Goal: Information Seeking & Learning: Find specific fact

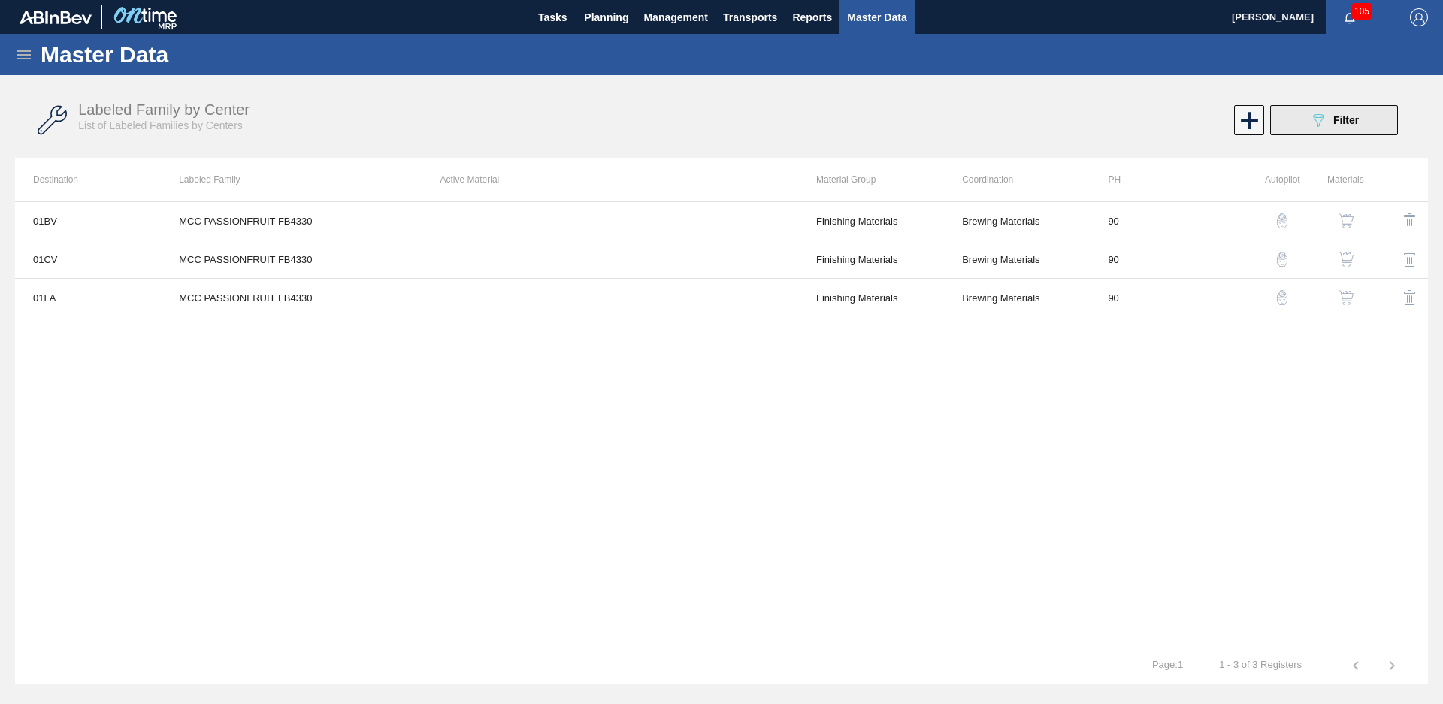
click at [1369, 132] on button "089F7B8B-B2A5-4AFE-B5C0-19BA573D28AC Filter" at bounding box center [1334, 120] width 128 height 30
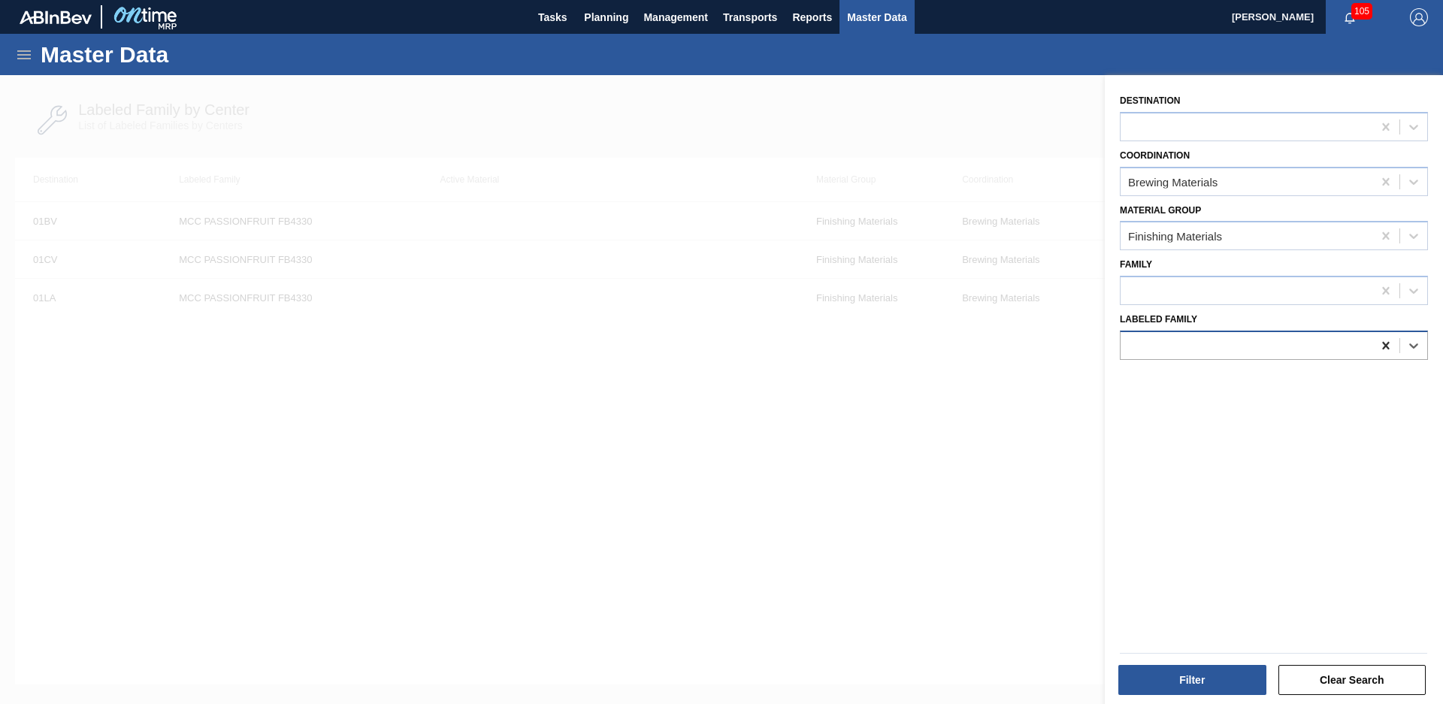
click at [1390, 349] on icon at bounding box center [1385, 345] width 15 height 15
type Family "1822543"
click at [1388, 343] on icon at bounding box center [1385, 345] width 15 height 15
type Family "NWn mango juice"
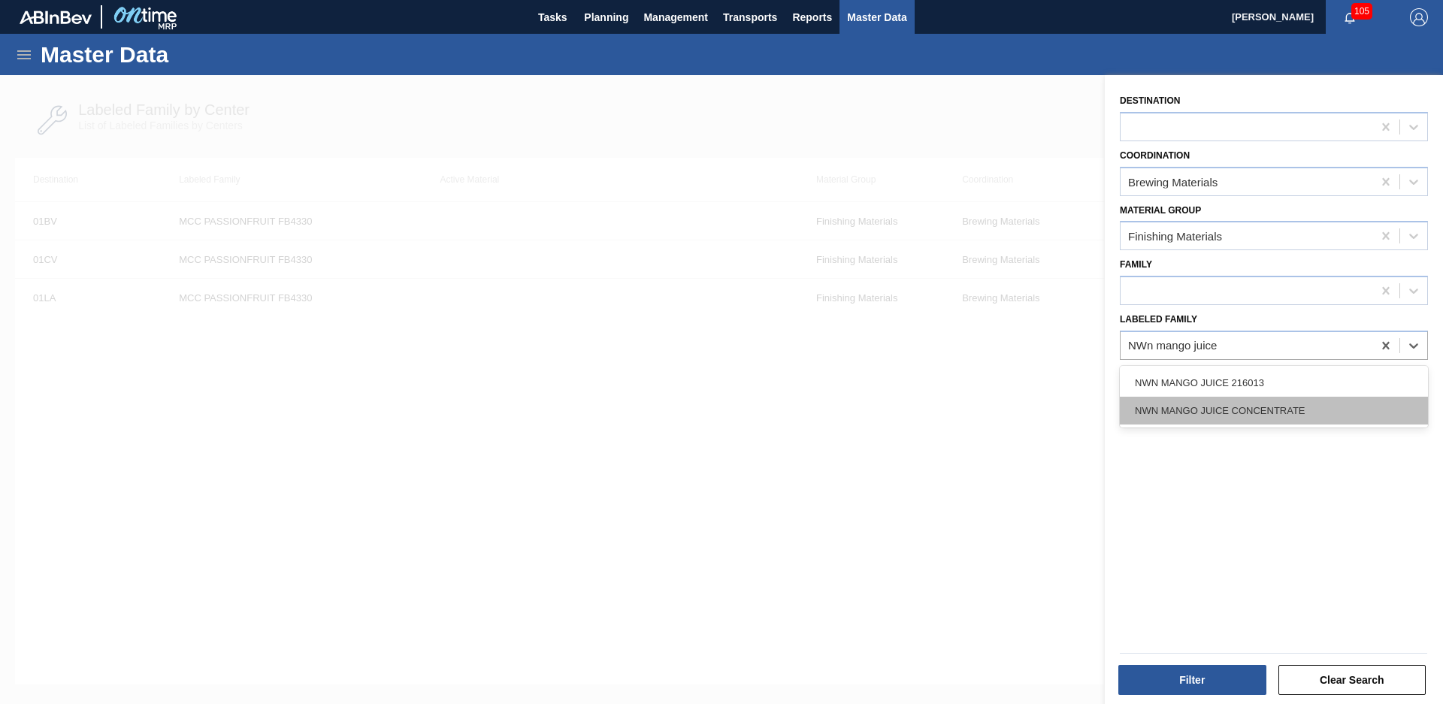
click at [1248, 412] on div "NWN MANGO JUICE CONCENTRATE" at bounding box center [1274, 411] width 308 height 28
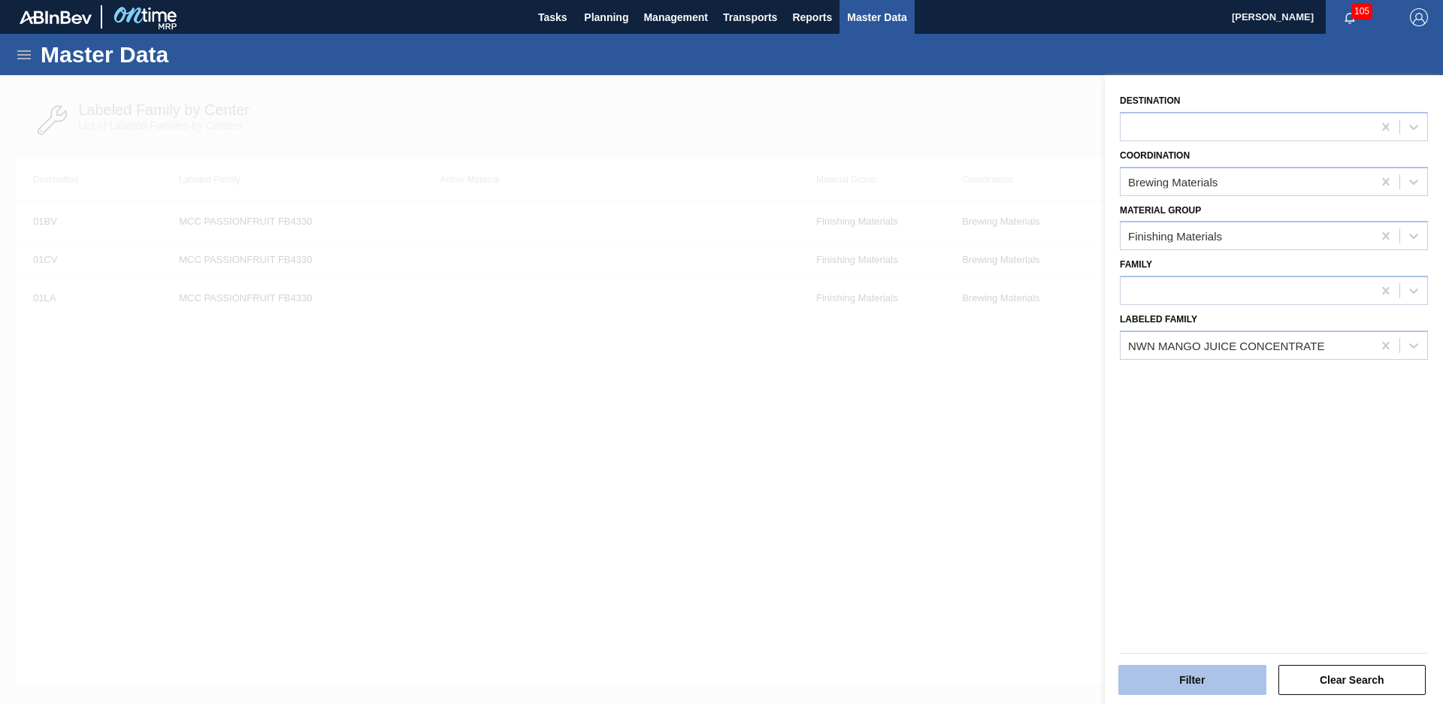
click at [1196, 684] on button "Filter" at bounding box center [1192, 680] width 148 height 30
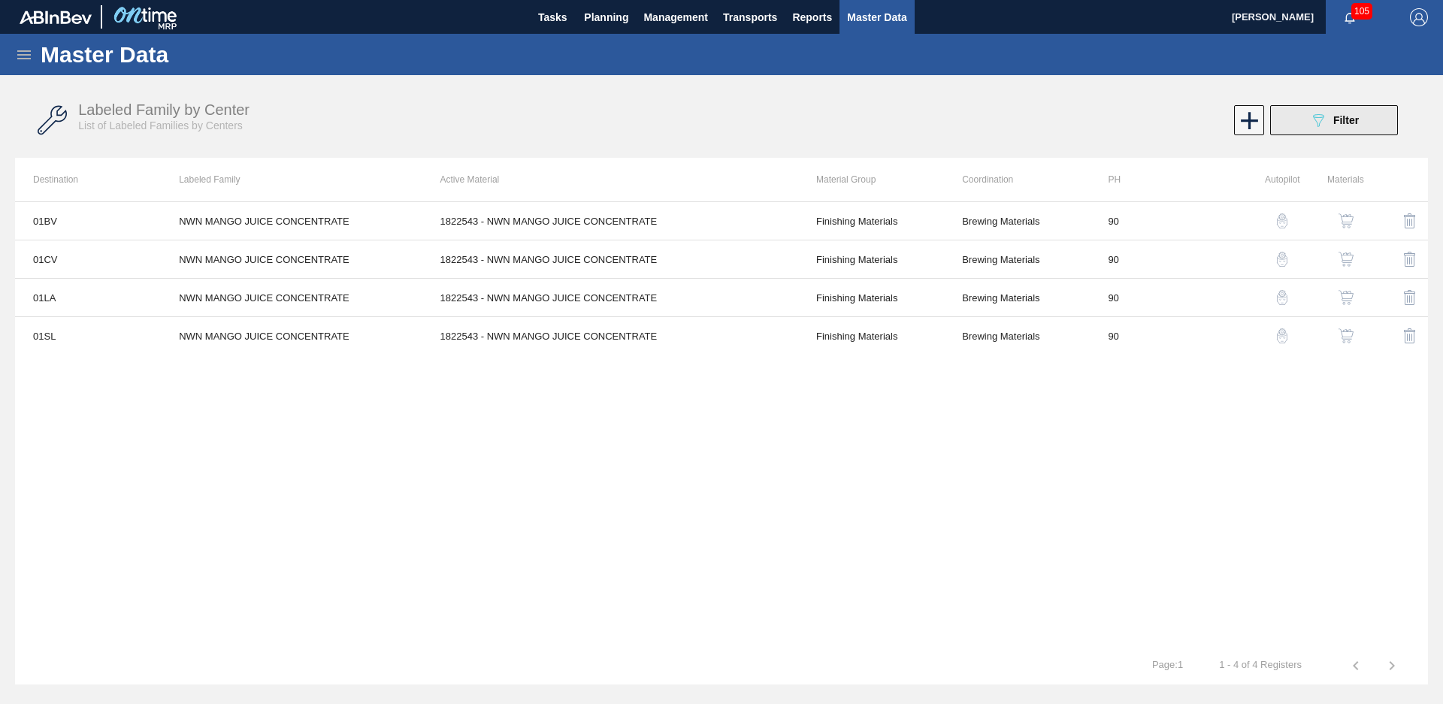
click at [1337, 115] on span "Filter" at bounding box center [1346, 120] width 26 height 12
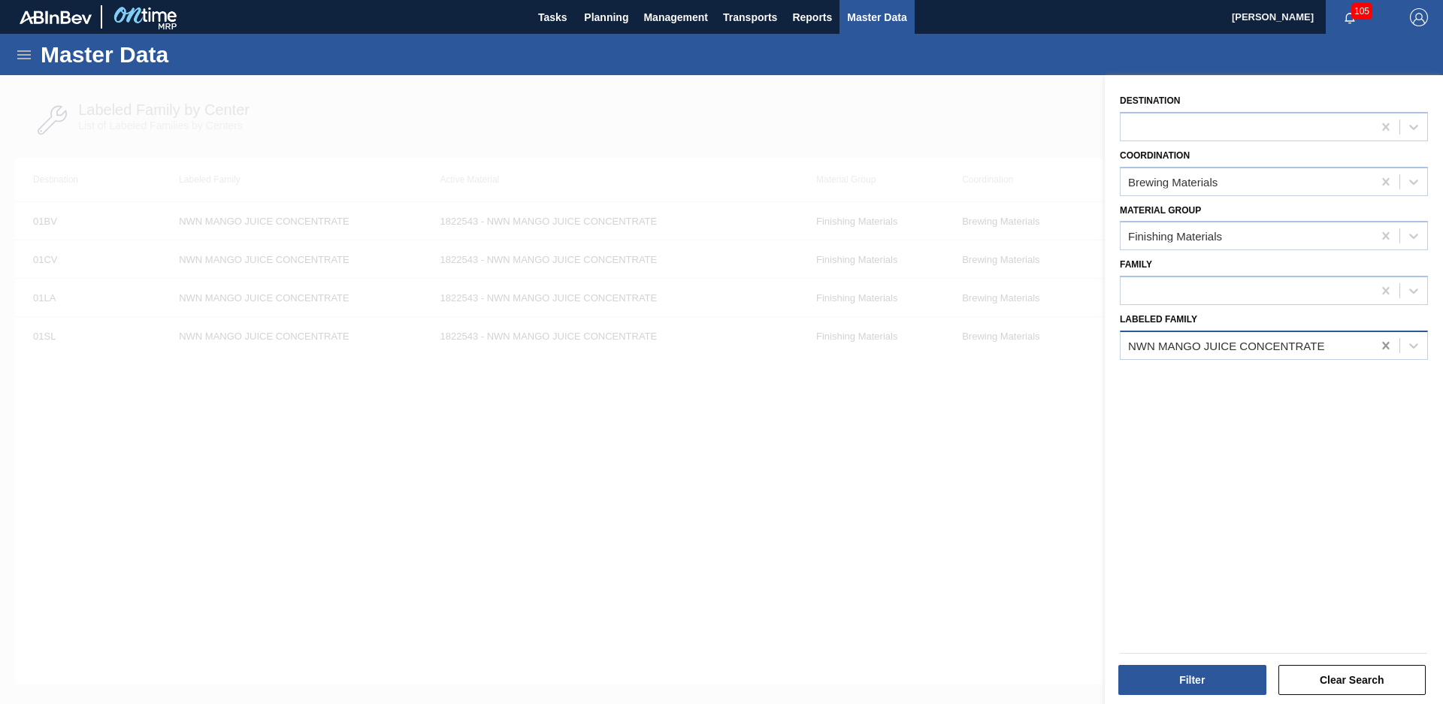
click at [1378, 346] on icon at bounding box center [1385, 345] width 15 height 15
type Family "Giv Cle"
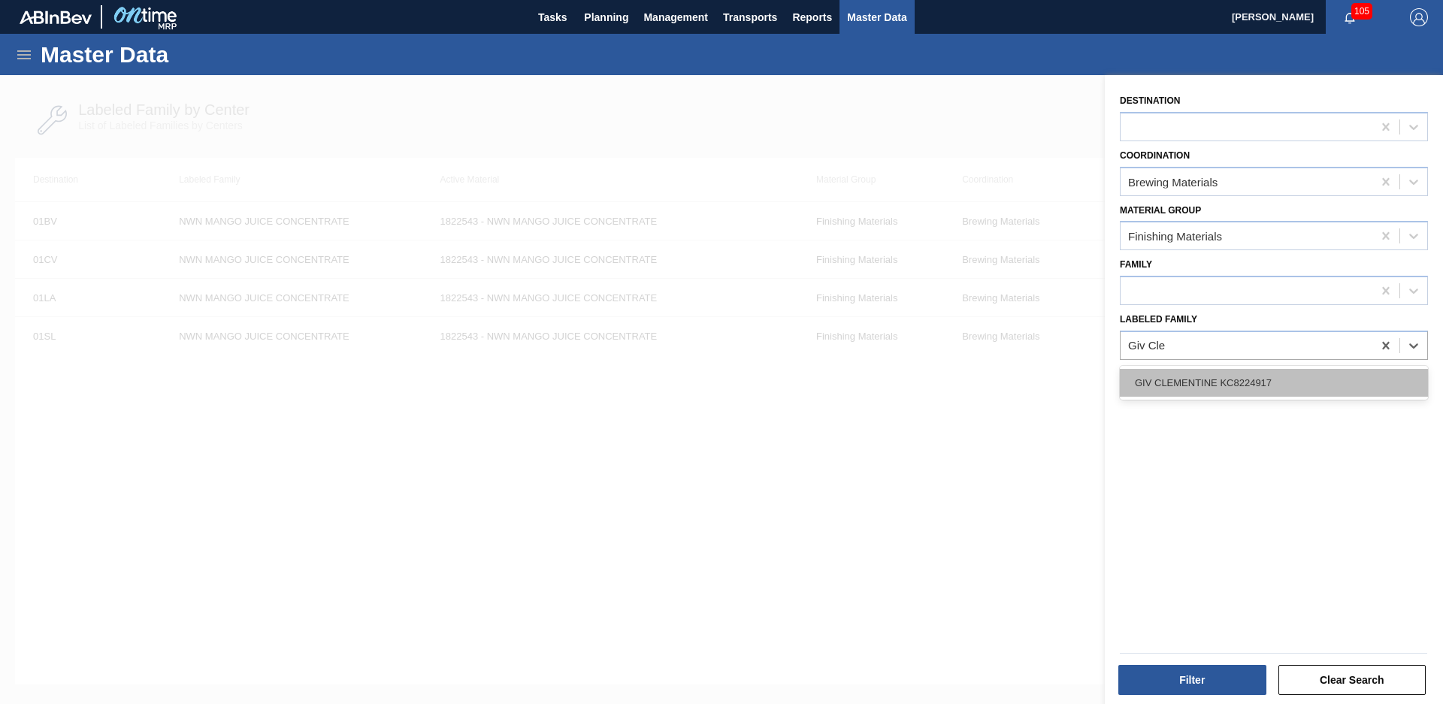
click at [1315, 386] on div "GIV CLEMENTINE KC8224917" at bounding box center [1274, 383] width 308 height 28
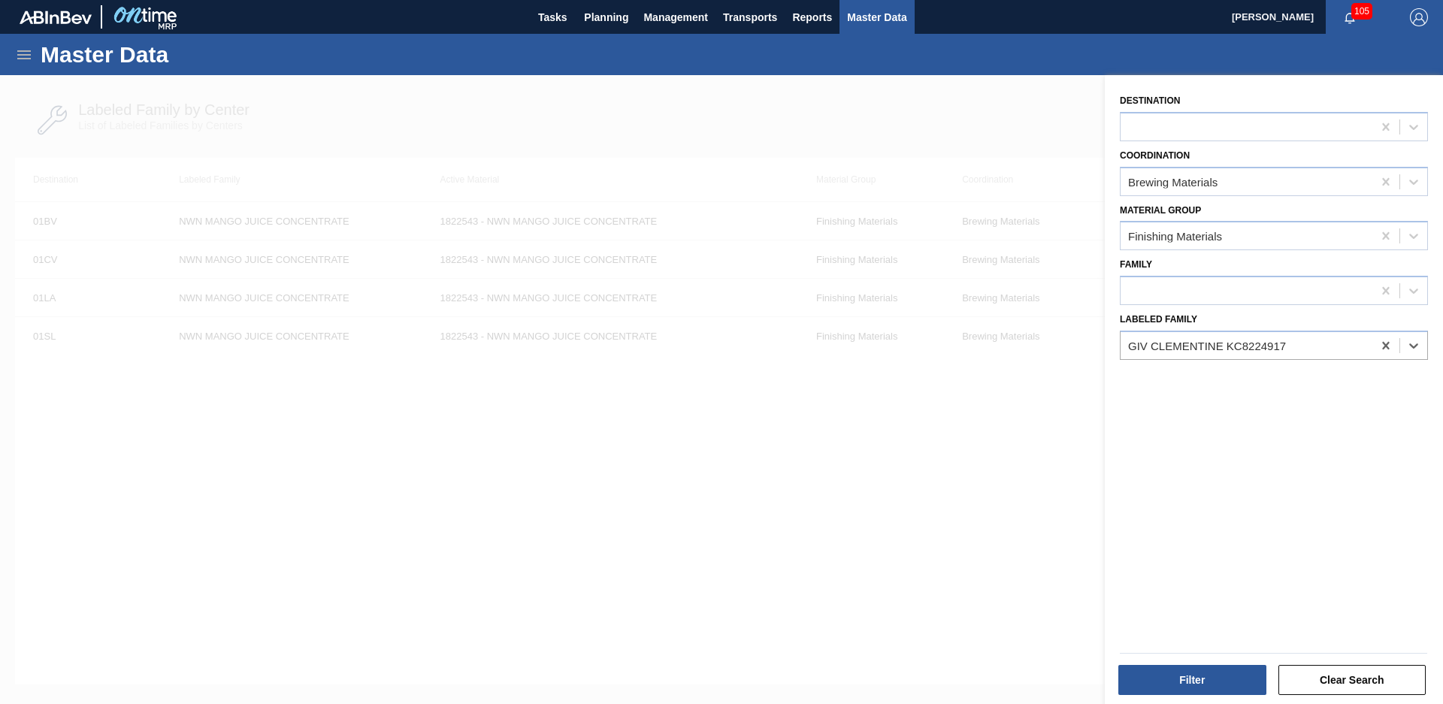
click at [1189, 662] on div "Filter Clear Search" at bounding box center [1273, 678] width 319 height 37
click at [1189, 670] on button "Filter" at bounding box center [1192, 680] width 148 height 30
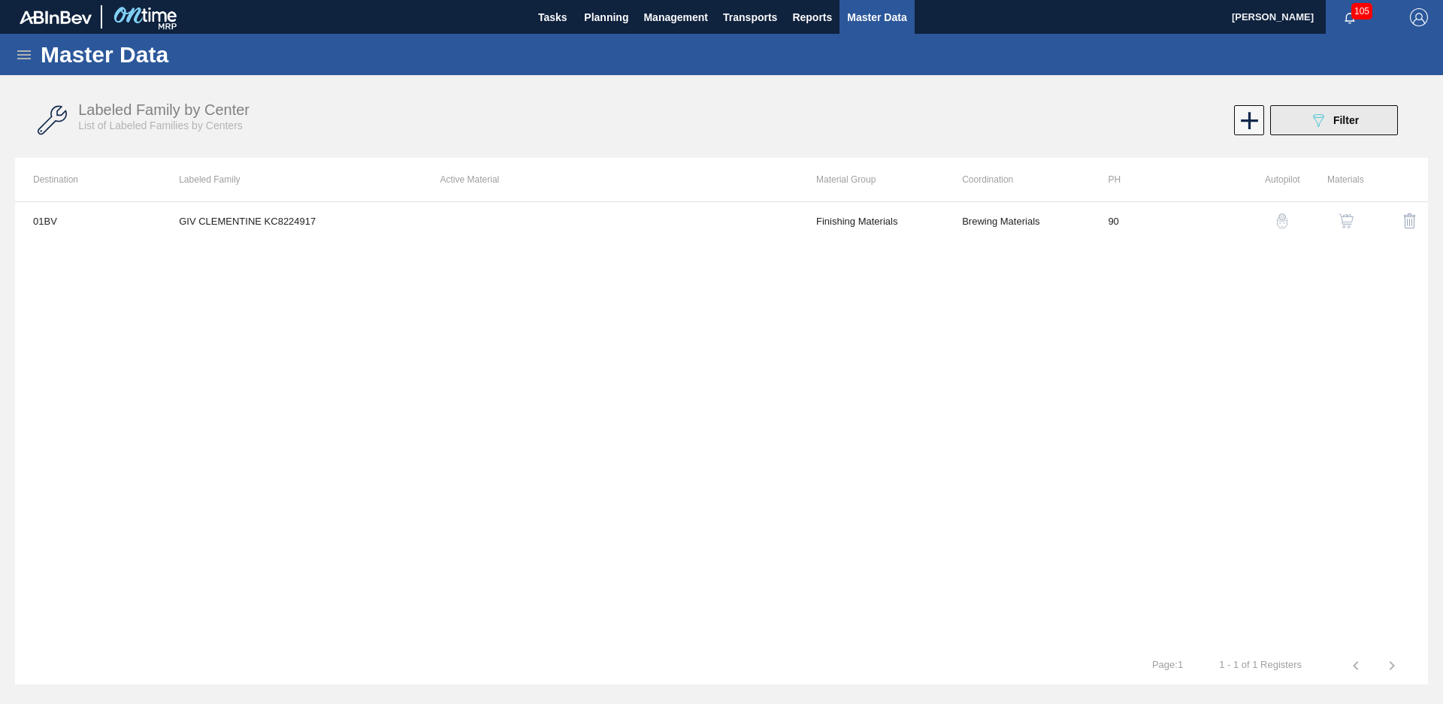
click at [1343, 126] on div "089F7B8B-B2A5-4AFE-B5C0-19BA573D28AC Filter" at bounding box center [1334, 120] width 50 height 18
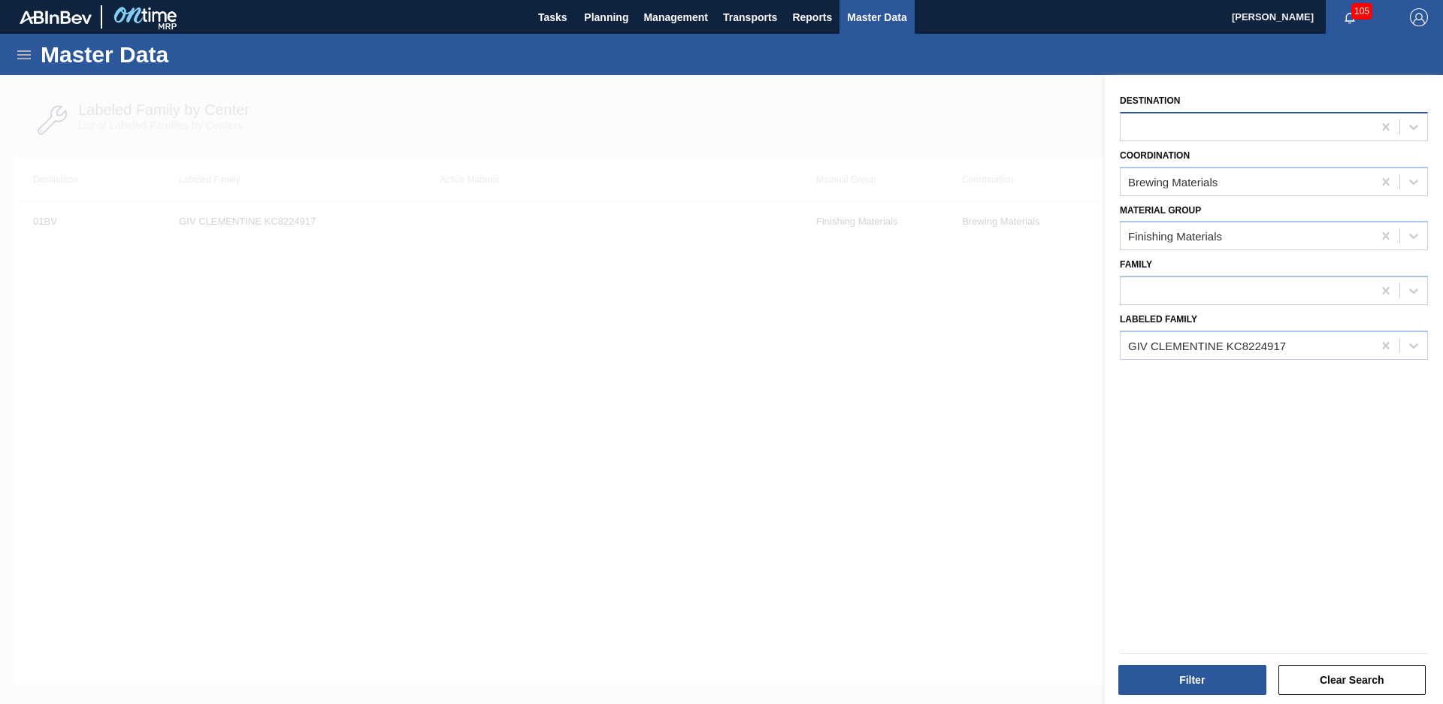
click at [1221, 128] on div at bounding box center [1247, 127] width 252 height 22
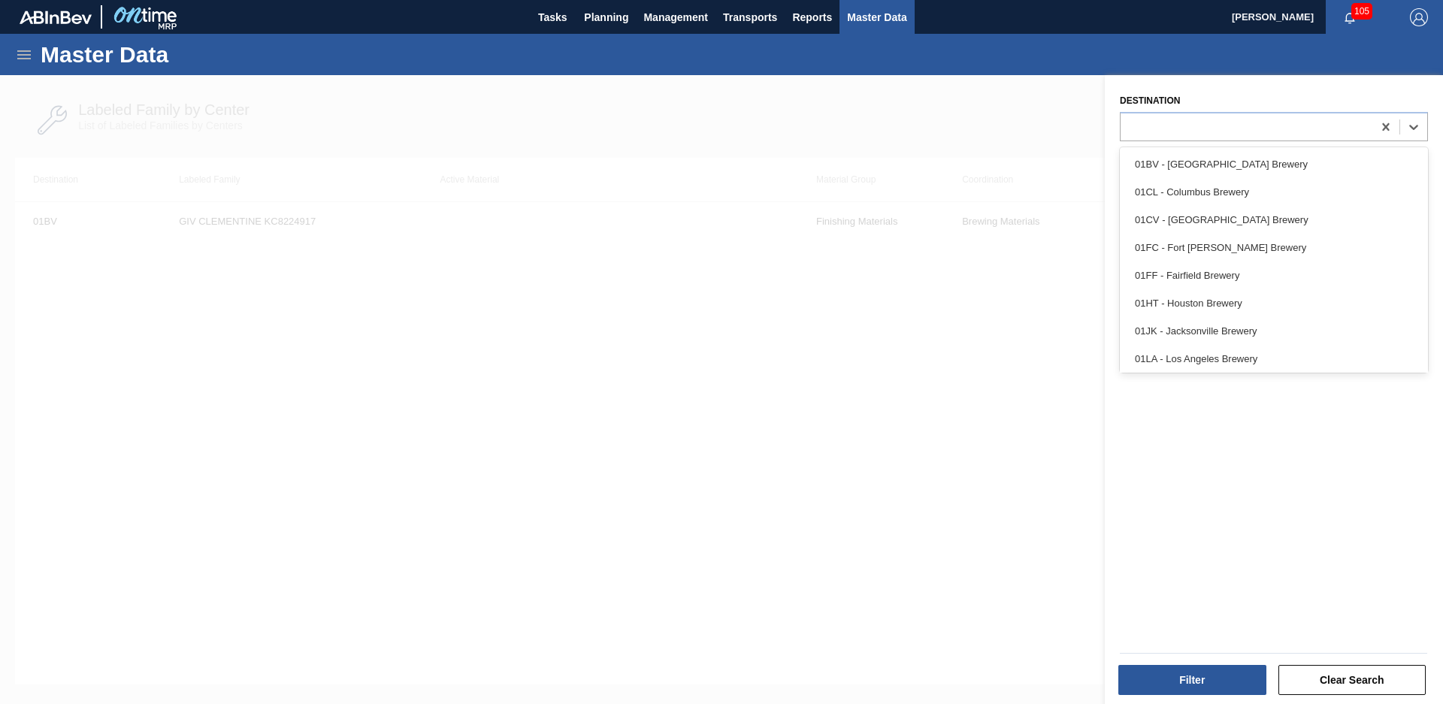
click at [1093, 154] on div at bounding box center [721, 427] width 1443 height 704
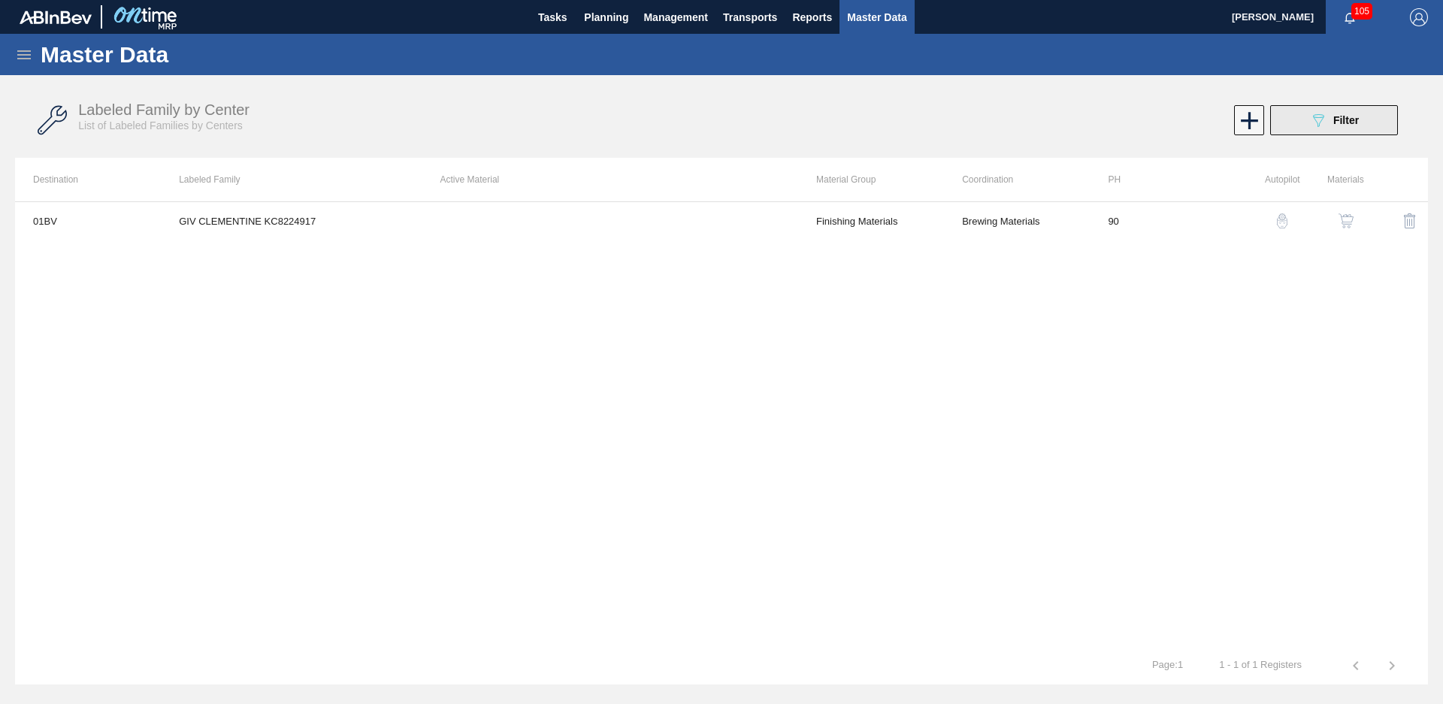
click at [1332, 133] on button "089F7B8B-B2A5-4AFE-B5C0-19BA573D28AC Filter" at bounding box center [1334, 120] width 128 height 30
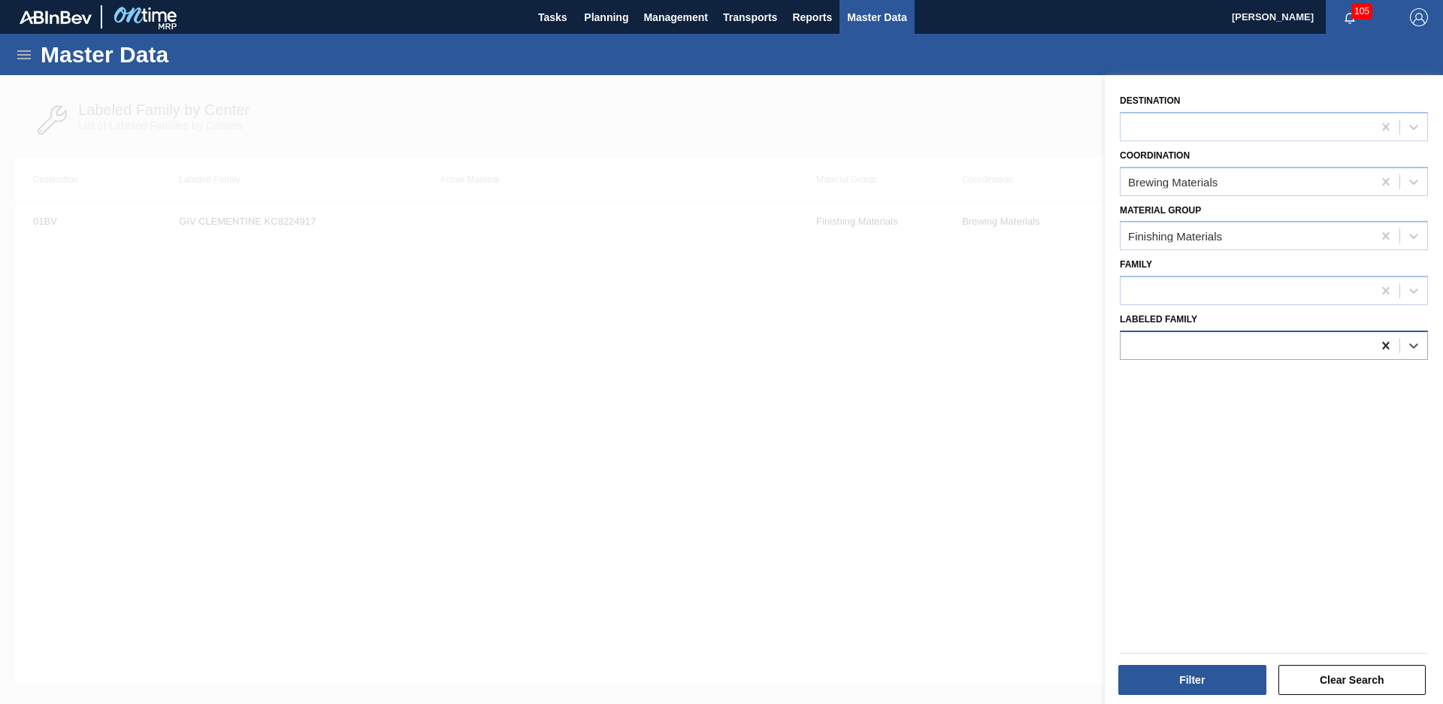
click at [1383, 339] on icon at bounding box center [1385, 345] width 15 height 15
type Family "wild nat"
click at [1214, 668] on button "Filter" at bounding box center [1192, 680] width 148 height 30
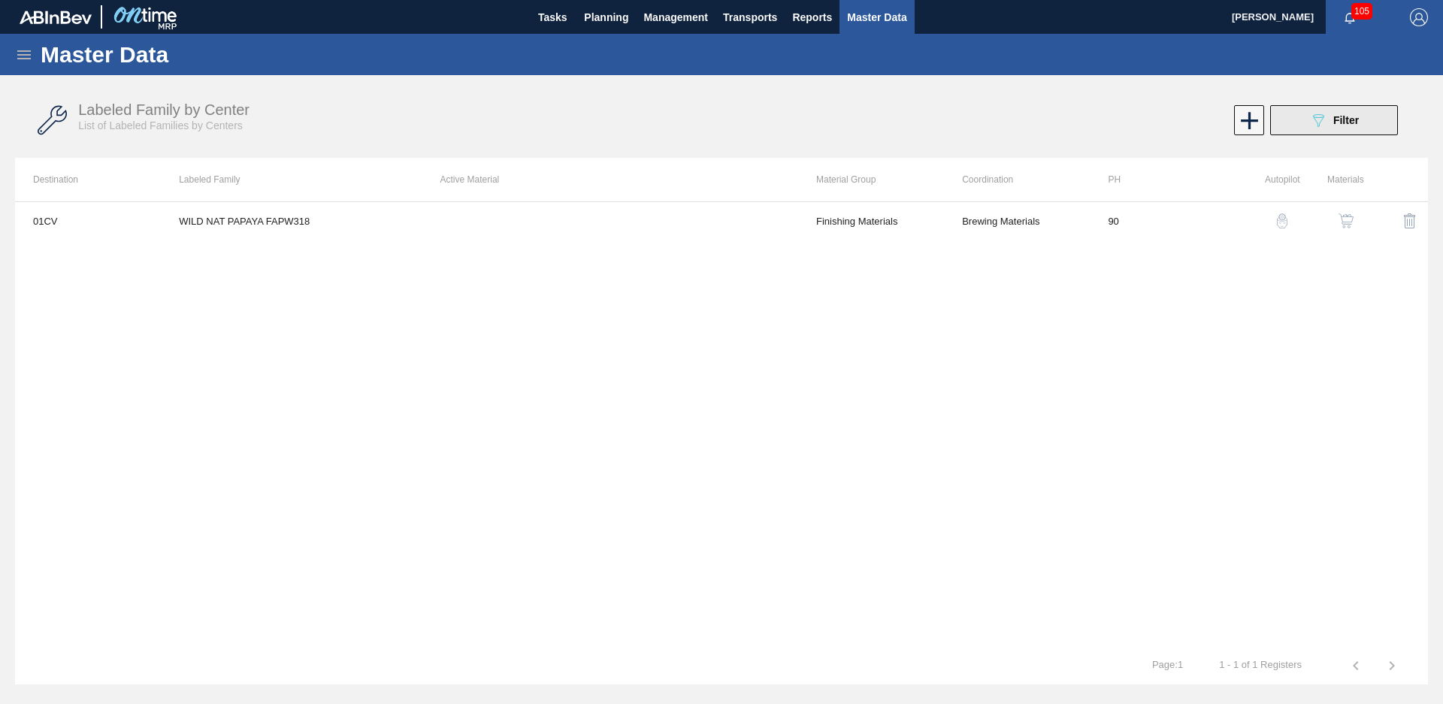
click at [1321, 116] on icon "089F7B8B-B2A5-4AFE-B5C0-19BA573D28AC" at bounding box center [1318, 120] width 18 height 18
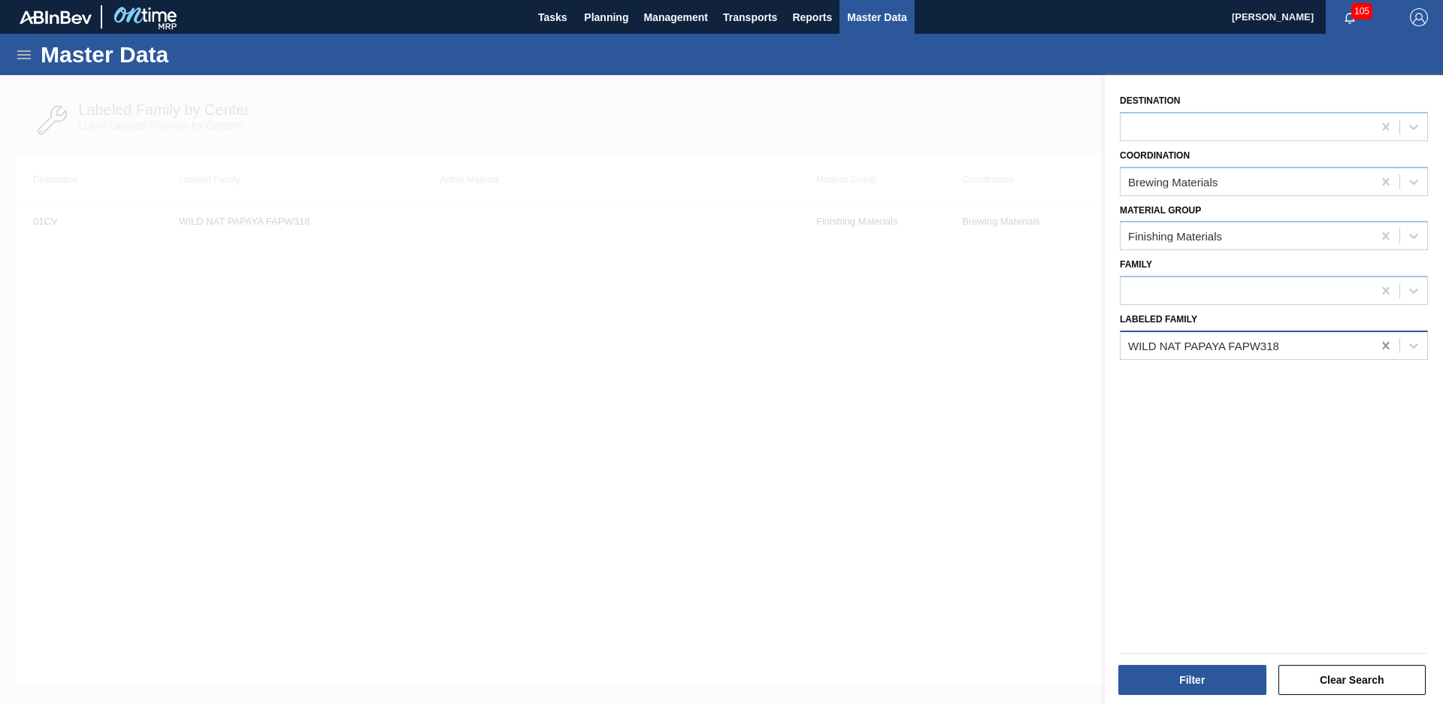
click at [1378, 343] on icon at bounding box center [1385, 345] width 15 height 15
type Family "1"
type Family "IFF pear"
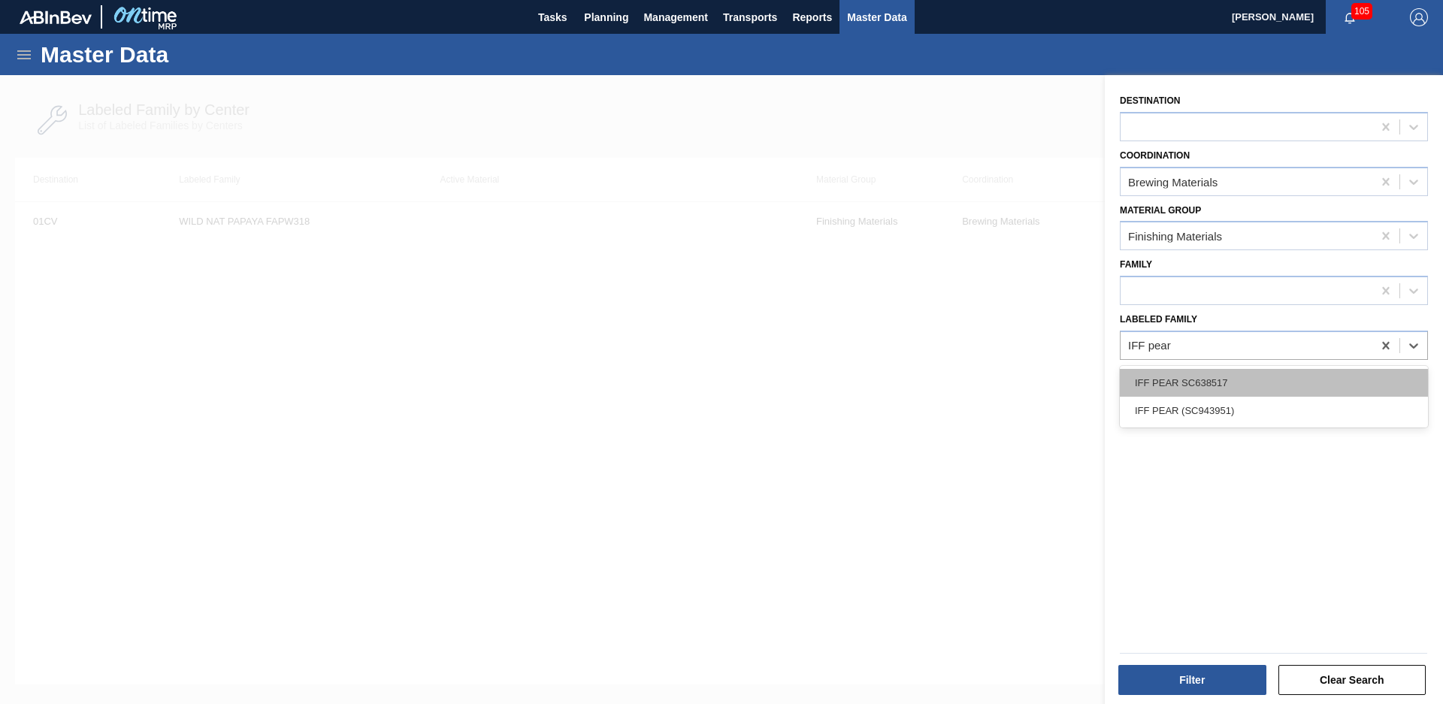
click at [1244, 386] on div "IFF PEAR SC638517" at bounding box center [1274, 383] width 308 height 28
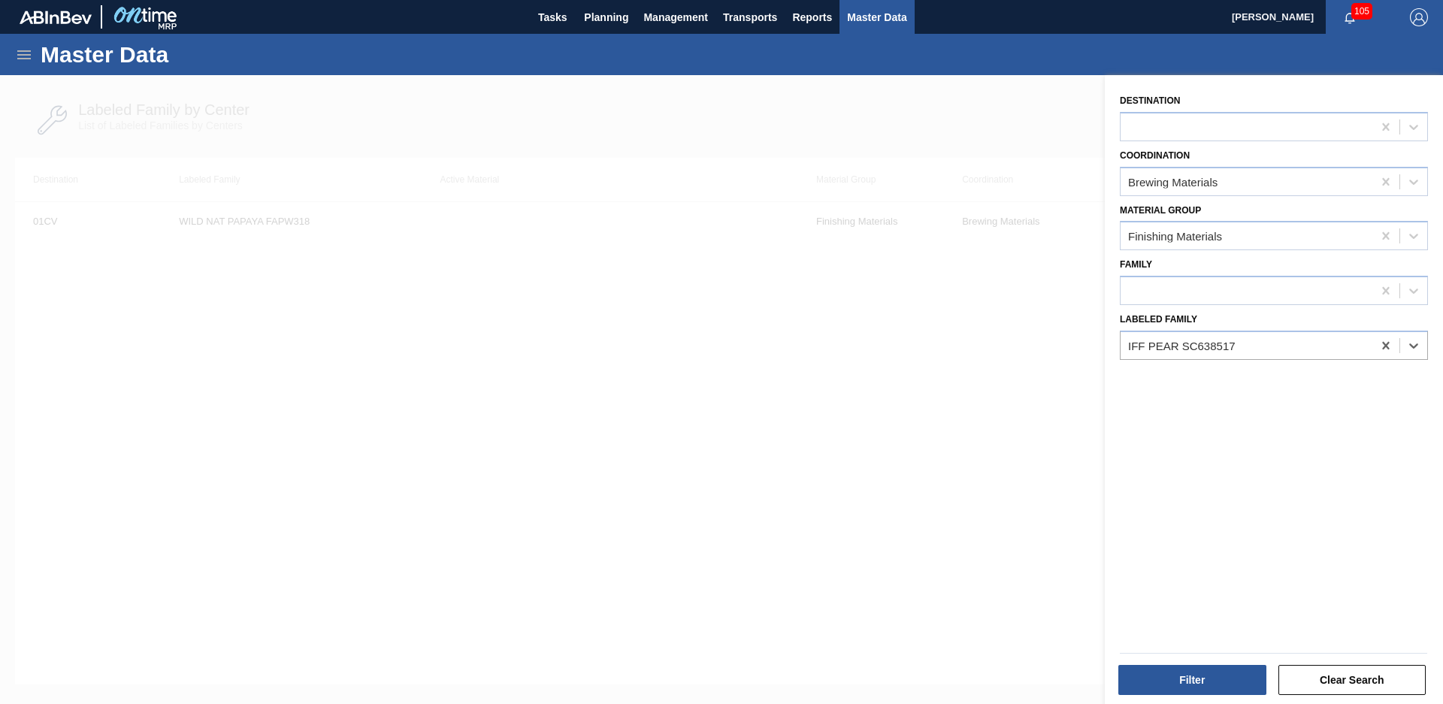
click at [1218, 655] on div at bounding box center [1273, 653] width 319 height 13
click at [1210, 679] on button "Filter" at bounding box center [1192, 680] width 148 height 30
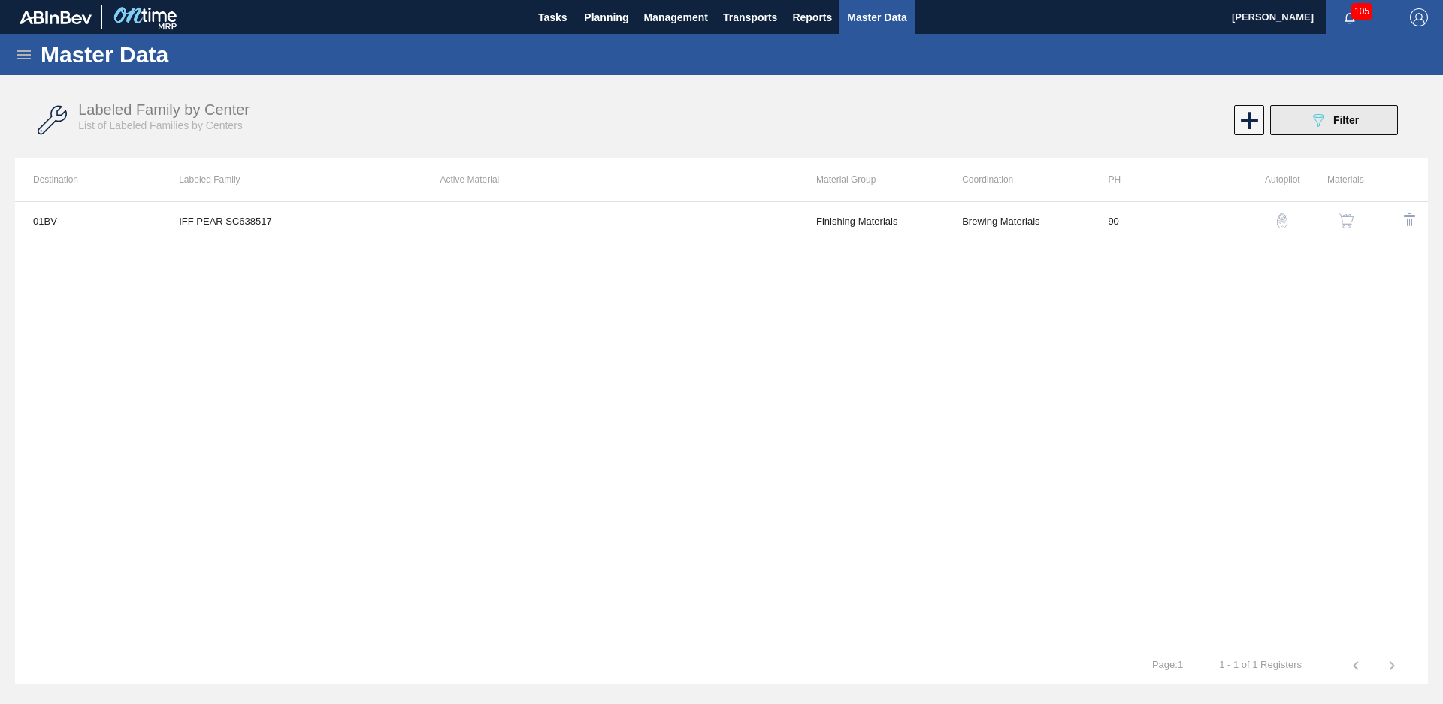
click at [1361, 132] on button "089F7B8B-B2A5-4AFE-B5C0-19BA573D28AC Filter" at bounding box center [1334, 120] width 128 height 30
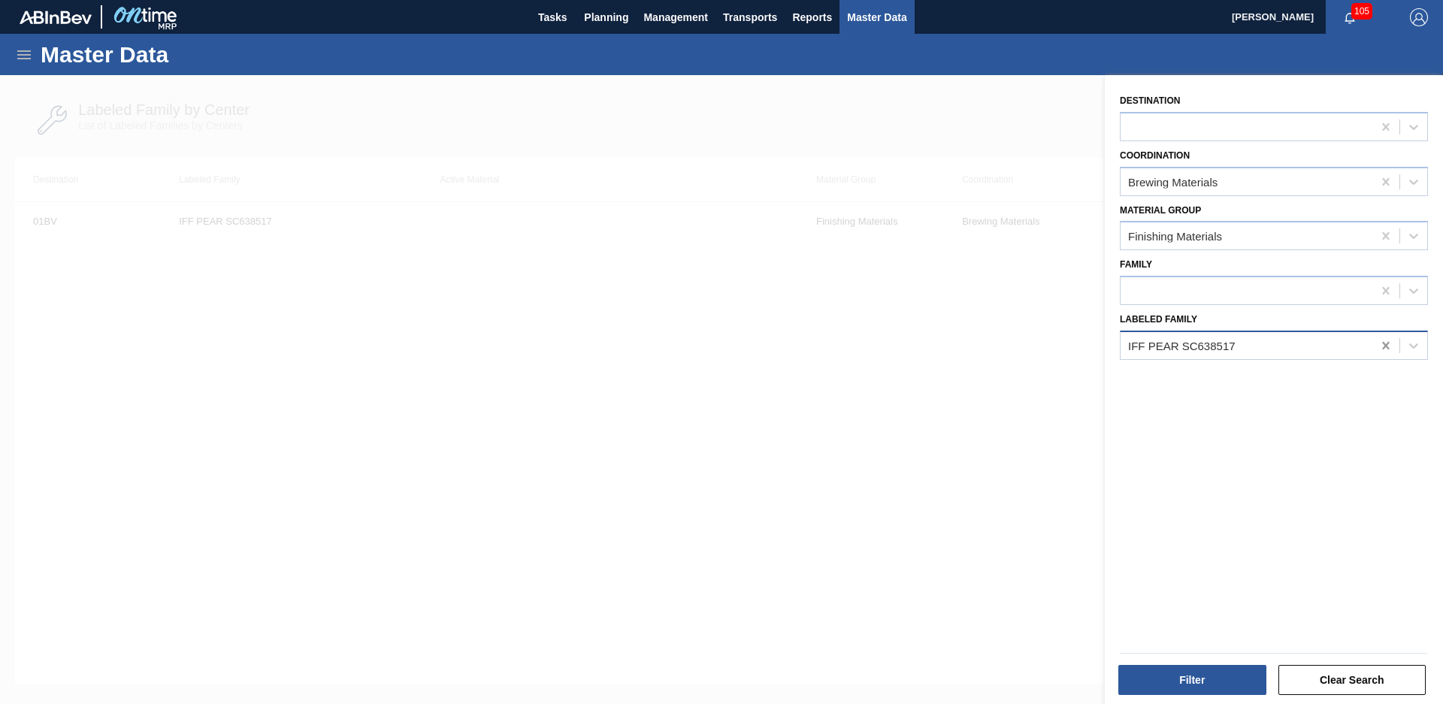
click at [1393, 347] on div at bounding box center [1385, 345] width 27 height 27
type Family "SYM nat elder"
click at [1261, 407] on div "Destination Coordination Brewing Materials Material Group Finishing Materials F…" at bounding box center [1274, 391] width 338 height 633
click at [1294, 357] on div at bounding box center [1274, 345] width 308 height 29
type Family "SYM nat eld"
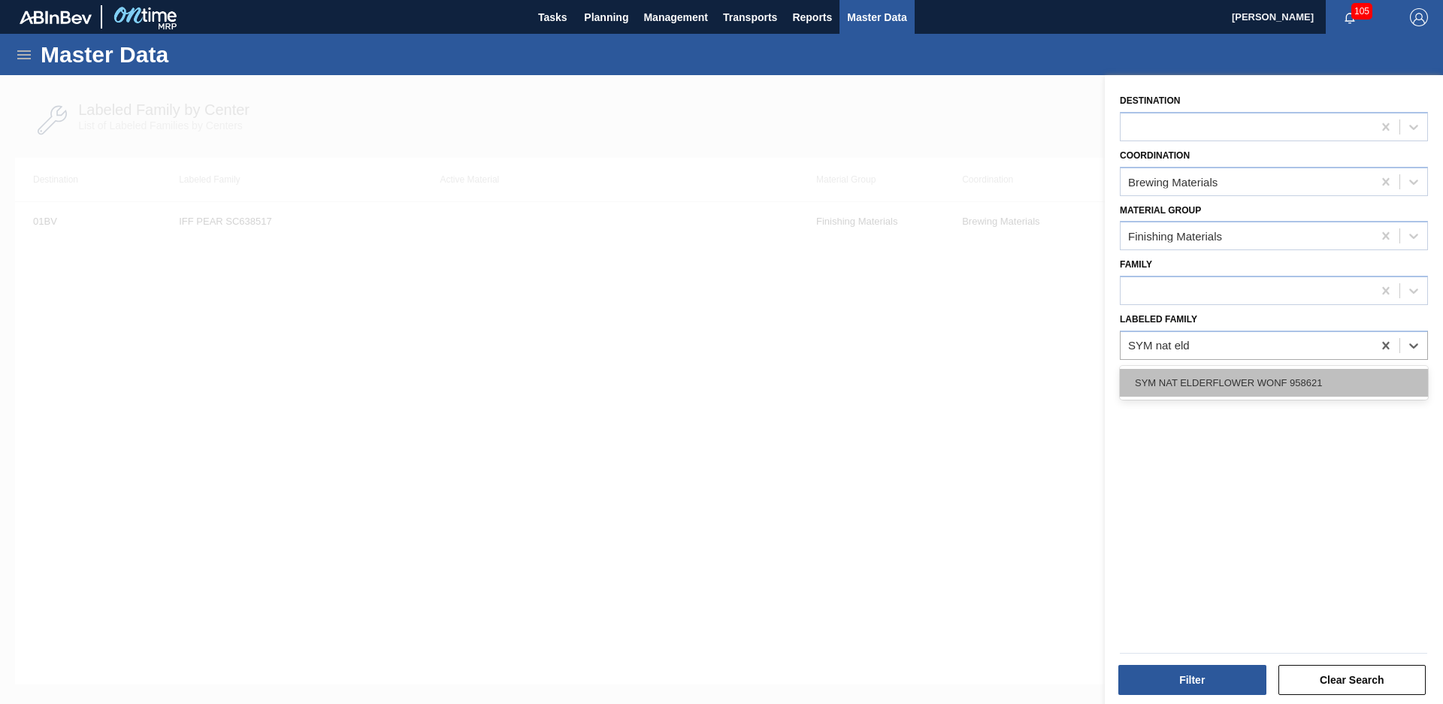
click at [1299, 374] on div "SYM NAT ELDERFLOWER WONF 958621" at bounding box center [1274, 383] width 308 height 28
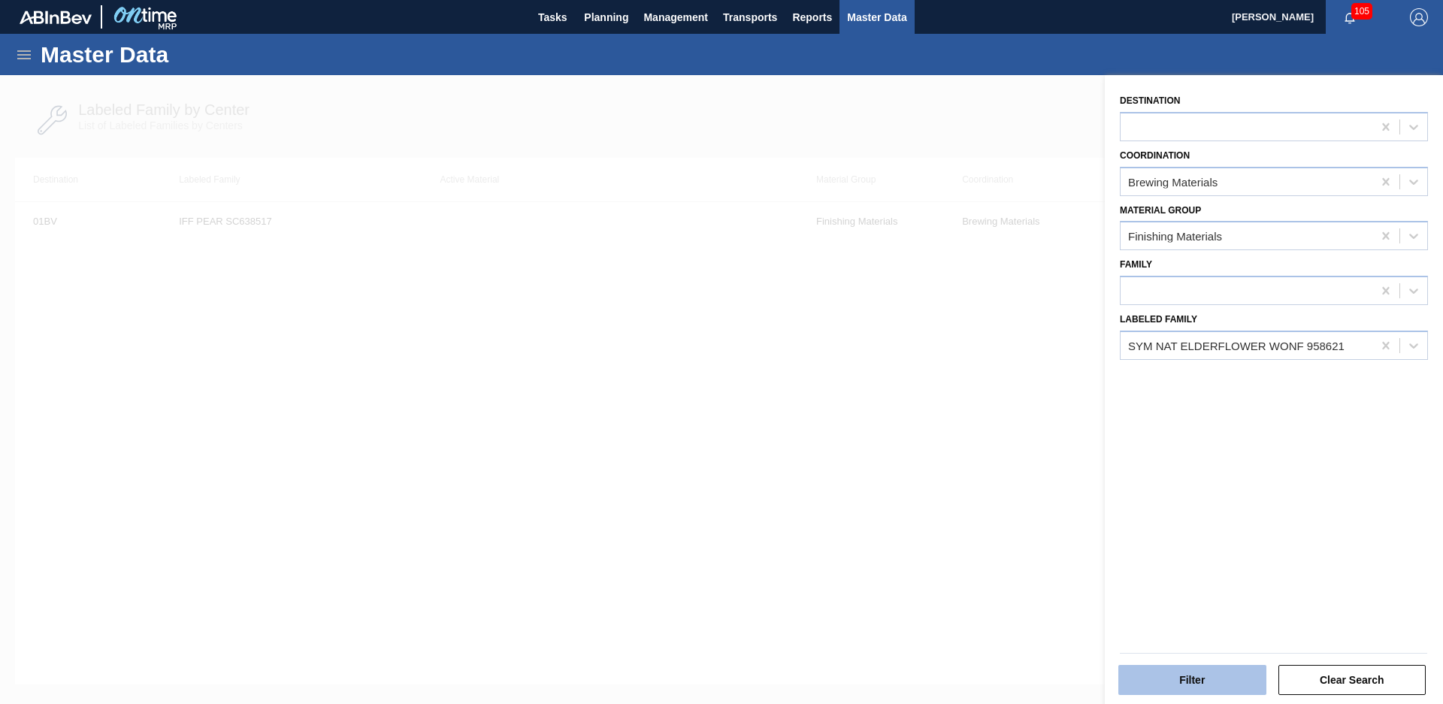
click at [1208, 675] on button "Filter" at bounding box center [1192, 680] width 148 height 30
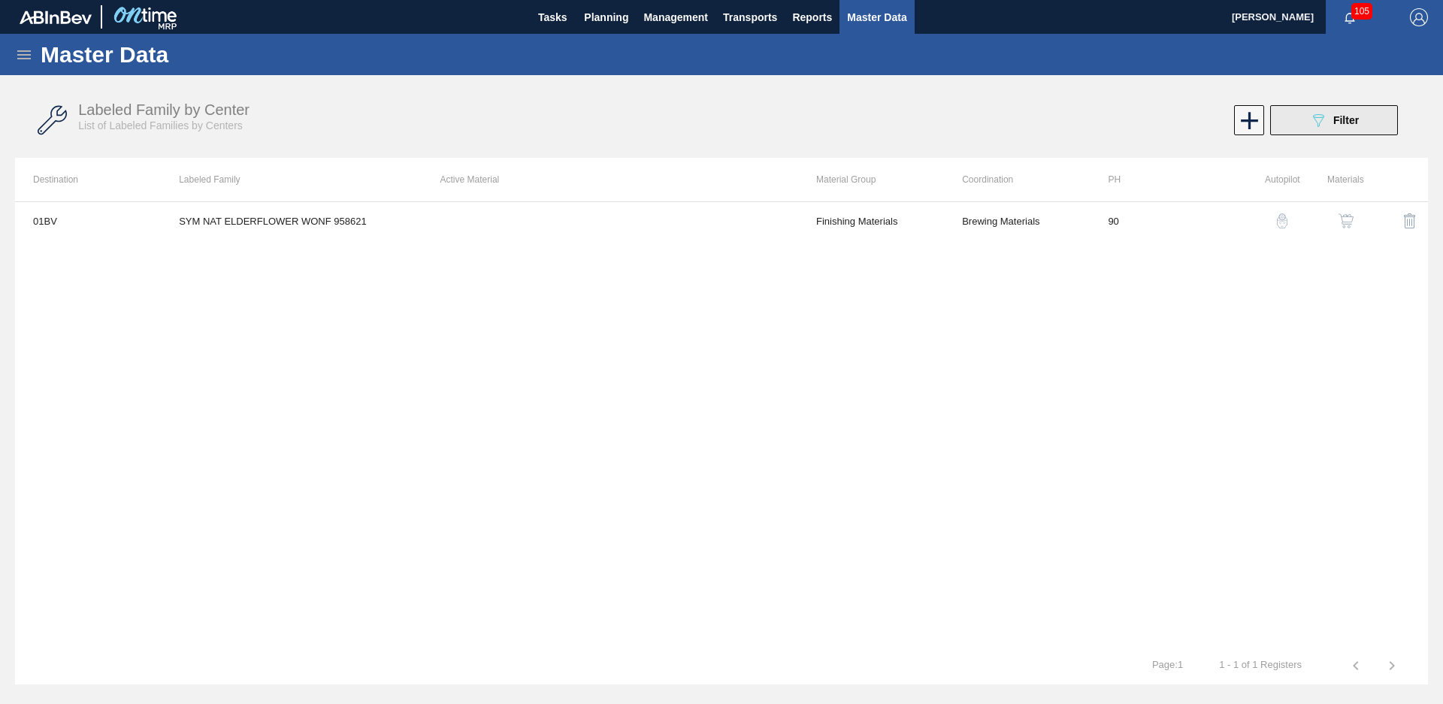
click at [1333, 120] on span "Filter" at bounding box center [1346, 120] width 26 height 12
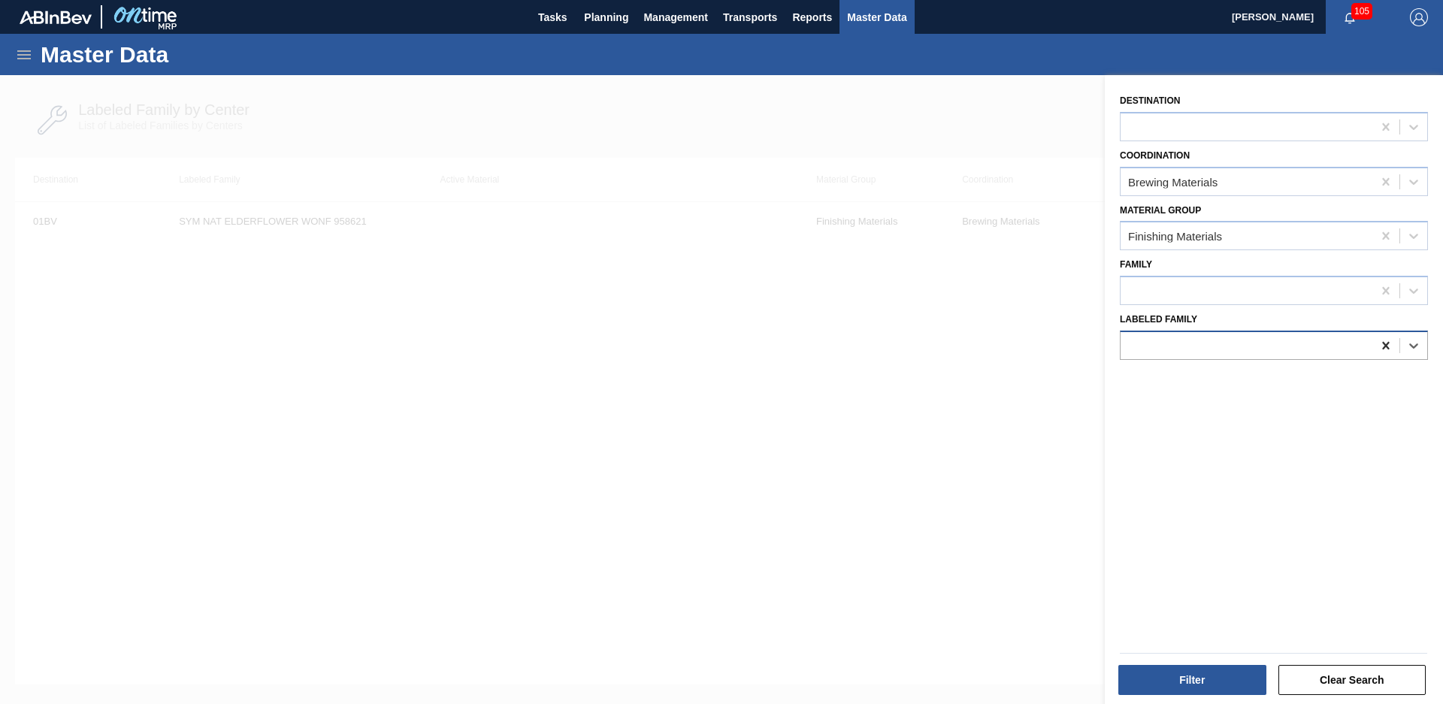
click at [1390, 352] on icon at bounding box center [1385, 345] width 15 height 15
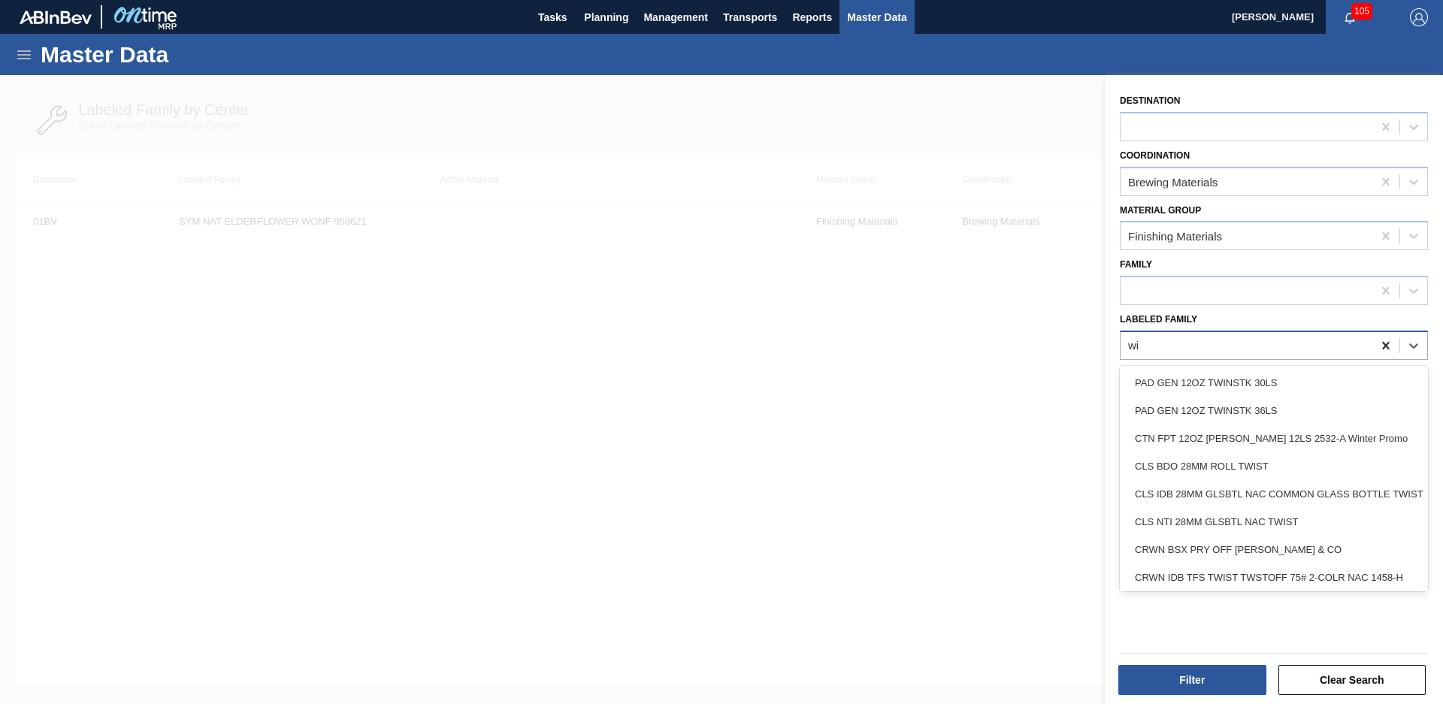
type Family "w"
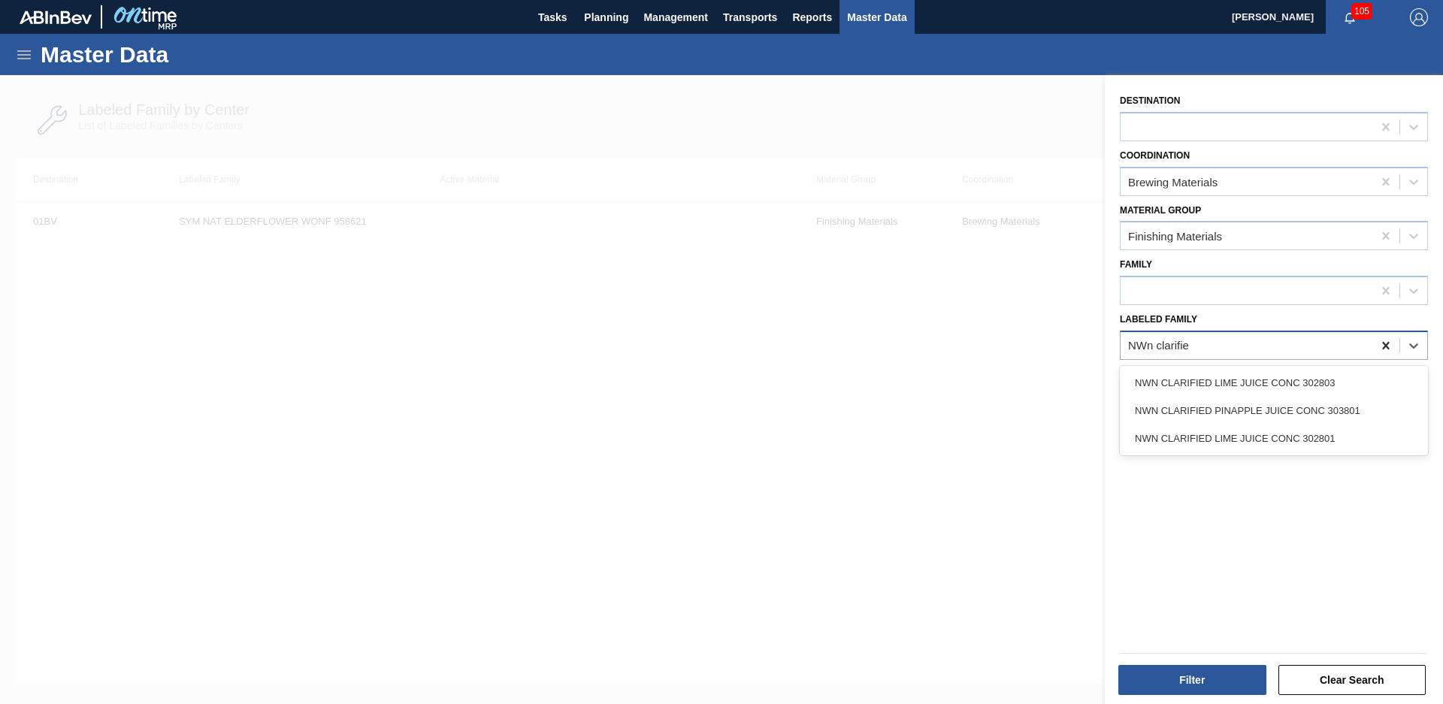
type Family "NWn clarified"
click at [1363, 434] on div "NWN CLARIFIED LIME JUICE CONC 302801" at bounding box center [1274, 439] width 308 height 28
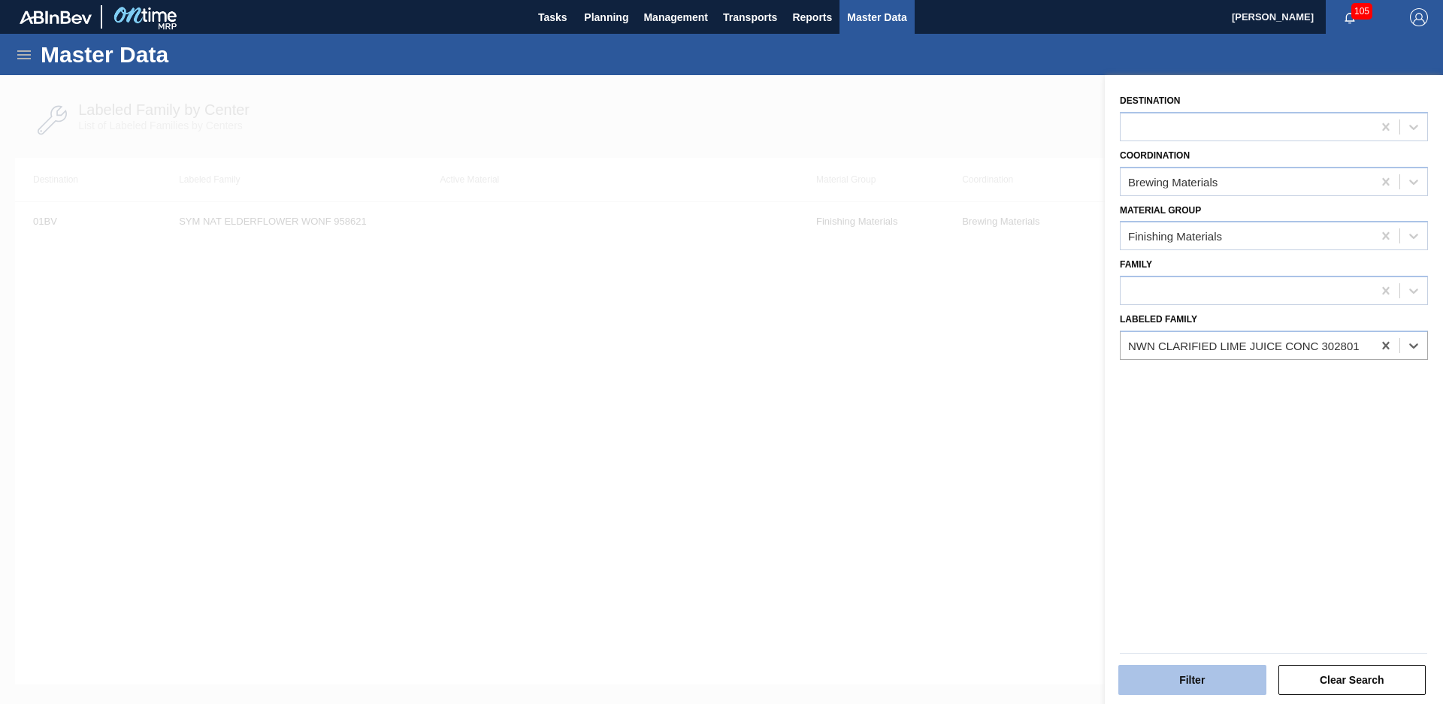
click at [1190, 686] on button "Filter" at bounding box center [1192, 680] width 148 height 30
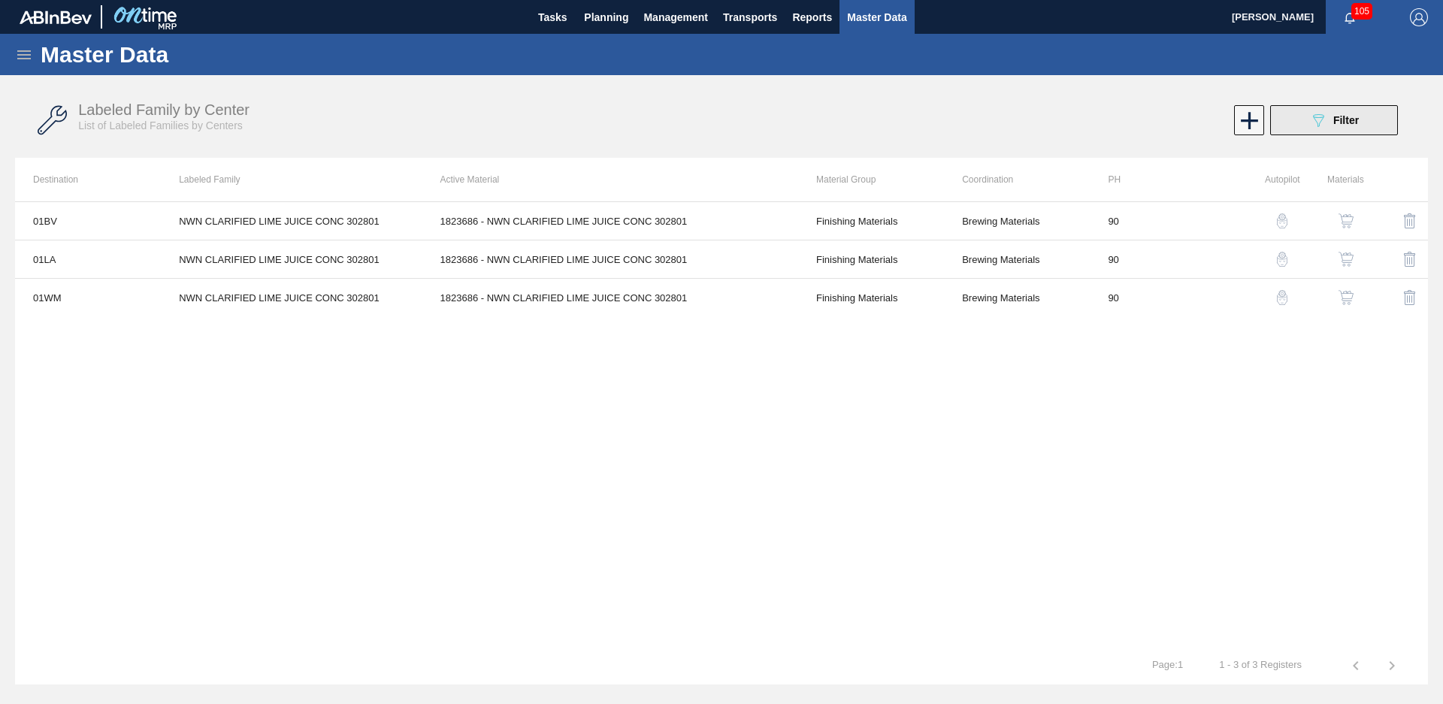
click at [1300, 128] on button "089F7B8B-B2A5-4AFE-B5C0-19BA573D28AC Filter" at bounding box center [1334, 120] width 128 height 30
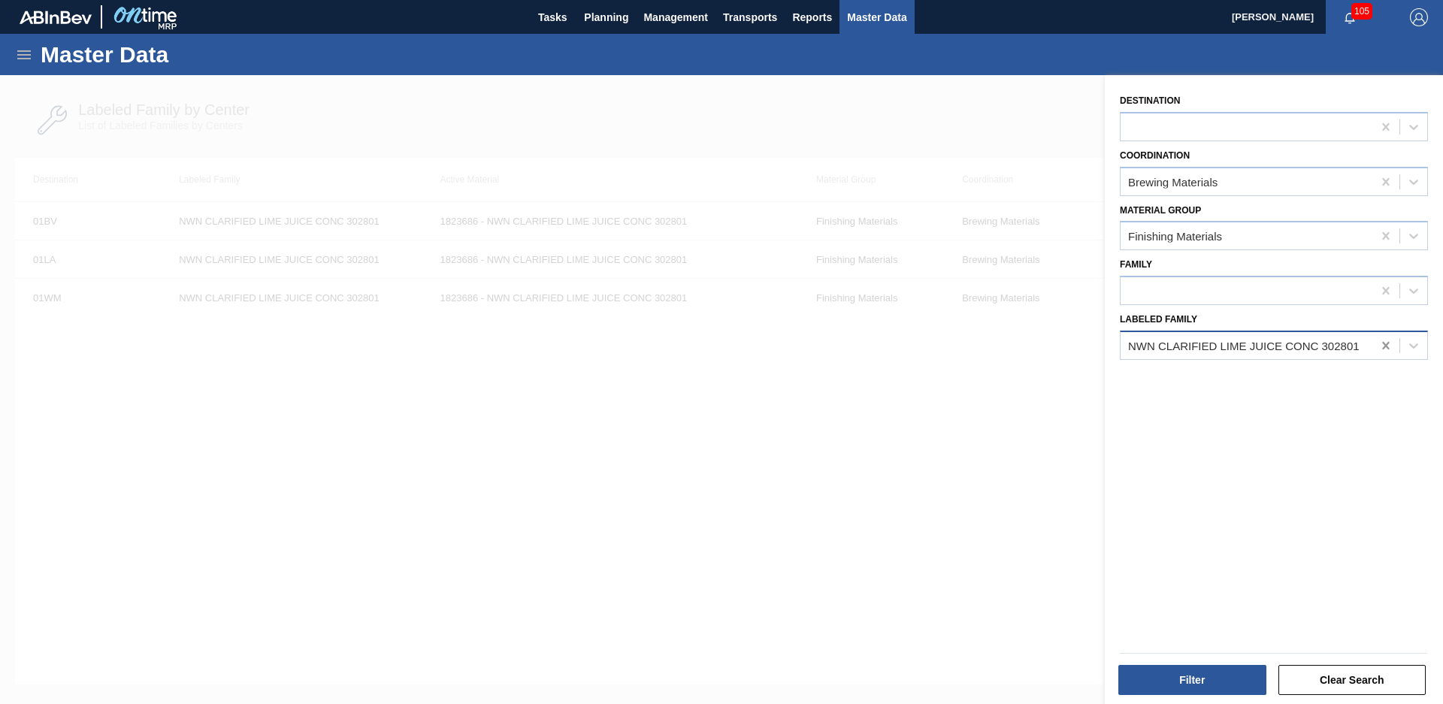
click at [1386, 346] on div at bounding box center [1385, 345] width 27 height 27
type Family "WIld cu"
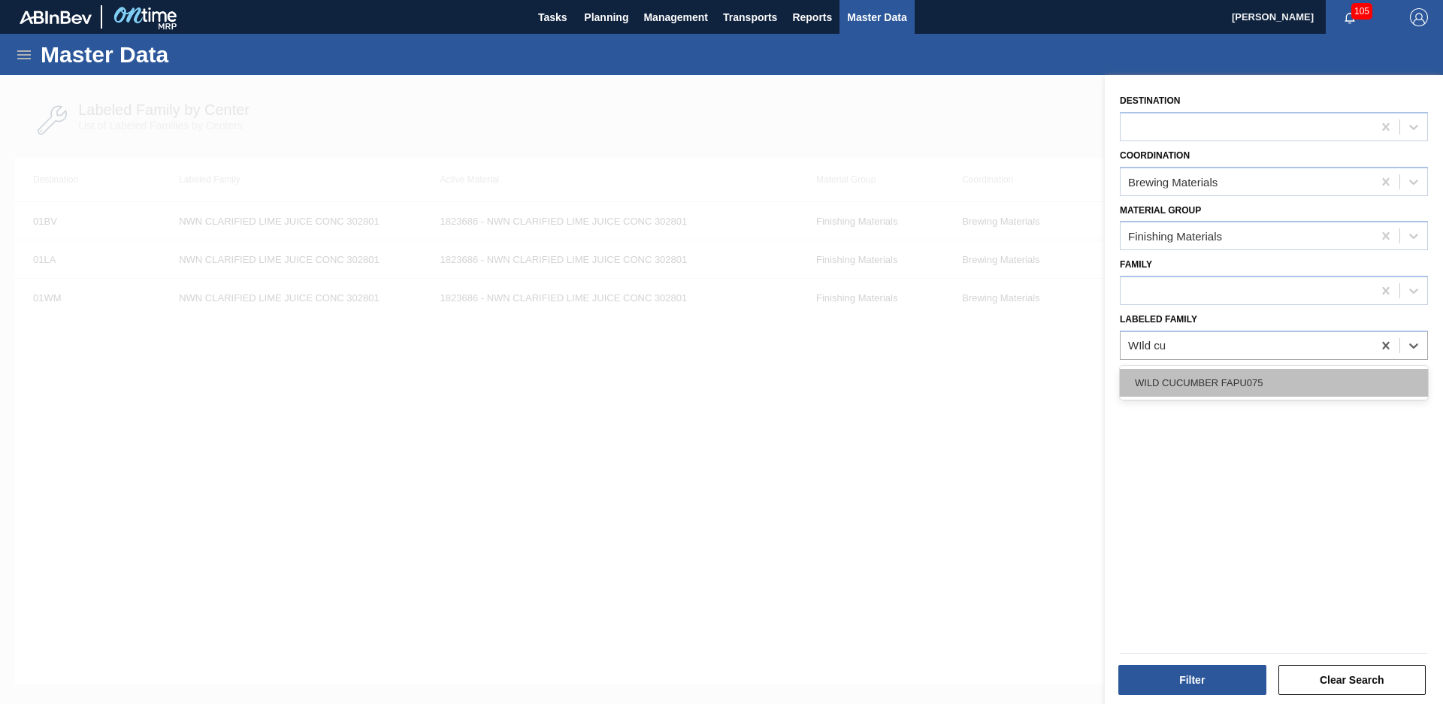
click at [1310, 380] on div "WILD CUCUMBER FAPU075" at bounding box center [1274, 383] width 308 height 28
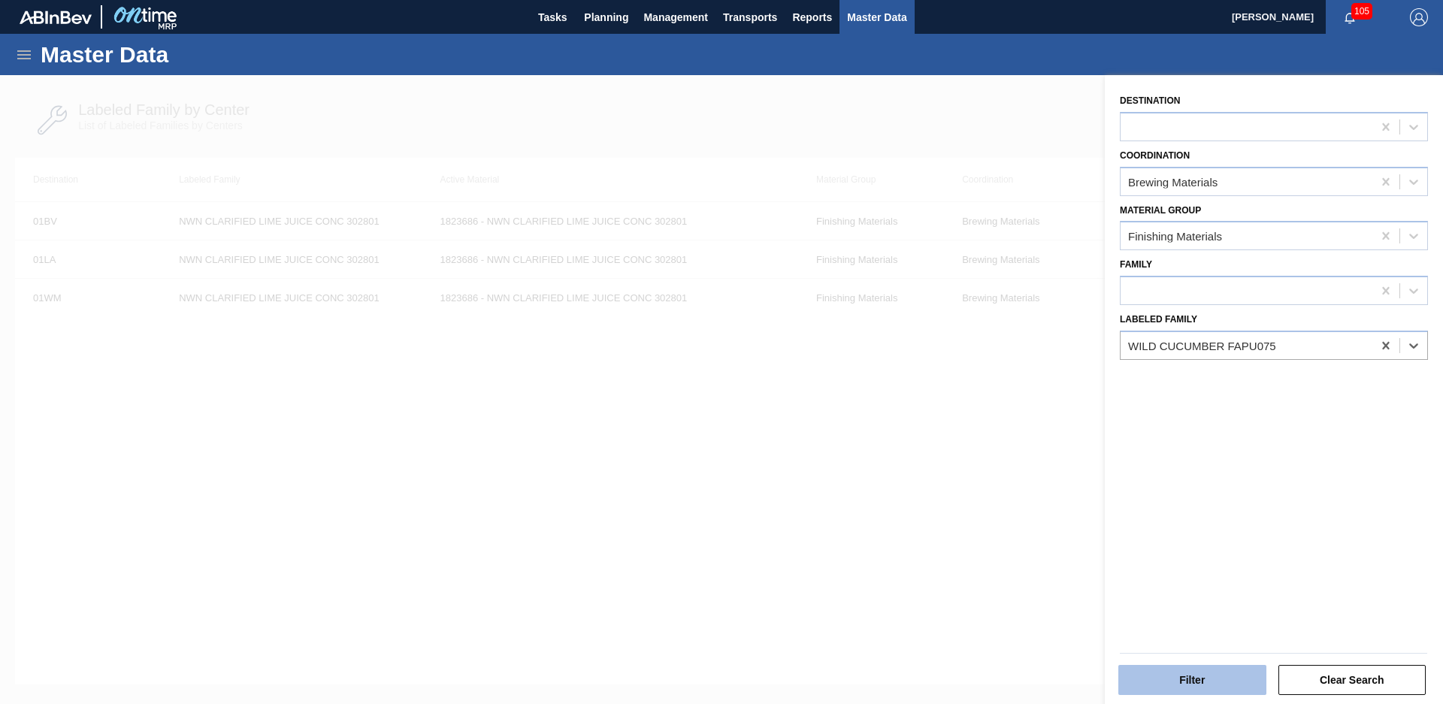
click at [1205, 692] on button "Filter" at bounding box center [1192, 680] width 148 height 30
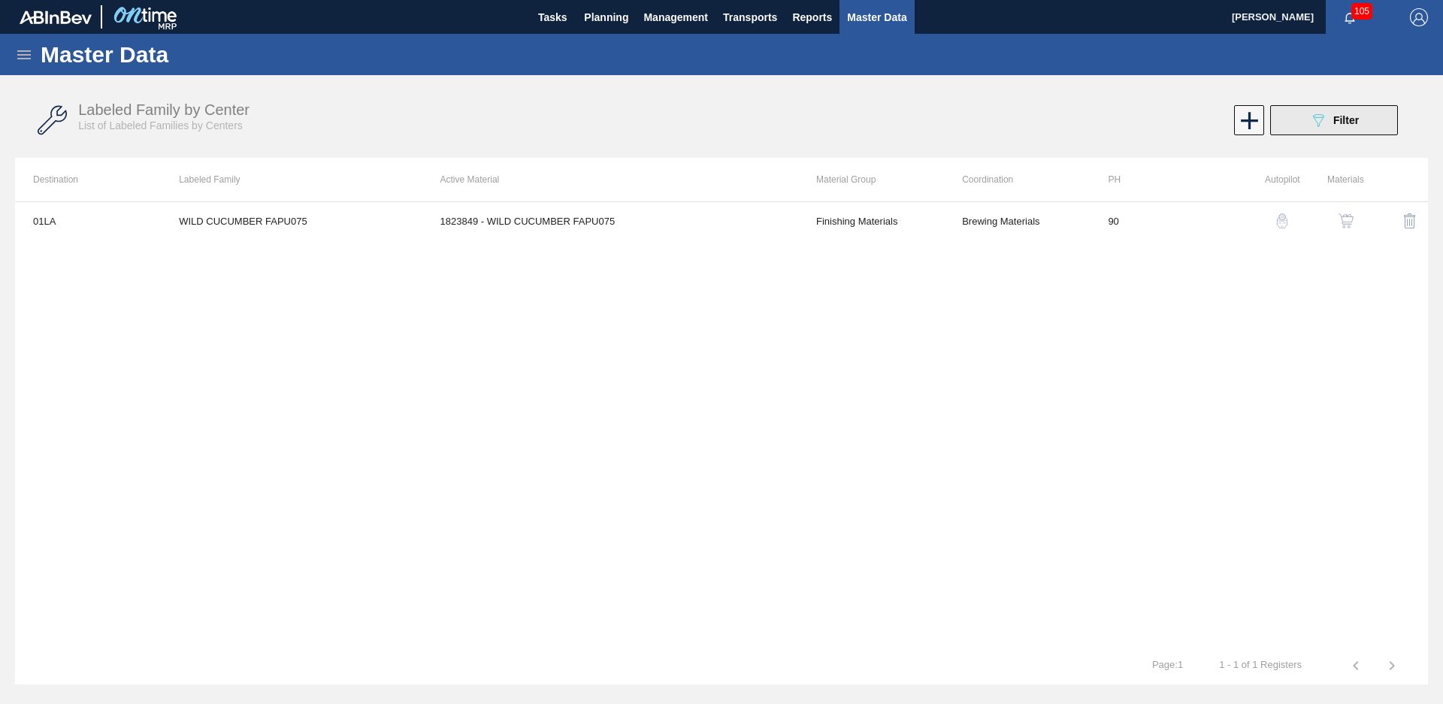
click at [1382, 111] on button "089F7B8B-B2A5-4AFE-B5C0-19BA573D28AC Filter" at bounding box center [1334, 120] width 128 height 30
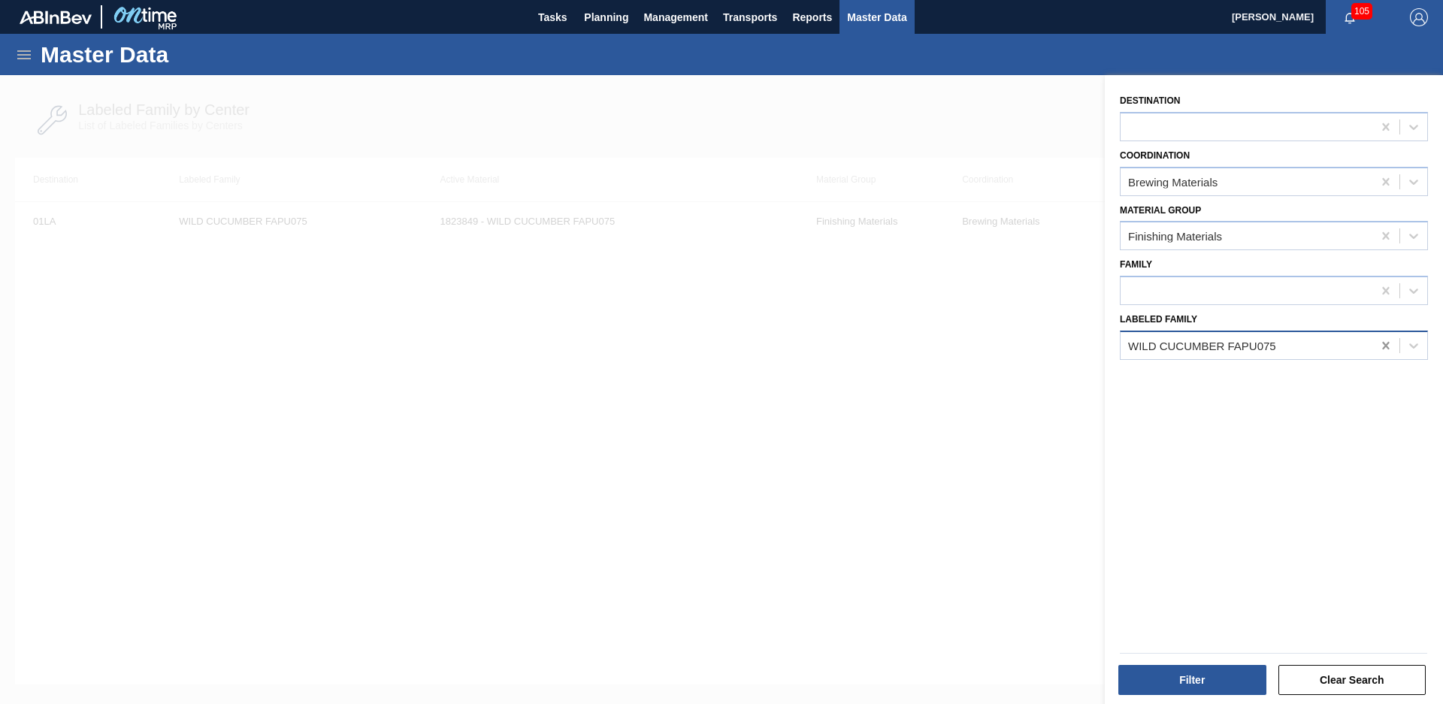
click at [1380, 351] on icon at bounding box center [1385, 345] width 15 height 15
type Family "giv pineap"
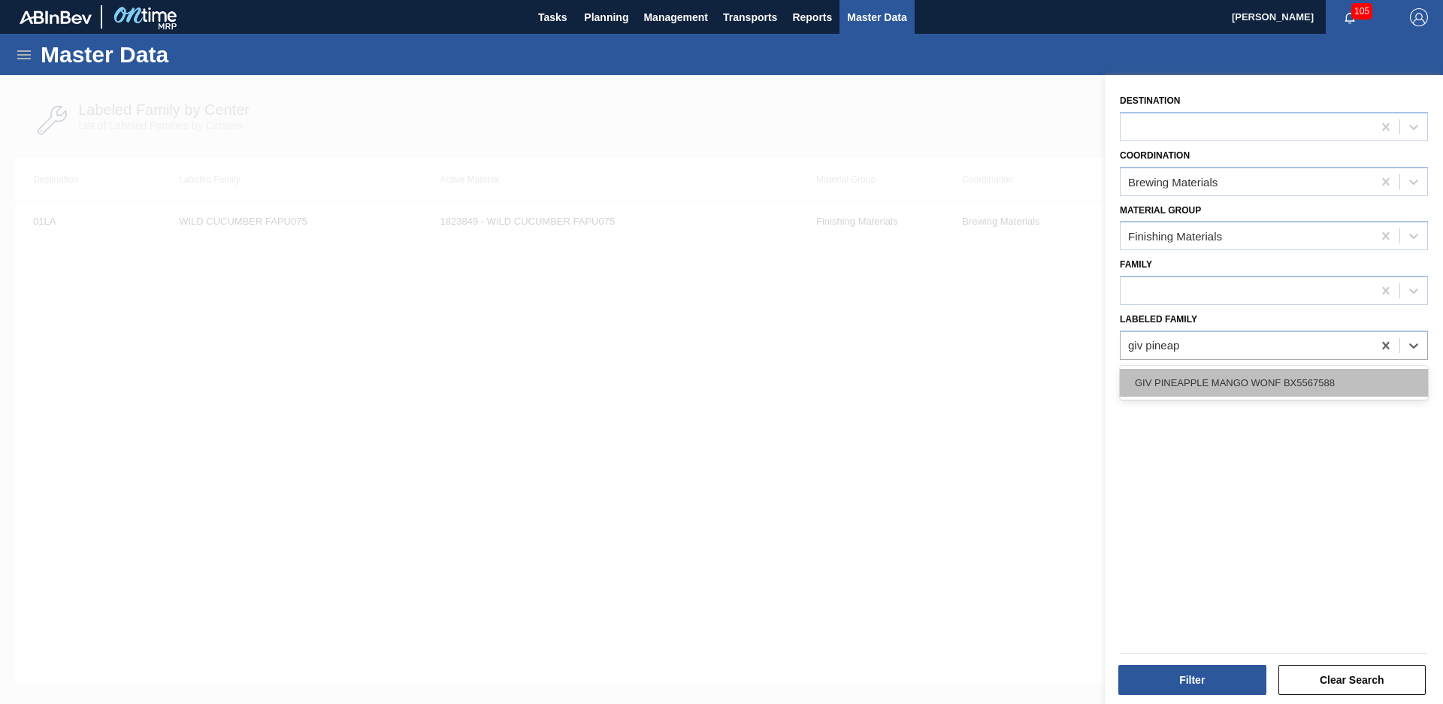
click at [1326, 388] on div "GIV PINEAPPLE MANGO WONF BX5567588" at bounding box center [1274, 383] width 308 height 28
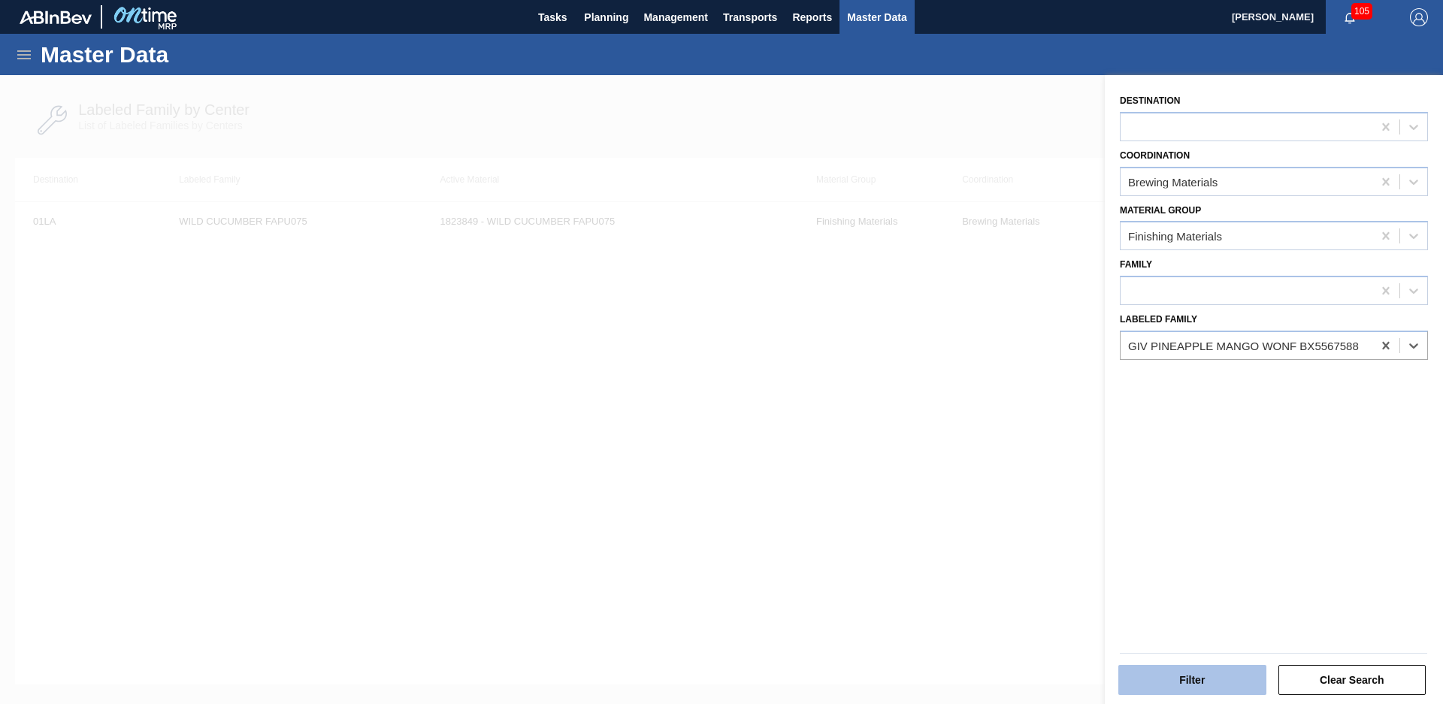
click at [1181, 679] on button "Filter" at bounding box center [1192, 680] width 148 height 30
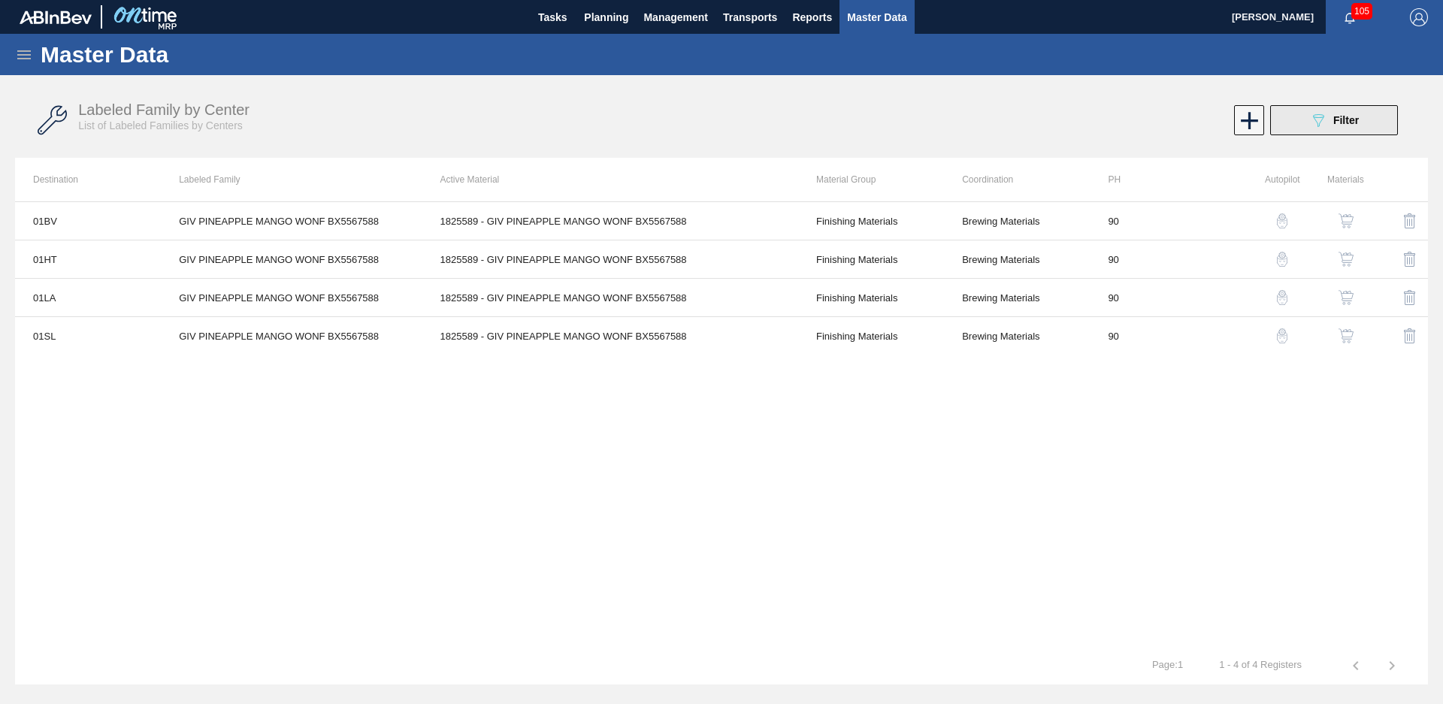
click at [1302, 121] on button "089F7B8B-B2A5-4AFE-B5C0-19BA573D28AC Filter" at bounding box center [1334, 120] width 128 height 30
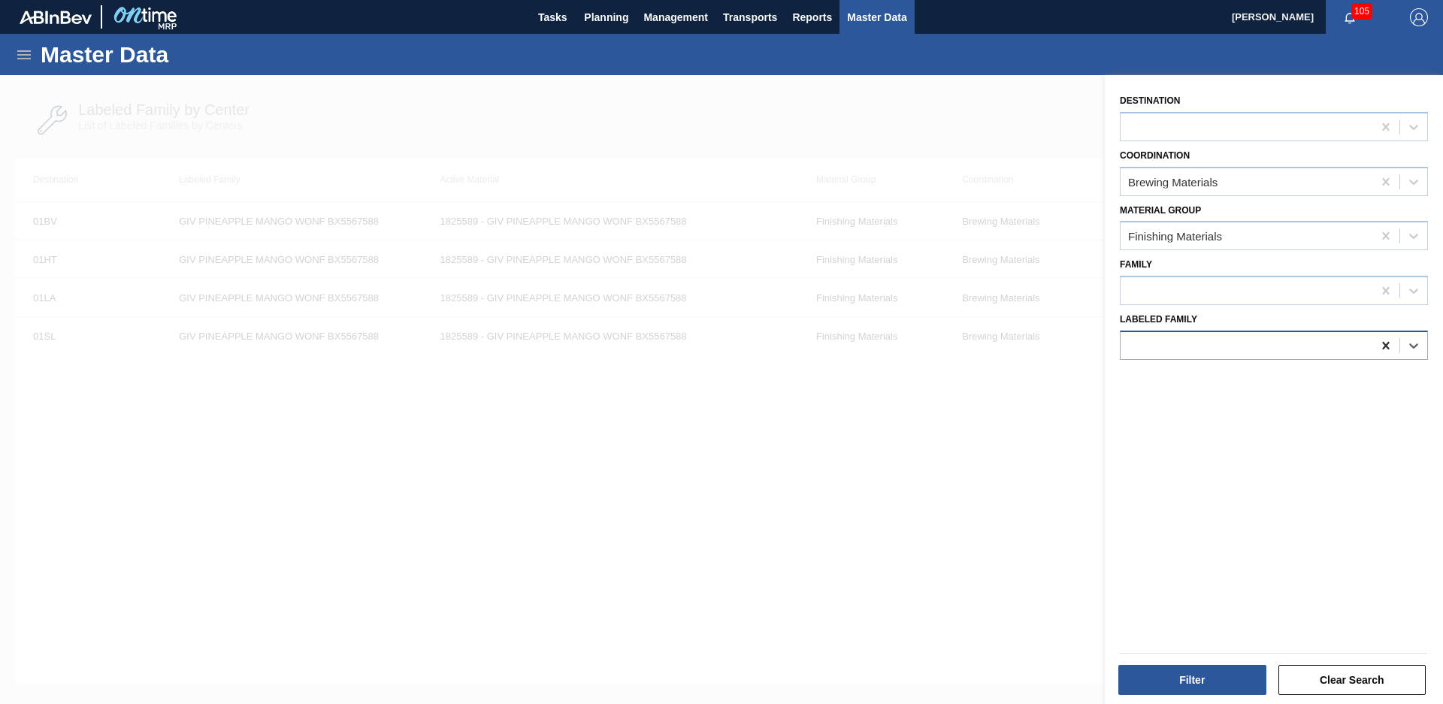
click at [1382, 349] on icon at bounding box center [1385, 346] width 7 height 8
type Family "MCC hur"
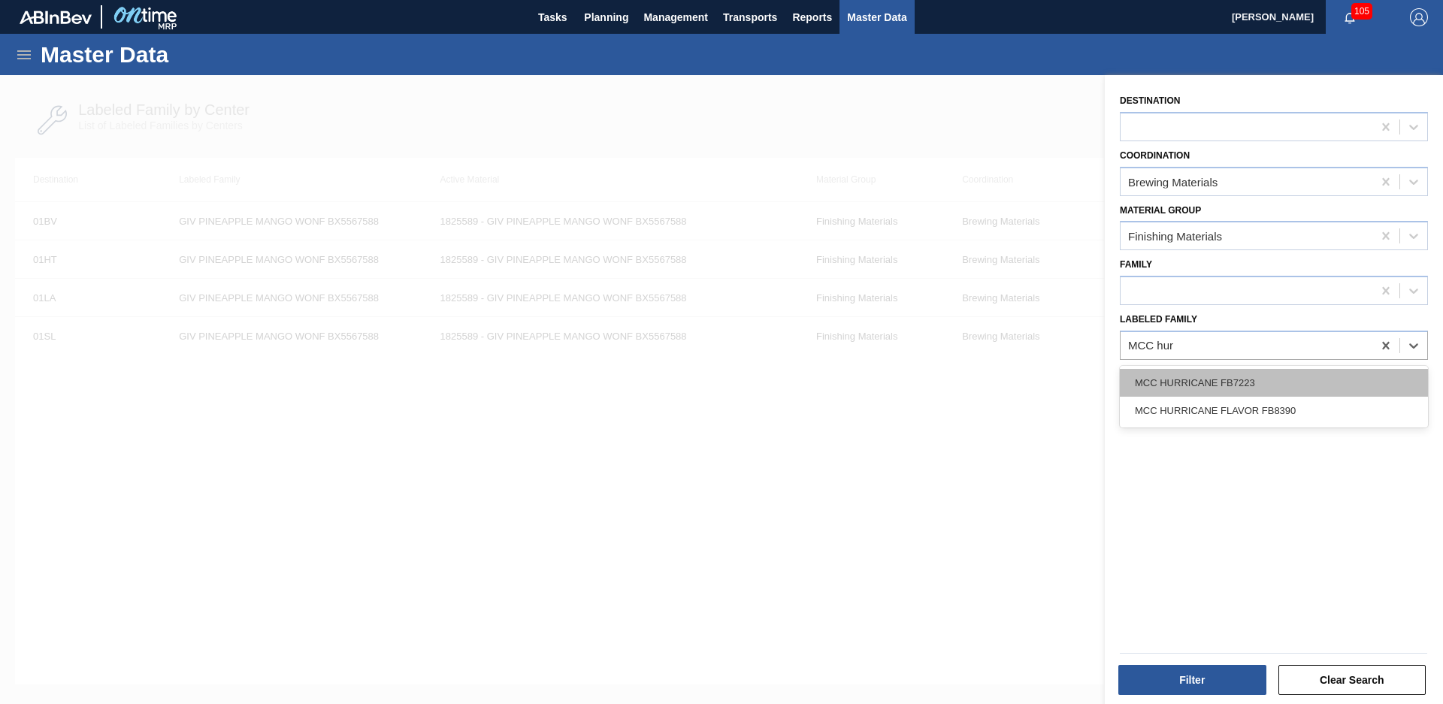
click at [1272, 383] on div "MCC HURRICANE FB7223" at bounding box center [1274, 383] width 308 height 28
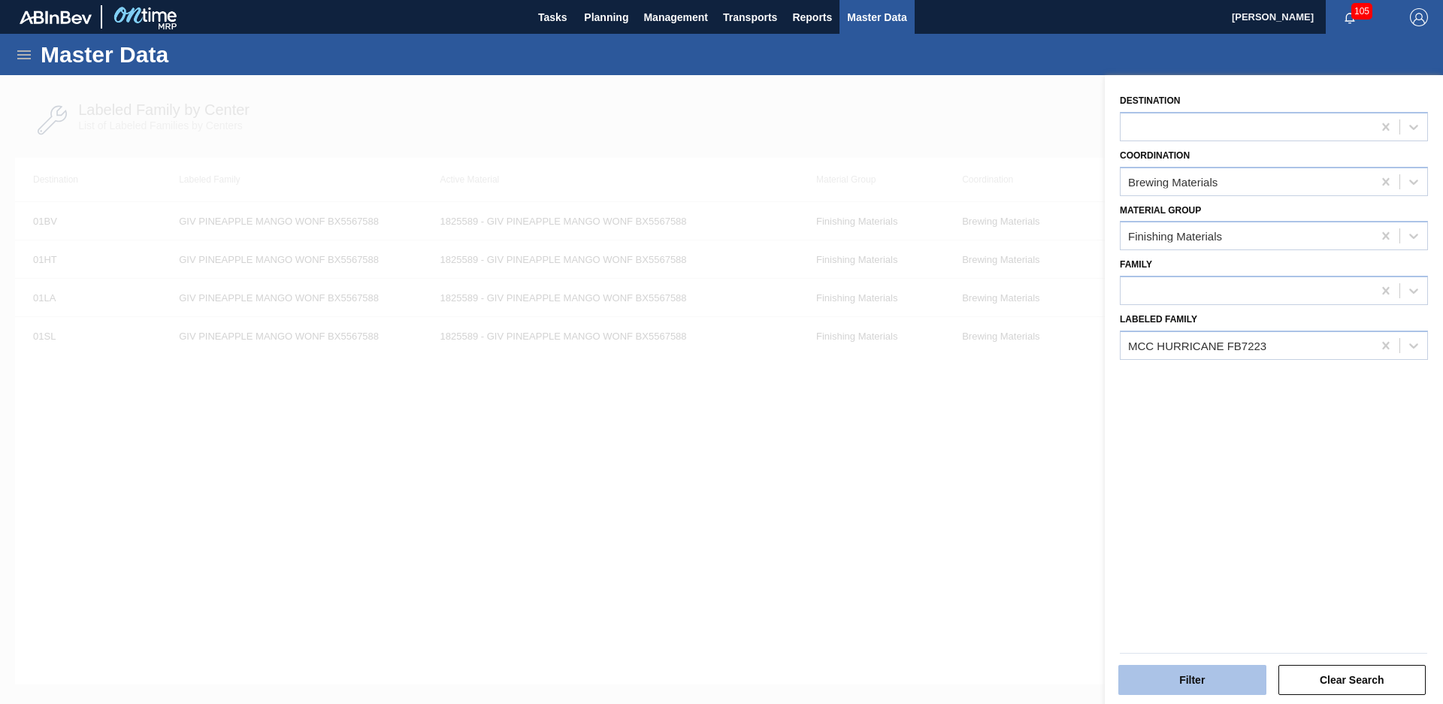
click at [1211, 688] on button "Filter" at bounding box center [1192, 680] width 148 height 30
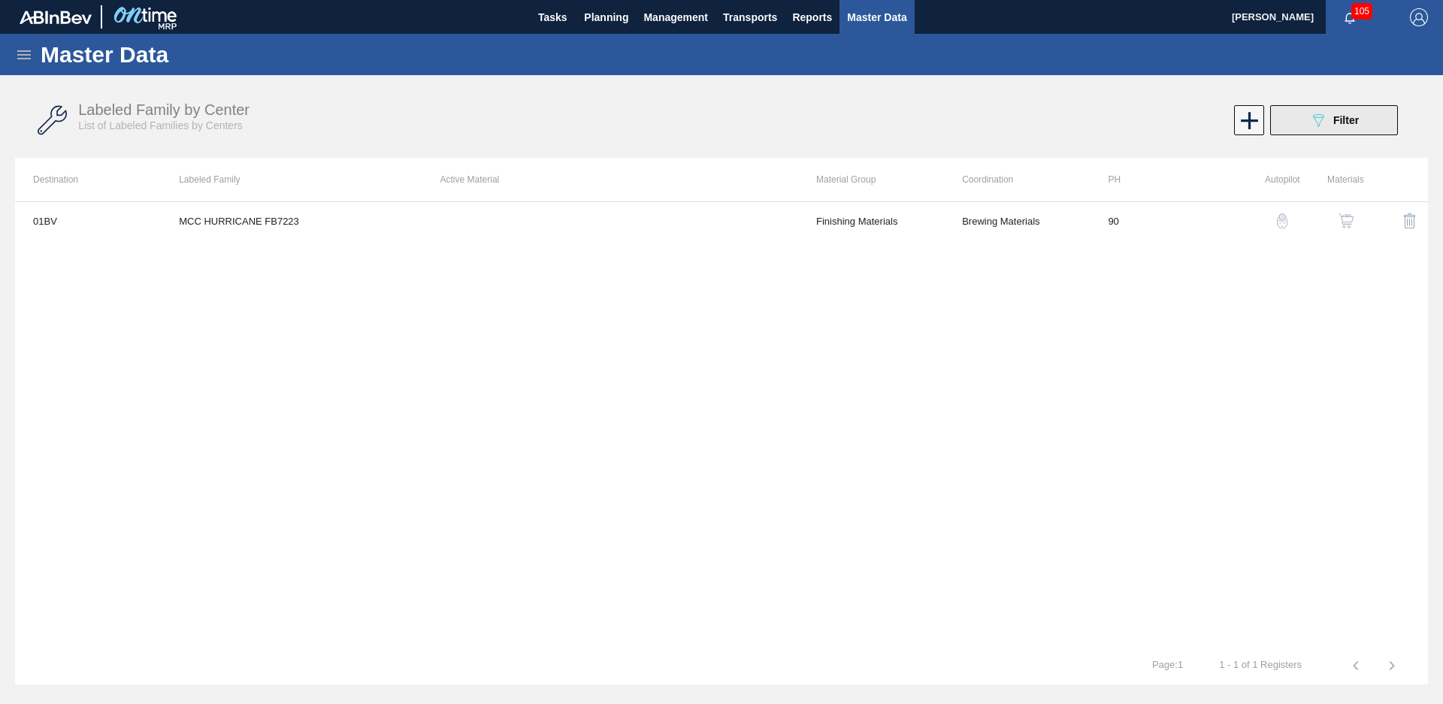
click at [1310, 131] on button "089F7B8B-B2A5-4AFE-B5C0-19BA573D28AC Filter" at bounding box center [1334, 120] width 128 height 30
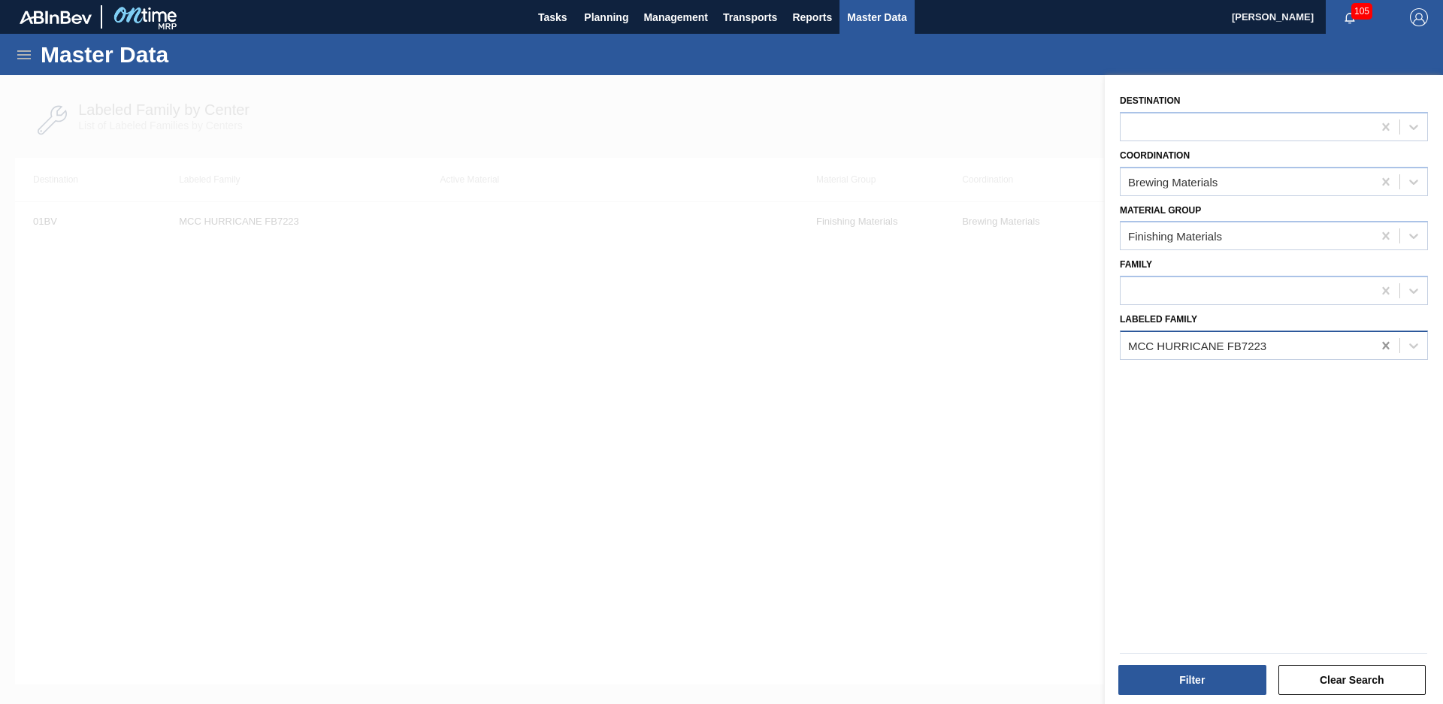
click at [1385, 338] on icon at bounding box center [1385, 345] width 15 height 15
type Family "1831925"
click at [1281, 349] on div at bounding box center [1247, 345] width 252 height 22
type Family "NWN RED"
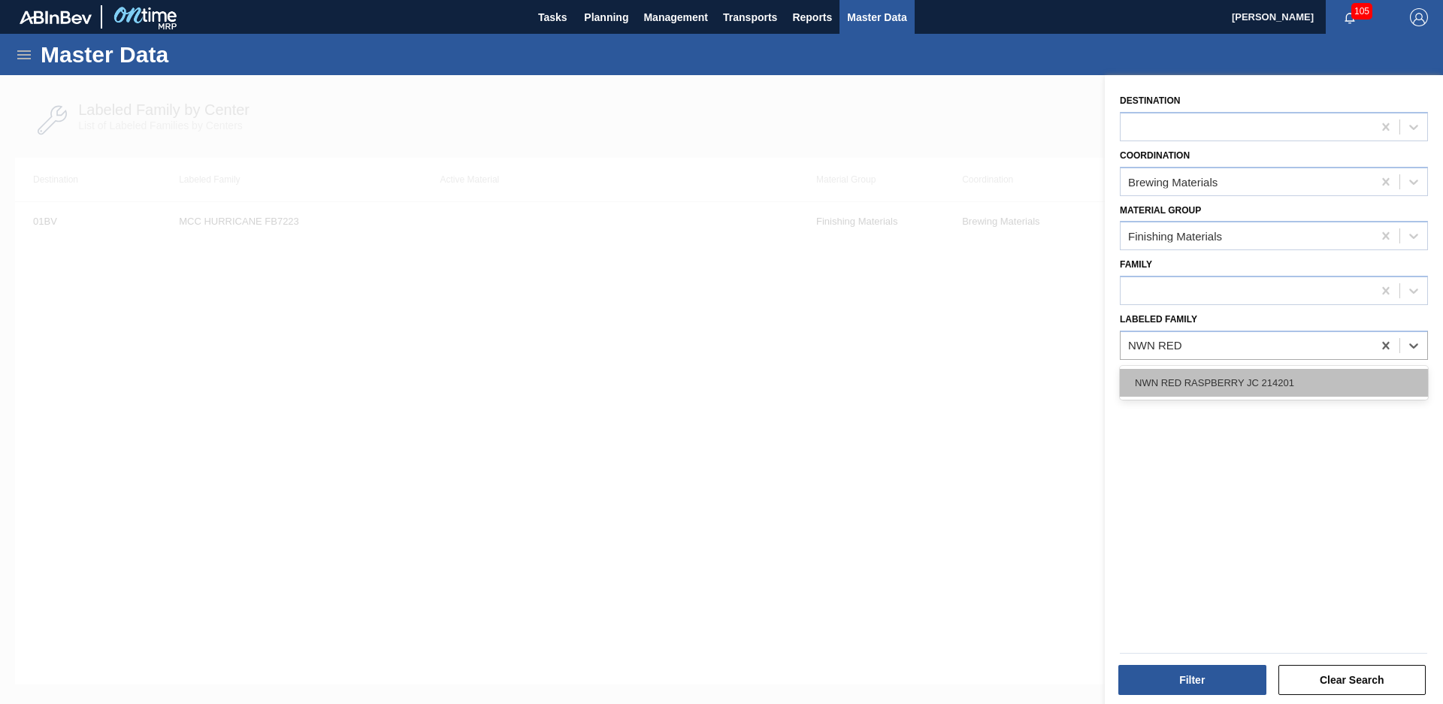
click at [1262, 377] on div "NWN RED RASPBERRY JC 214201" at bounding box center [1274, 383] width 308 height 28
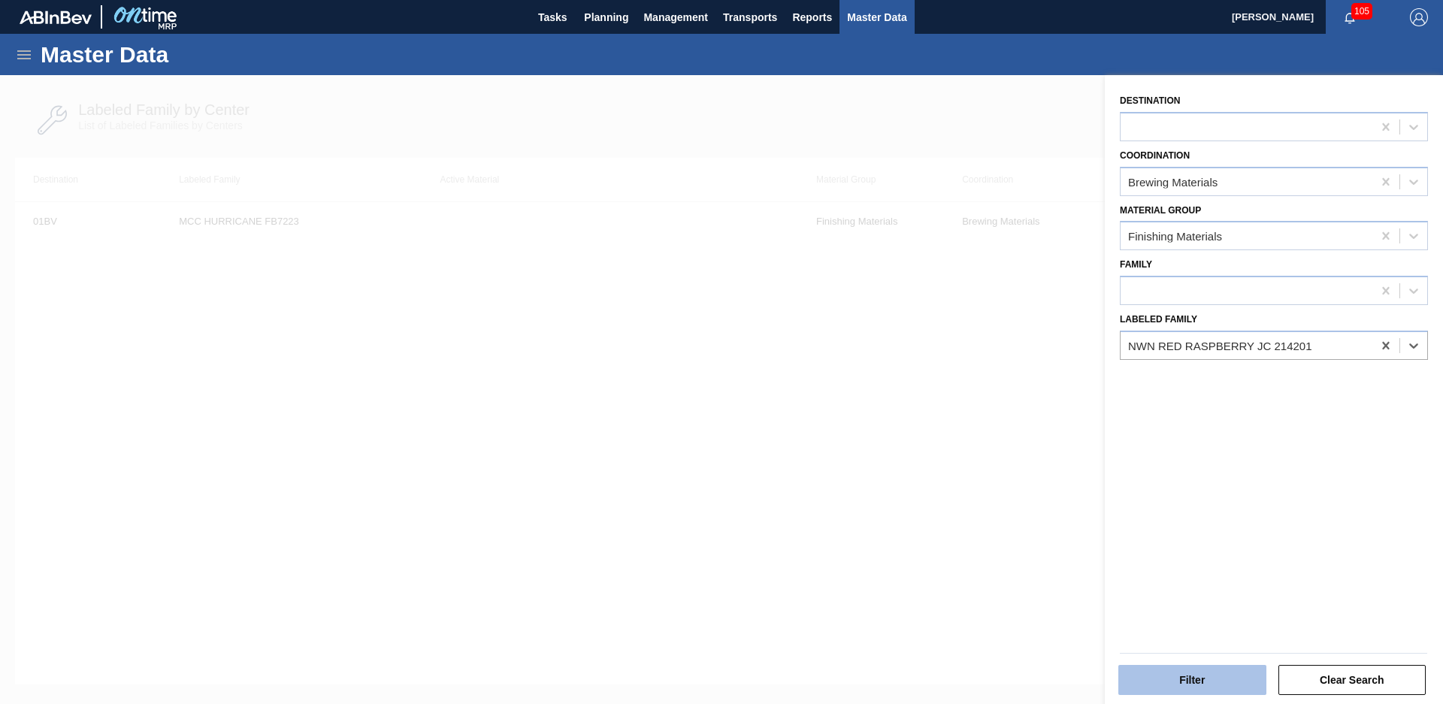
click at [1210, 678] on button "Filter" at bounding box center [1192, 680] width 148 height 30
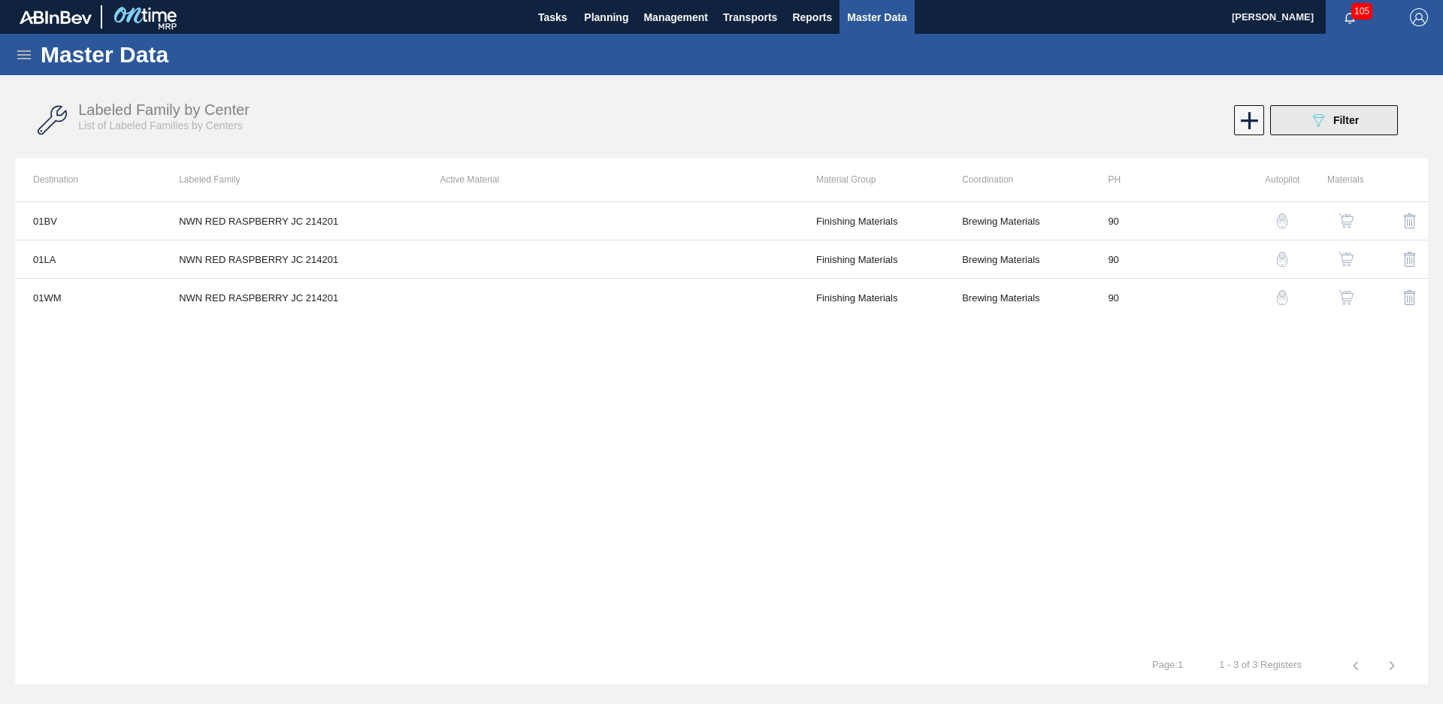
click at [1375, 130] on button "089F7B8B-B2A5-4AFE-B5C0-19BA573D28AC Filter" at bounding box center [1334, 120] width 128 height 30
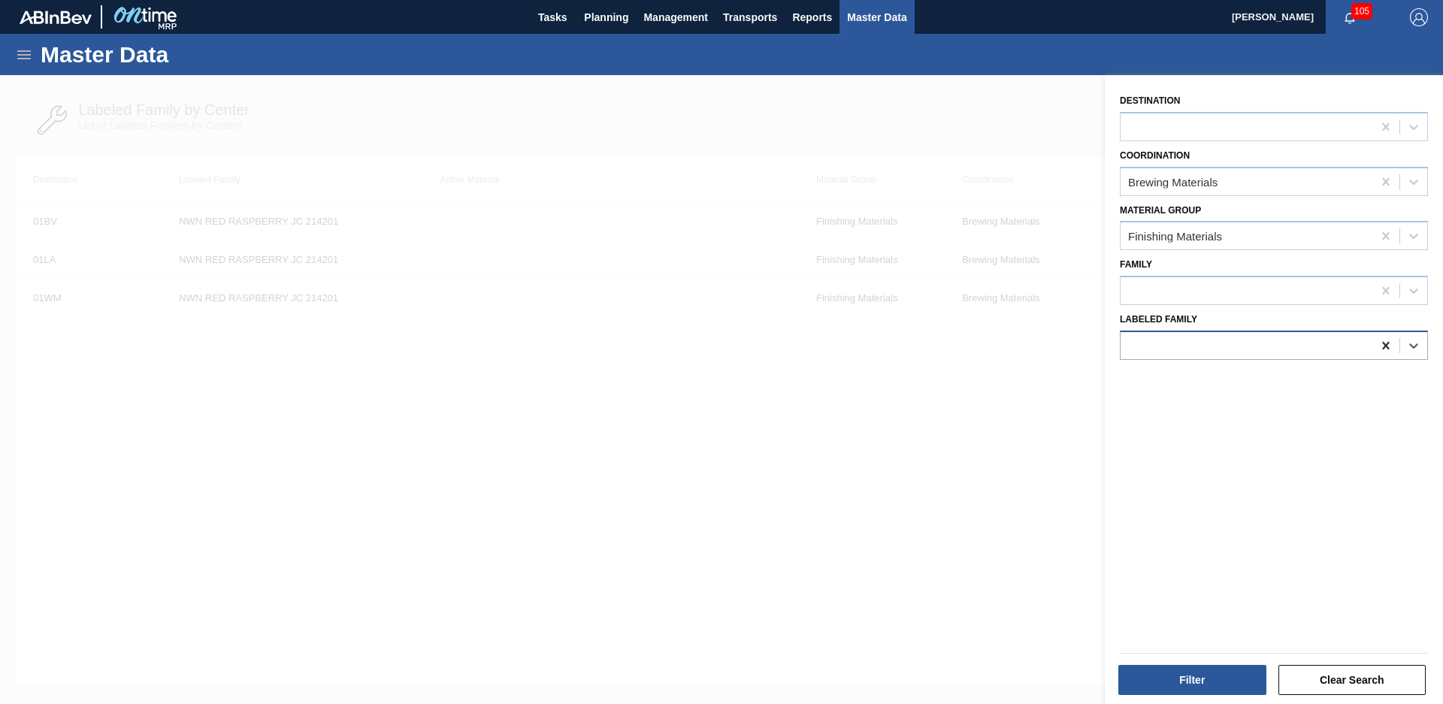
click at [1379, 341] on icon at bounding box center [1385, 345] width 15 height 15
type Family "NW"
click at [1214, 341] on div at bounding box center [1247, 345] width 252 height 22
click at [1212, 346] on div at bounding box center [1247, 345] width 252 height 22
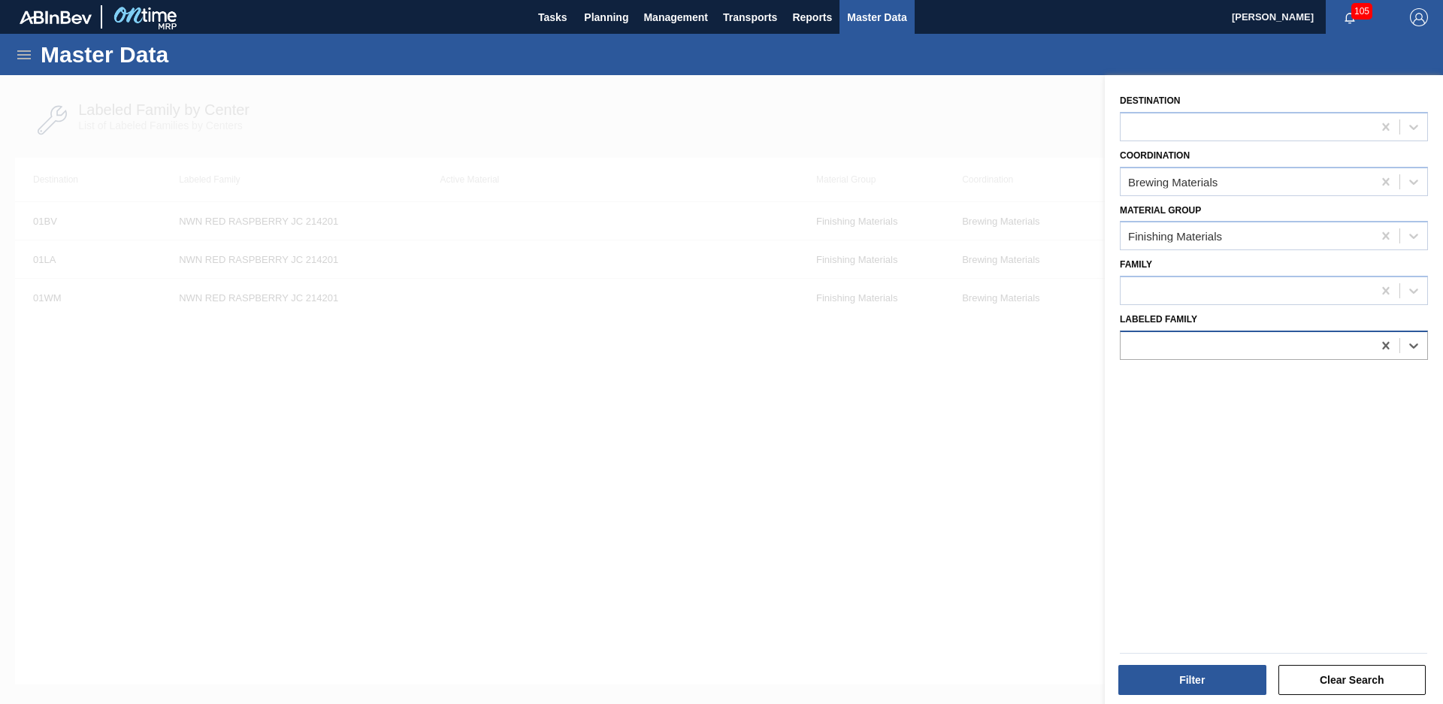
click at [1212, 346] on div at bounding box center [1247, 345] width 252 height 22
type Family "NWn red ras"
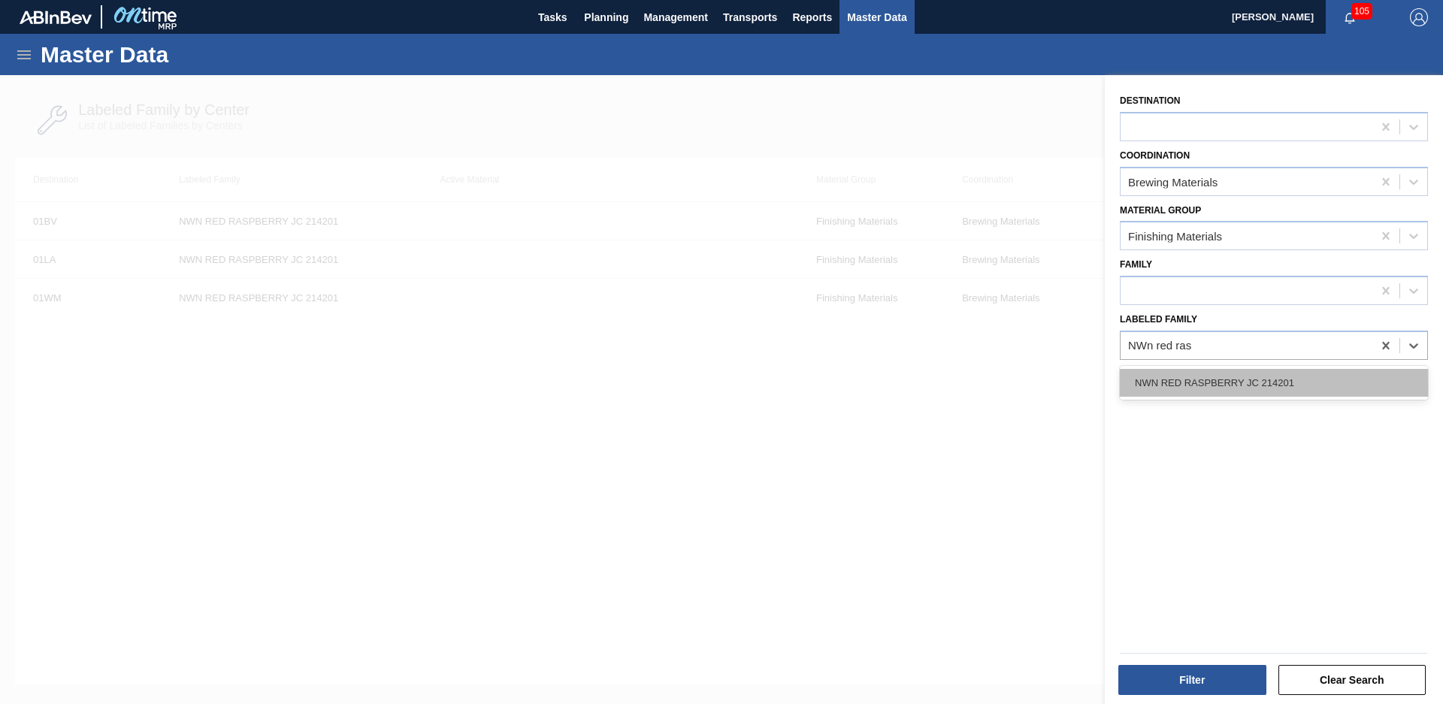
click at [1215, 377] on div "NWN RED RASPBERRY JC 214201" at bounding box center [1274, 383] width 308 height 28
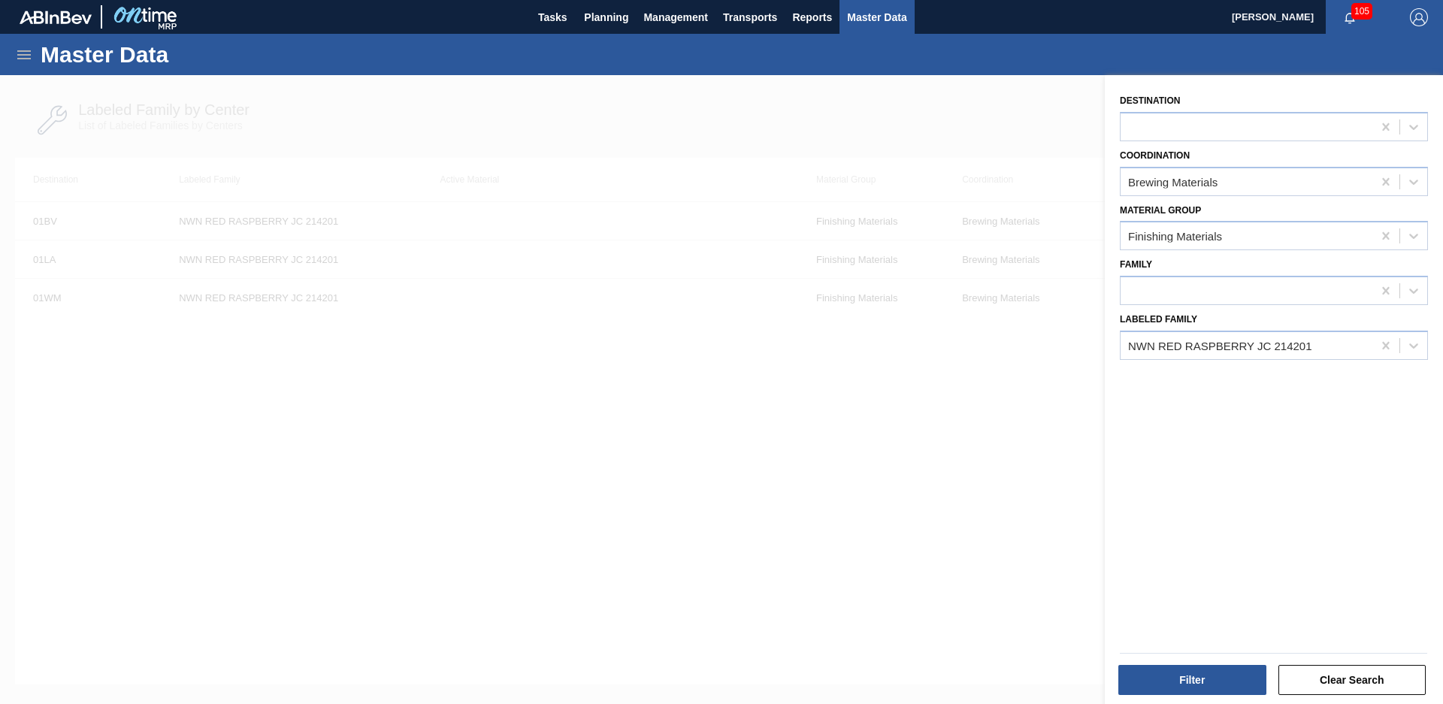
click at [1206, 664] on div "Filter" at bounding box center [1194, 680] width 160 height 33
click at [1205, 671] on button "Filter" at bounding box center [1192, 680] width 148 height 30
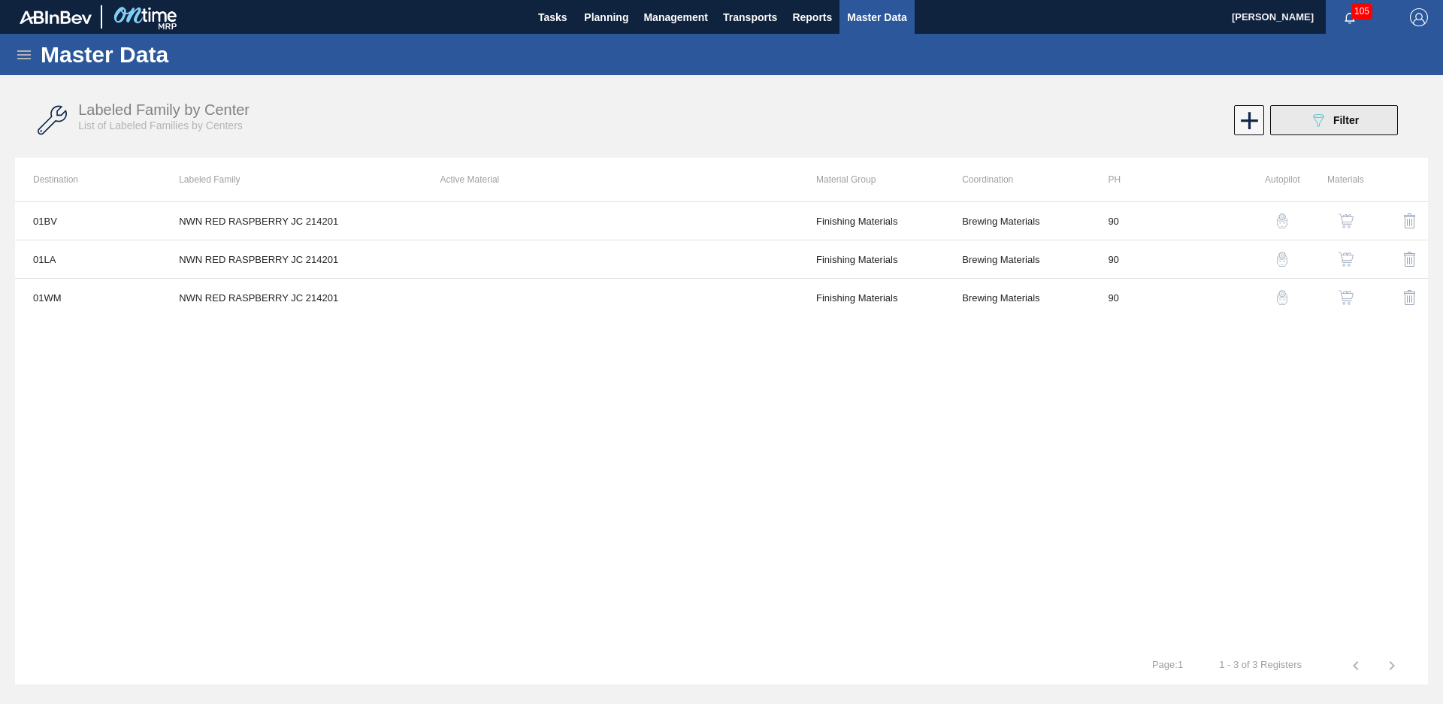
click at [1357, 120] on span "Filter" at bounding box center [1346, 120] width 26 height 12
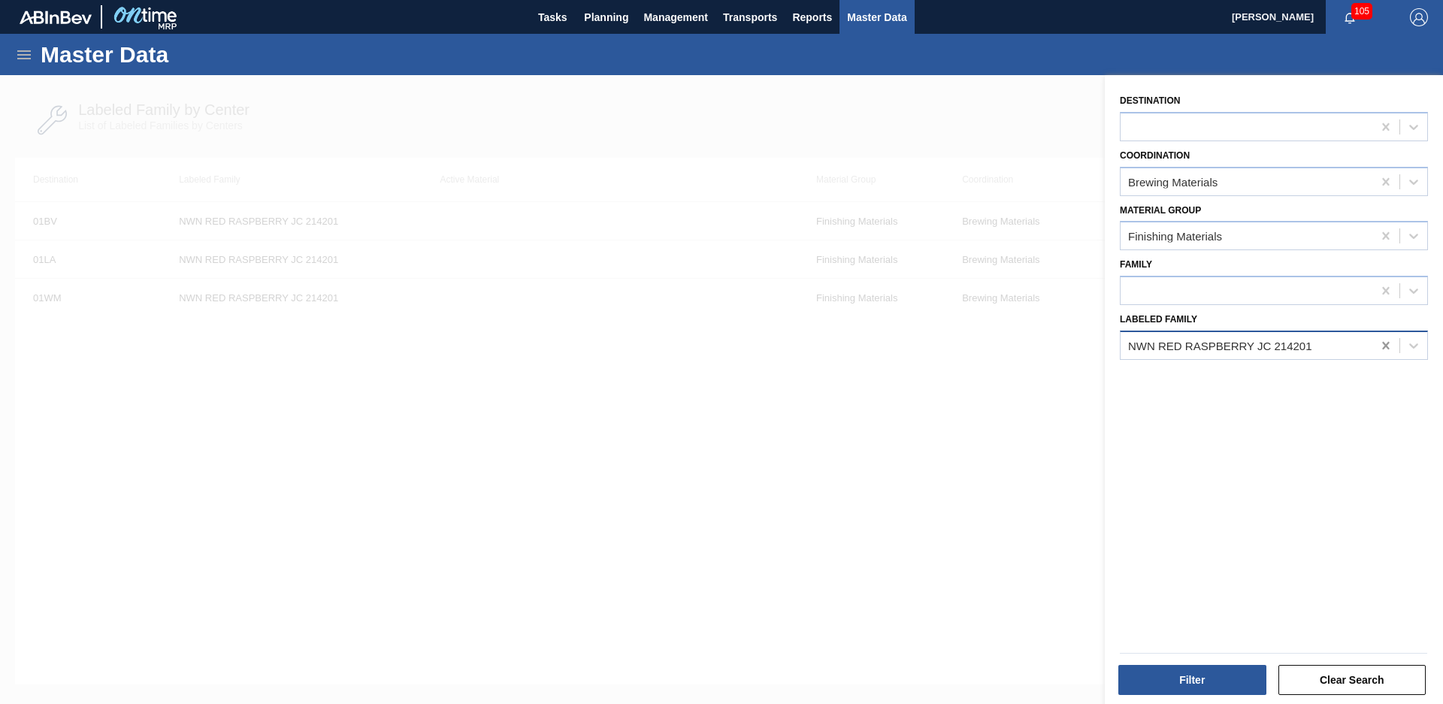
click at [1384, 347] on icon at bounding box center [1385, 346] width 7 height 8
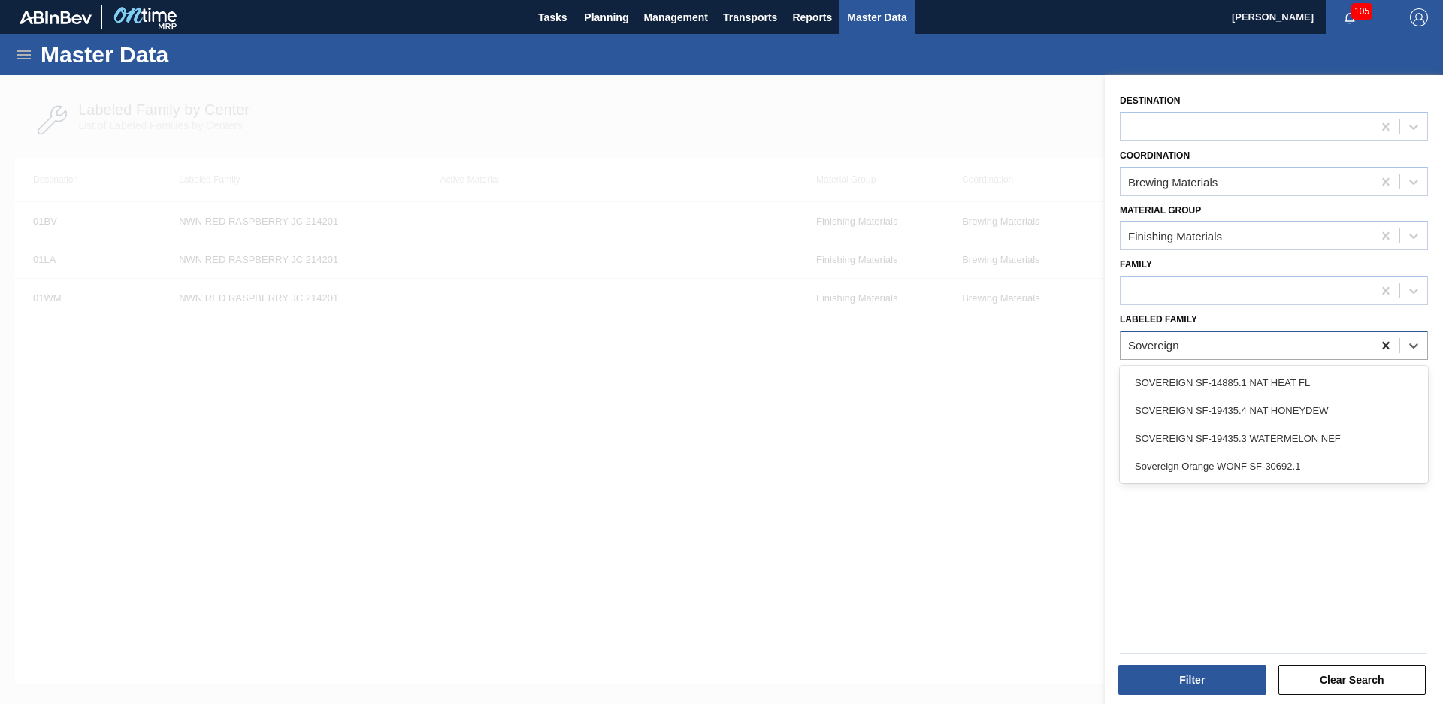
type Family "Sovereign"
click at [1342, 413] on div "SOVEREIGN SF-19435.4 NAT HONEYDEW" at bounding box center [1274, 411] width 308 height 28
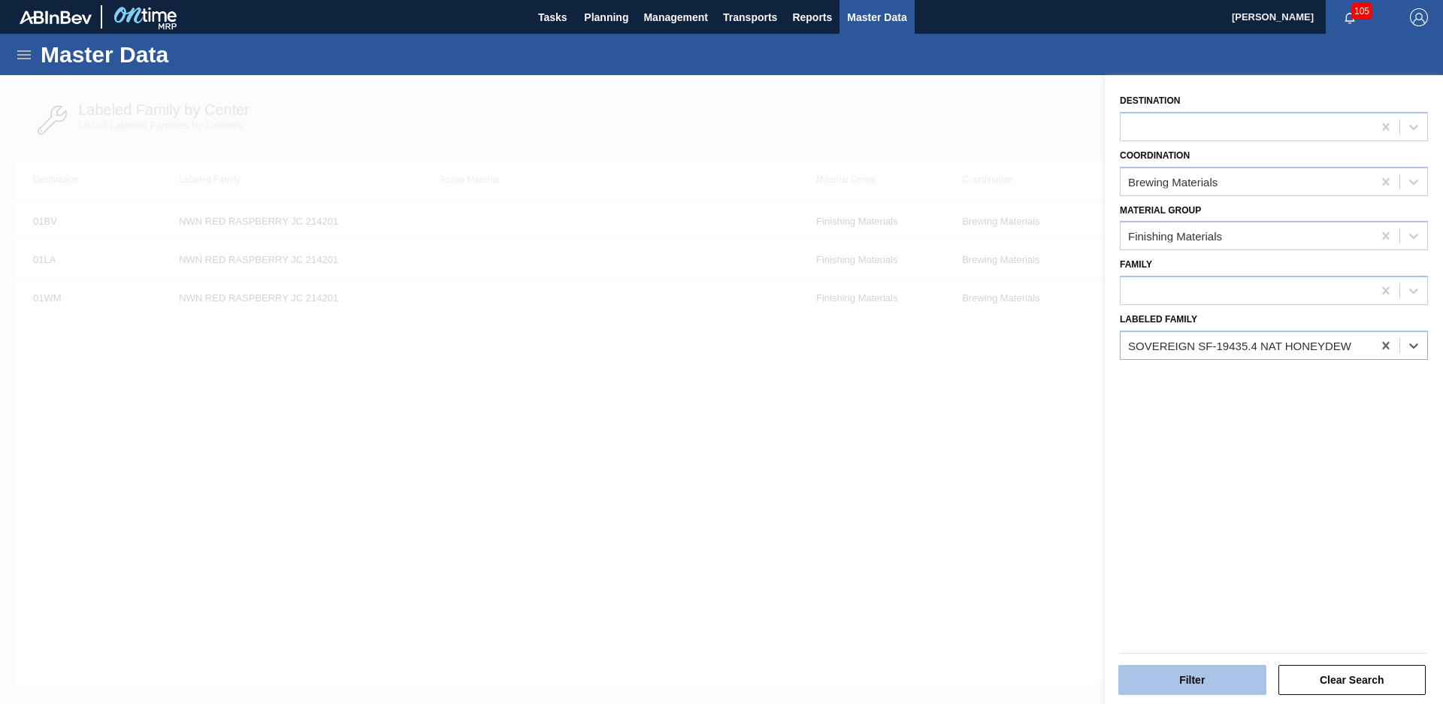
click at [1194, 678] on button "Filter" at bounding box center [1192, 680] width 148 height 30
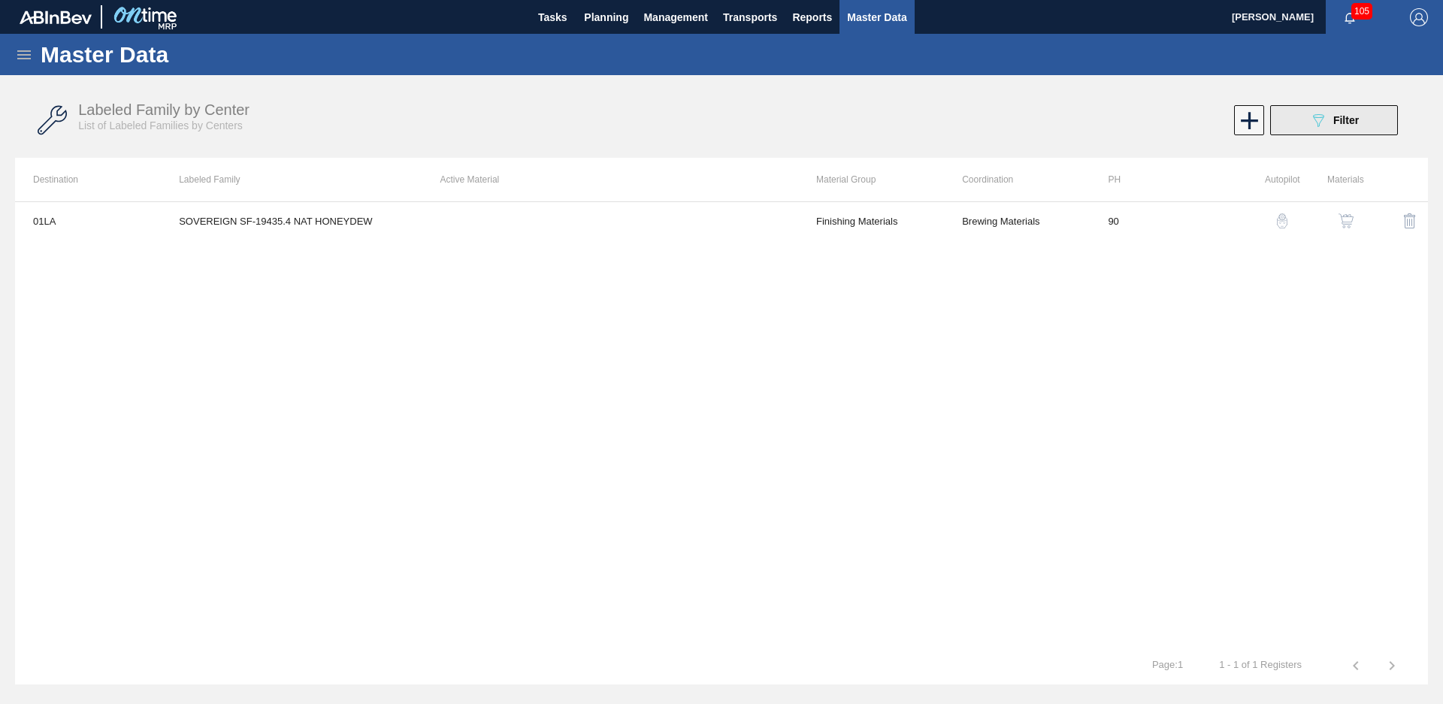
click at [1352, 115] on span "Filter" at bounding box center [1346, 120] width 26 height 12
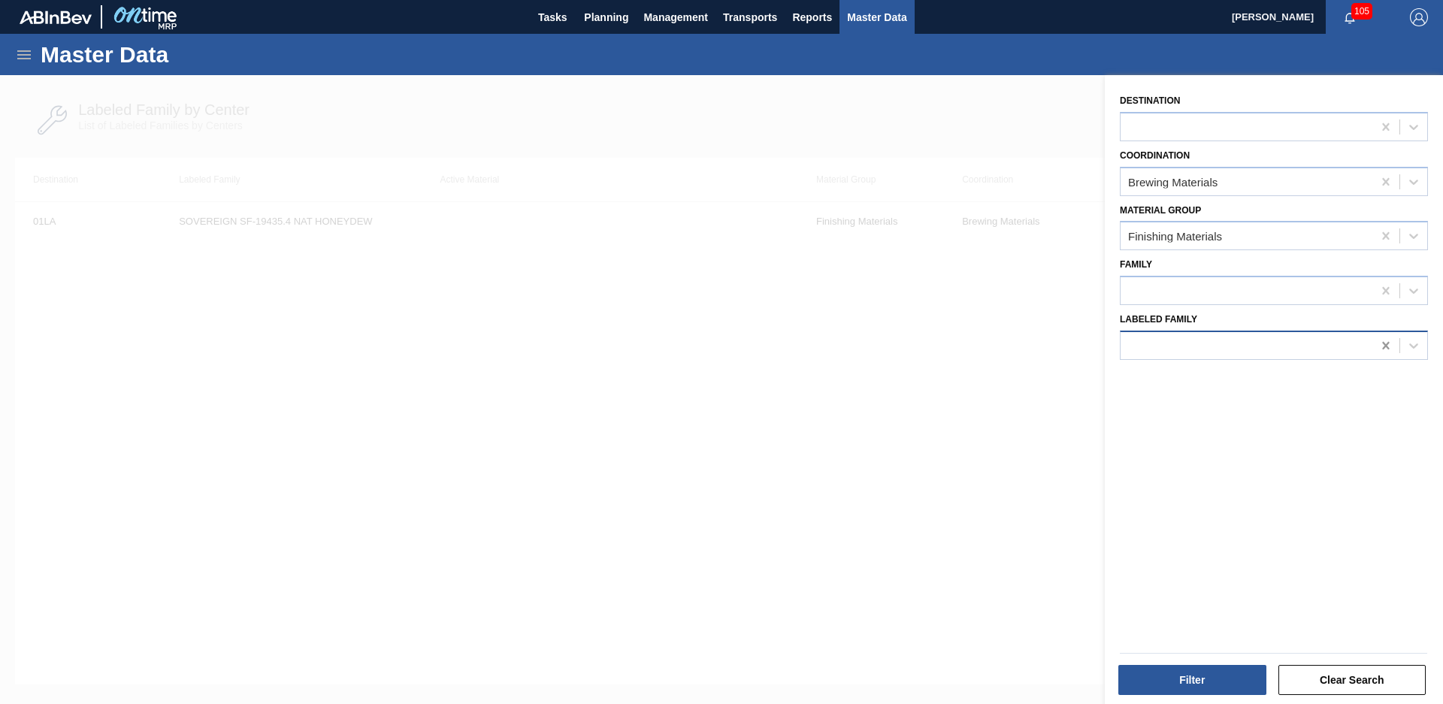
click at [1382, 348] on icon at bounding box center [1385, 346] width 7 height 8
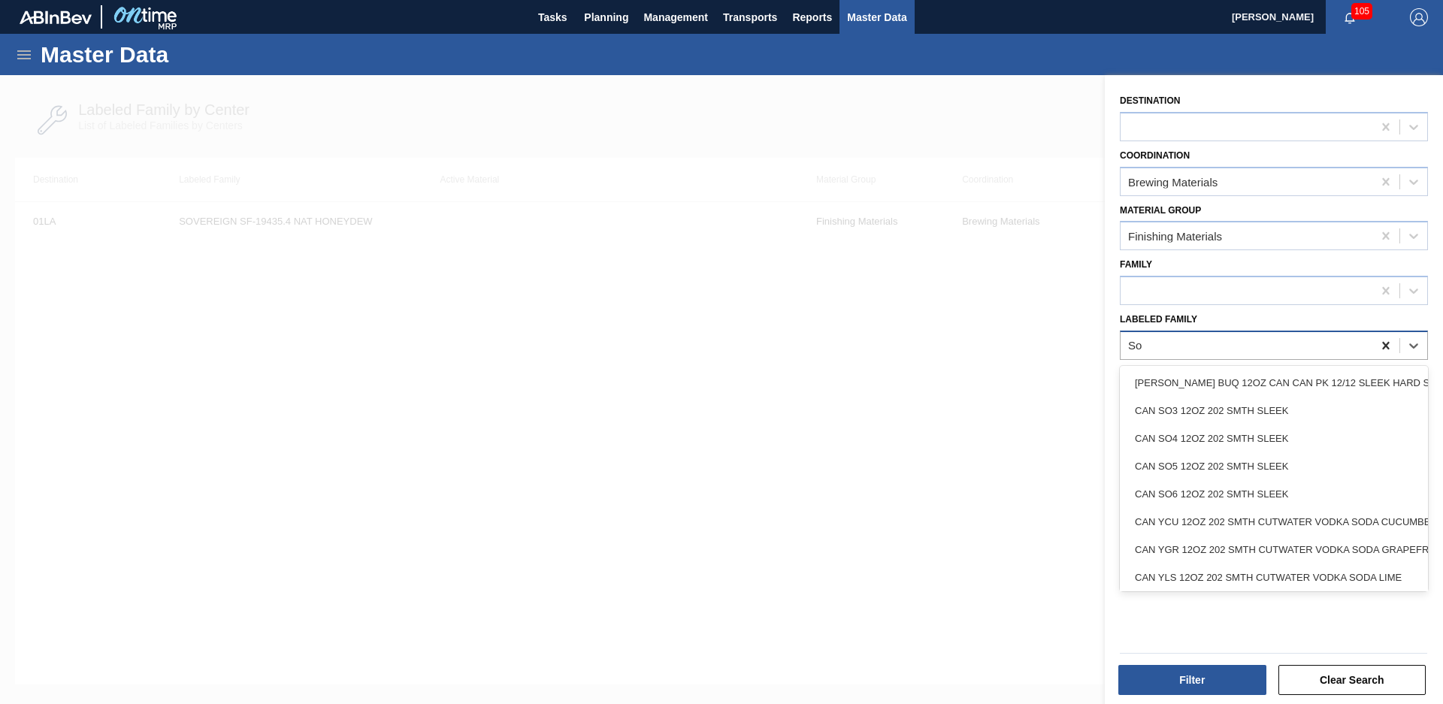
type Family "S"
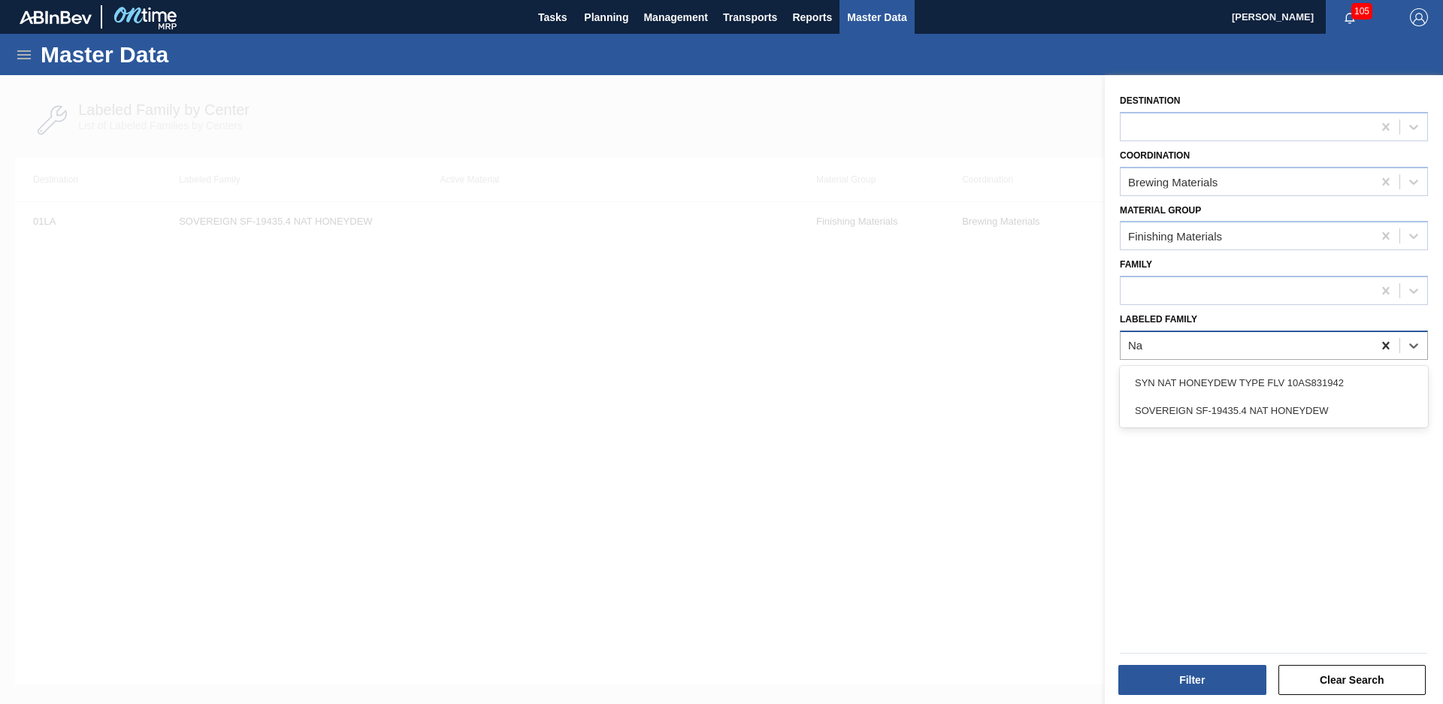
type Family "N"
type Family "watermelon nef"
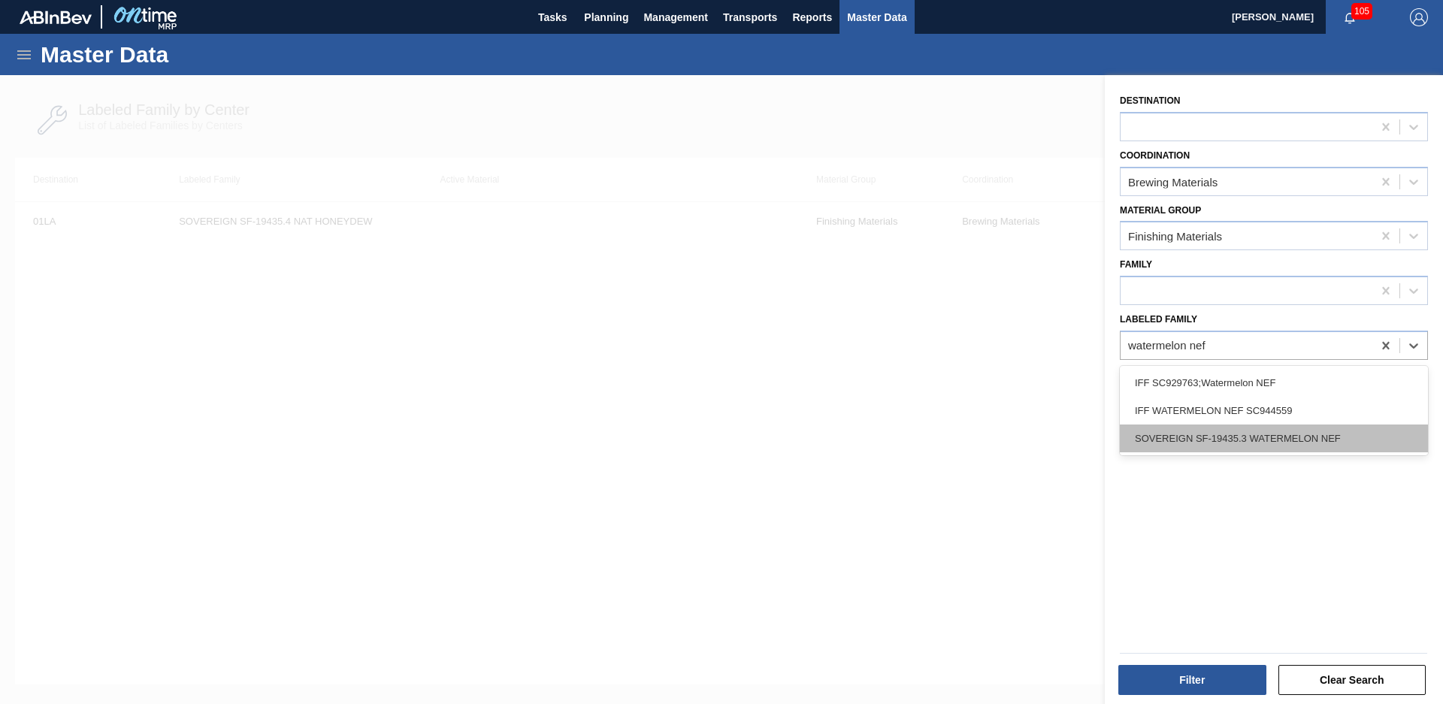
click at [1322, 447] on div "SOVEREIGN SF-19435.3 WATERMELON NEF" at bounding box center [1274, 439] width 308 height 28
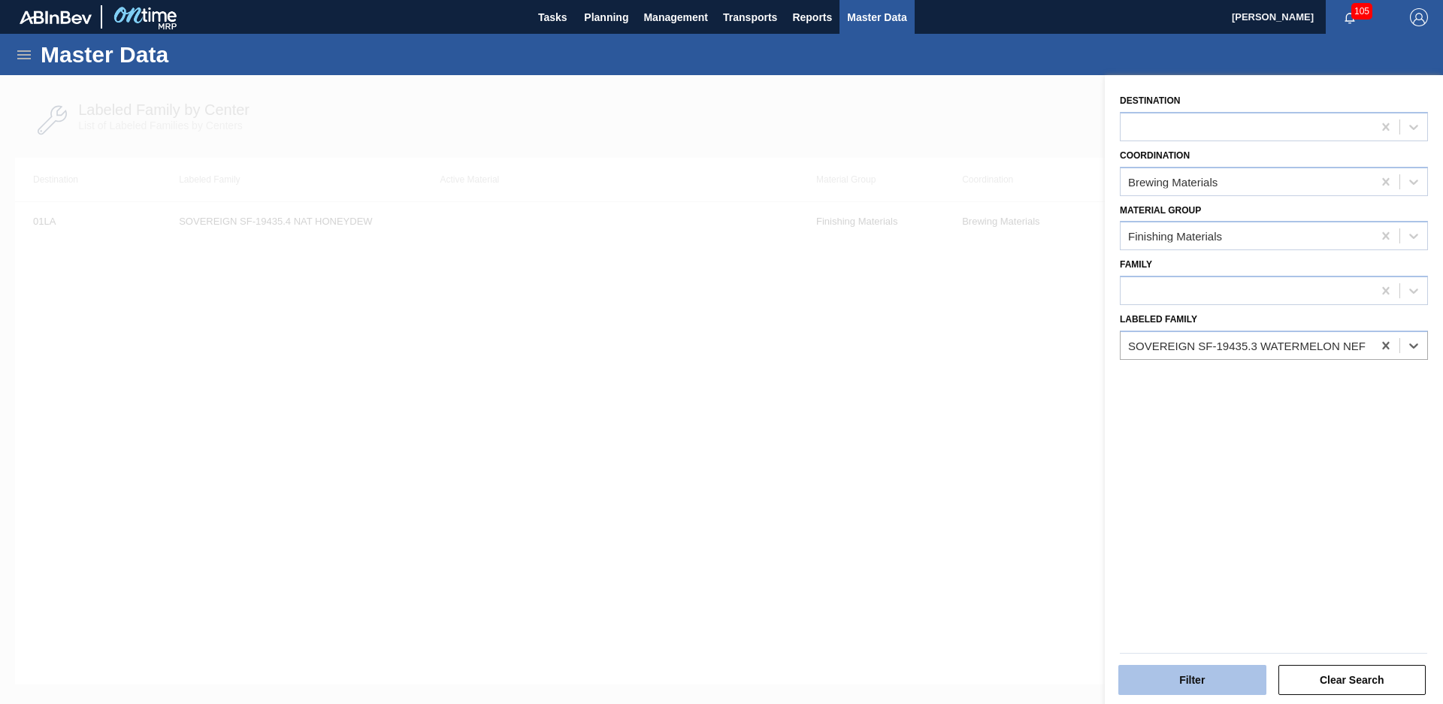
click at [1209, 687] on button "Filter" at bounding box center [1192, 680] width 148 height 30
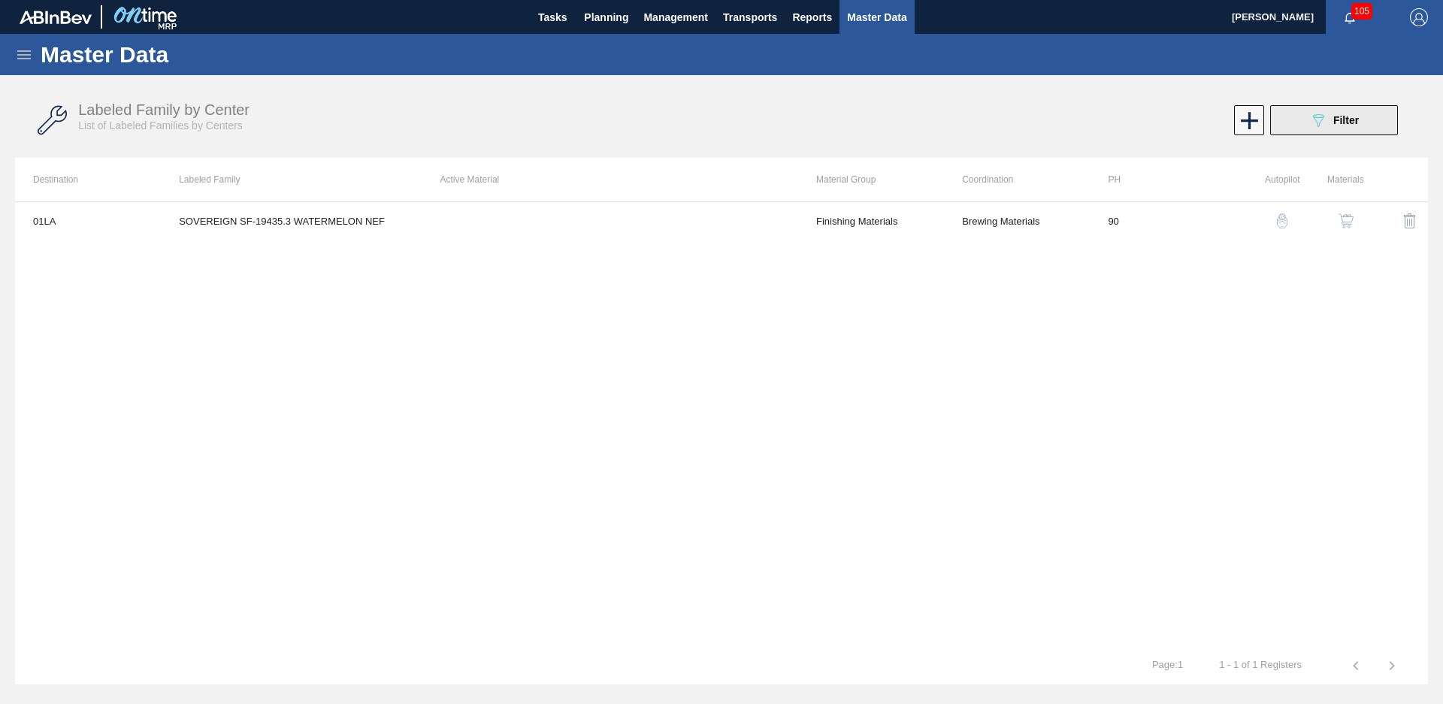
click at [1349, 125] on span "Filter" at bounding box center [1346, 120] width 26 height 12
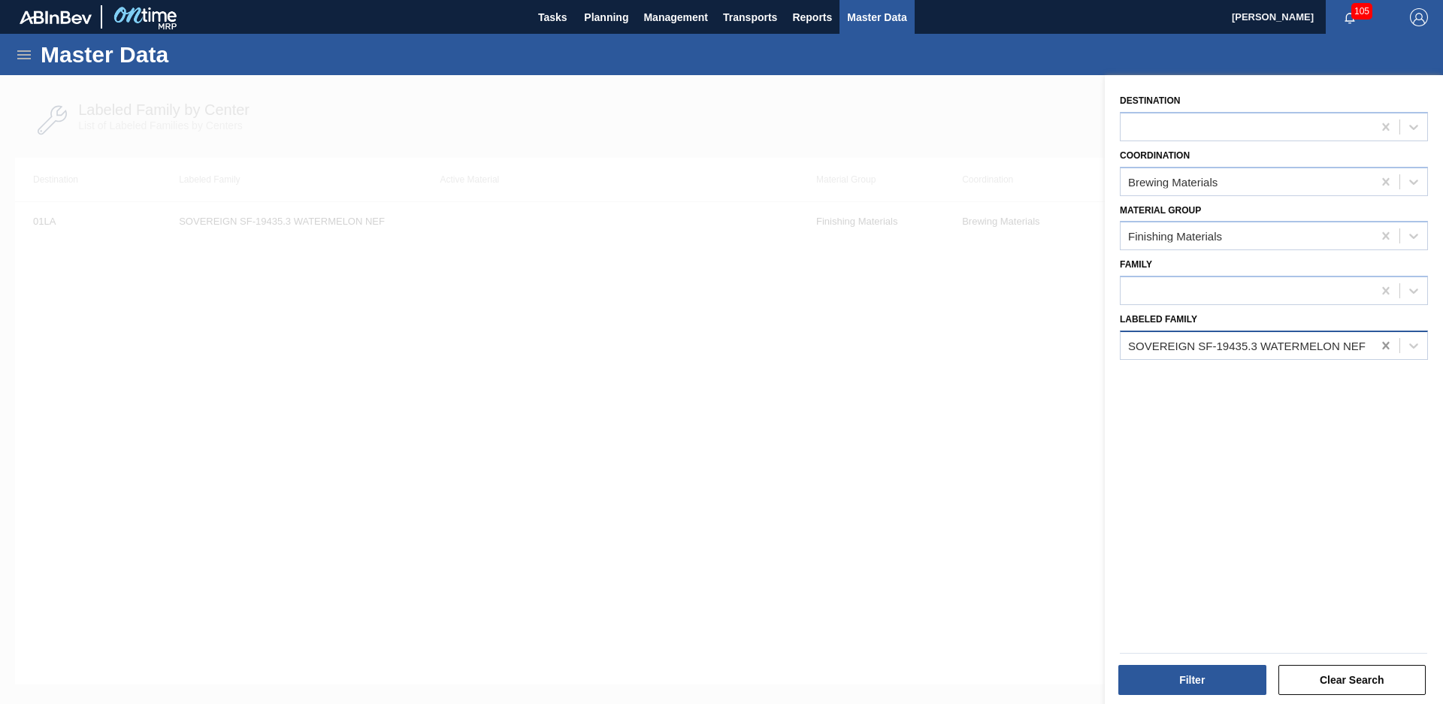
click at [1388, 345] on icon at bounding box center [1385, 345] width 15 height 15
type Family "MCC Guava"
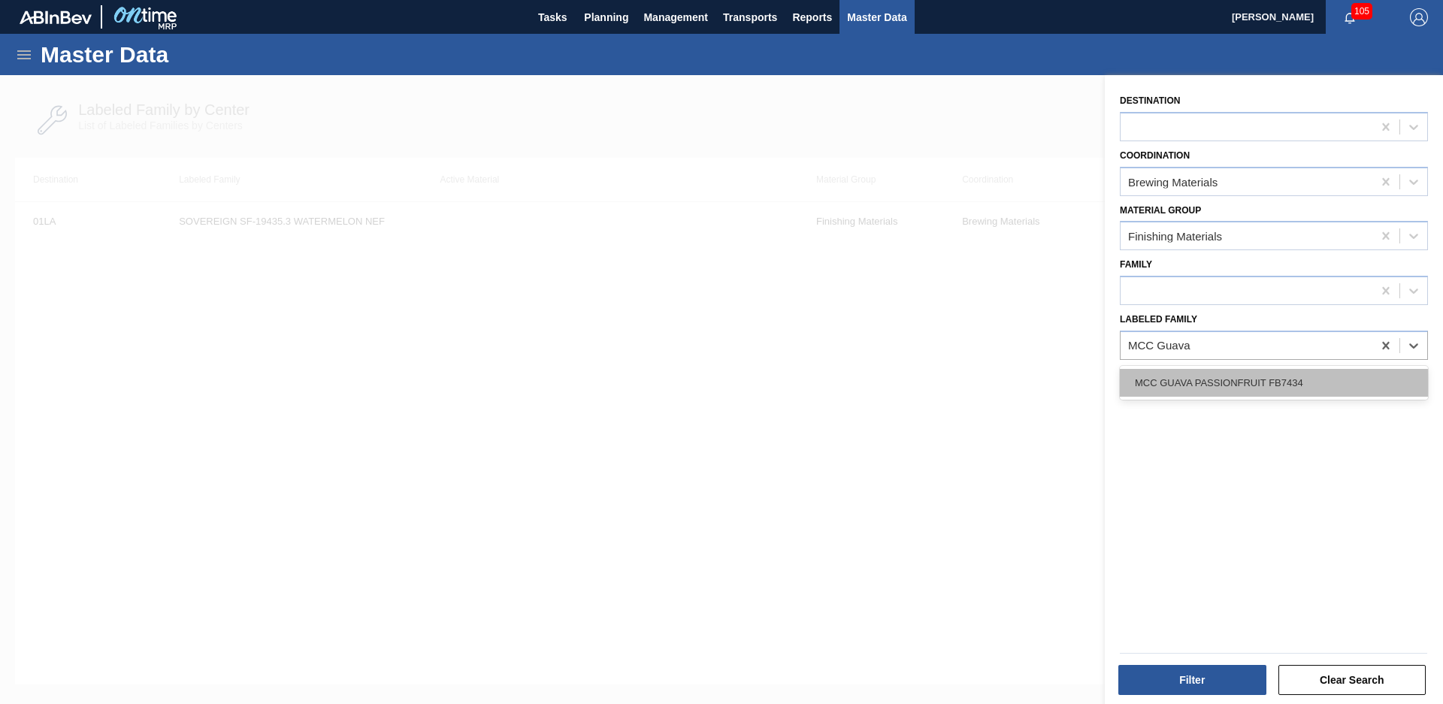
click at [1191, 386] on div "MCC GUAVA PASSIONFRUIT FB7434" at bounding box center [1274, 383] width 308 height 28
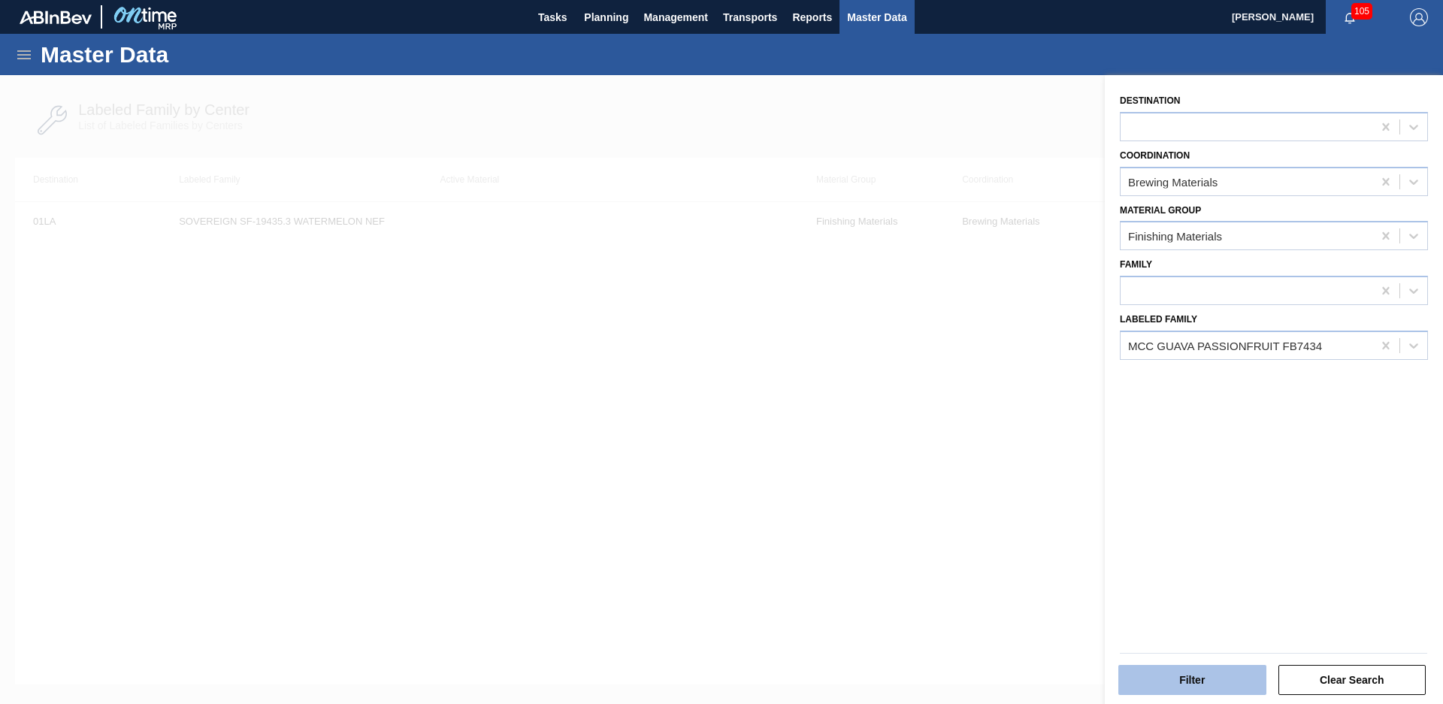
click at [1193, 673] on button "Filter" at bounding box center [1192, 680] width 148 height 30
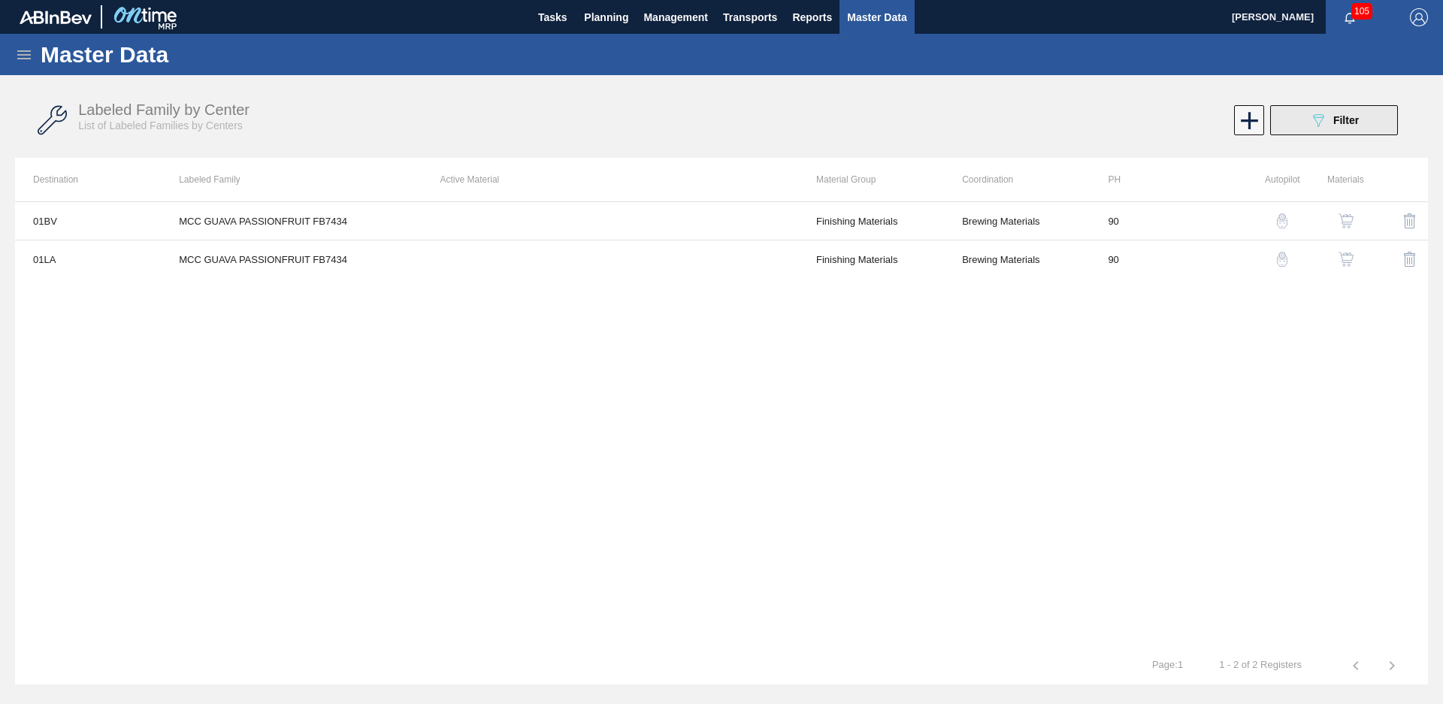
click at [1310, 123] on icon "089F7B8B-B2A5-4AFE-B5C0-19BA573D28AC" at bounding box center [1318, 120] width 18 height 18
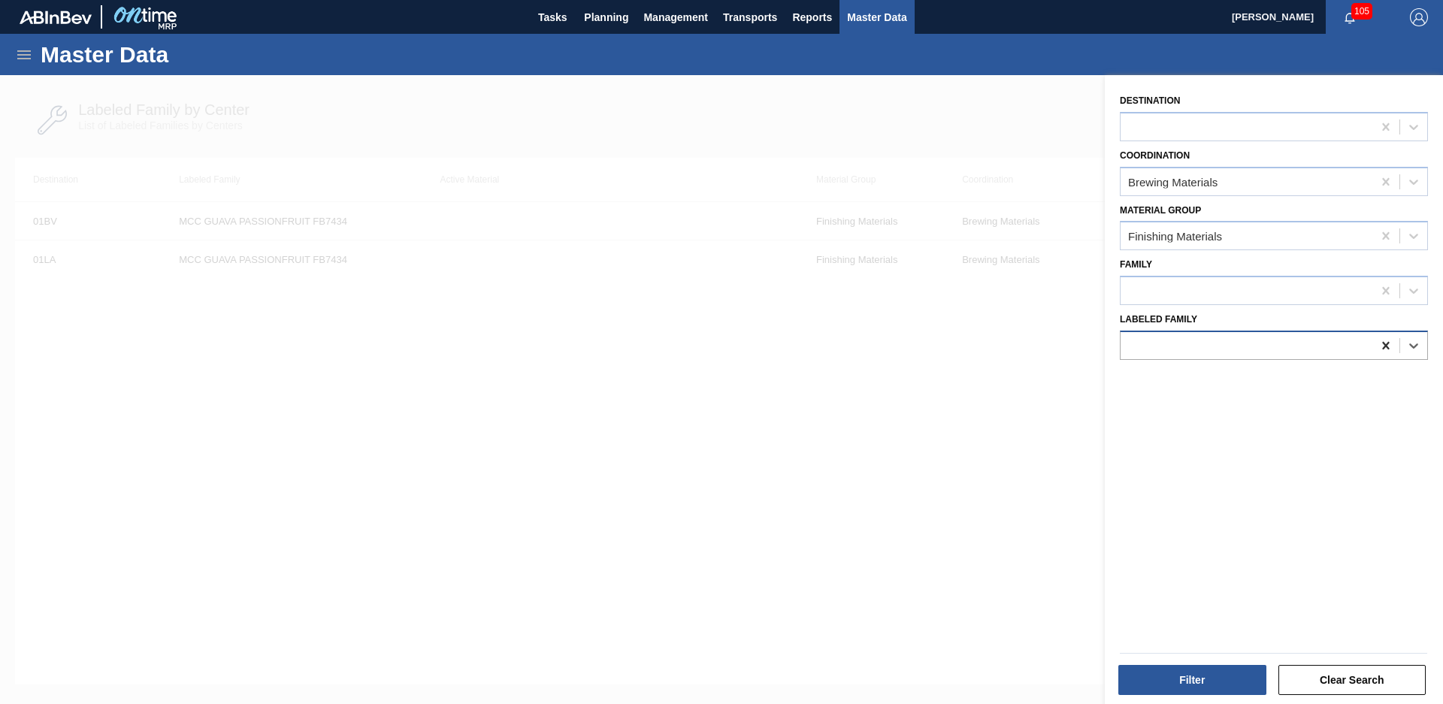
click at [1388, 346] on icon at bounding box center [1385, 345] width 15 height 15
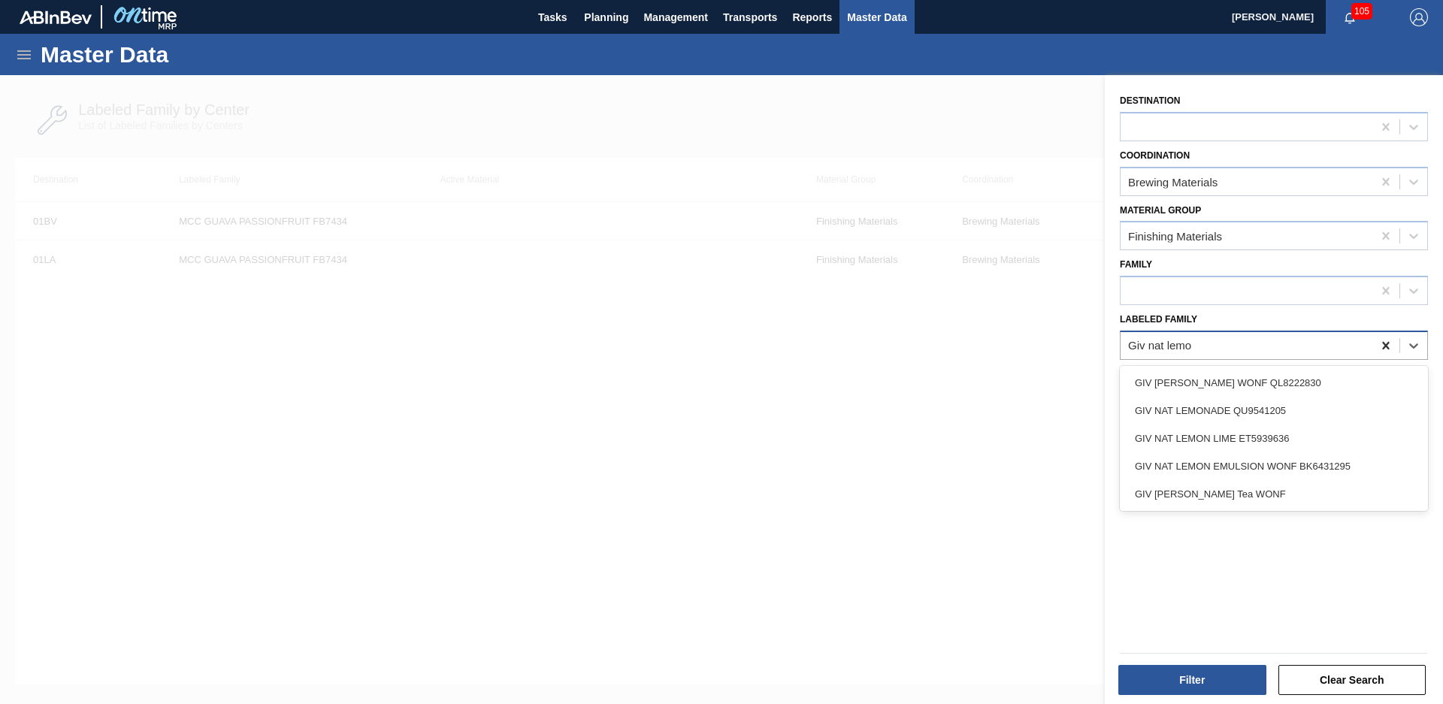
type Family "Giv nat lemon"
click at [1312, 430] on div "GIV NAT LEMON LIME ET5939636" at bounding box center [1274, 439] width 308 height 28
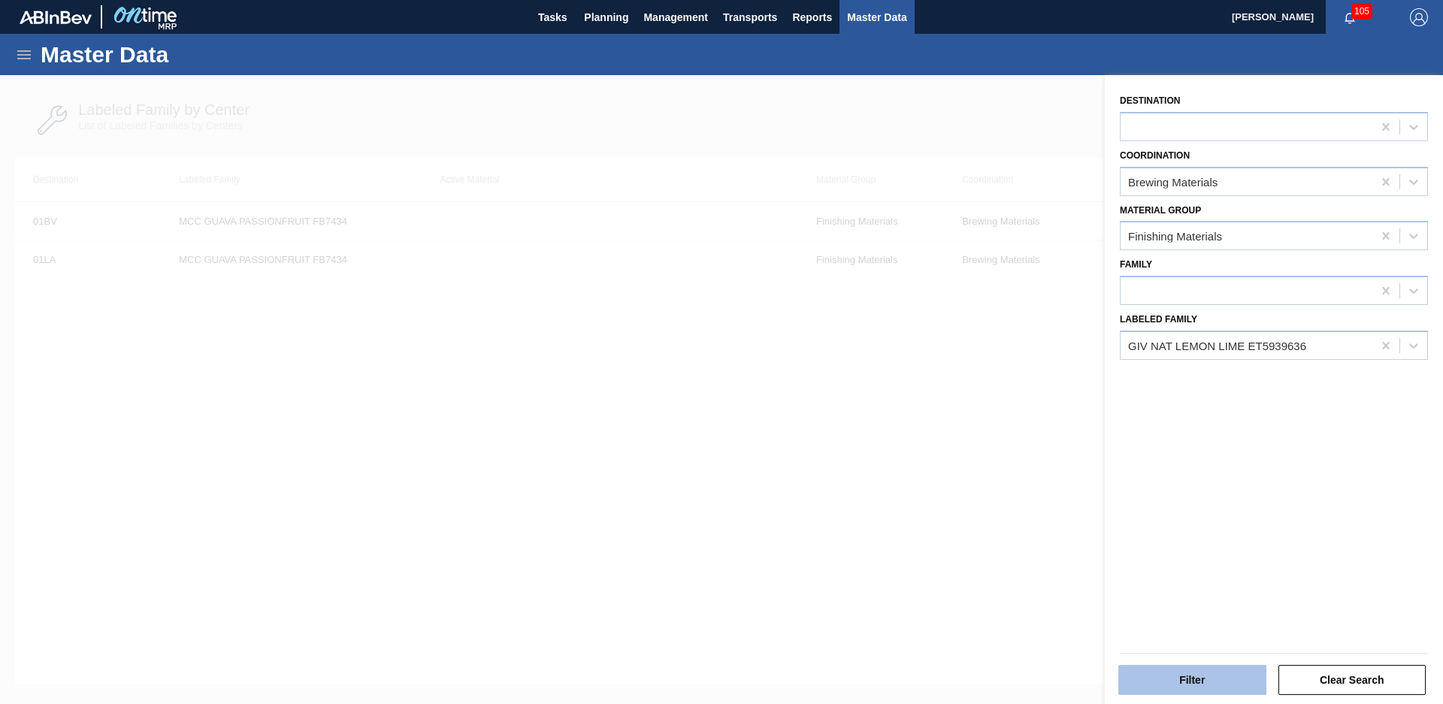
click at [1173, 669] on button "Filter" at bounding box center [1192, 680] width 148 height 30
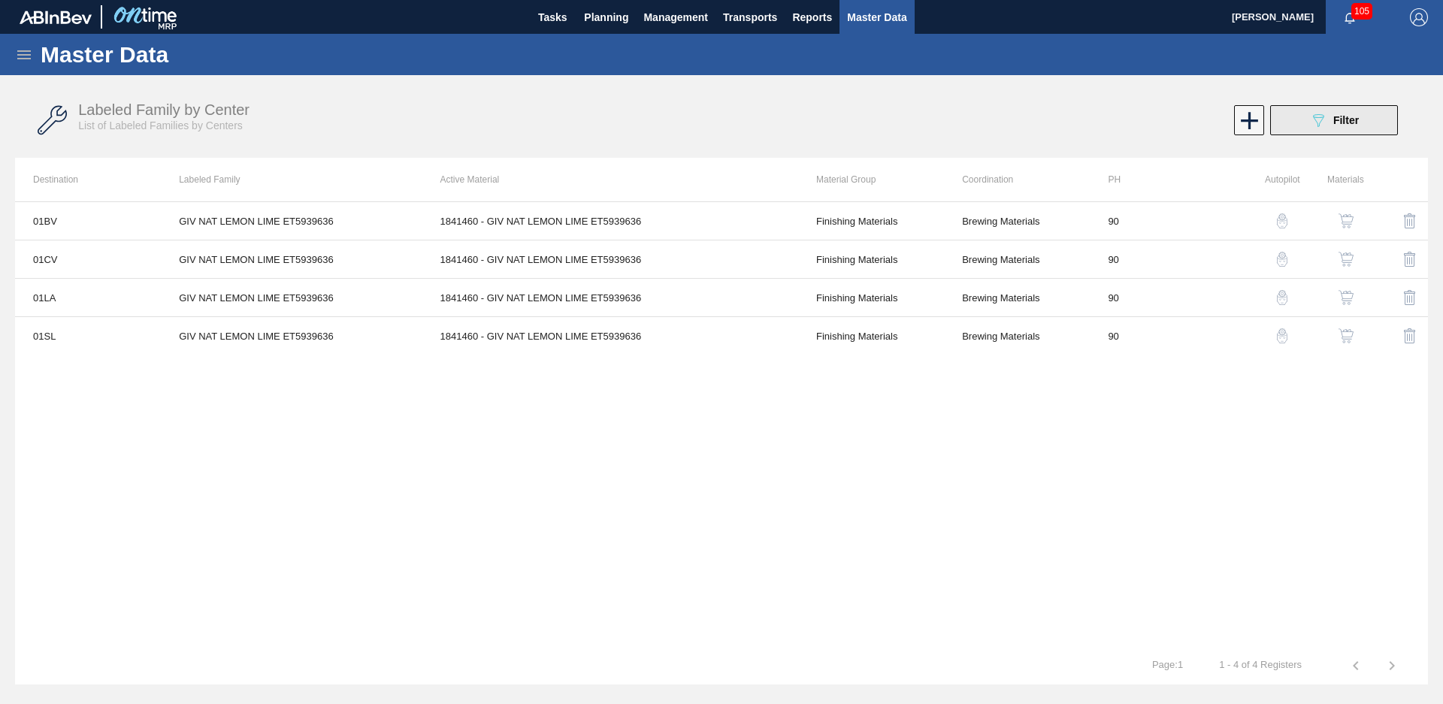
click at [1382, 126] on button "089F7B8B-B2A5-4AFE-B5C0-19BA573D28AC Filter" at bounding box center [1334, 120] width 128 height 30
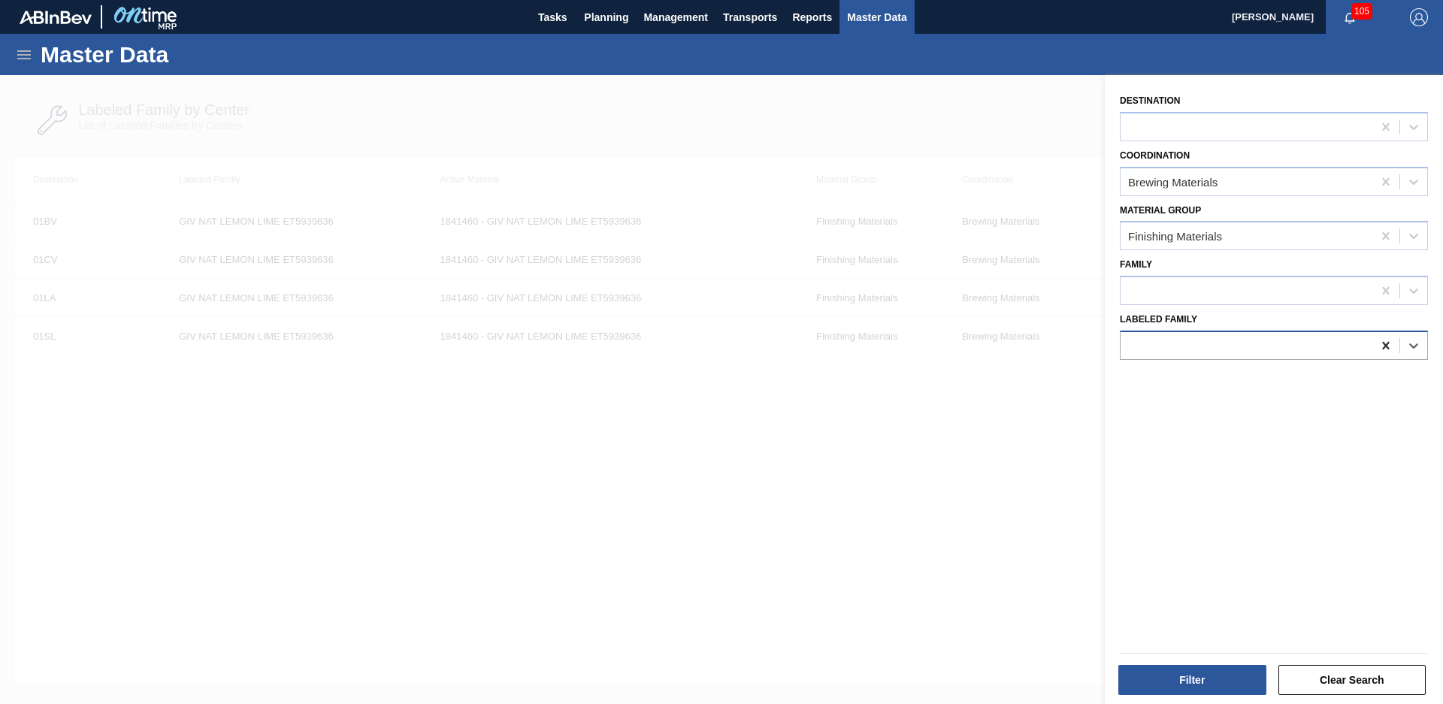
click at [1389, 341] on icon at bounding box center [1385, 345] width 15 height 15
type Family "Giv nat lemon lime"
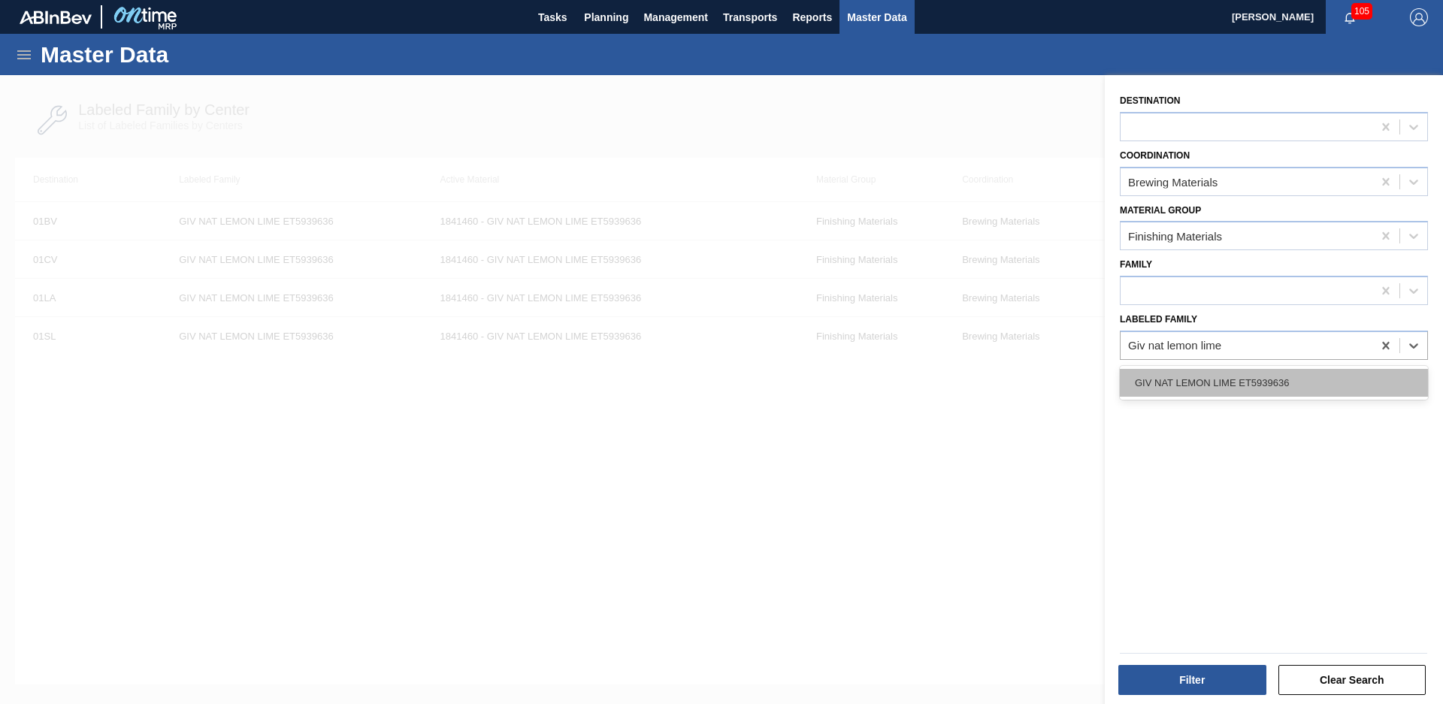
click at [1328, 376] on div "GIV NAT LEMON LIME ET5939636" at bounding box center [1274, 383] width 308 height 28
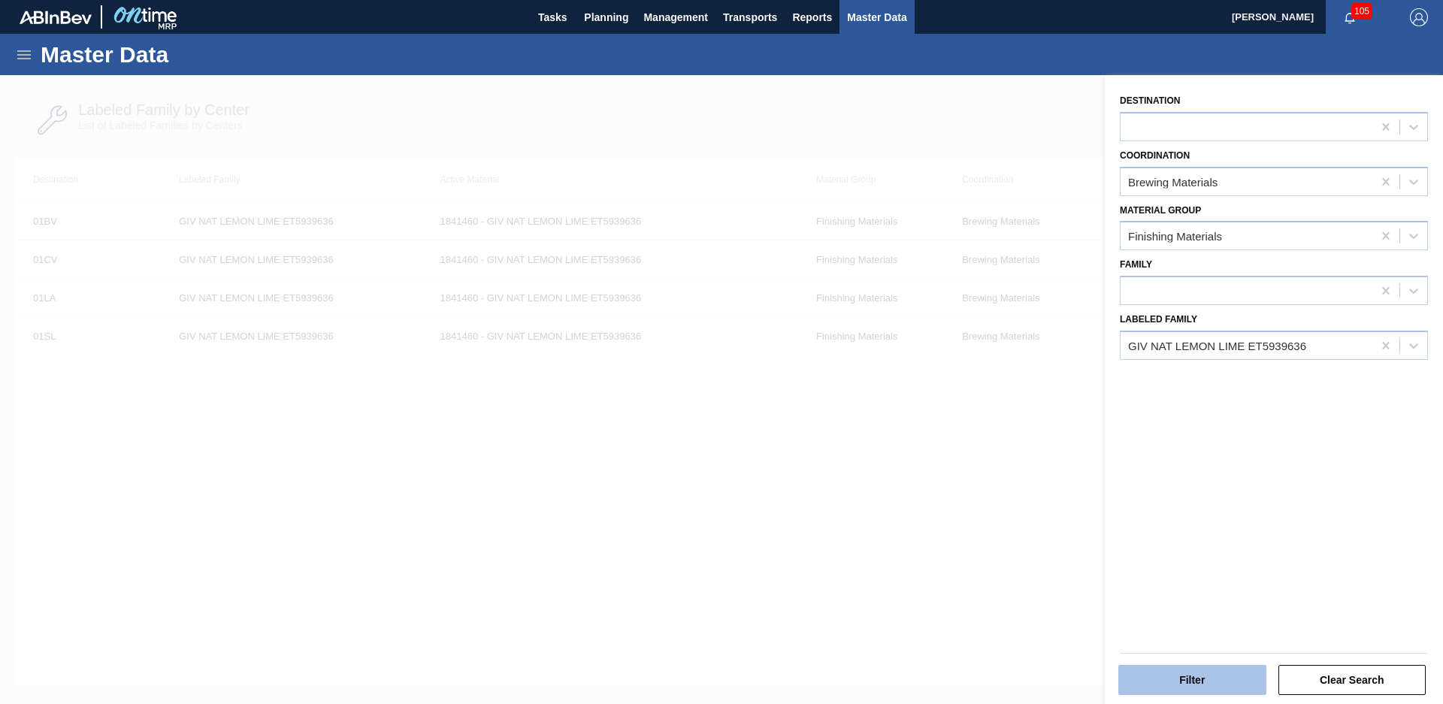
click at [1217, 690] on button "Filter" at bounding box center [1192, 680] width 148 height 30
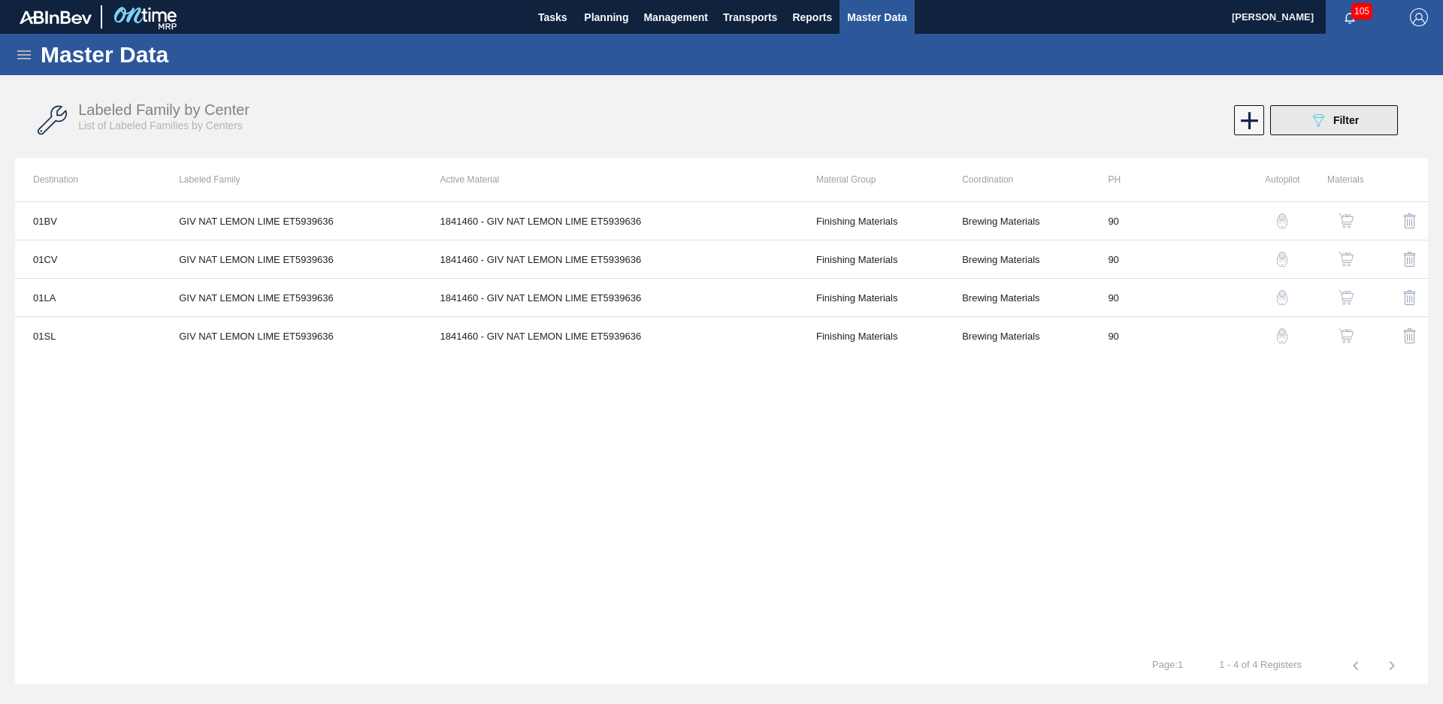
click at [1325, 119] on icon "089F7B8B-B2A5-4AFE-B5C0-19BA573D28AC" at bounding box center [1318, 120] width 18 height 18
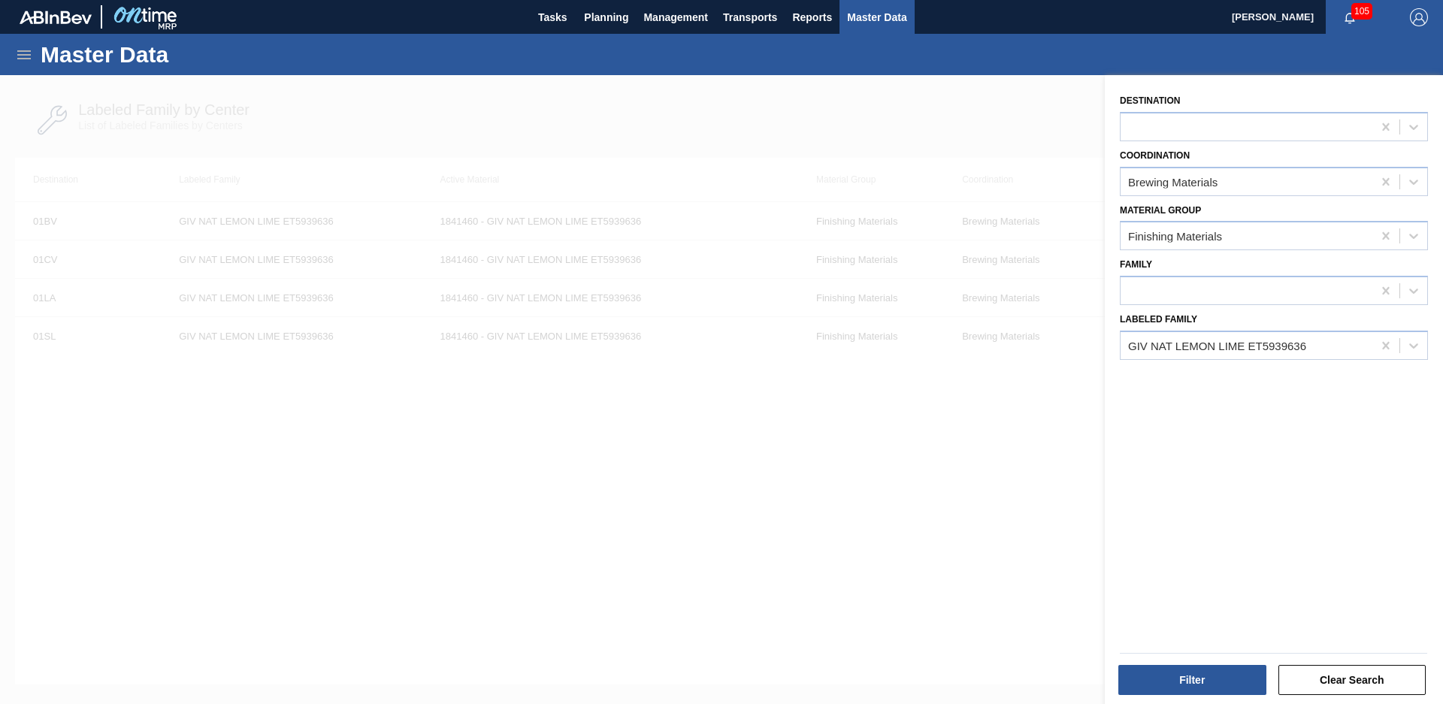
click at [1369, 328] on div "Labeled Family GIV NAT LEMON LIME ET5939636" at bounding box center [1274, 334] width 308 height 51
click at [1380, 342] on icon at bounding box center [1385, 345] width 15 height 15
type Family "Firm nat s"
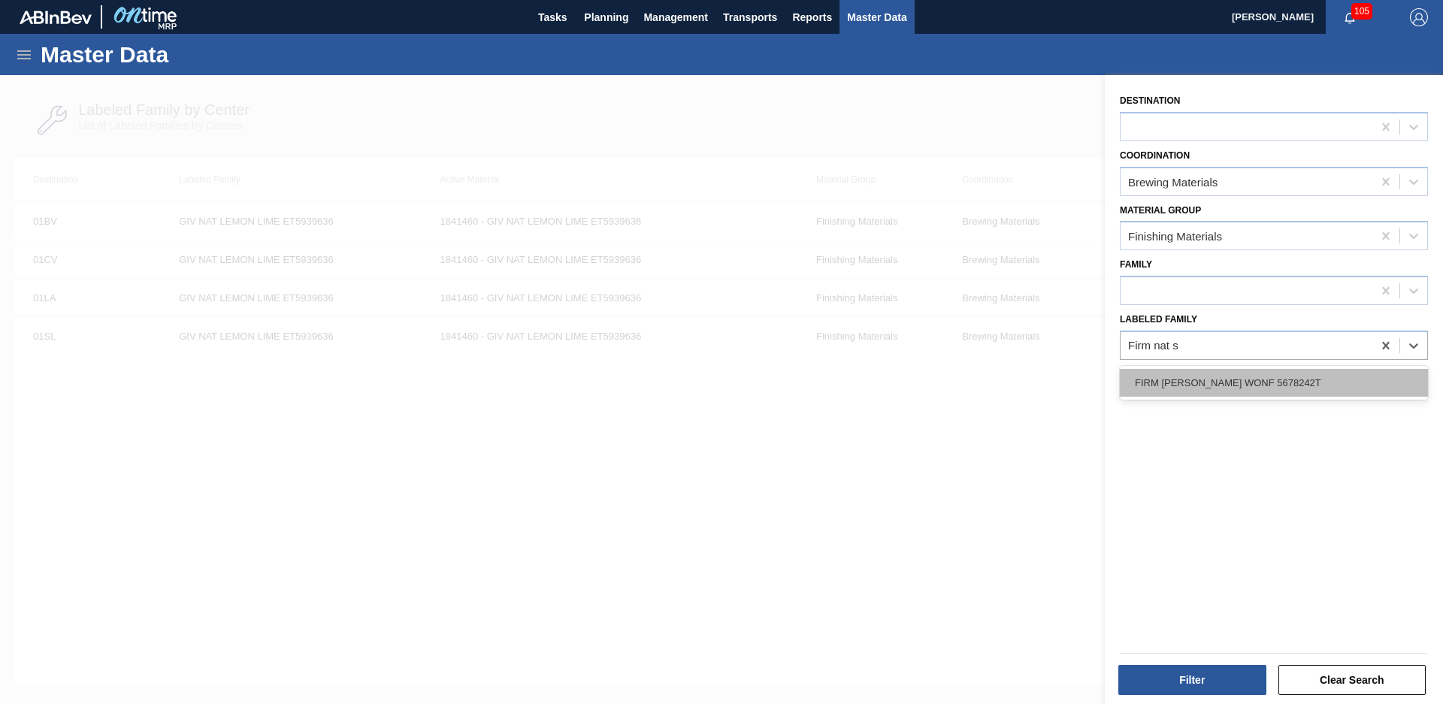
click at [1346, 375] on div "FIRM [PERSON_NAME] WONF 5678242T" at bounding box center [1274, 383] width 308 height 28
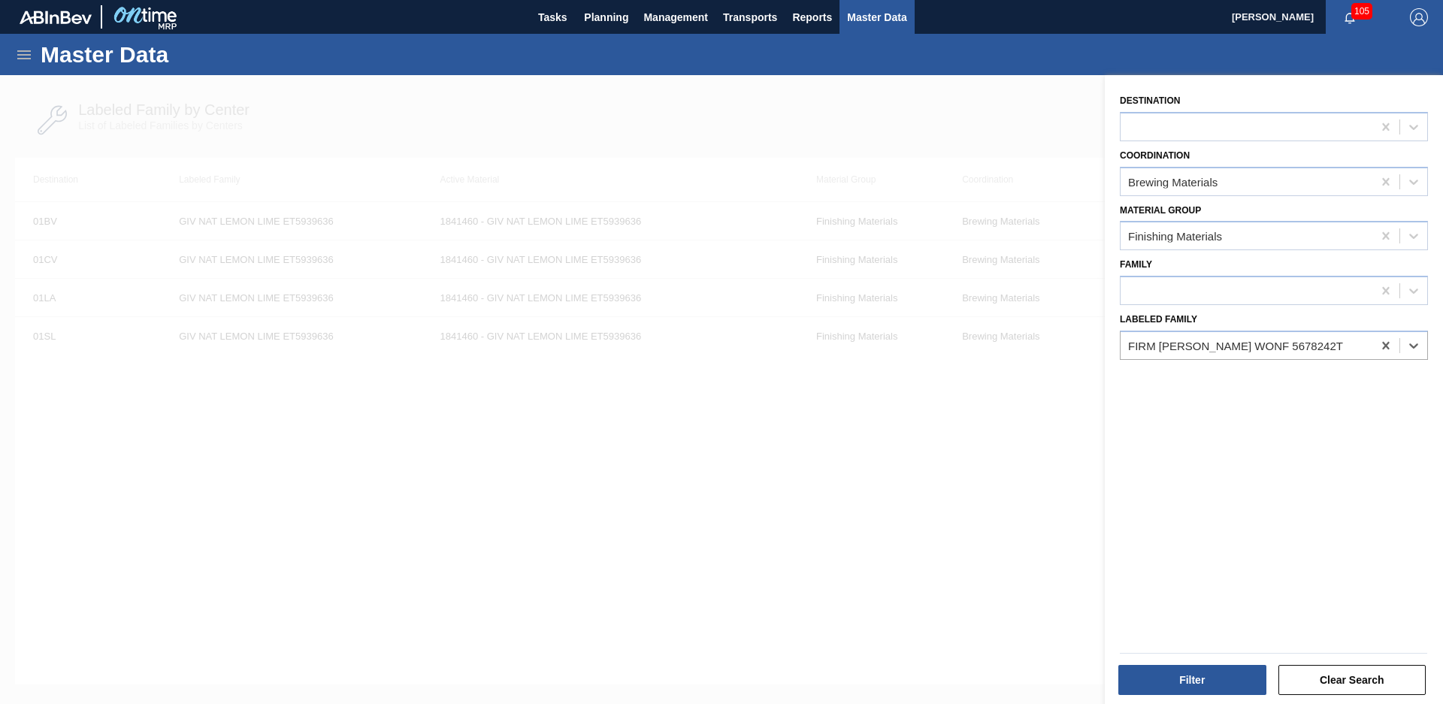
click at [1172, 664] on div "Filter" at bounding box center [1194, 680] width 160 height 33
click at [1170, 679] on button "Filter" at bounding box center [1192, 680] width 148 height 30
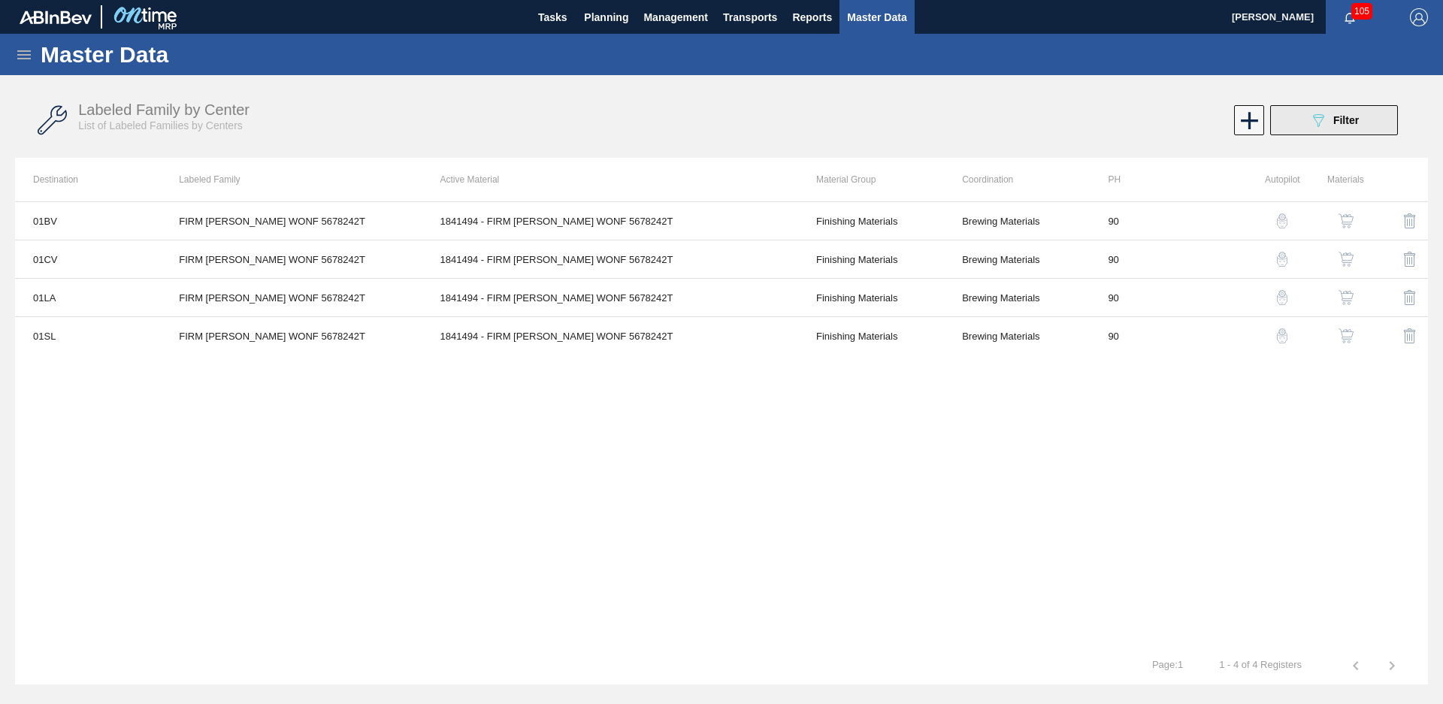
click at [1373, 123] on button "089F7B8B-B2A5-4AFE-B5C0-19BA573D28AC Filter" at bounding box center [1334, 120] width 128 height 30
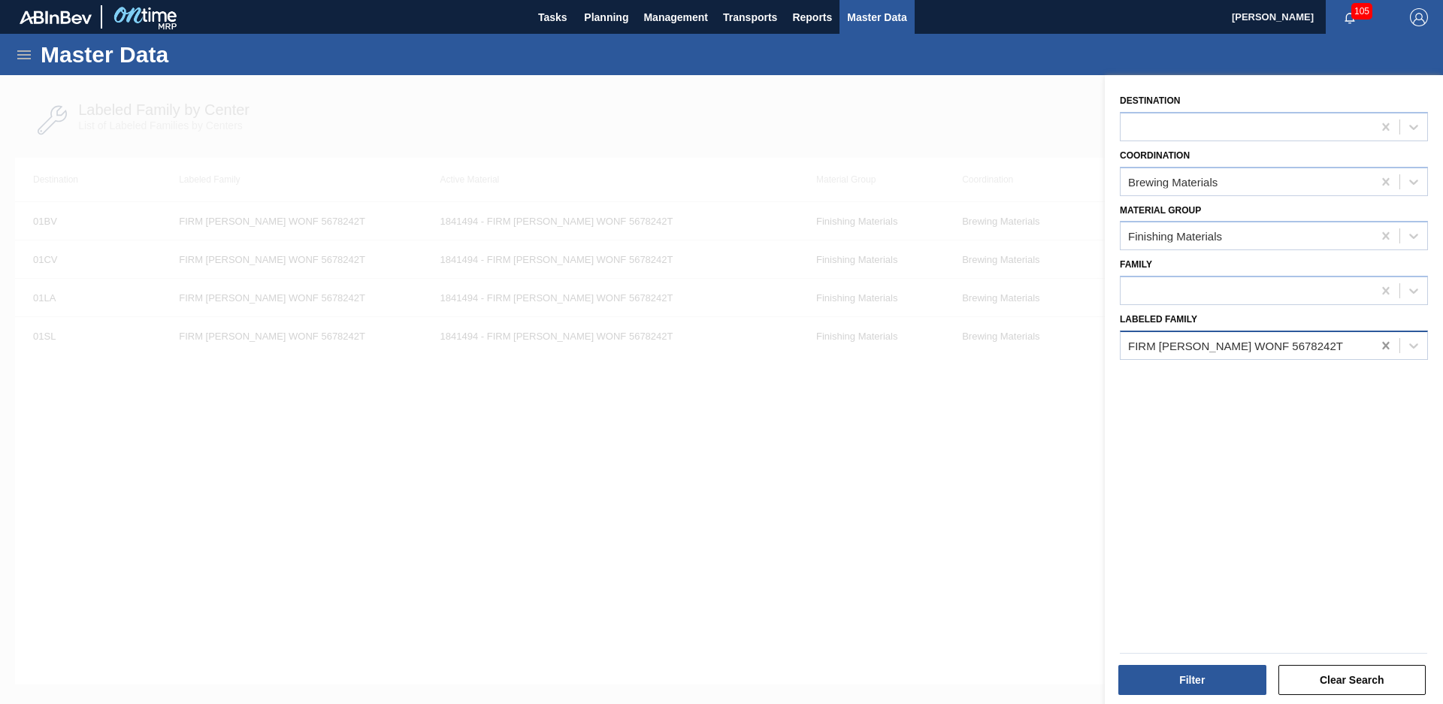
click at [1382, 343] on icon at bounding box center [1385, 346] width 7 height 8
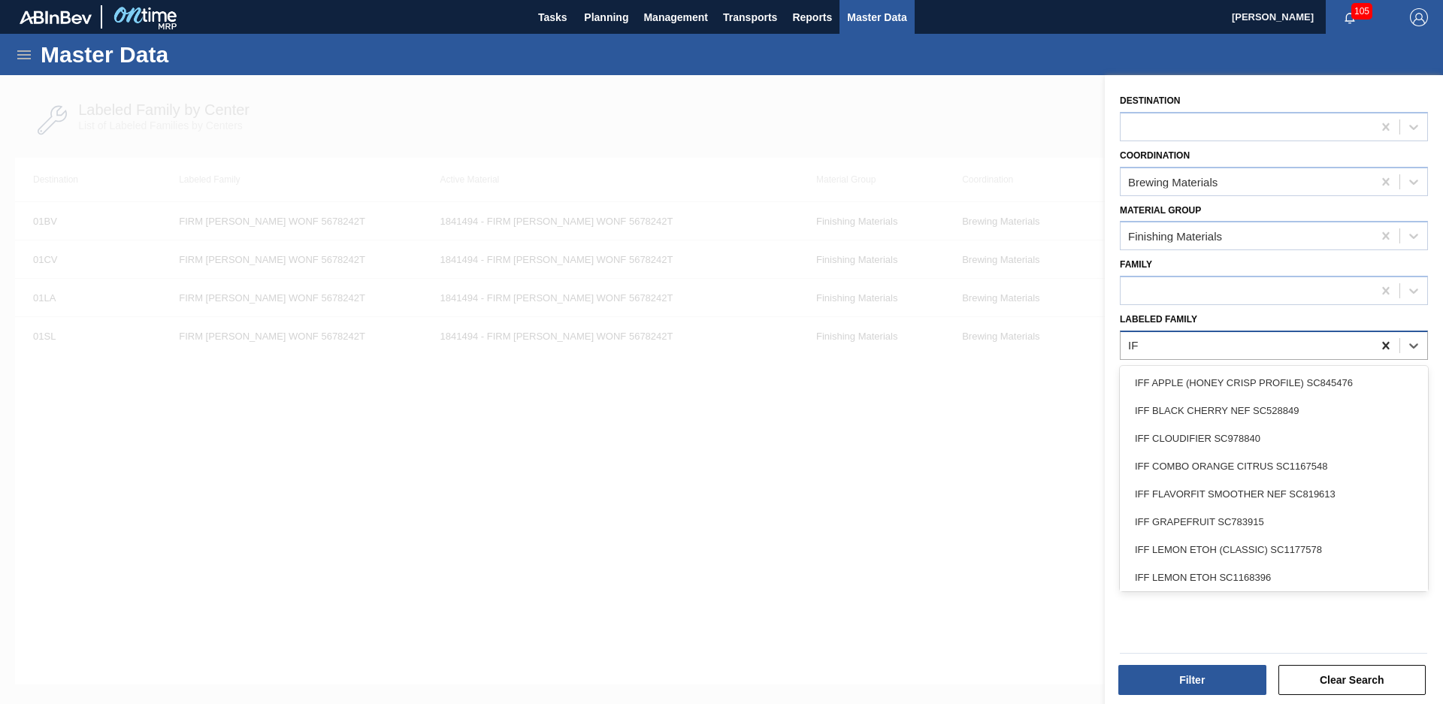
type Family "I"
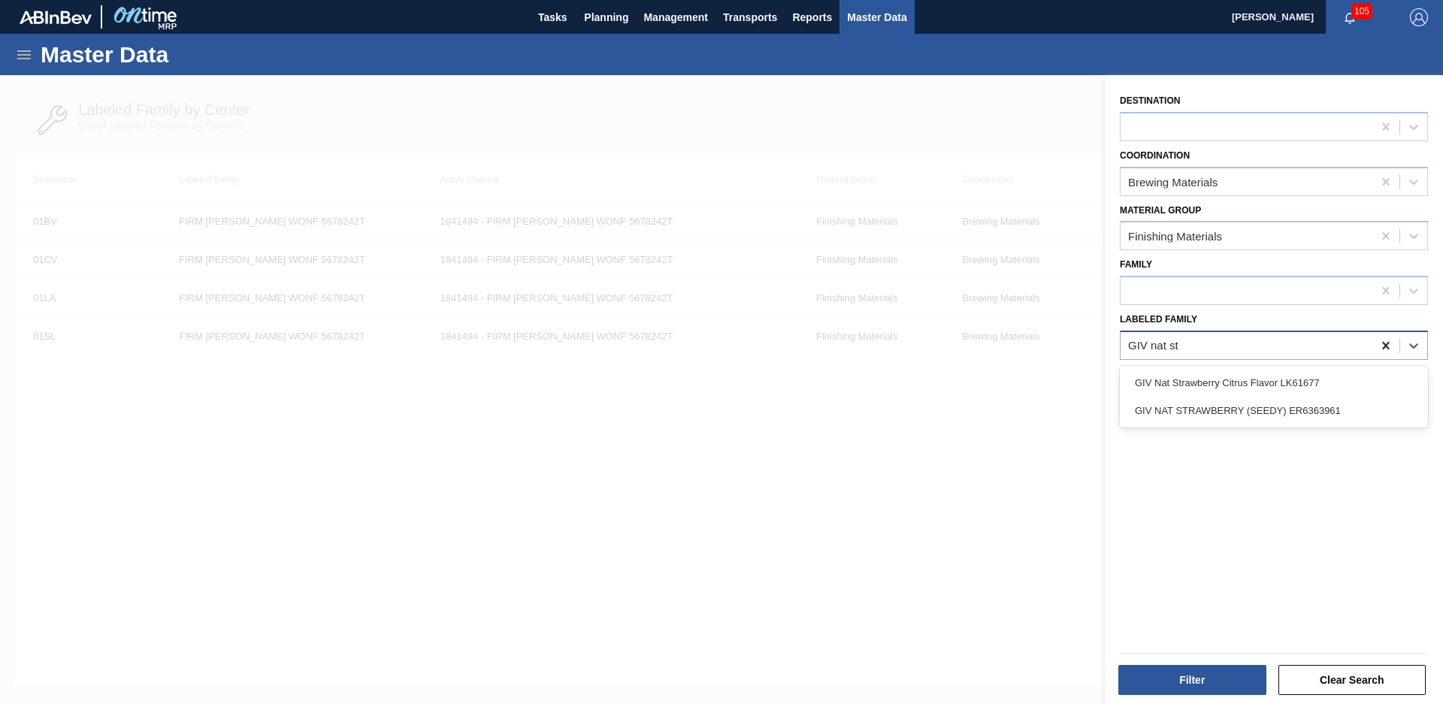
type Family "GIV nat str"
click at [1298, 418] on div "GIV NAT STRAWBERRY (SEEDY) ER6363961" at bounding box center [1274, 411] width 308 height 28
click at [1207, 699] on div "Filter Clear Search" at bounding box center [1268, 670] width 338 height 76
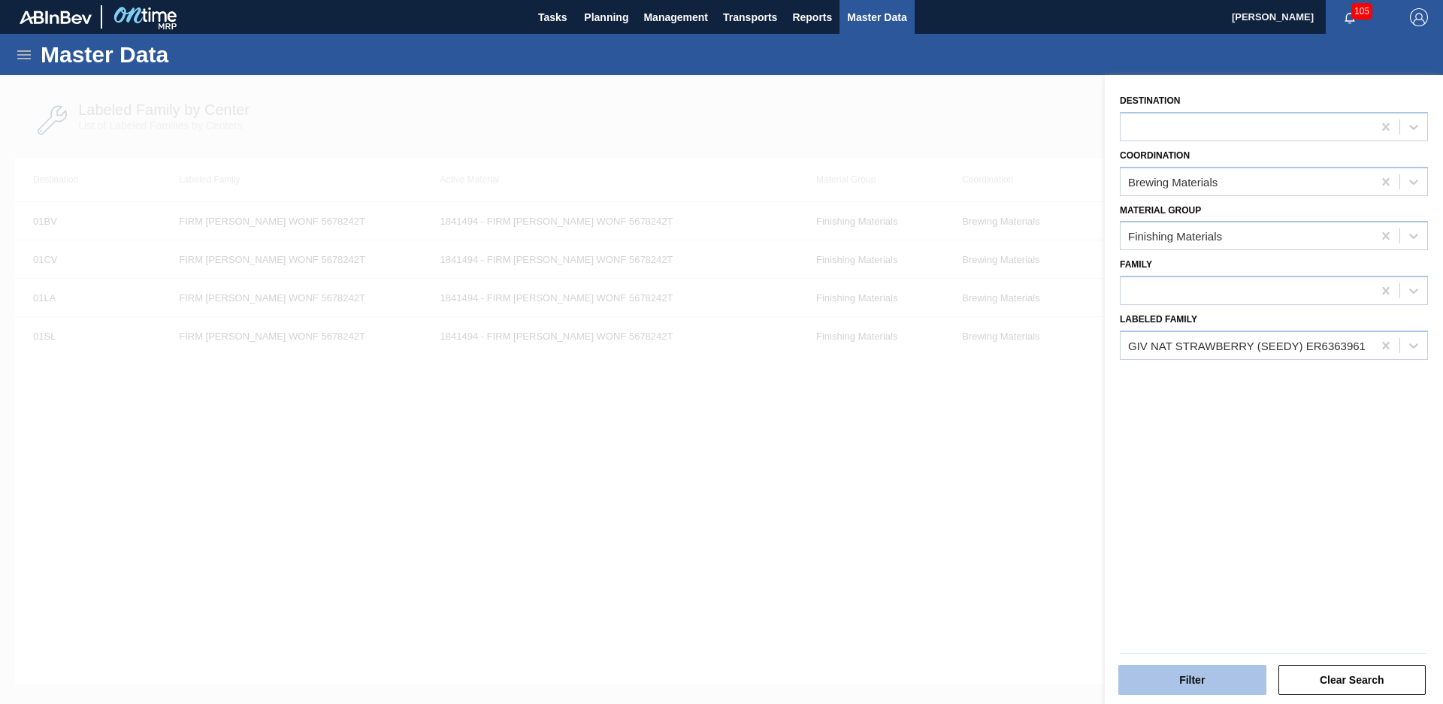
click at [1208, 685] on button "Filter" at bounding box center [1192, 680] width 148 height 30
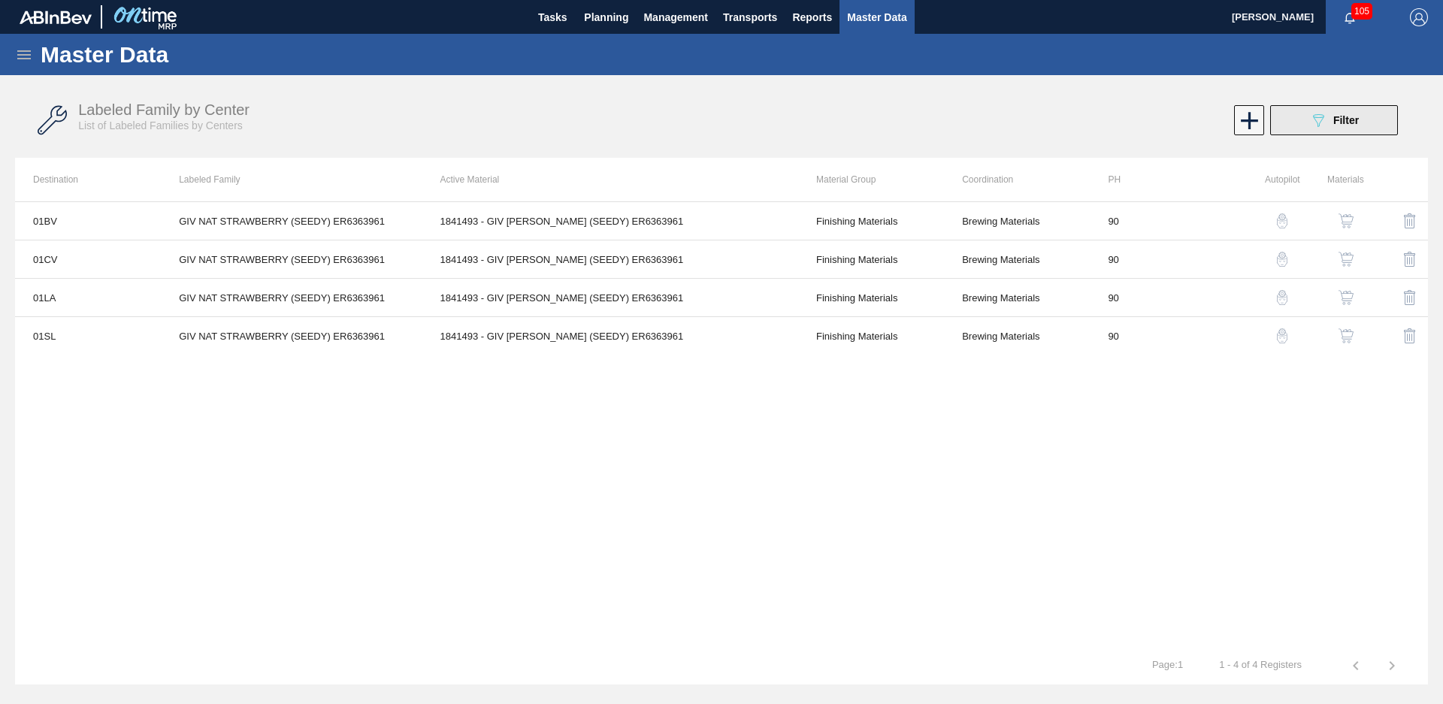
drag, startPoint x: 1376, startPoint y: 116, endPoint x: 1376, endPoint y: 126, distance: 9.8
click at [1376, 116] on button "089F7B8B-B2A5-4AFE-B5C0-19BA573D28AC Filter" at bounding box center [1334, 120] width 128 height 30
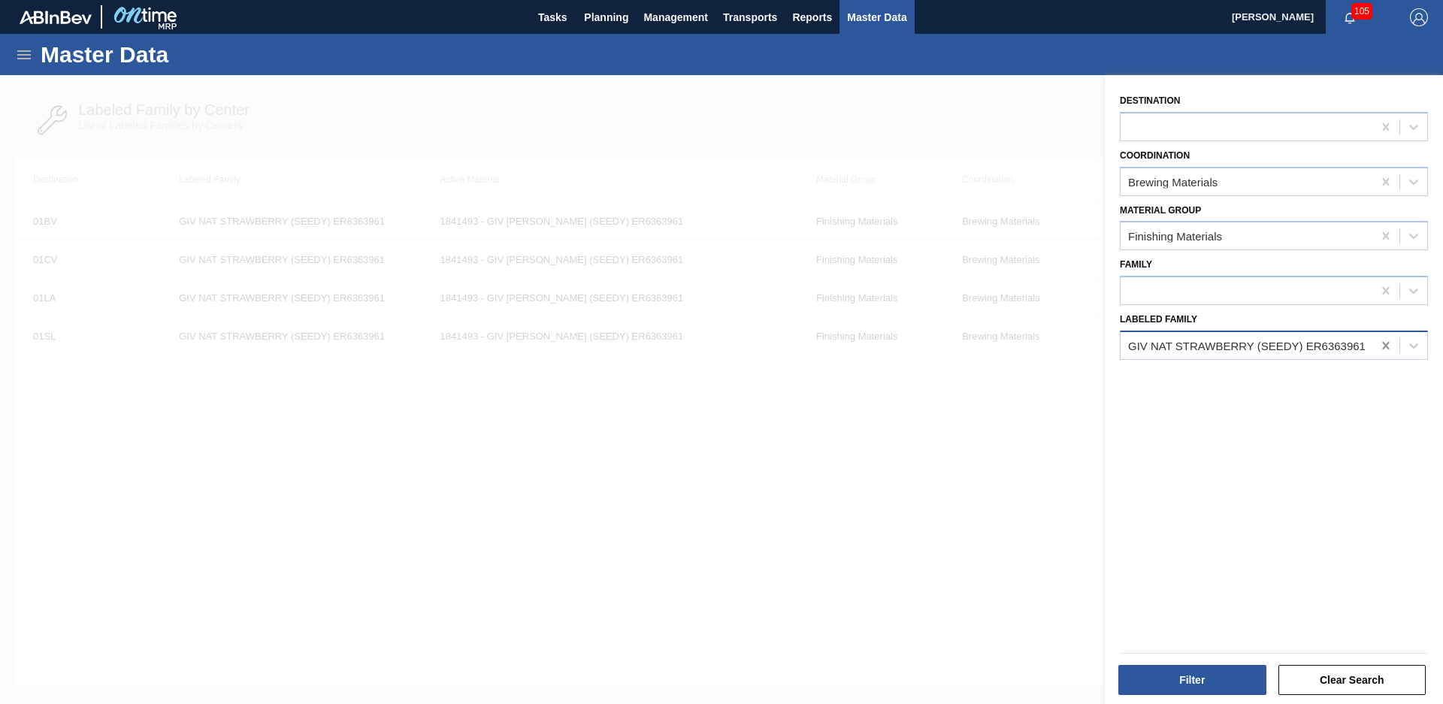
click at [1378, 351] on icon at bounding box center [1385, 345] width 15 height 15
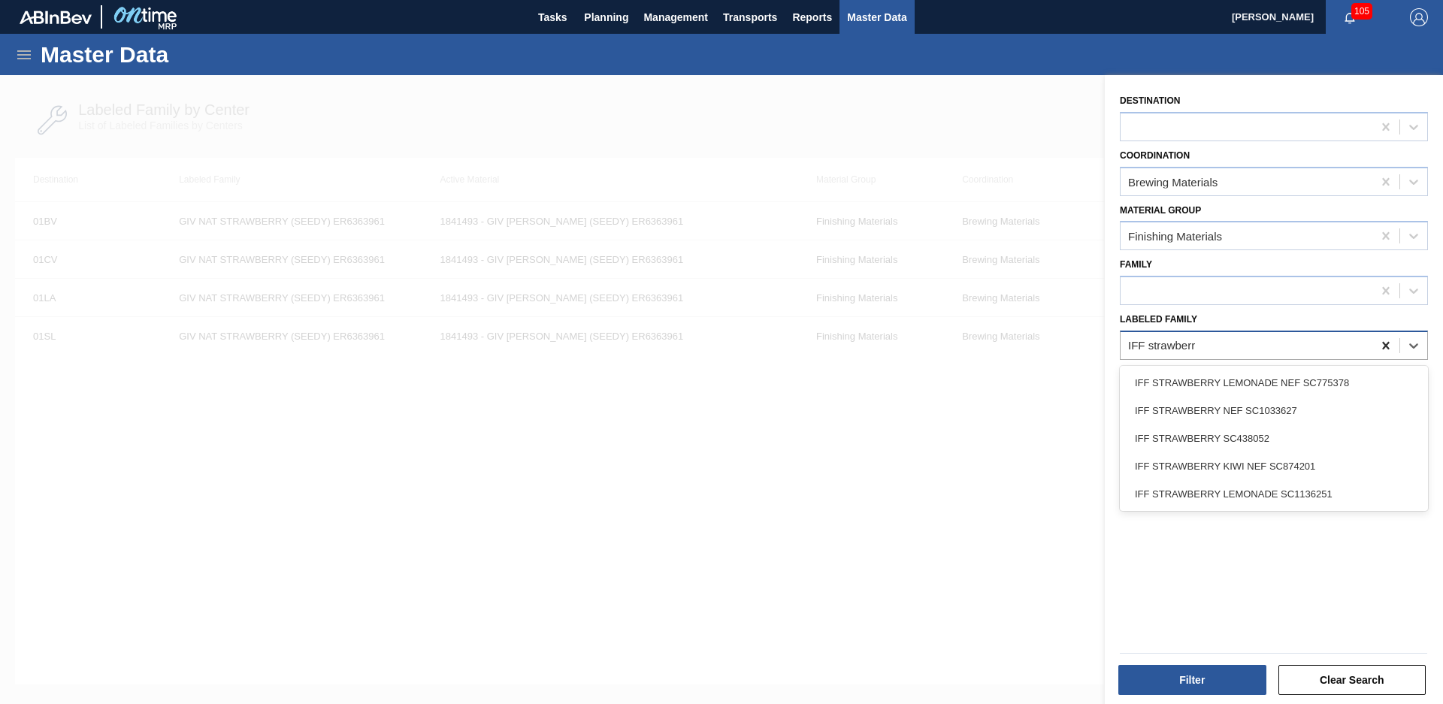
type Family "IFF strawberry"
click at [1255, 470] on div "IFF STRAWBERRY KIWI NEF SC874201" at bounding box center [1274, 466] width 308 height 28
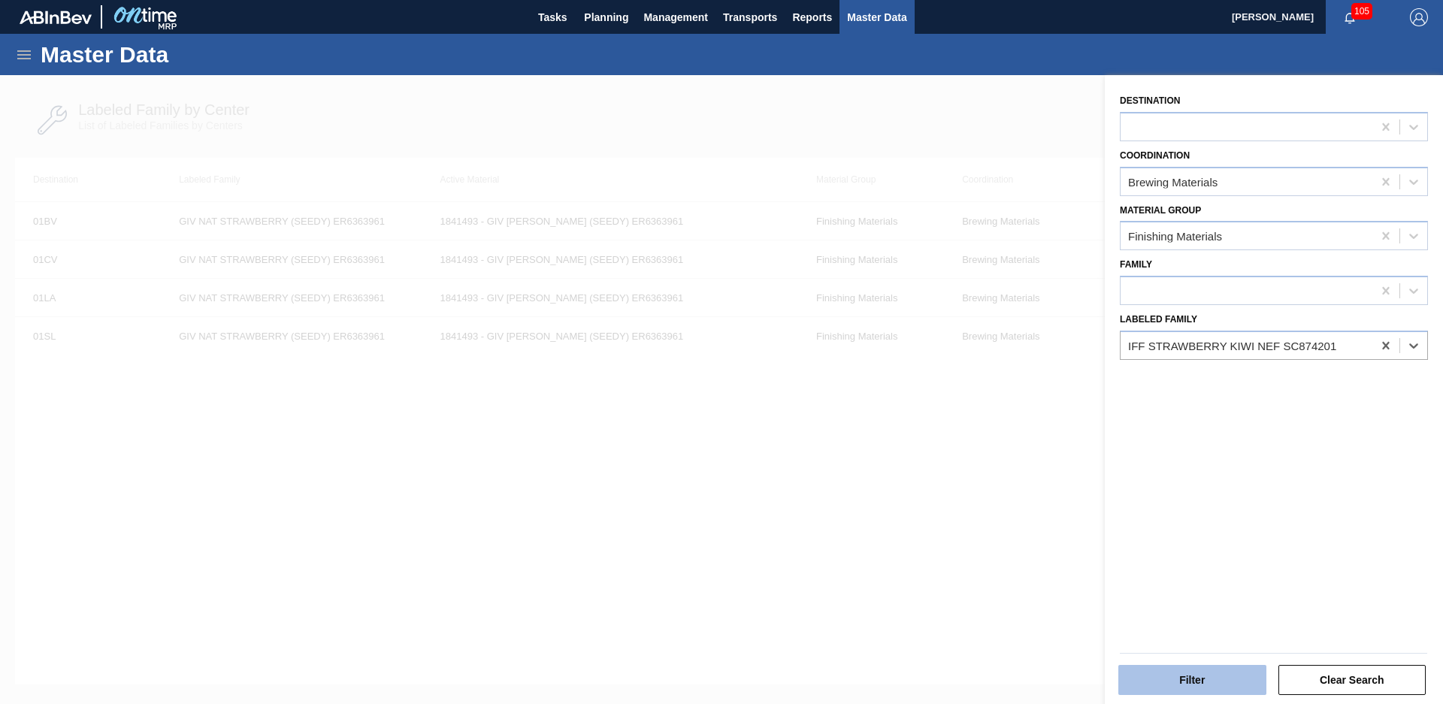
click at [1224, 670] on button "Filter" at bounding box center [1192, 680] width 148 height 30
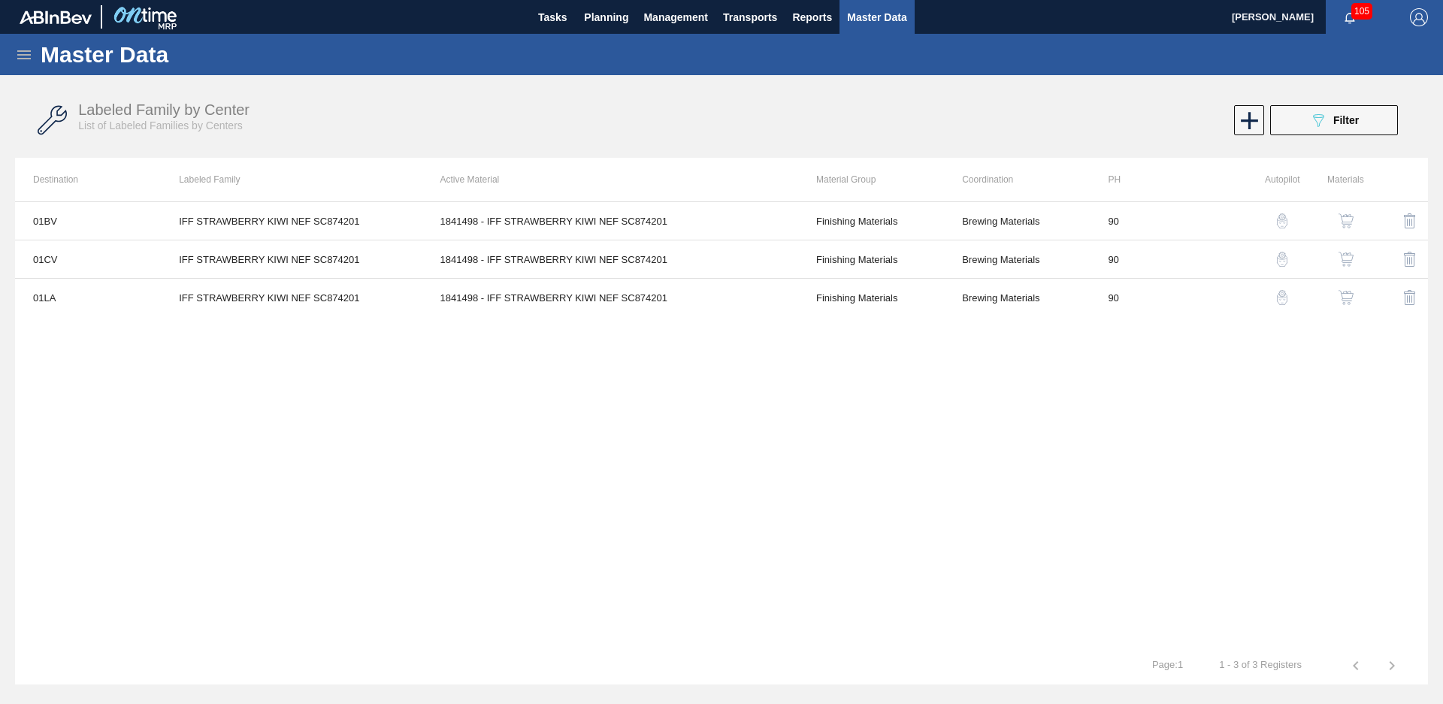
click at [1367, 110] on button "089F7B8B-B2A5-4AFE-B5C0-19BA573D28AC Filter" at bounding box center [1334, 120] width 128 height 30
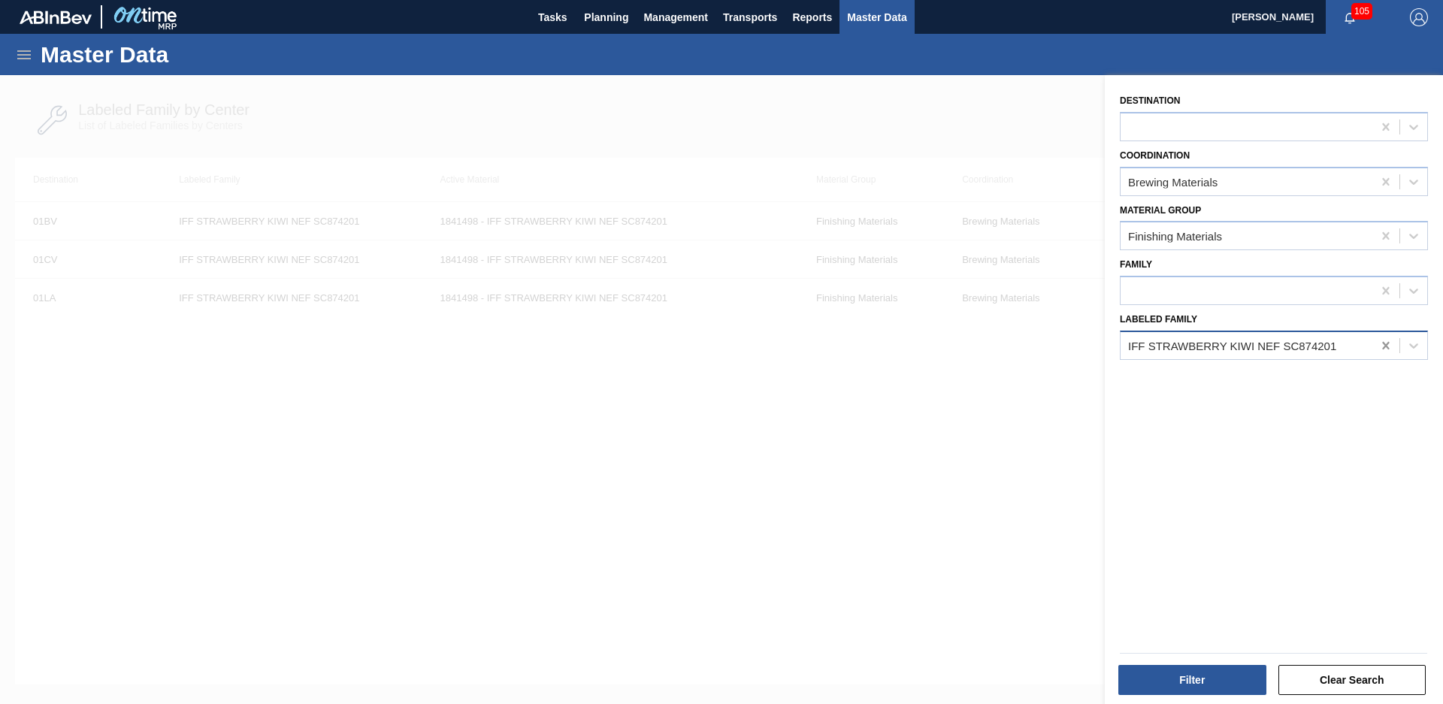
click at [1389, 344] on icon at bounding box center [1385, 345] width 15 height 15
type Family "GIV nat guava"
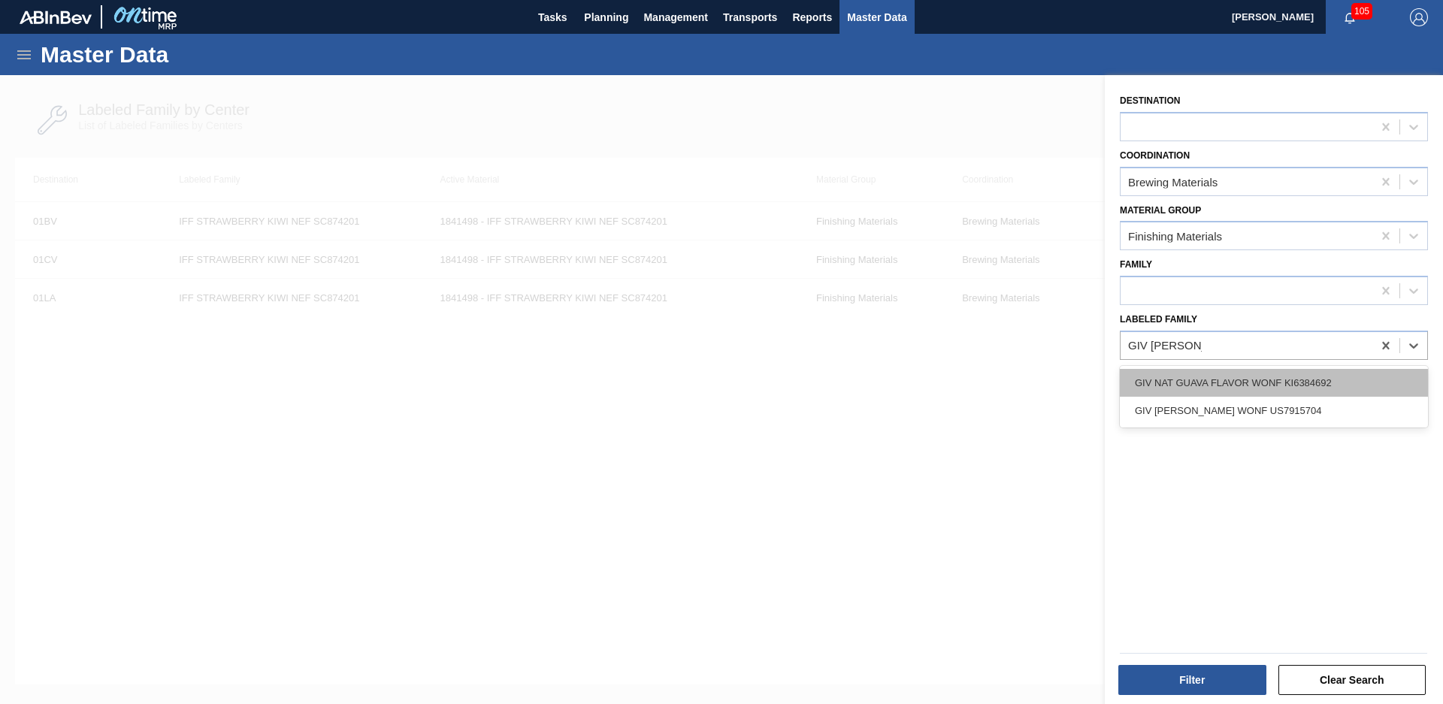
click at [1357, 377] on div "GIV NAT GUAVA FLAVOR WONF KI6384692" at bounding box center [1274, 383] width 308 height 28
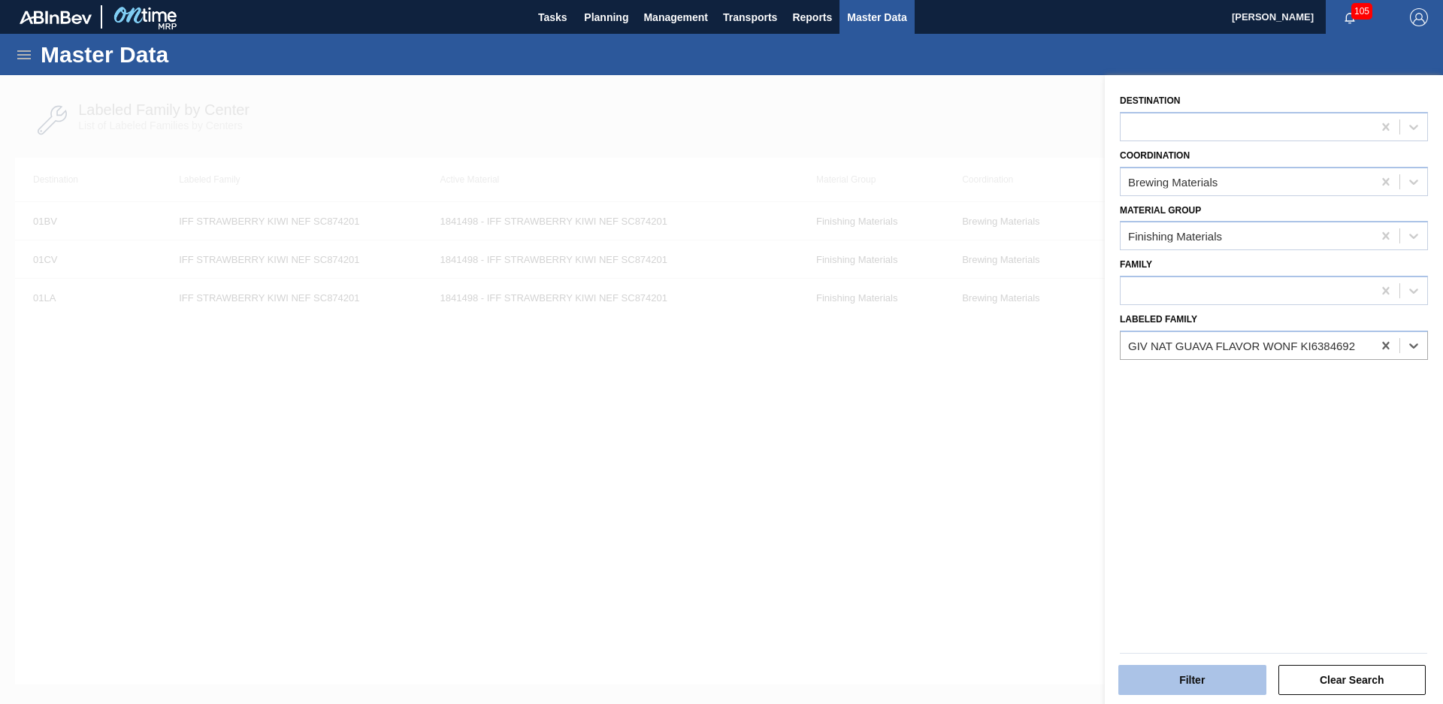
click at [1217, 666] on button "Filter" at bounding box center [1192, 680] width 148 height 30
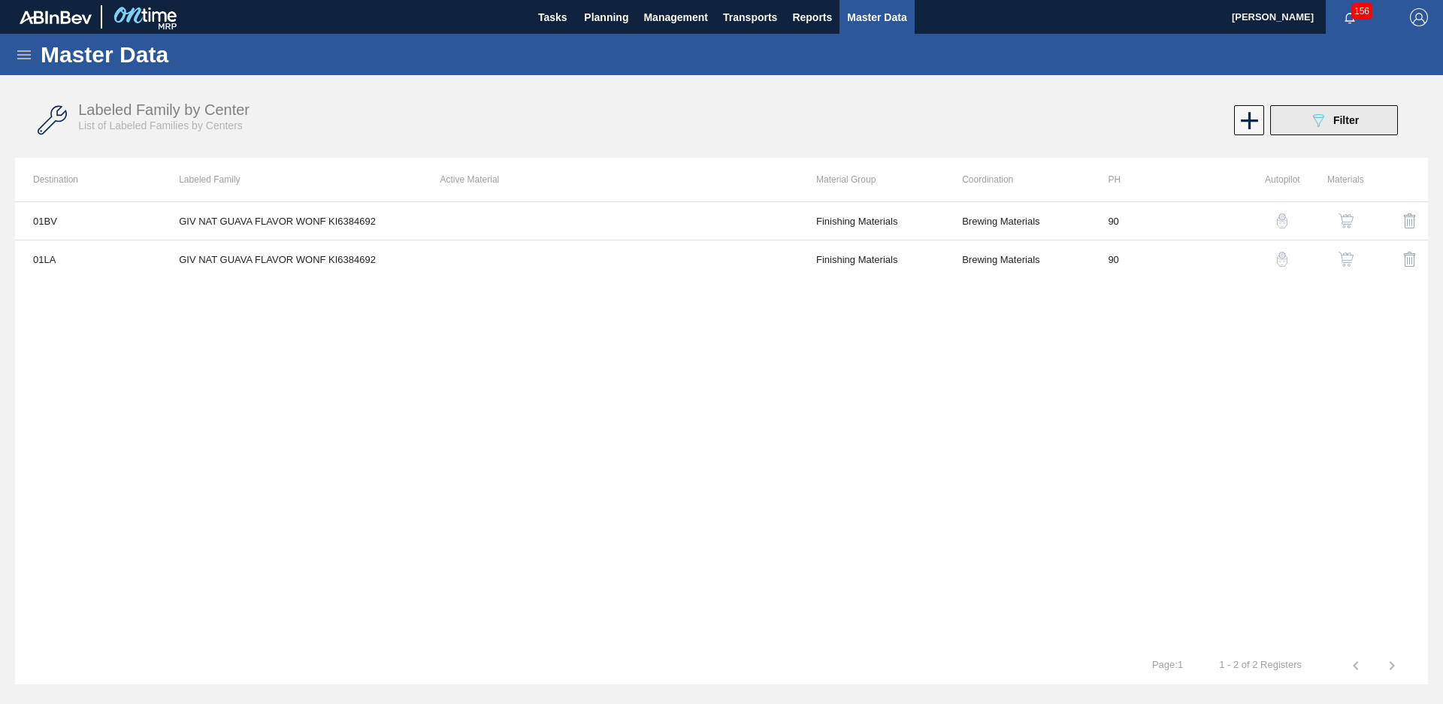
click at [1293, 108] on button "089F7B8B-B2A5-4AFE-B5C0-19BA573D28AC Filter" at bounding box center [1334, 120] width 128 height 30
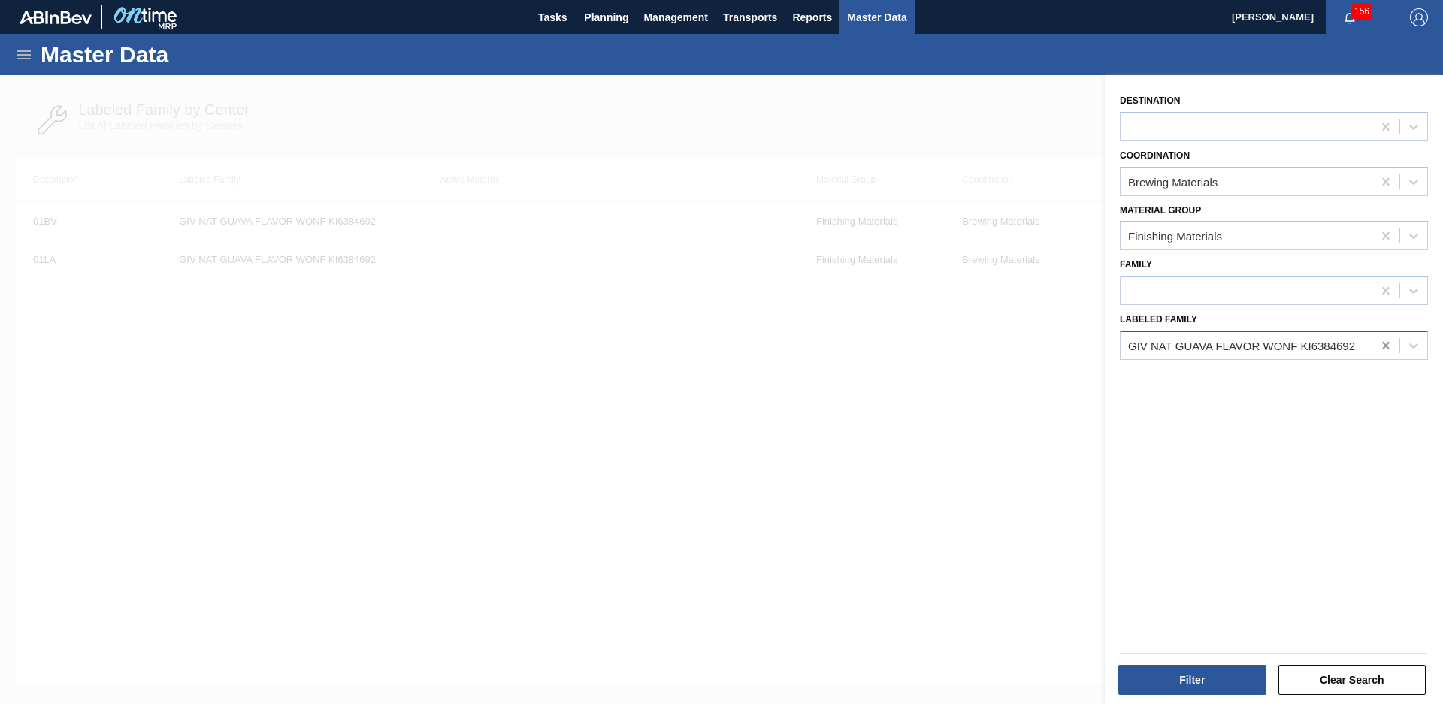
click at [1385, 346] on icon at bounding box center [1385, 345] width 15 height 15
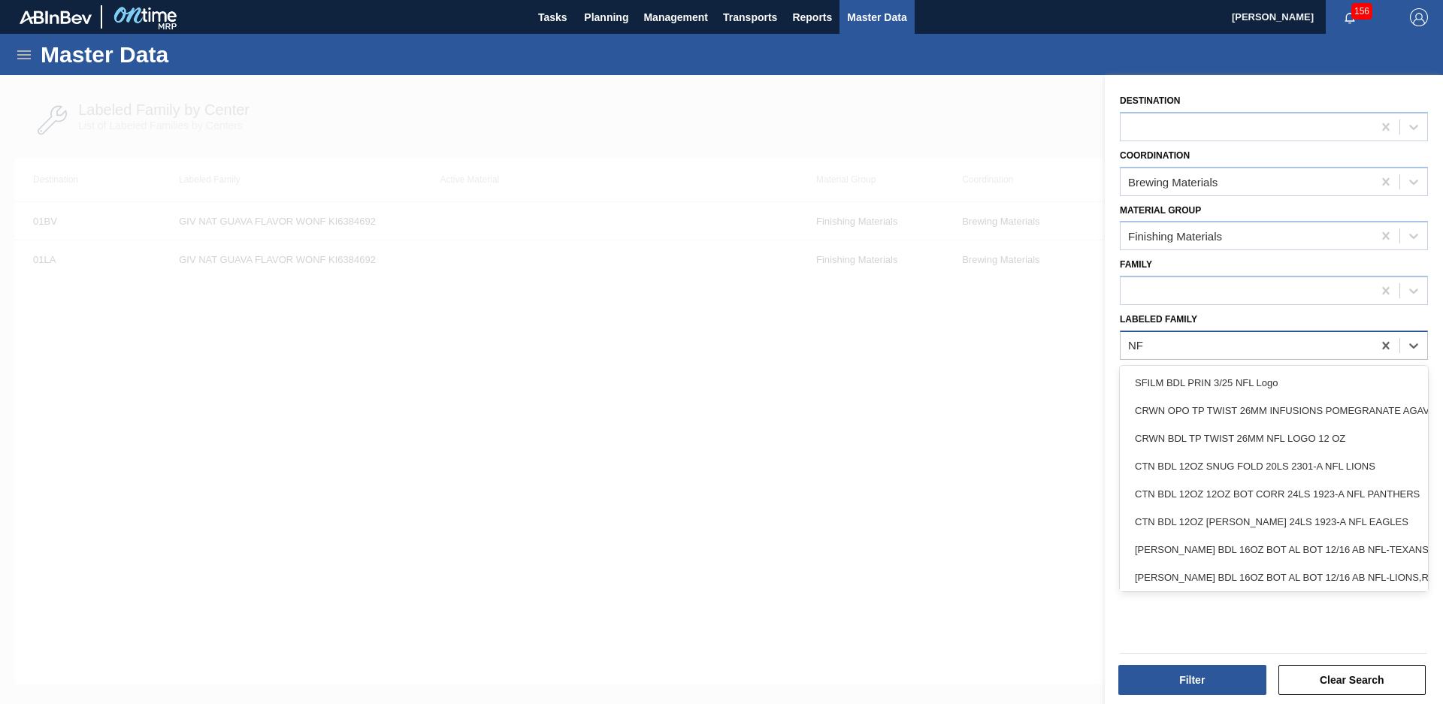
type Family "N"
type Family "m"
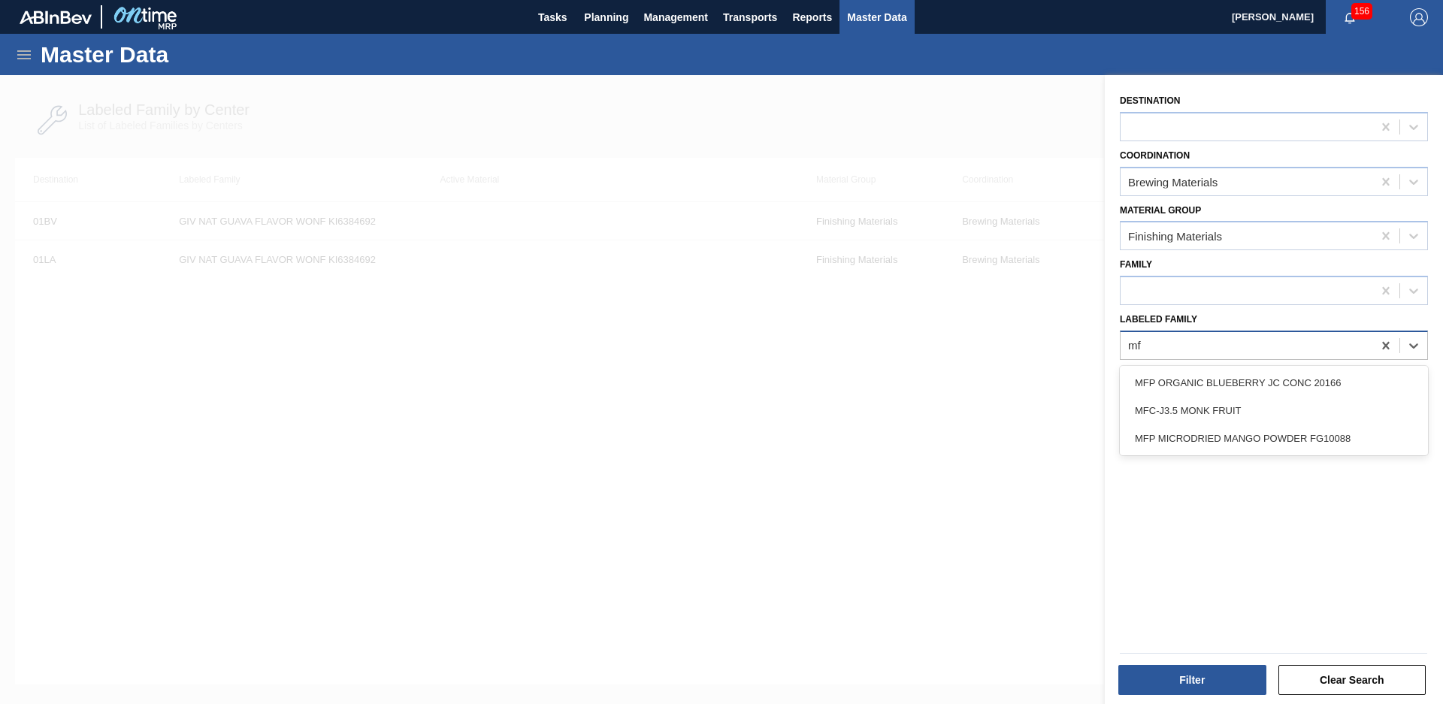
type Family "mfc"
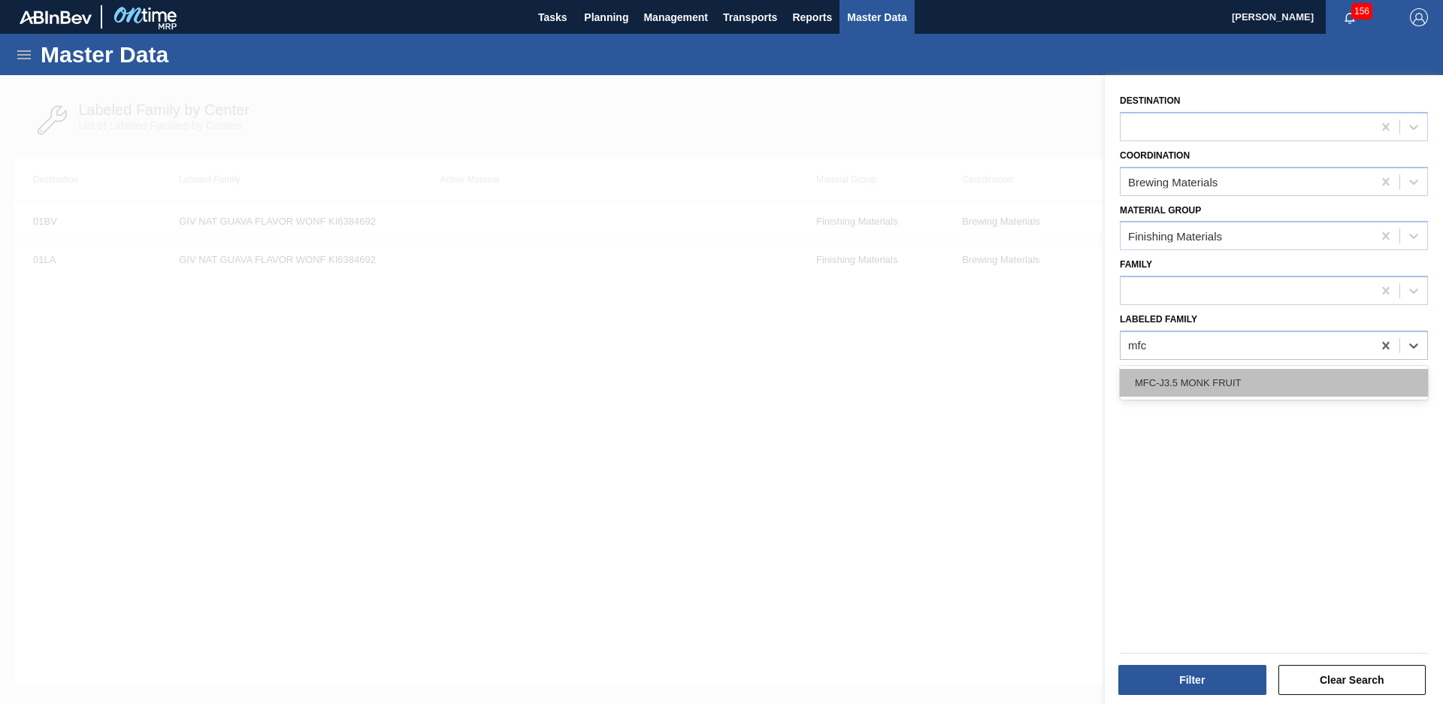
click at [1234, 371] on div "MFC-J3.5 MONK FRUIT" at bounding box center [1274, 383] width 308 height 28
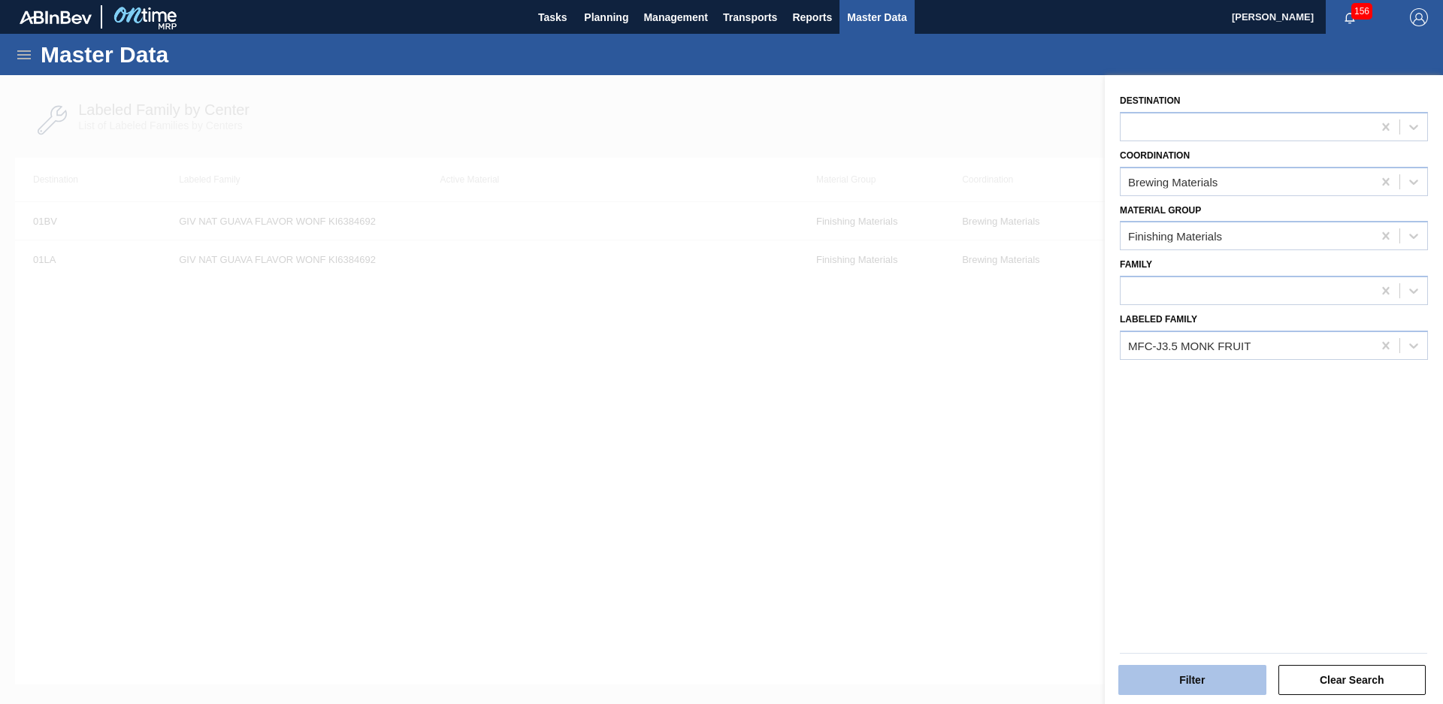
click at [1189, 685] on button "Filter" at bounding box center [1192, 680] width 148 height 30
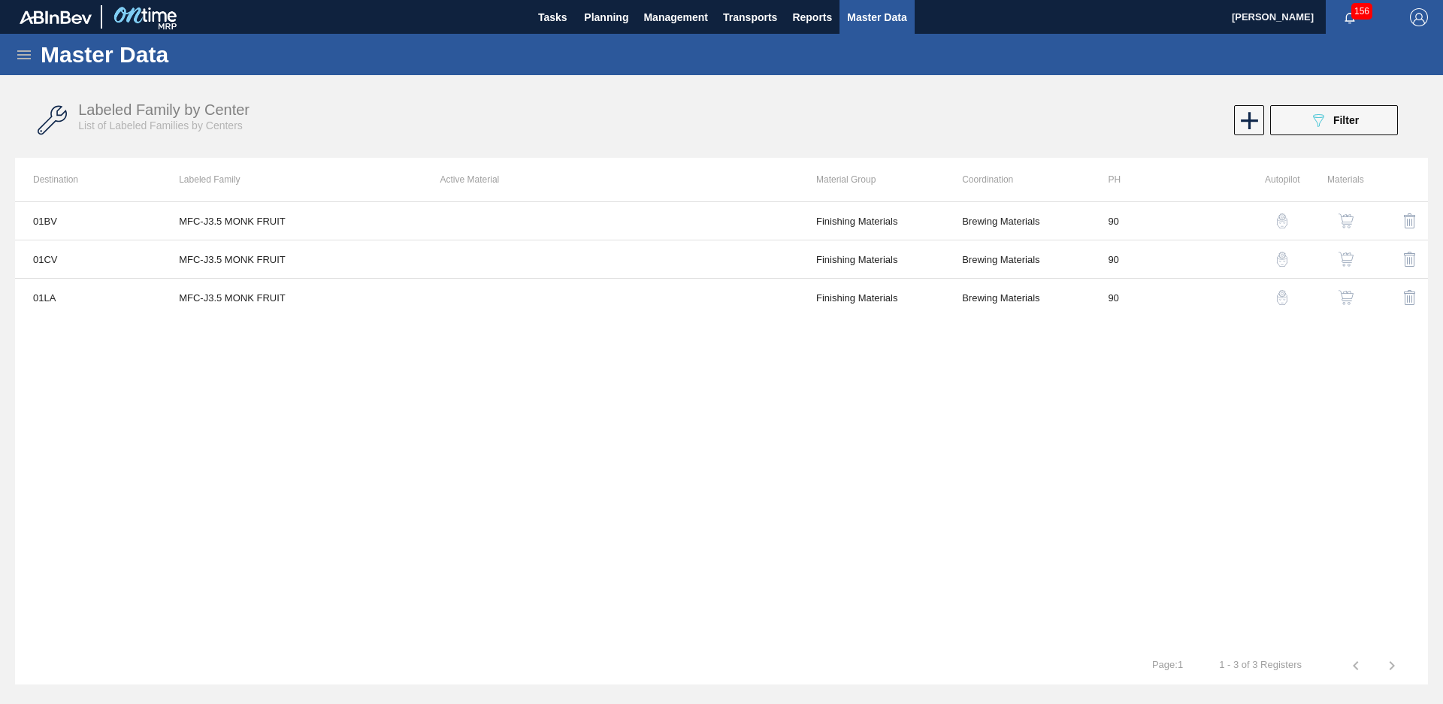
drag, startPoint x: 1332, startPoint y: 114, endPoint x: 1330, endPoint y: 135, distance: 21.2
click at [1332, 114] on div "089F7B8B-B2A5-4AFE-B5C0-19BA573D28AC Filter" at bounding box center [1334, 120] width 50 height 18
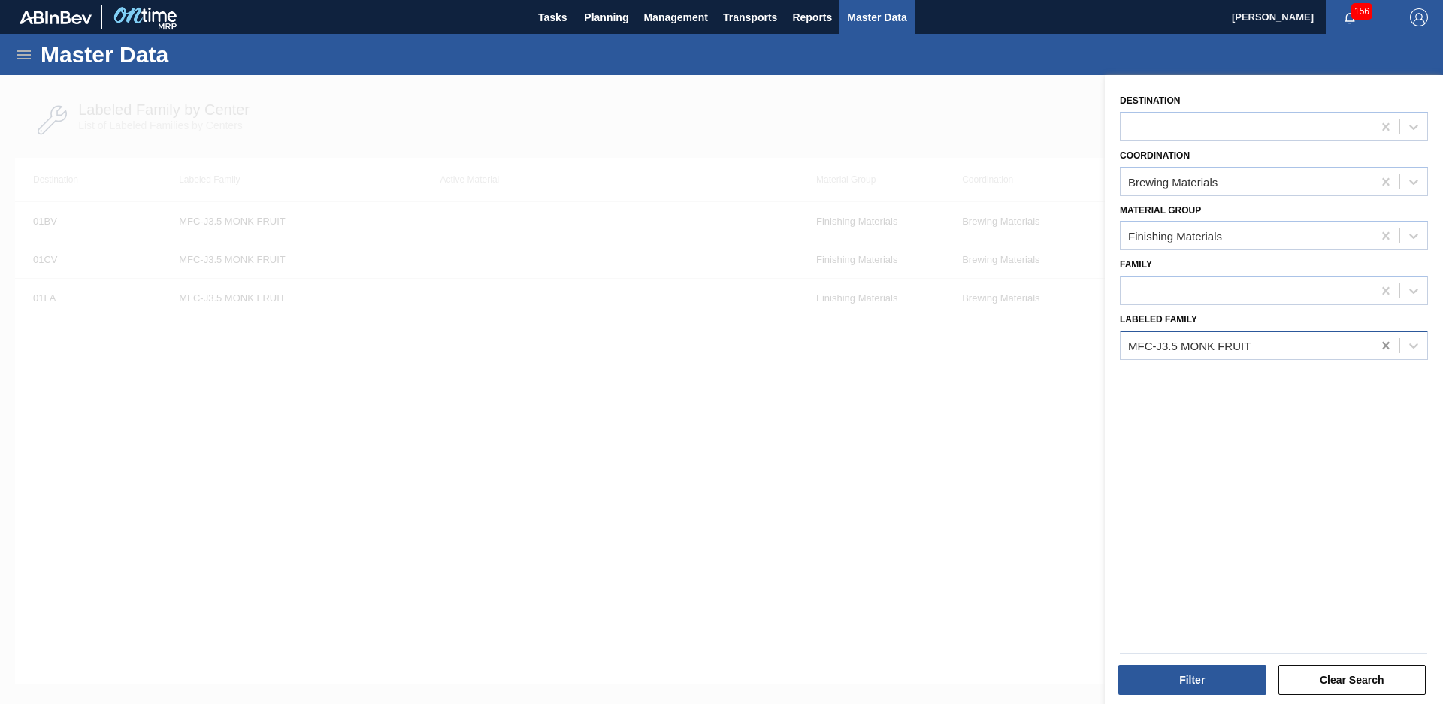
click at [1387, 350] on icon at bounding box center [1385, 345] width 15 height 15
type Family "Mcc hib"
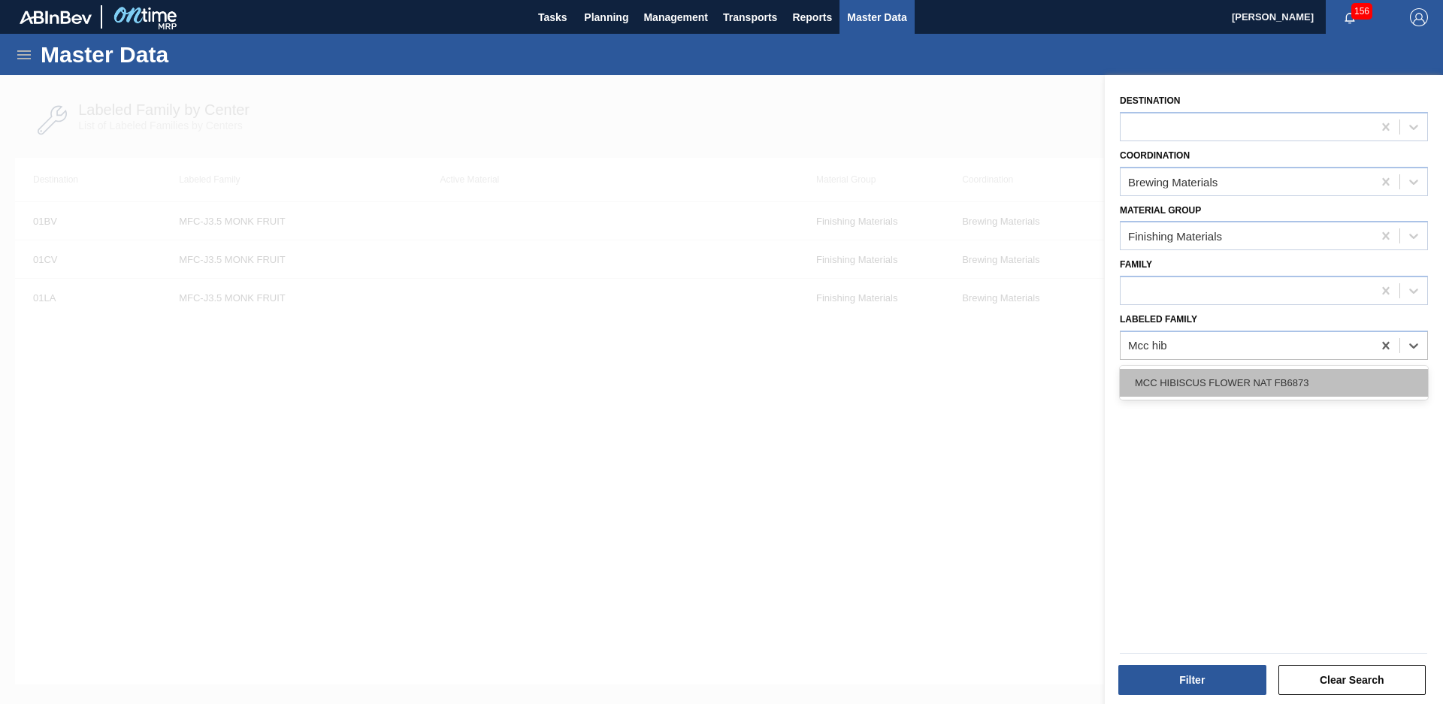
click at [1284, 371] on div "MCC HIBISCUS FLOWER NAT FB6873" at bounding box center [1274, 383] width 308 height 28
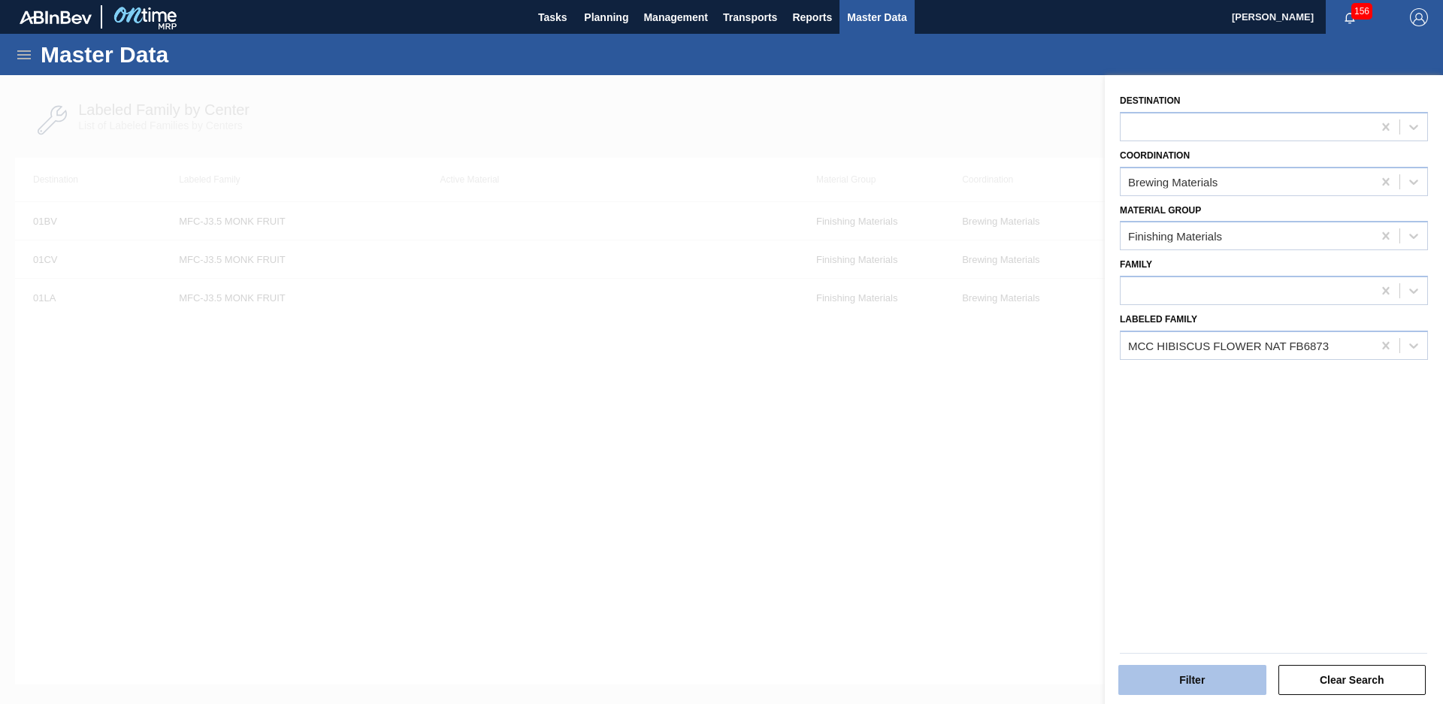
click at [1192, 675] on button "Filter" at bounding box center [1192, 680] width 148 height 30
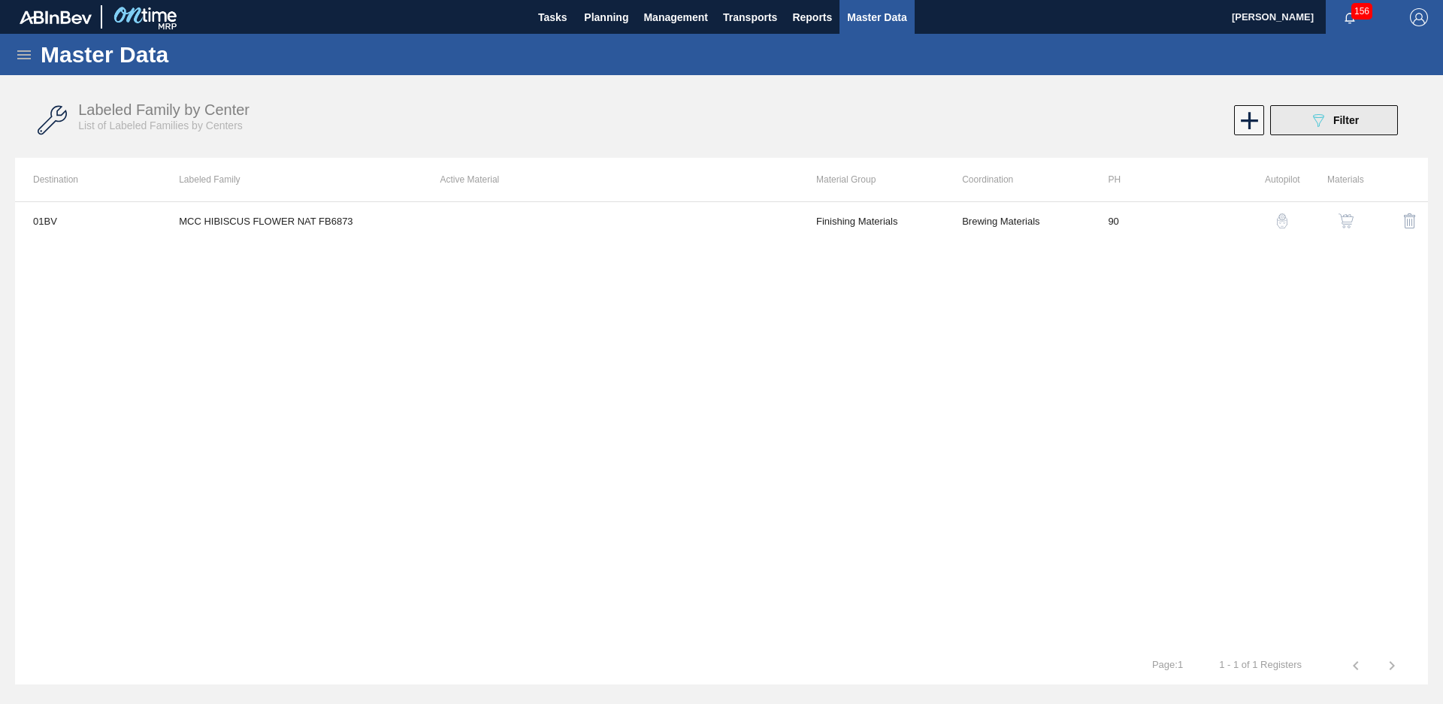
click at [1346, 125] on span "Filter" at bounding box center [1346, 120] width 26 height 12
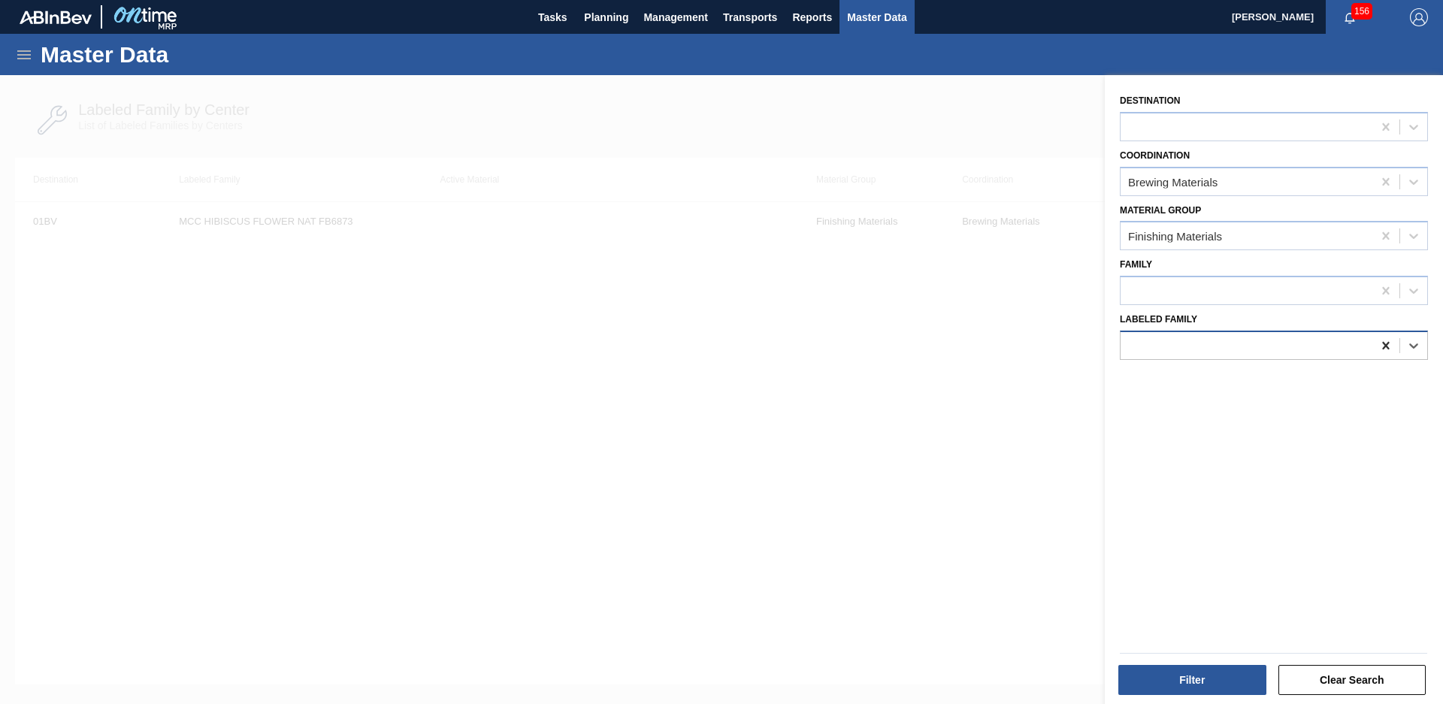
click at [1375, 341] on div at bounding box center [1385, 345] width 27 height 27
type Family "Greenwoo"
click at [1269, 370] on div "GREENWOOD WATERMELON JC WJCL06551" at bounding box center [1274, 383] width 308 height 28
click at [1202, 687] on button "Filter" at bounding box center [1192, 680] width 148 height 30
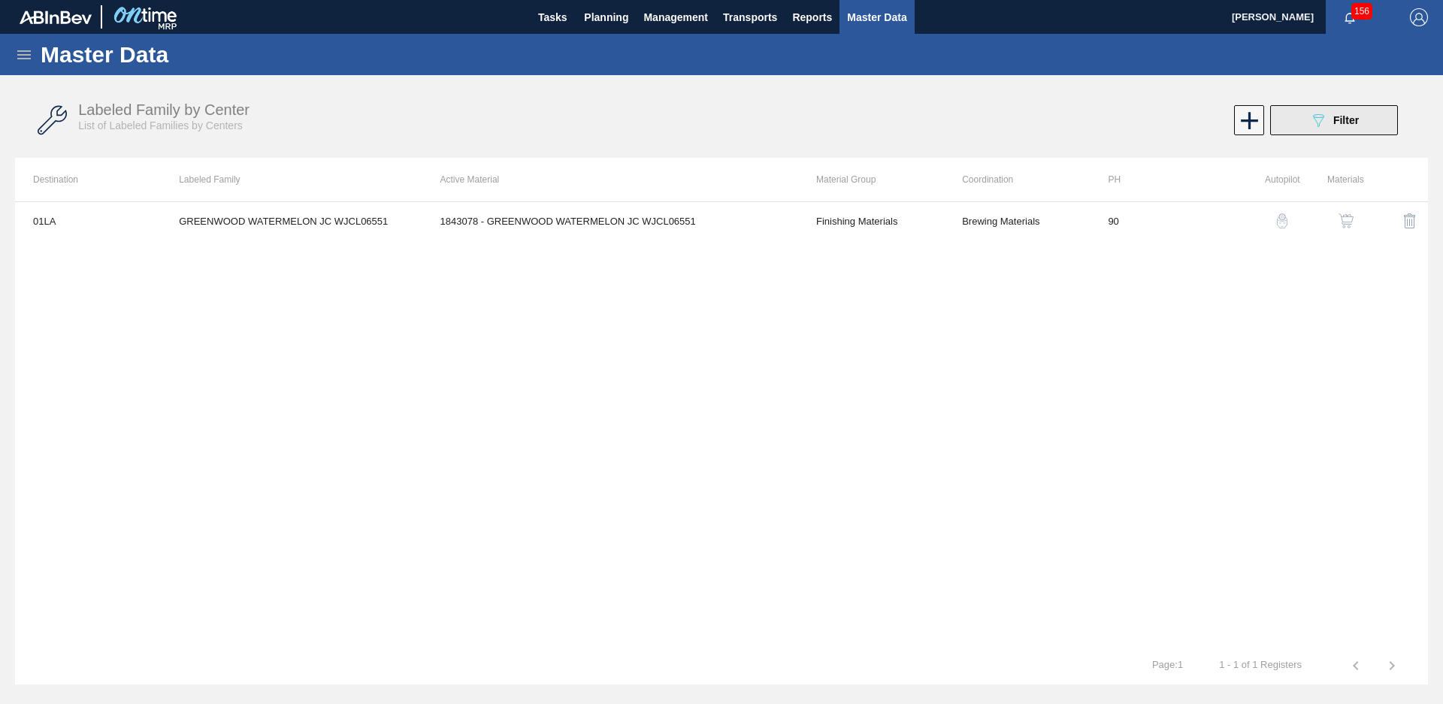
drag, startPoint x: 1348, startPoint y: 122, endPoint x: 1351, endPoint y: 130, distance: 8.8
click at [1348, 122] on span "Filter" at bounding box center [1346, 120] width 26 height 12
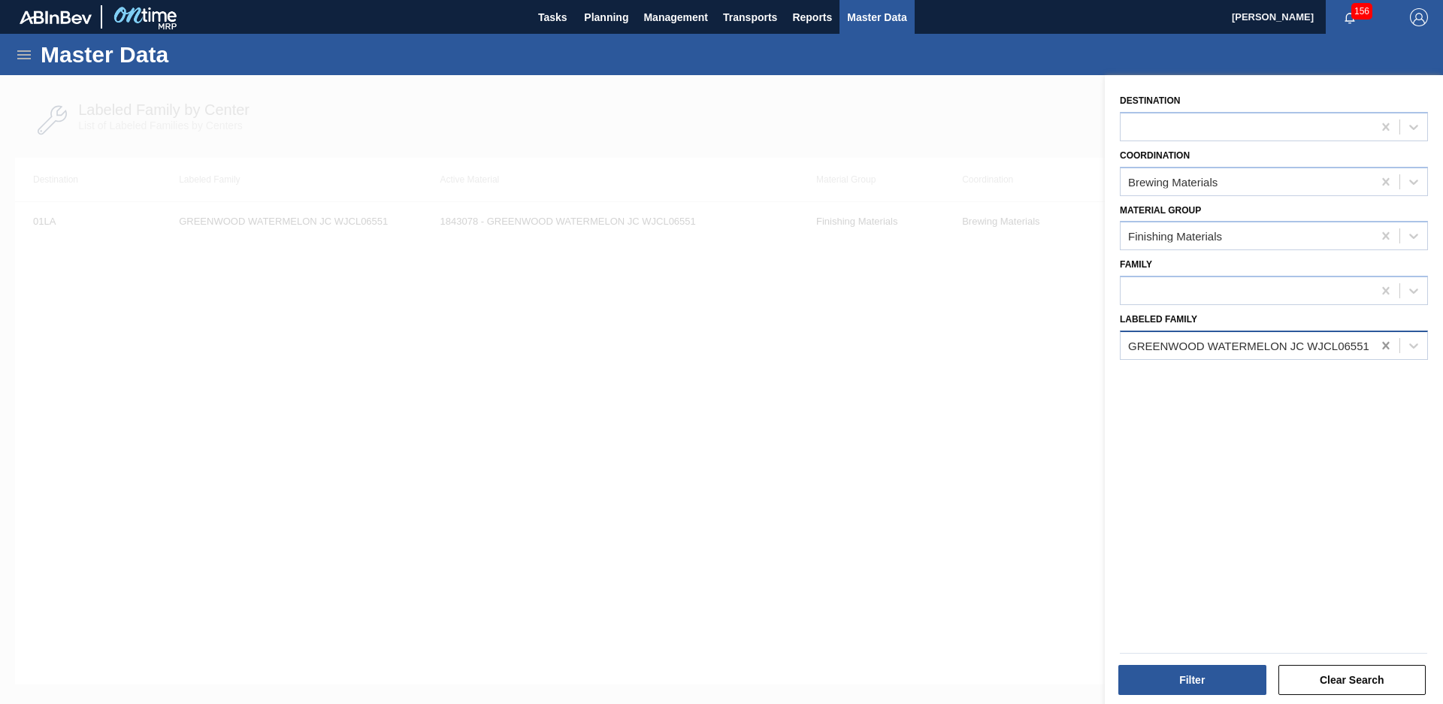
click at [1385, 338] on icon at bounding box center [1385, 345] width 15 height 15
type Family "IFF organic"
click at [1336, 357] on div "IFF organic" at bounding box center [1274, 345] width 308 height 29
click at [1320, 331] on div at bounding box center [1274, 345] width 308 height 29
click at [1301, 344] on div at bounding box center [1247, 345] width 252 height 22
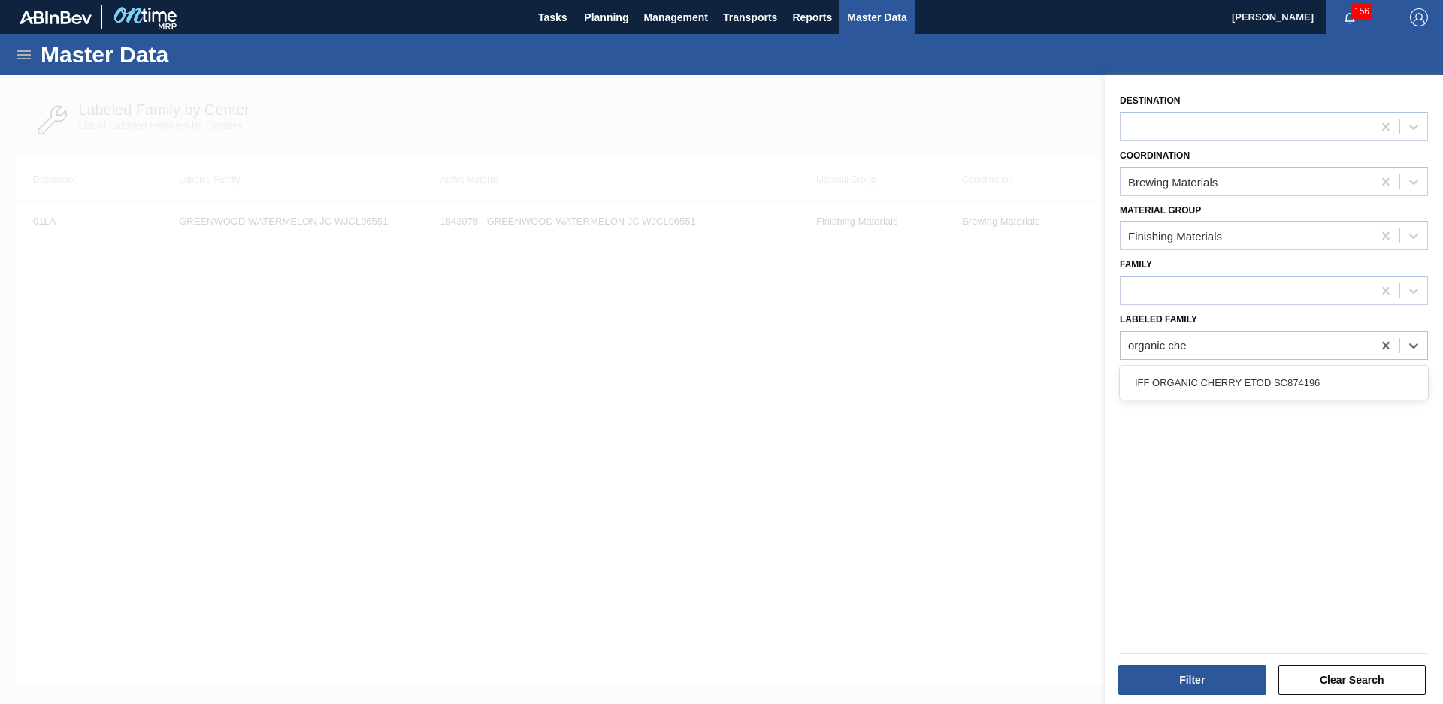
type Family "organic che"
click at [1297, 401] on div "Destination Coordination Brewing Materials Material Group Finishing Materials F…" at bounding box center [1274, 391] width 338 height 633
click at [1291, 376] on div "Destination Coordination Brewing Materials Material Group Finishing Materials F…" at bounding box center [1274, 391] width 338 height 633
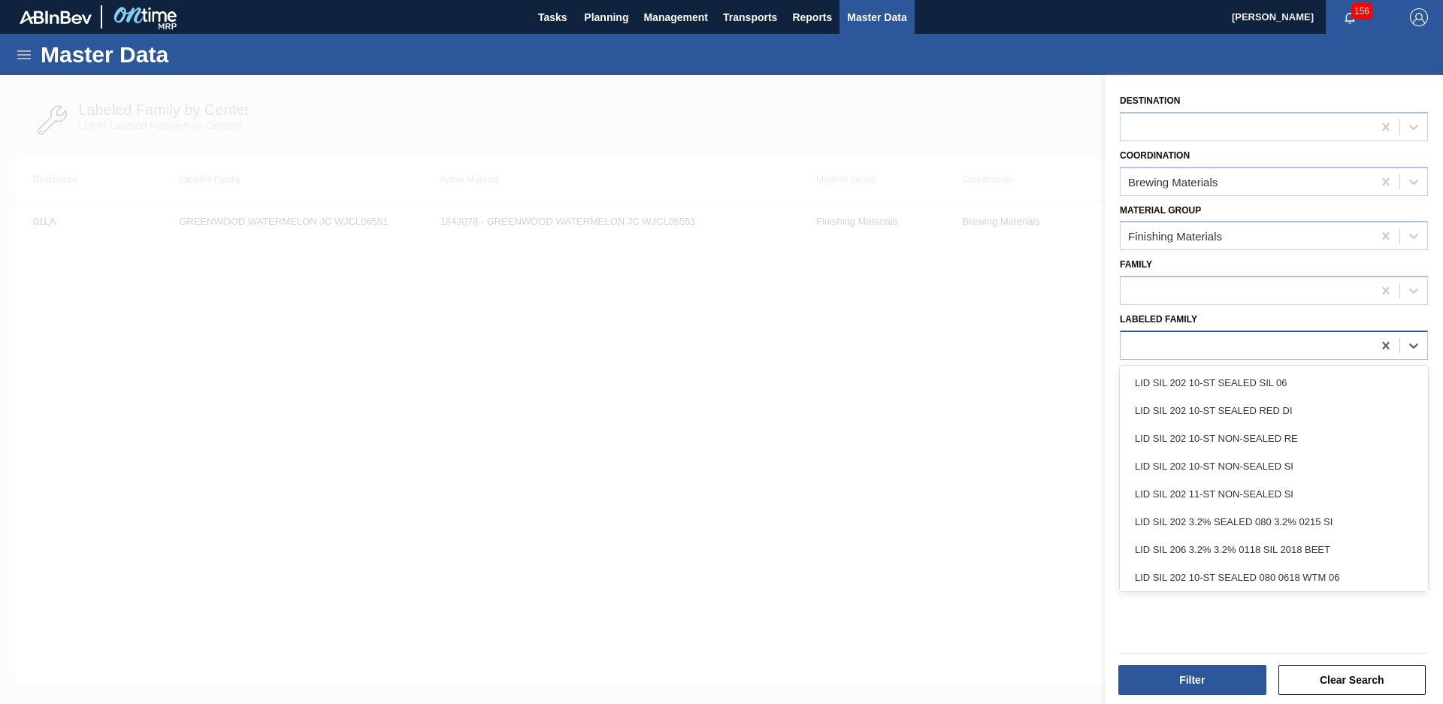
click at [1254, 349] on div at bounding box center [1247, 345] width 252 height 22
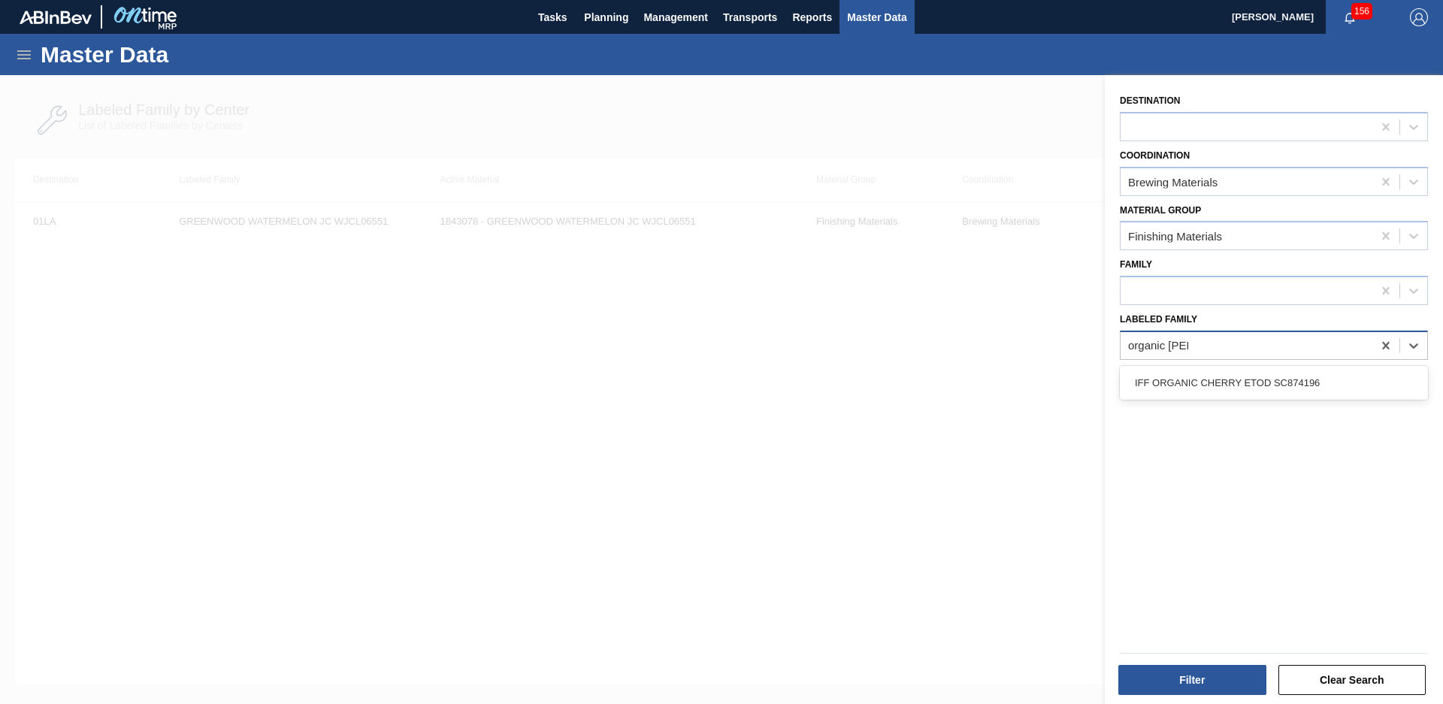
type Family "organic cherr"
click at [1248, 369] on div "IFF ORGANIC CHERRY ETOD SC874196" at bounding box center [1274, 383] width 308 height 28
click at [1192, 662] on div "Filter Clear Search" at bounding box center [1273, 678] width 319 height 37
click at [1187, 691] on button "Filter" at bounding box center [1192, 680] width 148 height 30
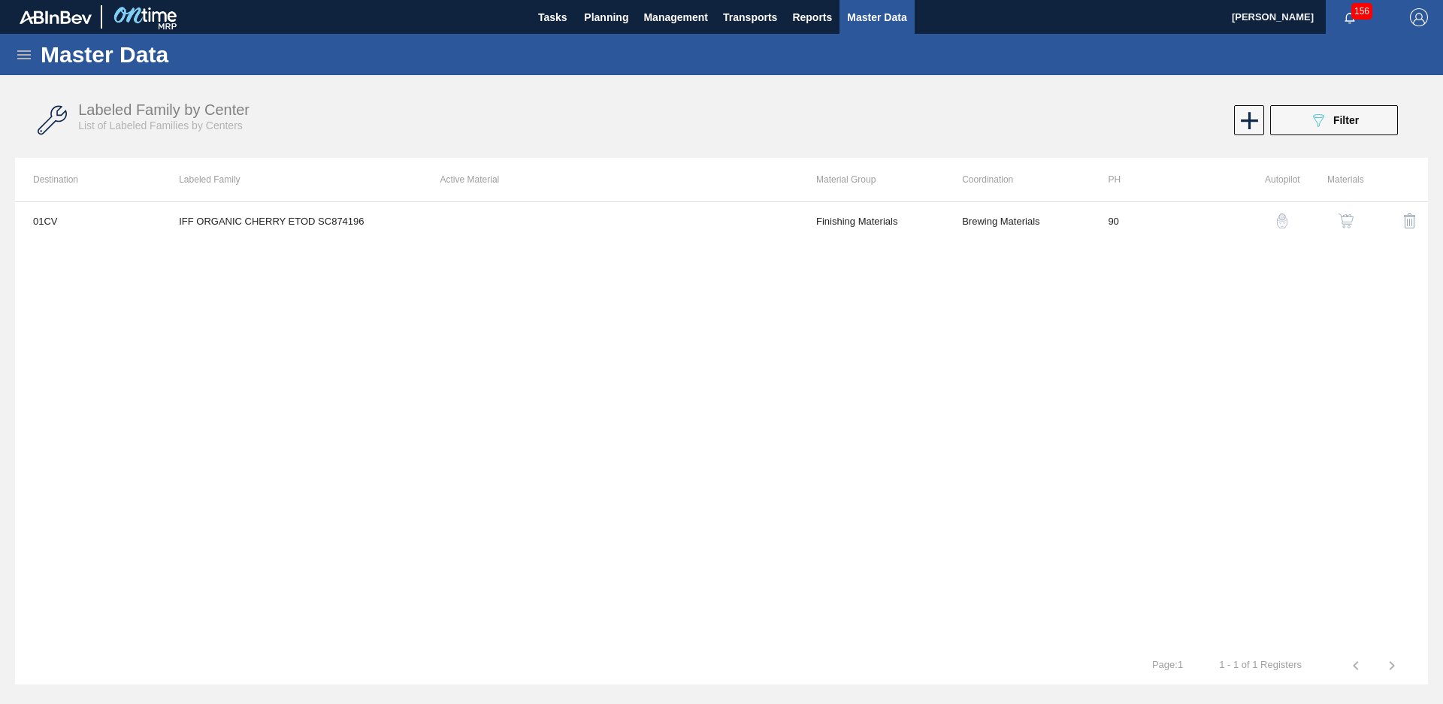
drag, startPoint x: 1347, startPoint y: 114, endPoint x: 1347, endPoint y: 159, distance: 44.3
click at [1347, 114] on span "Filter" at bounding box center [1346, 120] width 26 height 12
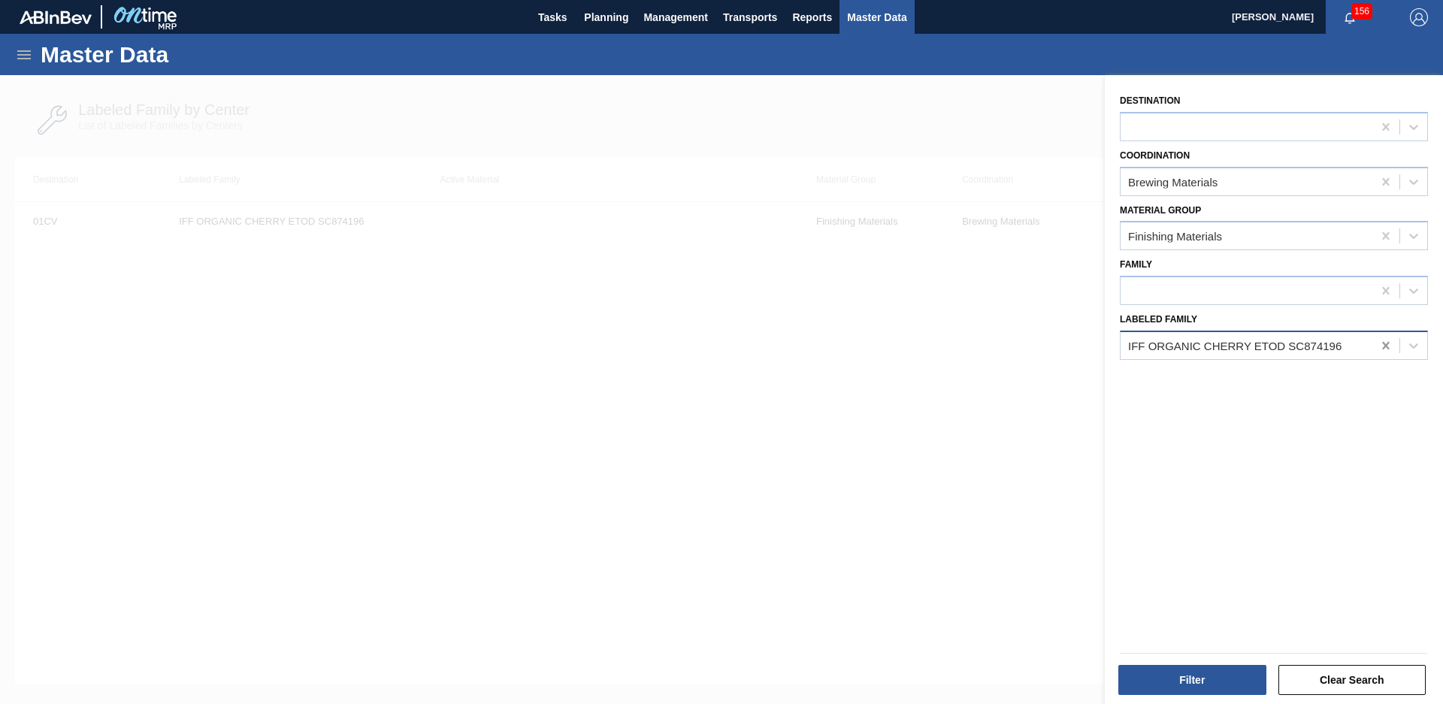
click at [1383, 347] on icon at bounding box center [1385, 346] width 7 height 8
type Family "Sov organic lemo"
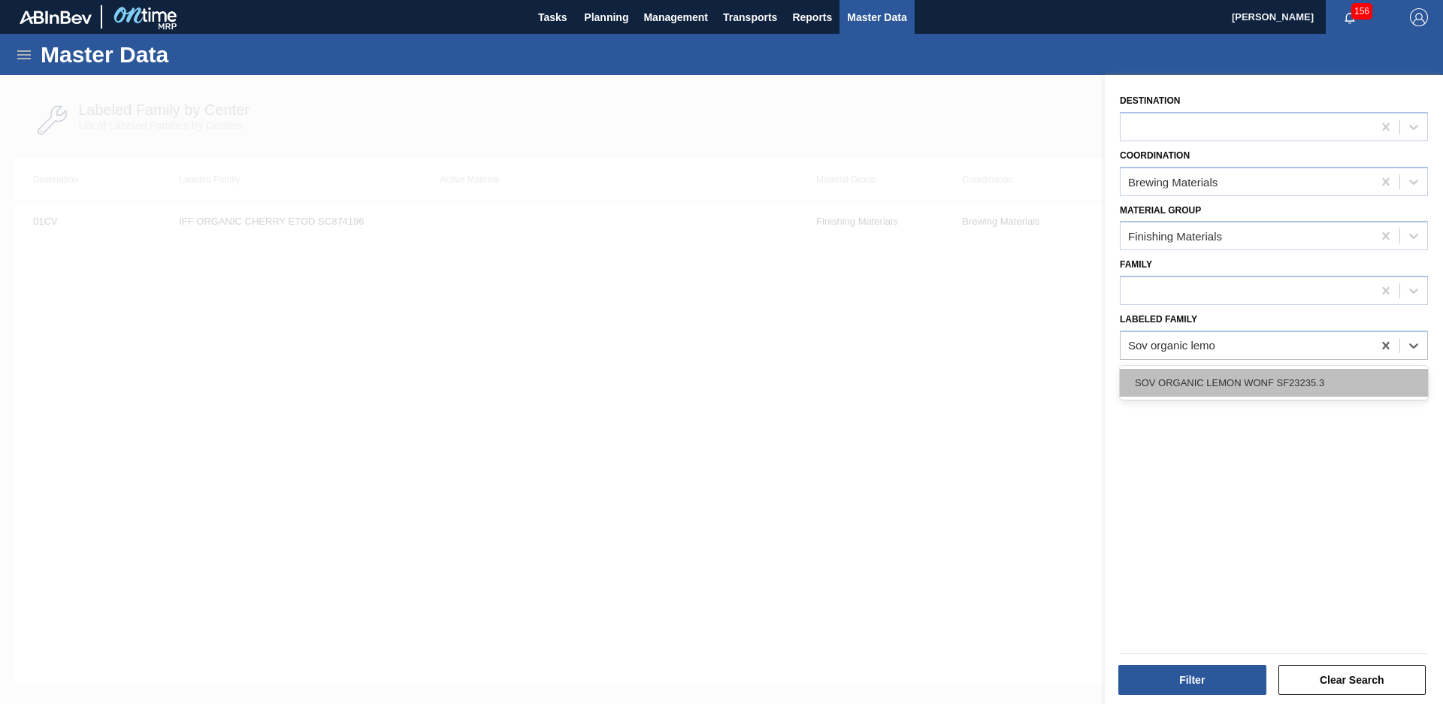
click at [1372, 382] on div "SOV ORGANIC LEMON WONF SF23235.3" at bounding box center [1274, 383] width 308 height 28
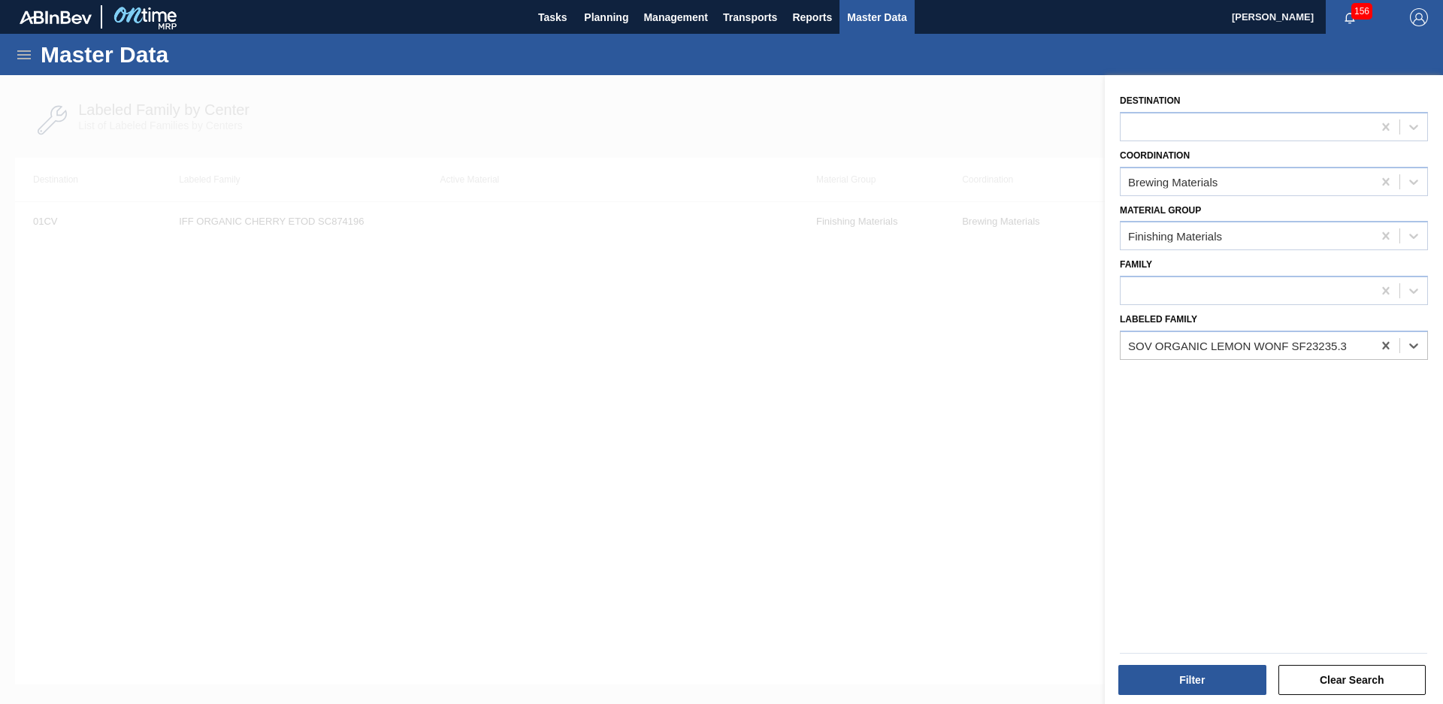
click at [1191, 661] on div "Filter Clear Search" at bounding box center [1273, 678] width 319 height 37
click at [1191, 675] on button "Filter" at bounding box center [1192, 680] width 148 height 30
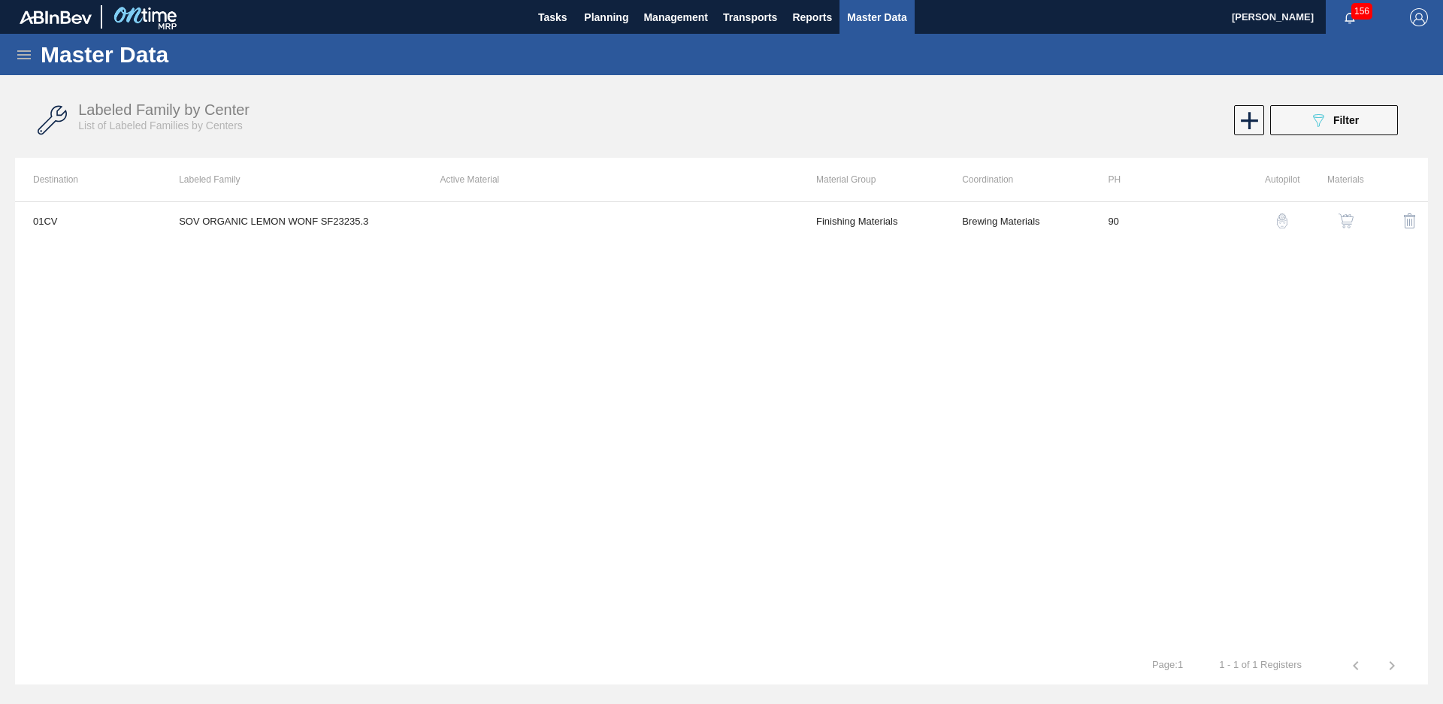
drag, startPoint x: 1369, startPoint y: 132, endPoint x: 1369, endPoint y: 143, distance: 10.5
click at [1369, 132] on button "089F7B8B-B2A5-4AFE-B5C0-19BA573D28AC Filter" at bounding box center [1334, 120] width 128 height 30
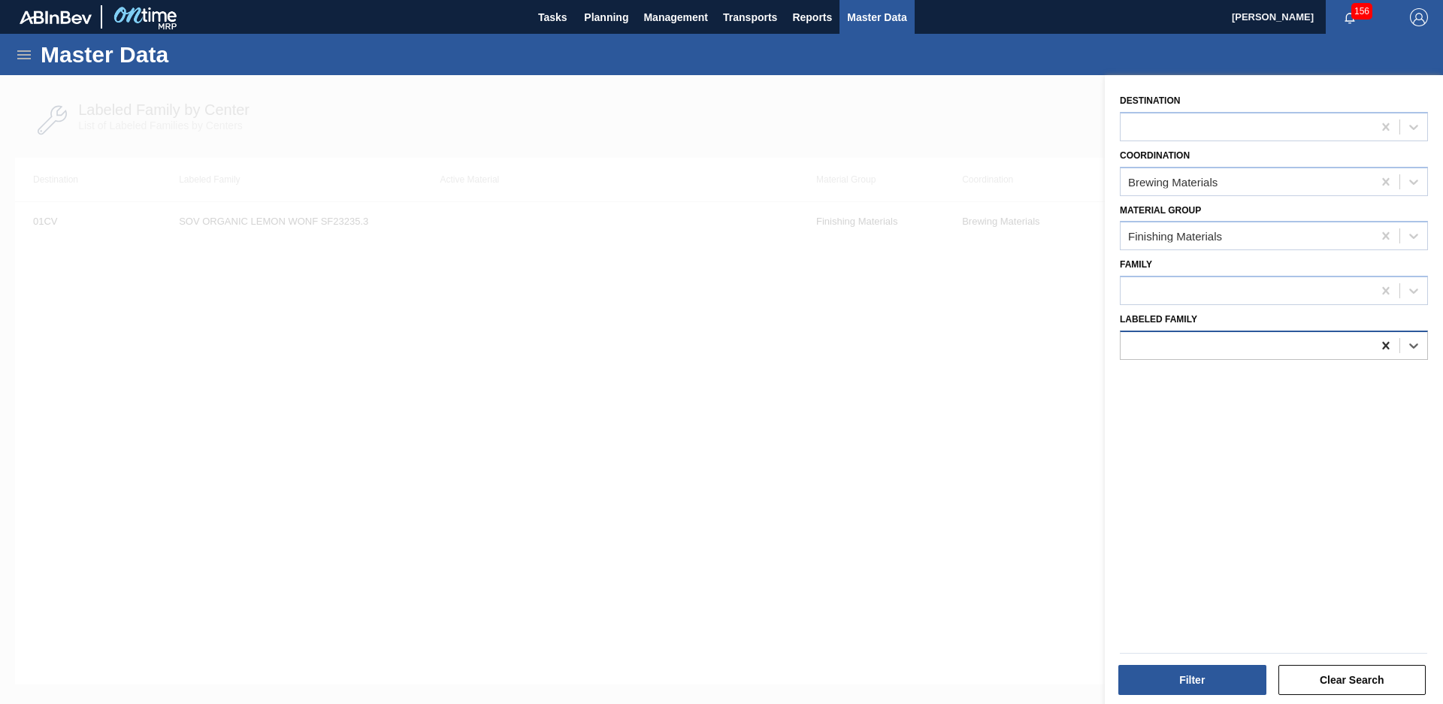
click at [1384, 343] on icon at bounding box center [1385, 345] width 15 height 15
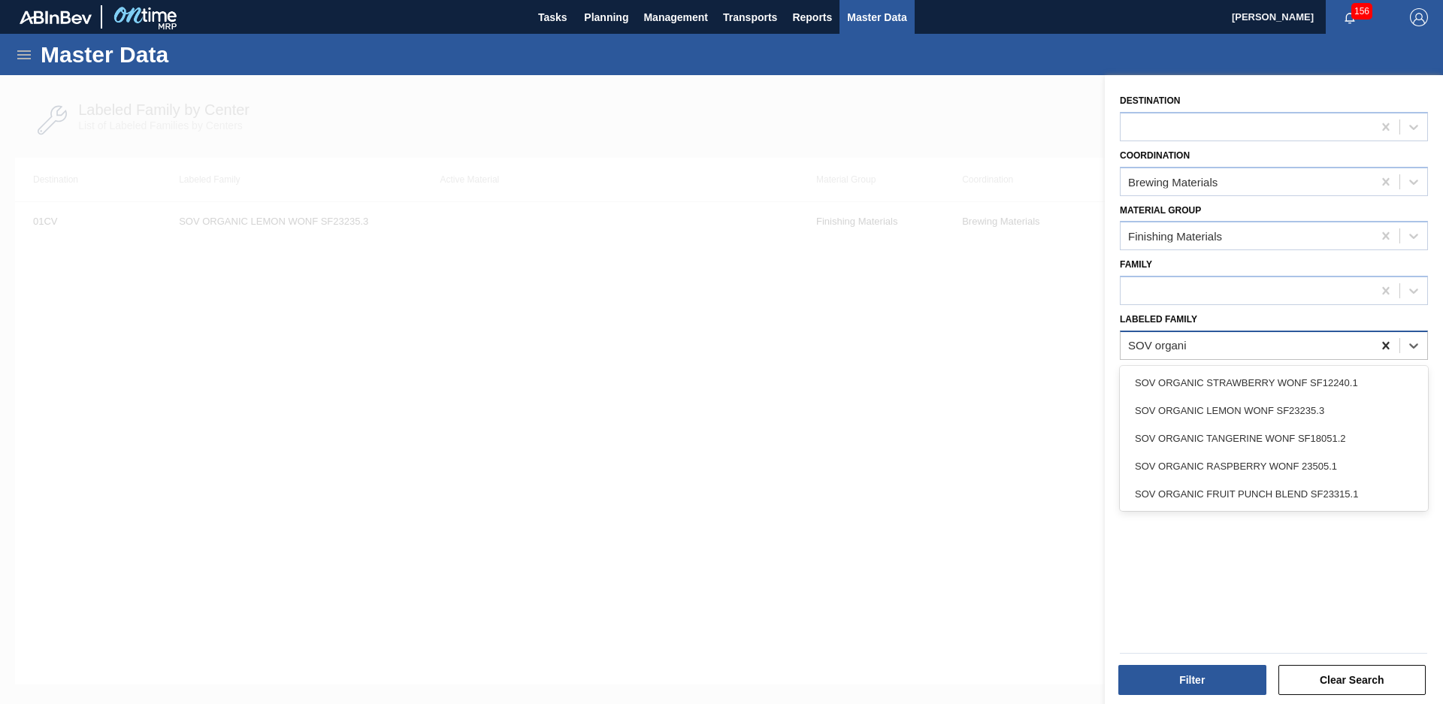
type Family "SOV organic"
click at [1284, 431] on div "SOV ORGANIC TANGERINE WONF SF18051.2" at bounding box center [1274, 439] width 308 height 28
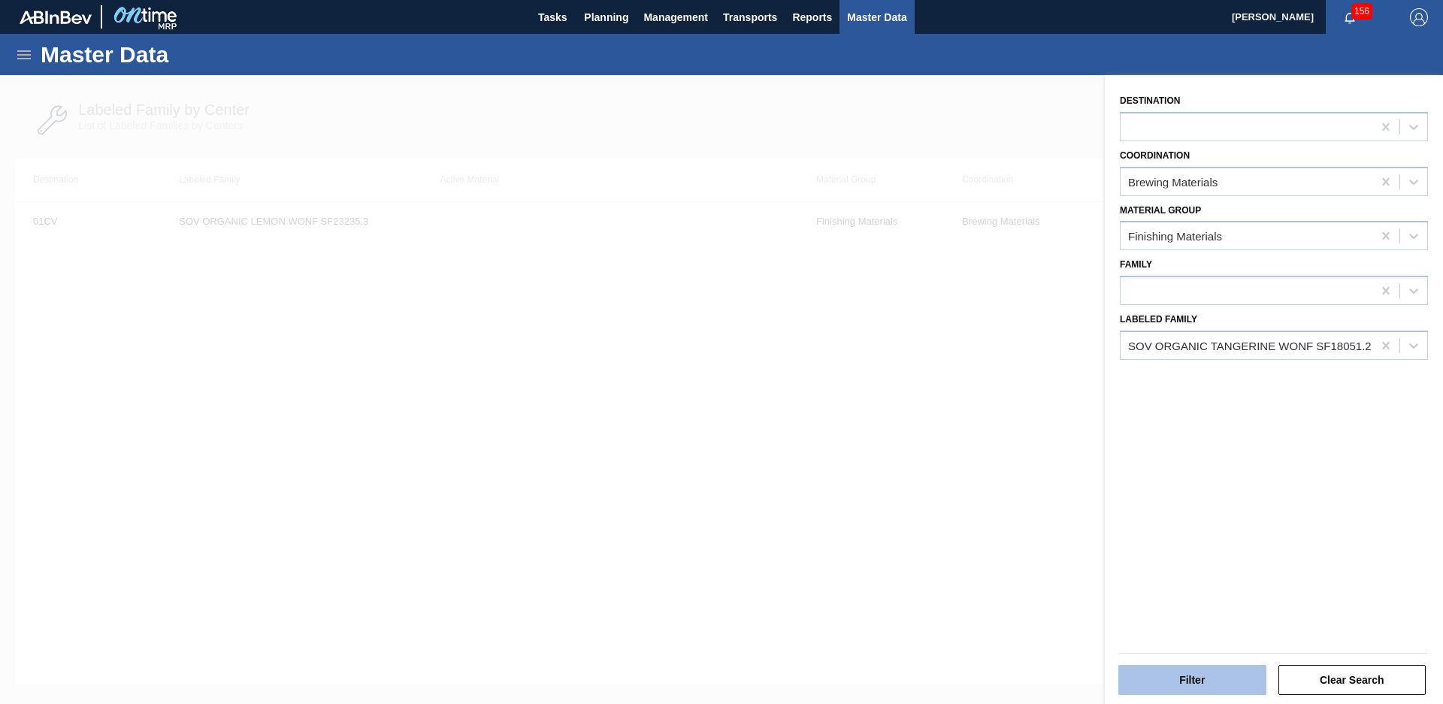
click at [1214, 673] on button "Filter" at bounding box center [1192, 680] width 148 height 30
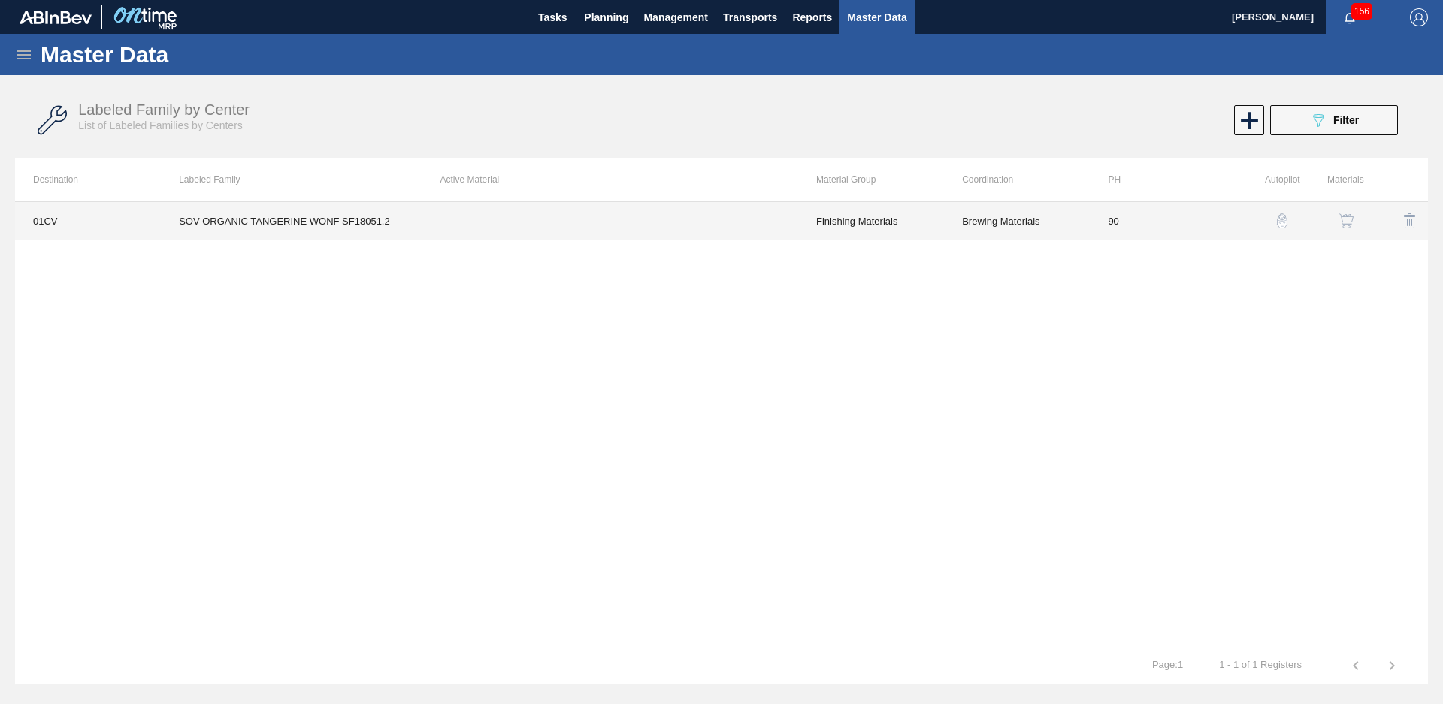
click at [360, 226] on td "SOV ORGANIC TANGERINE WONF SF18051.2" at bounding box center [291, 221] width 261 height 38
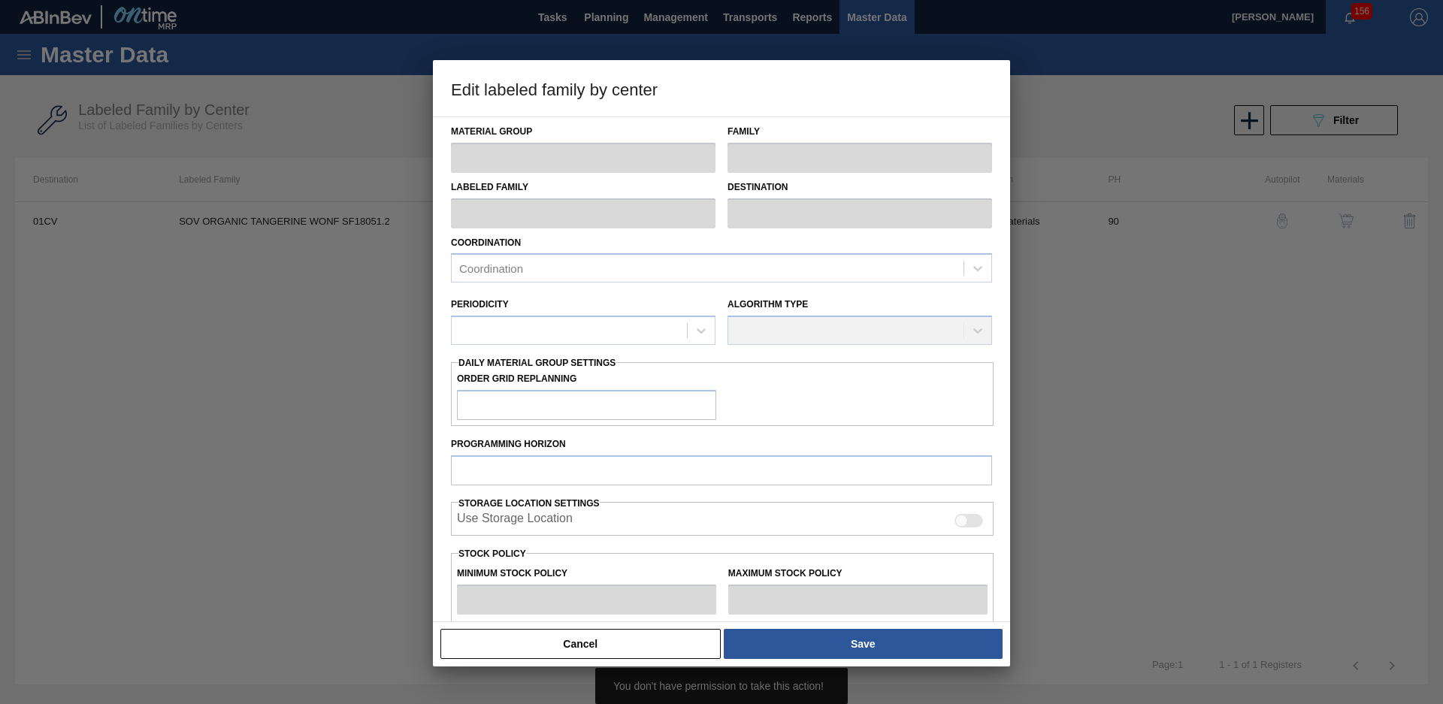
type input "Finishing Materials"
type input "Flavors"
type input "SOV ORGANIC TANGERINE WONF SF18051.2"
type input "01CV - [GEOGRAPHIC_DATA] Brewery"
type input "90"
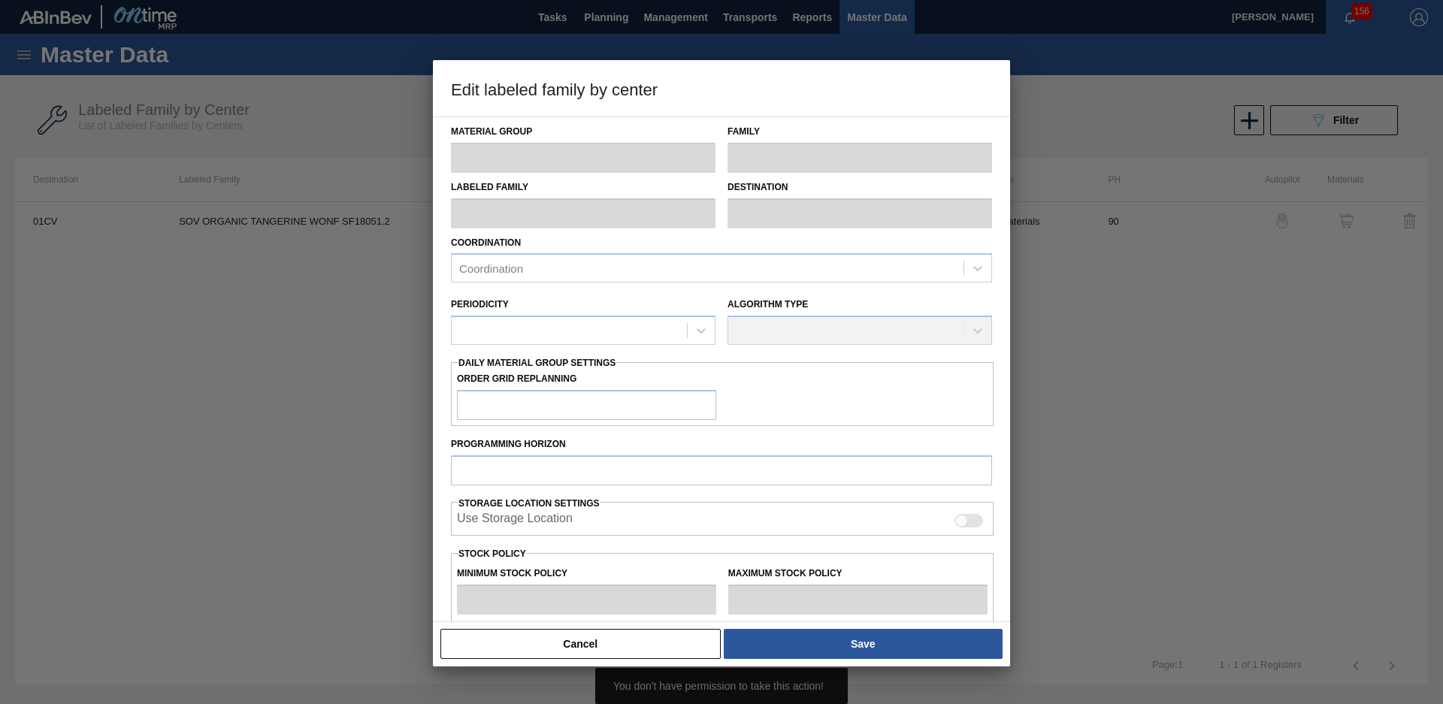
type input "0"
type input "100"
type input "0"
checkbox input "true"
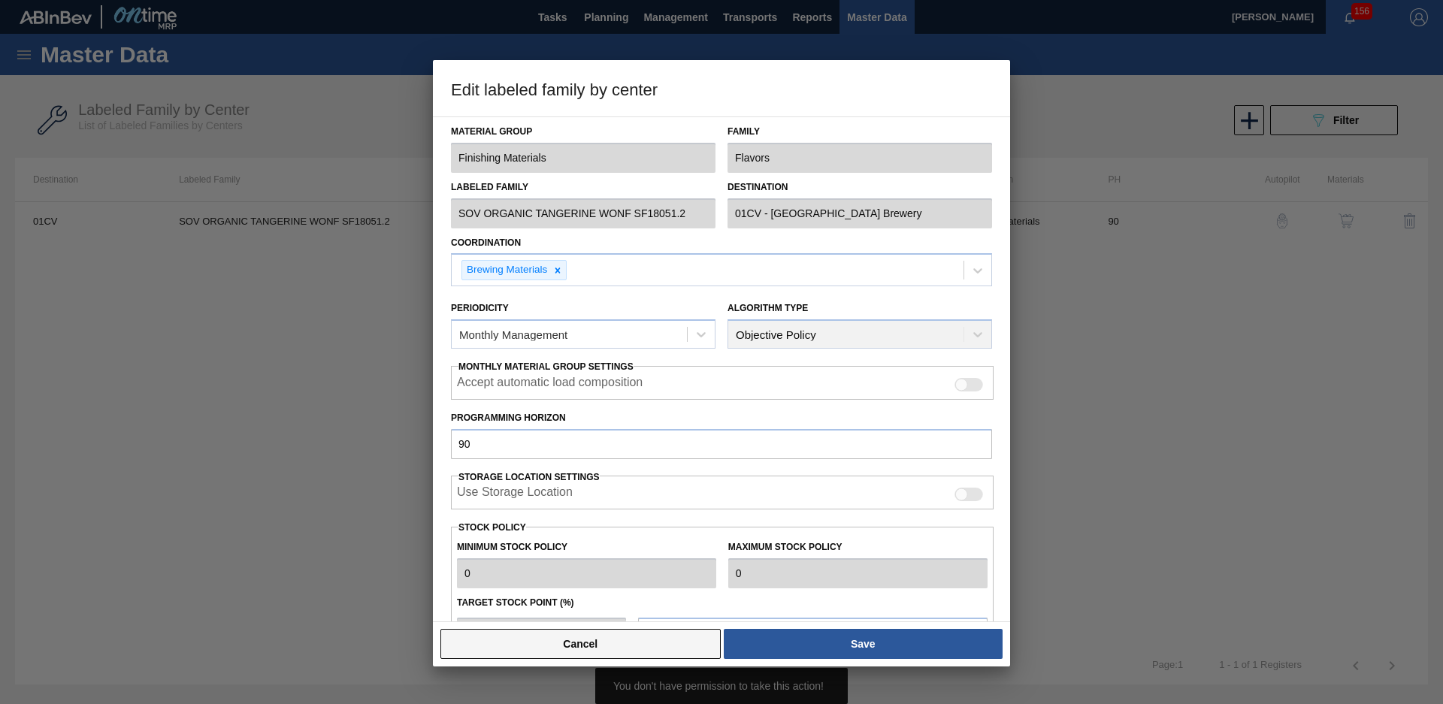
click at [642, 639] on button "Cancel" at bounding box center [580, 644] width 280 height 30
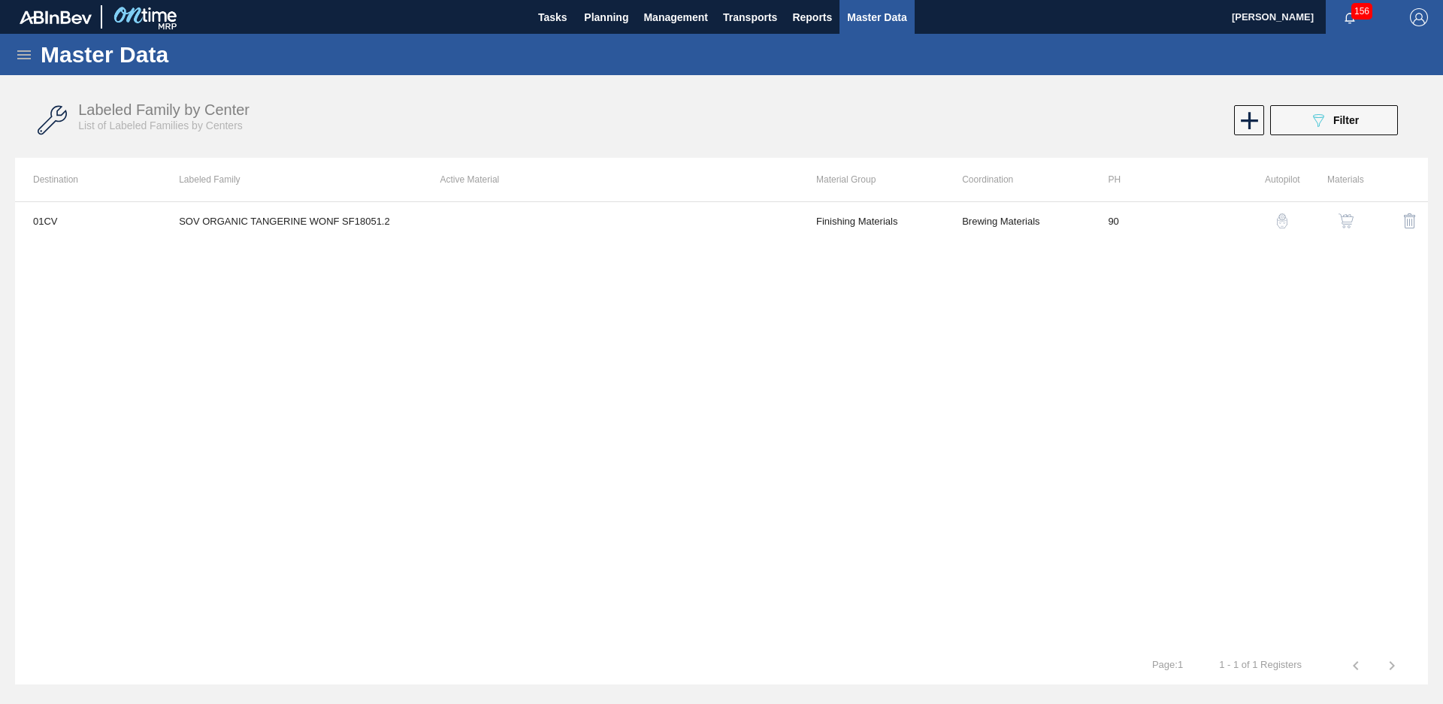
drag, startPoint x: 1374, startPoint y: 123, endPoint x: 1363, endPoint y: 142, distance: 21.5
click at [1374, 123] on button "089F7B8B-B2A5-4AFE-B5C0-19BA573D28AC Filter" at bounding box center [1334, 120] width 128 height 30
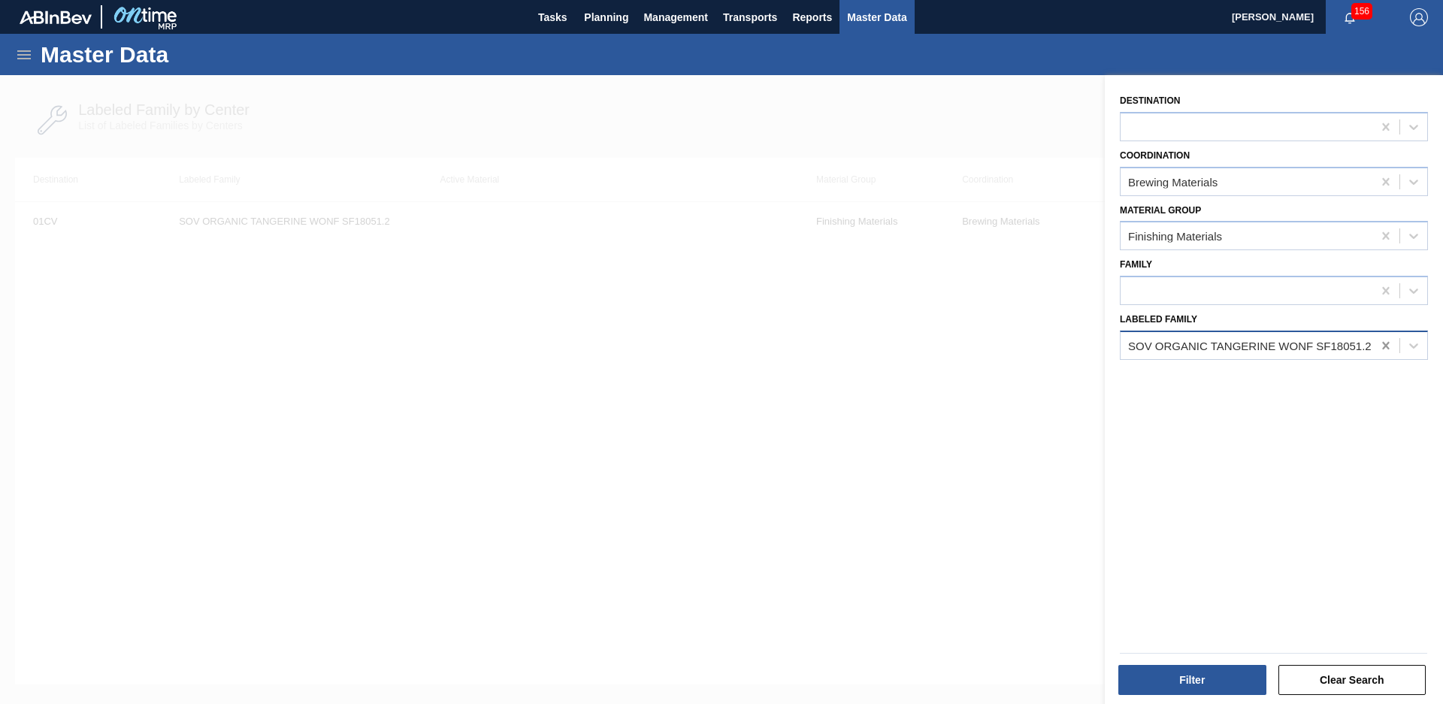
click at [1374, 348] on div at bounding box center [1385, 345] width 27 height 27
type Family "SOV organic rasp"
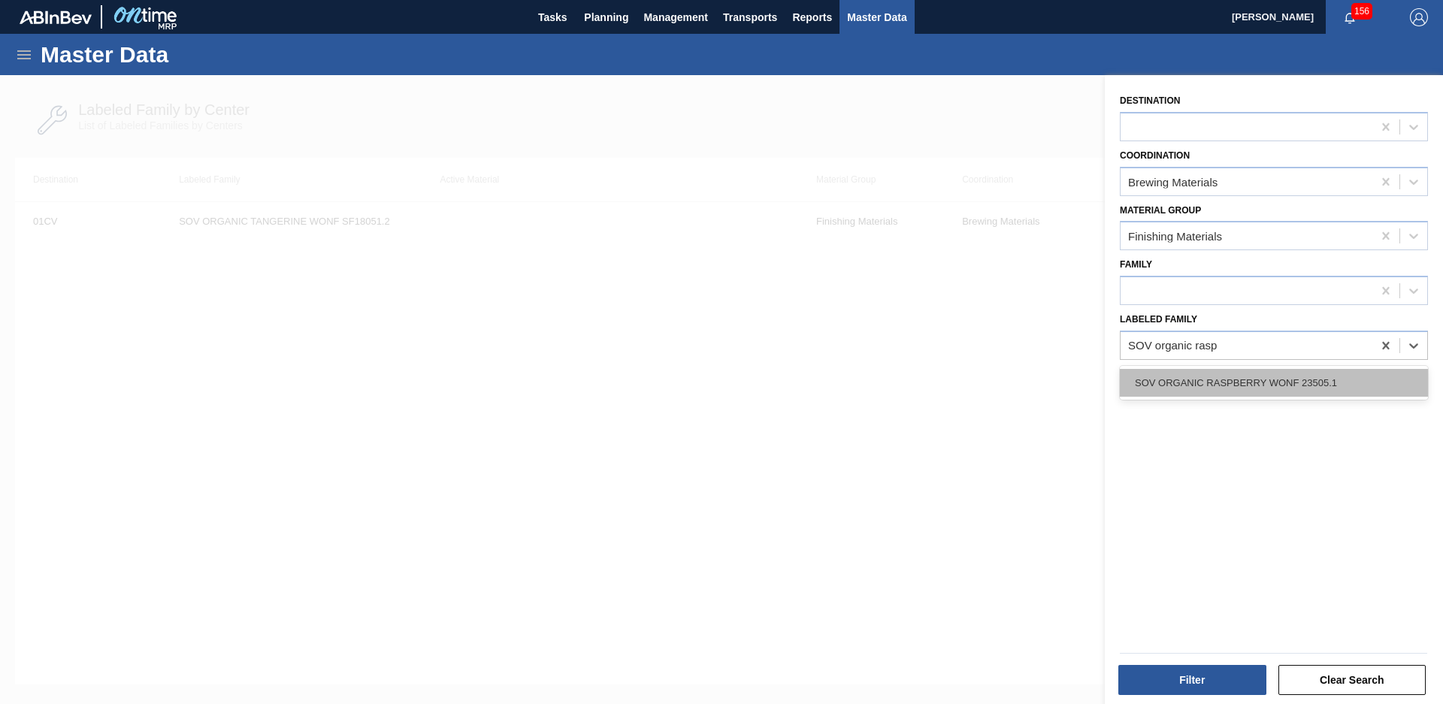
click at [1347, 392] on div "SOV ORGANIC RASPBERRY WONF 23505.1" at bounding box center [1274, 383] width 308 height 28
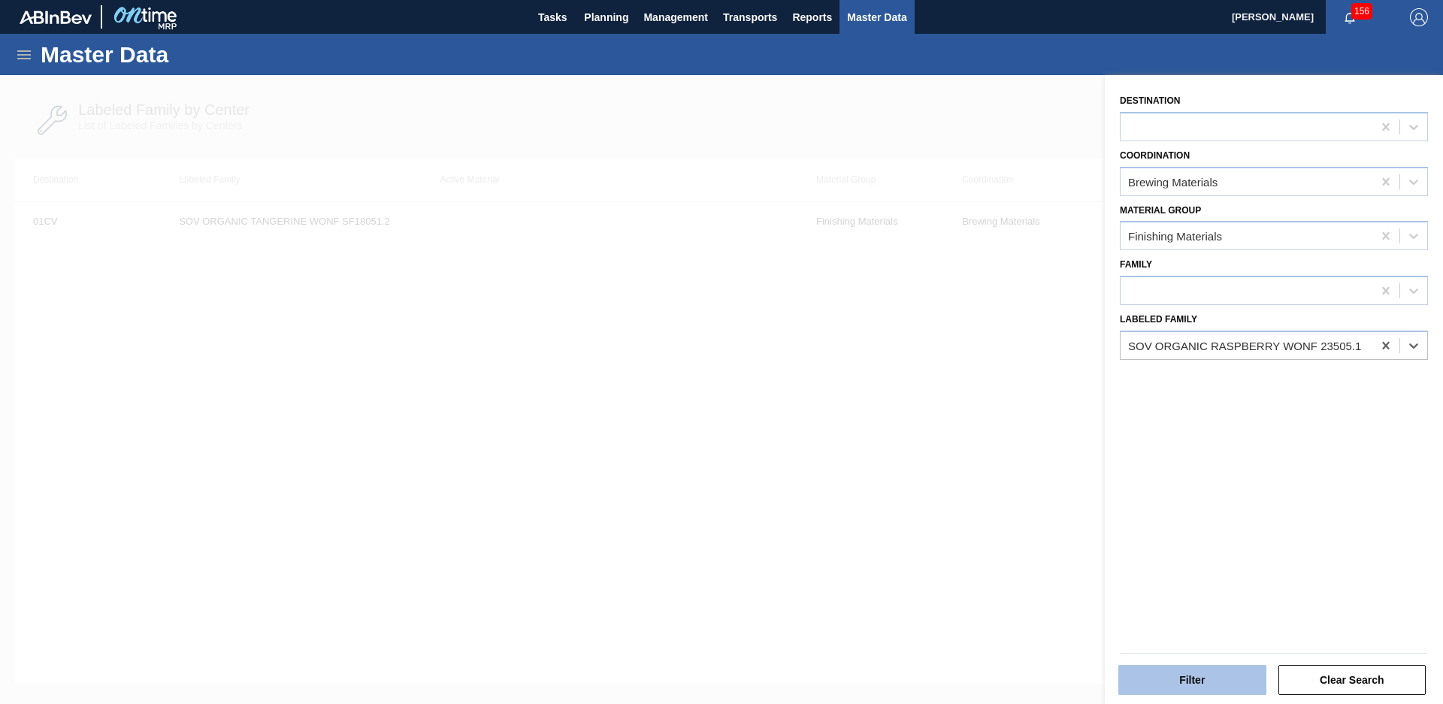
click at [1209, 679] on button "Filter" at bounding box center [1192, 680] width 148 height 30
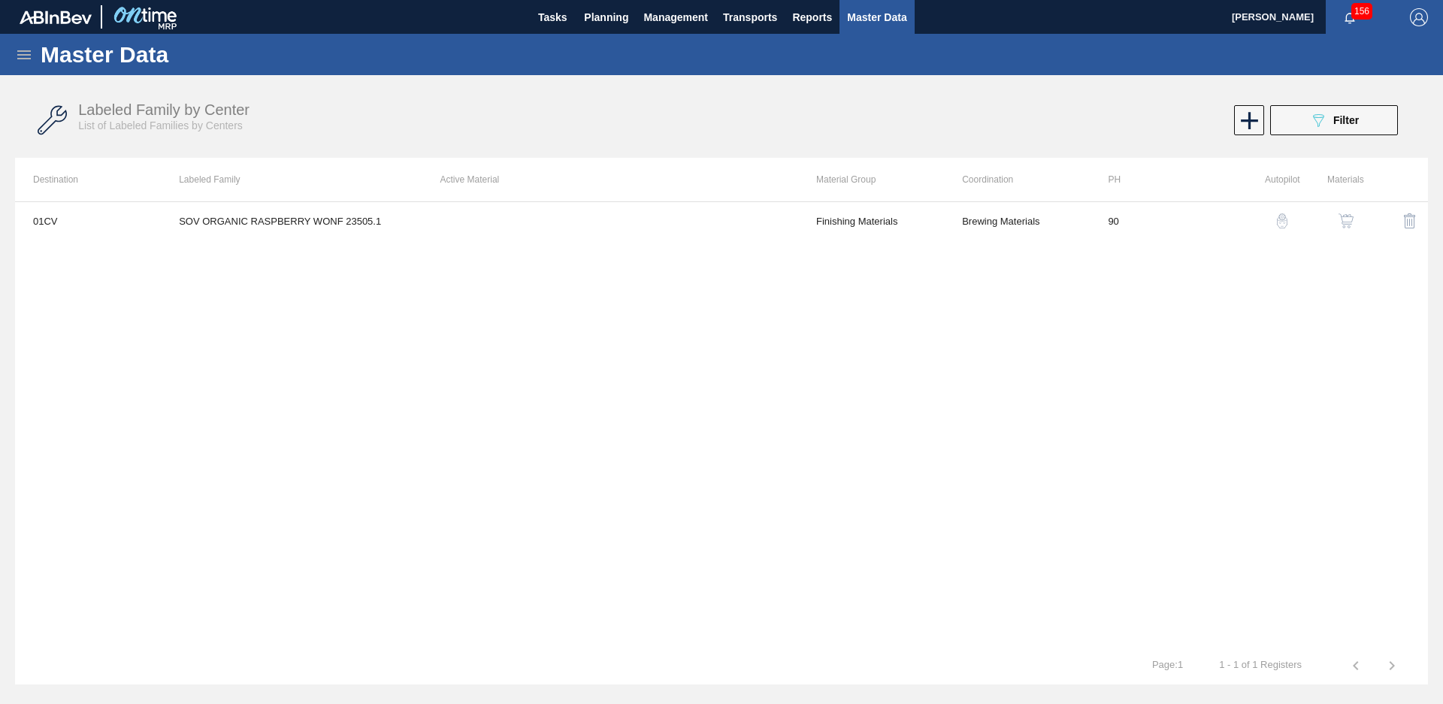
drag, startPoint x: 1345, startPoint y: 113, endPoint x: 1348, endPoint y: 153, distance: 39.2
click at [1345, 113] on div "089F7B8B-B2A5-4AFE-B5C0-19BA573D28AC Filter" at bounding box center [1334, 120] width 50 height 18
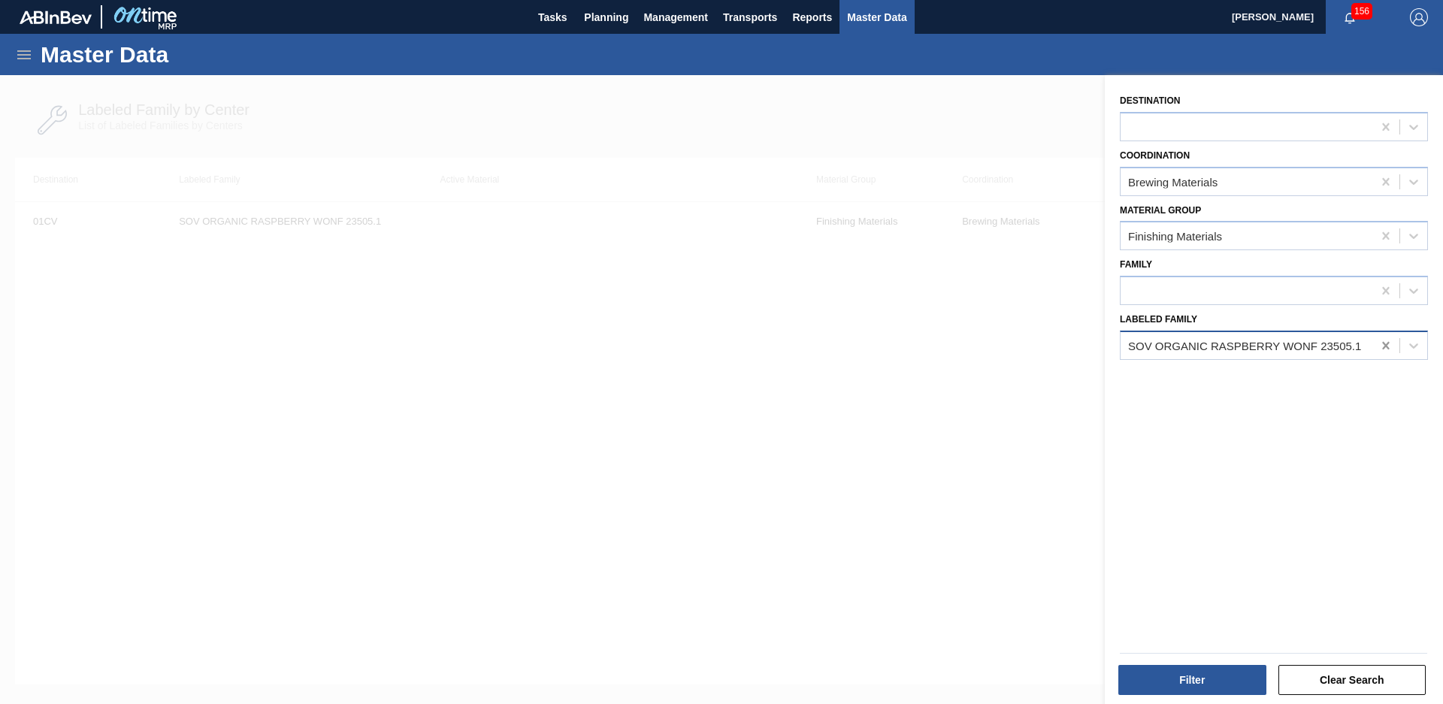
click at [1385, 348] on icon at bounding box center [1385, 346] width 7 height 8
type Family "Sov organic fruit"
click at [1292, 368] on div "SOV ORGANIC FRUIT PUNCH BLEND SF23315.1" at bounding box center [1274, 383] width 308 height 34
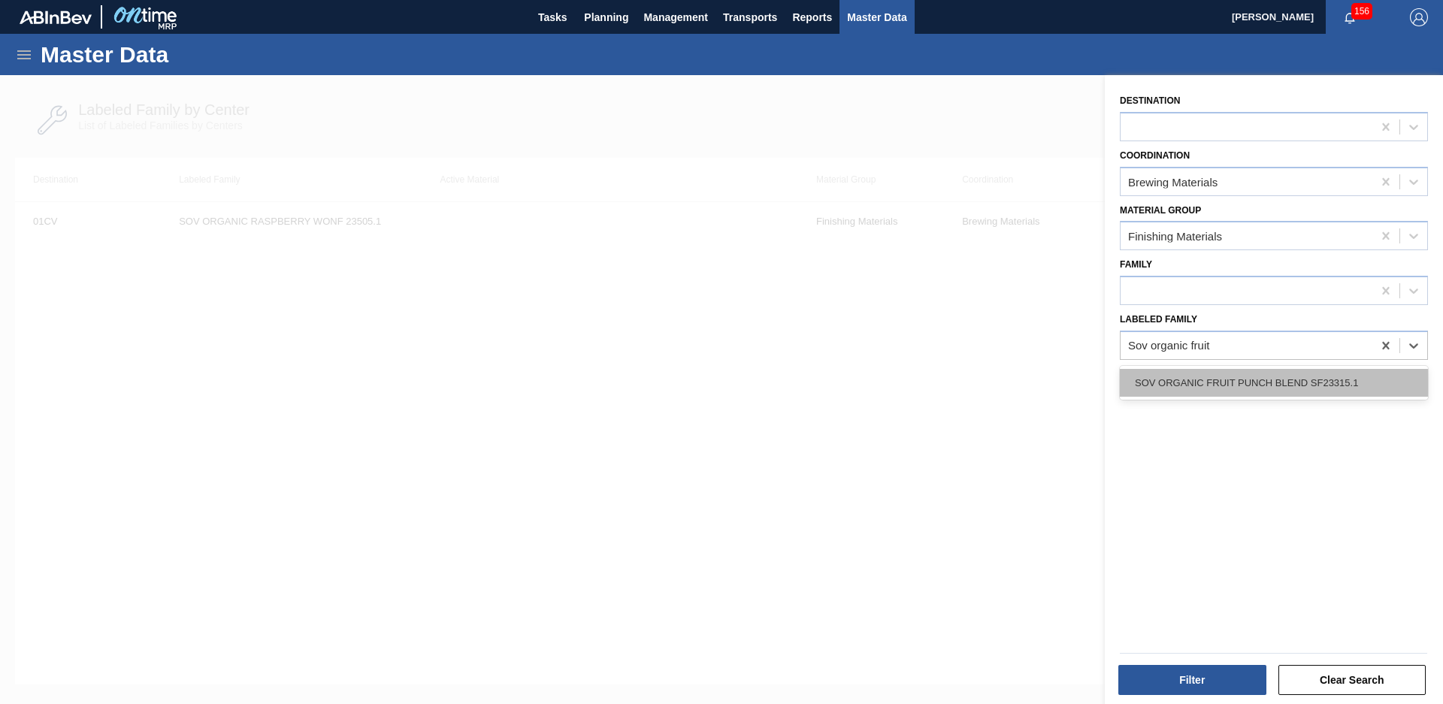
click at [1289, 386] on div "SOV ORGANIC FRUIT PUNCH BLEND SF23315.1" at bounding box center [1274, 383] width 308 height 28
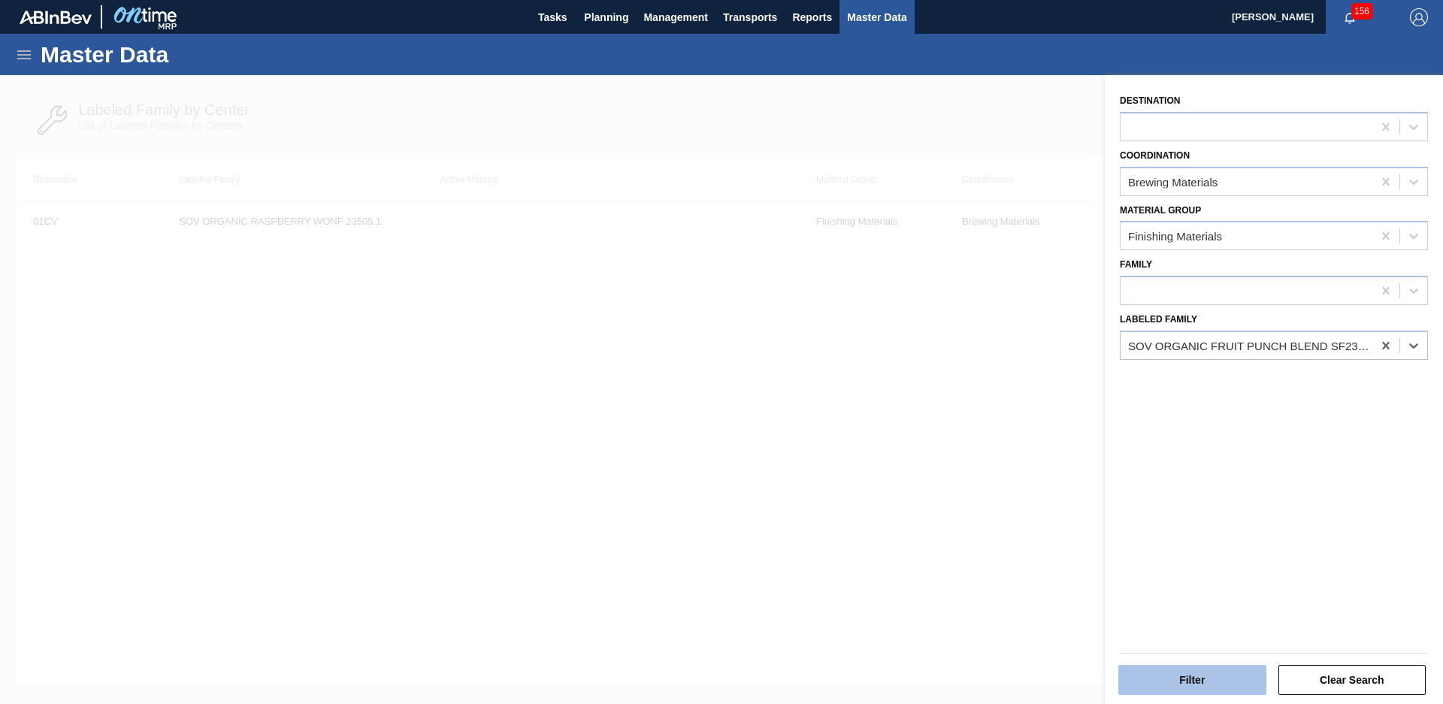
click at [1233, 685] on button "Filter" at bounding box center [1192, 680] width 148 height 30
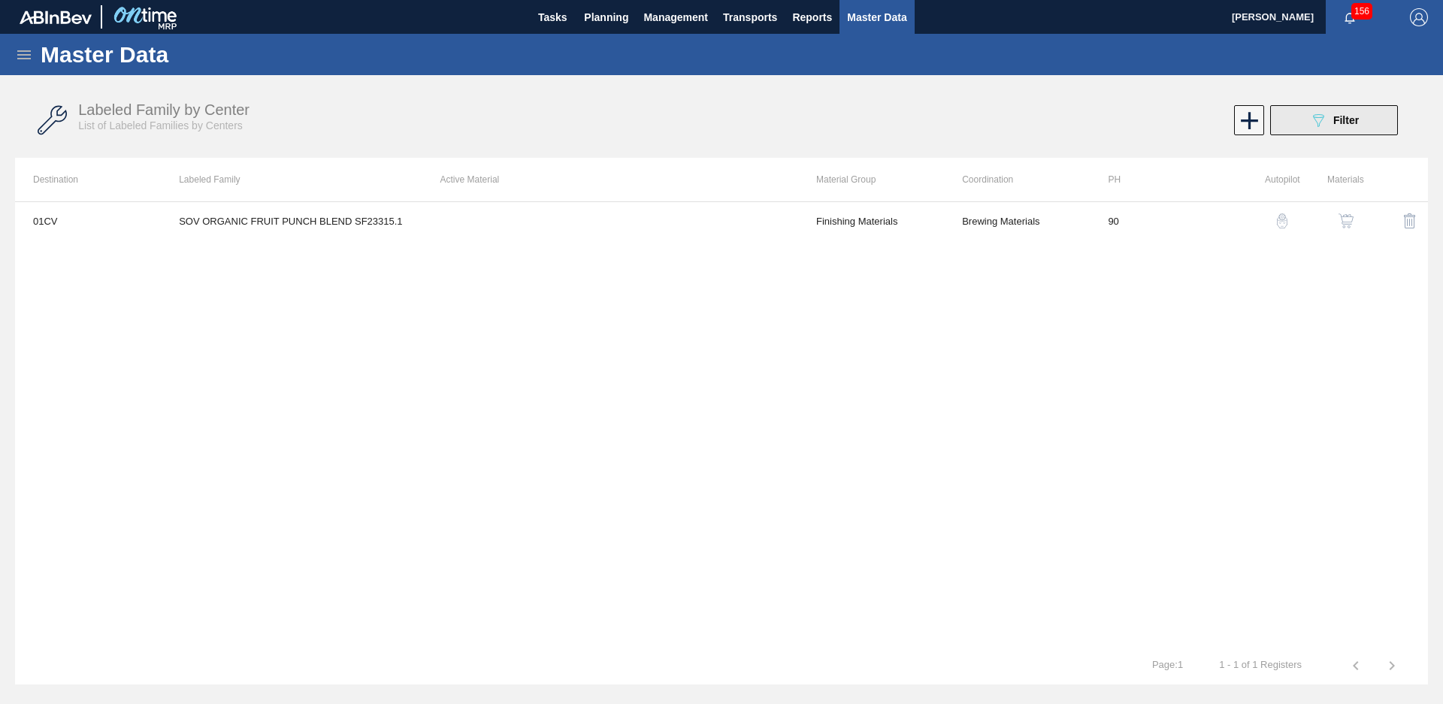
click at [1345, 129] on button "089F7B8B-B2A5-4AFE-B5C0-19BA573D28AC Filter" at bounding box center [1334, 120] width 128 height 30
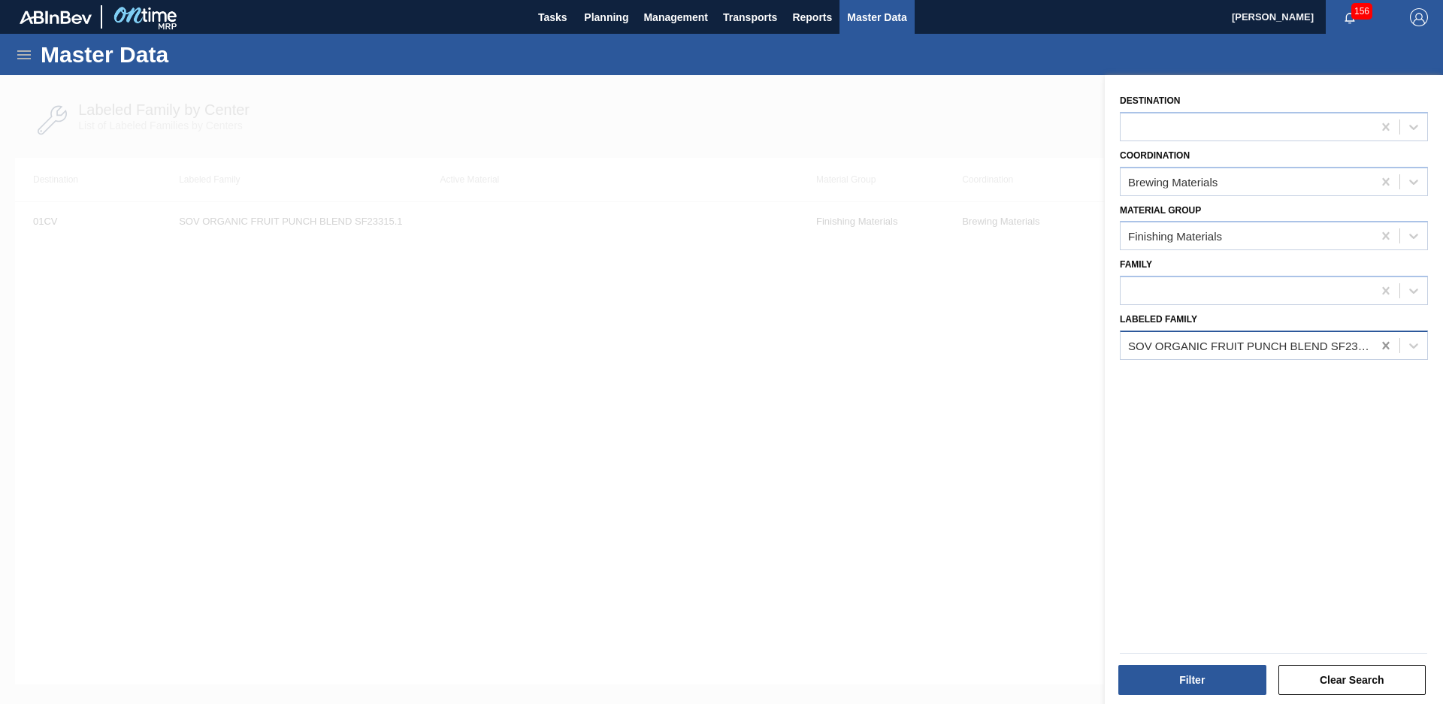
click at [1387, 354] on div at bounding box center [1385, 345] width 27 height 27
type Family "ffs lemon ex"
click at [1258, 400] on div "Destination Coordination Brewing Materials Material Group Finishing Materials F…" at bounding box center [1274, 391] width 338 height 633
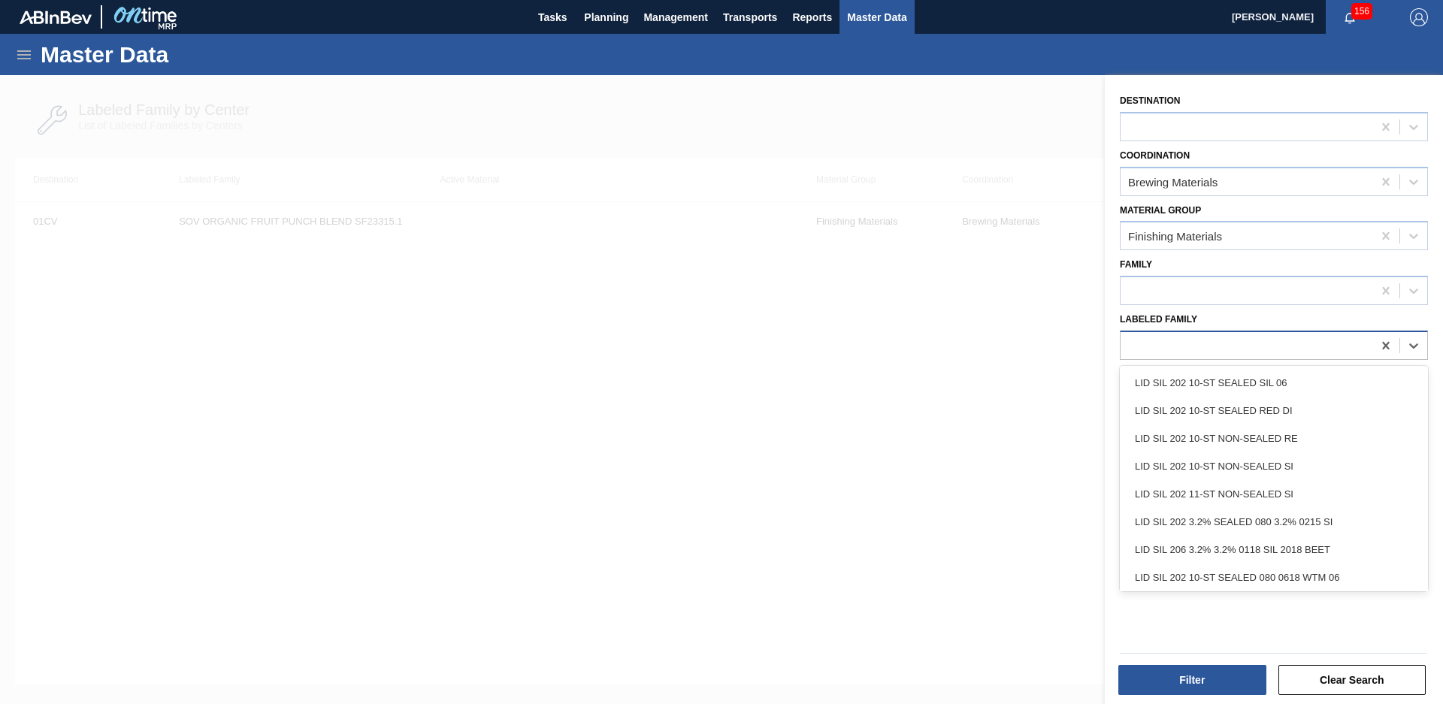
click at [1294, 349] on div at bounding box center [1247, 345] width 252 height 22
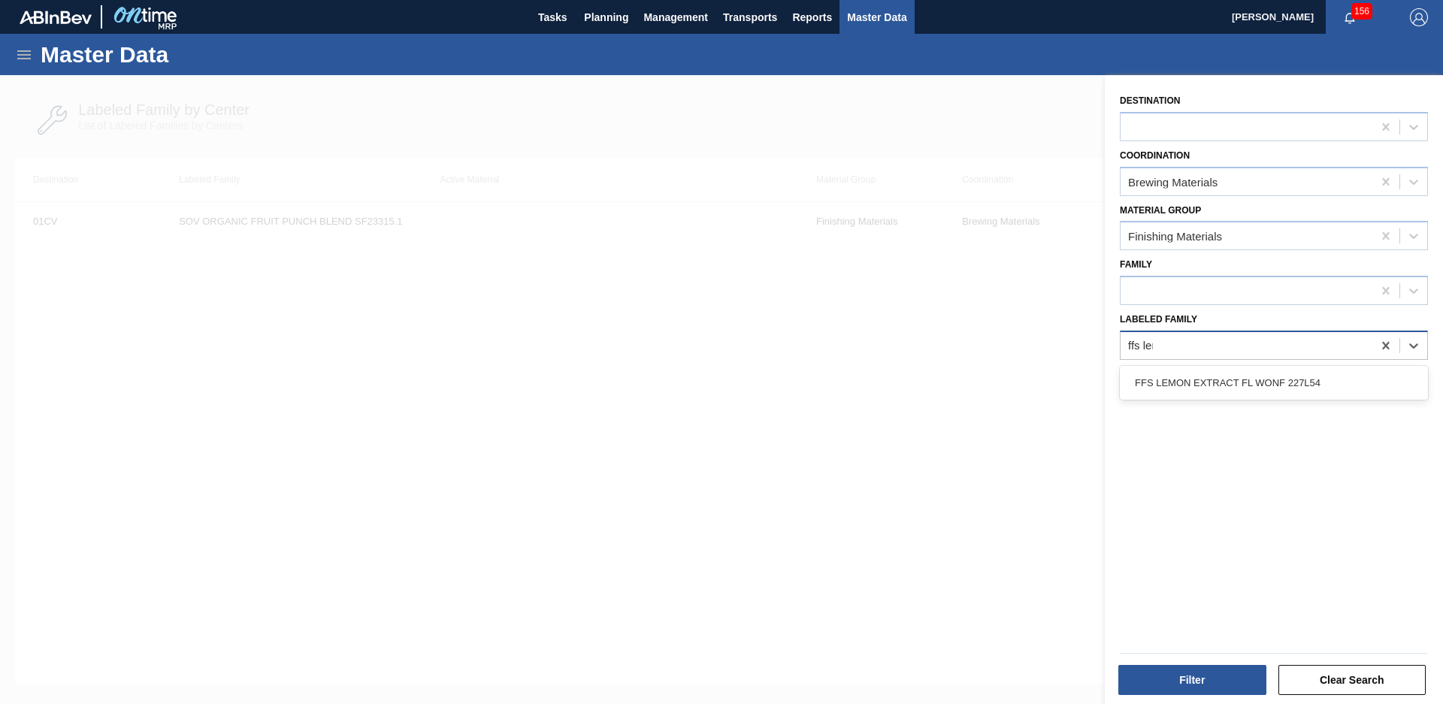
type Family "ffs lemo"
click at [1268, 385] on div "FFS LEMON EXTRACT FL WONF 227L54" at bounding box center [1274, 383] width 308 height 28
click at [1187, 681] on button "Filter" at bounding box center [1192, 680] width 148 height 30
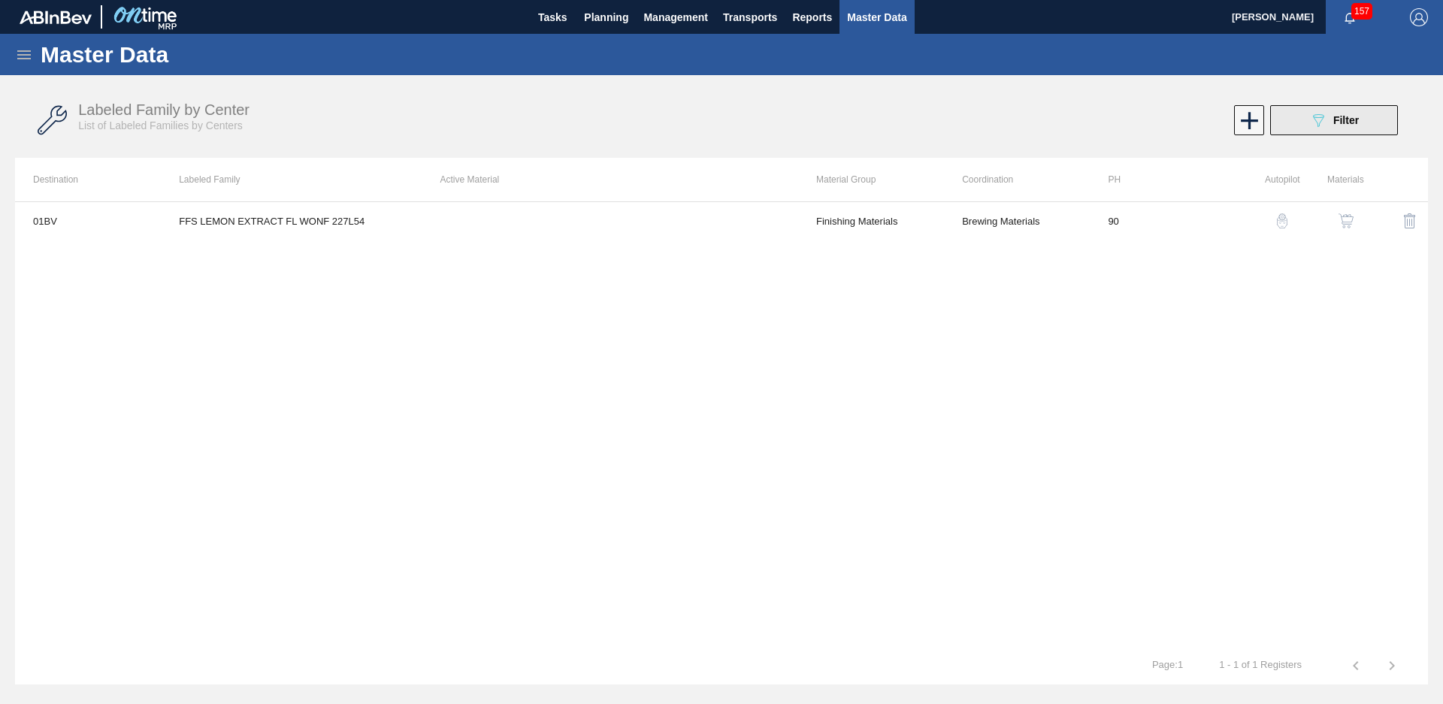
click at [1299, 130] on button "089F7B8B-B2A5-4AFE-B5C0-19BA573D28AC Filter" at bounding box center [1334, 120] width 128 height 30
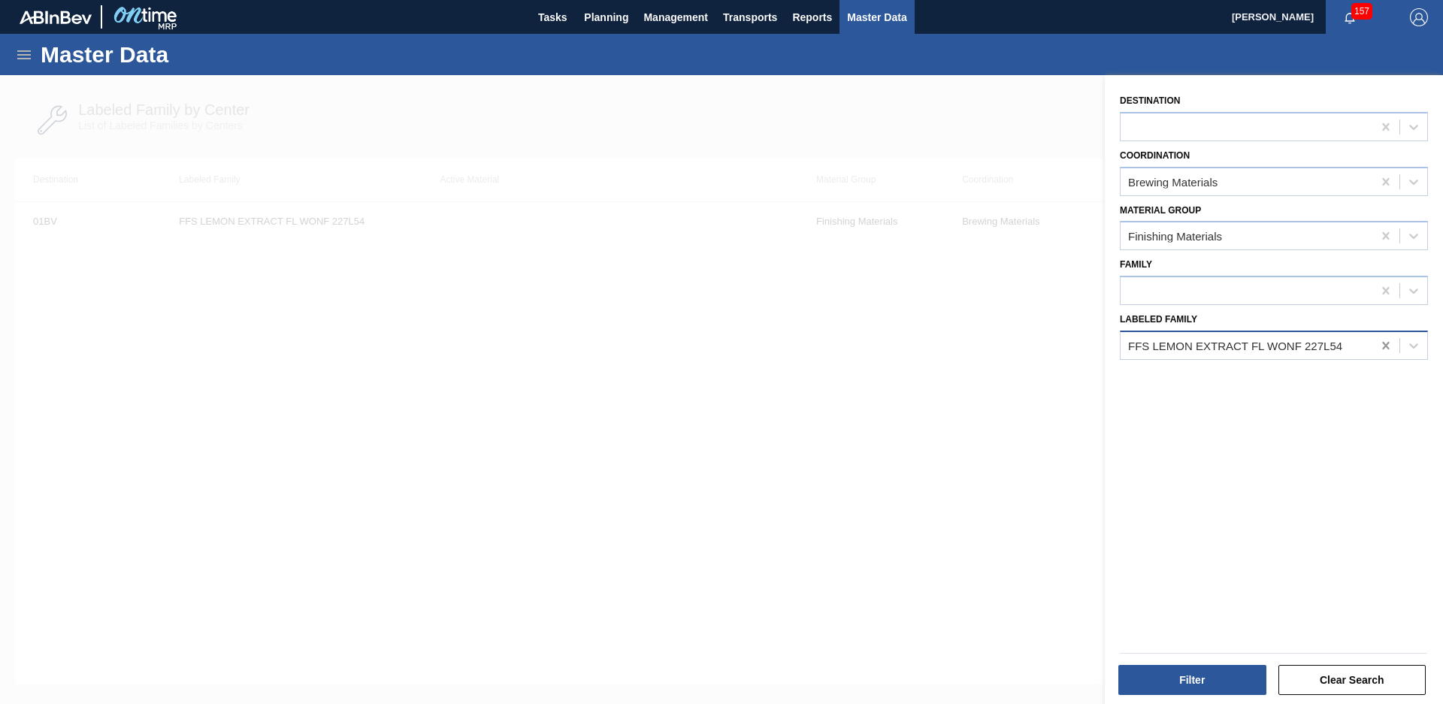
click at [1394, 350] on div at bounding box center [1385, 345] width 27 height 27
type Family "fir natural black"
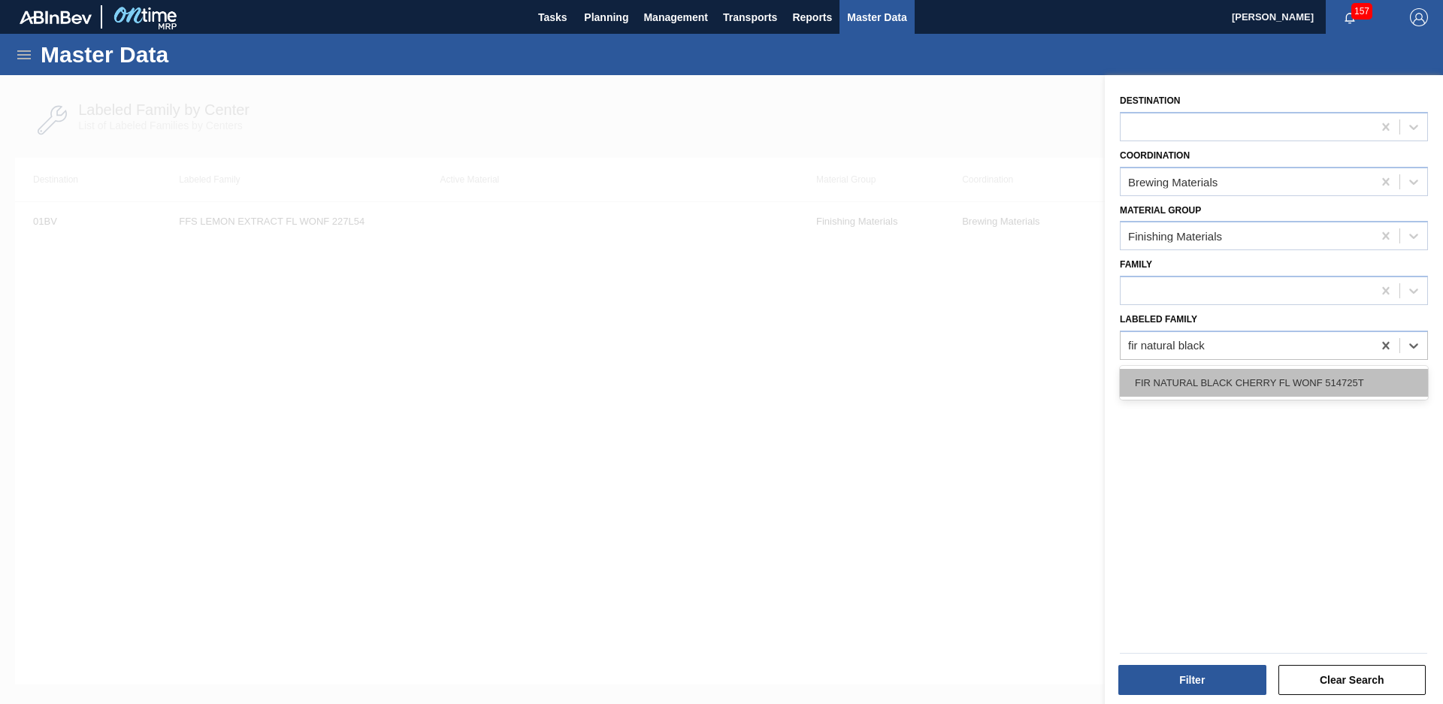
click at [1208, 385] on div "FIR NATURAL BLACK CHERRY FL WONF 514725T" at bounding box center [1274, 383] width 308 height 28
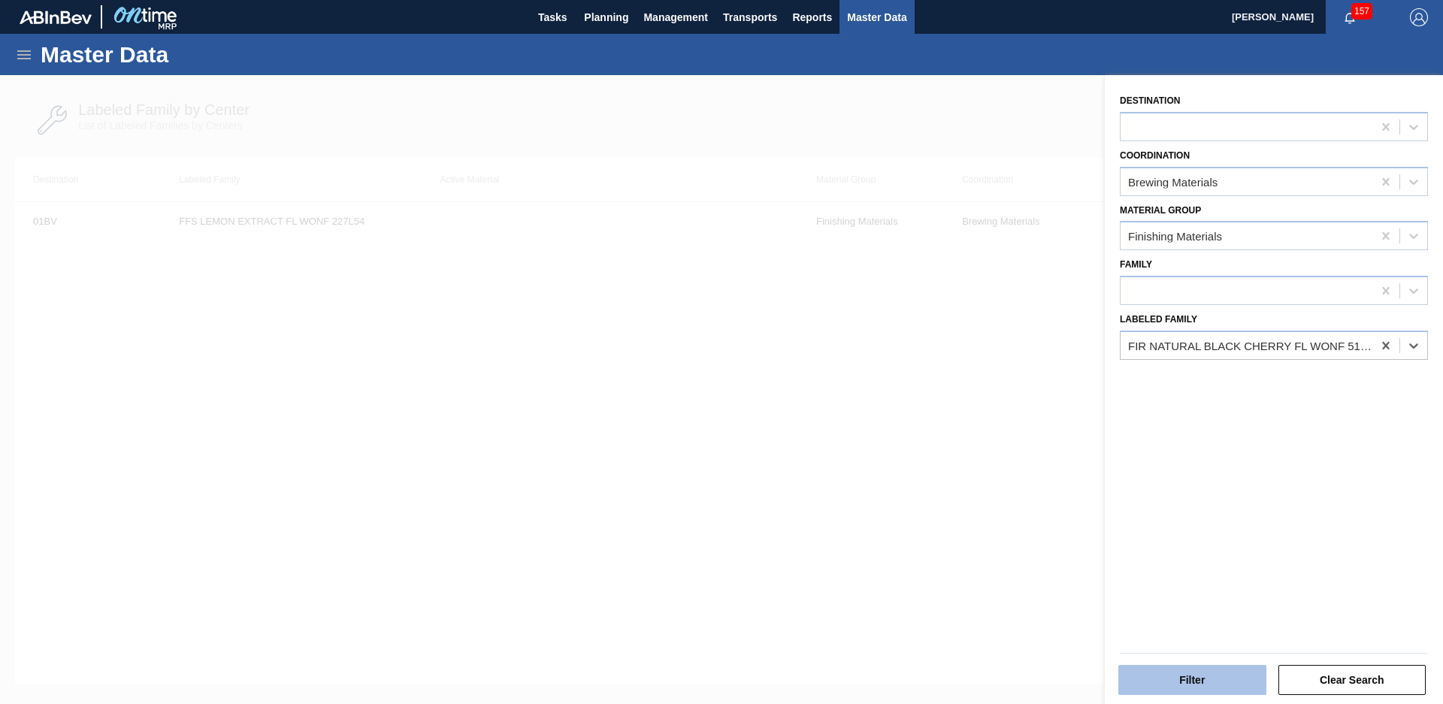
click at [1209, 690] on button "Filter" at bounding box center [1192, 680] width 148 height 30
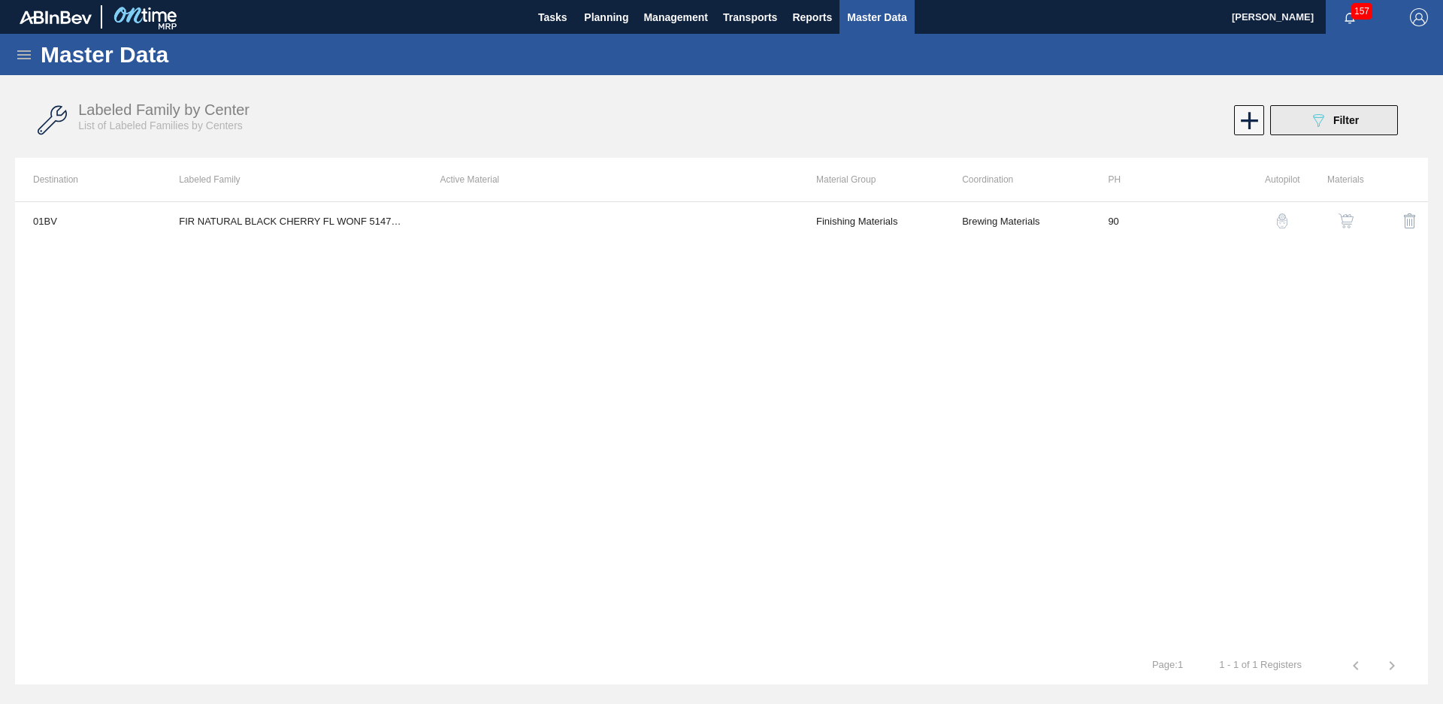
click at [1353, 127] on div "089F7B8B-B2A5-4AFE-B5C0-19BA573D28AC Filter" at bounding box center [1334, 120] width 50 height 18
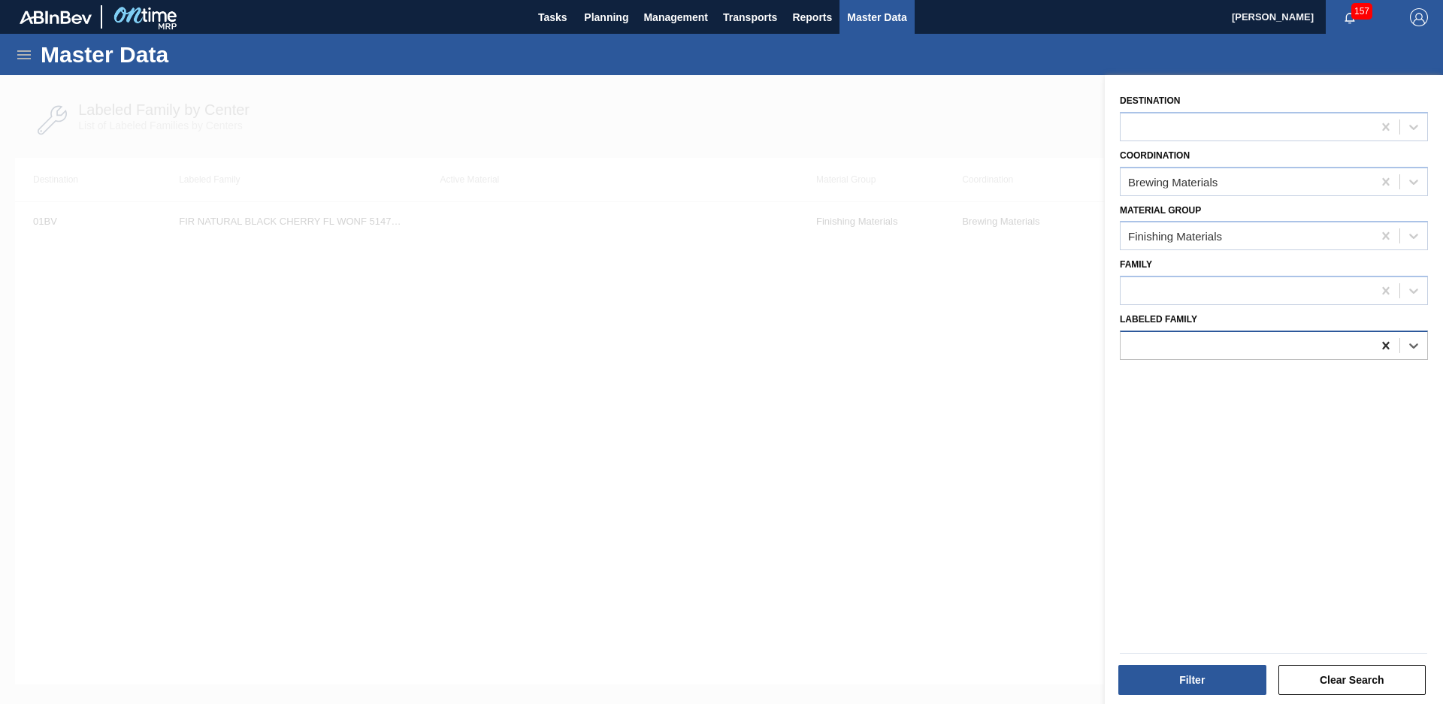
click at [1383, 340] on icon at bounding box center [1385, 345] width 15 height 15
type Family "wild blood"
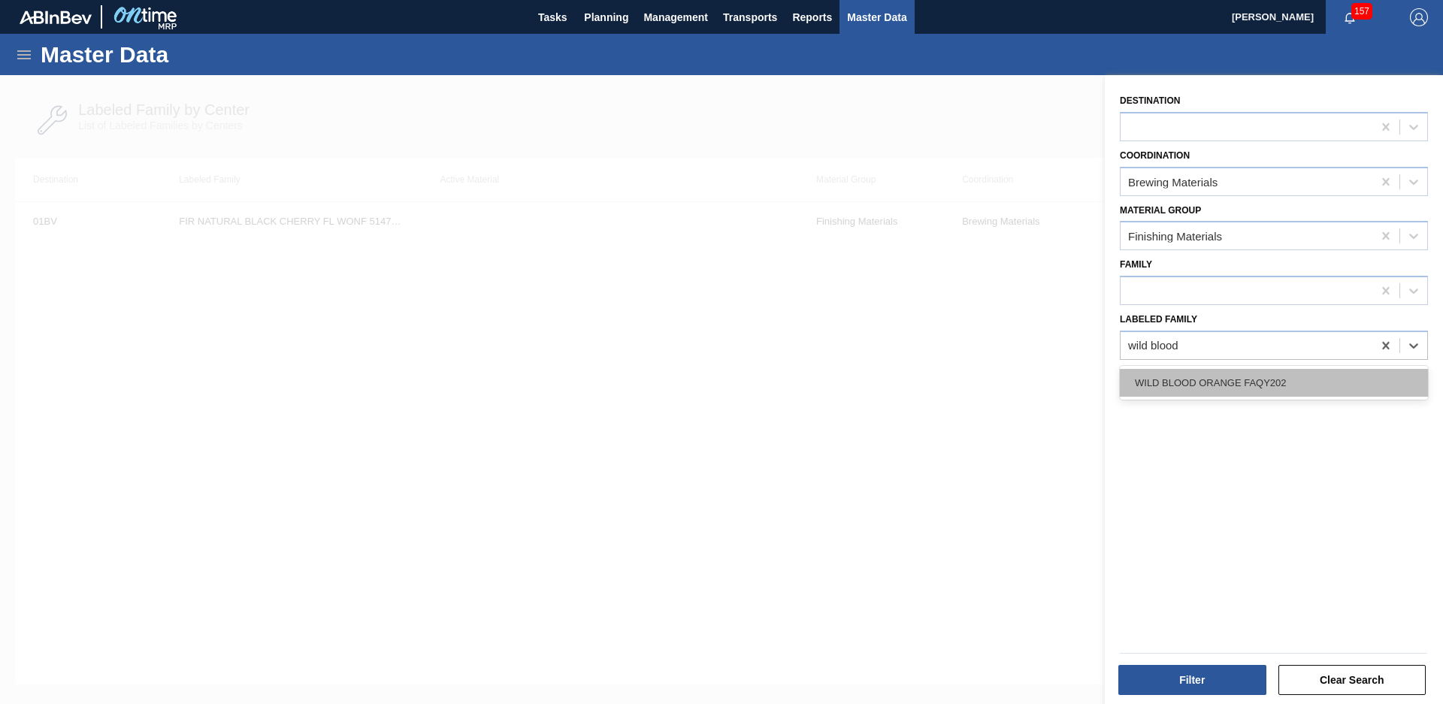
click at [1347, 378] on div "WILD BLOOD ORANGE FAQY202" at bounding box center [1274, 383] width 308 height 28
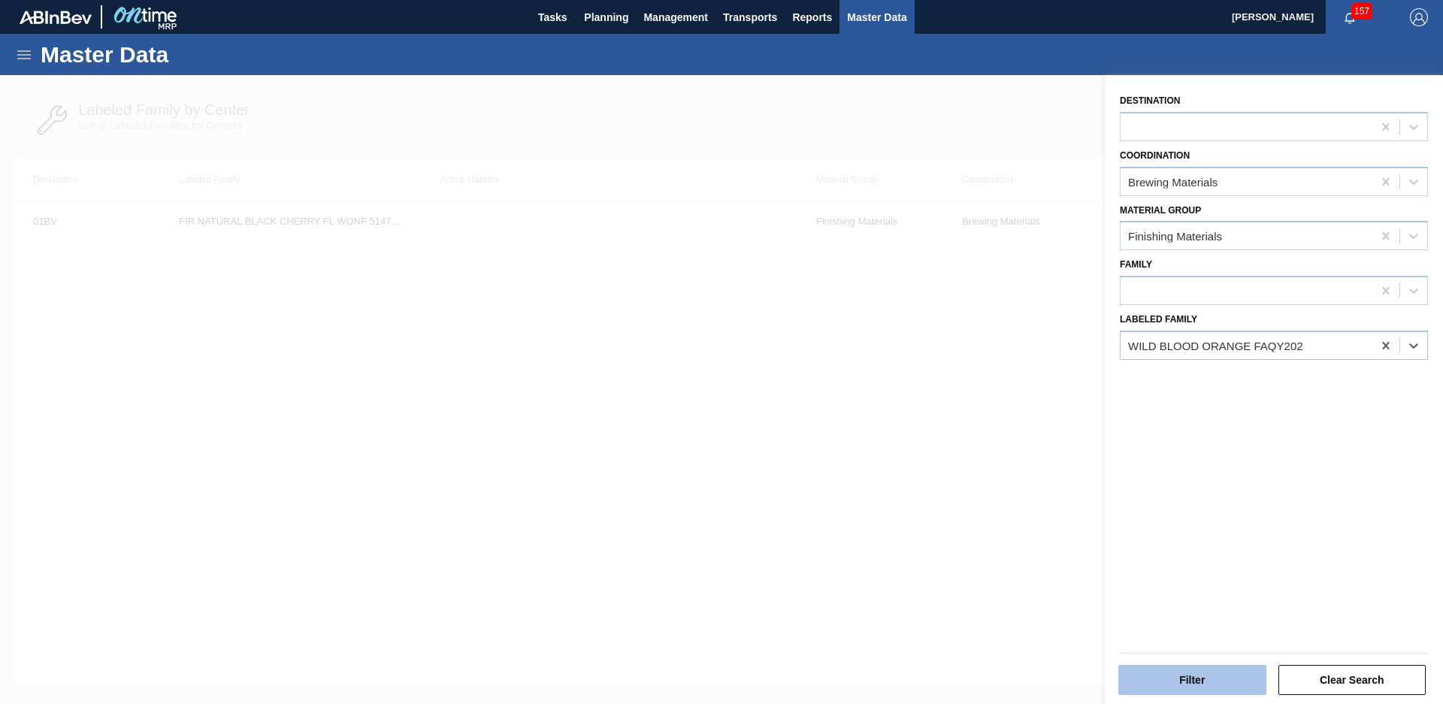
click at [1190, 690] on button "Filter" at bounding box center [1192, 680] width 148 height 30
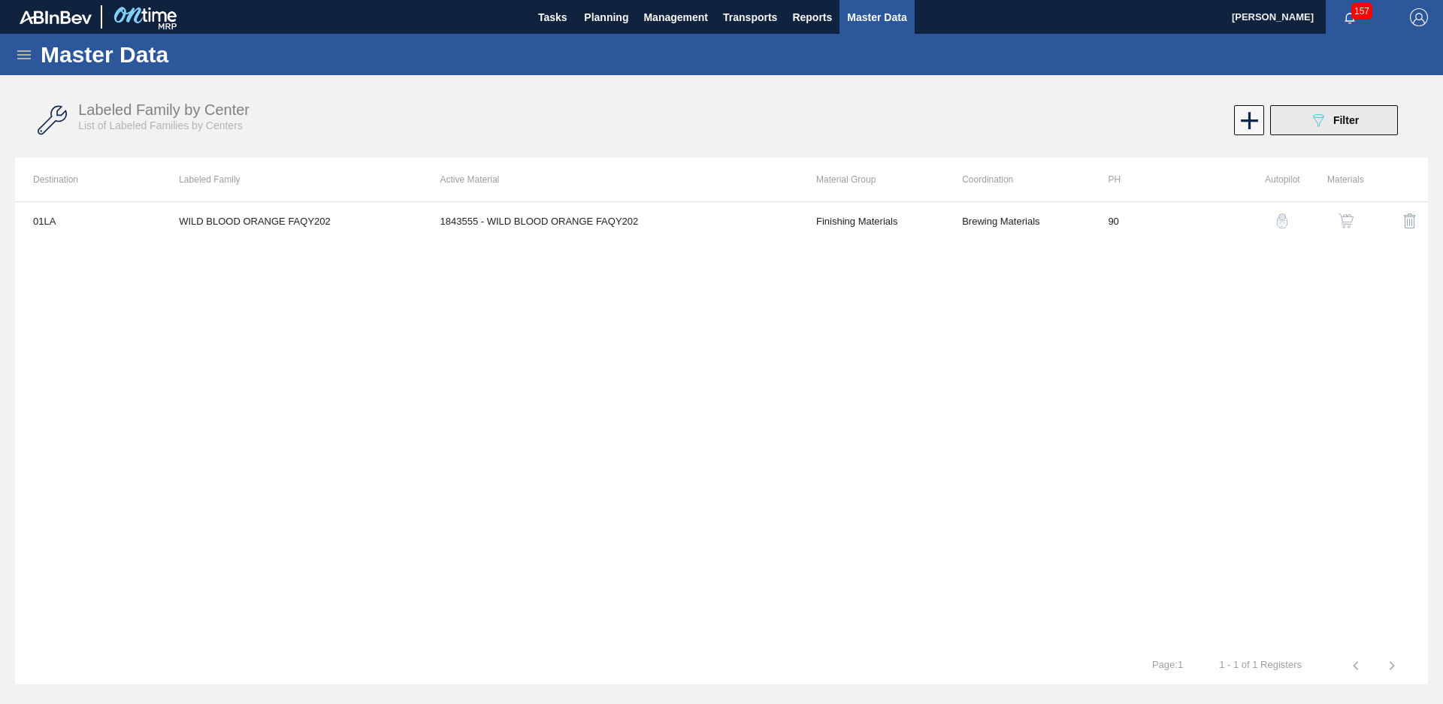
click at [1335, 121] on span "Filter" at bounding box center [1346, 120] width 26 height 12
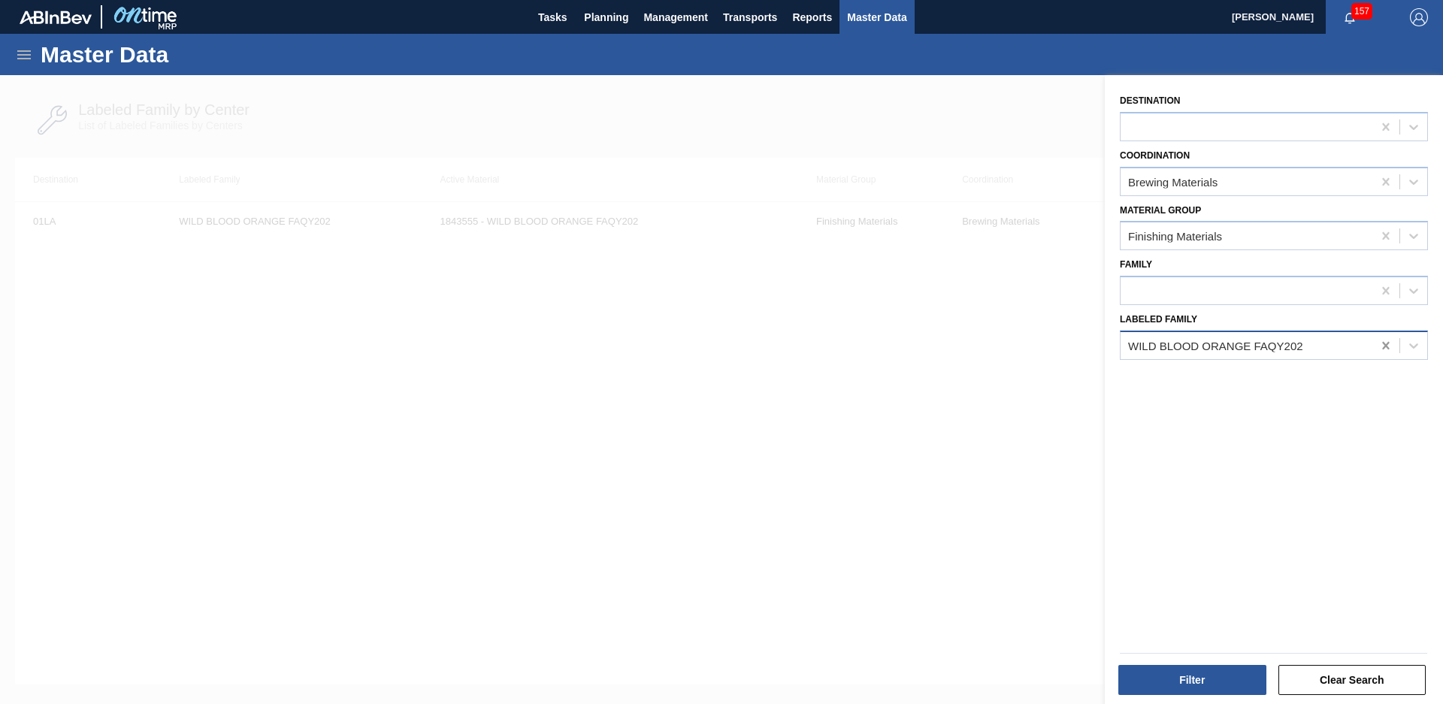
click at [1393, 350] on div at bounding box center [1385, 345] width 27 height 27
type Family "Wild watermelon"
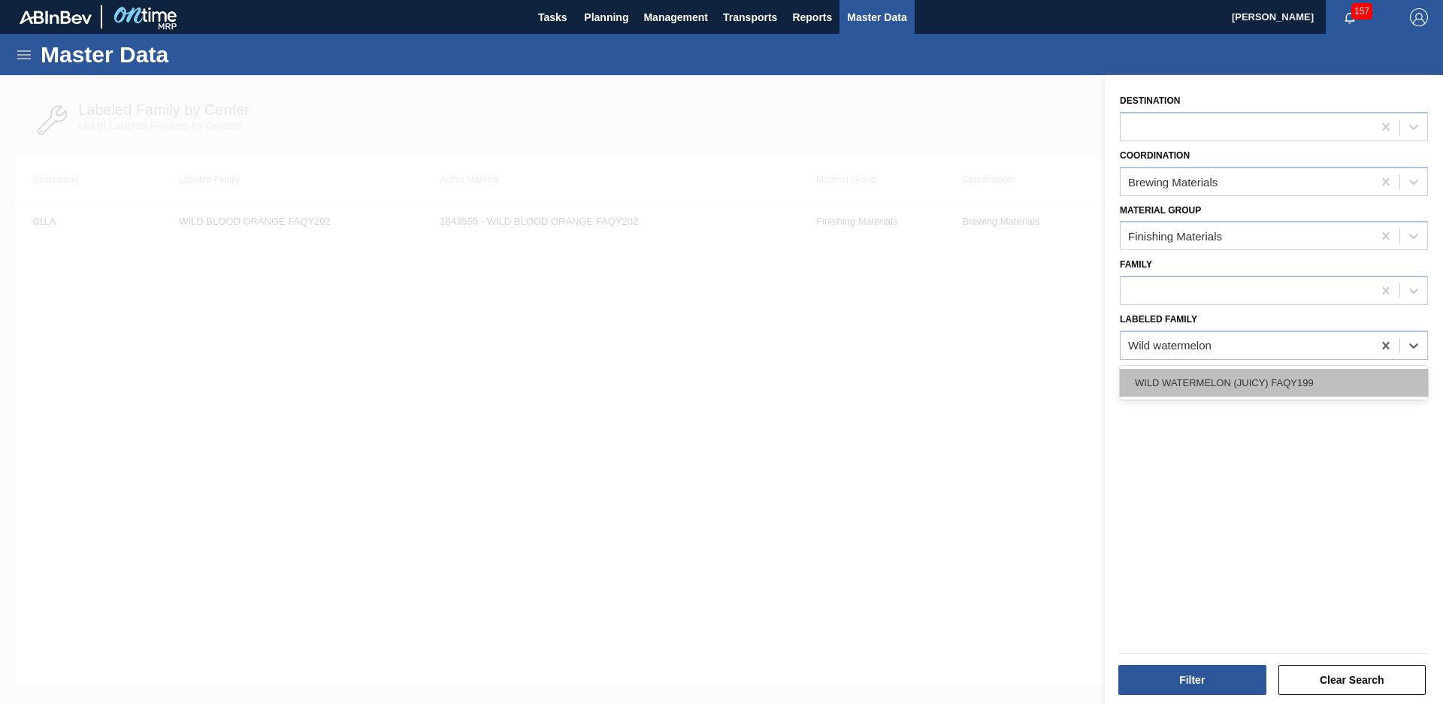
click at [1266, 381] on div "WILD WATERMELON (JUICY) FAQY199" at bounding box center [1274, 383] width 308 height 28
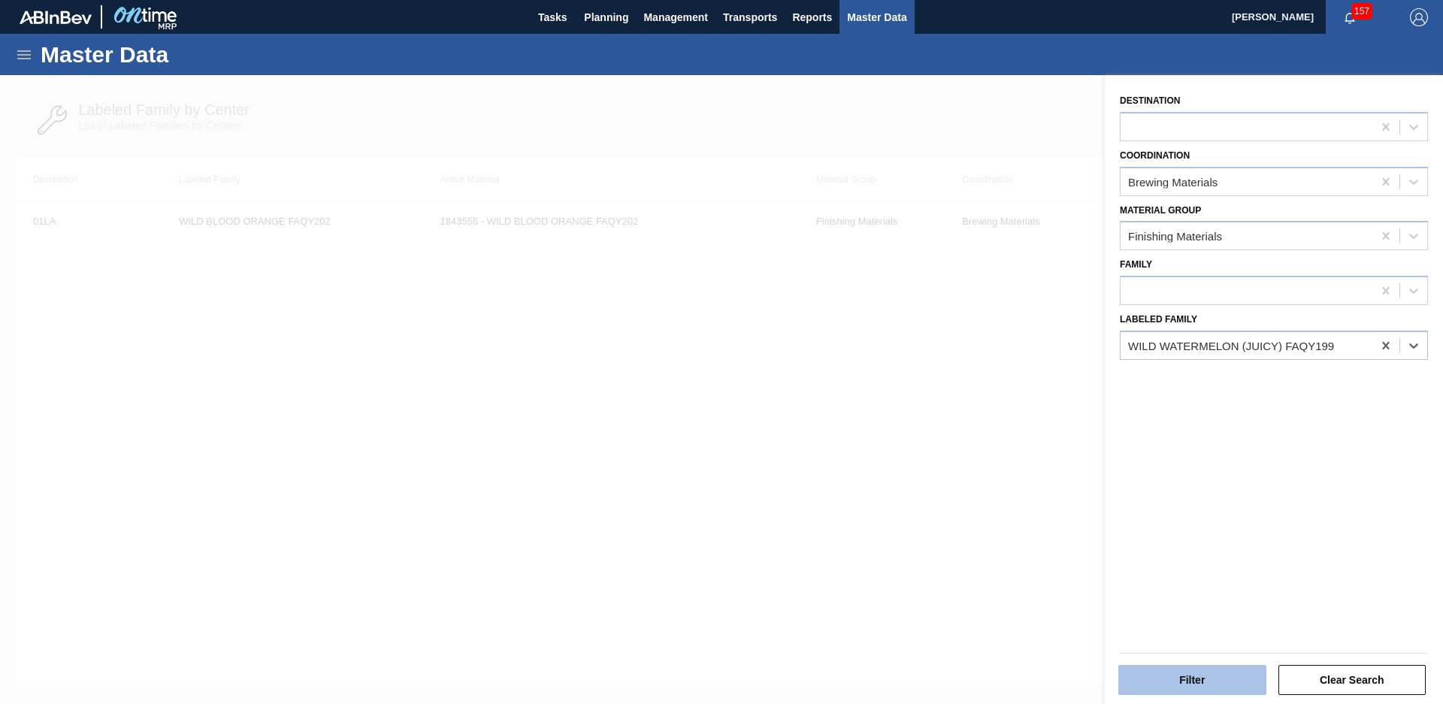
click at [1217, 676] on button "Filter" at bounding box center [1192, 680] width 148 height 30
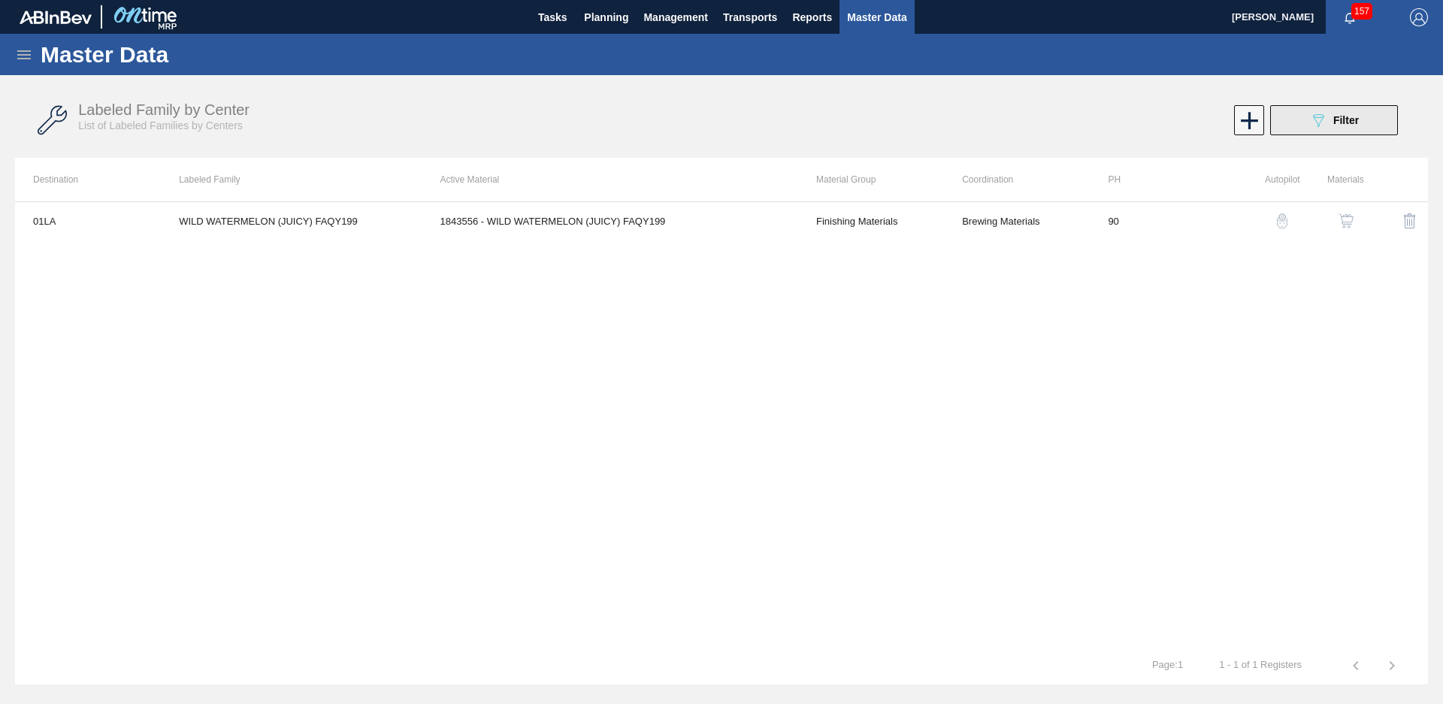
click at [1394, 123] on button "089F7B8B-B2A5-4AFE-B5C0-19BA573D28AC Filter" at bounding box center [1334, 120] width 128 height 30
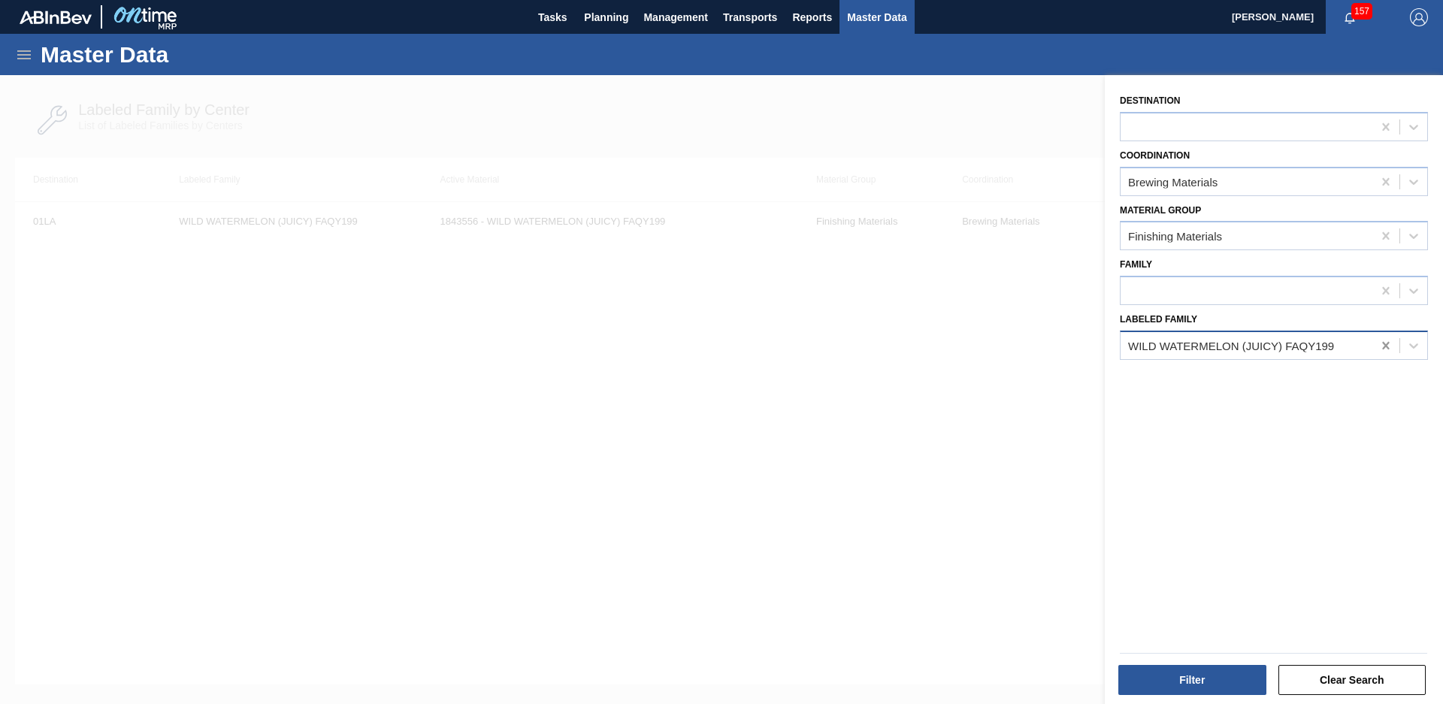
click at [1382, 349] on icon at bounding box center [1385, 346] width 7 height 8
type Family "Wild spearmint"
click at [1275, 398] on div "WILD SPEARMINT FAQY201" at bounding box center [1274, 383] width 308 height 34
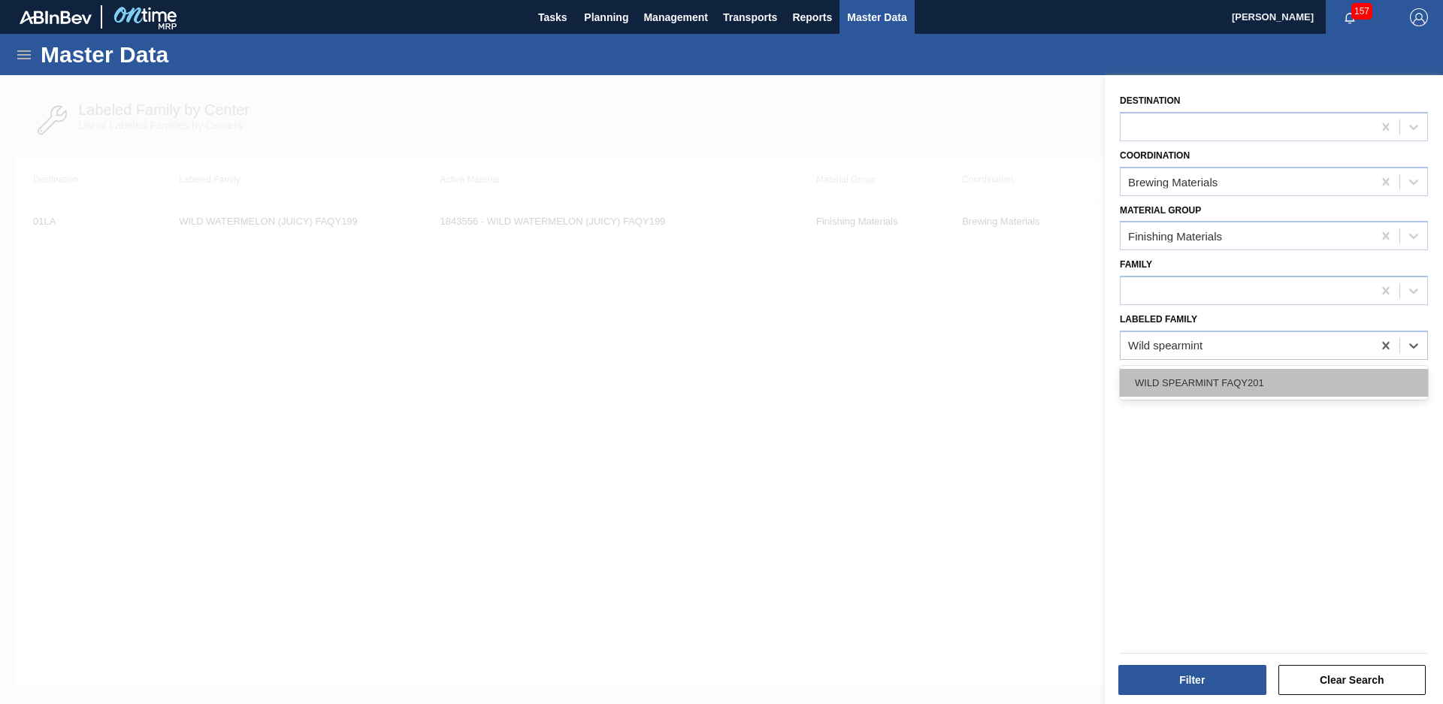
click at [1277, 381] on div "WILD SPEARMINT FAQY201" at bounding box center [1274, 383] width 308 height 28
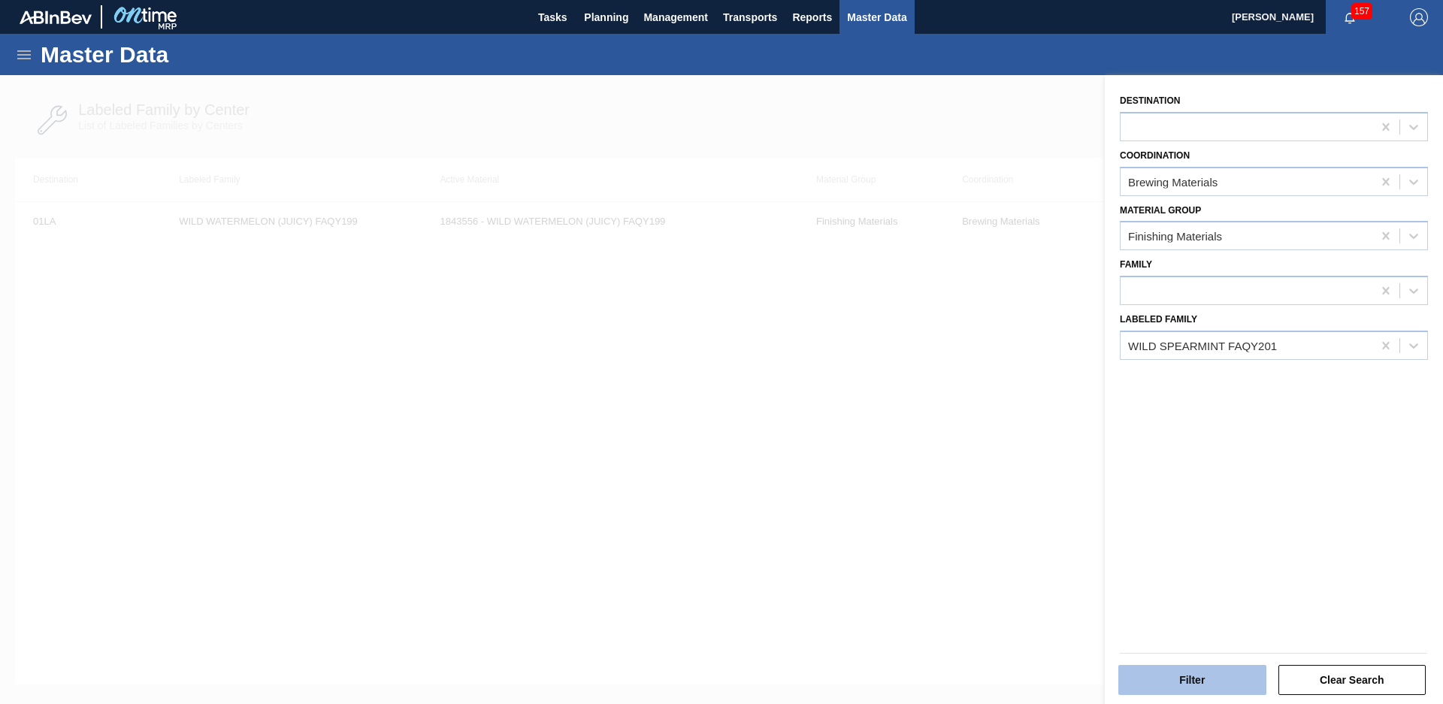
click at [1196, 673] on button "Filter" at bounding box center [1192, 680] width 148 height 30
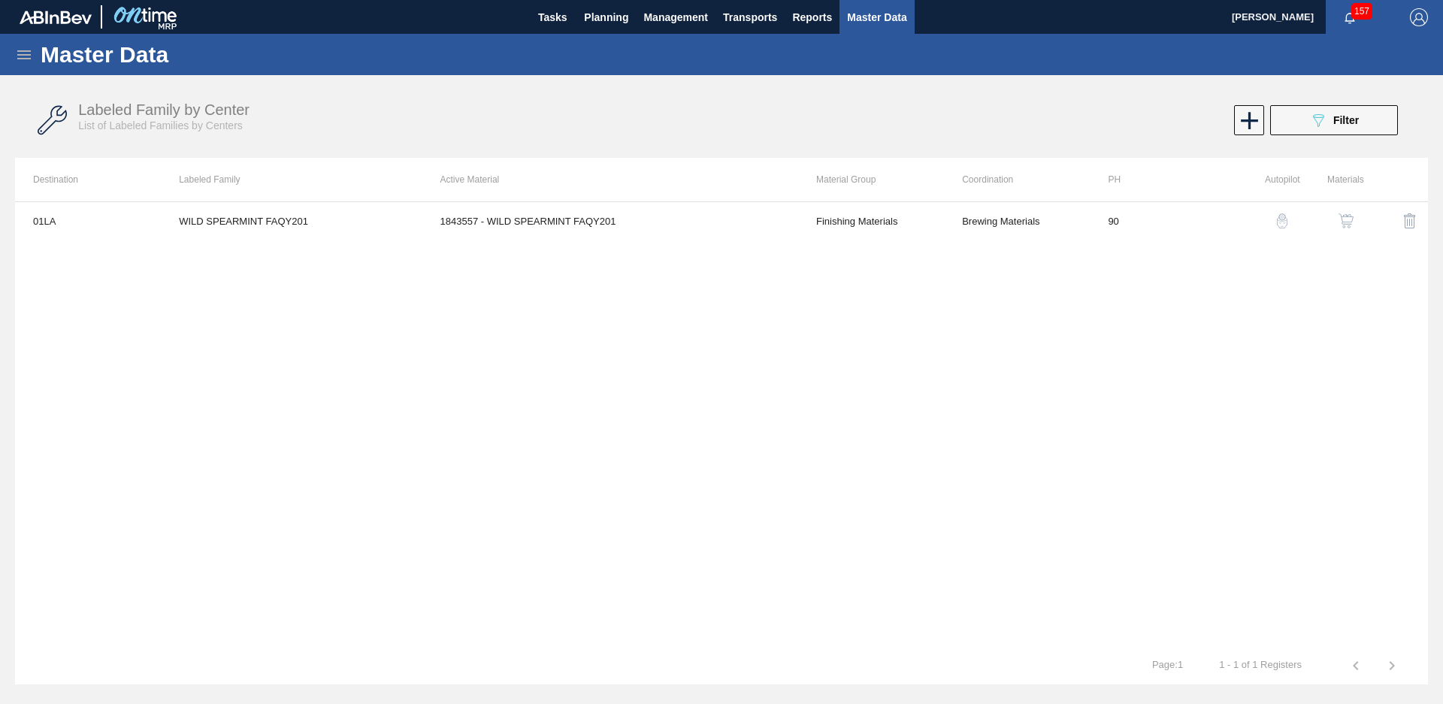
drag, startPoint x: 1359, startPoint y: 134, endPoint x: 1354, endPoint y: 171, distance: 37.9
click at [1359, 134] on button "089F7B8B-B2A5-4AFE-B5C0-19BA573D28AC Filter" at bounding box center [1334, 120] width 128 height 30
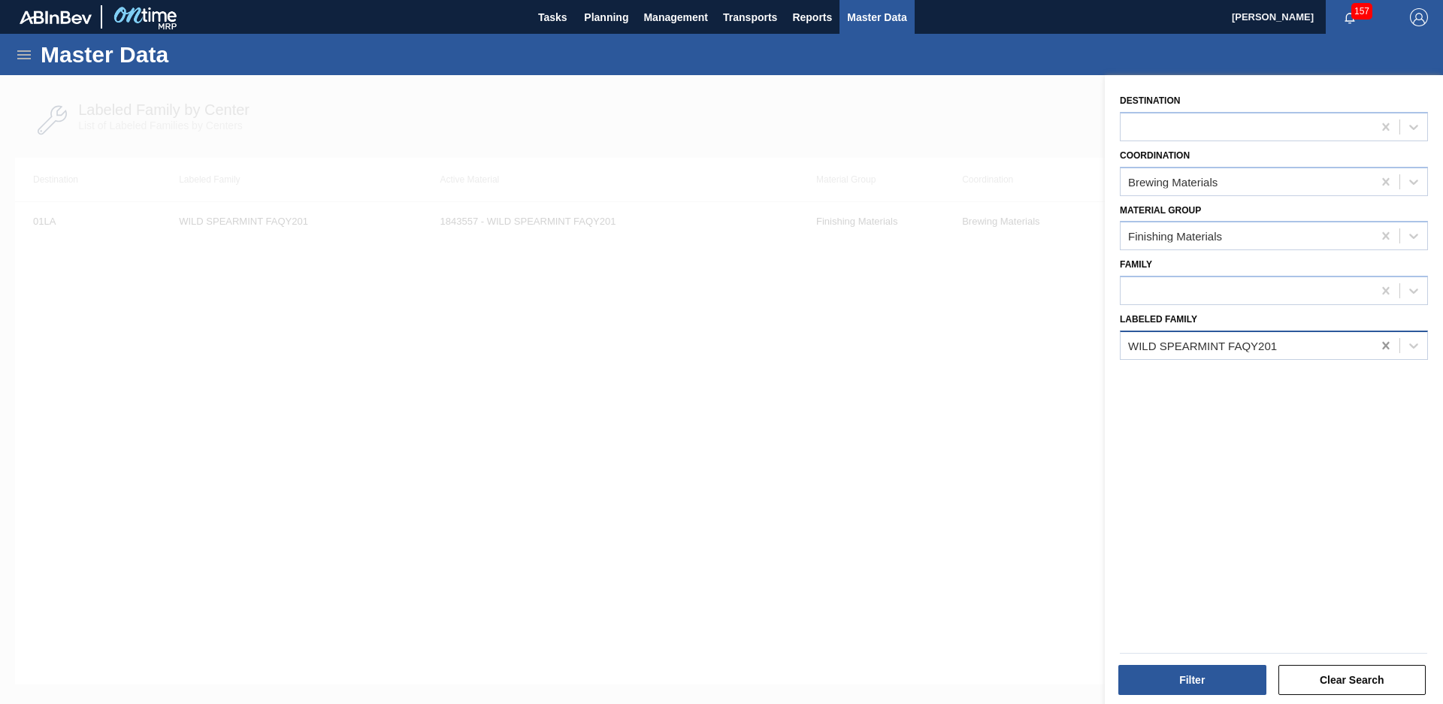
click at [1385, 349] on icon at bounding box center [1385, 345] width 15 height 15
type Family "Giv champagne"
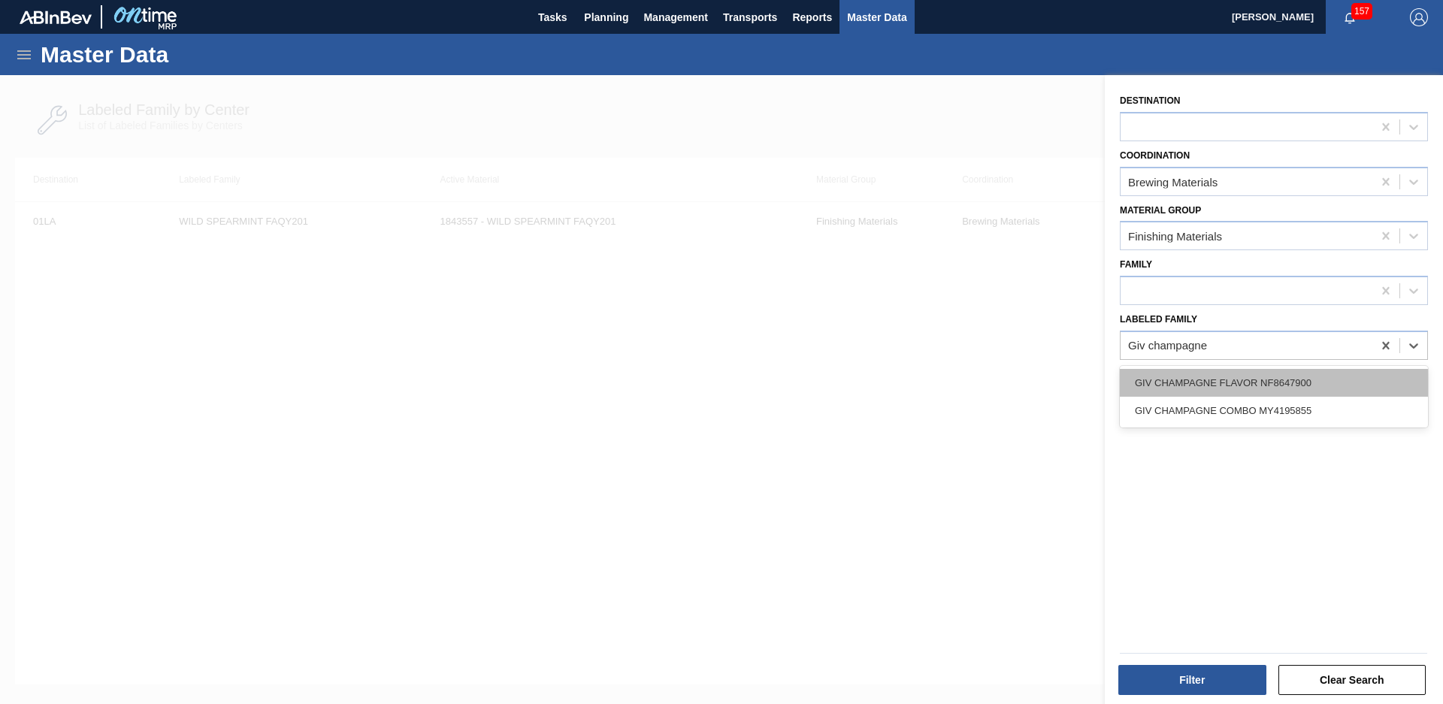
click at [1264, 389] on div "GIV CHAMPAGNE FLAVOR NF8647900" at bounding box center [1274, 383] width 308 height 28
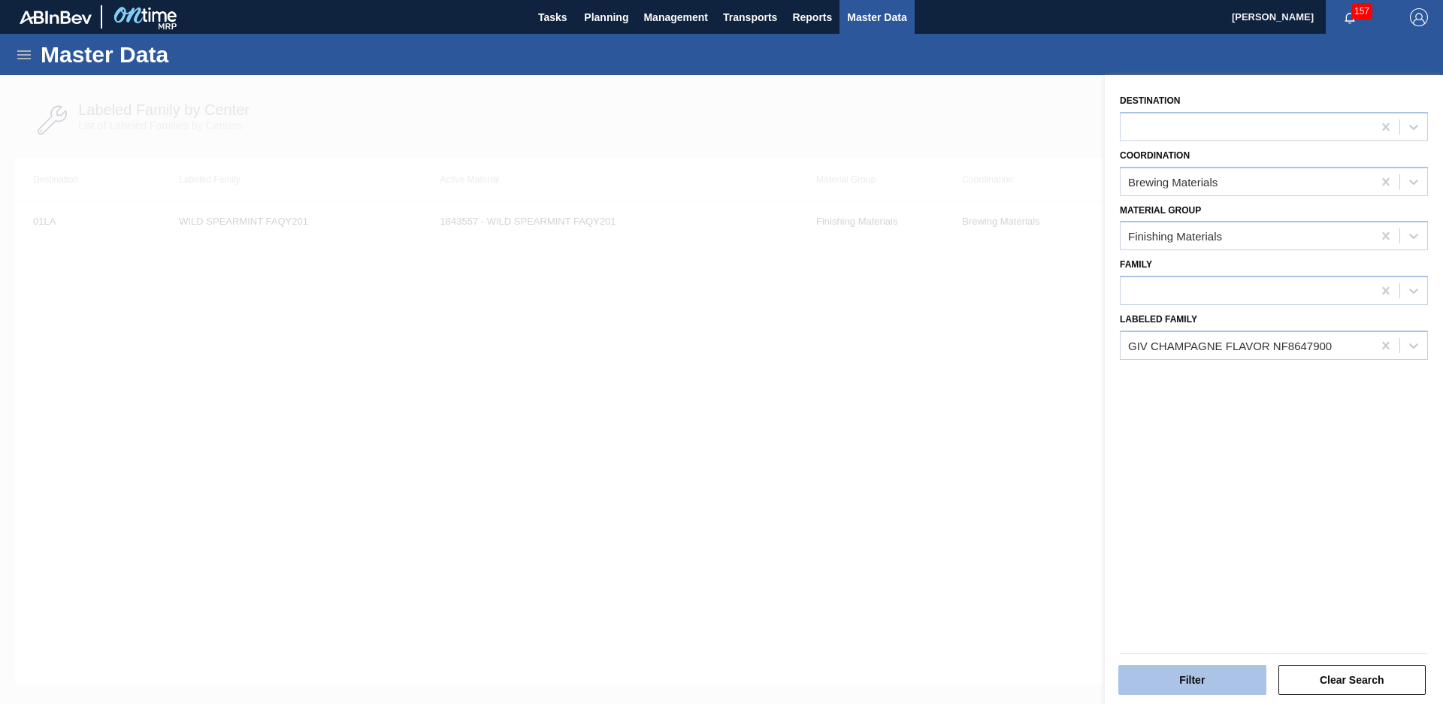
click at [1193, 676] on button "Filter" at bounding box center [1192, 680] width 148 height 30
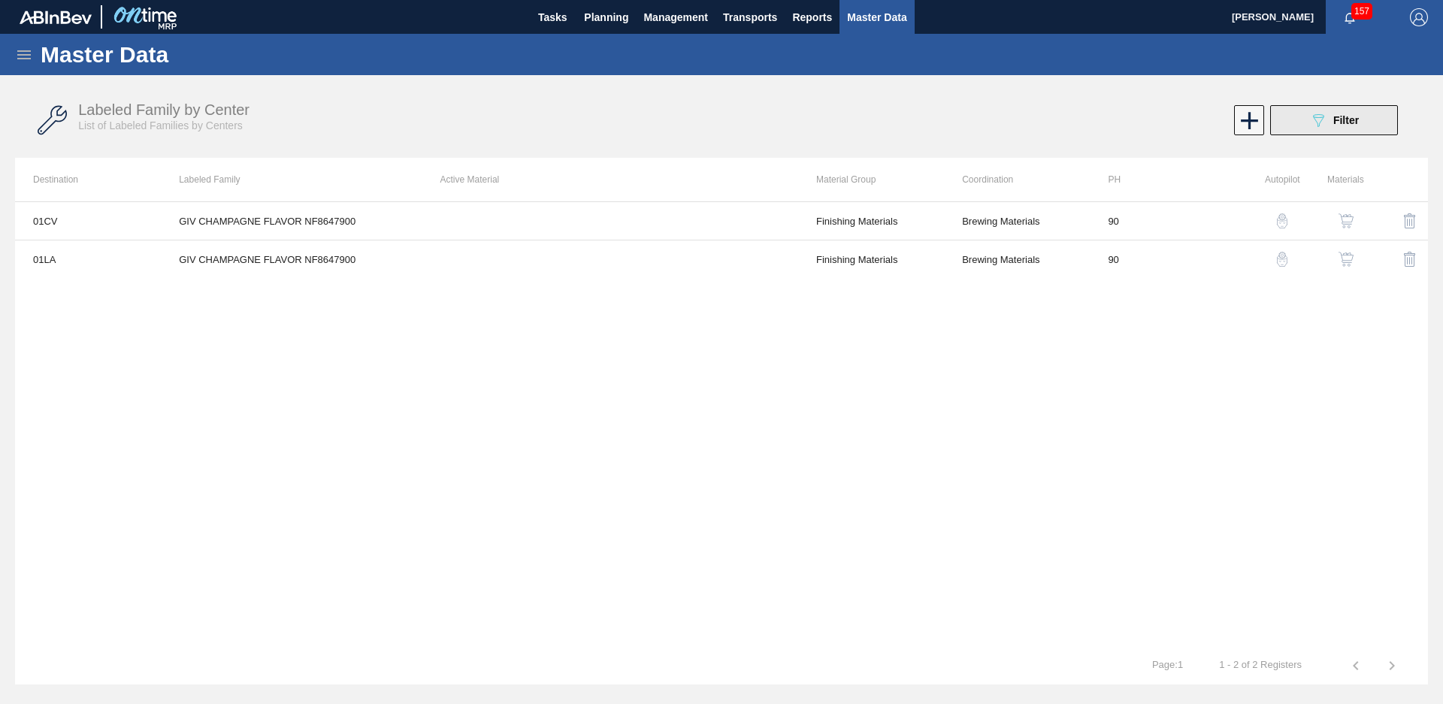
click at [1331, 115] on div "089F7B8B-B2A5-4AFE-B5C0-19BA573D28AC Filter" at bounding box center [1334, 120] width 50 height 18
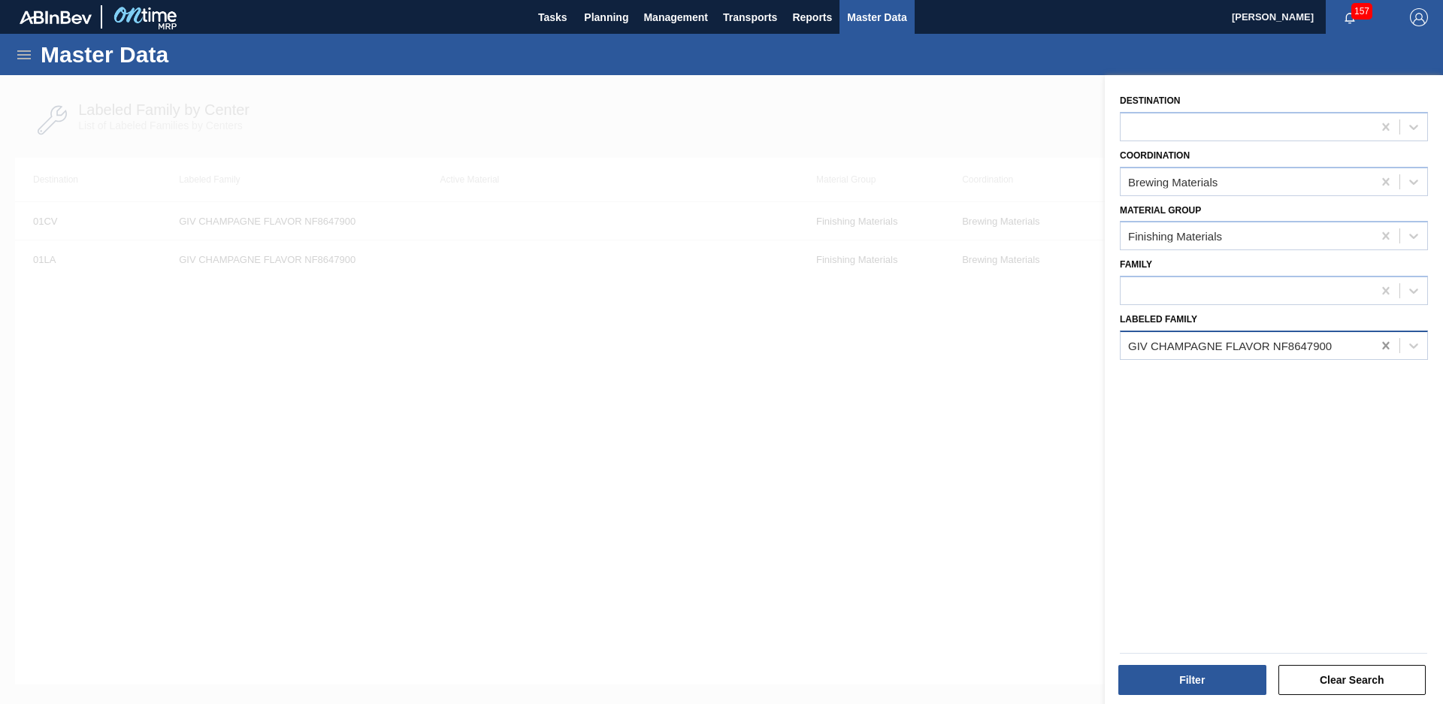
click at [1383, 352] on icon at bounding box center [1385, 345] width 15 height 15
type Family "Sov watermel"
click at [1309, 367] on div "SOV WATERMELON HONEYDEW FLAV SF-23671.1" at bounding box center [1274, 383] width 308 height 34
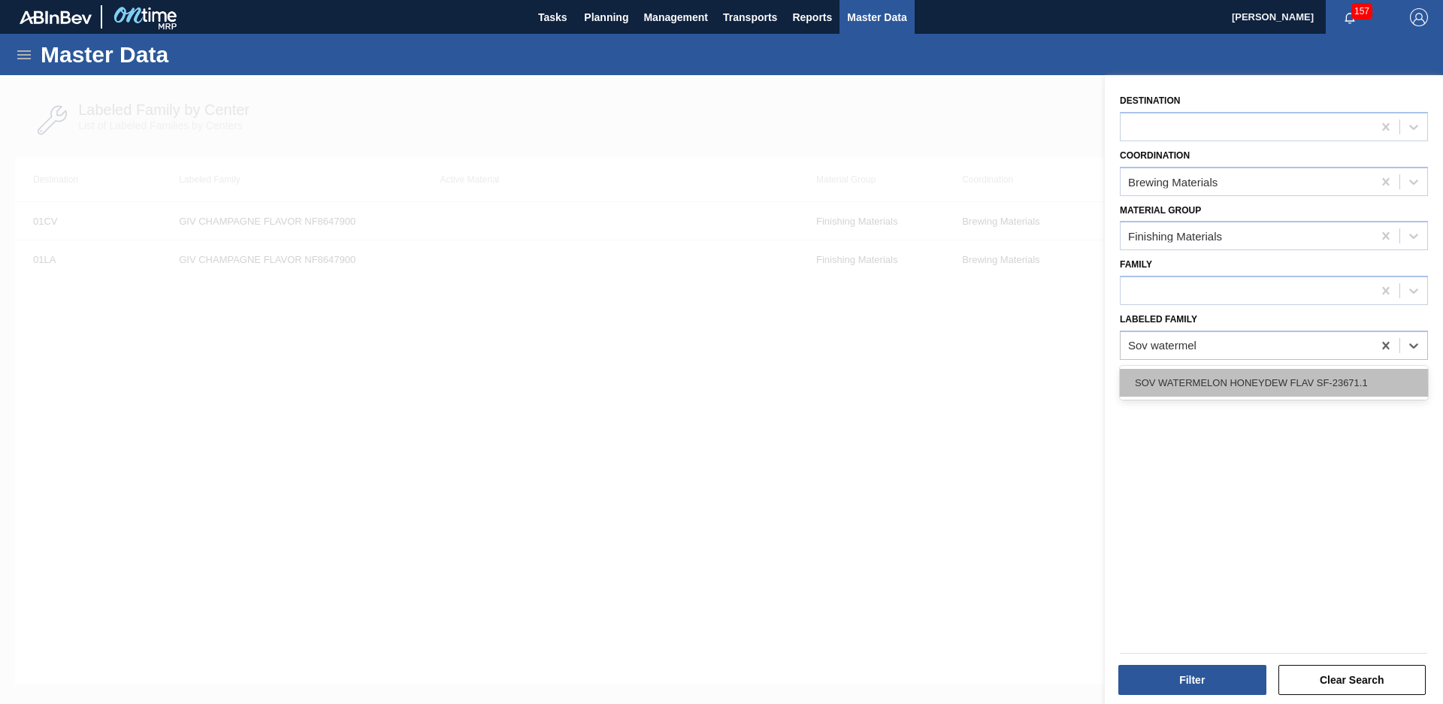
click at [1309, 371] on div "SOV WATERMELON HONEYDEW FLAV SF-23671.1" at bounding box center [1274, 383] width 308 height 28
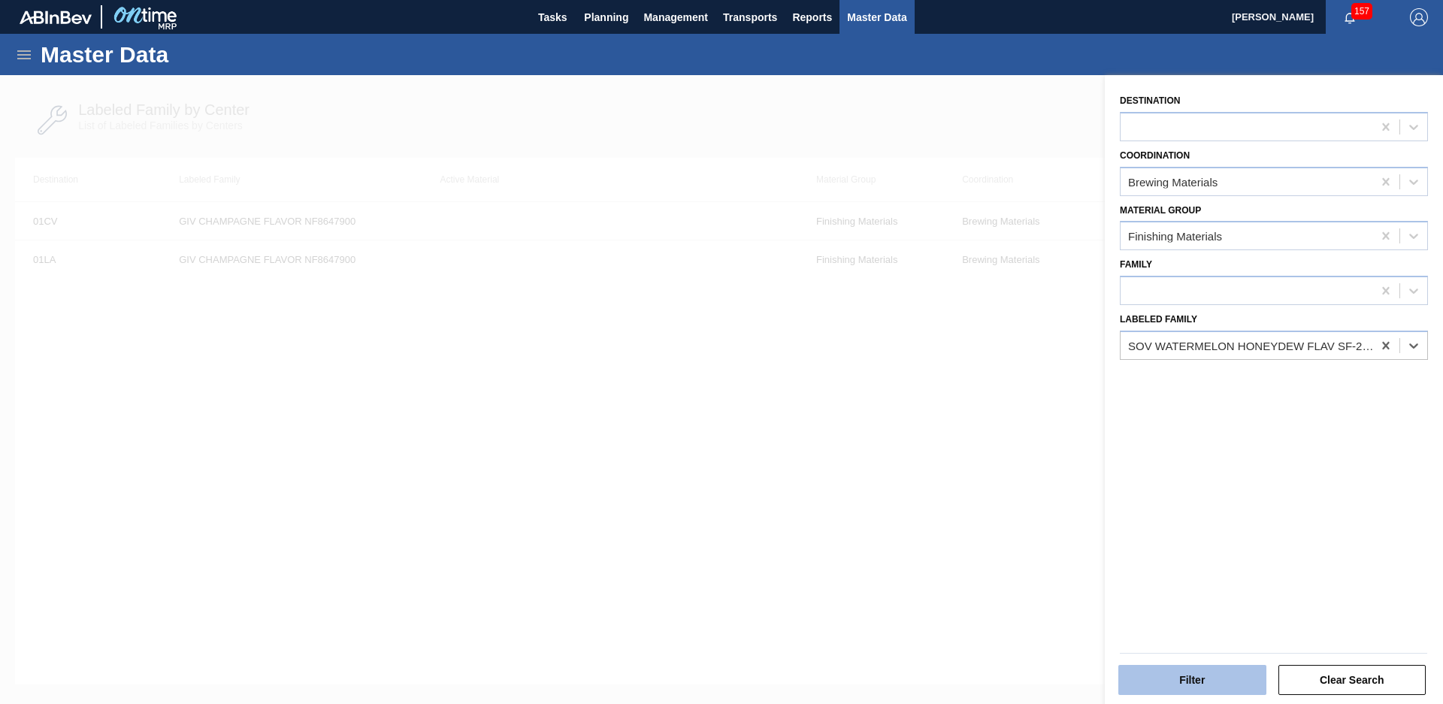
click at [1239, 670] on button "Filter" at bounding box center [1192, 680] width 148 height 30
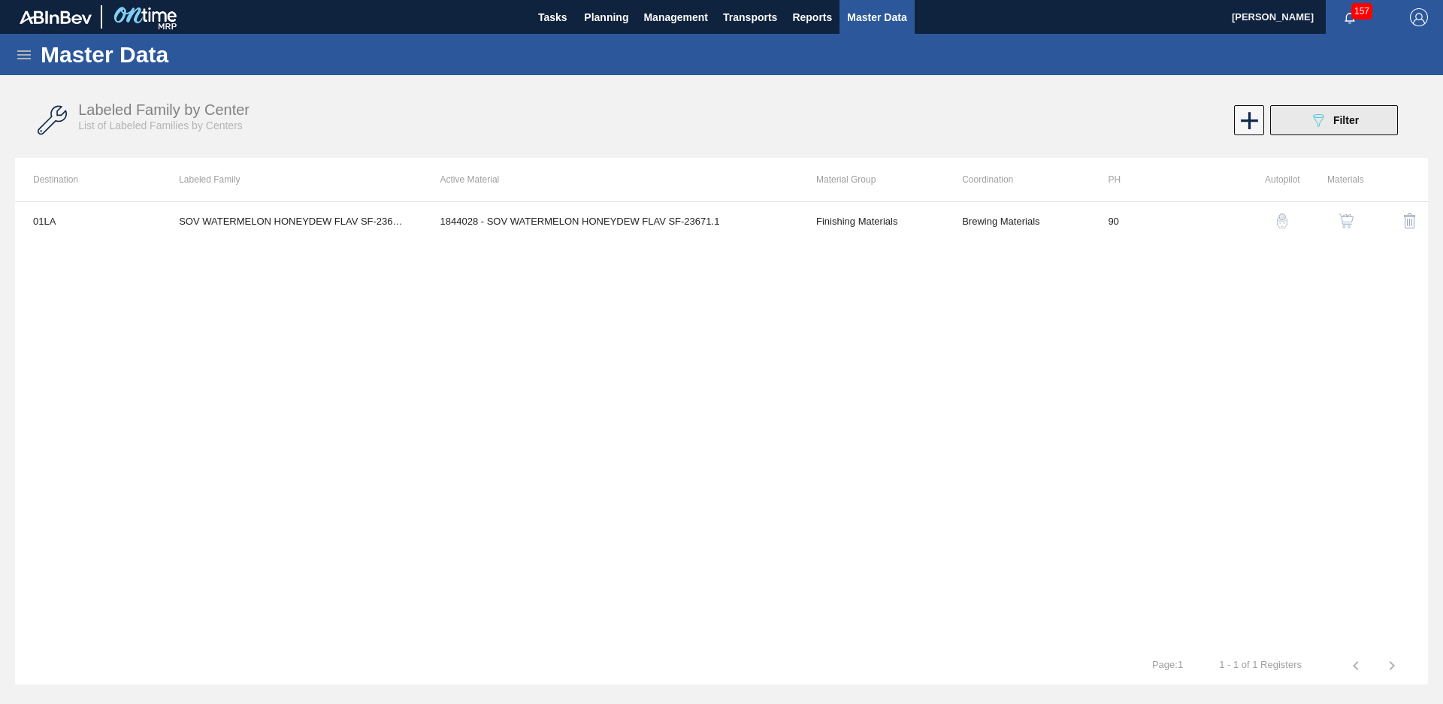
click at [1294, 116] on button "089F7B8B-B2A5-4AFE-B5C0-19BA573D28AC Filter" at bounding box center [1334, 120] width 128 height 30
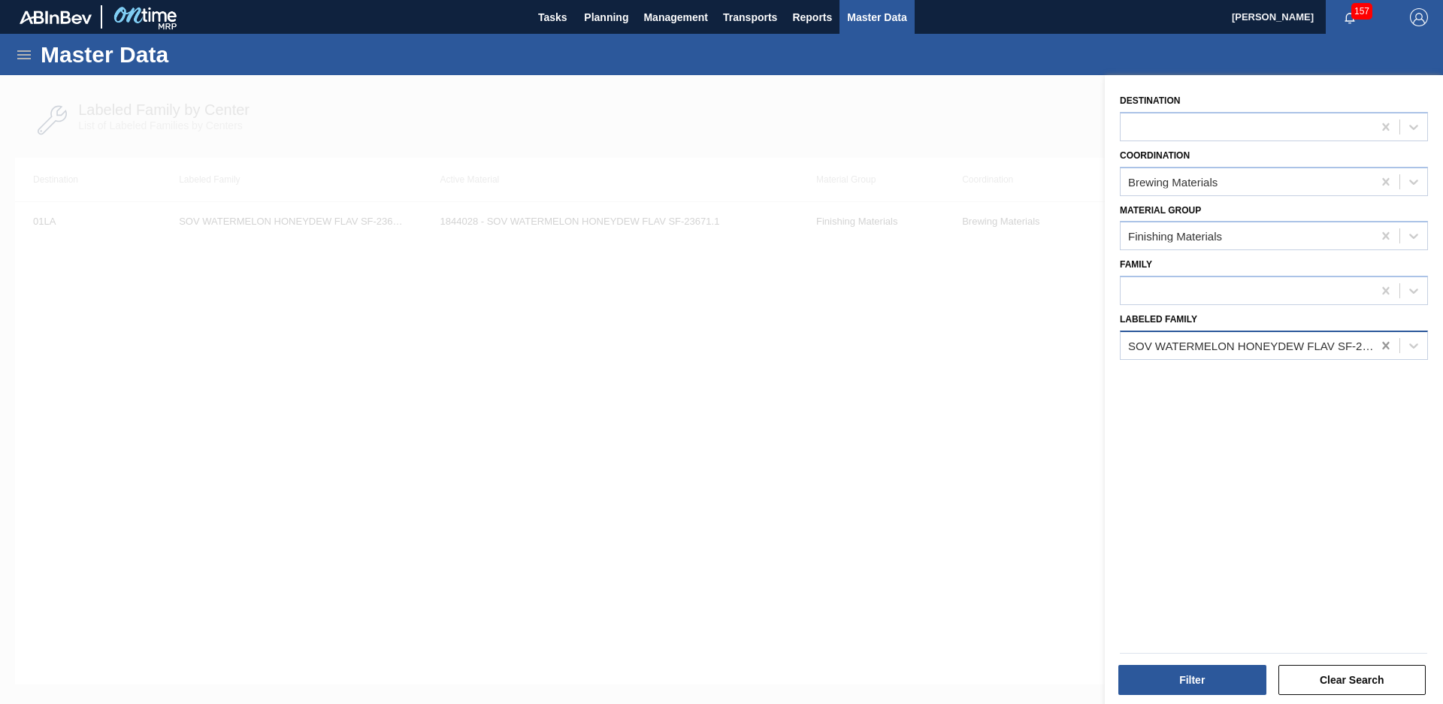
click at [1381, 350] on icon at bounding box center [1385, 345] width 15 height 15
type Family "Becks nat"
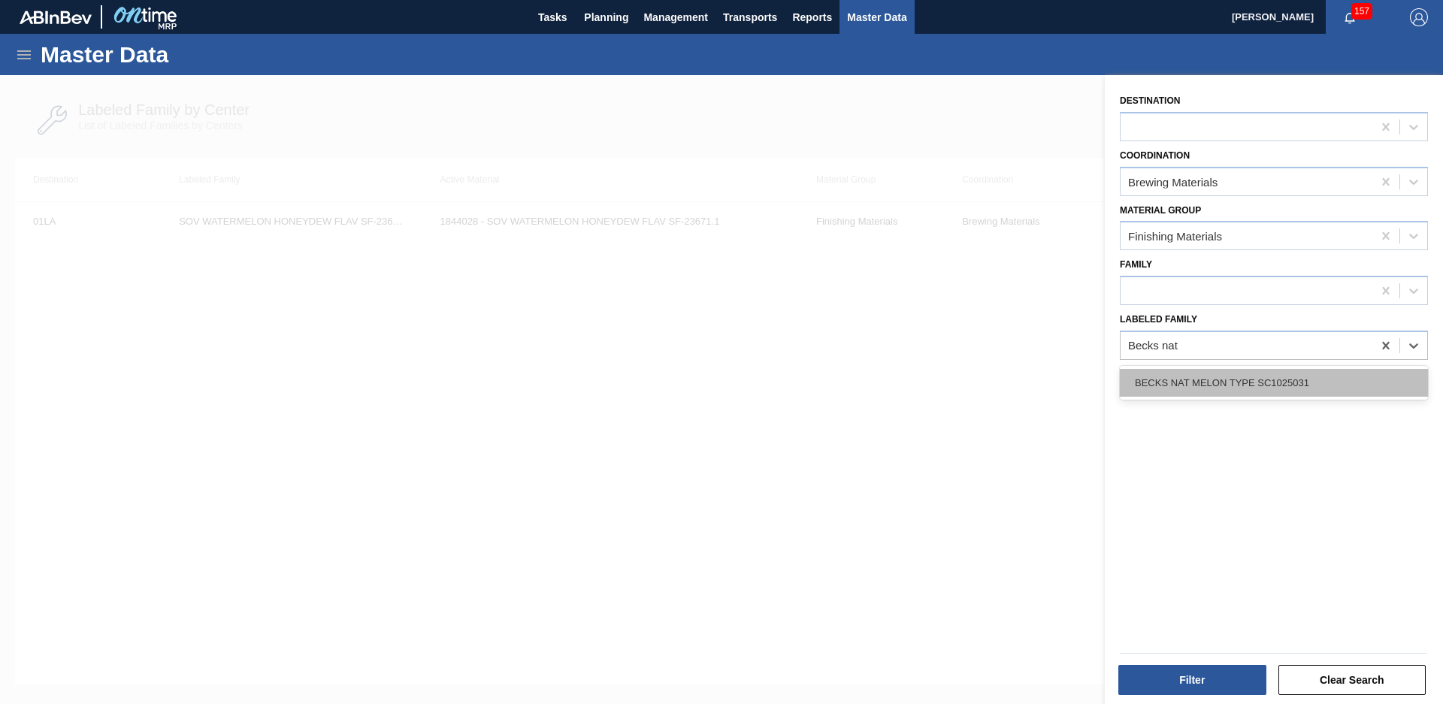
click at [1293, 388] on div "BECKS NAT MELON TYPE SC1025031" at bounding box center [1274, 383] width 308 height 28
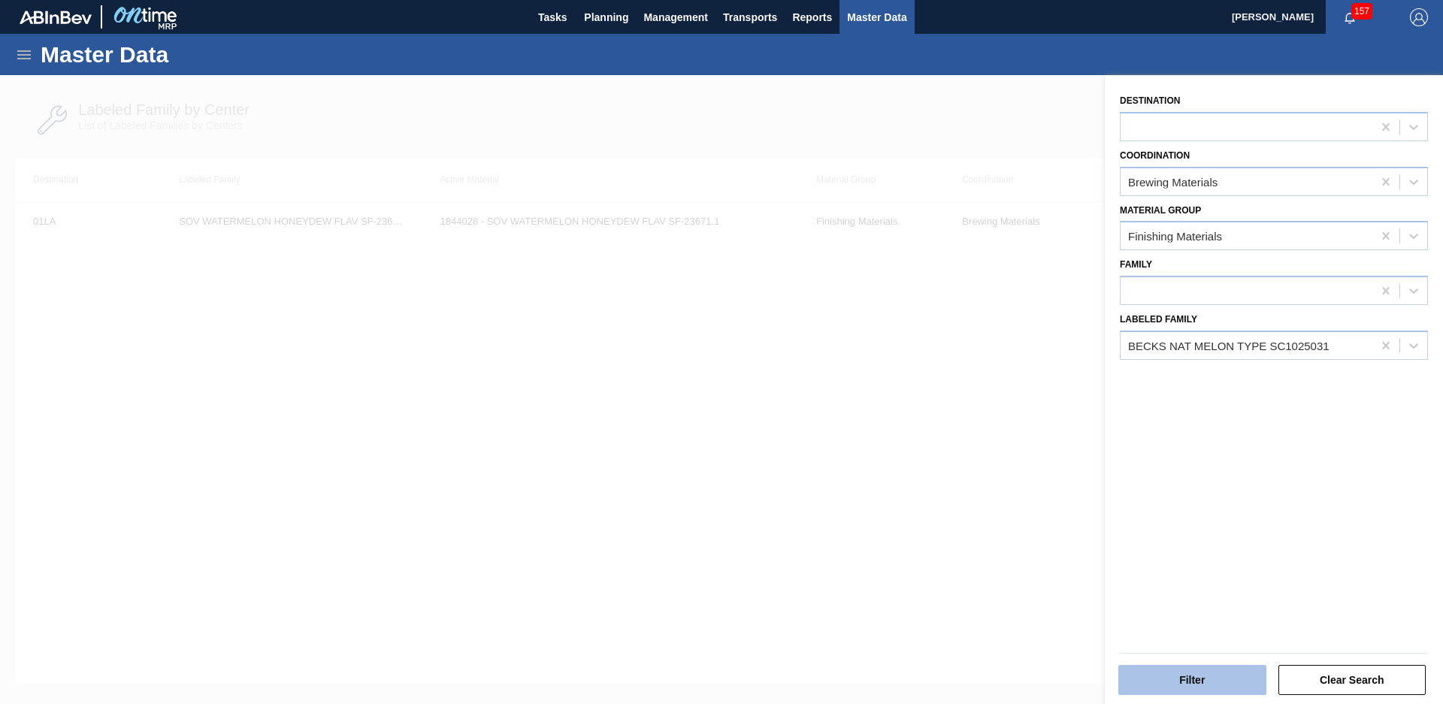
click at [1176, 678] on button "Filter" at bounding box center [1192, 680] width 148 height 30
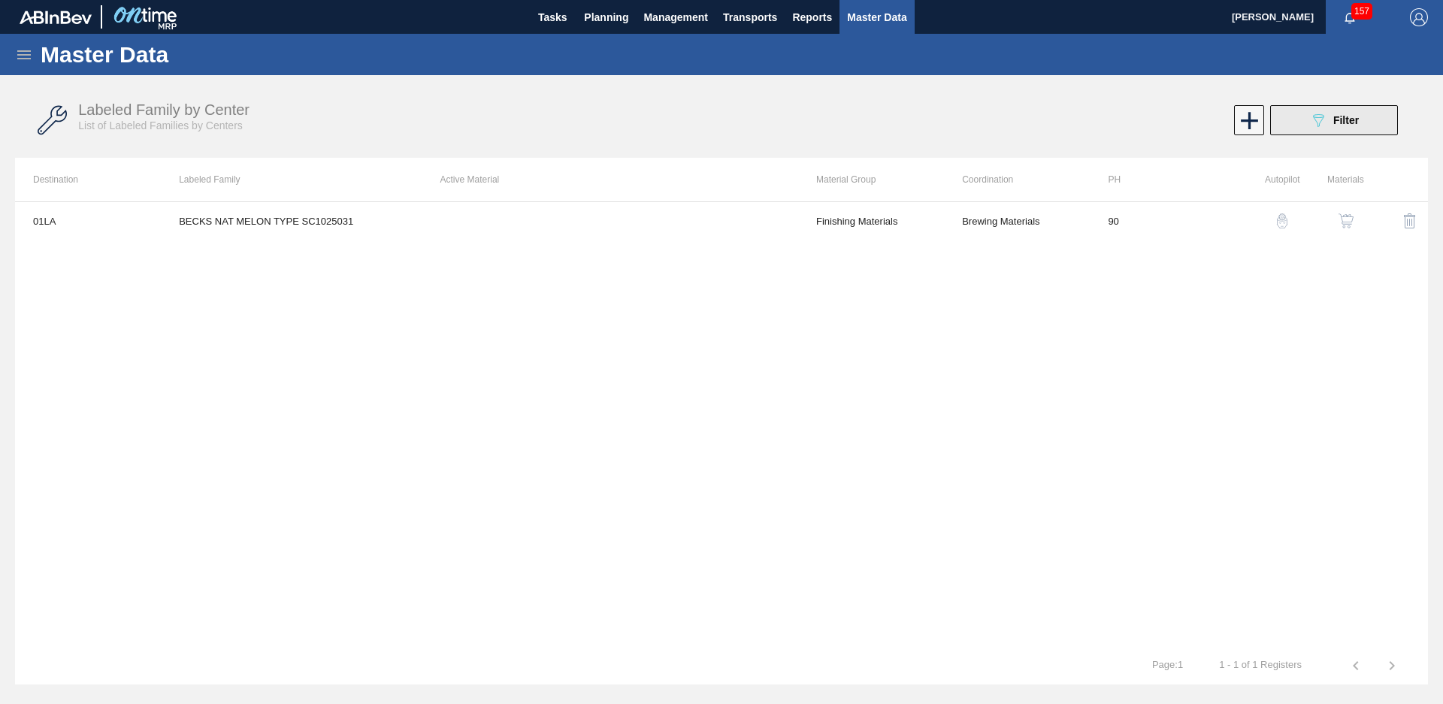
click at [1278, 120] on button "089F7B8B-B2A5-4AFE-B5C0-19BA573D28AC Filter" at bounding box center [1334, 120] width 128 height 30
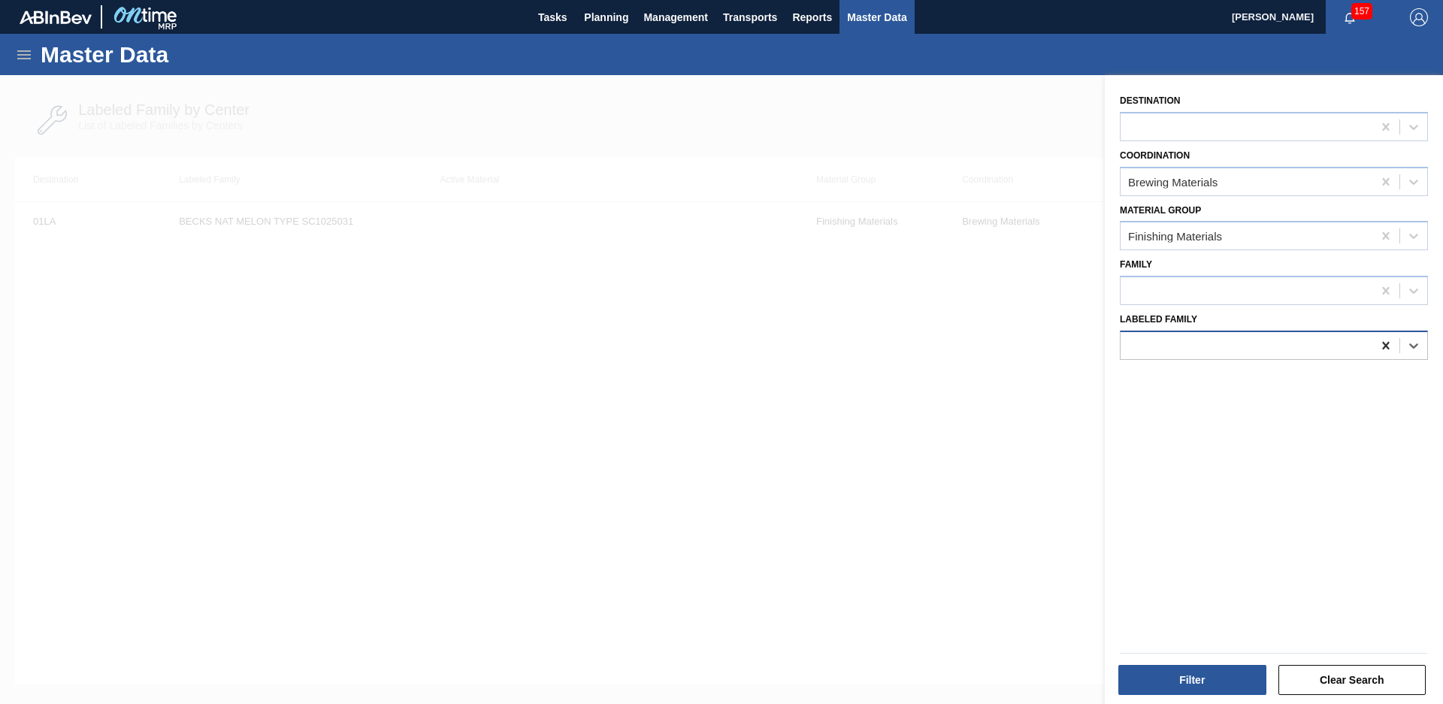
click at [1378, 346] on icon at bounding box center [1385, 345] width 15 height 15
type Family "MCC Char"
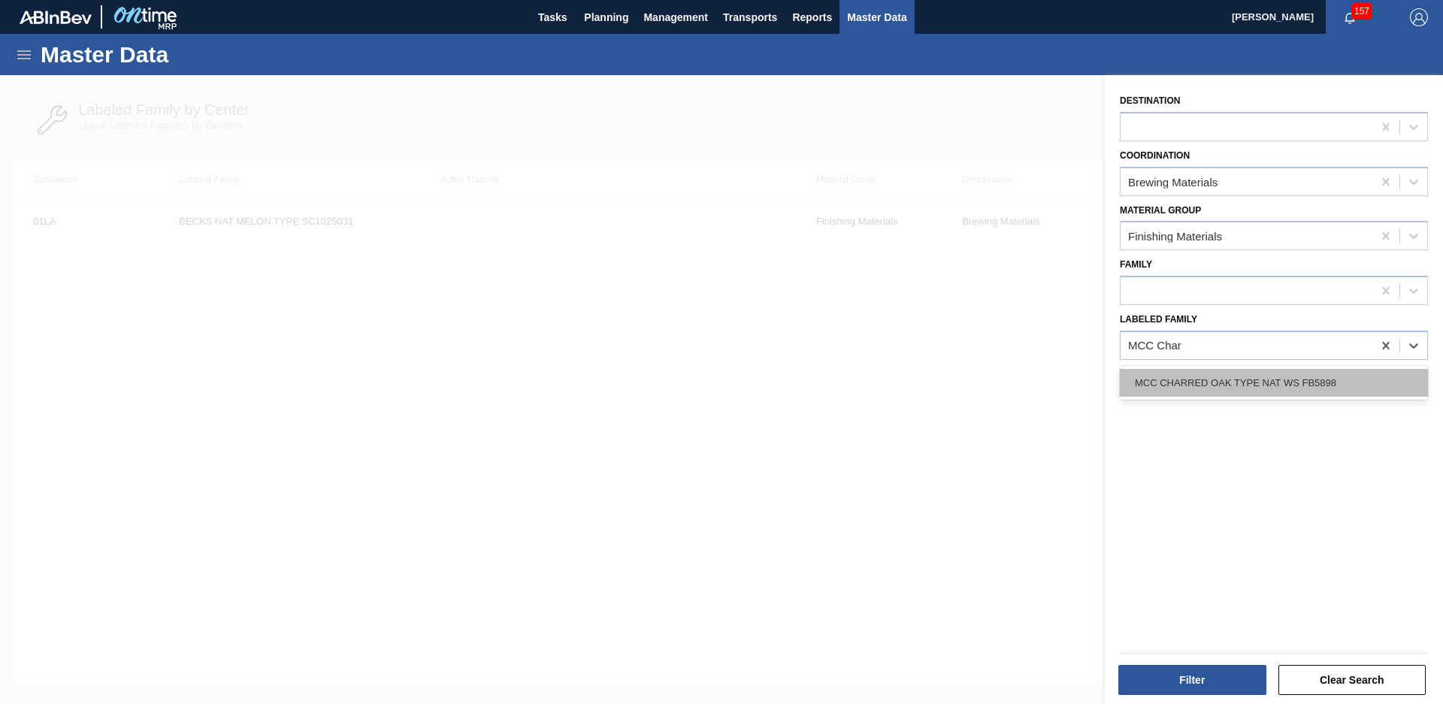
click at [1274, 389] on div "MCC CHARRED OAK TYPE NAT WS FB5898" at bounding box center [1274, 383] width 308 height 28
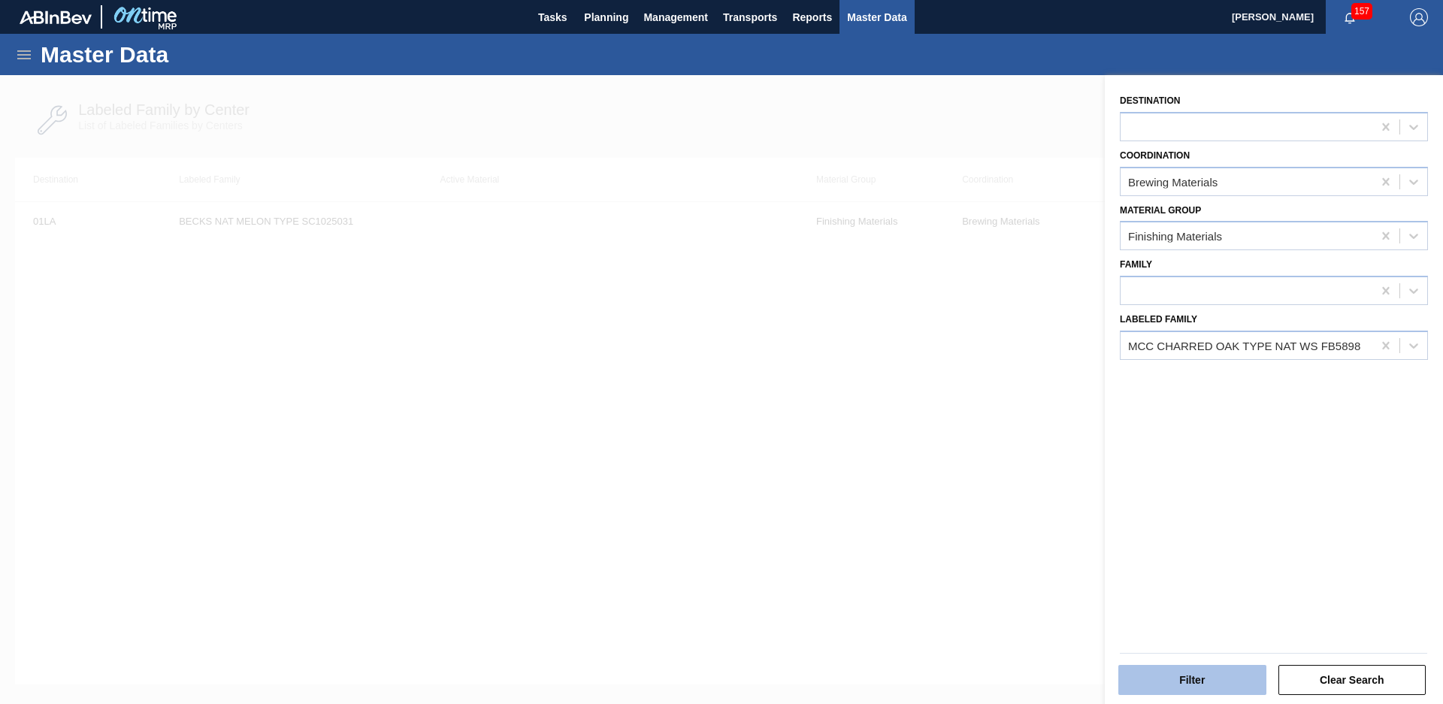
click at [1234, 685] on button "Filter" at bounding box center [1192, 680] width 148 height 30
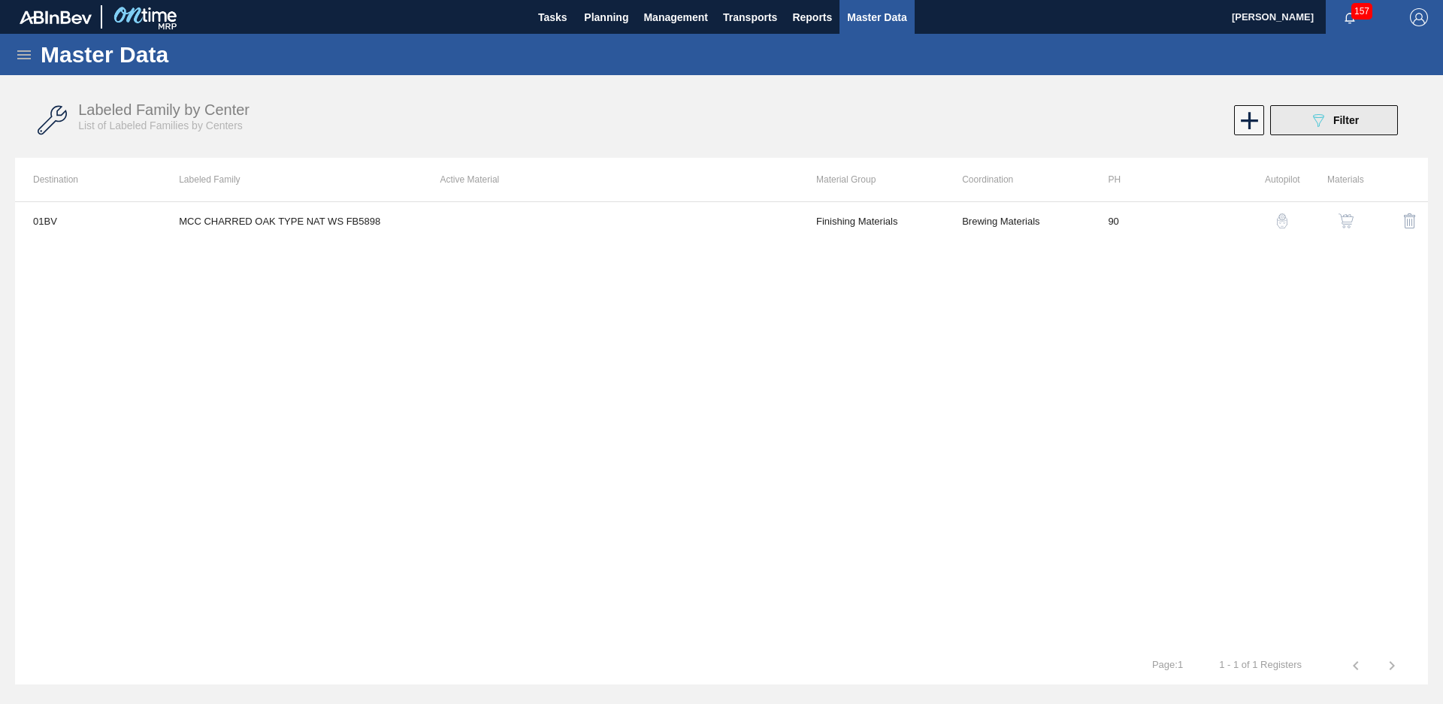
click at [1361, 125] on button "089F7B8B-B2A5-4AFE-B5C0-19BA573D28AC Filter" at bounding box center [1334, 120] width 128 height 30
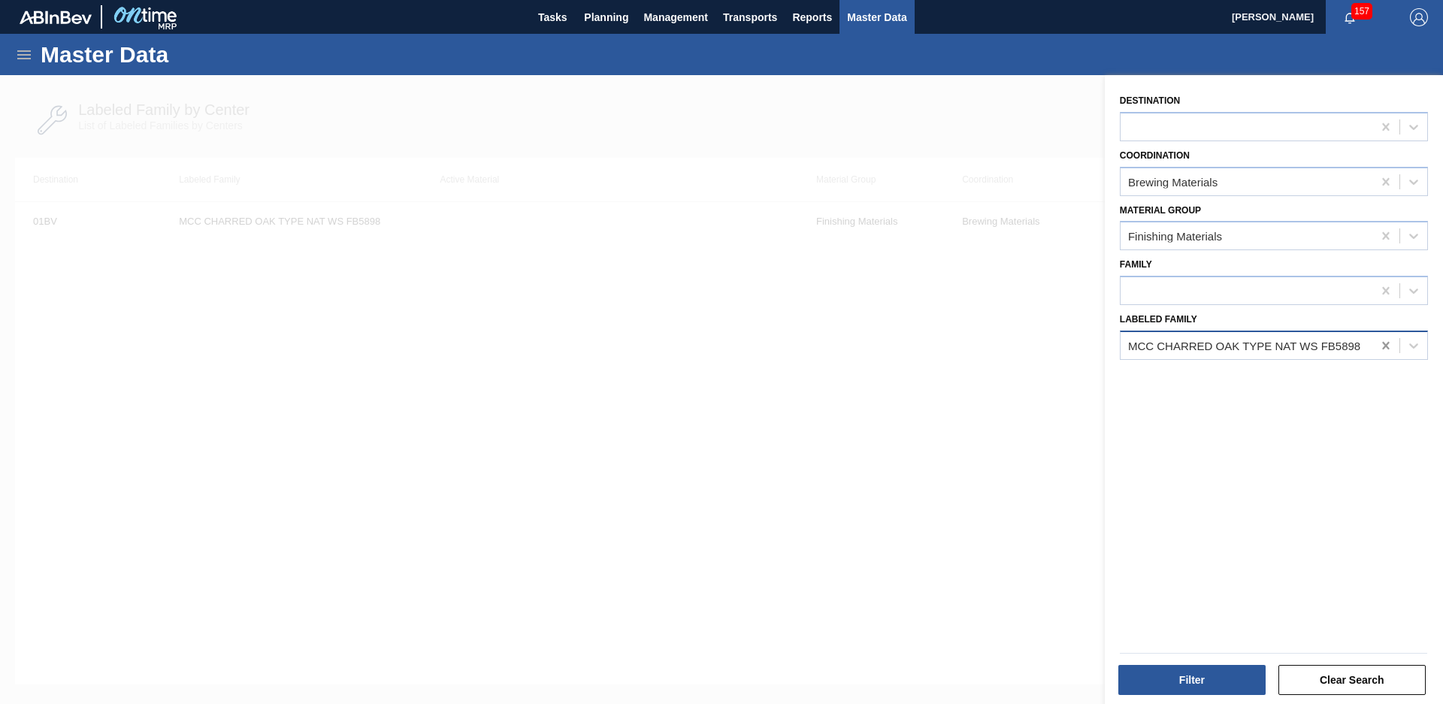
click at [1387, 340] on icon at bounding box center [1385, 345] width 15 height 15
type Family "Fir [PERSON_NAME]"
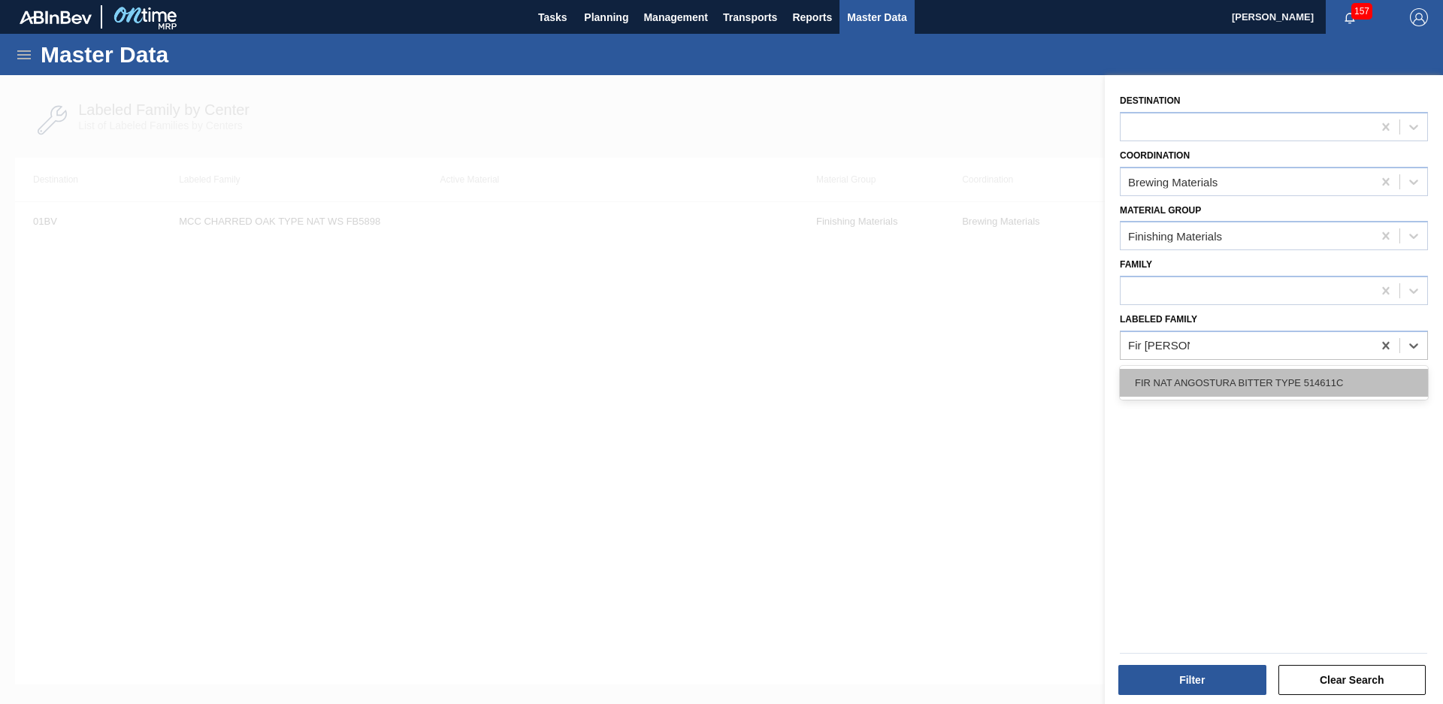
click at [1321, 377] on div "FIR NAT ANGOSTURA BITTER TYPE 514611C" at bounding box center [1274, 383] width 308 height 28
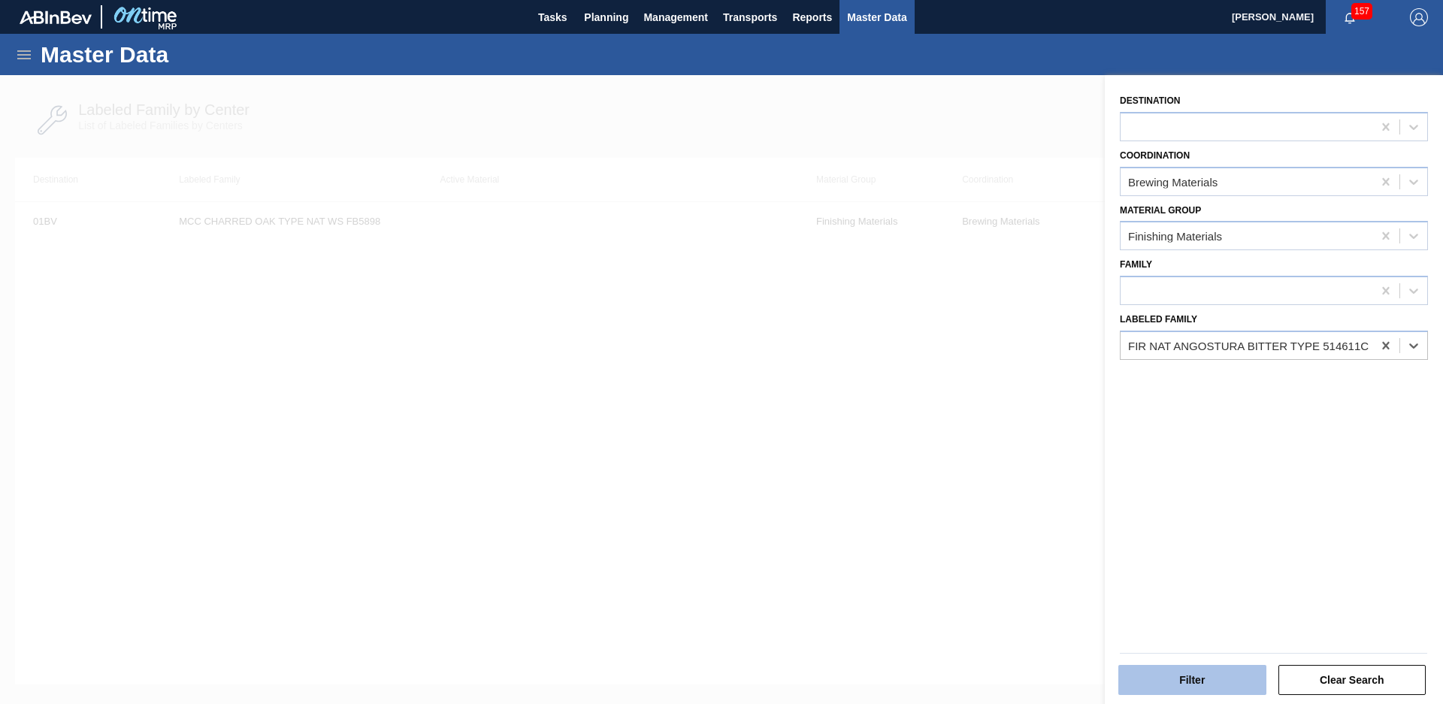
click at [1215, 679] on button "Filter" at bounding box center [1192, 680] width 148 height 30
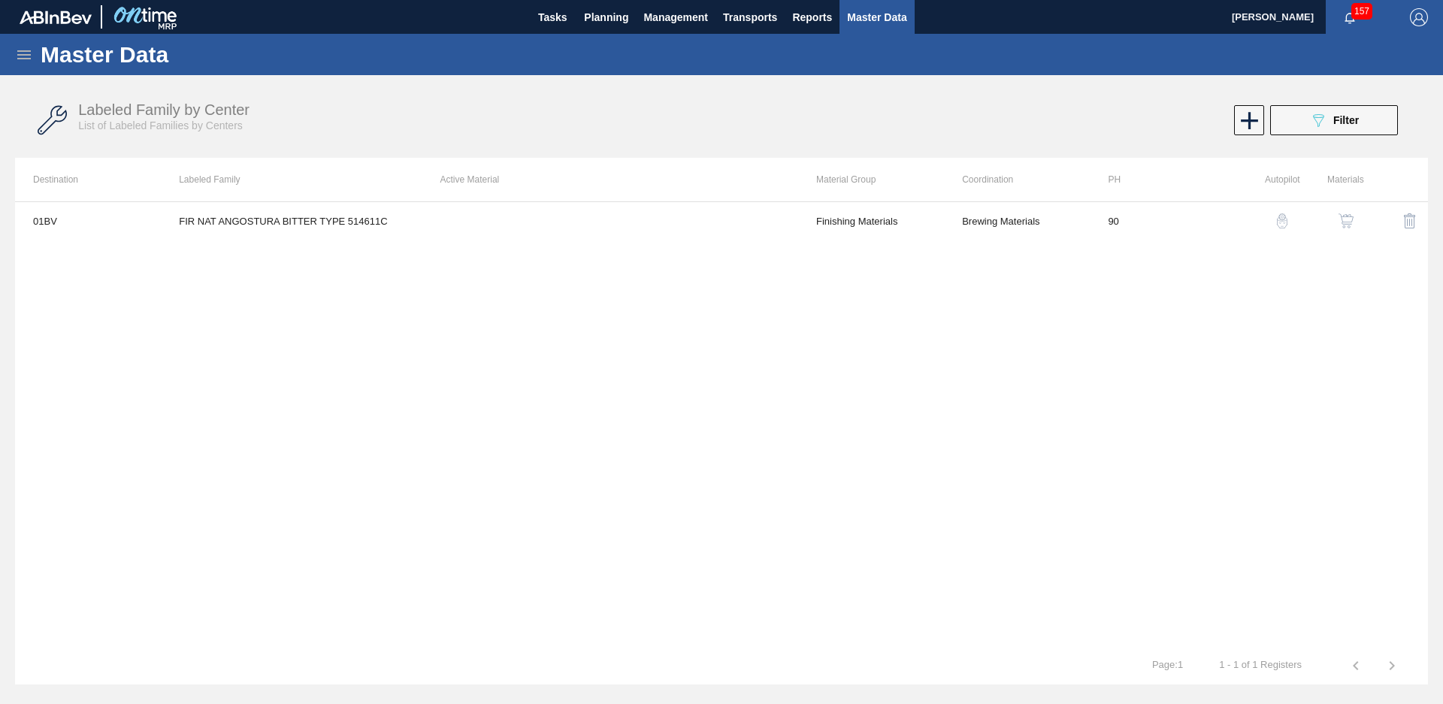
click at [1348, 100] on div "Labeled Family by Center List of Labeled Families by Centers 089F7B8B-B2A5-4AFE…" at bounding box center [721, 120] width 1413 height 56
click at [1339, 119] on span "Filter" at bounding box center [1346, 120] width 26 height 12
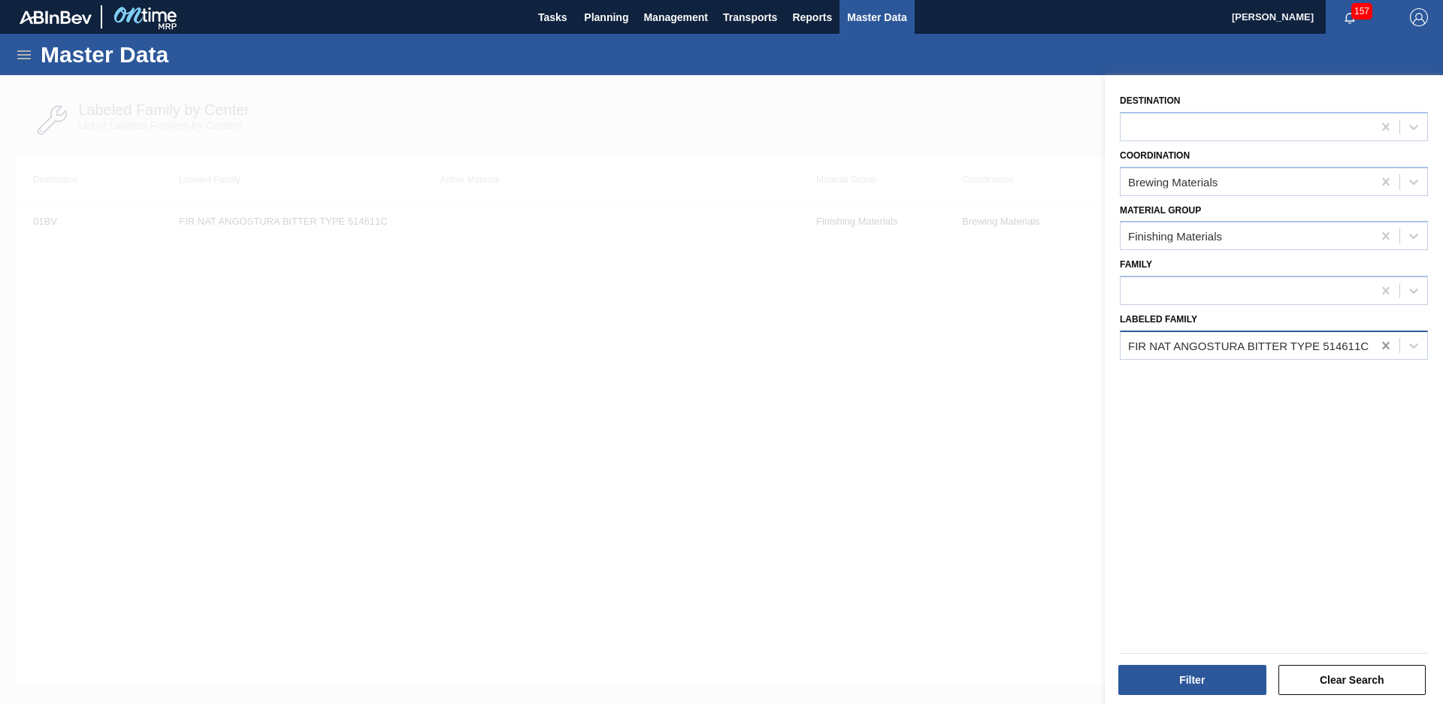
click at [1384, 347] on icon at bounding box center [1385, 346] width 7 height 8
type Family "Iff whiskey"
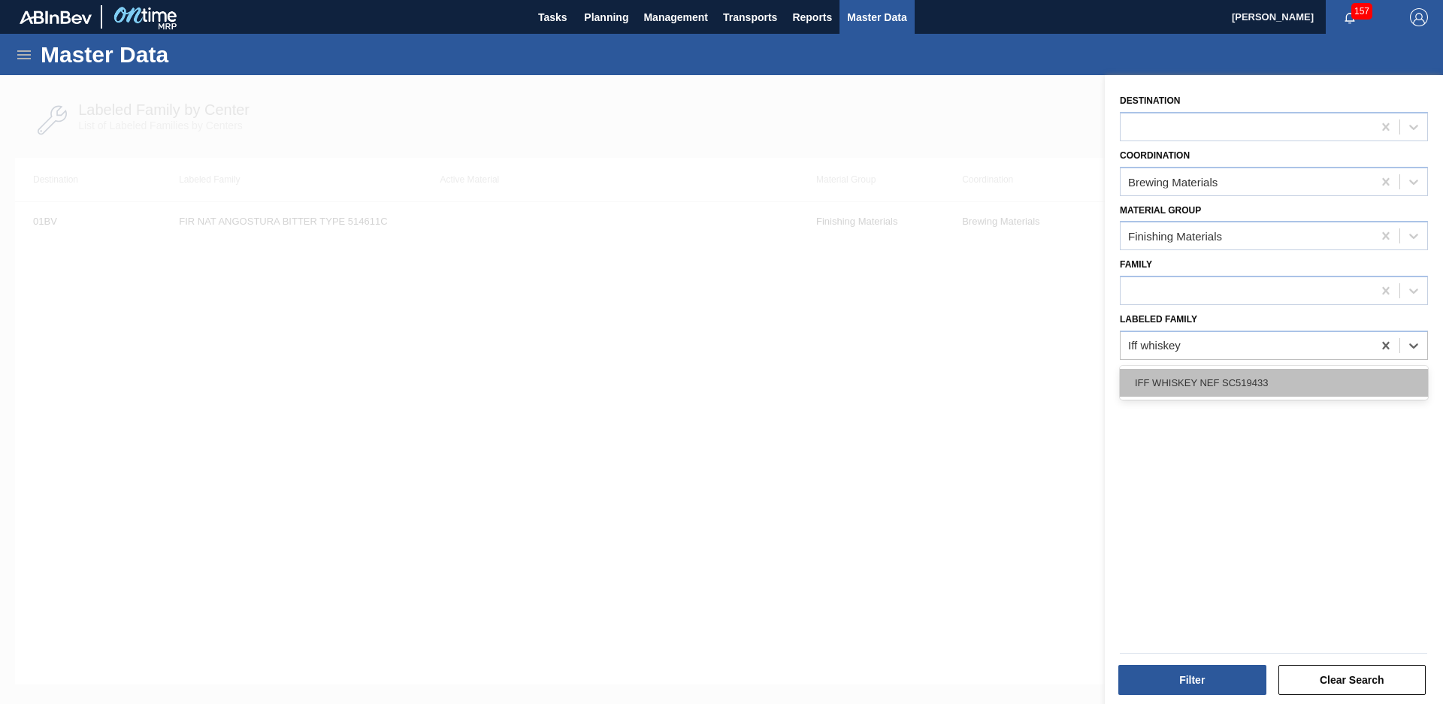
click at [1301, 378] on div "IFF WHISKEY NEF SC519433" at bounding box center [1274, 383] width 308 height 28
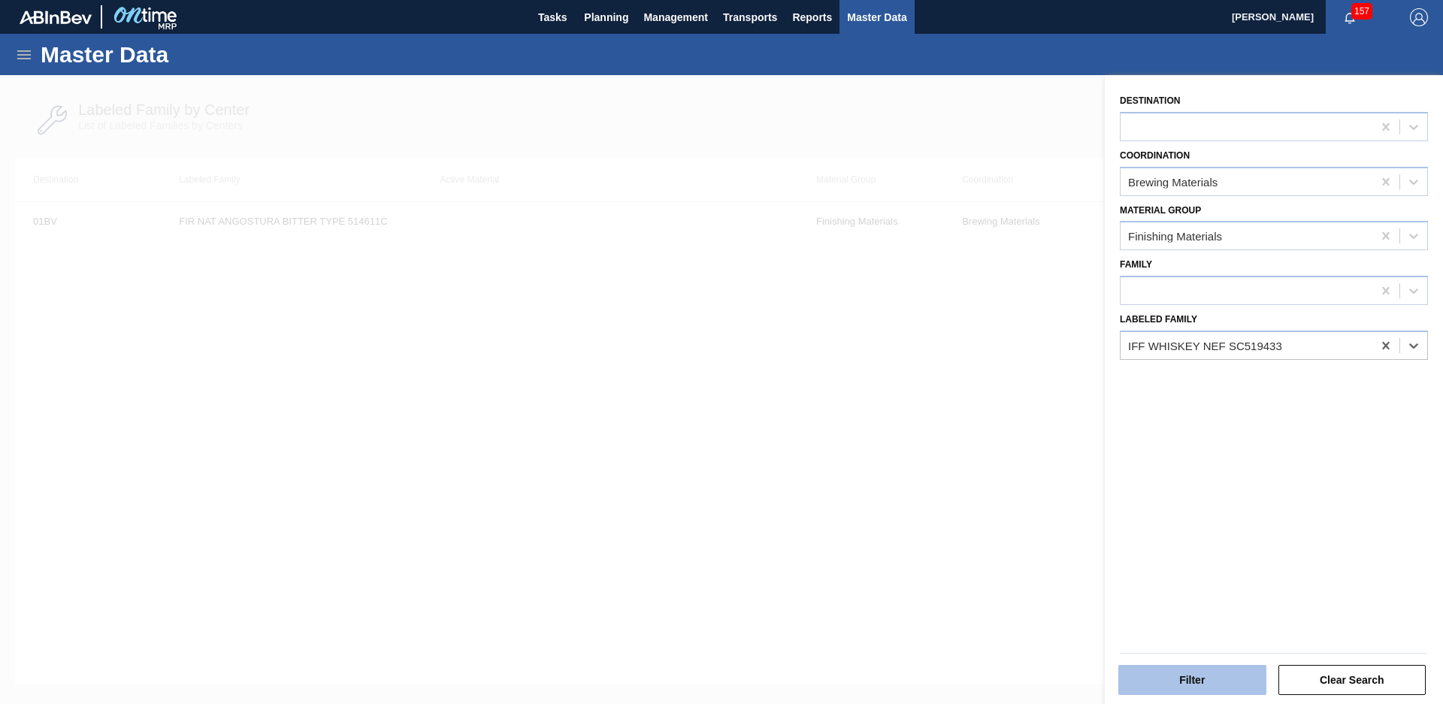
click at [1227, 676] on button "Filter" at bounding box center [1192, 680] width 148 height 30
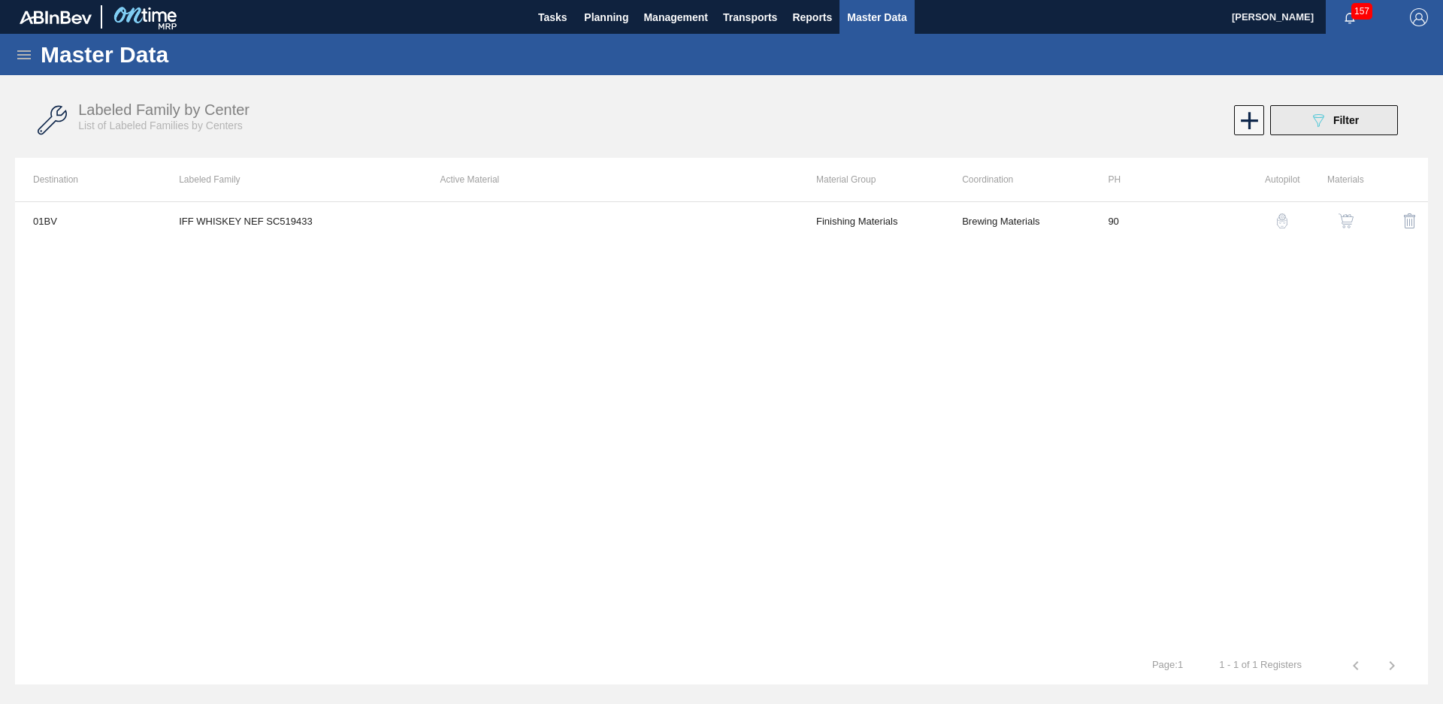
click at [1347, 120] on span "Filter" at bounding box center [1346, 120] width 26 height 12
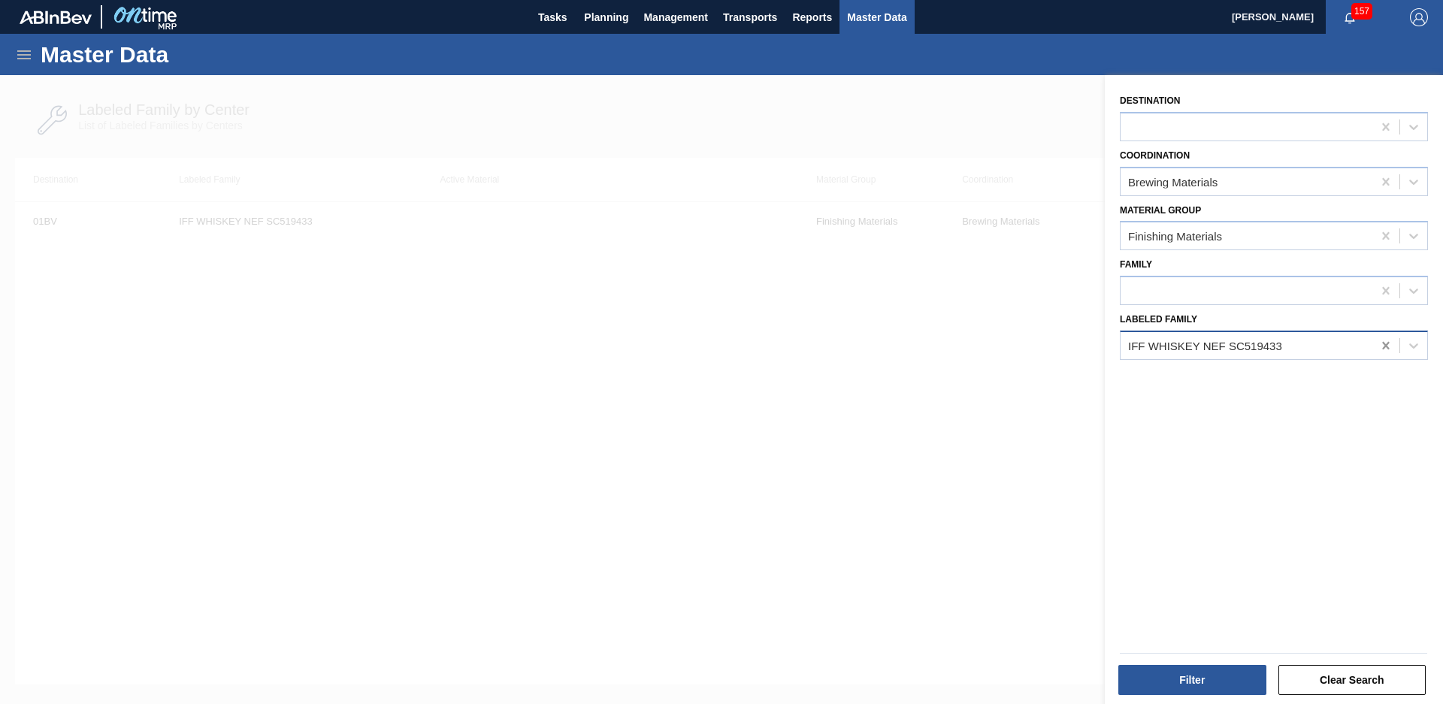
drag, startPoint x: 1386, startPoint y: 352, endPoint x: 1377, endPoint y: 355, distance: 9.5
click at [1385, 353] on div at bounding box center [1385, 345] width 27 height 27
type Family "Iff triple sec"
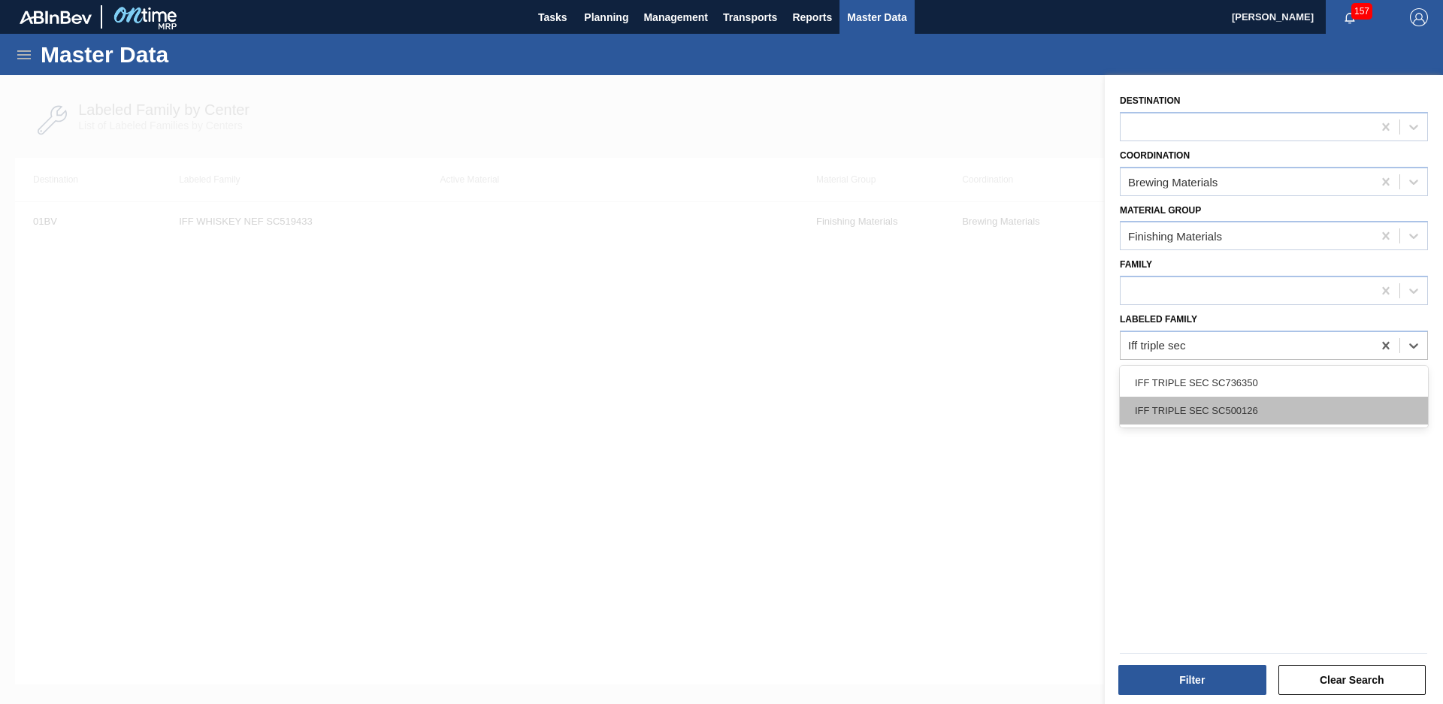
click at [1286, 410] on div "IFF TRIPLE SEC SC500126" at bounding box center [1274, 411] width 308 height 28
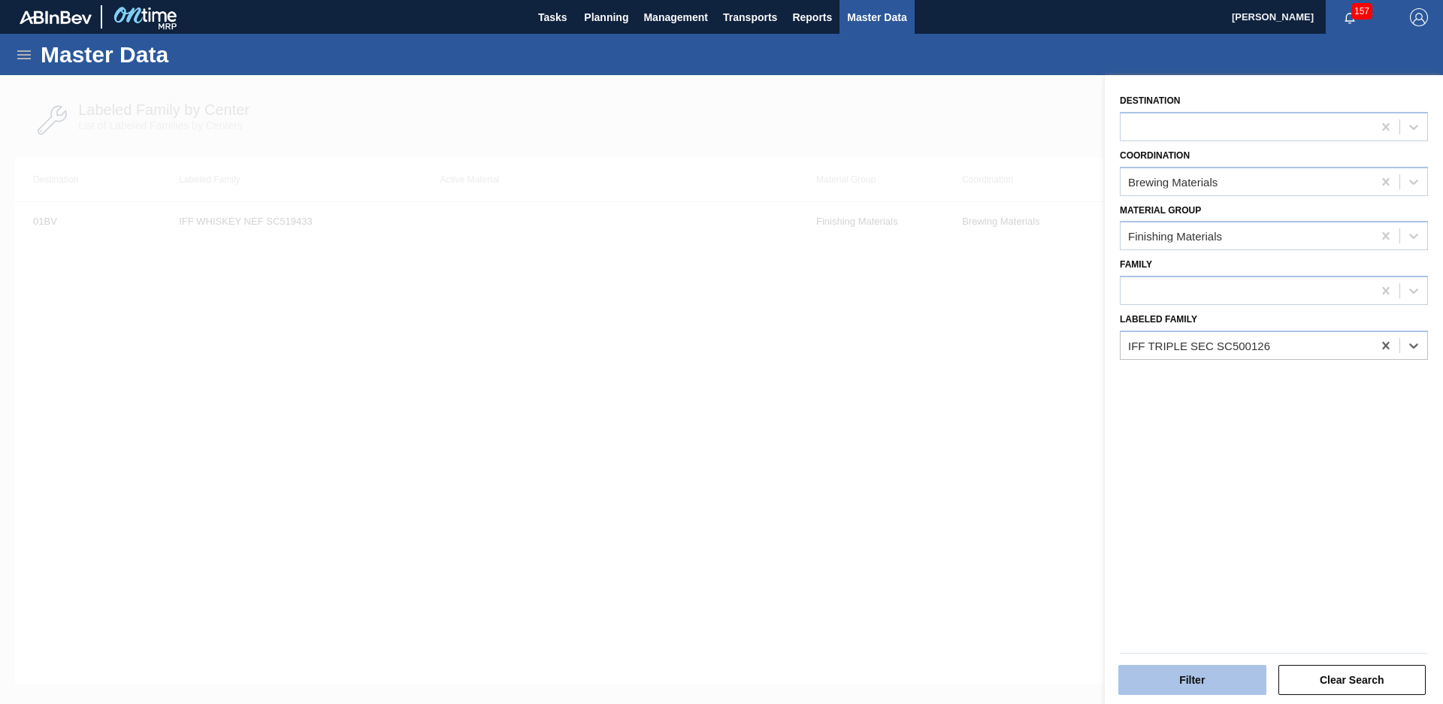
click at [1181, 688] on button "Filter" at bounding box center [1192, 680] width 148 height 30
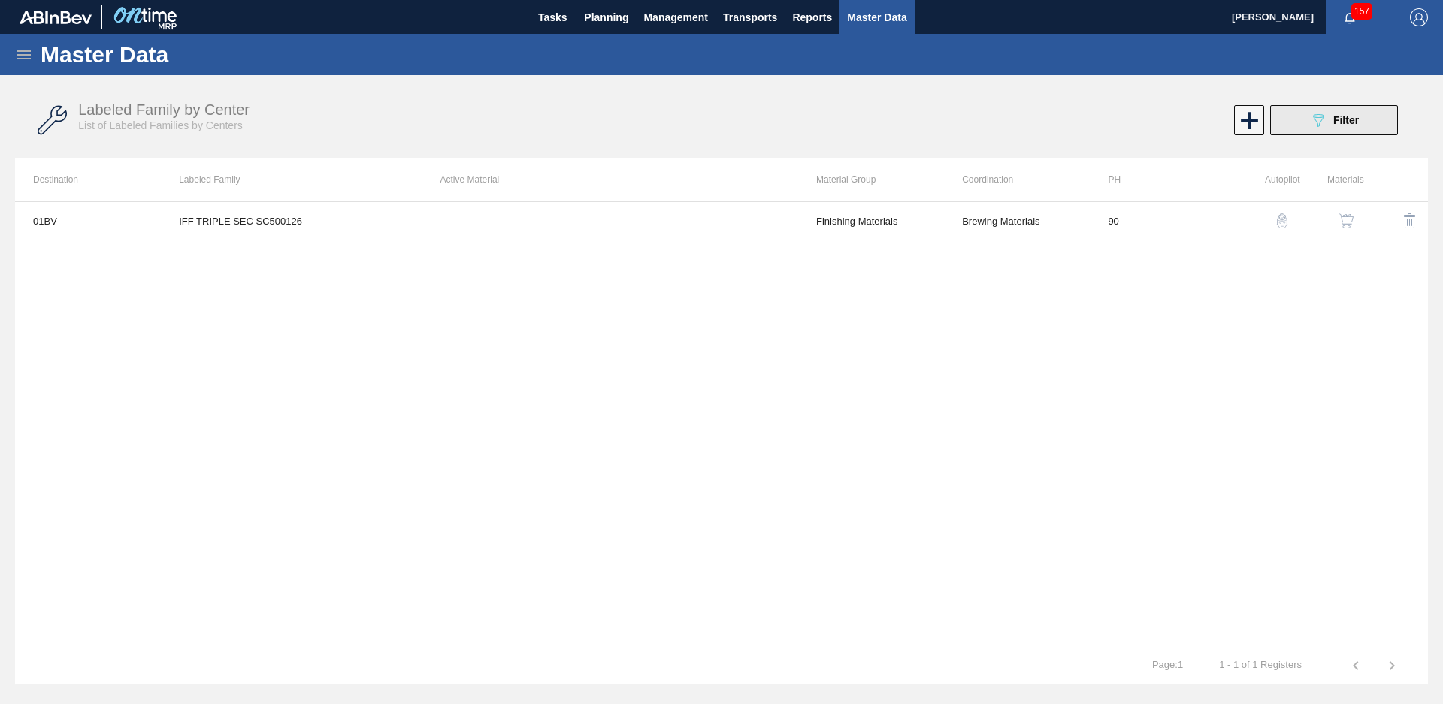
click at [1371, 120] on button "089F7B8B-B2A5-4AFE-B5C0-19BA573D28AC Filter" at bounding box center [1334, 120] width 128 height 30
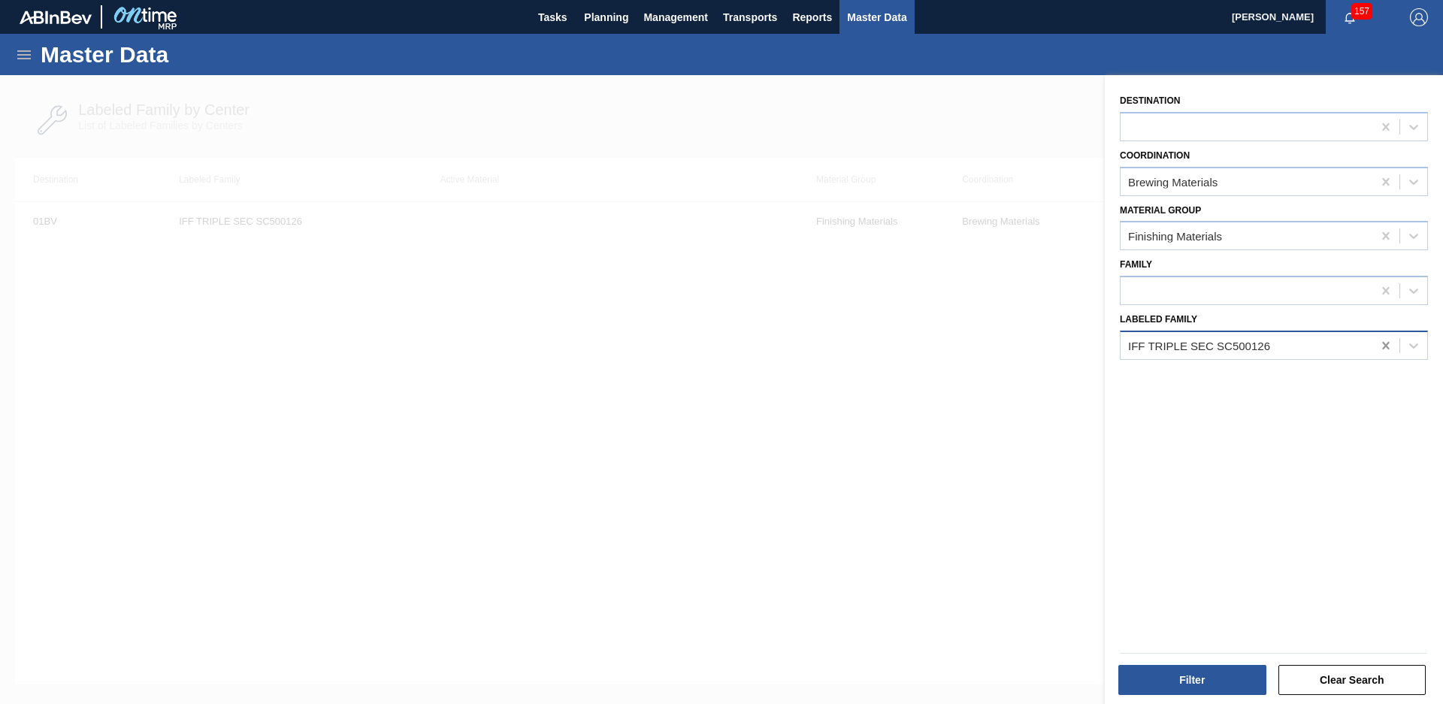
click at [1390, 349] on icon at bounding box center [1385, 345] width 15 height 15
type Family "Giv honey"
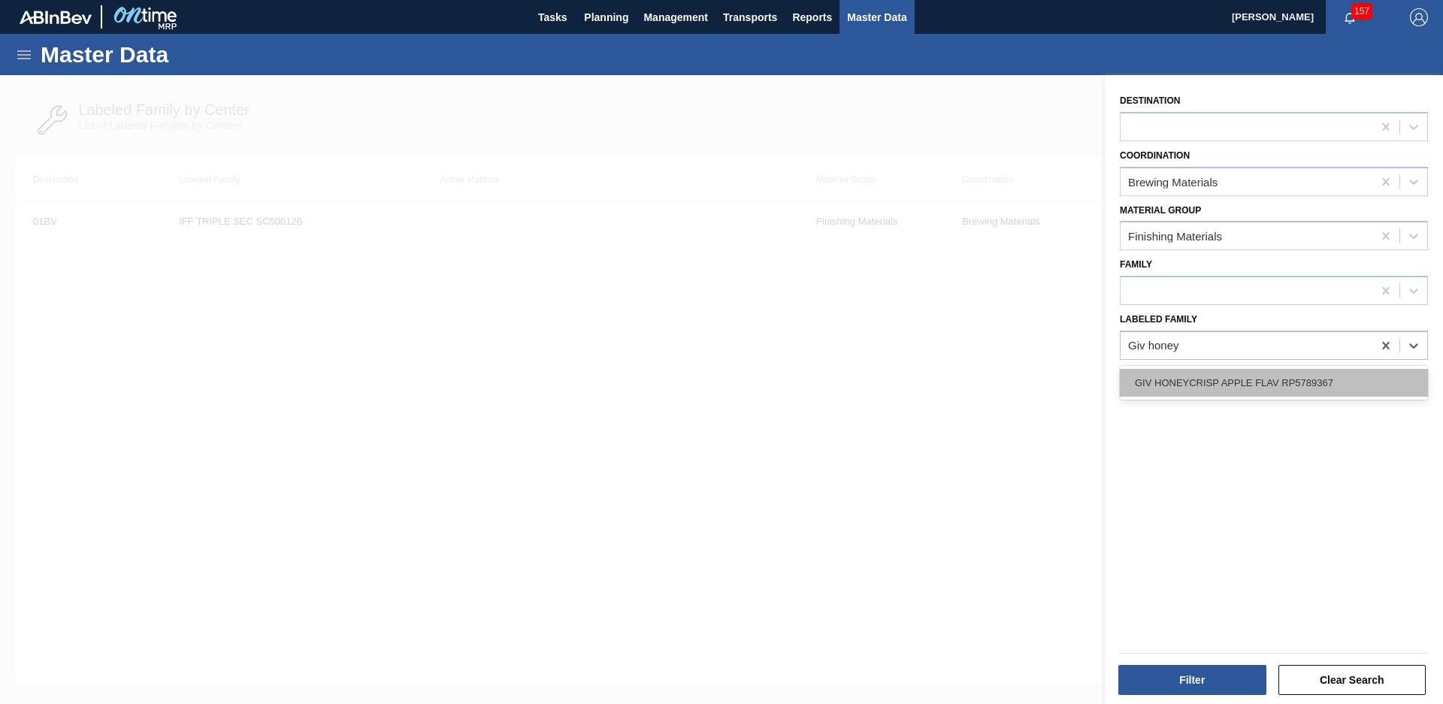
click at [1284, 378] on div "GIV HONEYCRISP APPLE FLAV RP5789367" at bounding box center [1274, 383] width 308 height 28
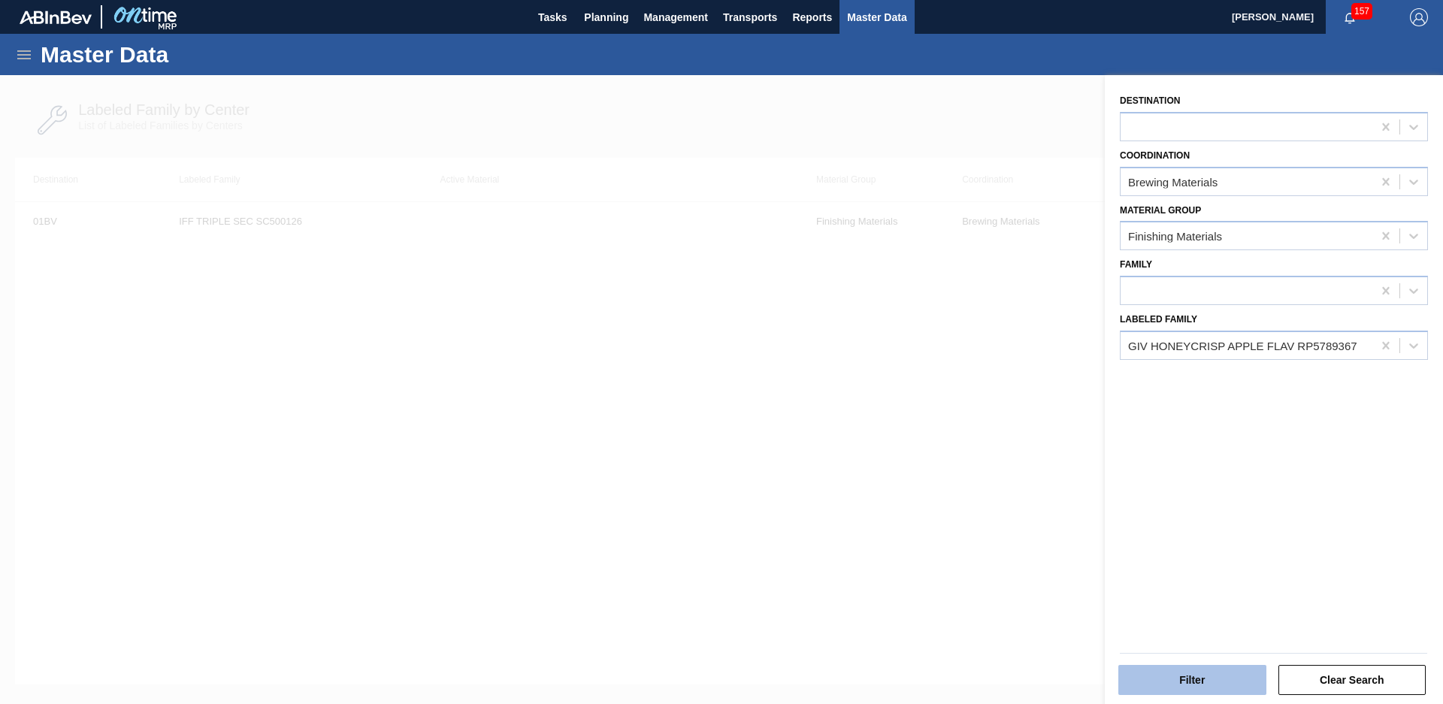
click at [1188, 674] on button "Filter" at bounding box center [1192, 680] width 148 height 30
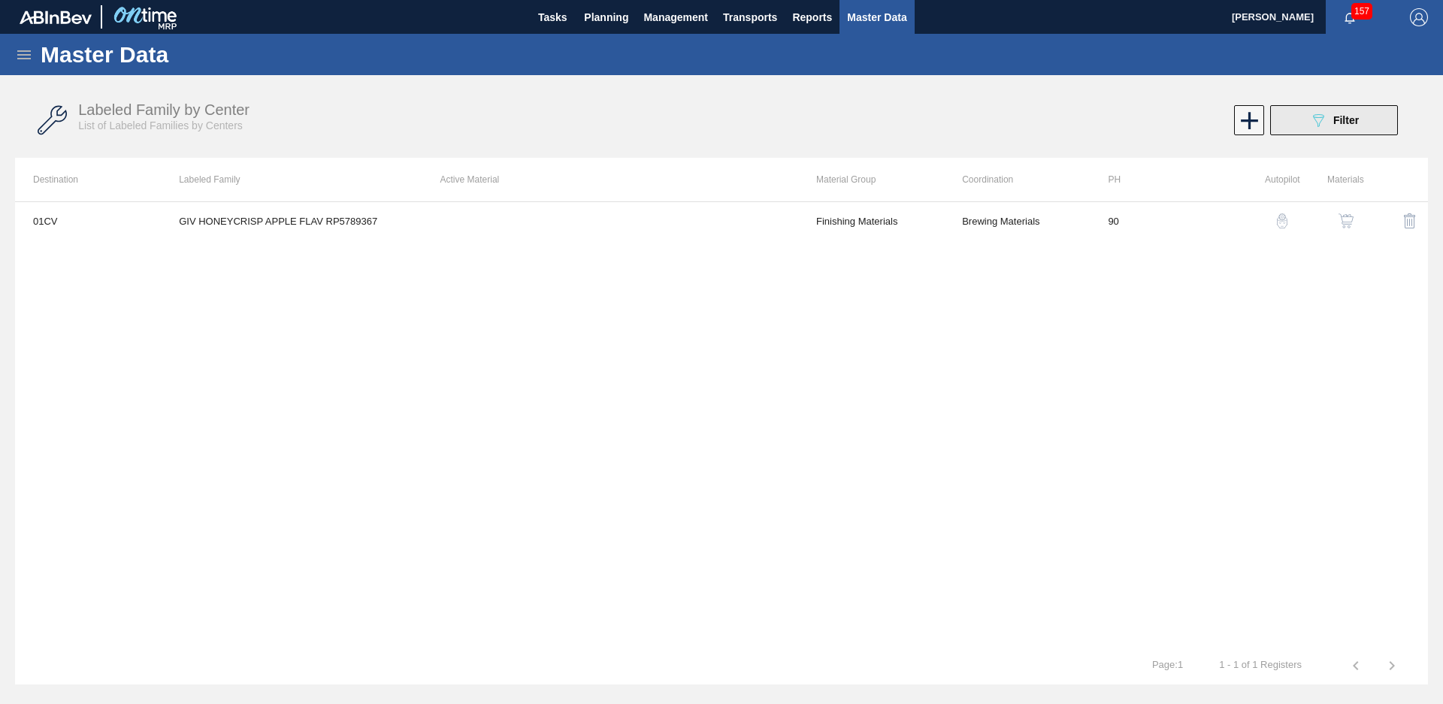
click at [1321, 122] on icon at bounding box center [1318, 120] width 11 height 13
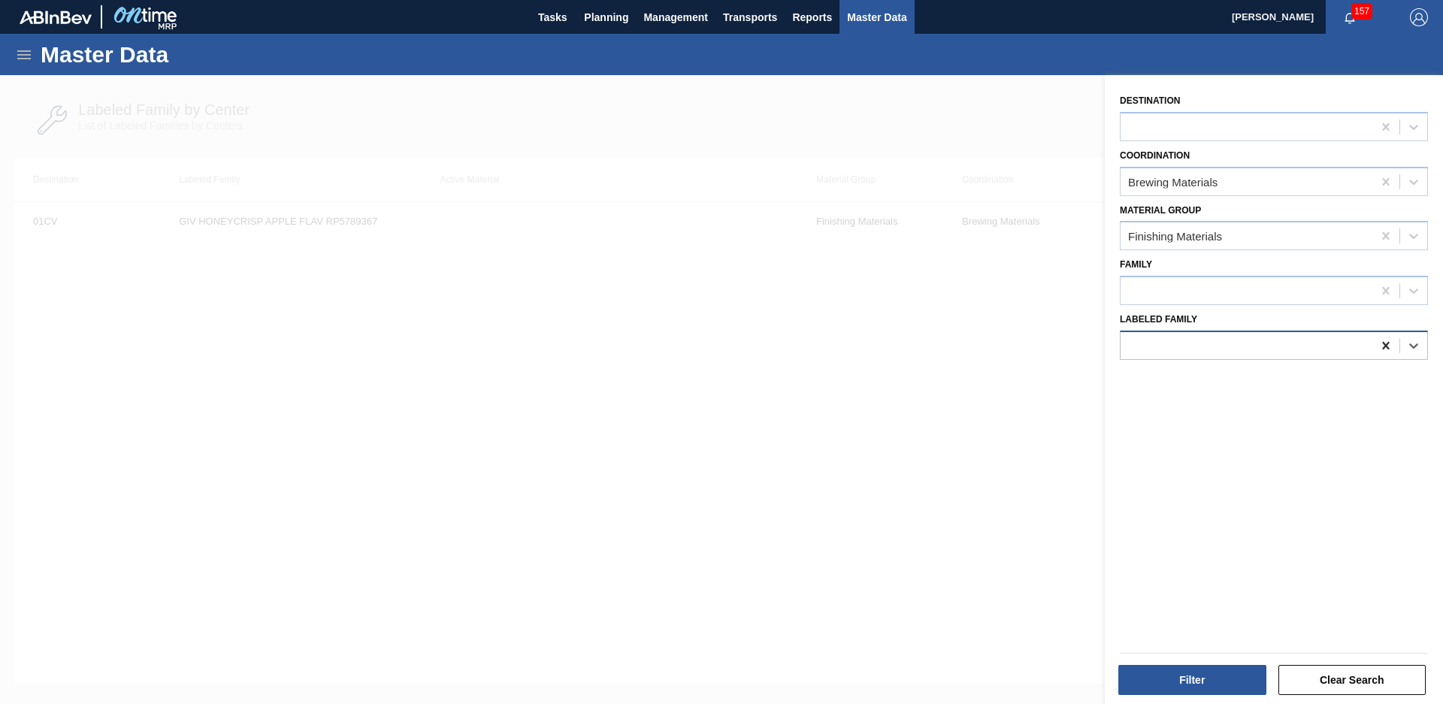
click at [1378, 346] on icon at bounding box center [1385, 345] width 15 height 15
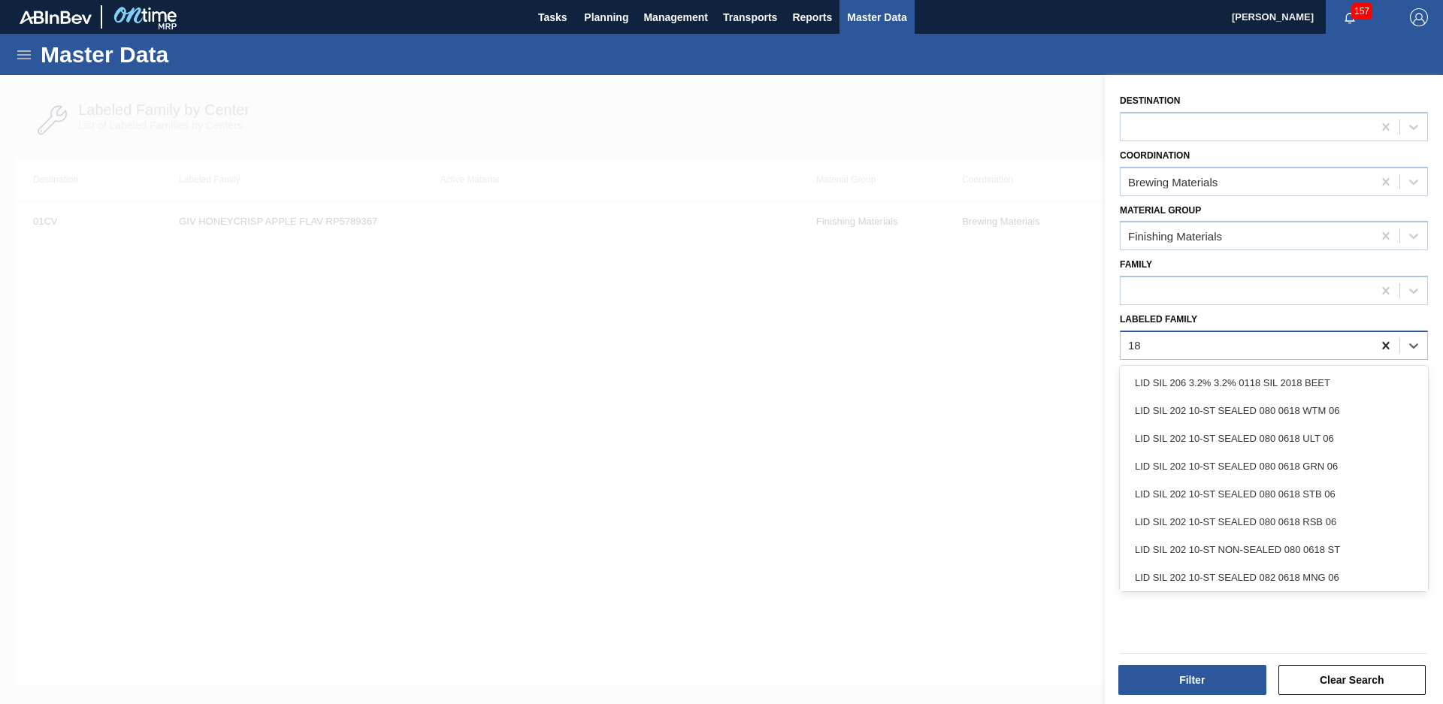
type Family "1"
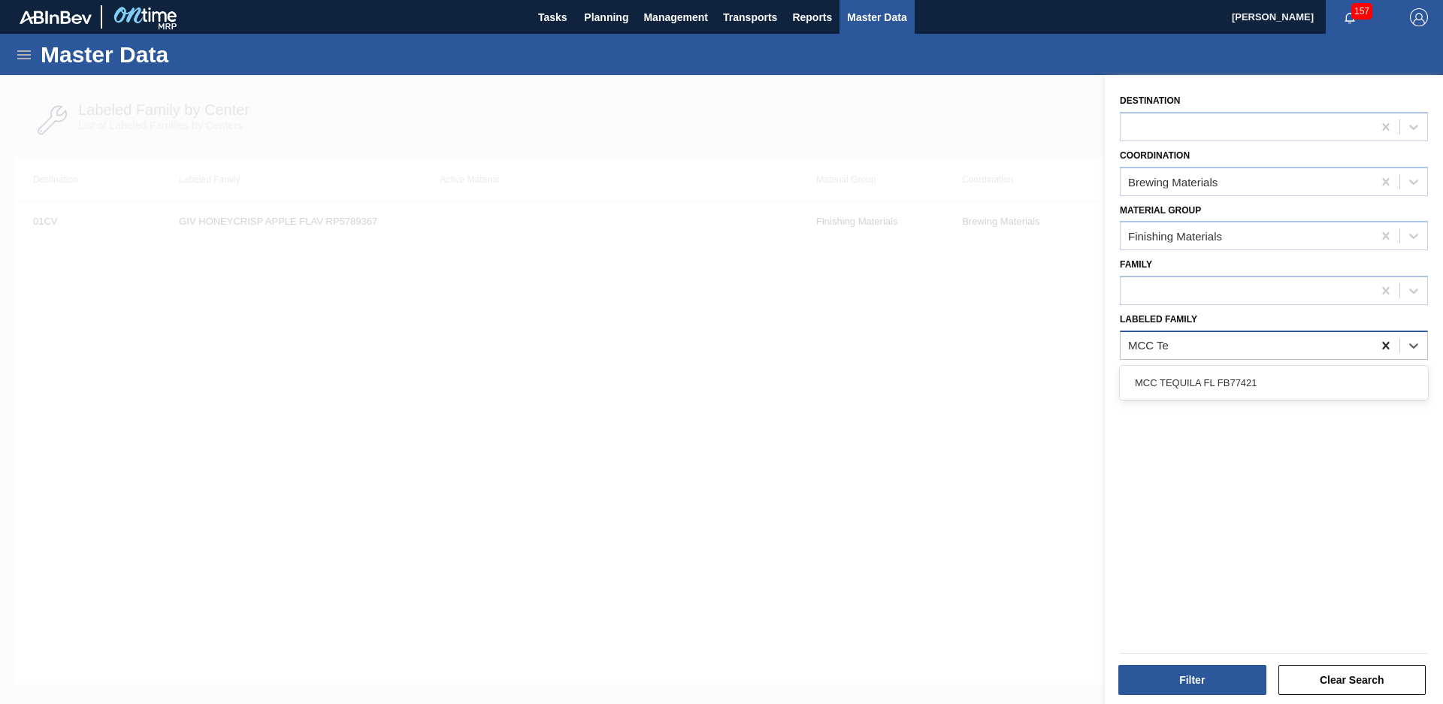
type Family "MCC Teq"
click at [1310, 377] on div "MCC TEQUILA FL FB77421" at bounding box center [1274, 383] width 308 height 28
click at [1244, 670] on button "Filter" at bounding box center [1192, 680] width 148 height 30
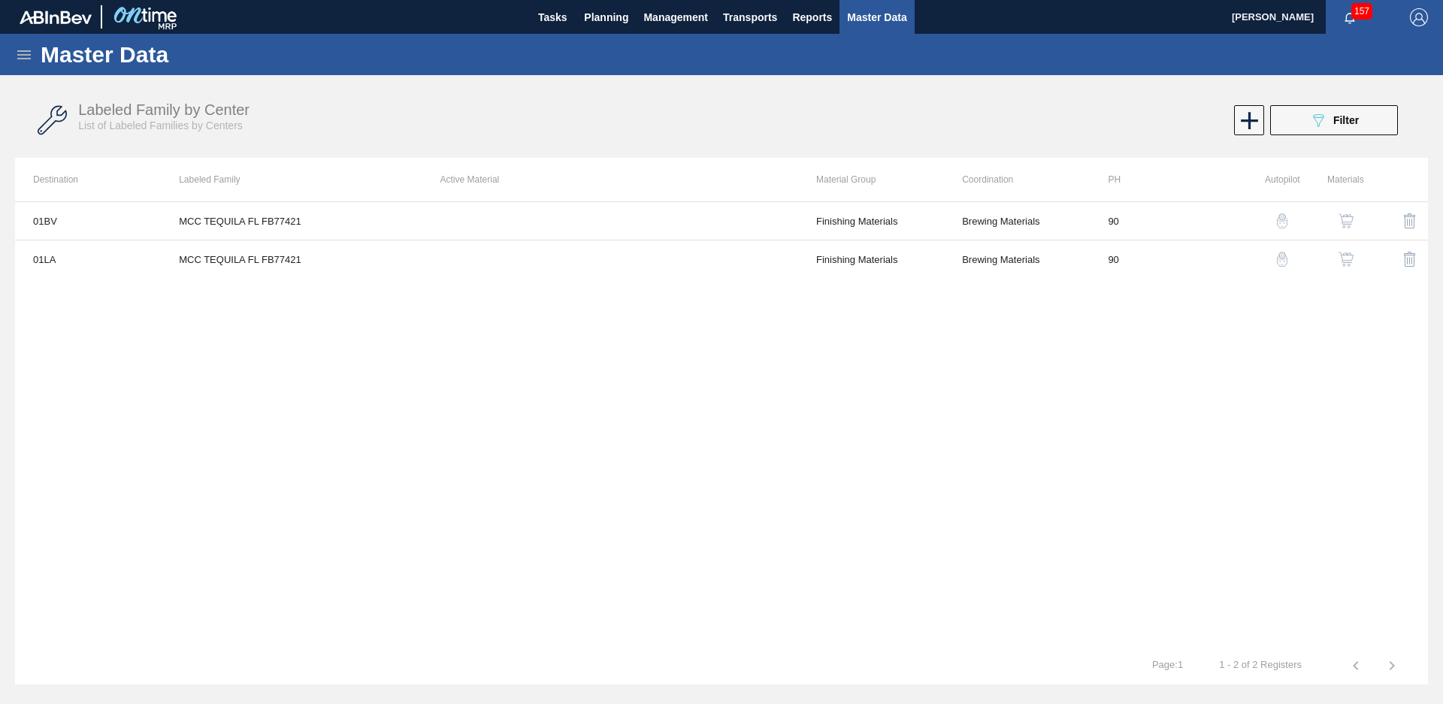
drag, startPoint x: 1325, startPoint y: 123, endPoint x: 1333, endPoint y: 162, distance: 39.9
click at [1325, 123] on icon "089F7B8B-B2A5-4AFE-B5C0-19BA573D28AC" at bounding box center [1318, 120] width 18 height 18
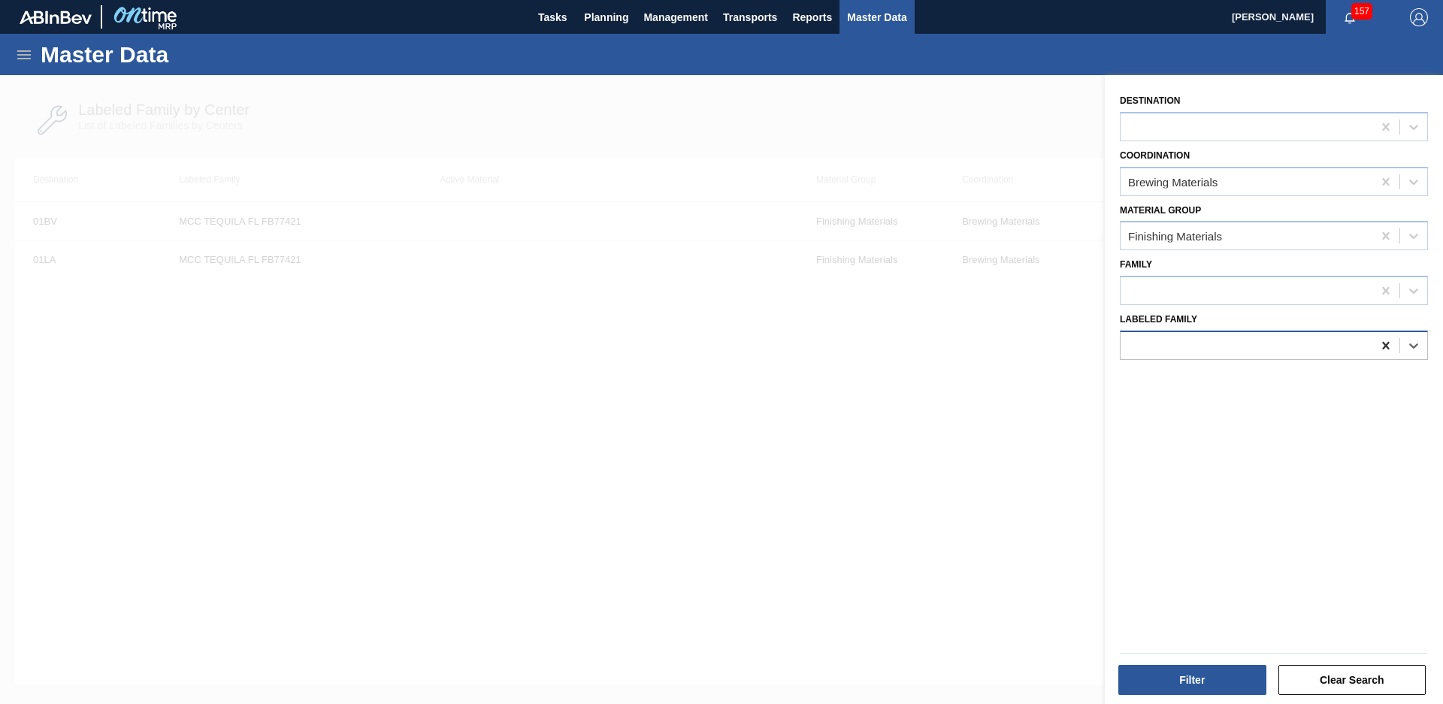
click at [1382, 340] on icon at bounding box center [1385, 345] width 15 height 15
type Family "MCC Blood"
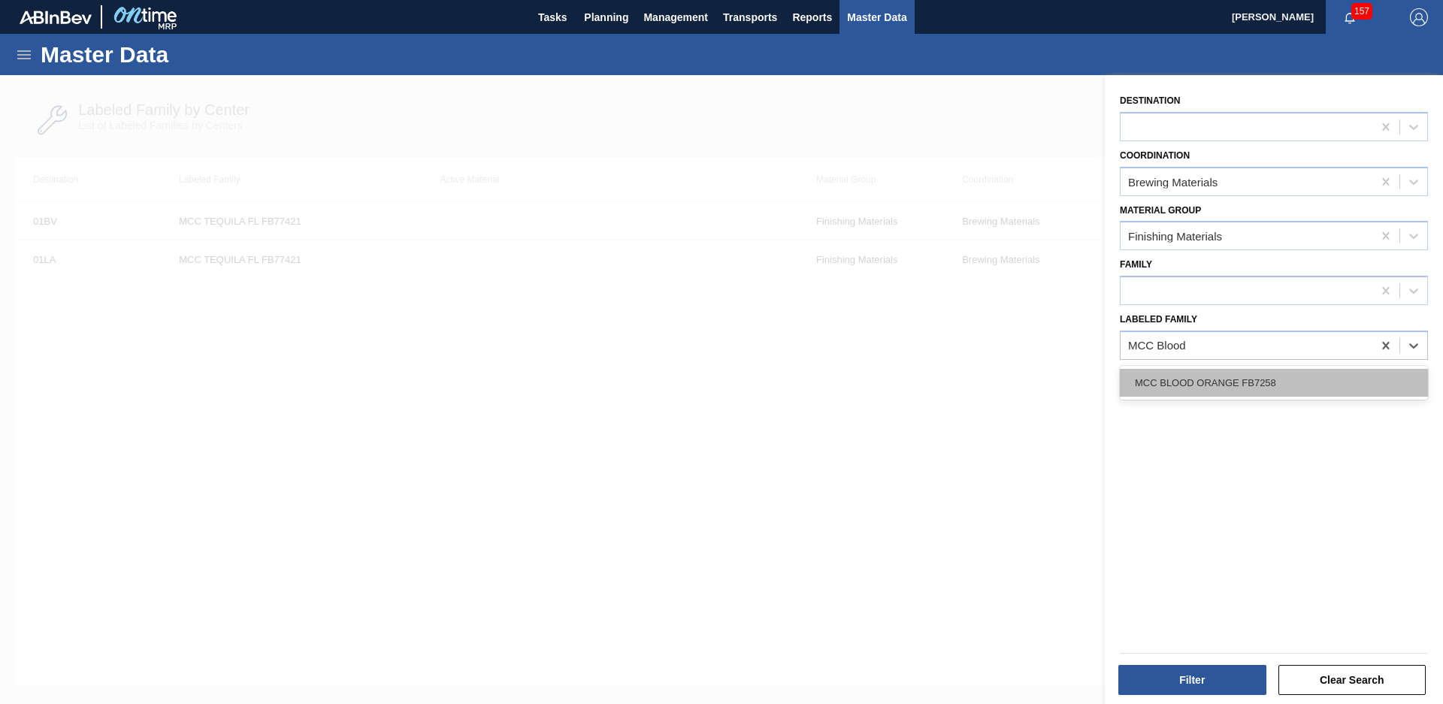
click at [1351, 384] on div "MCC BLOOD ORANGE FB7258" at bounding box center [1274, 383] width 308 height 28
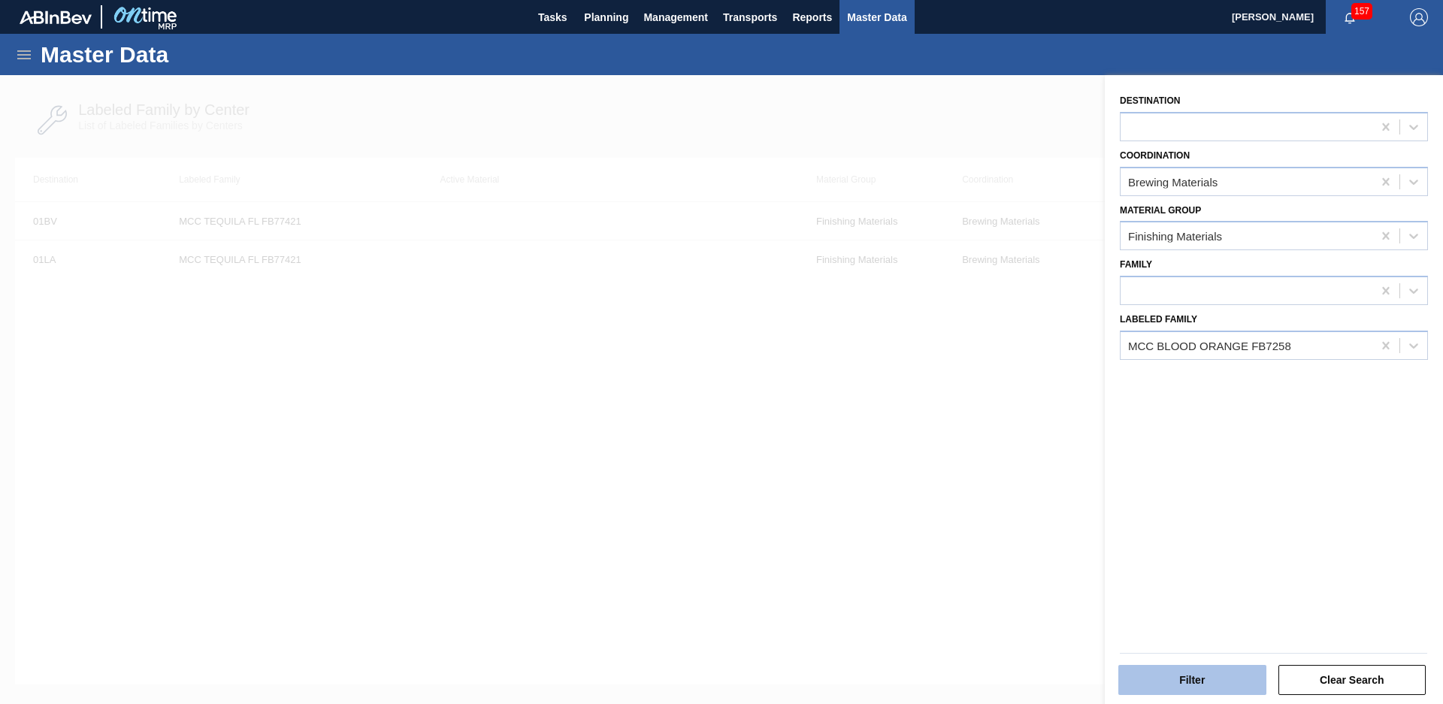
click at [1221, 680] on button "Filter" at bounding box center [1192, 680] width 148 height 30
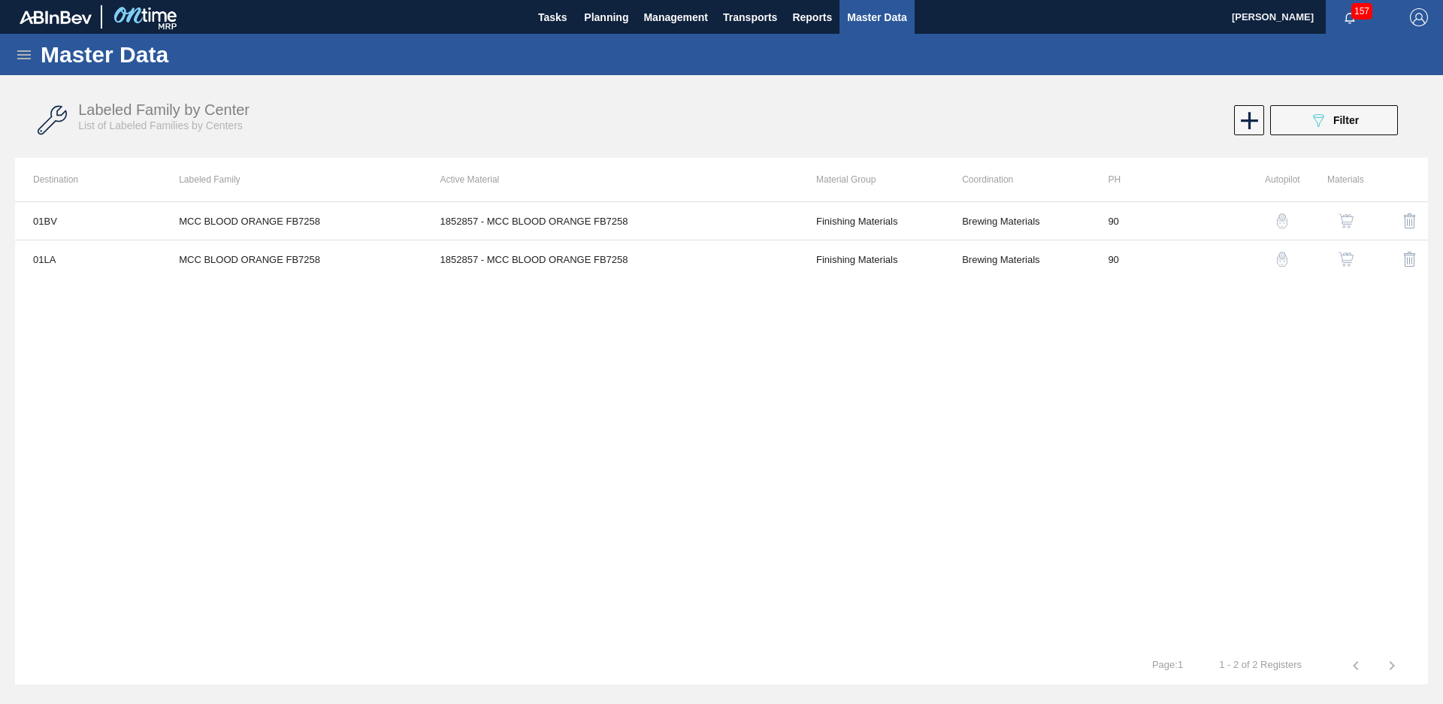
drag, startPoint x: 1353, startPoint y: 107, endPoint x: 1342, endPoint y: 147, distance: 41.4
click at [1353, 107] on button "089F7B8B-B2A5-4AFE-B5C0-19BA573D28AC Filter" at bounding box center [1334, 120] width 128 height 30
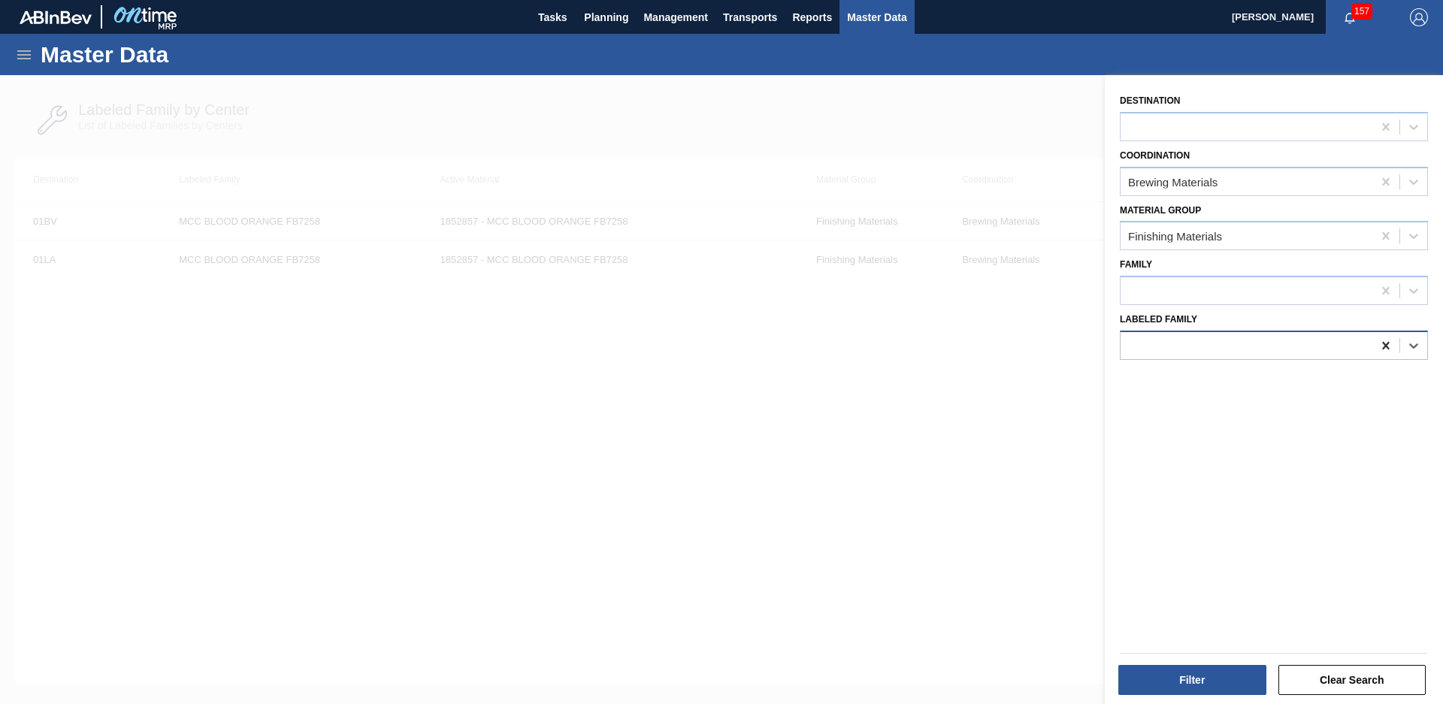
click at [1390, 349] on icon at bounding box center [1385, 345] width 15 height 15
type Family "GIV nat citru"
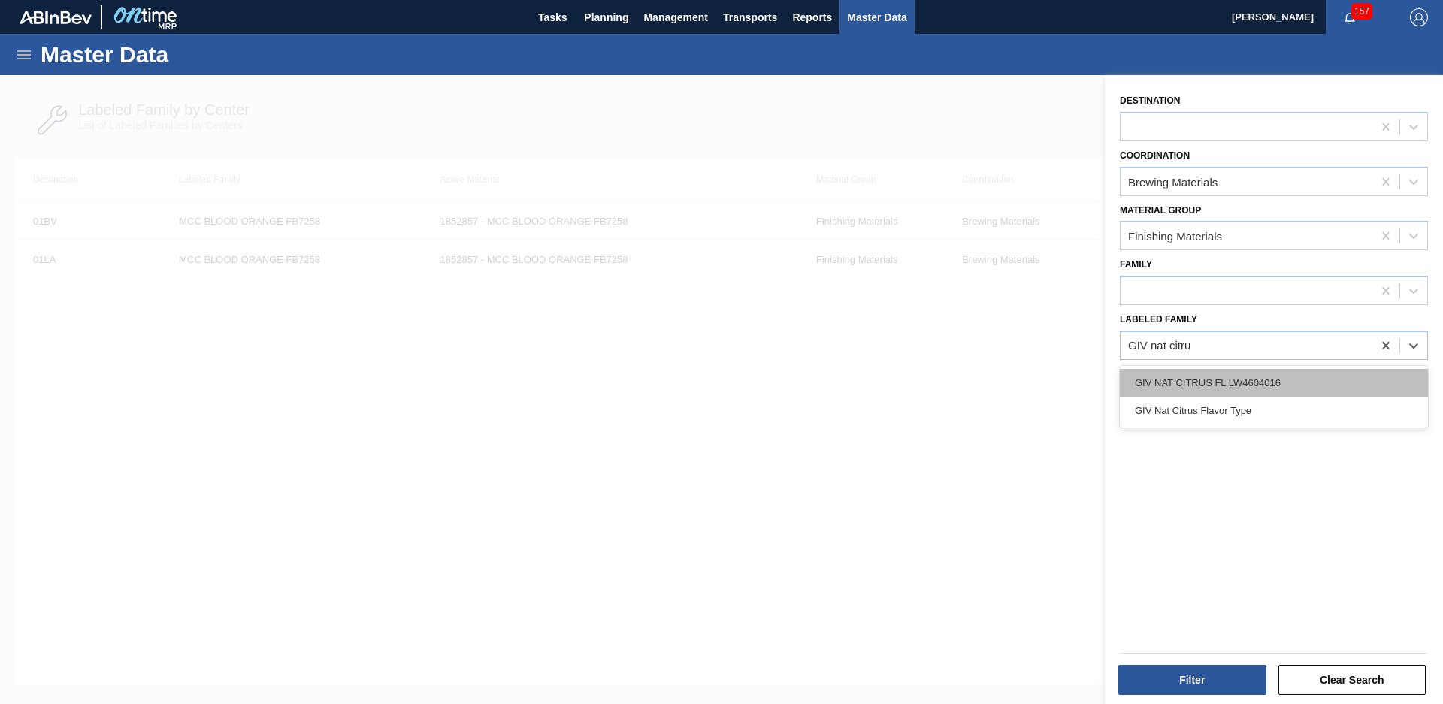
click at [1330, 374] on div "GIV NAT CITRUS FL LW4604016" at bounding box center [1274, 383] width 308 height 28
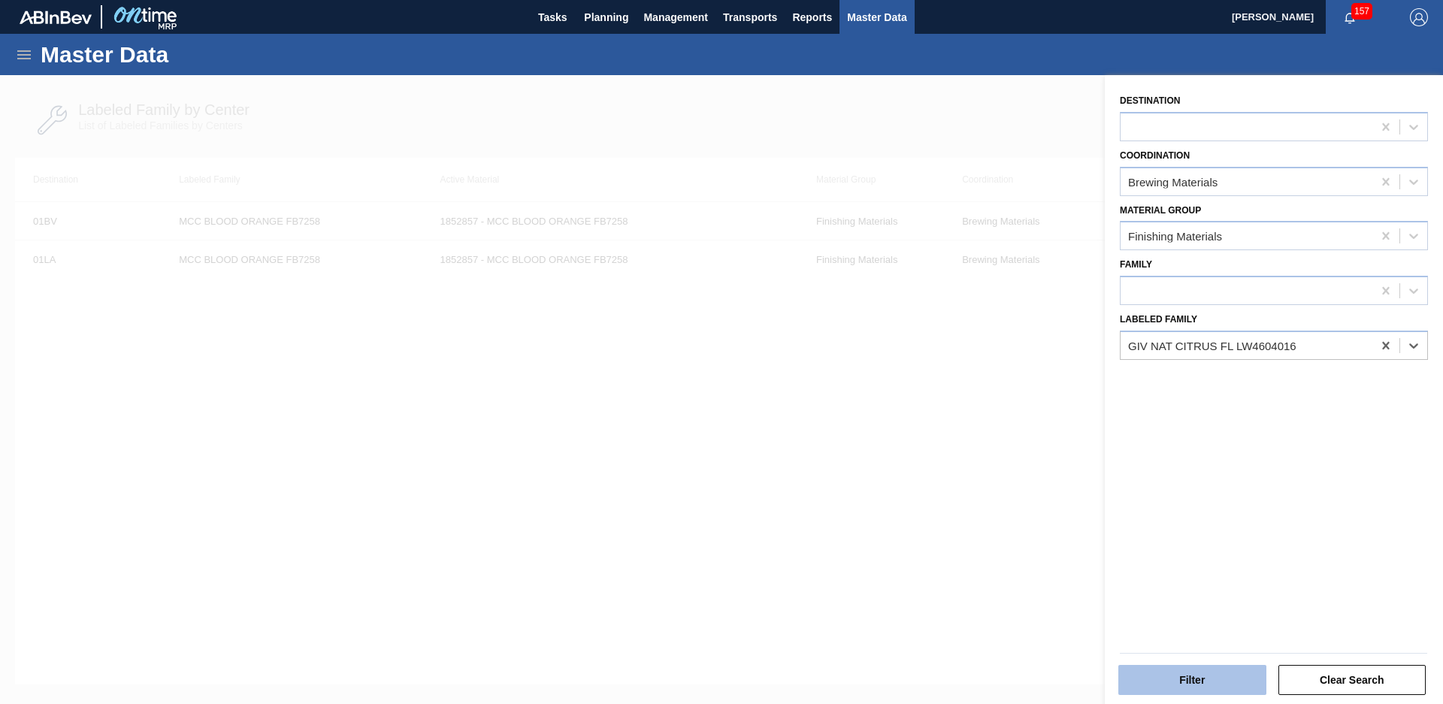
click at [1207, 673] on button "Filter" at bounding box center [1192, 680] width 148 height 30
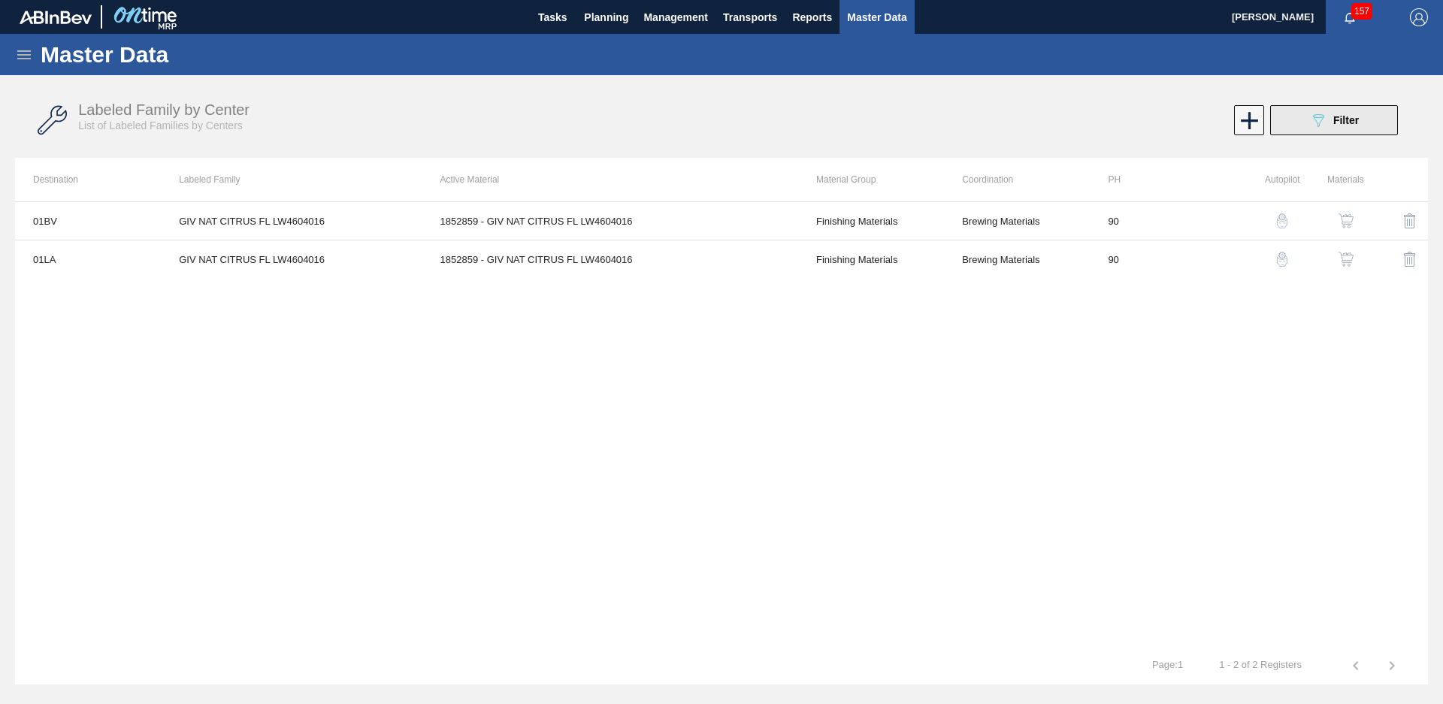
click at [1333, 123] on span "Filter" at bounding box center [1346, 120] width 26 height 12
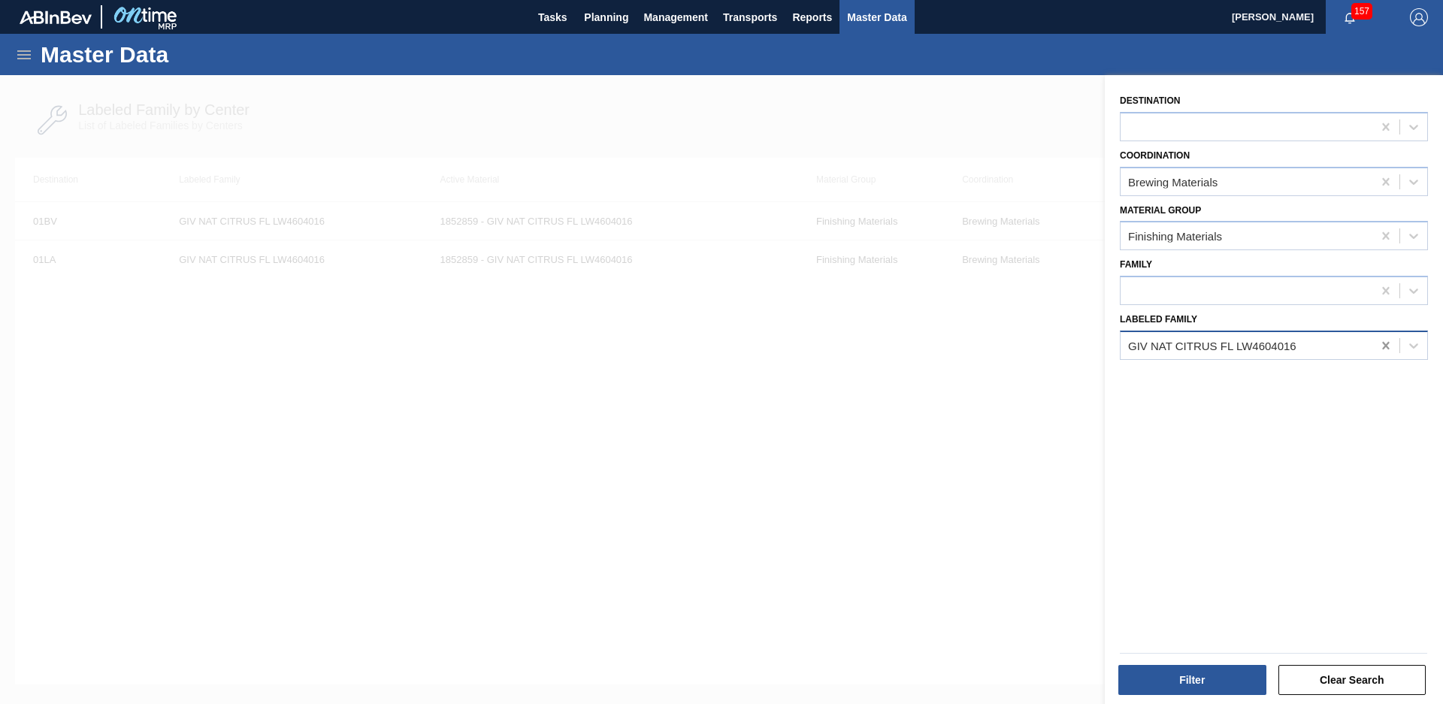
click at [1378, 351] on icon at bounding box center [1385, 345] width 15 height 15
type Family "IFF grapefruit"
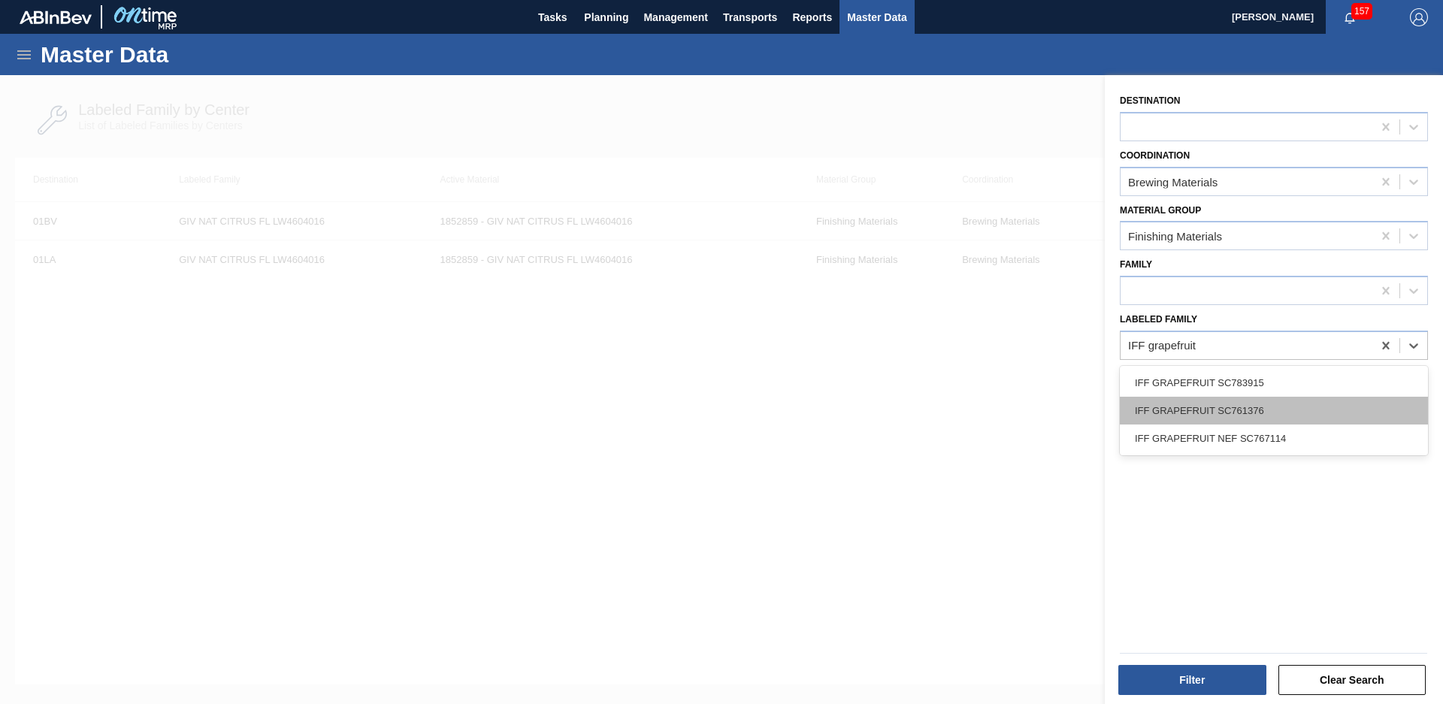
click at [1271, 405] on div "IFF GRAPEFRUIT SC761376" at bounding box center [1274, 411] width 308 height 28
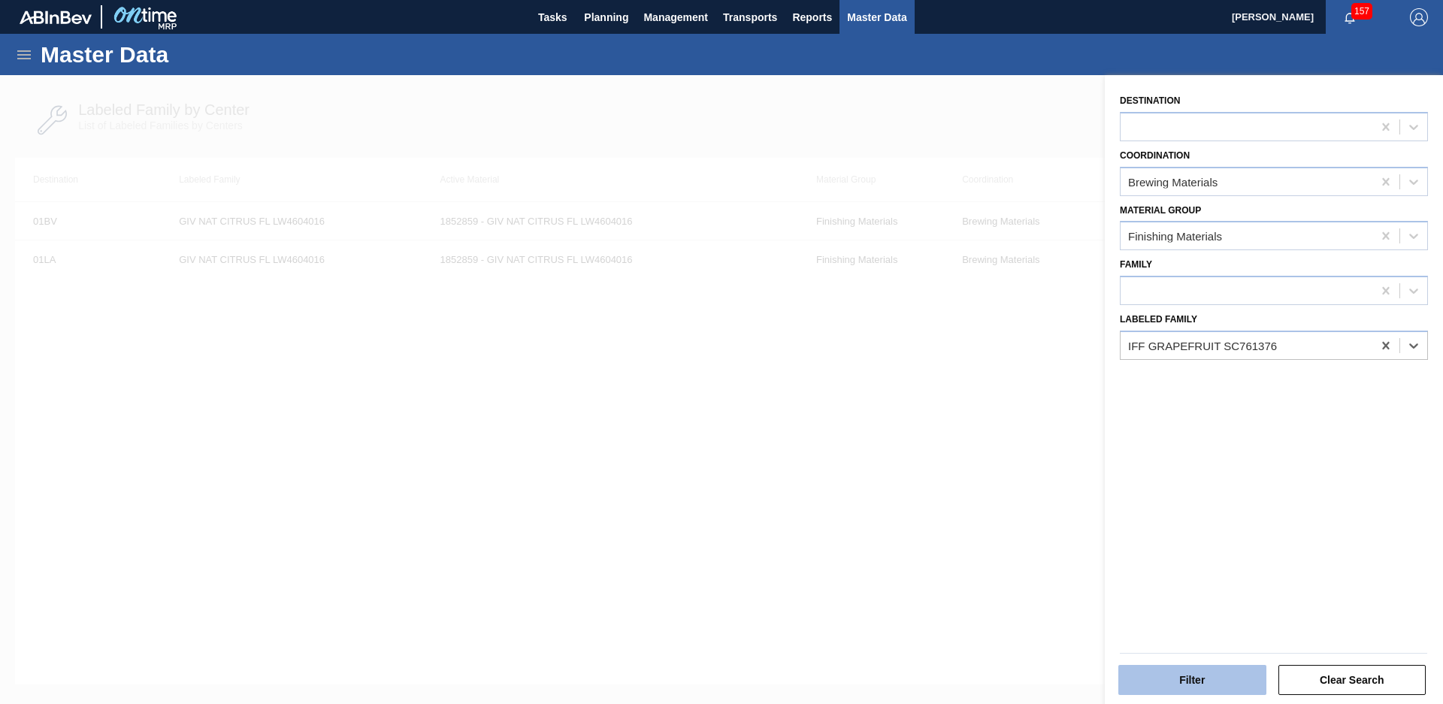
click at [1228, 692] on button "Filter" at bounding box center [1192, 680] width 148 height 30
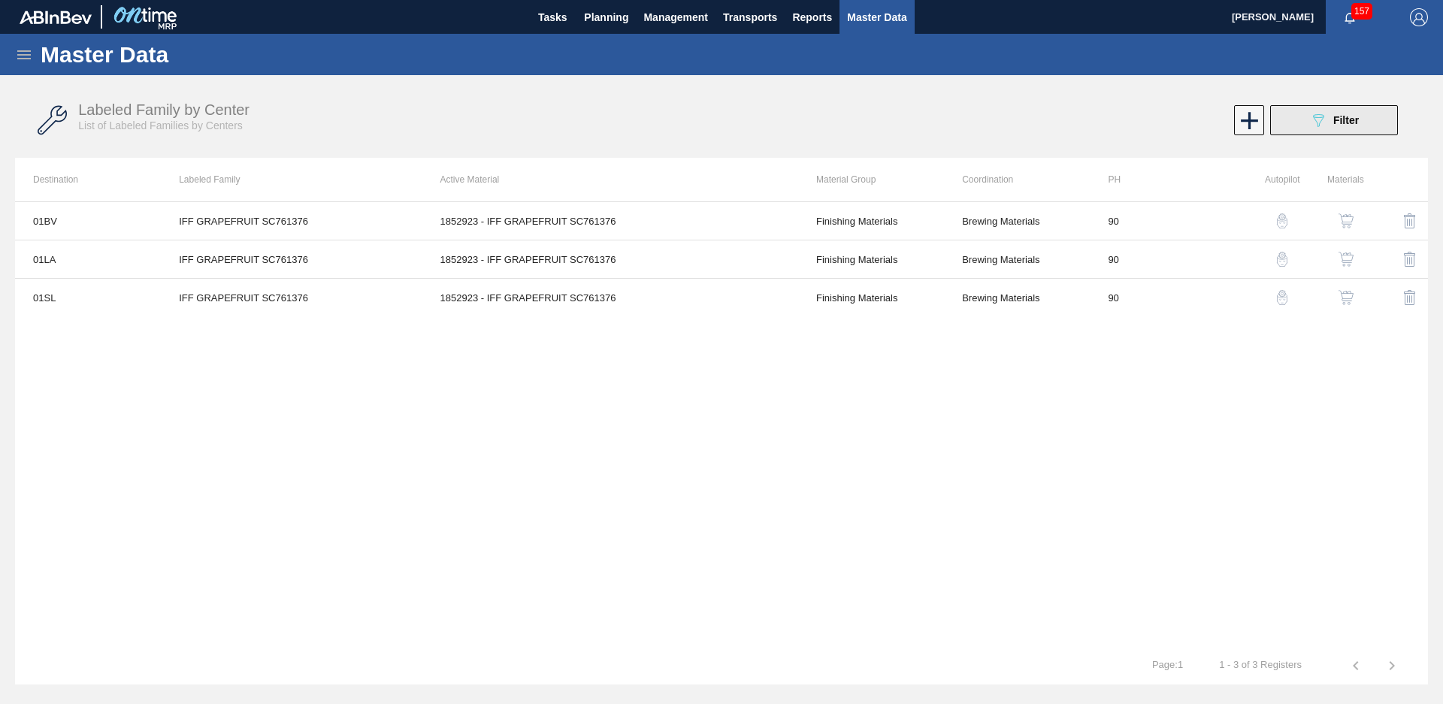
click at [1353, 122] on span "Filter" at bounding box center [1346, 120] width 26 height 12
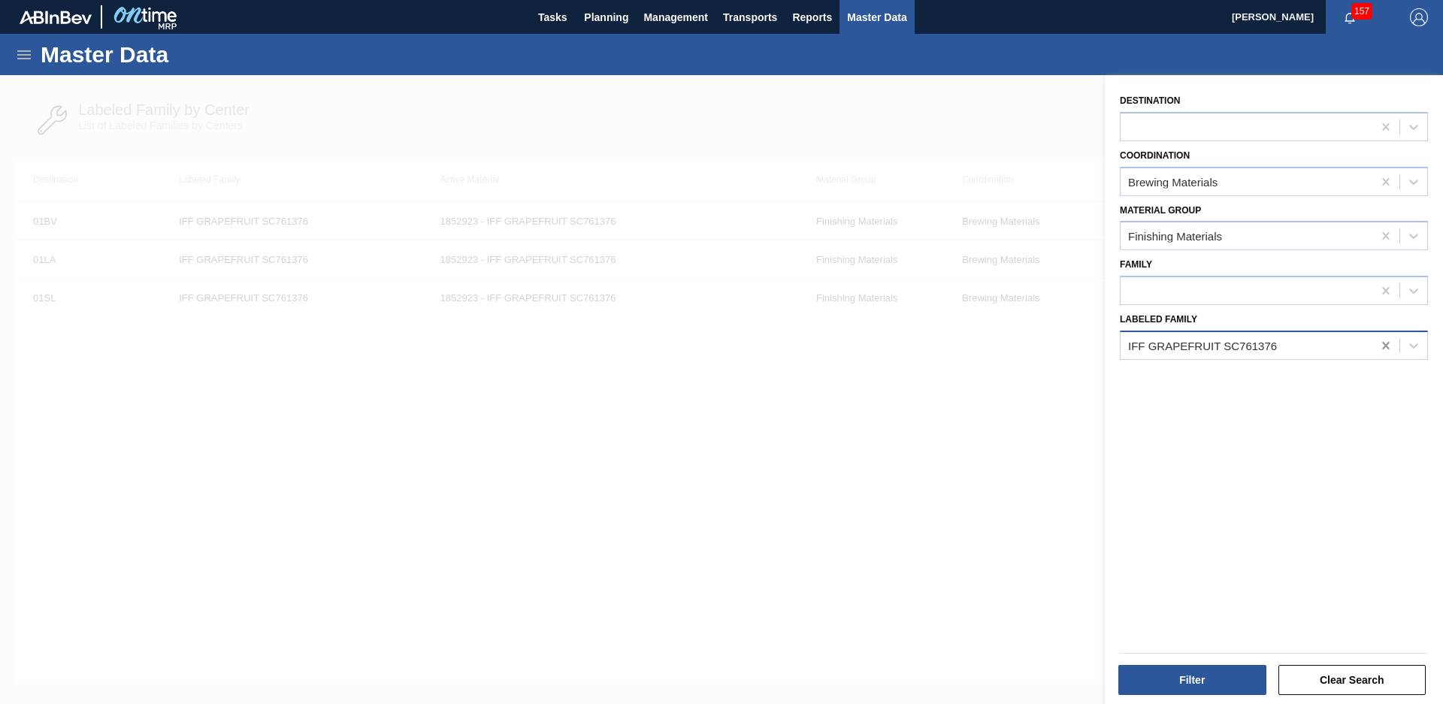
click at [1388, 352] on icon at bounding box center [1385, 345] width 15 height 15
type Family "Fir org nat pea"
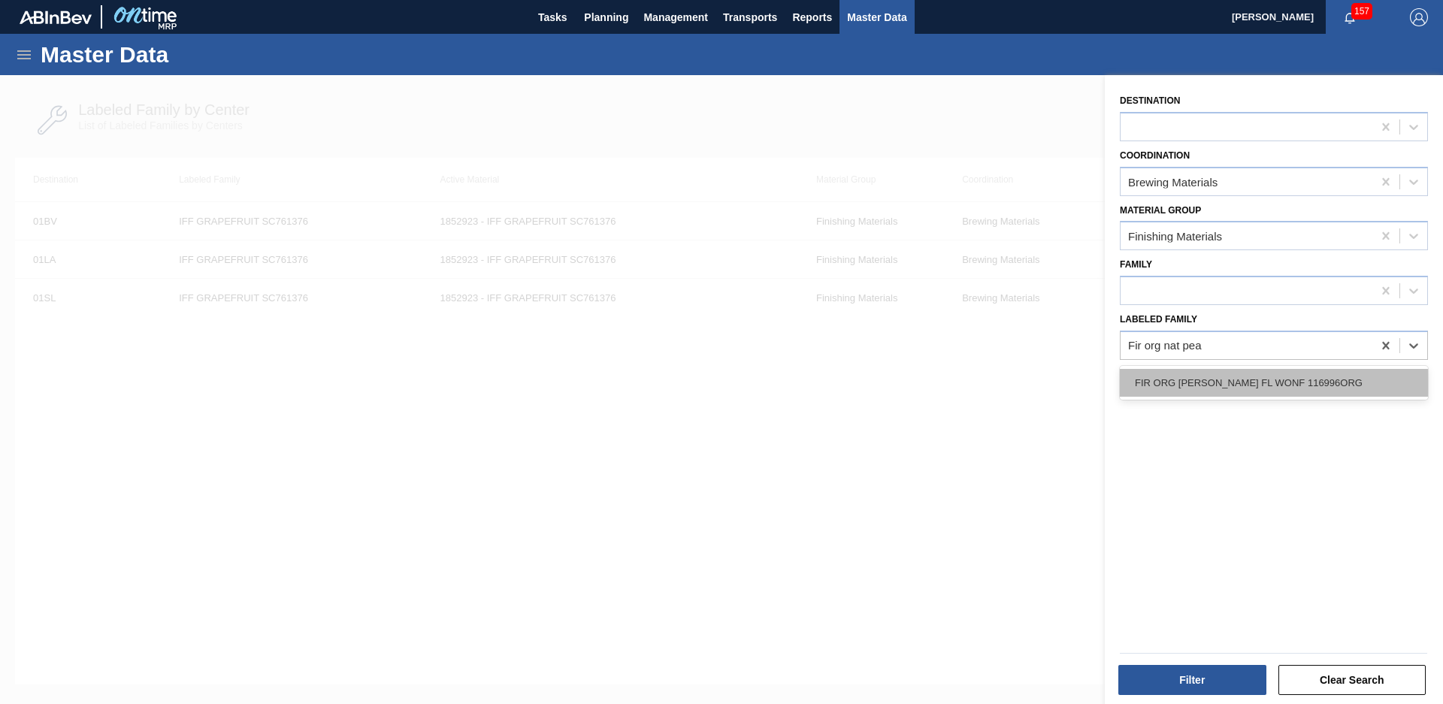
click at [1335, 392] on div "FIR ORG [PERSON_NAME] FL WONF 116996ORG" at bounding box center [1274, 383] width 308 height 28
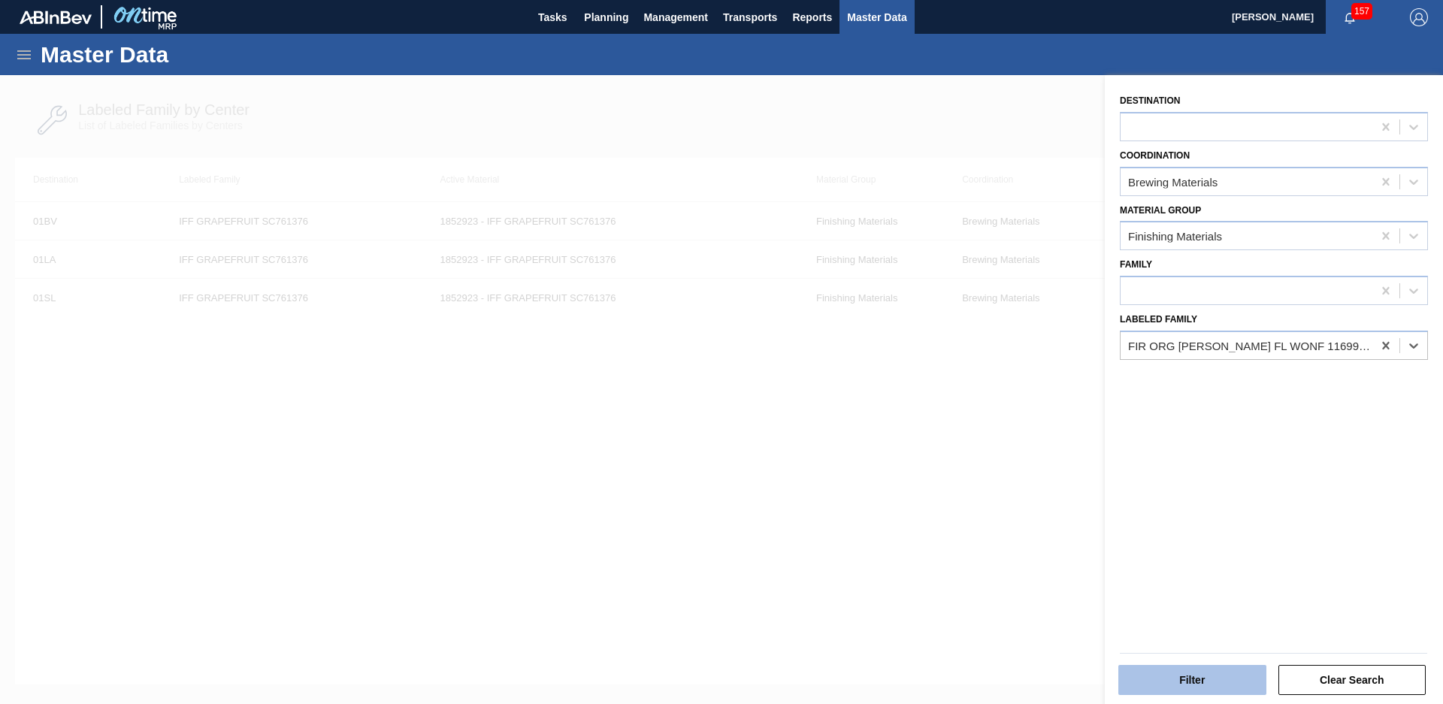
click at [1194, 679] on button "Filter" at bounding box center [1192, 680] width 148 height 30
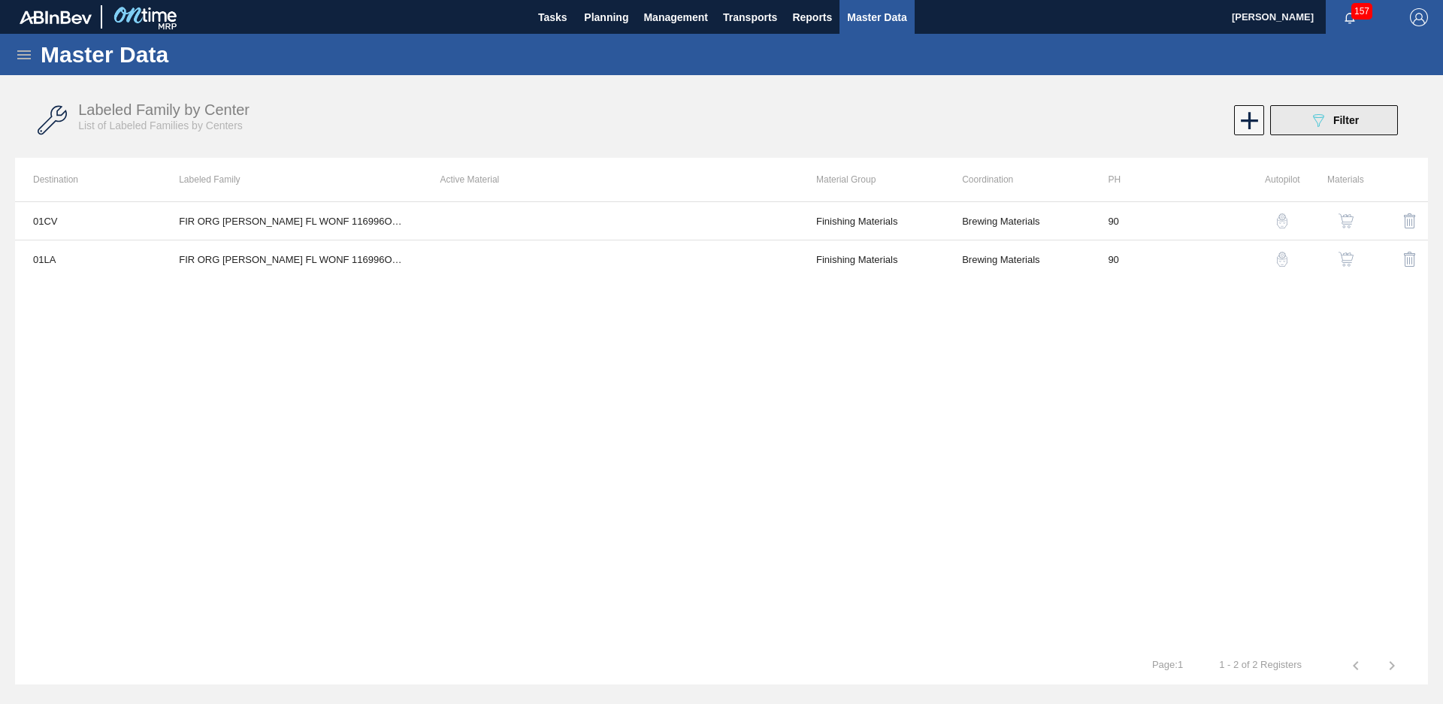
click at [1343, 127] on div "089F7B8B-B2A5-4AFE-B5C0-19BA573D28AC Filter" at bounding box center [1334, 120] width 50 height 18
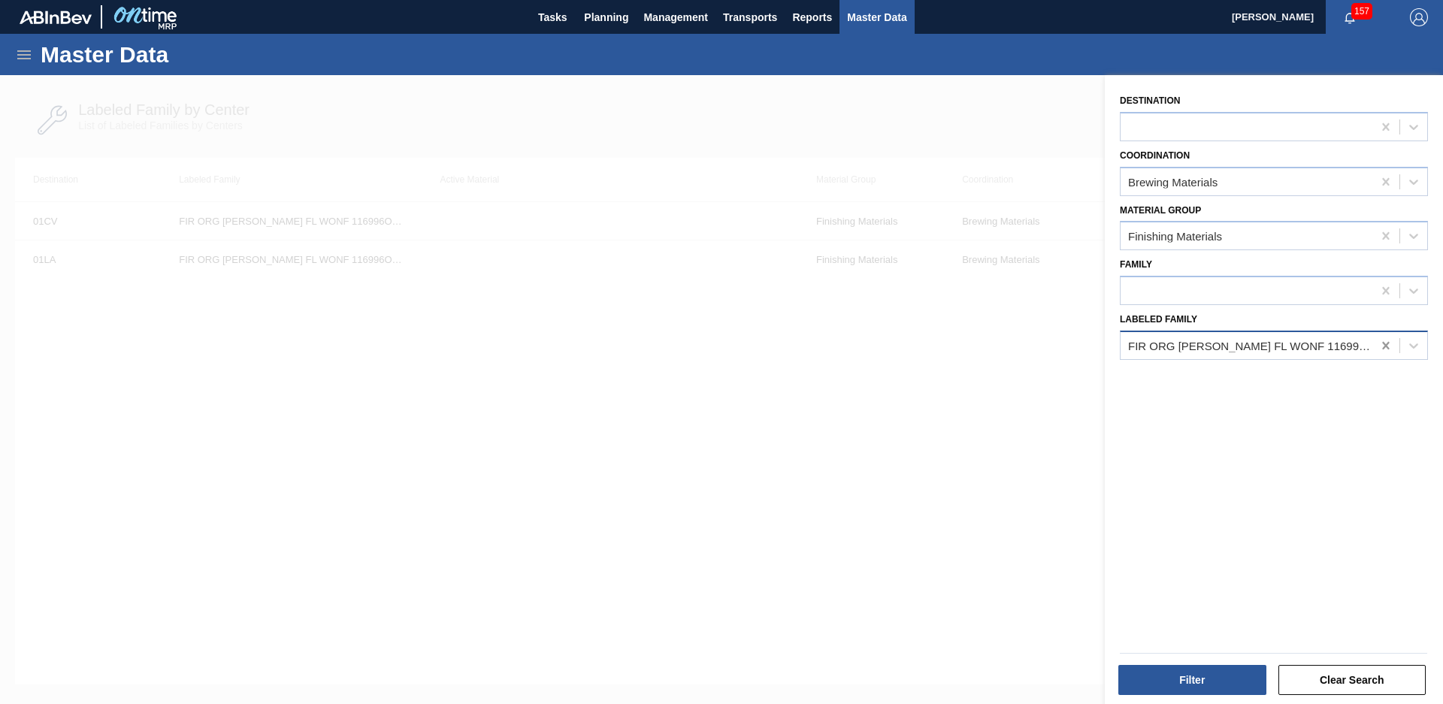
click at [1382, 342] on icon at bounding box center [1385, 346] width 7 height 8
type Family "Firm org nat"
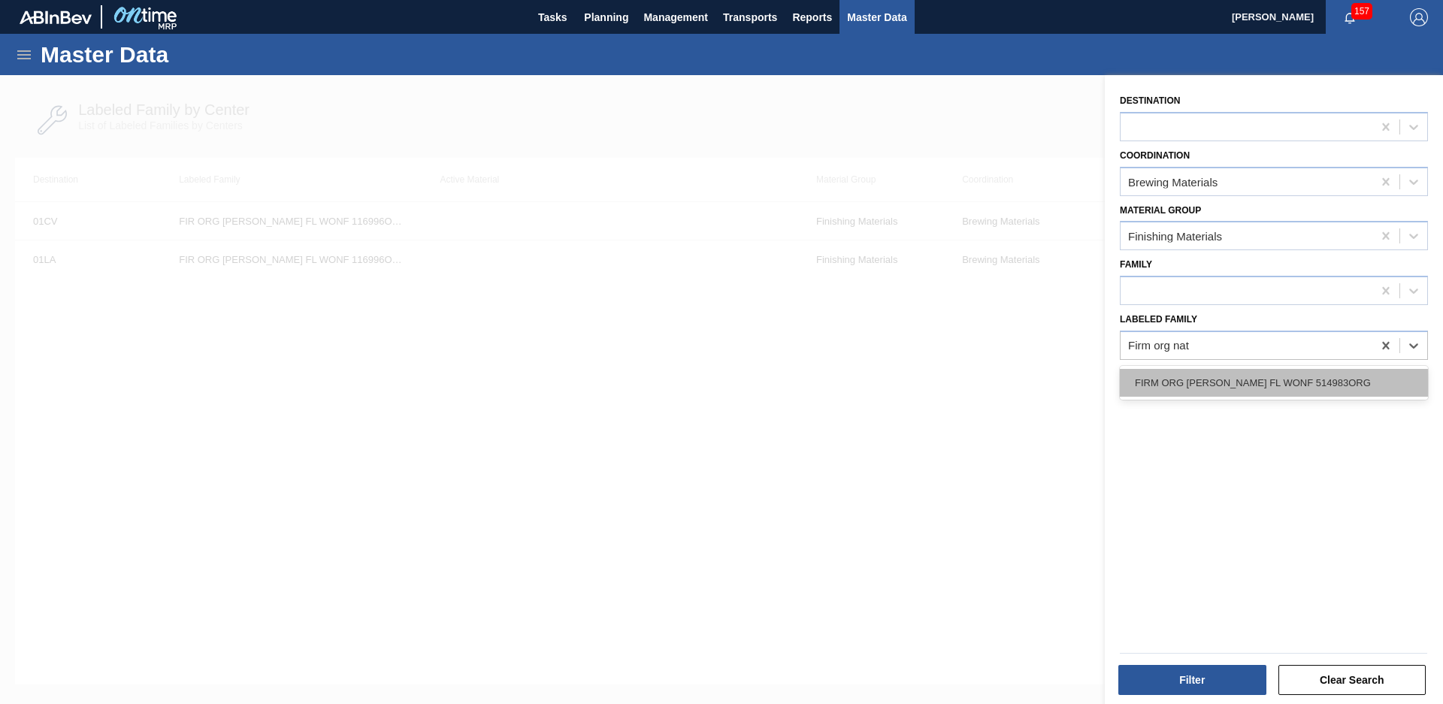
click at [1163, 390] on div "FIRM ORG [PERSON_NAME] FL WONF 514983ORG" at bounding box center [1274, 383] width 308 height 28
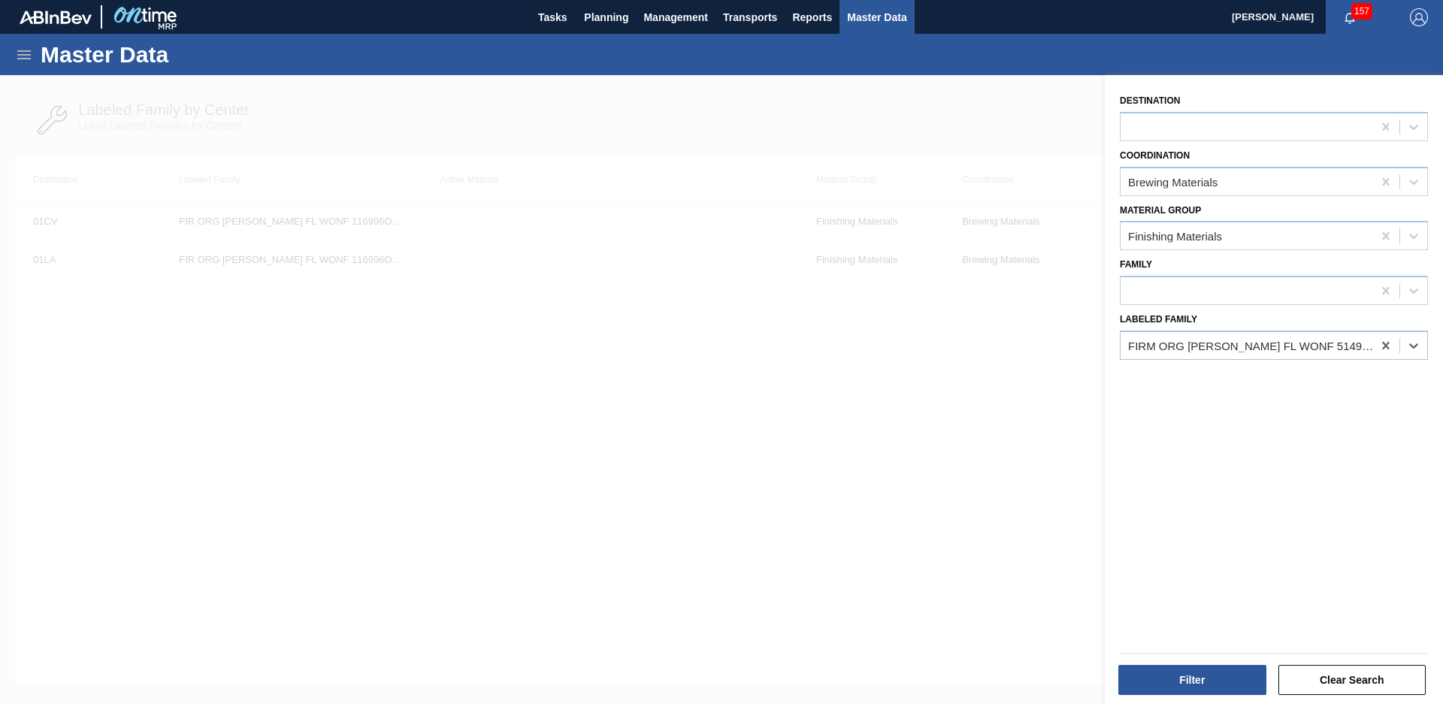
click at [1182, 663] on div "Filter Clear Search" at bounding box center [1273, 678] width 319 height 37
click at [1169, 678] on button "Filter" at bounding box center [1192, 680] width 148 height 30
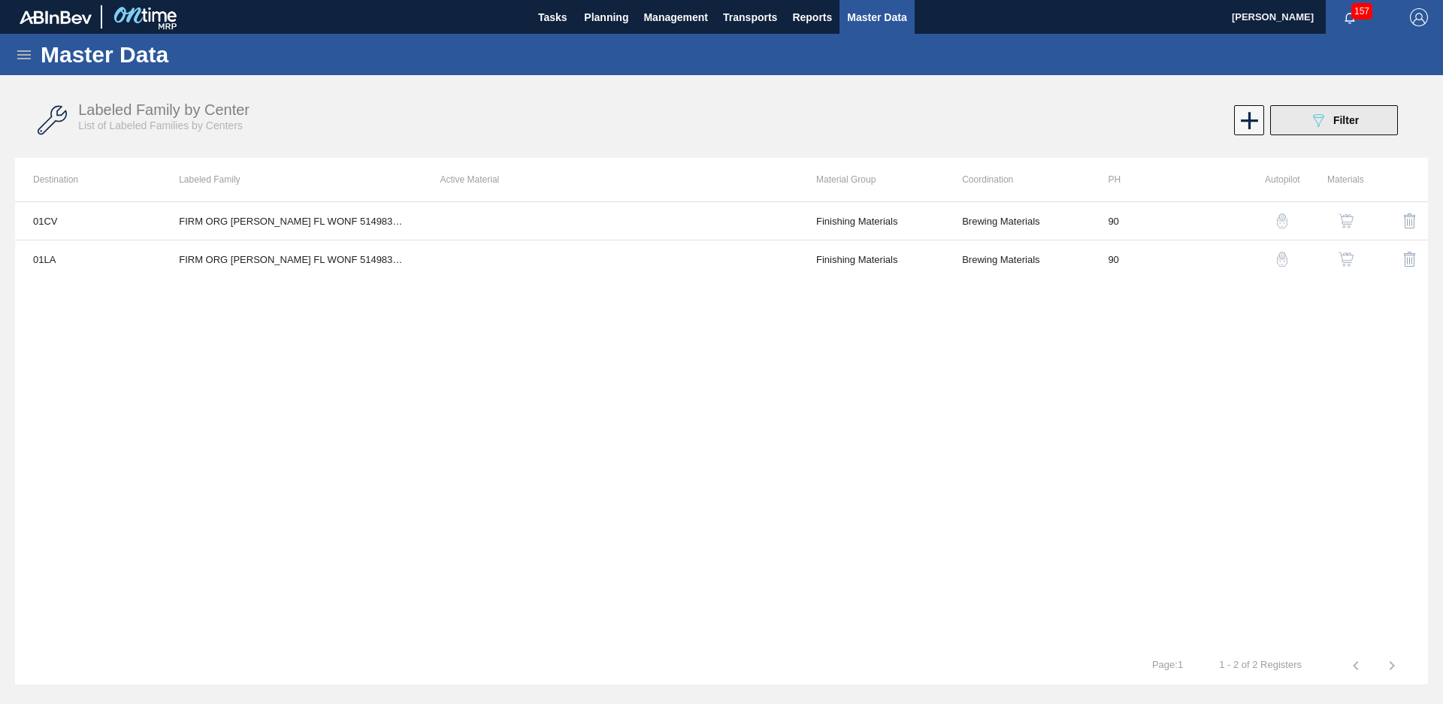
click at [1335, 120] on span "Filter" at bounding box center [1346, 120] width 26 height 12
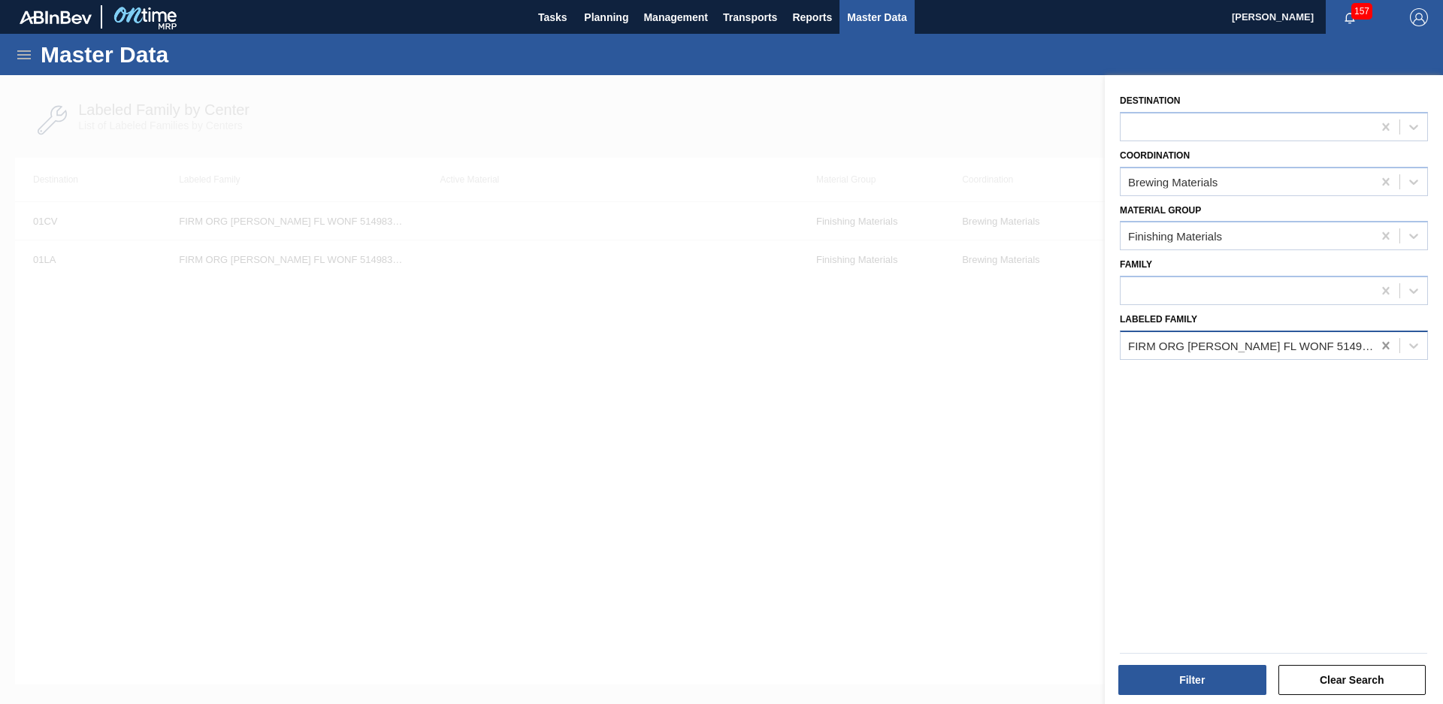
click at [1387, 352] on icon at bounding box center [1385, 345] width 15 height 15
type Family "Wld green"
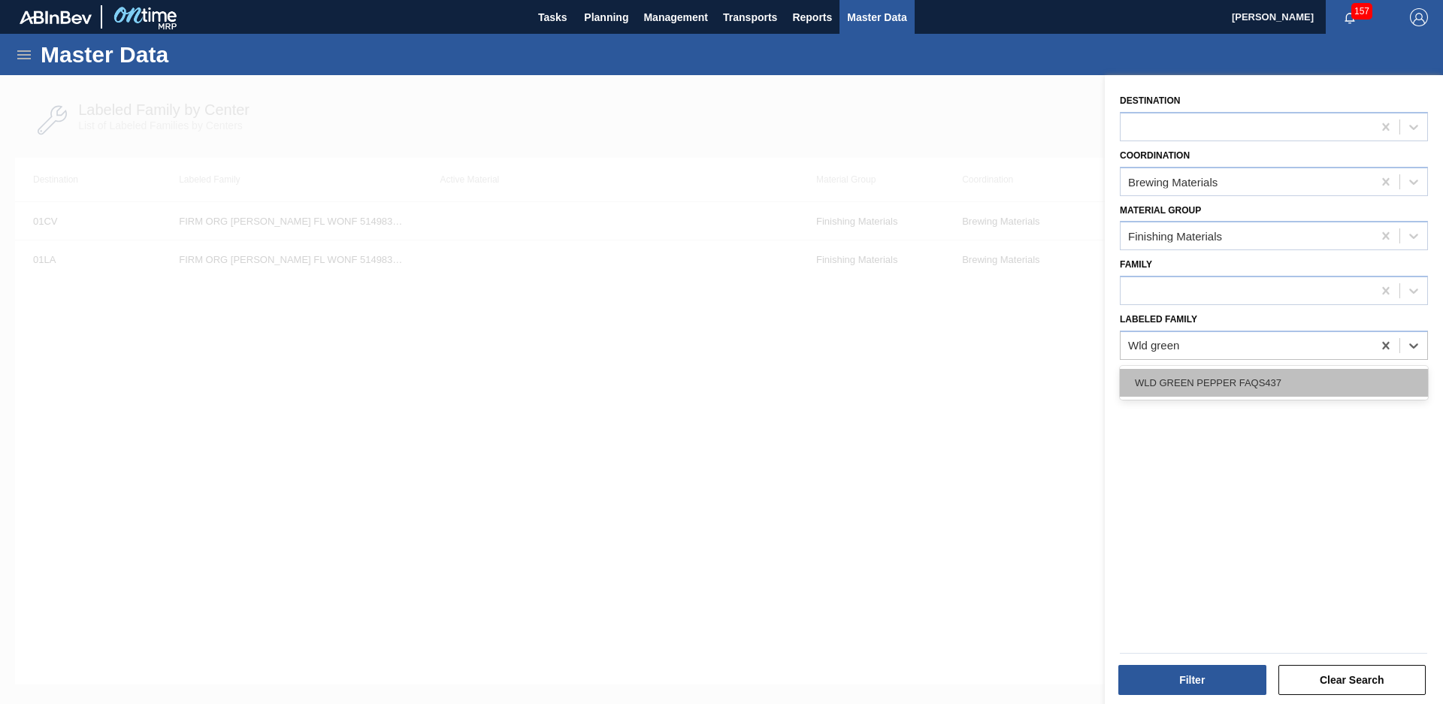
click at [1223, 380] on div "WLD GREEN PEPPER FAQS437" at bounding box center [1274, 383] width 308 height 28
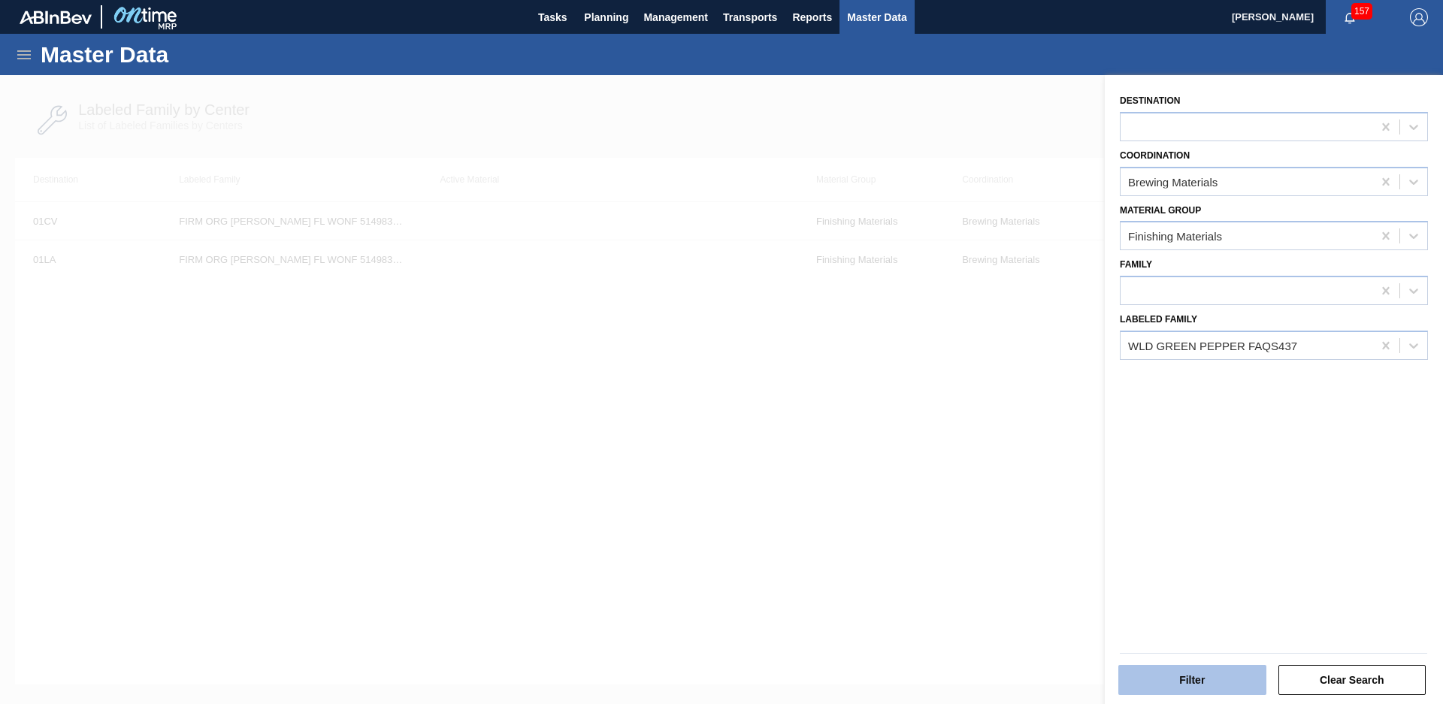
click at [1181, 674] on button "Filter" at bounding box center [1192, 680] width 148 height 30
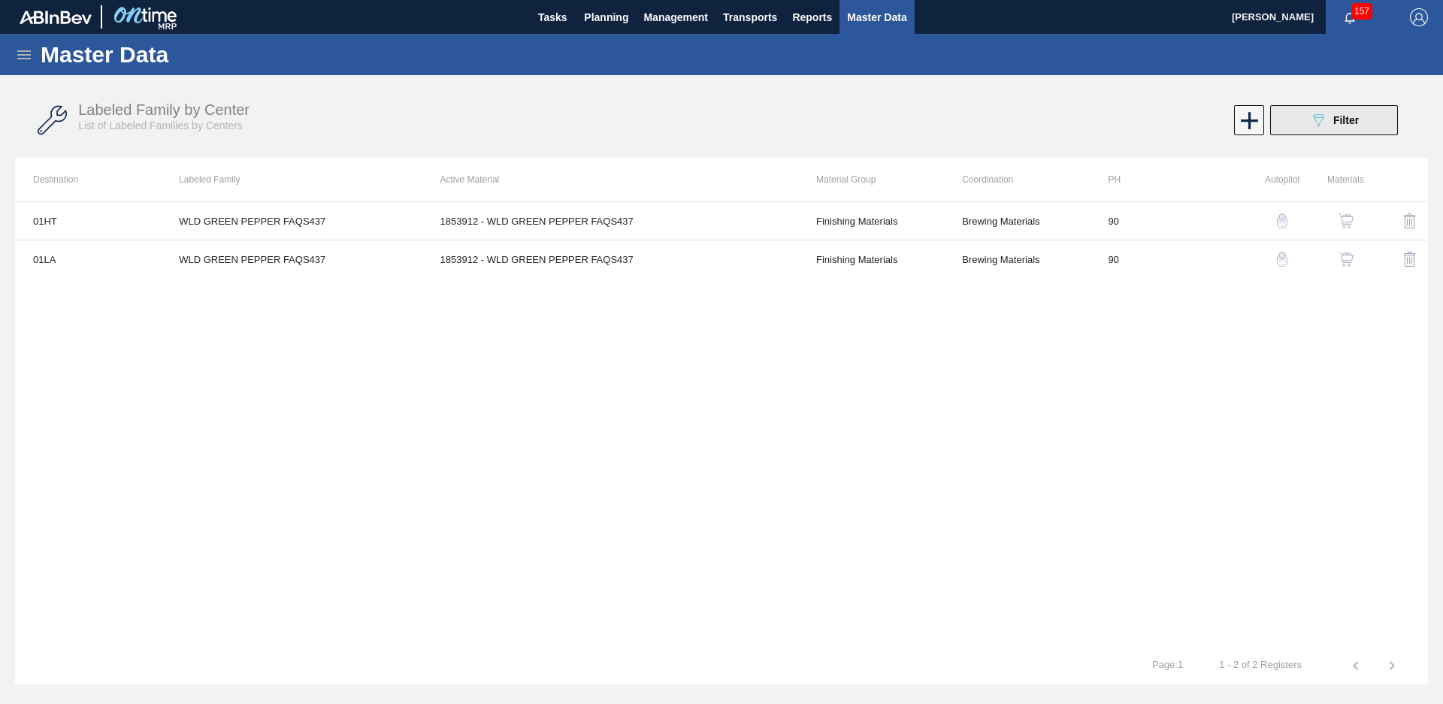
click at [1306, 121] on button "089F7B8B-B2A5-4AFE-B5C0-19BA573D28AC Filter" at bounding box center [1334, 120] width 128 height 30
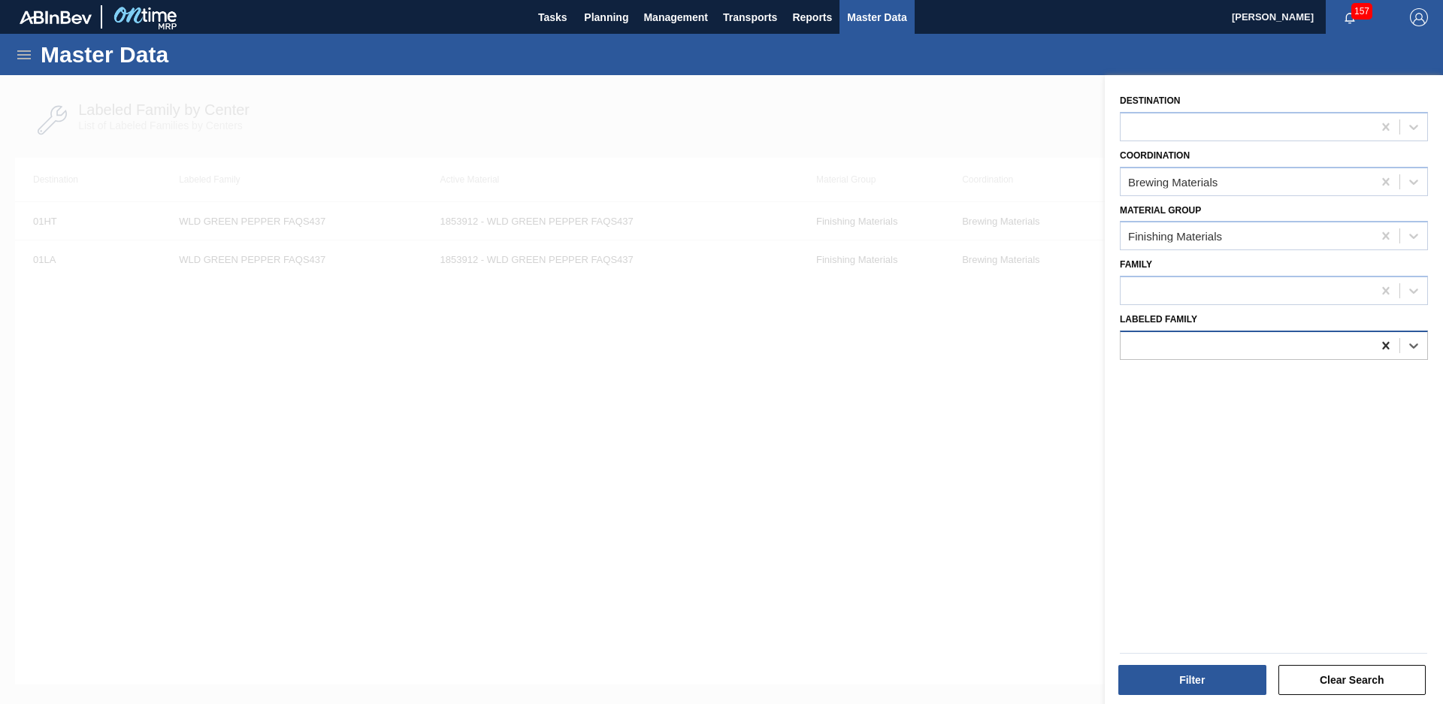
click at [1378, 348] on icon at bounding box center [1385, 345] width 15 height 15
type Family "Giv nat grape"
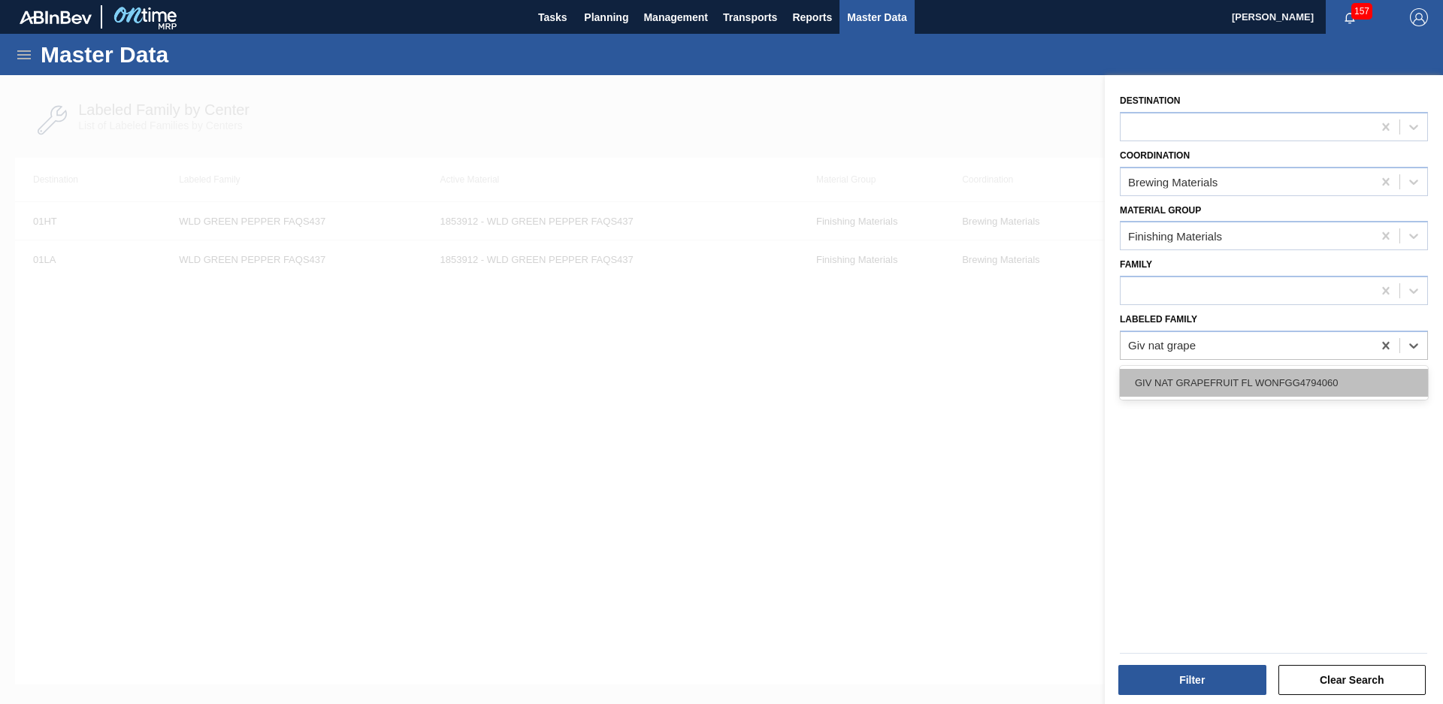
click at [1330, 378] on div "GIV NAT GRAPEFRUIT FL WONFGG4794060" at bounding box center [1274, 383] width 308 height 28
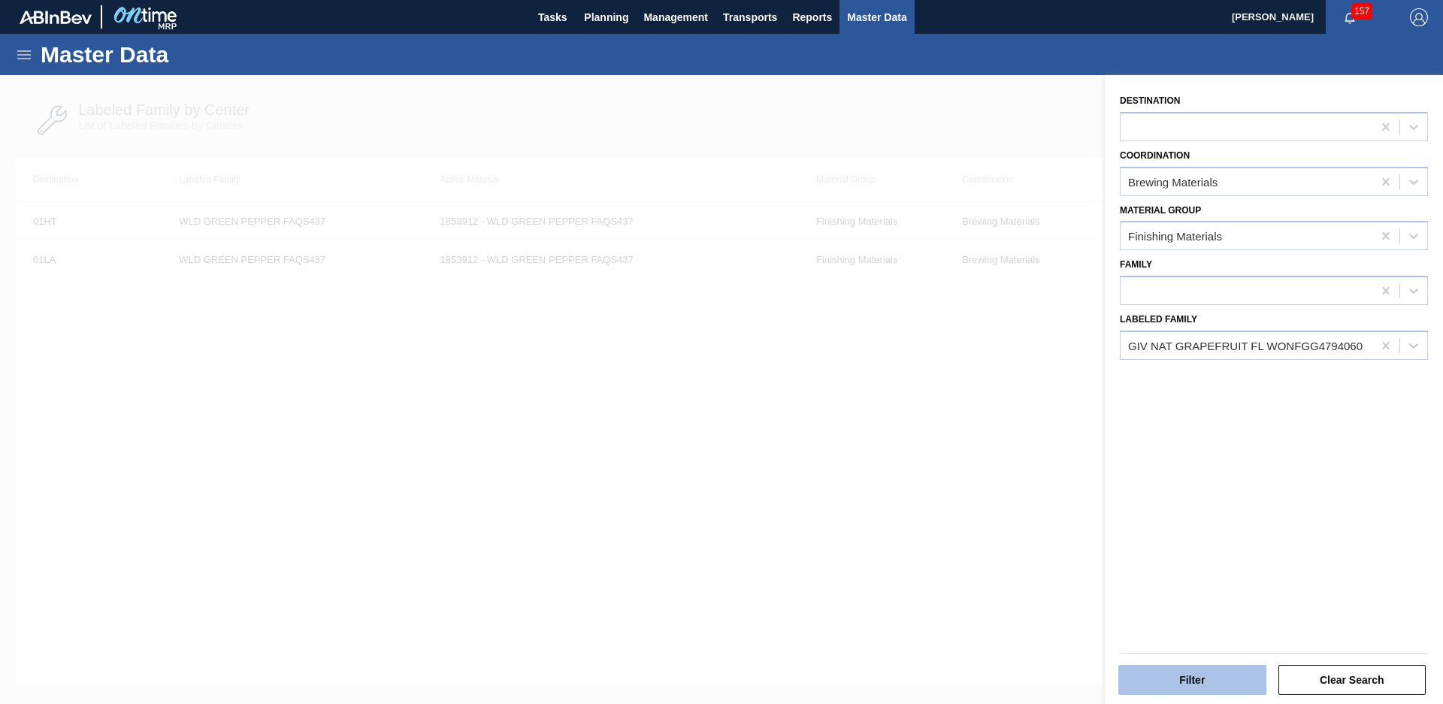
click at [1204, 671] on button "Filter" at bounding box center [1192, 680] width 148 height 30
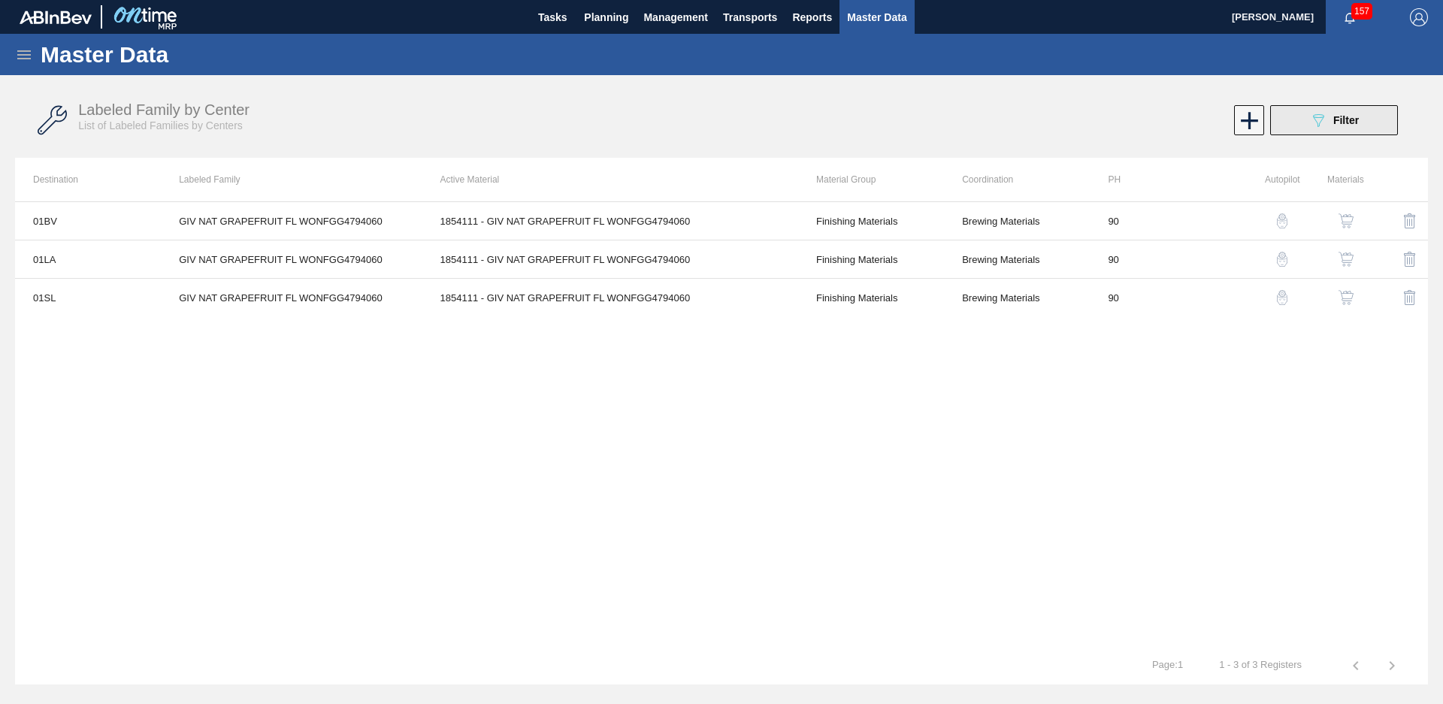
click at [1342, 110] on button "089F7B8B-B2A5-4AFE-B5C0-19BA573D28AC Filter" at bounding box center [1334, 120] width 128 height 30
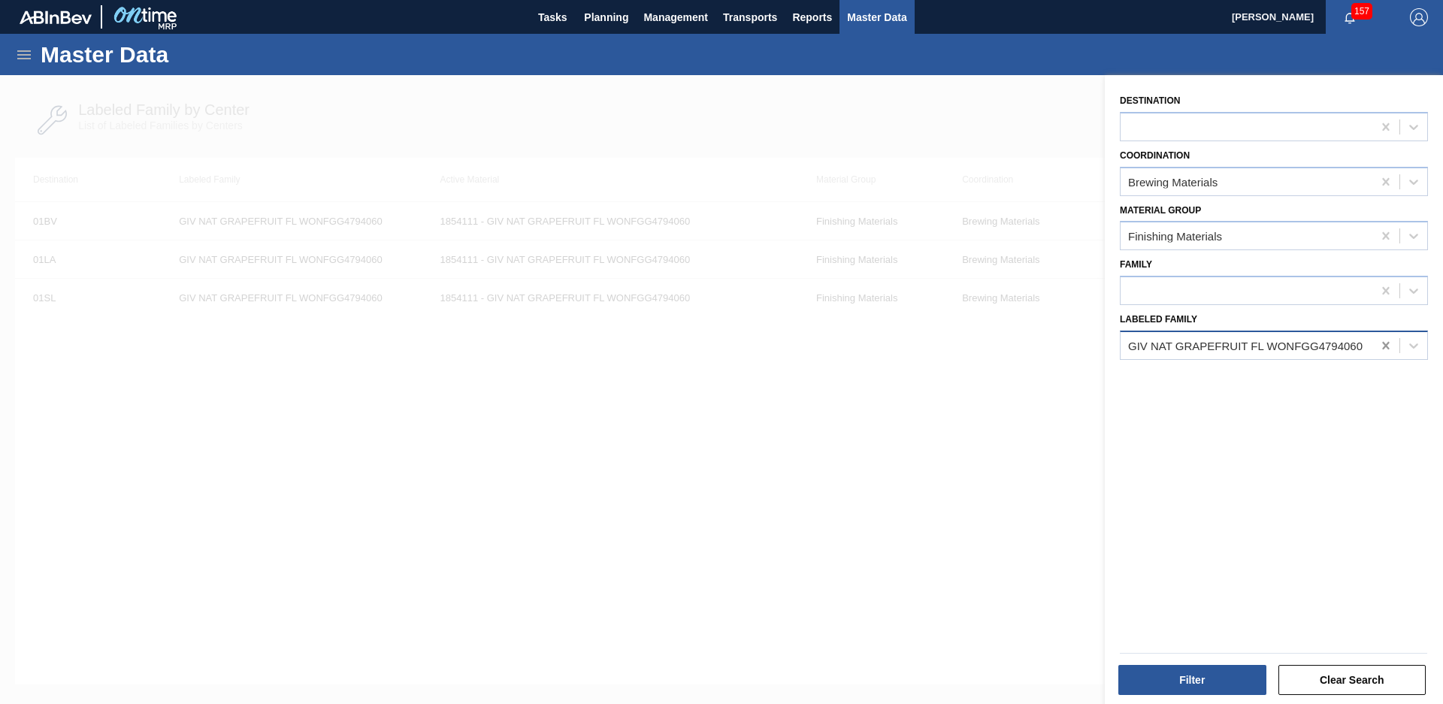
click at [1378, 343] on icon at bounding box center [1385, 345] width 15 height 15
type Family "GIV NAT Ap"
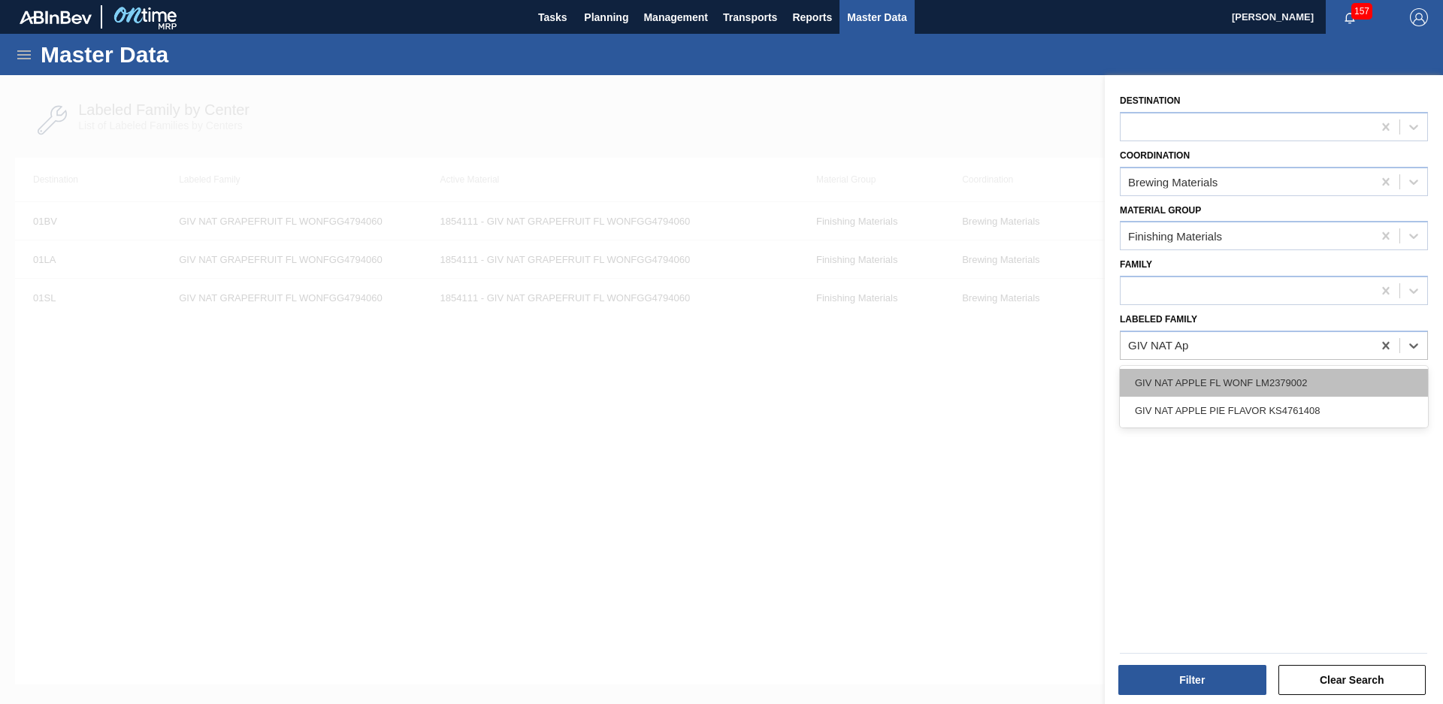
click at [1314, 383] on div "GIV NAT APPLE FL WONF LM2379002" at bounding box center [1274, 383] width 308 height 28
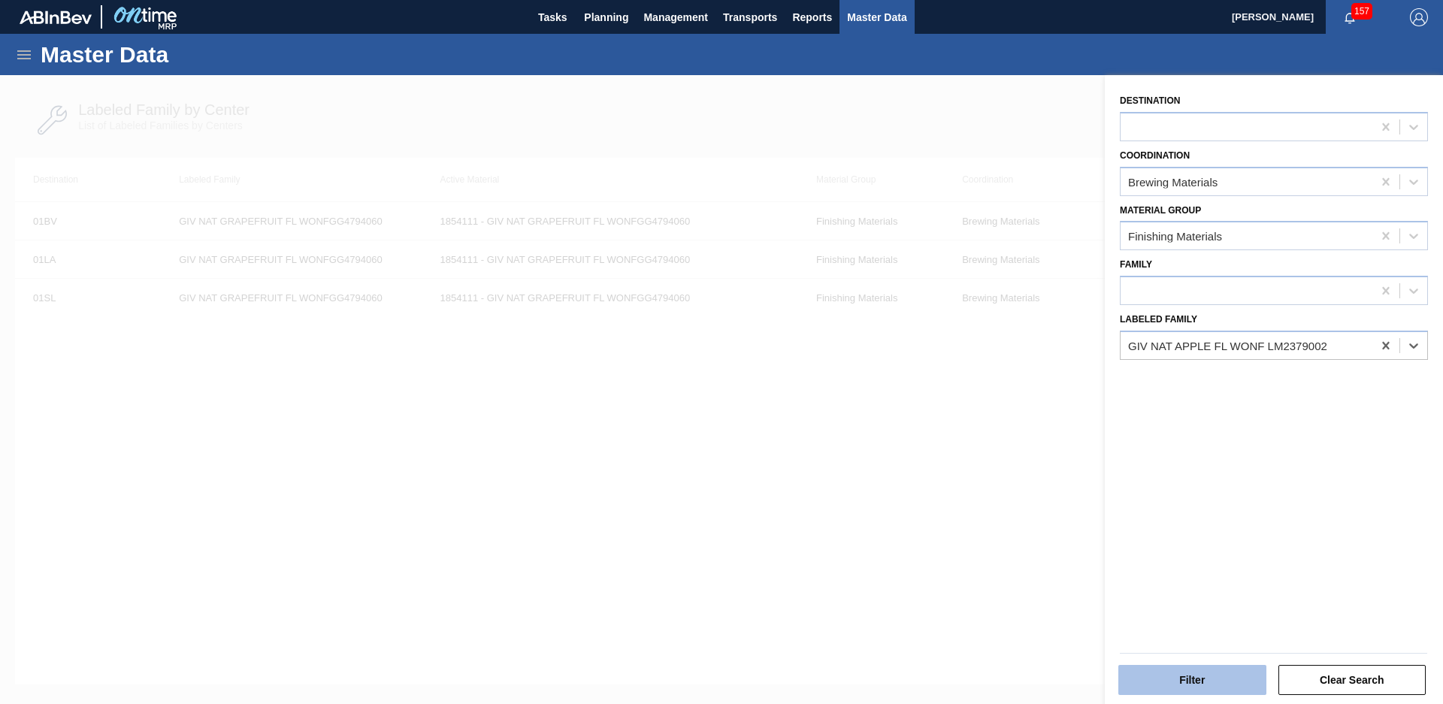
click at [1238, 688] on button "Filter" at bounding box center [1192, 680] width 148 height 30
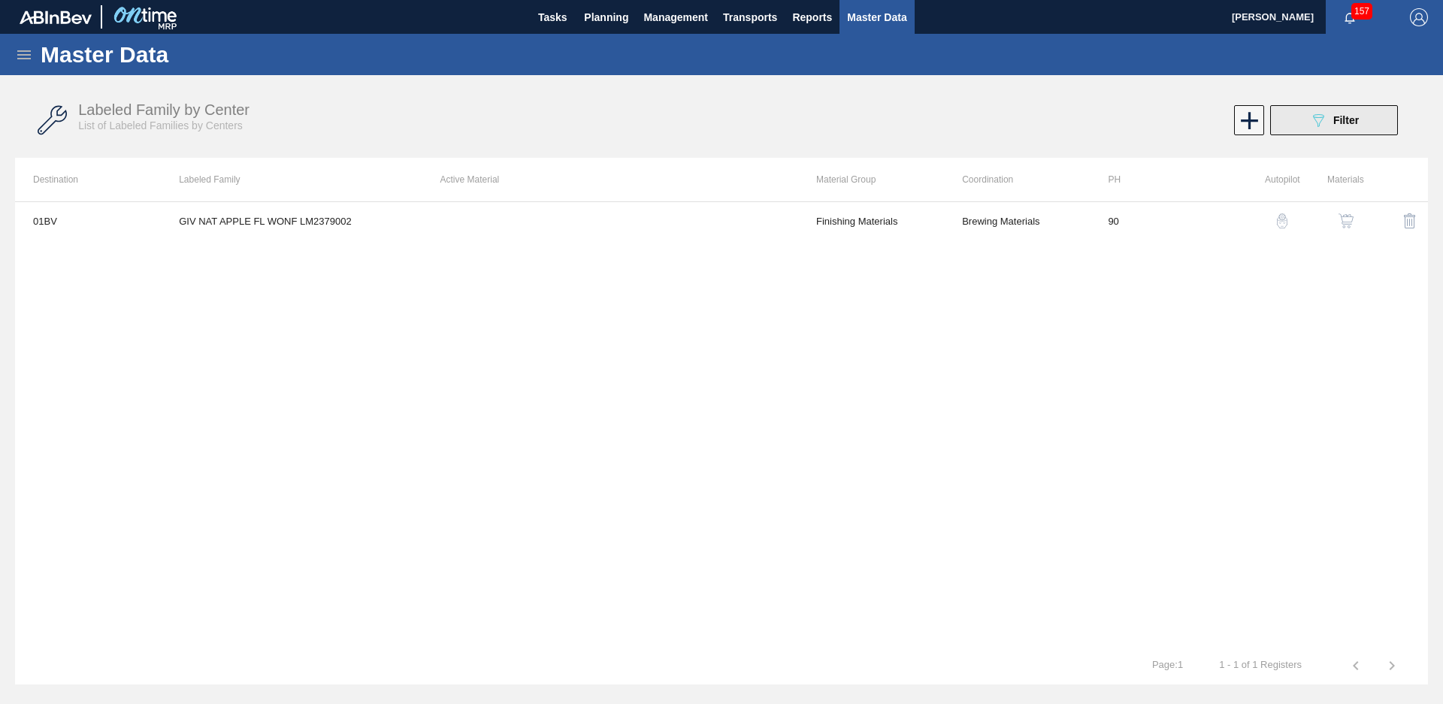
click at [1369, 126] on button "089F7B8B-B2A5-4AFE-B5C0-19BA573D28AC Filter" at bounding box center [1334, 120] width 128 height 30
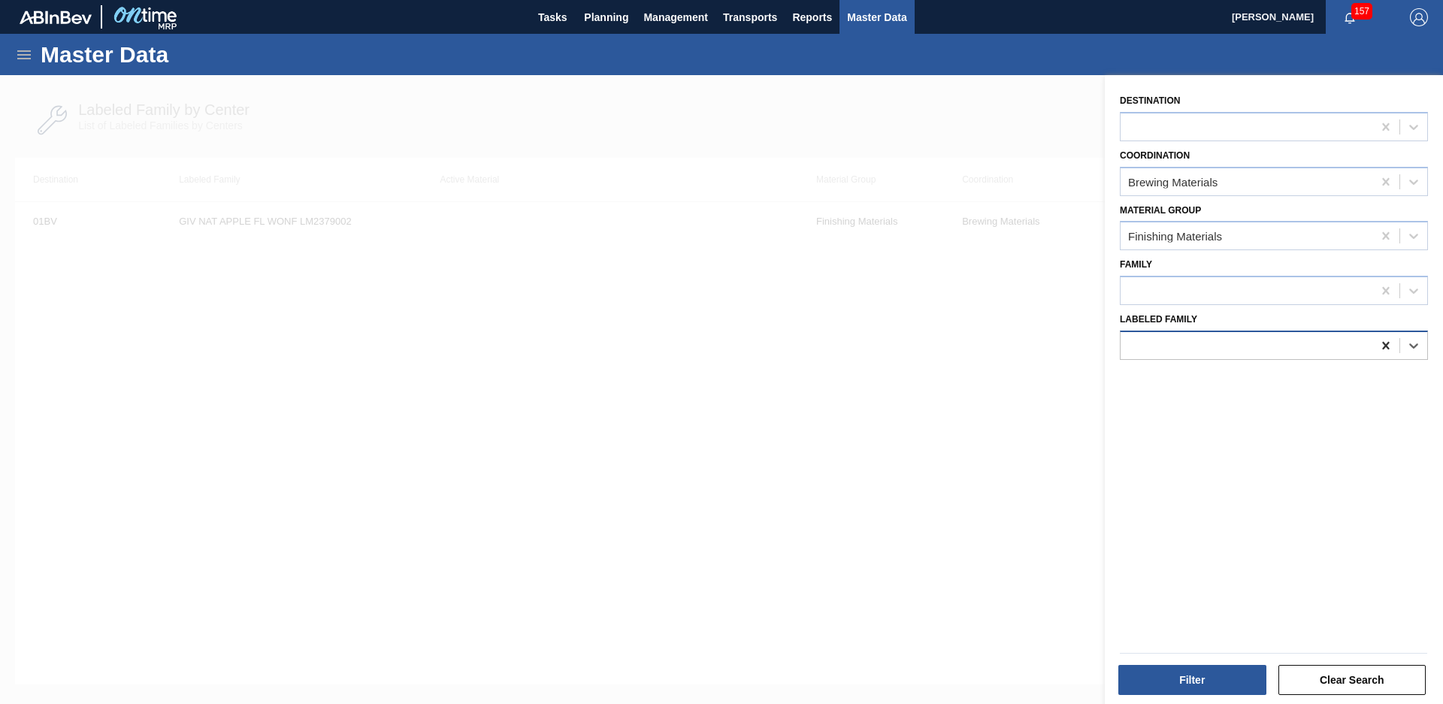
click at [1381, 346] on icon at bounding box center [1385, 345] width 15 height 15
type Family "Giv nat apple"
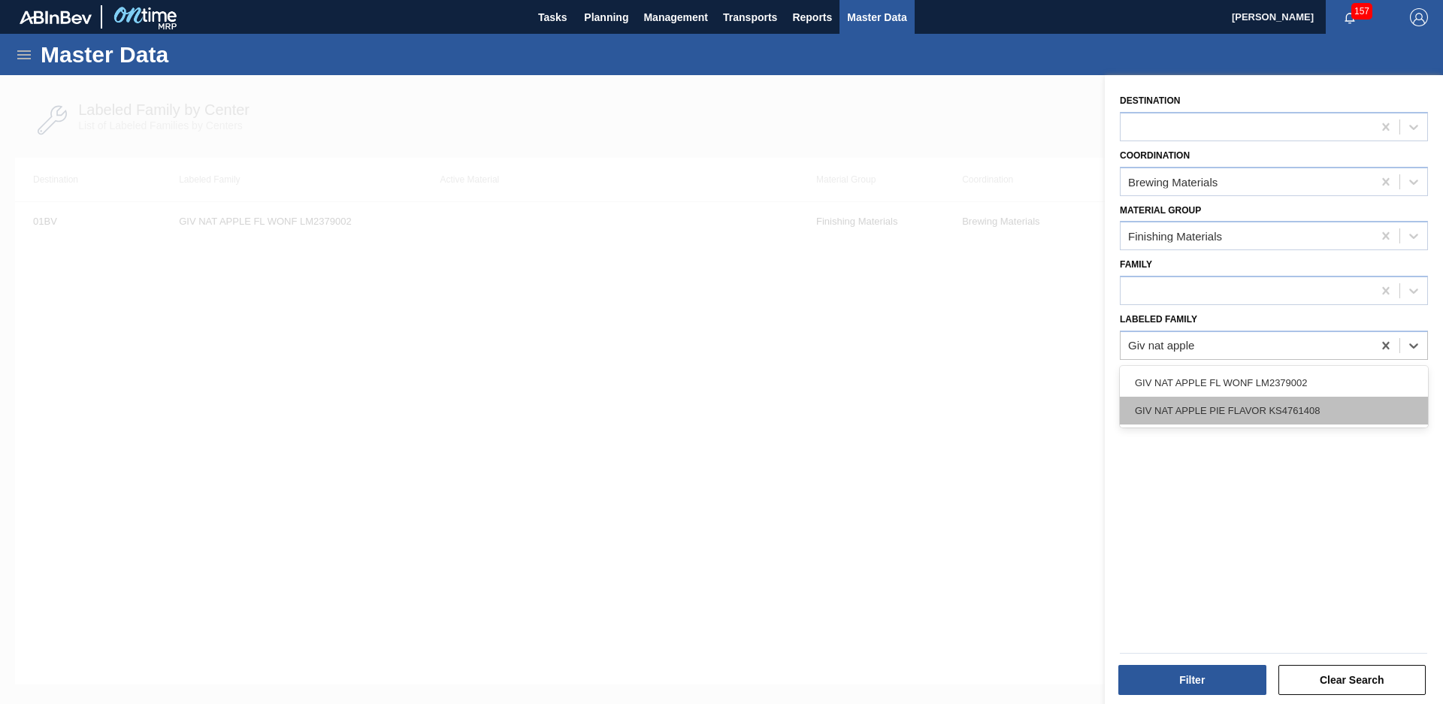
click at [1239, 404] on div "GIV NAT APPLE PIE FLAVOR KS4761408" at bounding box center [1274, 411] width 308 height 28
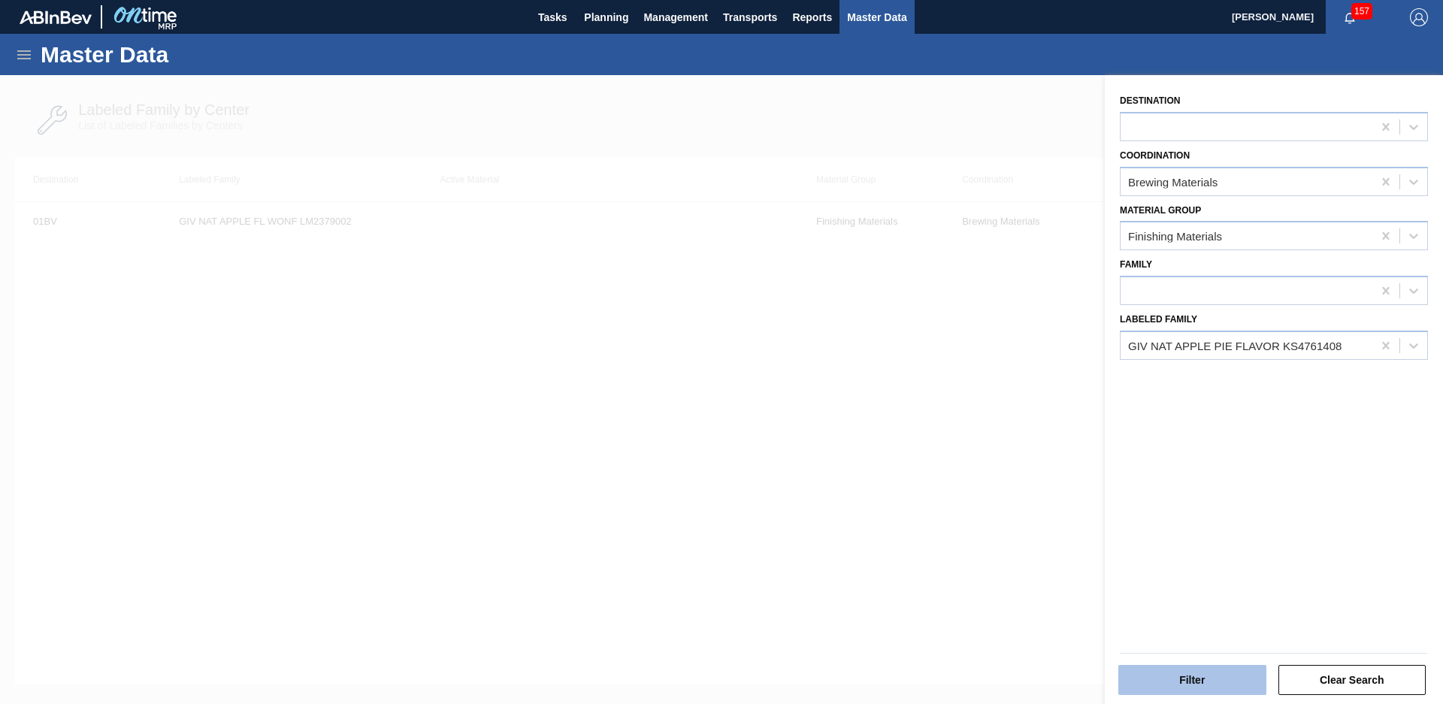
click at [1204, 676] on button "Filter" at bounding box center [1192, 680] width 148 height 30
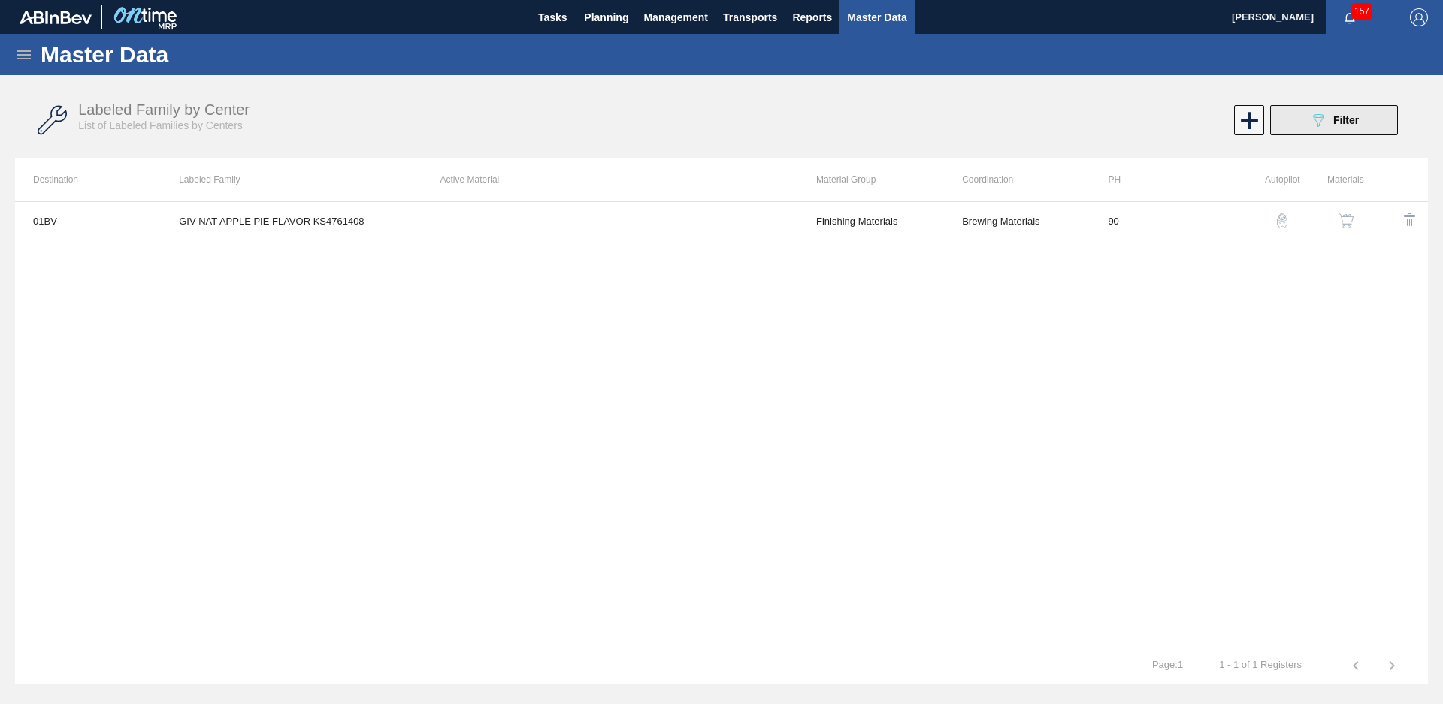
click at [1356, 120] on span "Filter" at bounding box center [1346, 120] width 26 height 12
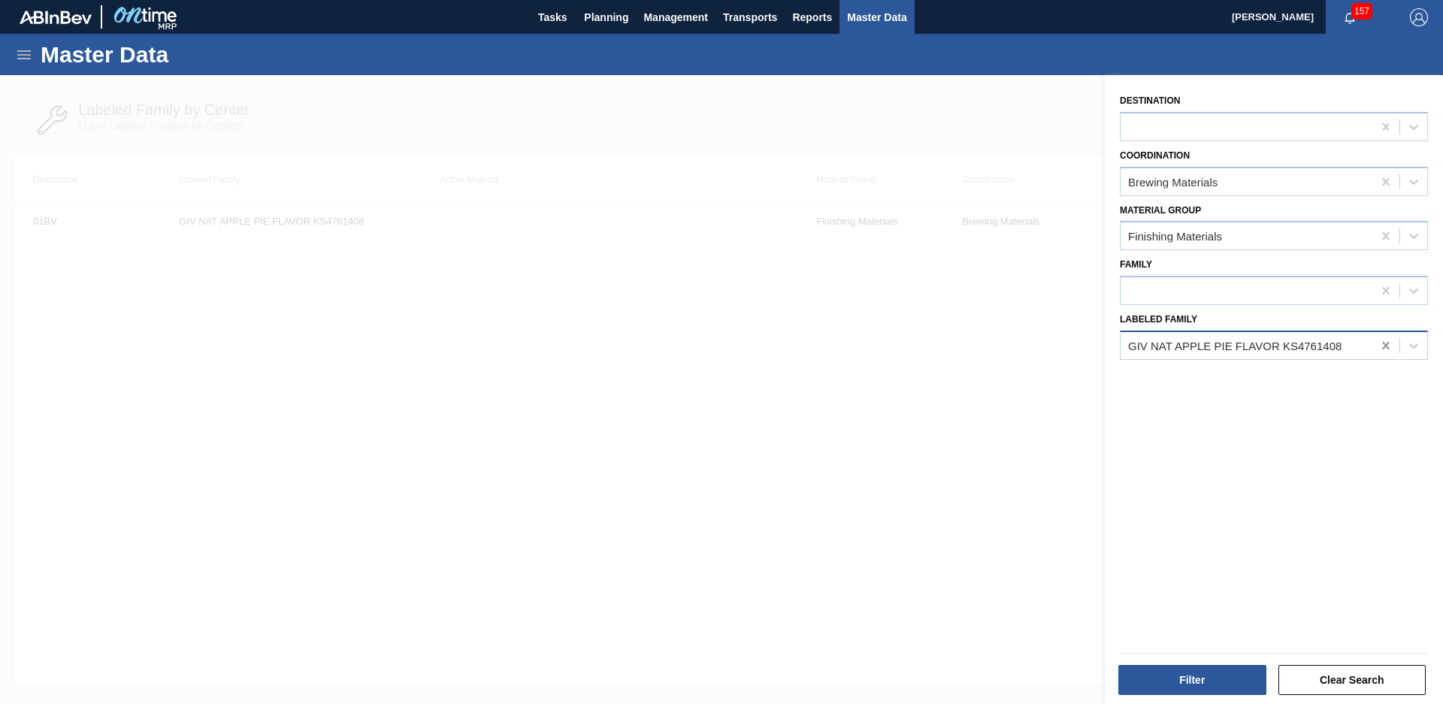
click at [1381, 346] on icon at bounding box center [1385, 345] width 15 height 15
type Family "Giv nat apple"
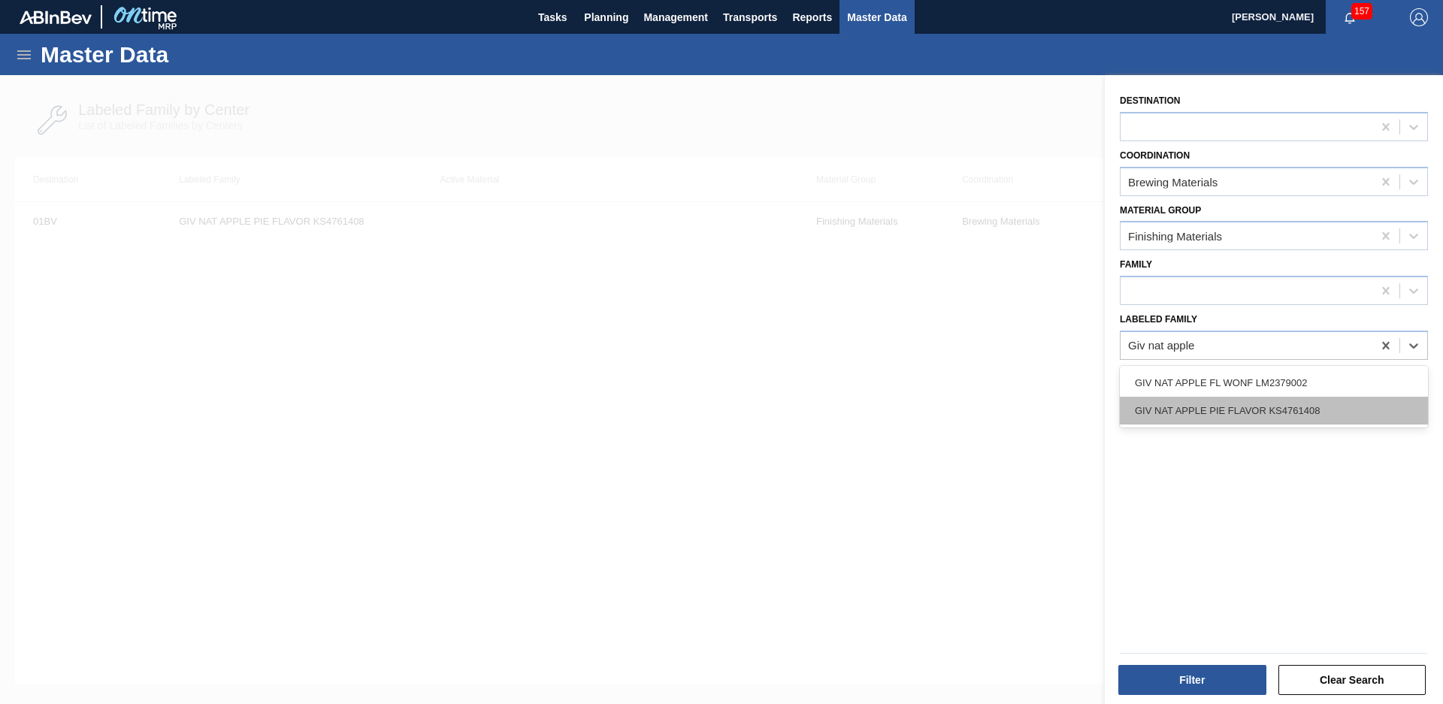
click at [1340, 419] on div "GIV NAT APPLE PIE FLAVOR KS4761408" at bounding box center [1274, 411] width 308 height 28
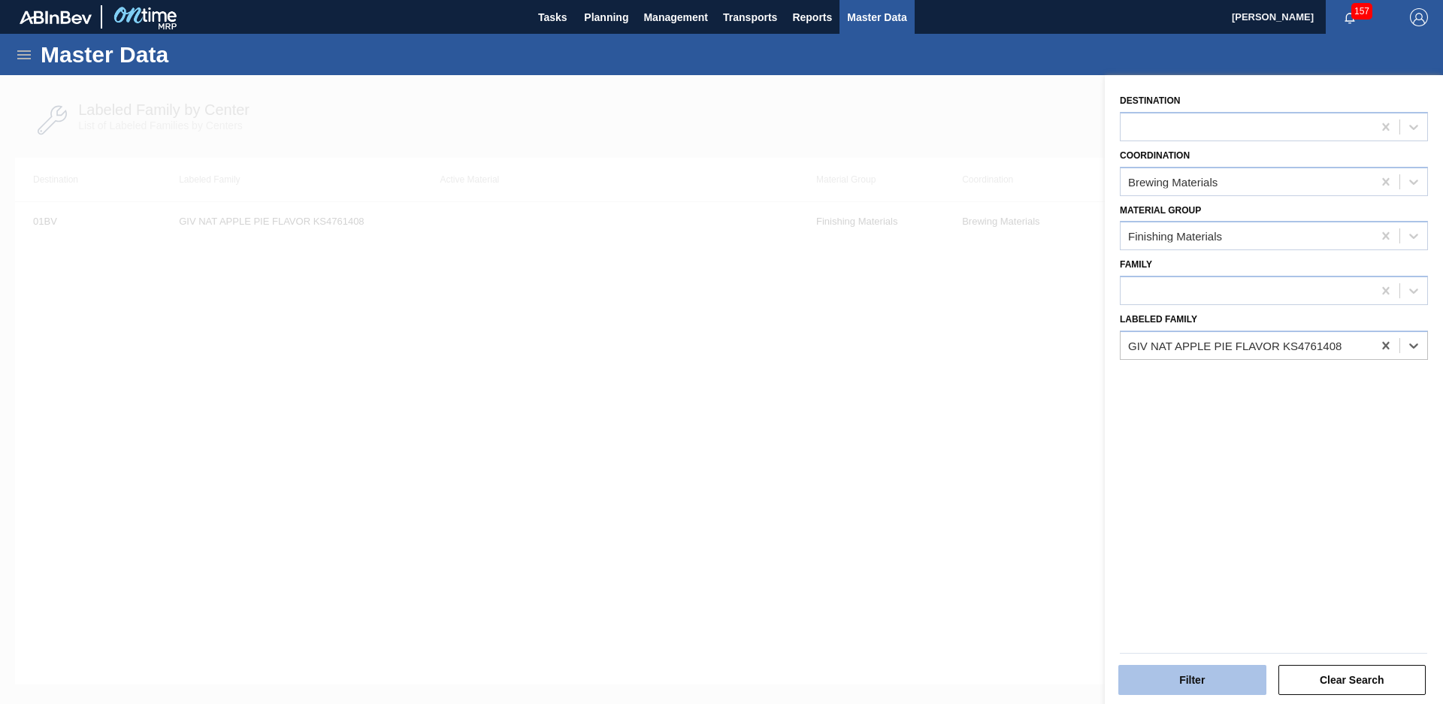
click at [1189, 669] on button "Filter" at bounding box center [1192, 680] width 148 height 30
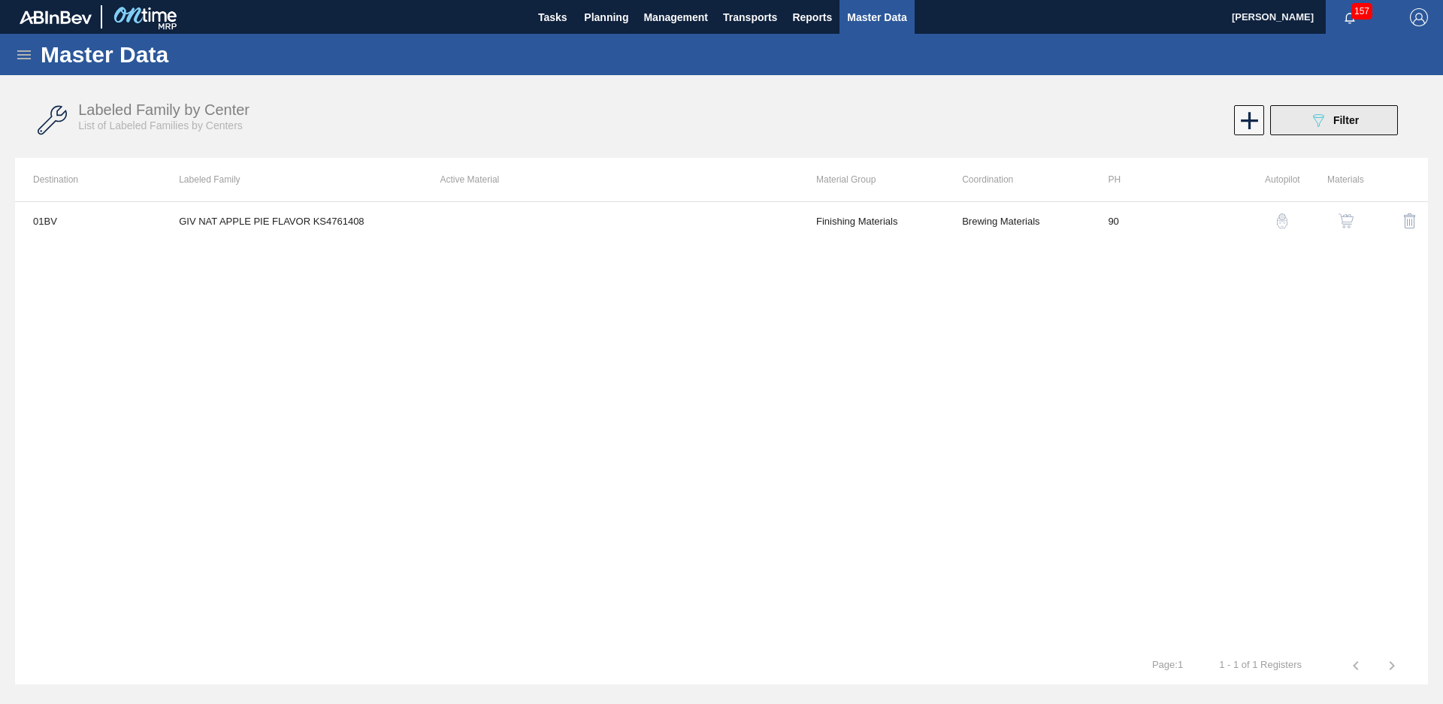
click at [1336, 126] on div "089F7B8B-B2A5-4AFE-B5C0-19BA573D28AC Filter" at bounding box center [1334, 120] width 50 height 18
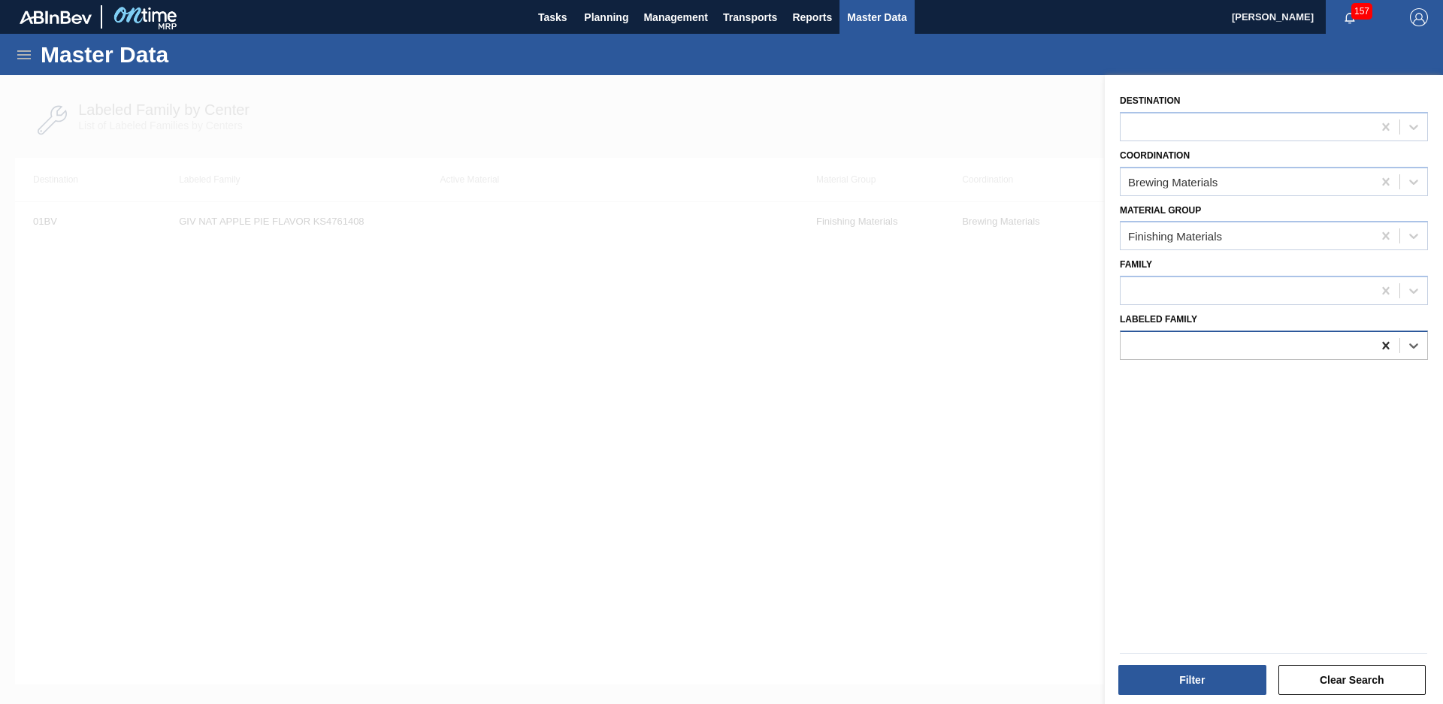
click at [1381, 346] on icon at bounding box center [1385, 345] width 15 height 15
type Family "Giv [PERSON_NAME]"
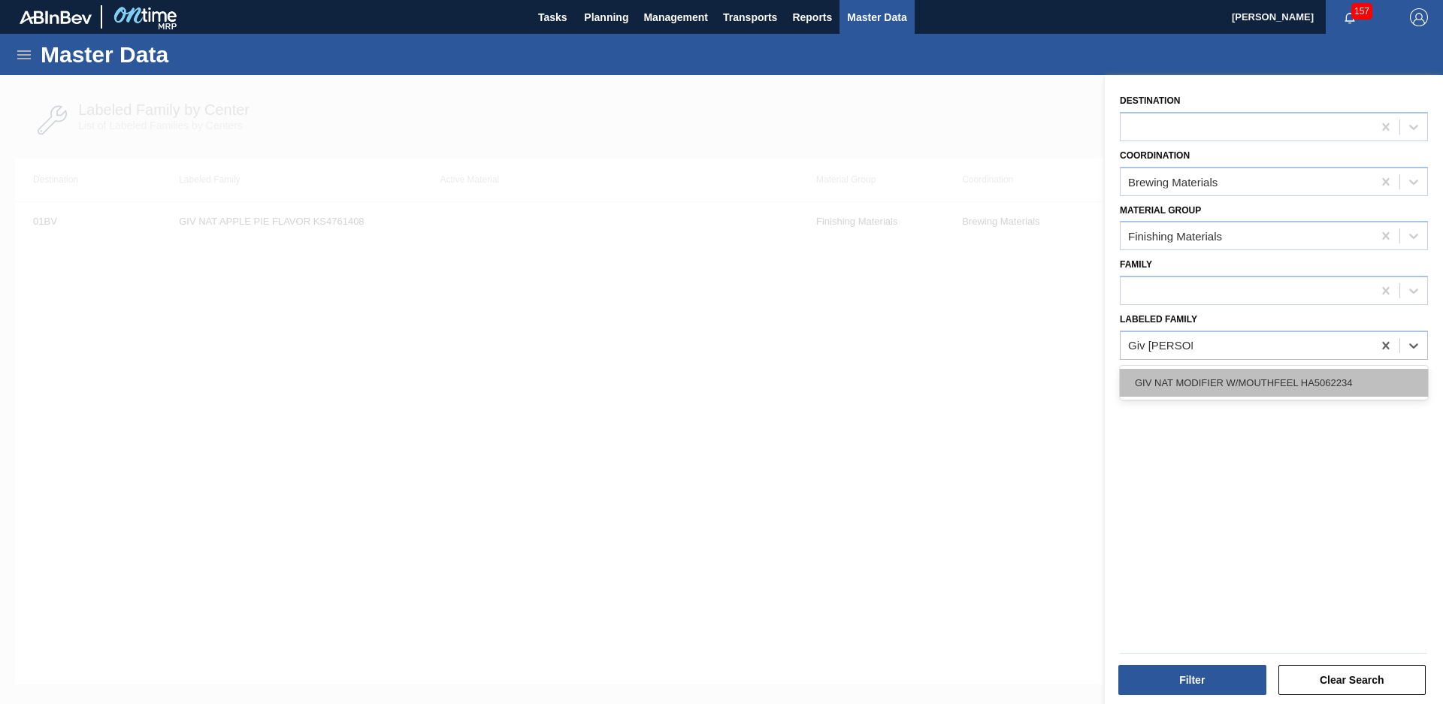
click at [1327, 382] on div "GIV NAT MODIFIER W/MOUTHFEEL HA5062234" at bounding box center [1274, 383] width 308 height 28
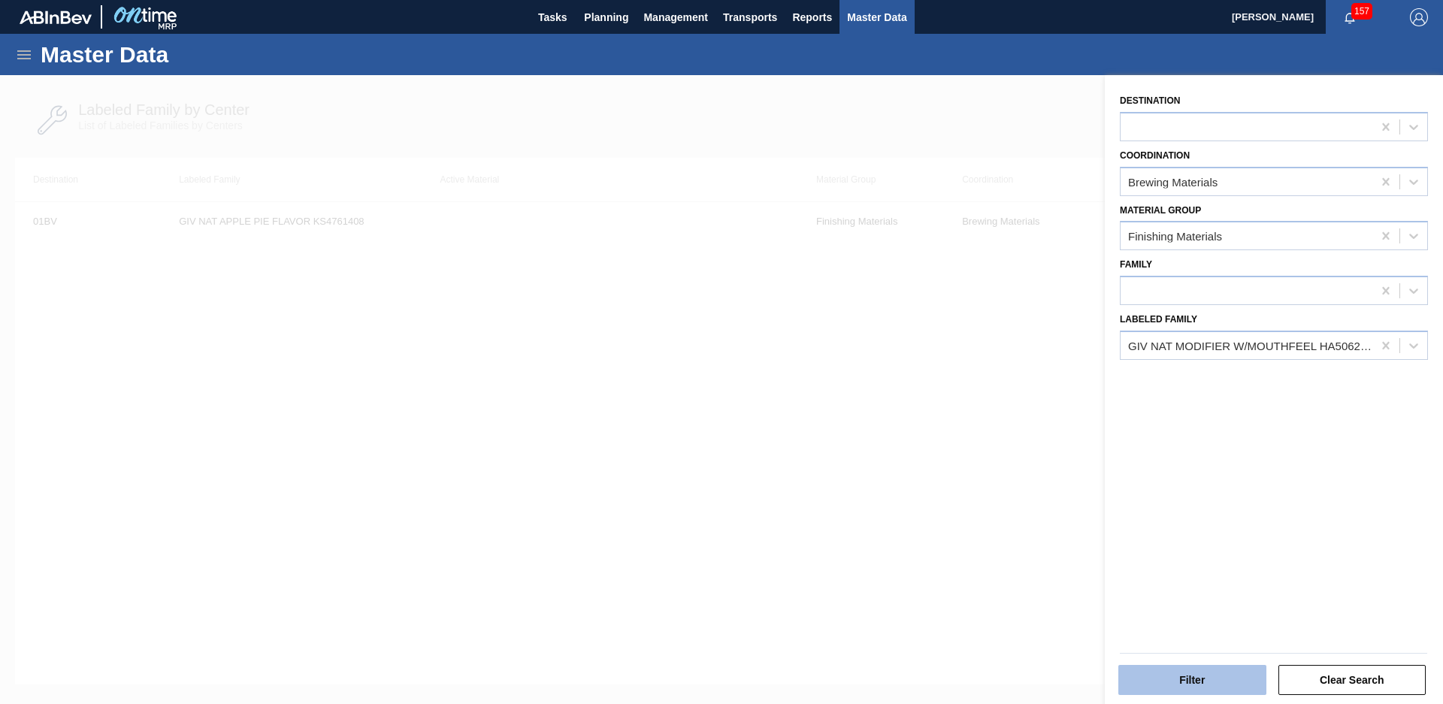
click at [1160, 677] on button "Filter" at bounding box center [1192, 680] width 148 height 30
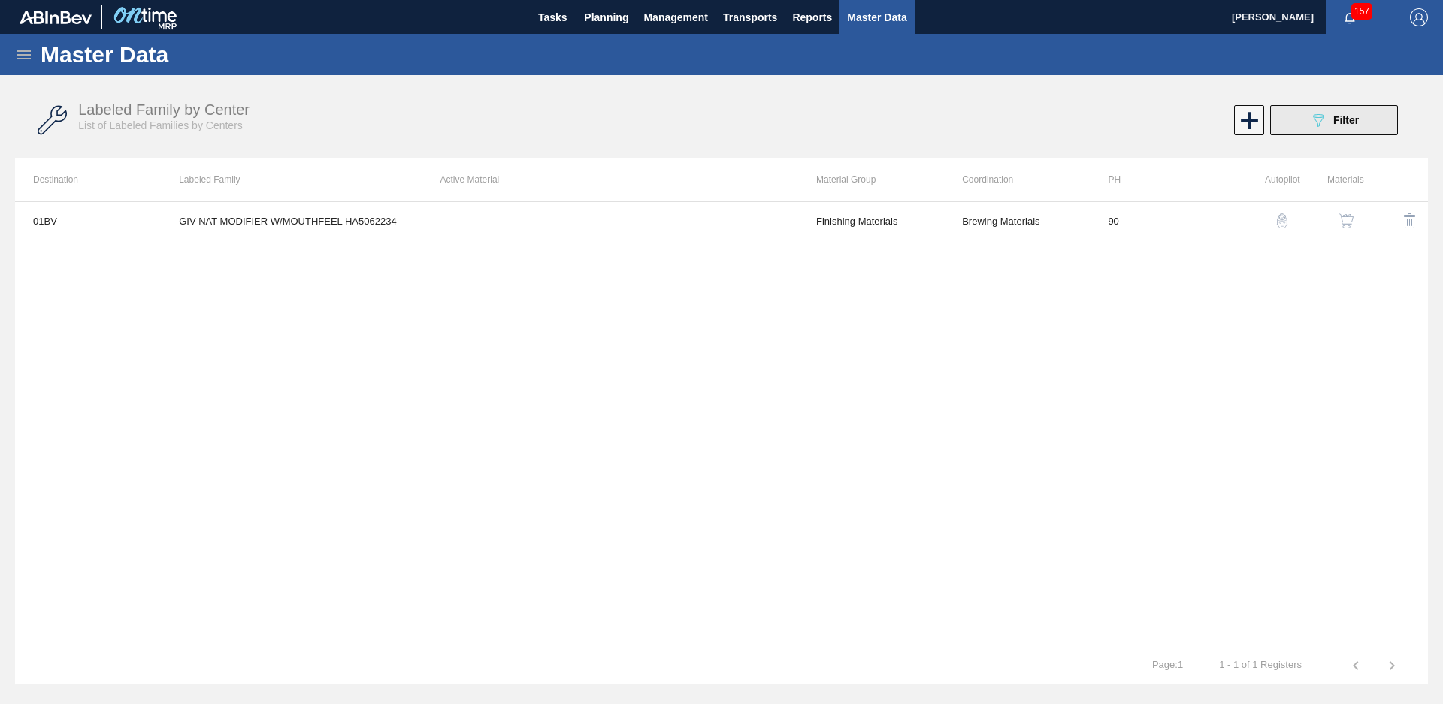
click at [1376, 127] on button "089F7B8B-B2A5-4AFE-B5C0-19BA573D28AC Filter" at bounding box center [1334, 120] width 128 height 30
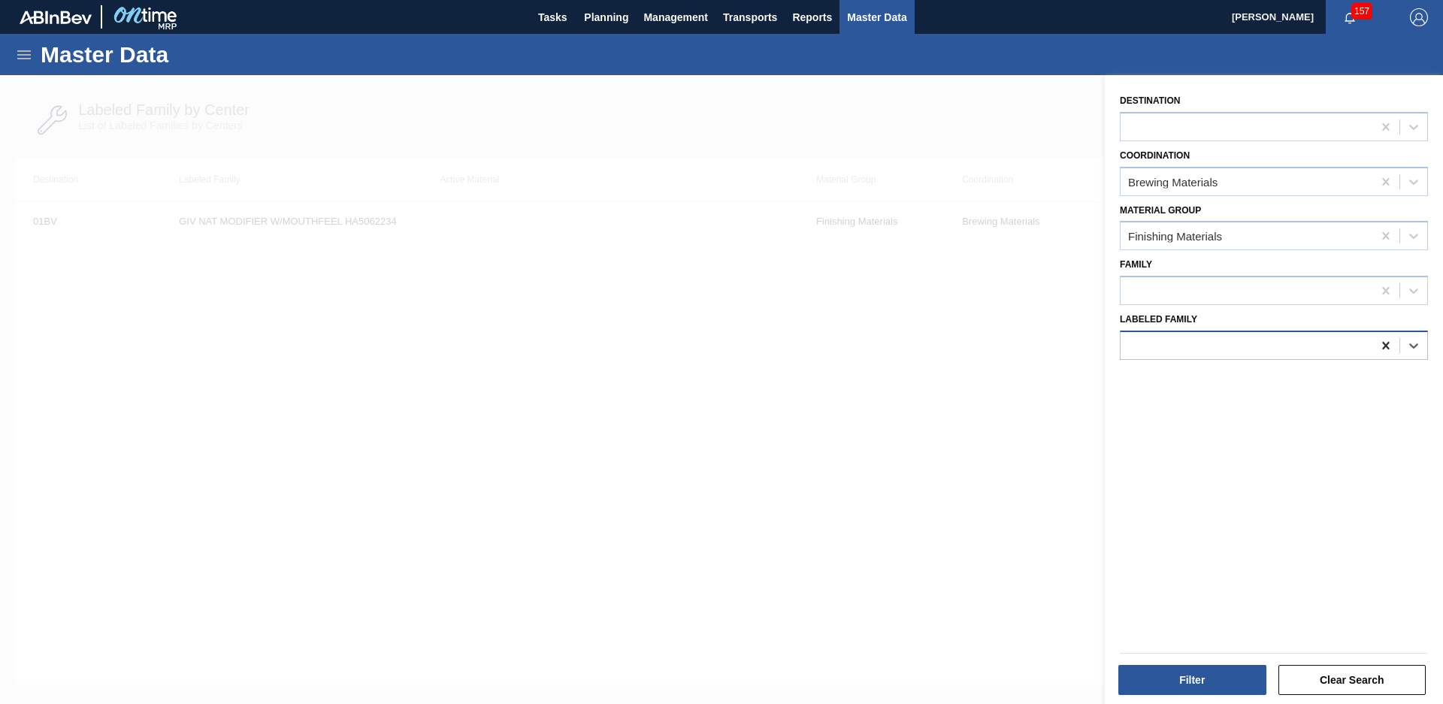
click at [1386, 346] on icon at bounding box center [1385, 345] width 15 height 15
type Family "Giv nat mod"
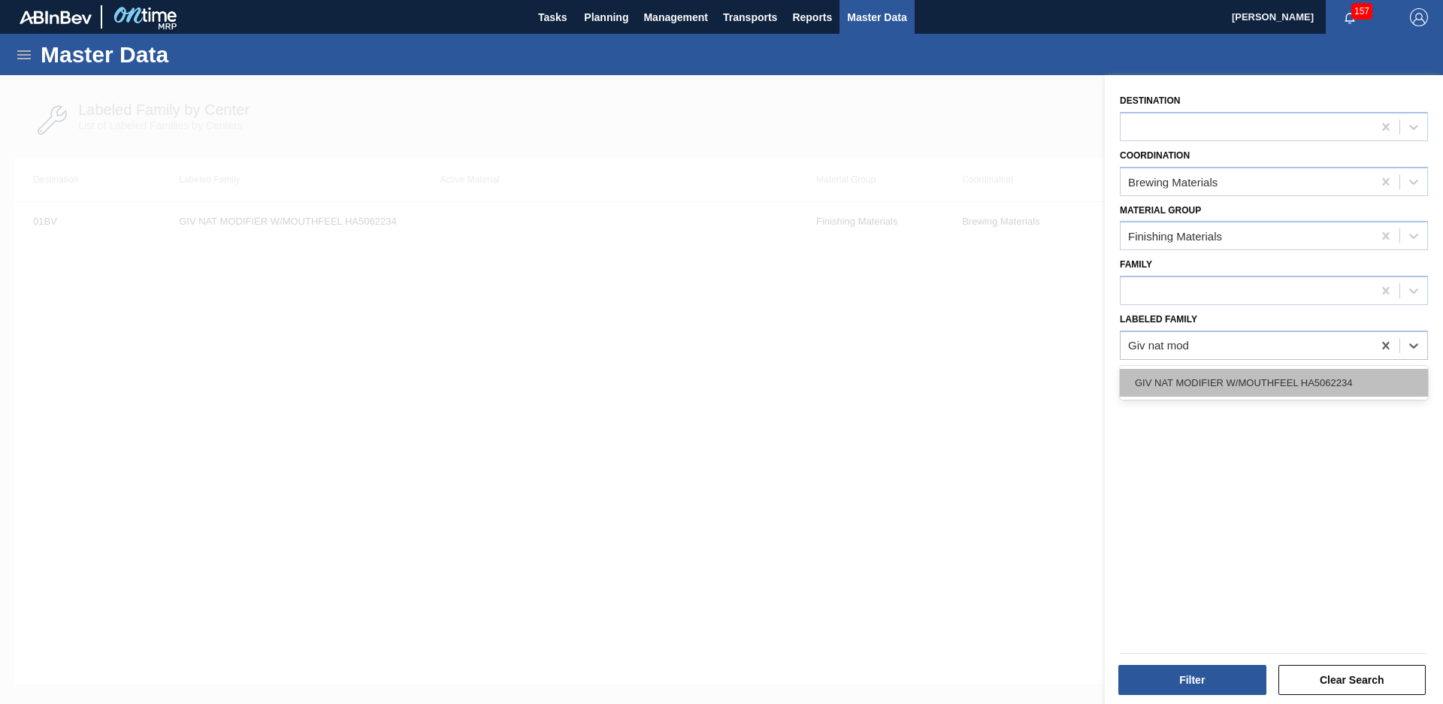
click at [1219, 383] on div "GIV NAT MODIFIER W/MOUTHFEEL HA5062234" at bounding box center [1274, 383] width 308 height 28
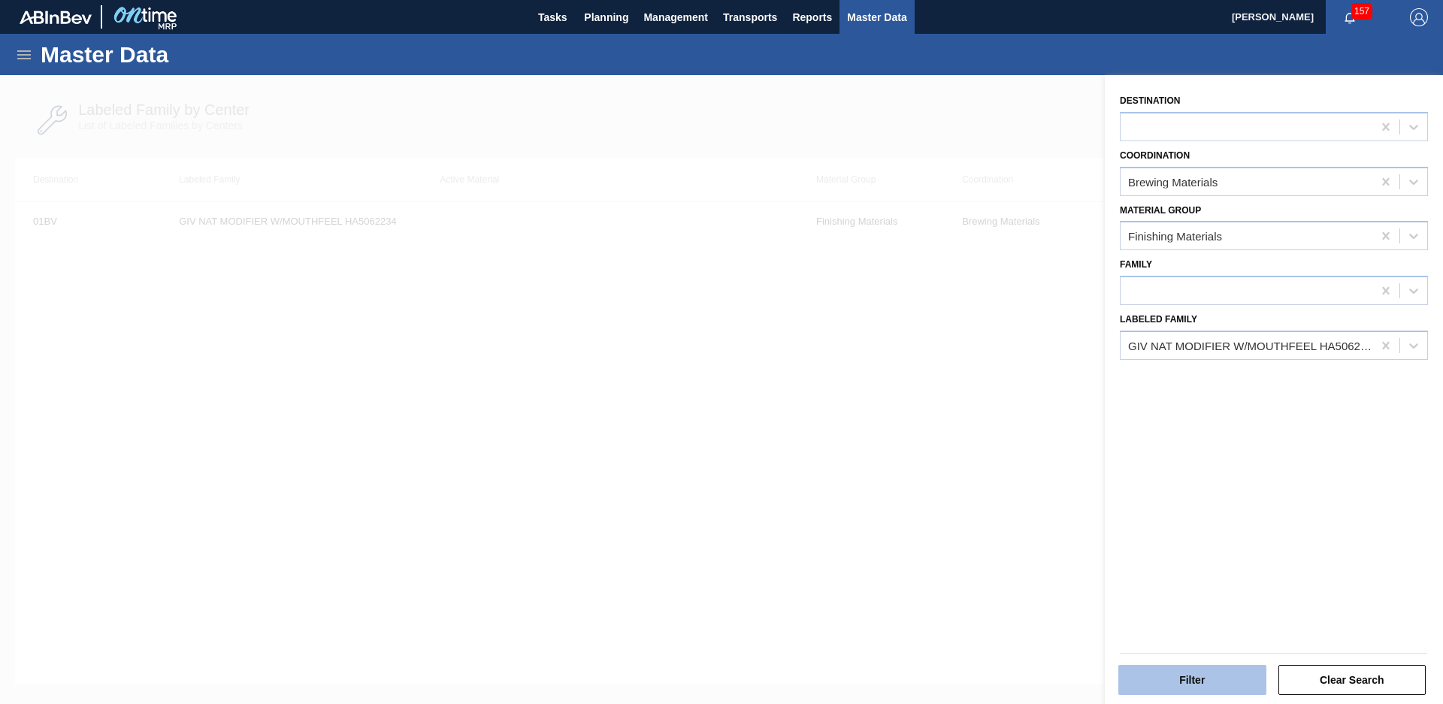
click at [1227, 683] on button "Filter" at bounding box center [1192, 680] width 148 height 30
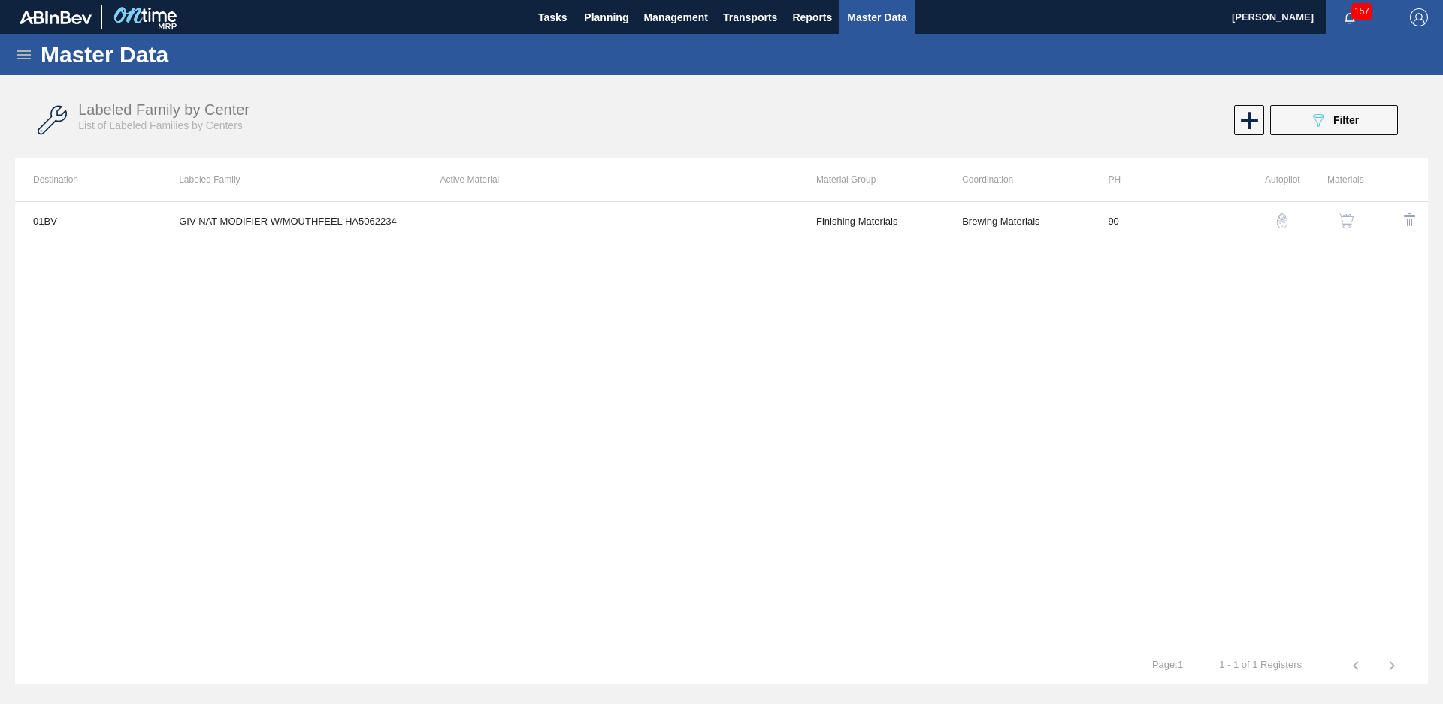
drag, startPoint x: 1343, startPoint y: 115, endPoint x: 1324, endPoint y: 146, distance: 36.1
click at [1343, 115] on span "Filter" at bounding box center [1346, 120] width 26 height 12
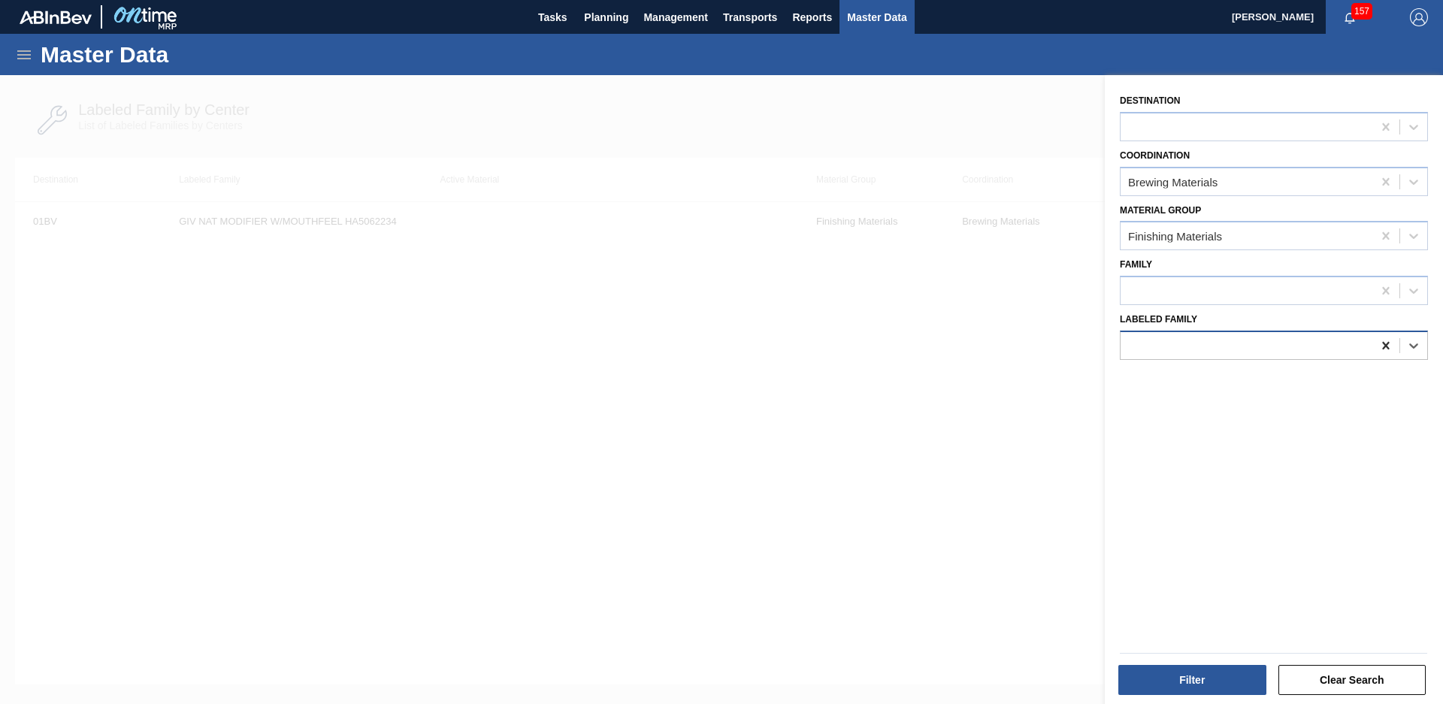
click at [1375, 341] on div at bounding box center [1385, 345] width 27 height 27
type Family "Sym choco"
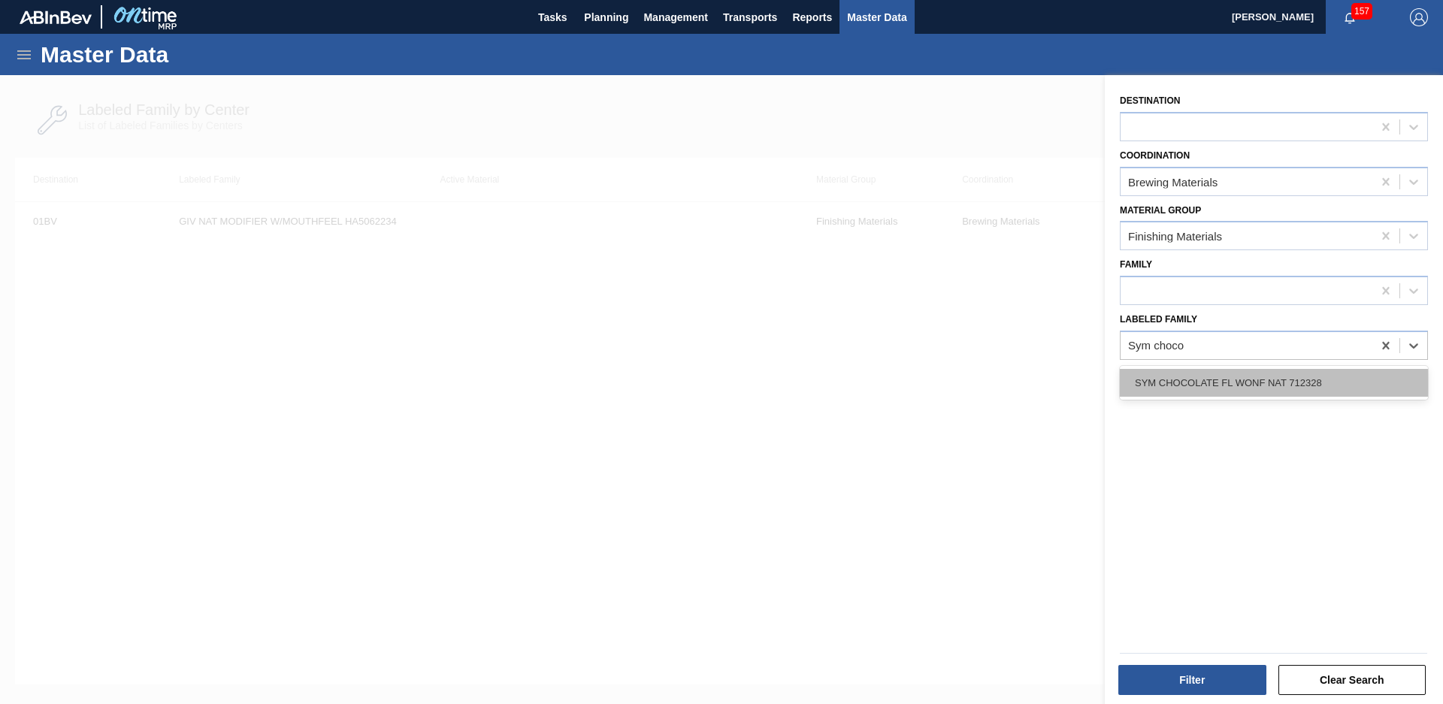
click at [1347, 380] on div "SYM CHOCOLATE FL WONF NAT 712328" at bounding box center [1274, 383] width 308 height 28
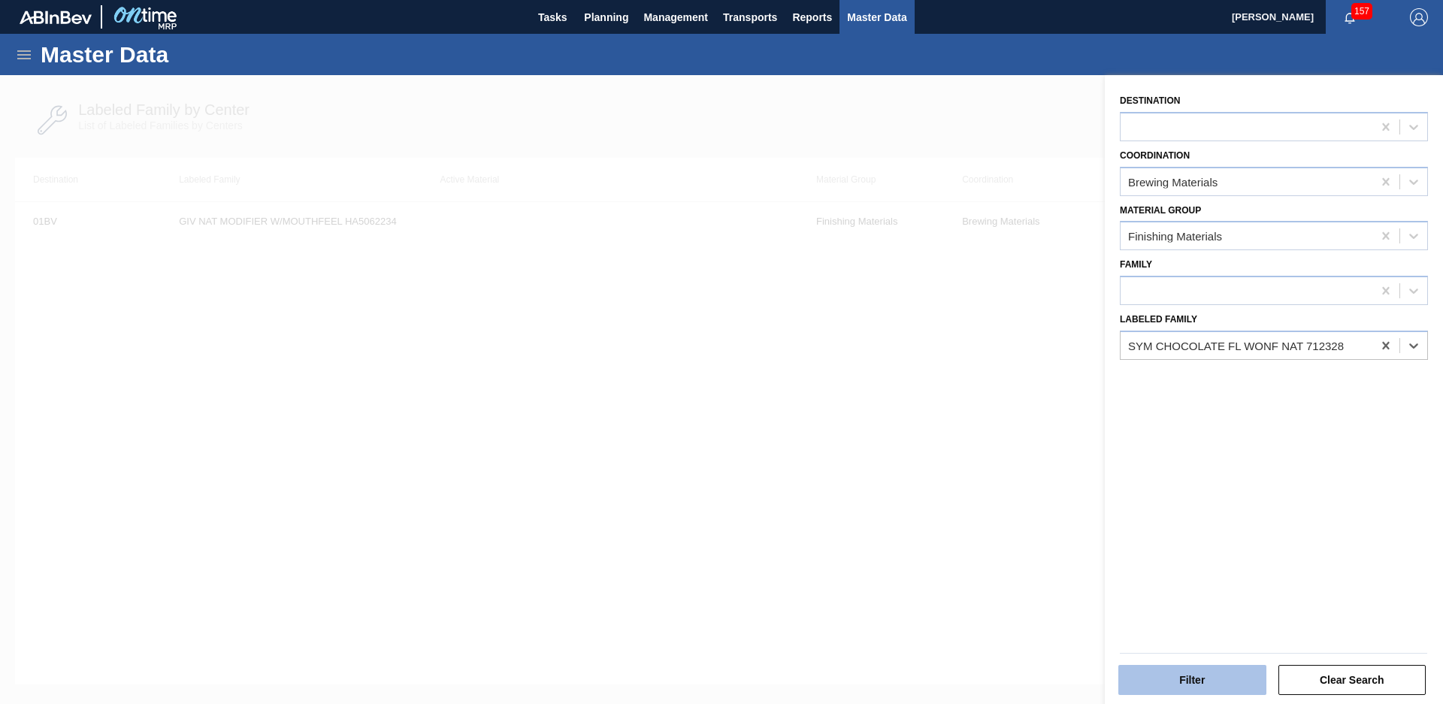
click at [1205, 682] on button "Filter" at bounding box center [1192, 680] width 148 height 30
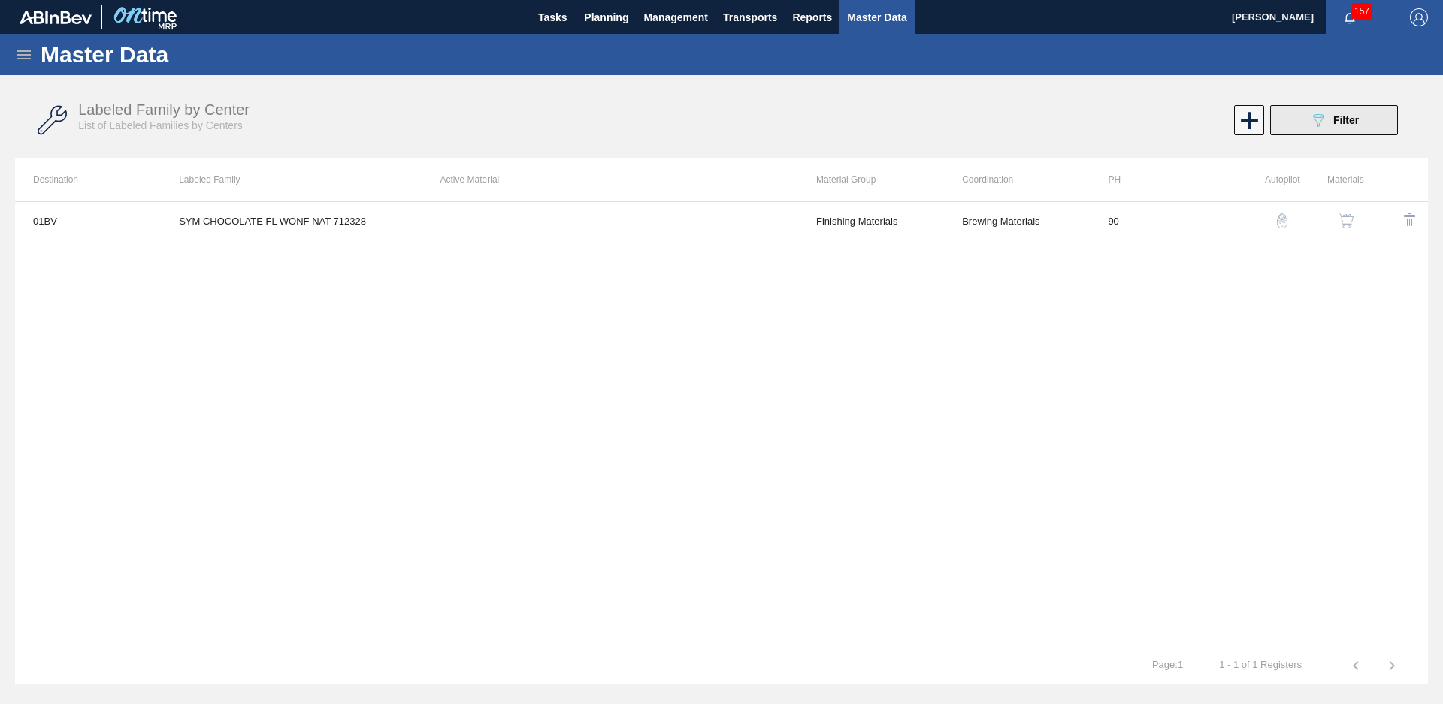
click at [1360, 115] on button "089F7B8B-B2A5-4AFE-B5C0-19BA573D28AC Filter" at bounding box center [1334, 120] width 128 height 30
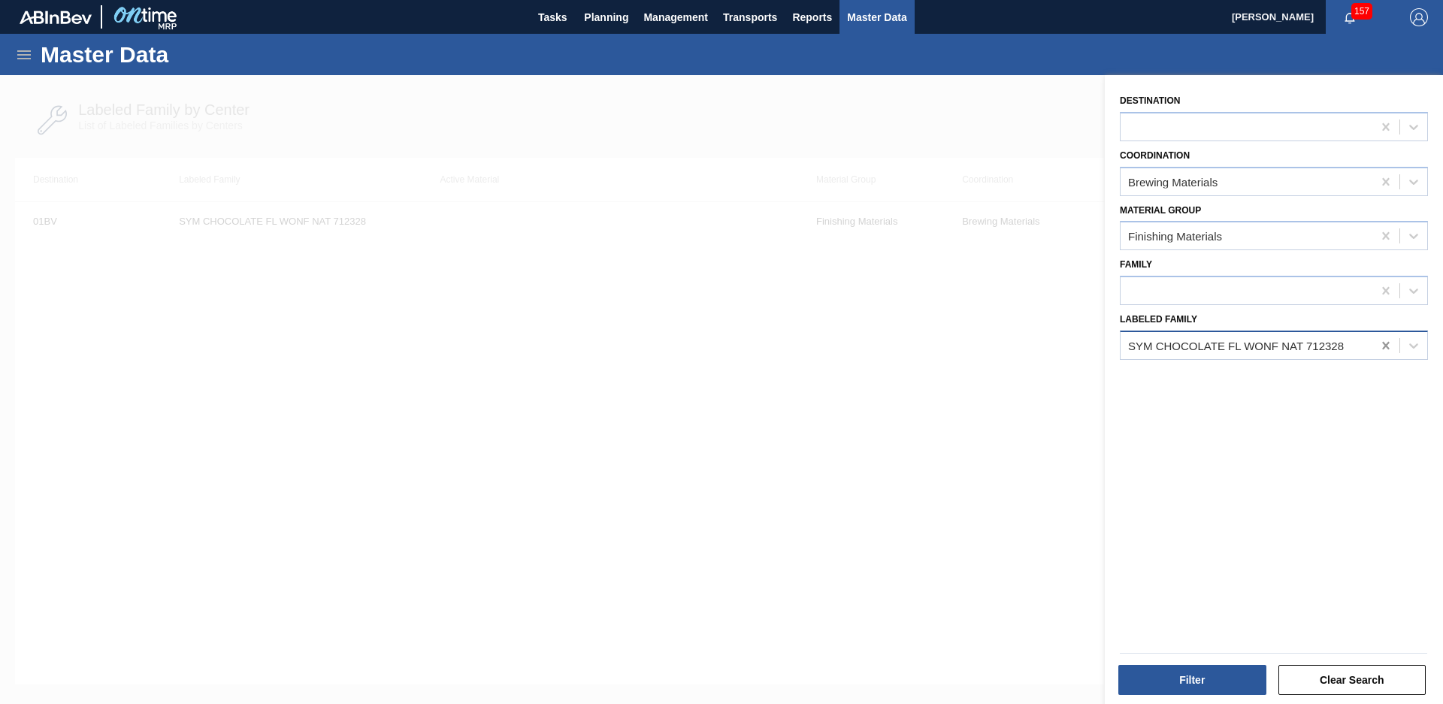
click at [1385, 349] on icon at bounding box center [1385, 346] width 7 height 8
type Family "Sym pepp"
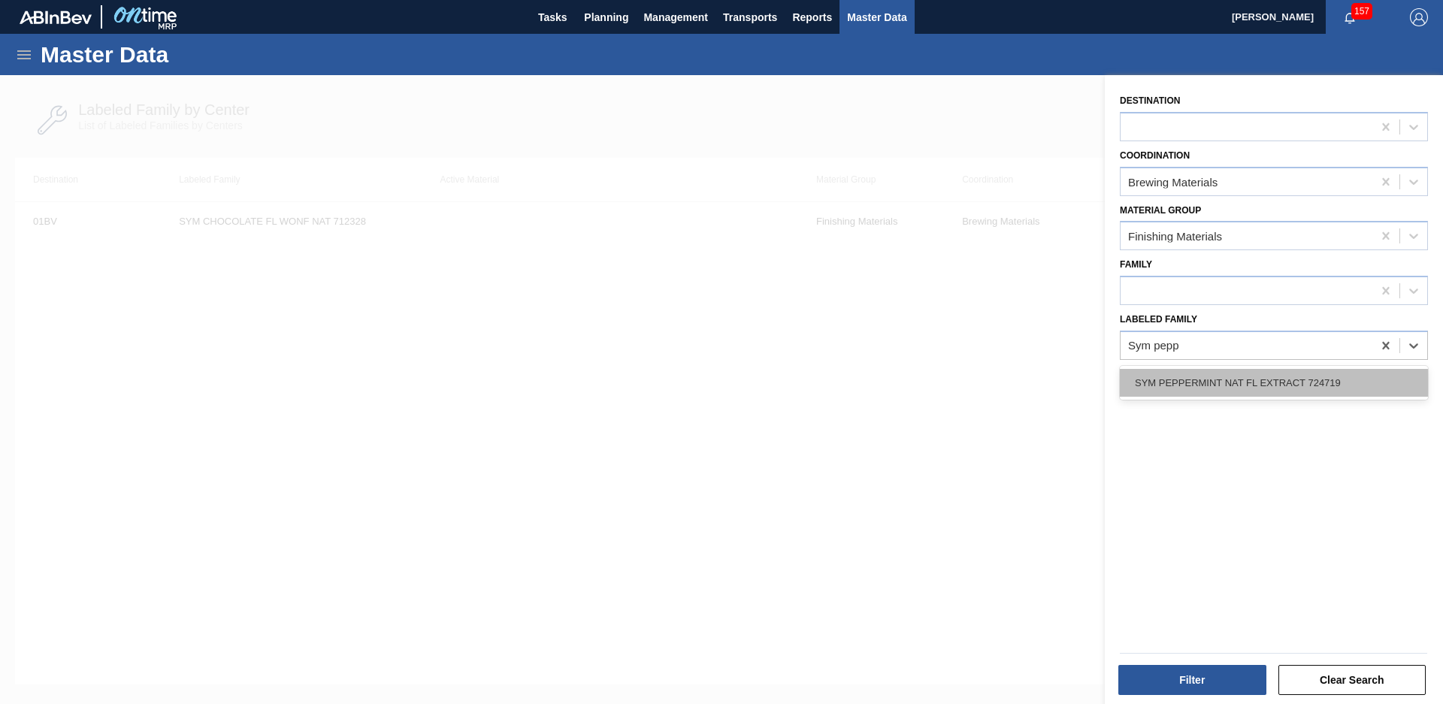
click at [1345, 393] on div "SYM PEPPERMINT NAT FL EXTRACT 724719" at bounding box center [1274, 383] width 308 height 28
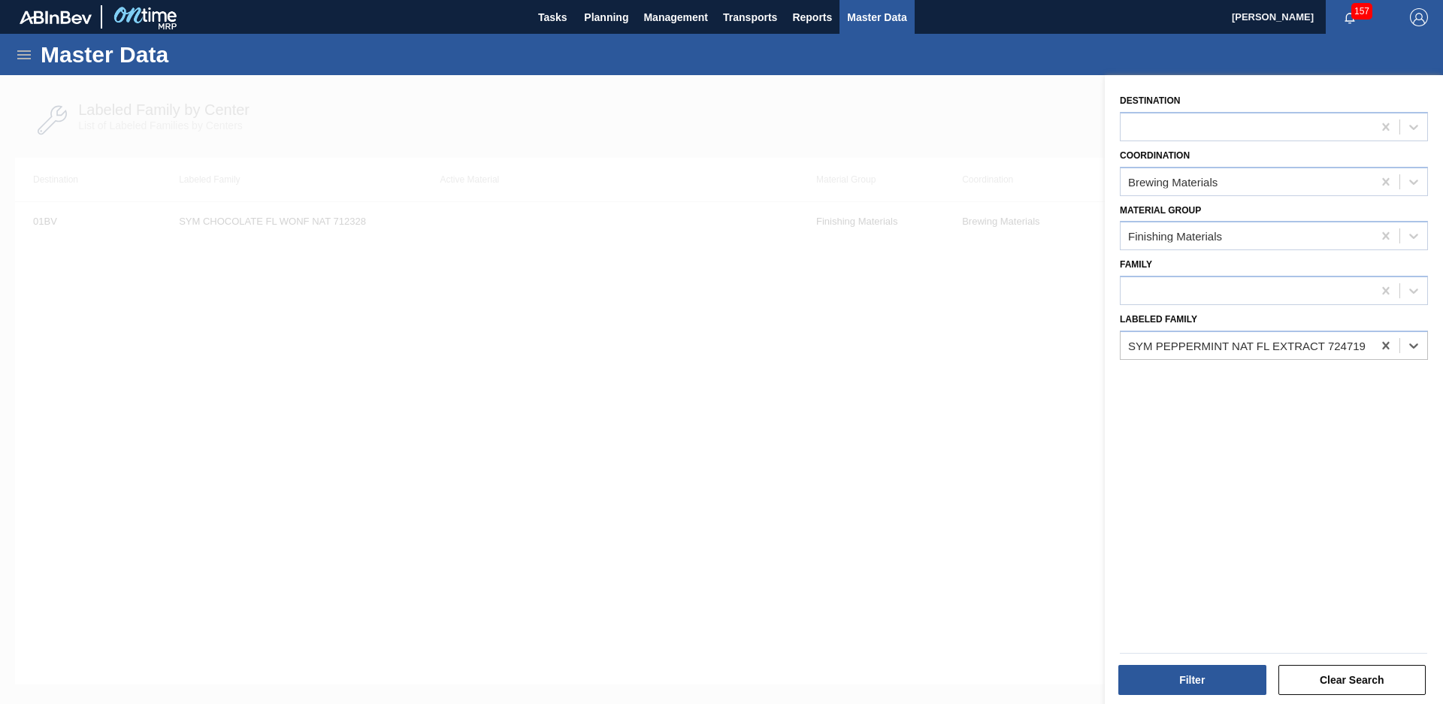
click at [1231, 700] on div "Filter Clear Search" at bounding box center [1268, 670] width 338 height 76
click at [1227, 673] on button "Filter" at bounding box center [1192, 680] width 148 height 30
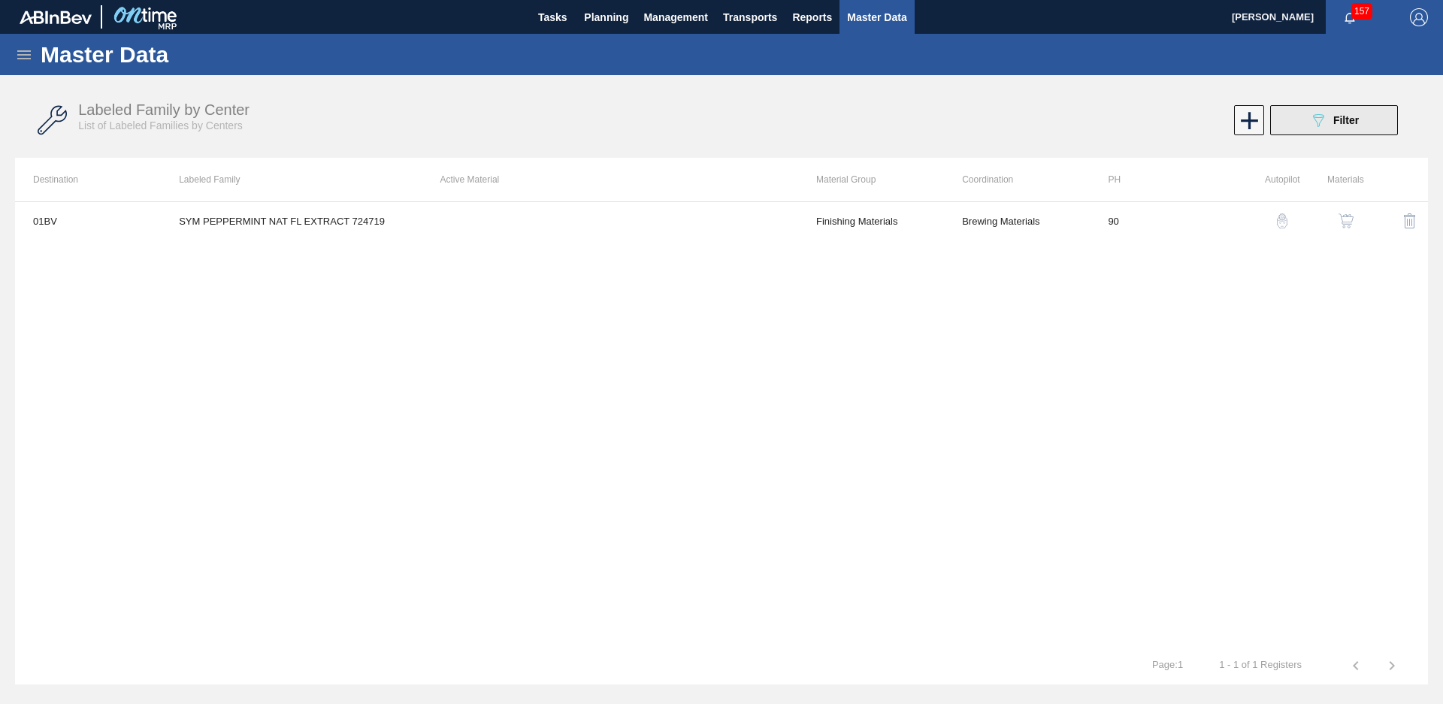
drag, startPoint x: 1345, startPoint y: 97, endPoint x: 1345, endPoint y: 110, distance: 12.8
click at [1345, 97] on div "Labeled Family by Center List of Labeled Families by Centers 089F7B8B-B2A5-4AFE…" at bounding box center [721, 120] width 1413 height 56
click at [1345, 117] on span "Filter" at bounding box center [1346, 120] width 26 height 12
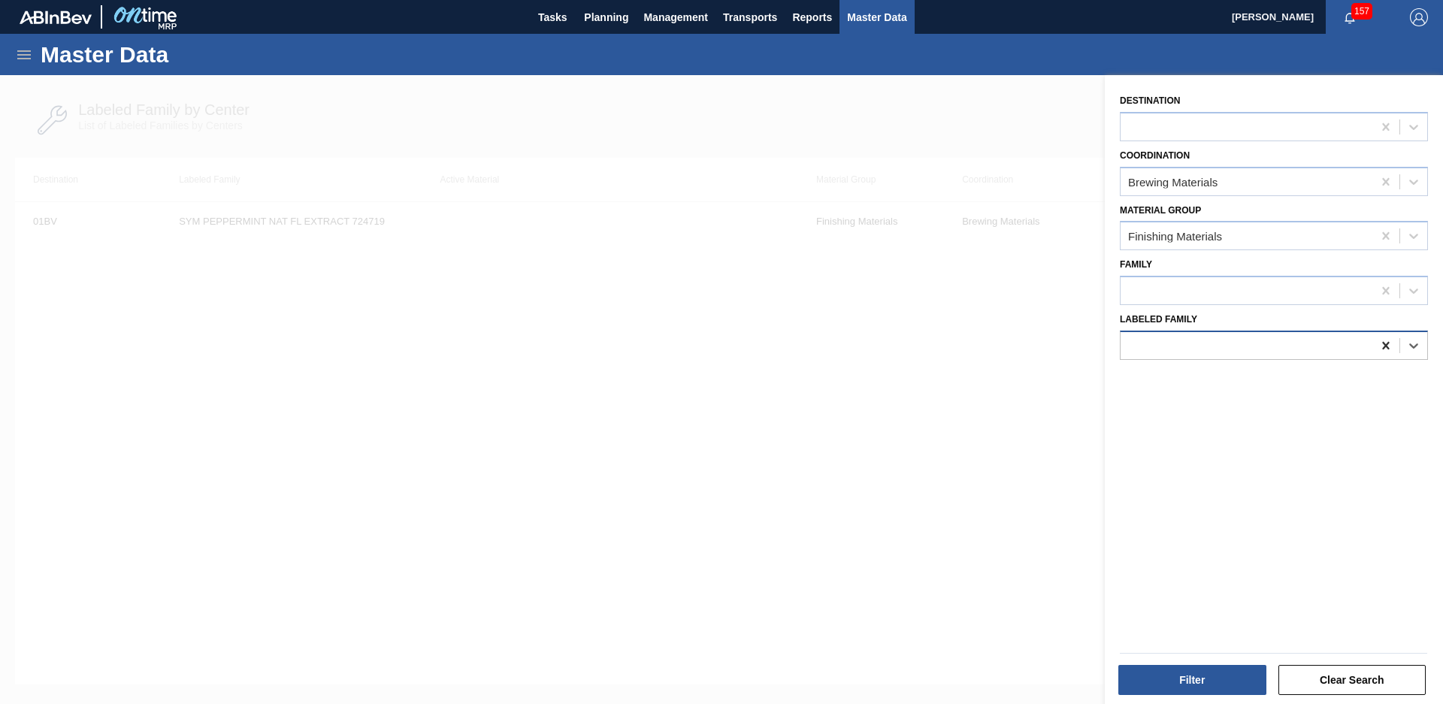
click at [1383, 352] on icon at bounding box center [1385, 345] width 15 height 15
type Family "[PERSON_NAME]"
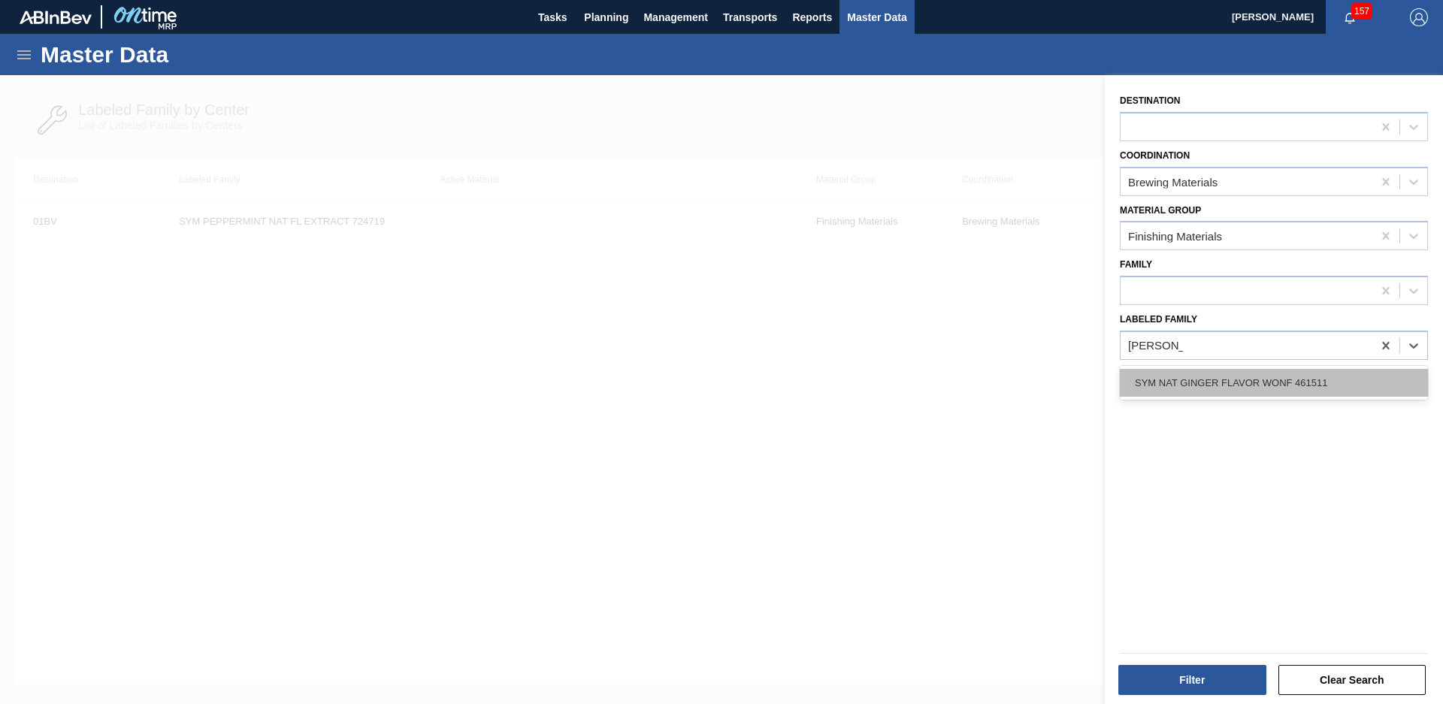
click at [1260, 378] on div "SYM NAT GINGER FLAVOR WONF 461511" at bounding box center [1274, 383] width 308 height 28
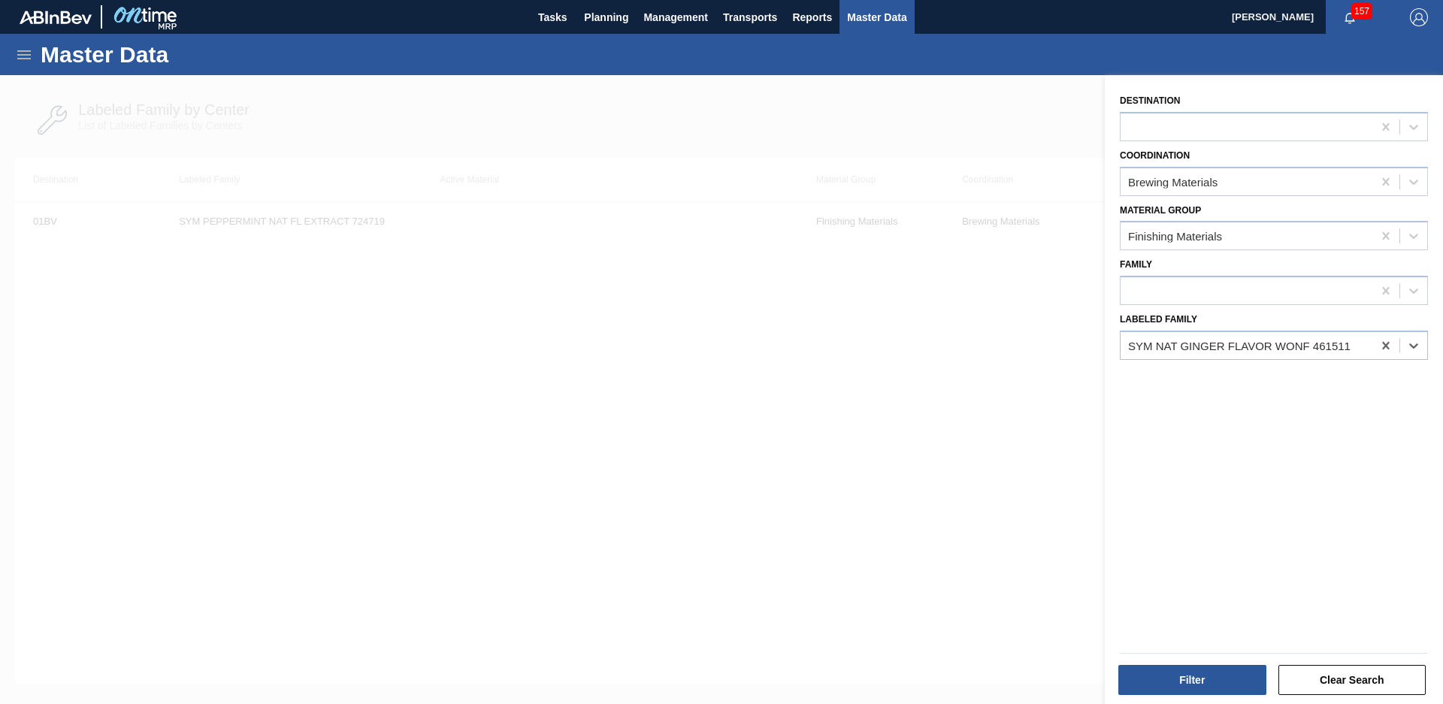
click at [1175, 699] on div "Filter Clear Search" at bounding box center [1268, 670] width 338 height 76
click at [1178, 682] on button "Filter" at bounding box center [1192, 680] width 148 height 30
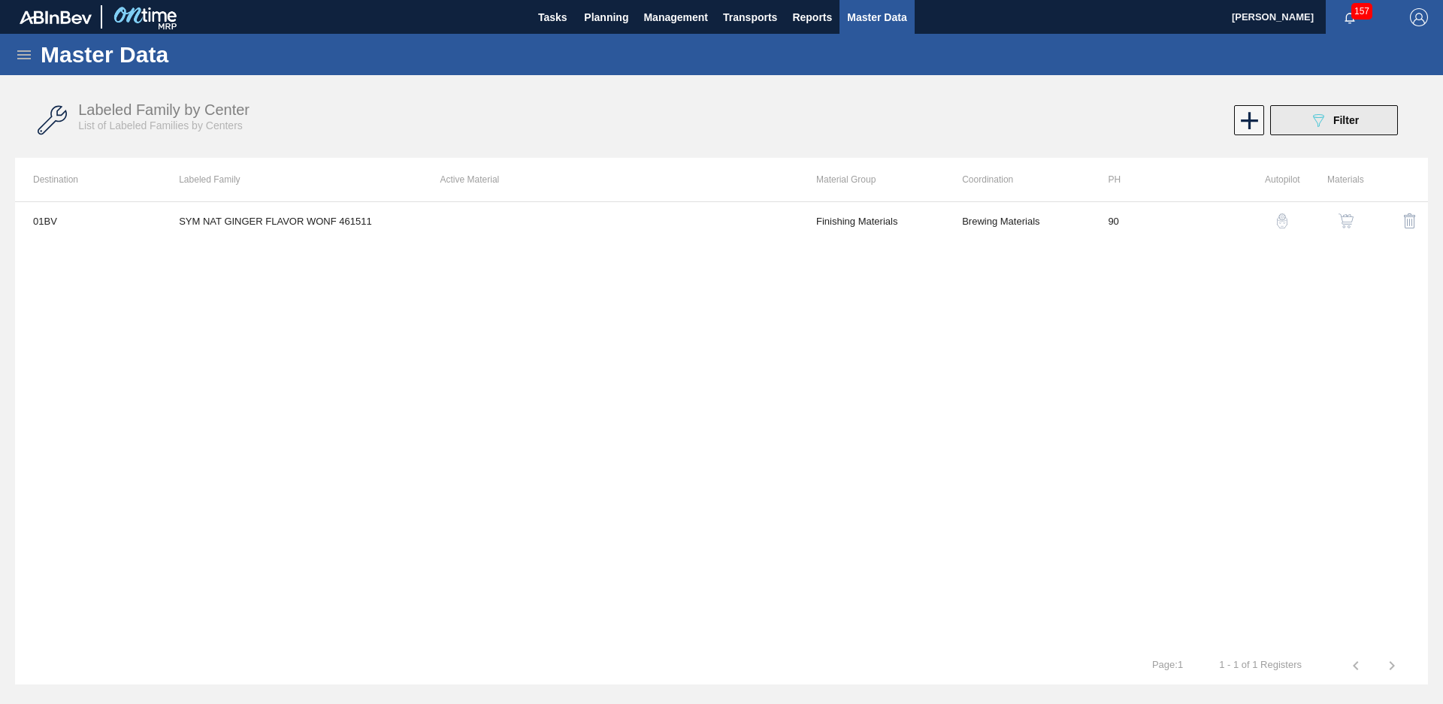
click at [1377, 122] on button "089F7B8B-B2A5-4AFE-B5C0-19BA573D28AC Filter" at bounding box center [1334, 120] width 128 height 30
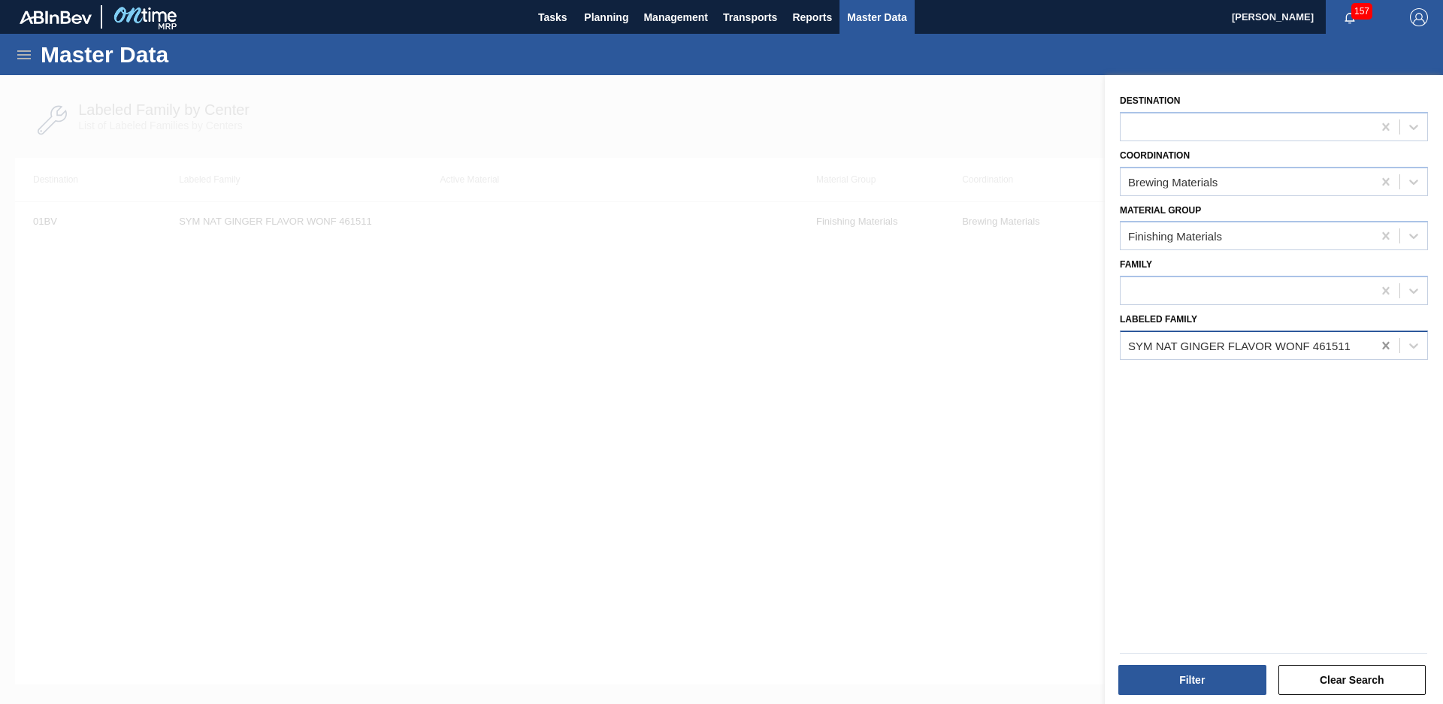
click at [1384, 347] on icon at bounding box center [1385, 346] width 7 height 8
type Family "Nat cinnam"
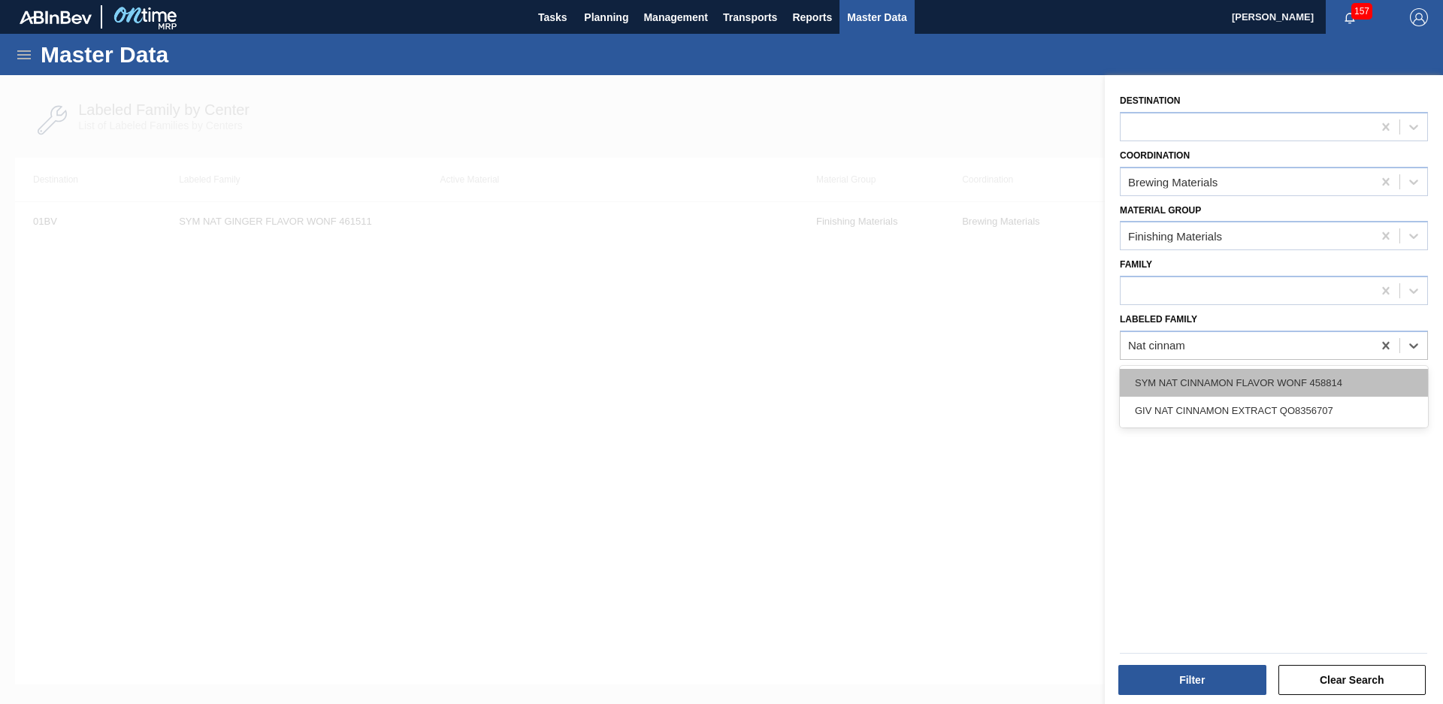
click at [1301, 381] on div "SYM NAT CINNAMON FLAVOR WONF 458814" at bounding box center [1274, 383] width 308 height 28
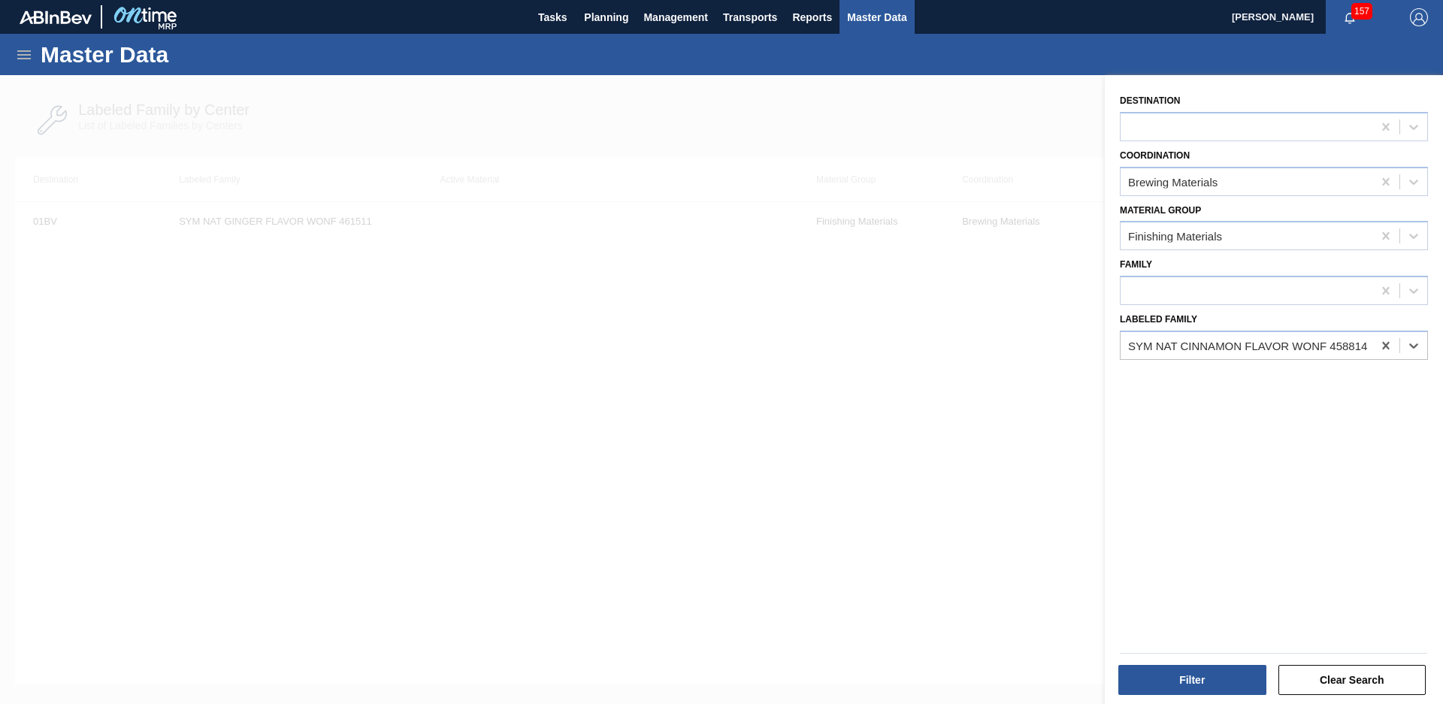
click at [1218, 662] on div "Filter Clear Search" at bounding box center [1273, 678] width 319 height 37
click at [1206, 678] on button "Filter" at bounding box center [1192, 680] width 148 height 30
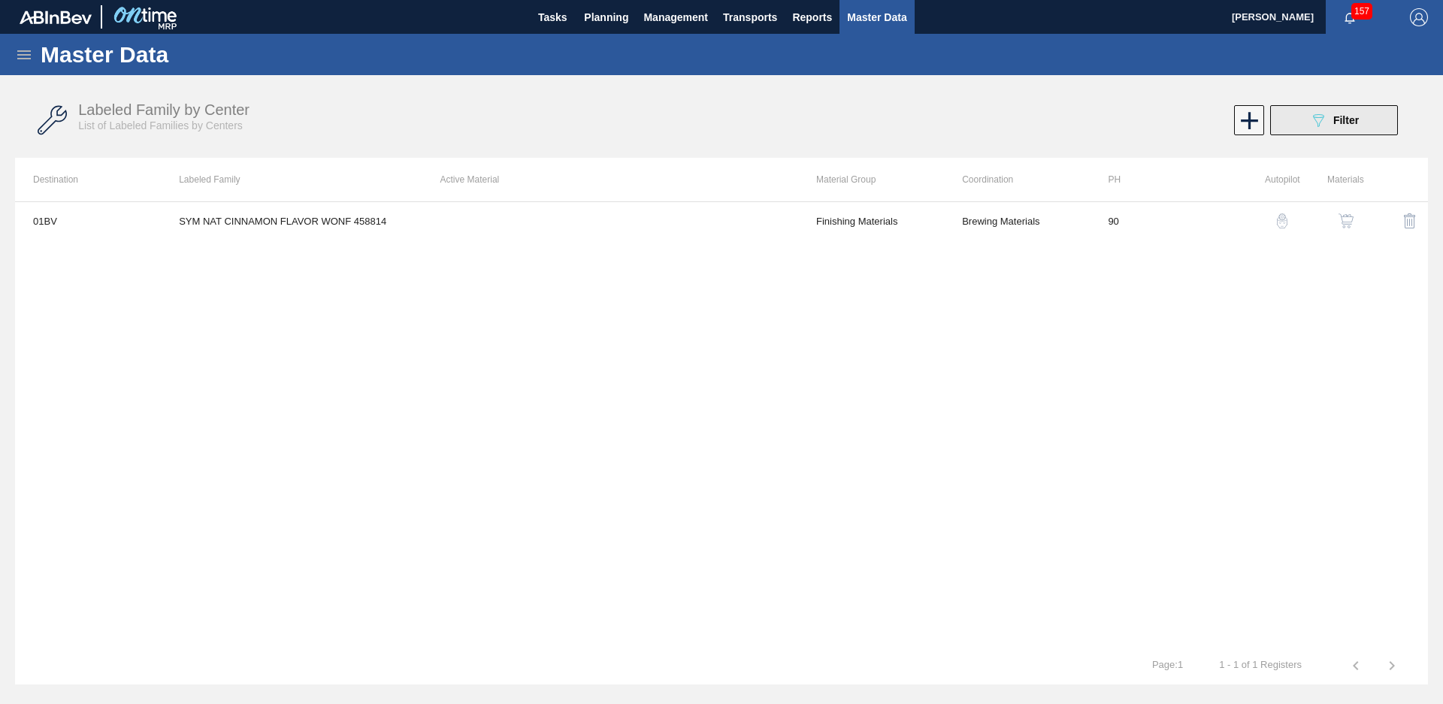
click at [1355, 123] on span "Filter" at bounding box center [1346, 120] width 26 height 12
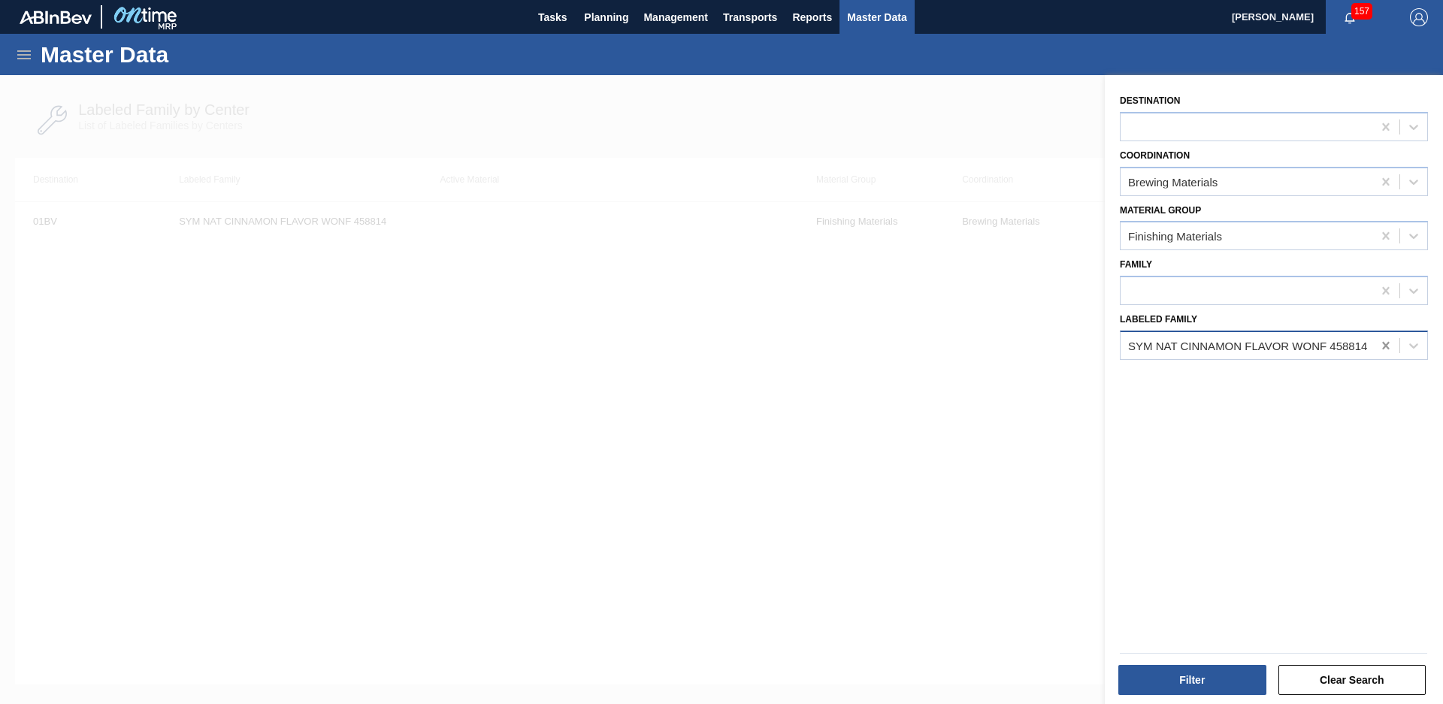
click at [1378, 352] on icon at bounding box center [1385, 345] width 15 height 15
type Family "TC ORG"
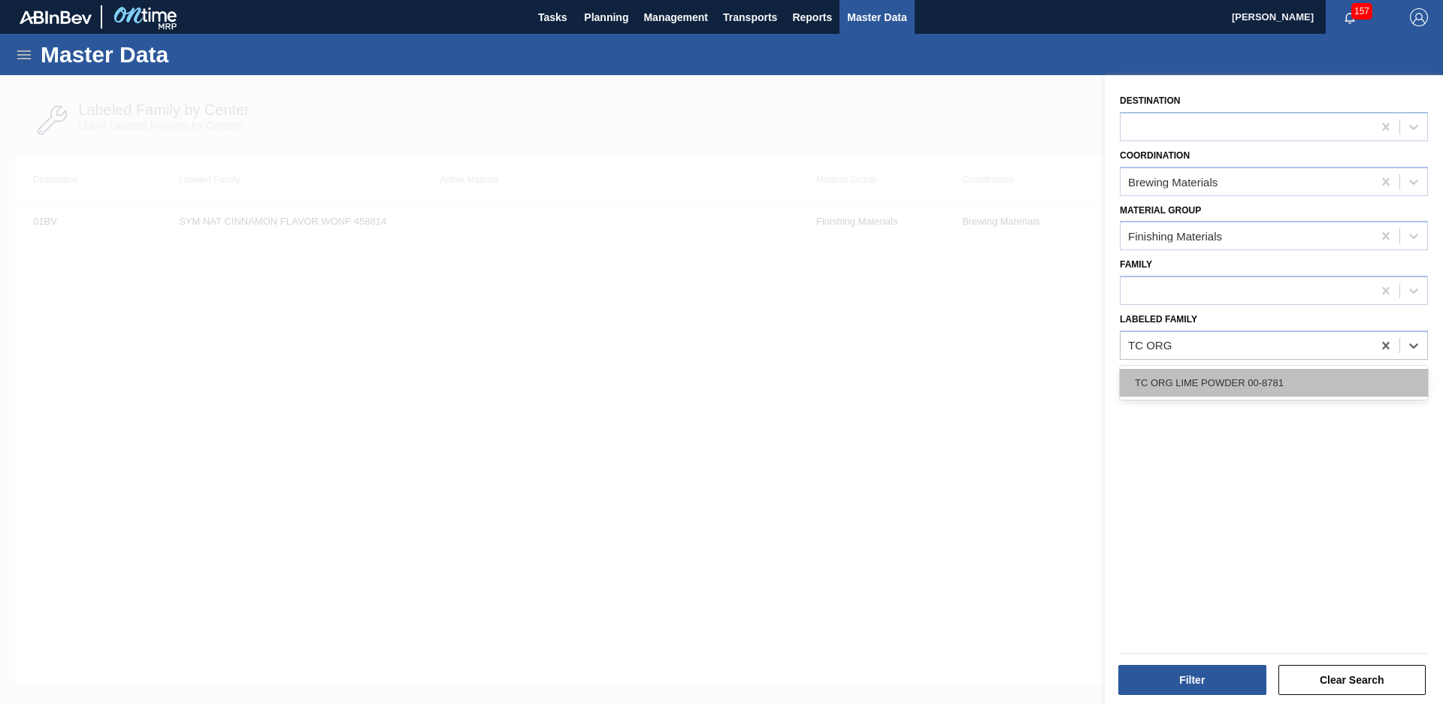
click at [1324, 386] on div "TC ORG LIME POWDER 00-8781" at bounding box center [1274, 383] width 308 height 28
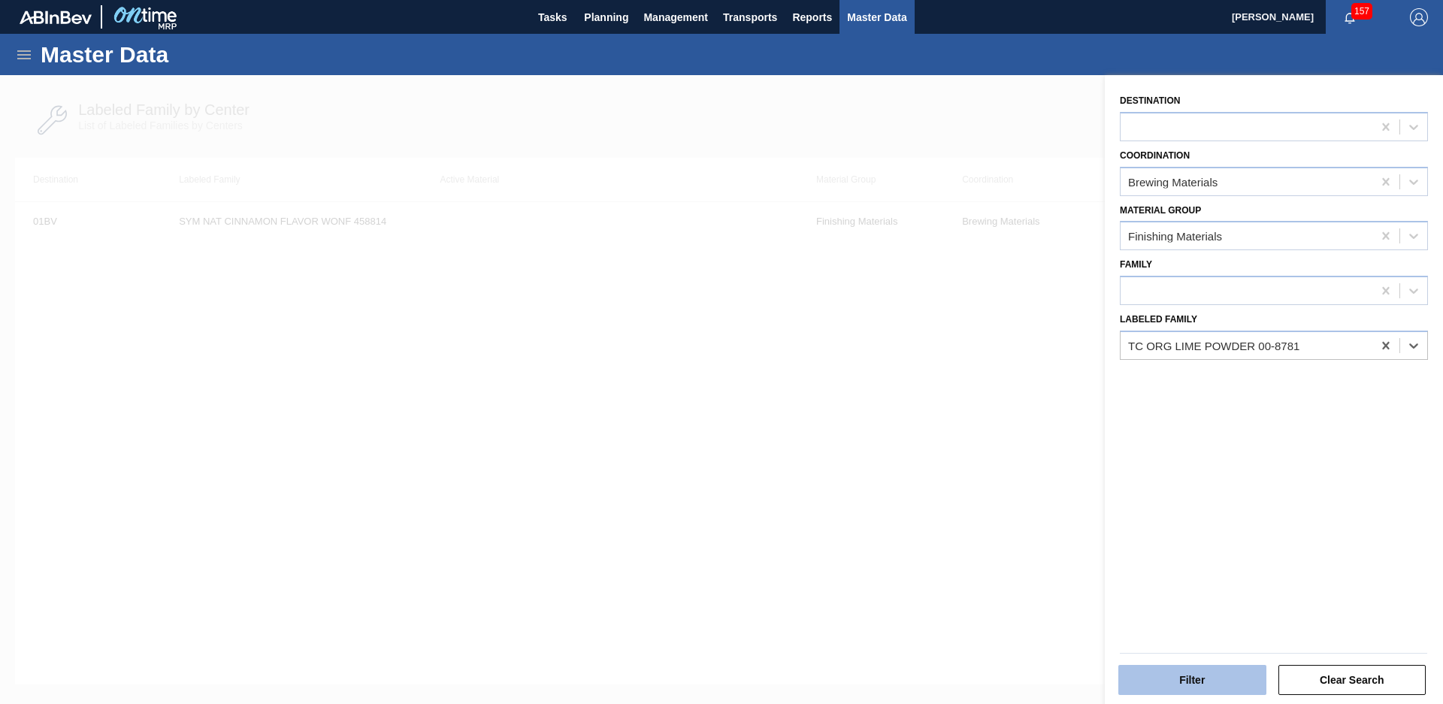
click at [1197, 671] on button "Filter" at bounding box center [1192, 680] width 148 height 30
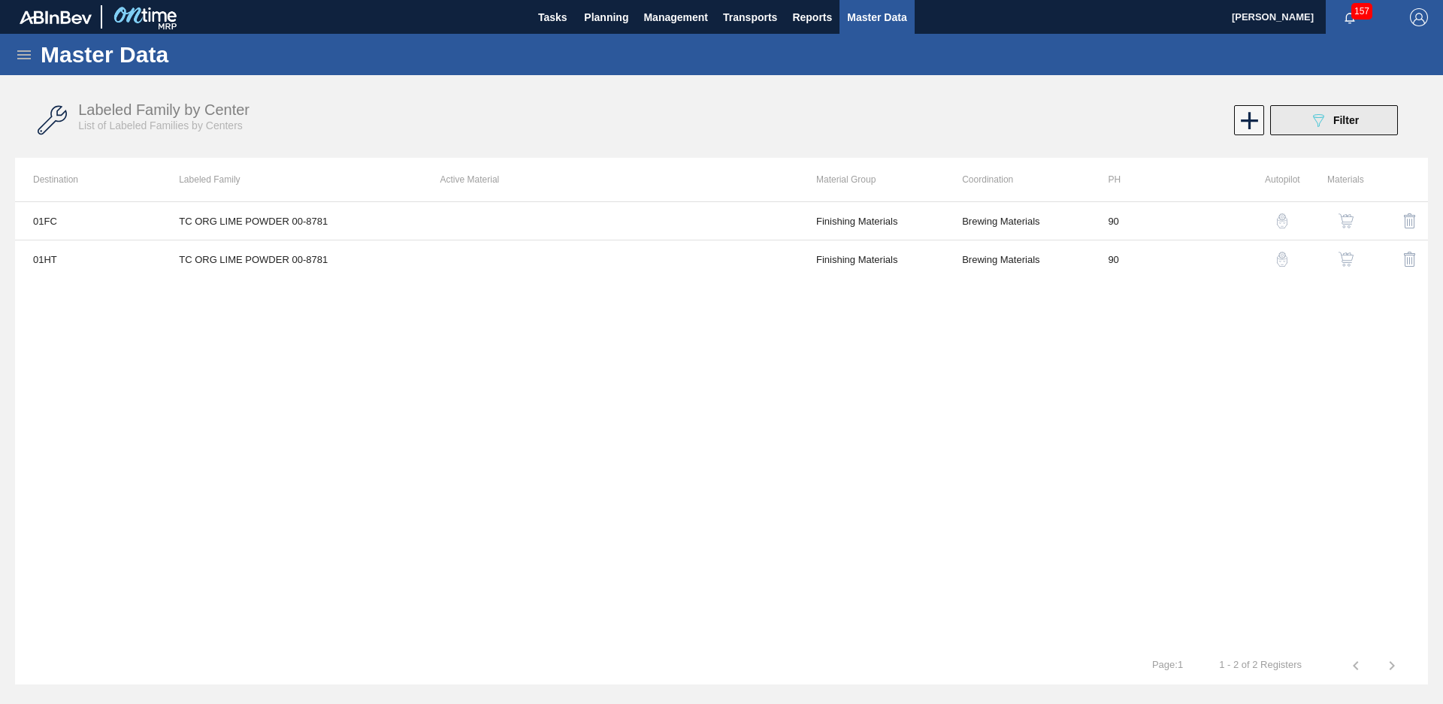
click at [1343, 123] on span "Filter" at bounding box center [1346, 120] width 26 height 12
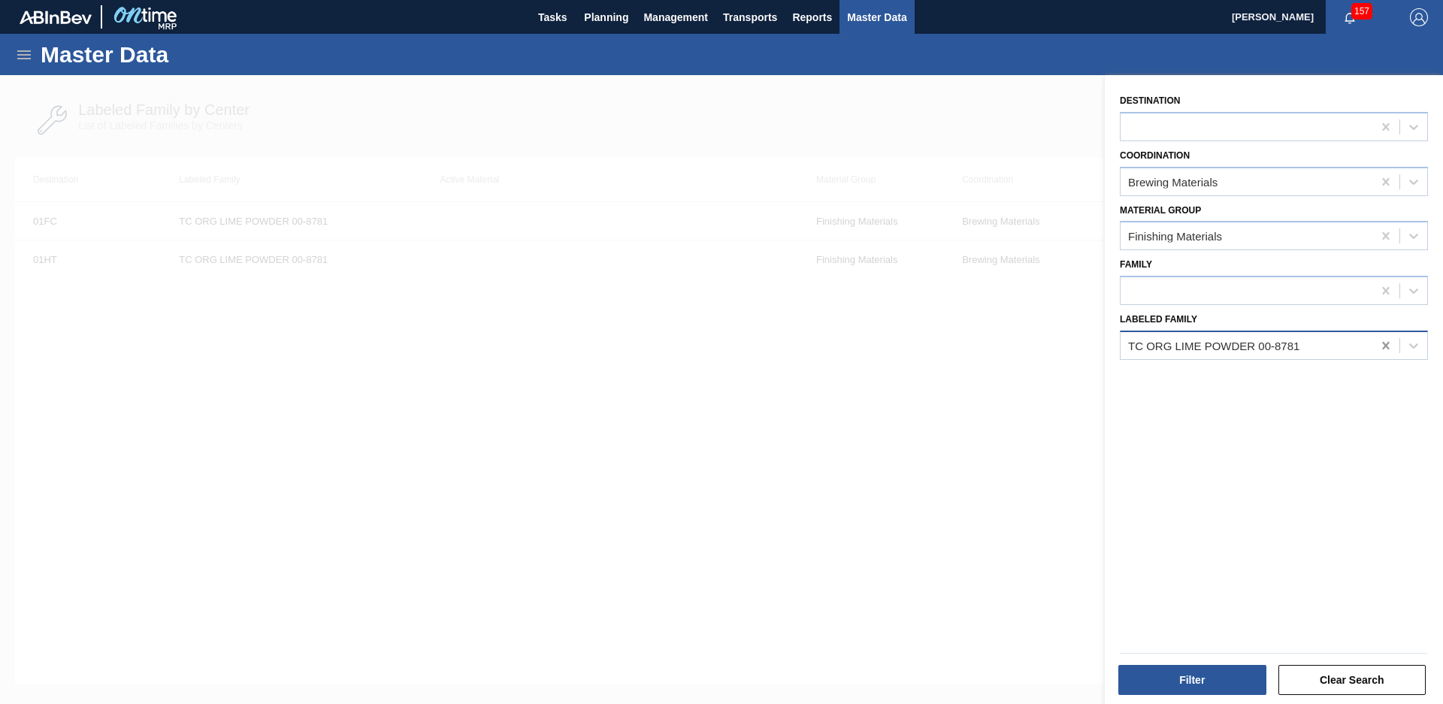
click at [1388, 345] on icon at bounding box center [1385, 345] width 15 height 15
type Family "PP org"
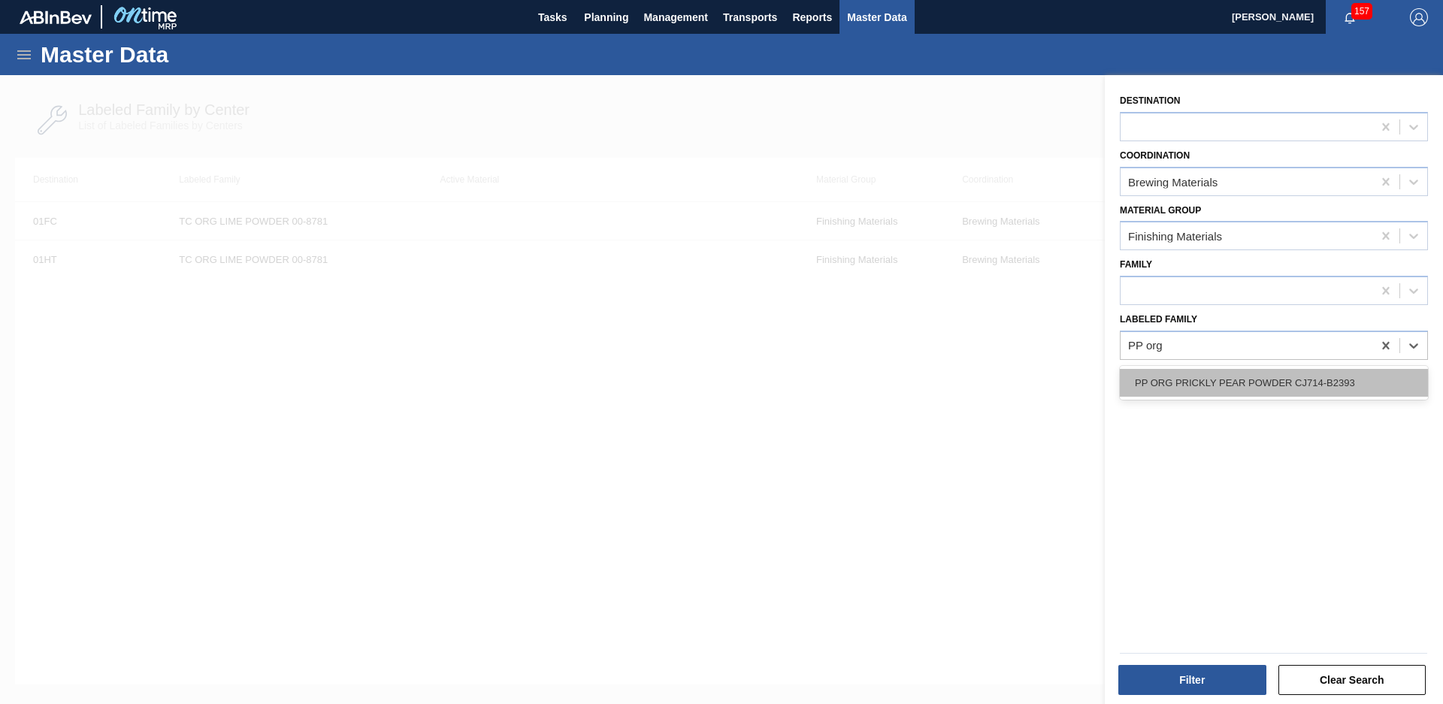
click at [1276, 377] on div "PP ORG PRICKLY PEAR POWDER CJ714-B2393" at bounding box center [1274, 383] width 308 height 28
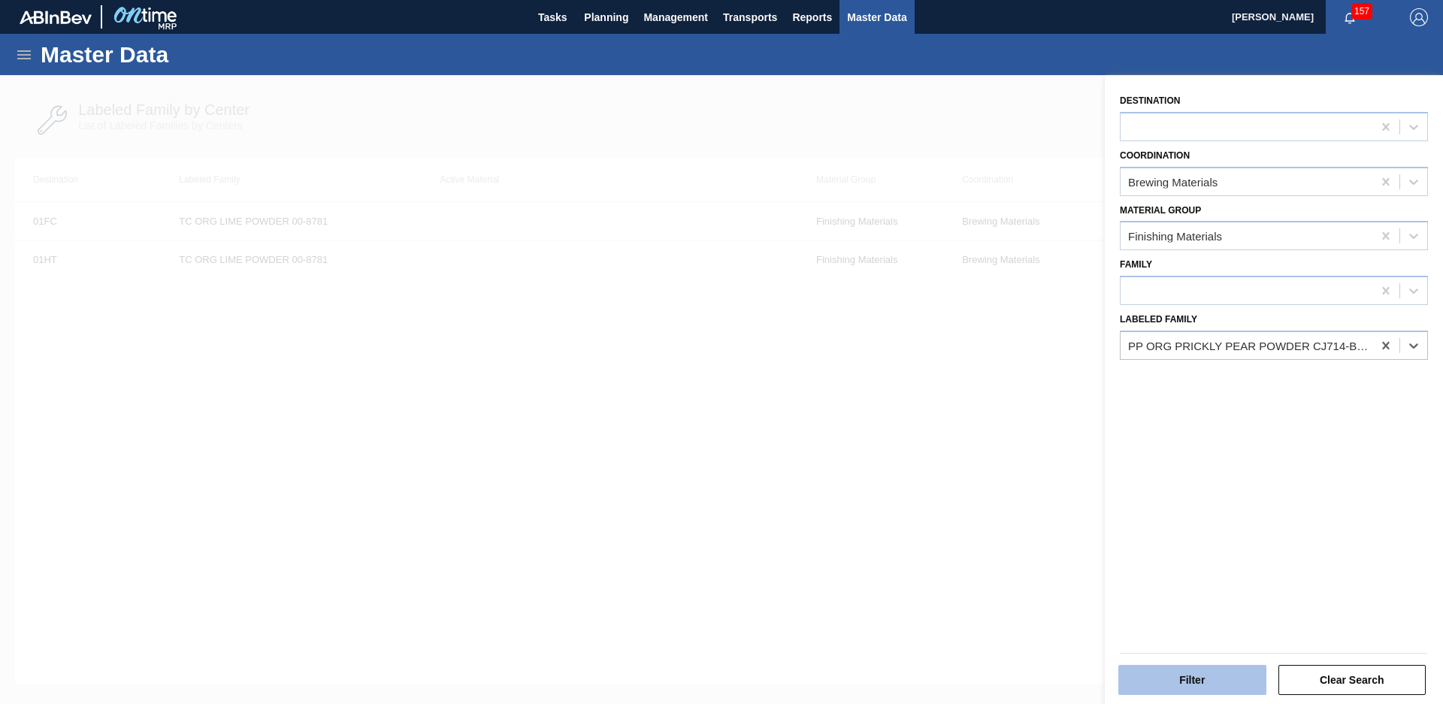
click at [1210, 678] on button "Filter" at bounding box center [1192, 680] width 148 height 30
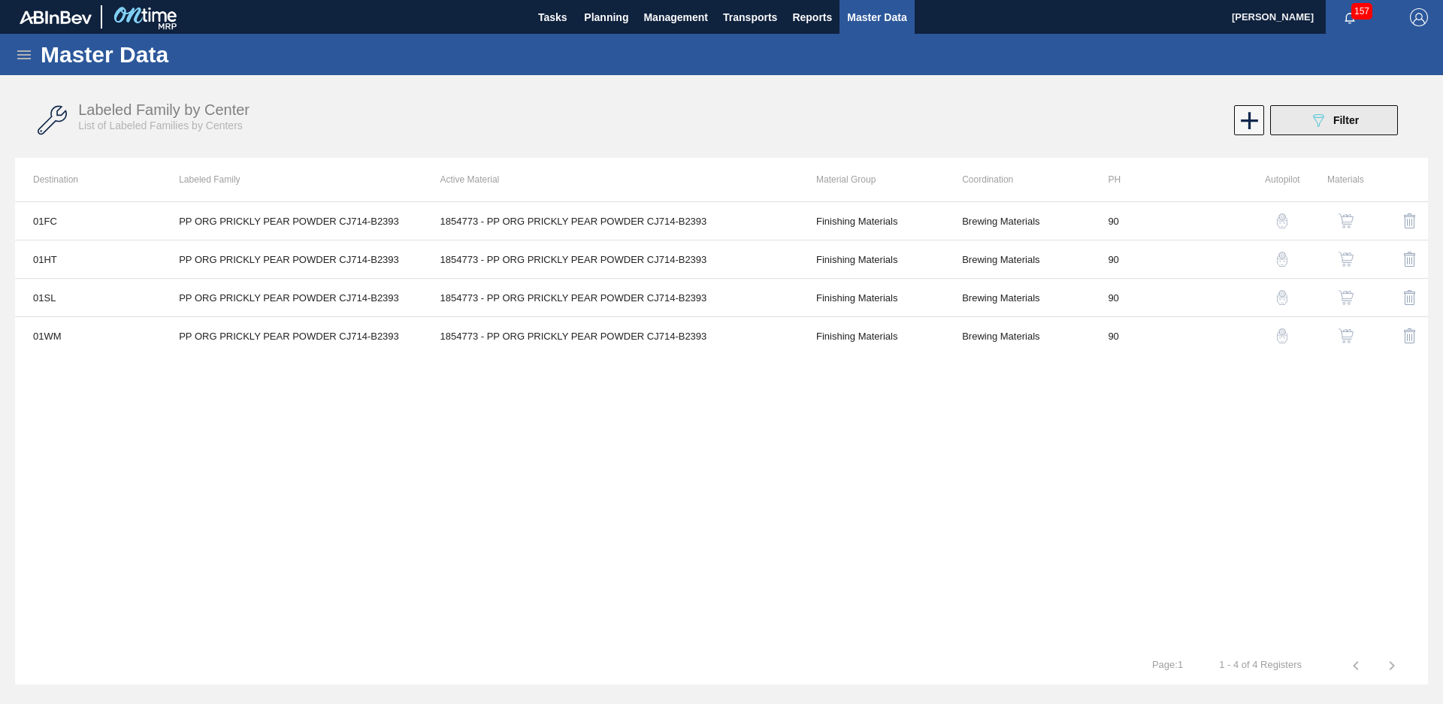
click at [1362, 120] on button "089F7B8B-B2A5-4AFE-B5C0-19BA573D28AC Filter" at bounding box center [1334, 120] width 128 height 30
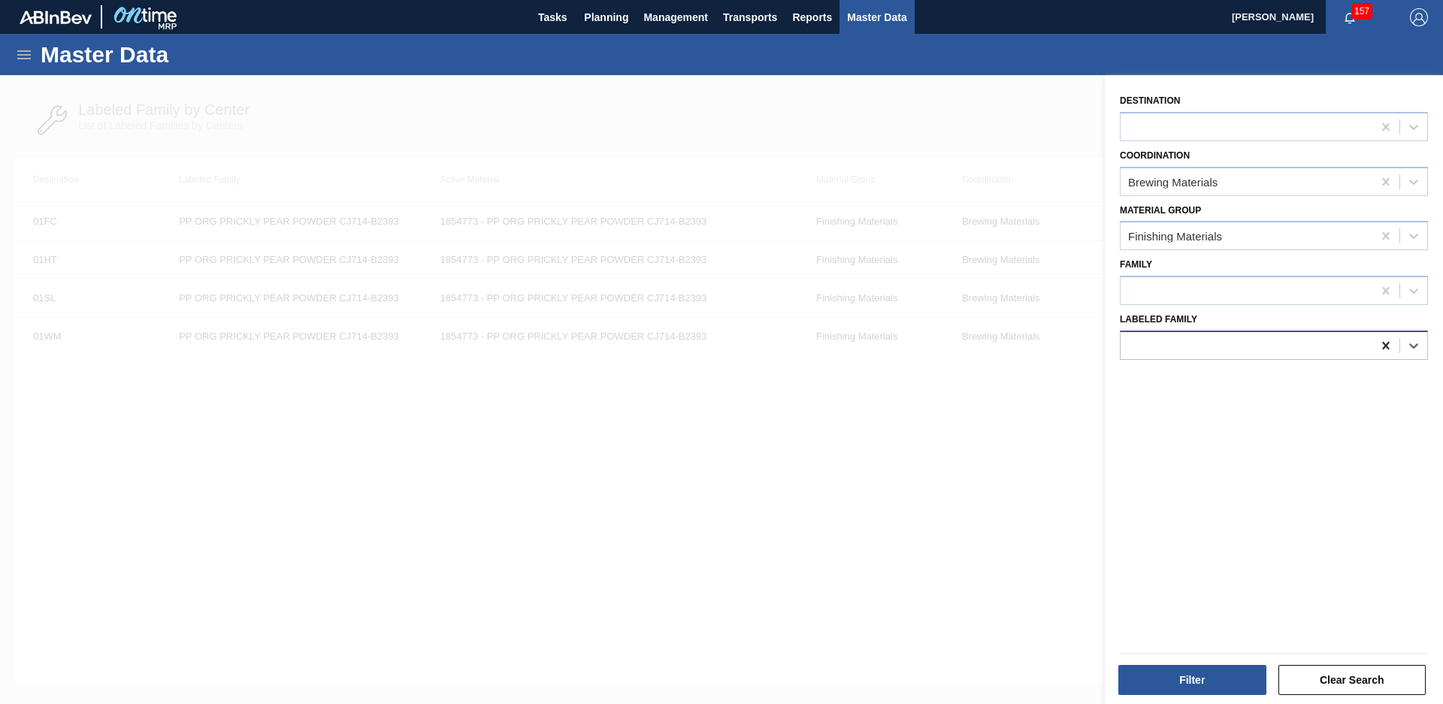
click at [1392, 341] on div at bounding box center [1385, 345] width 27 height 27
type Family "mcc org lime"
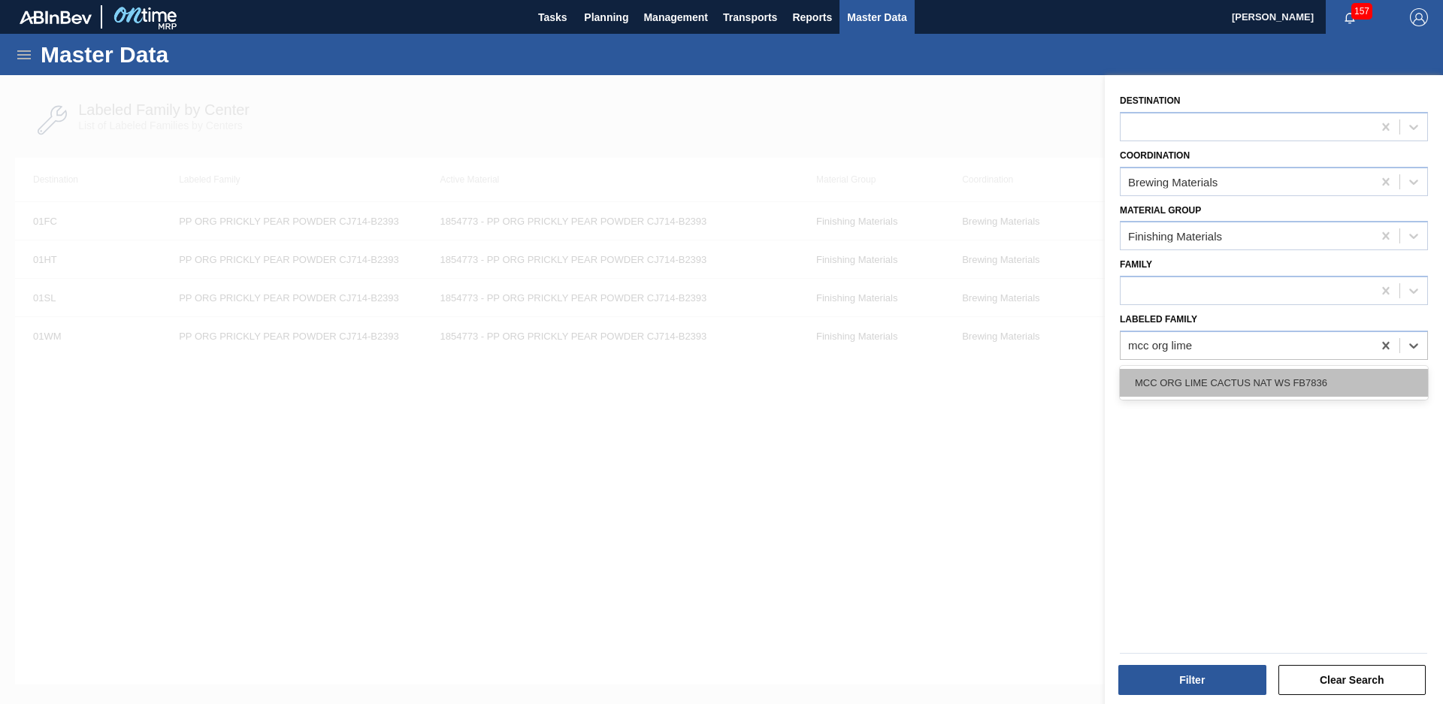
click at [1260, 388] on div "MCC ORG LIME CACTUS NAT WS FB7836" at bounding box center [1274, 383] width 308 height 28
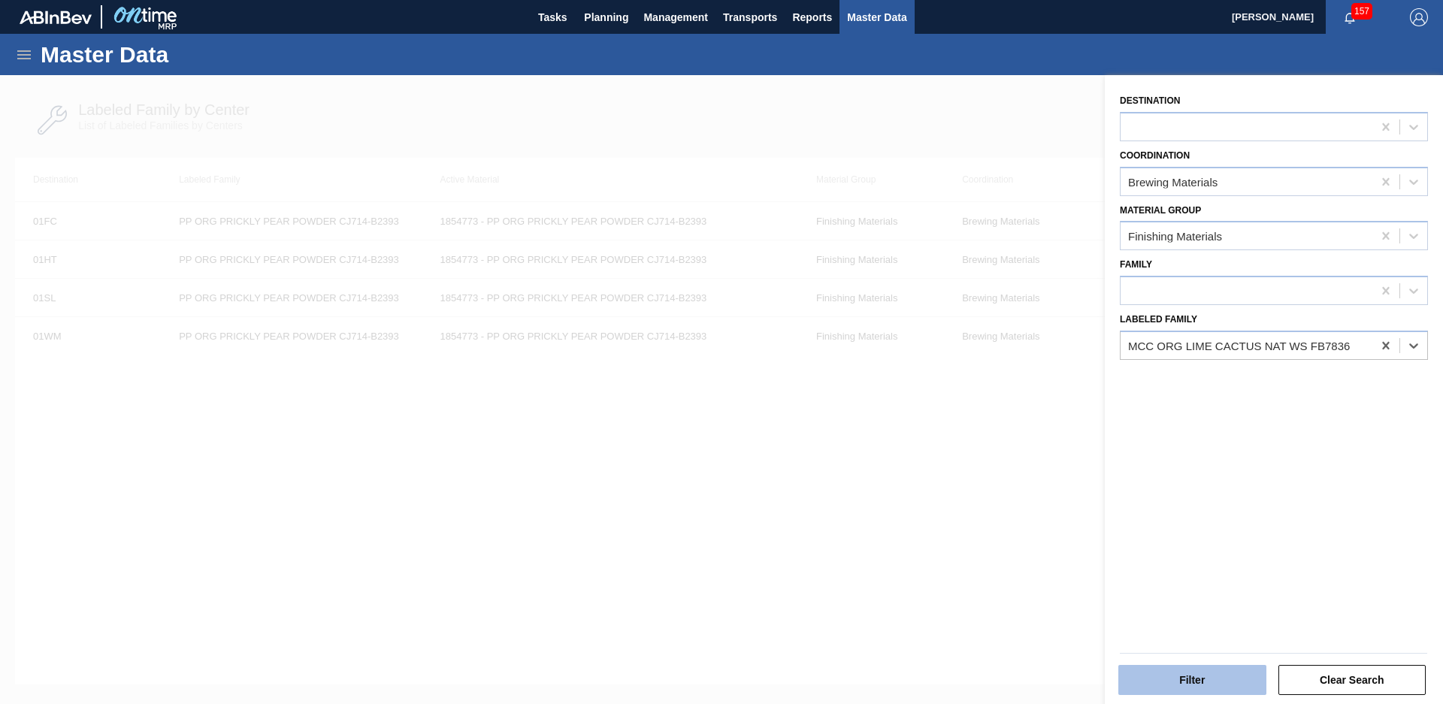
click at [1197, 684] on button "Filter" at bounding box center [1192, 680] width 148 height 30
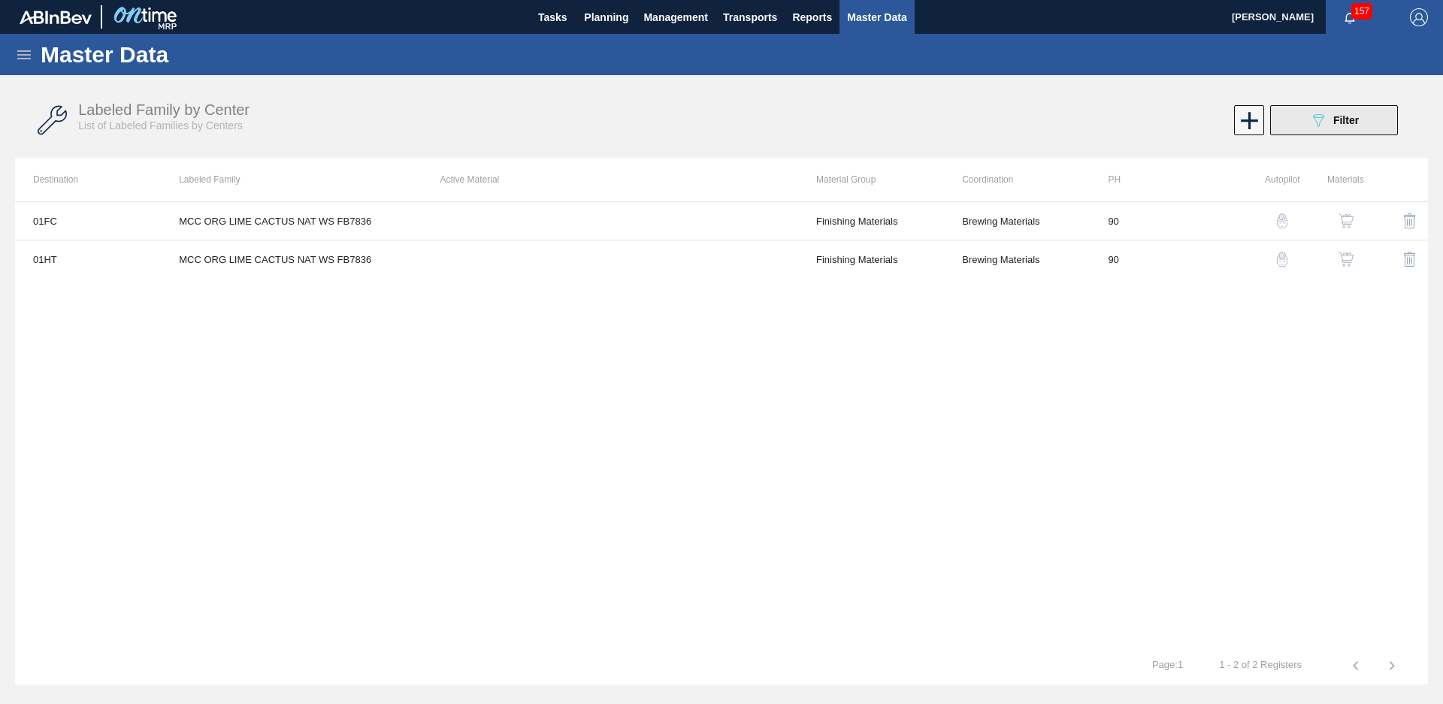
click at [1359, 120] on span "Filter" at bounding box center [1346, 120] width 26 height 12
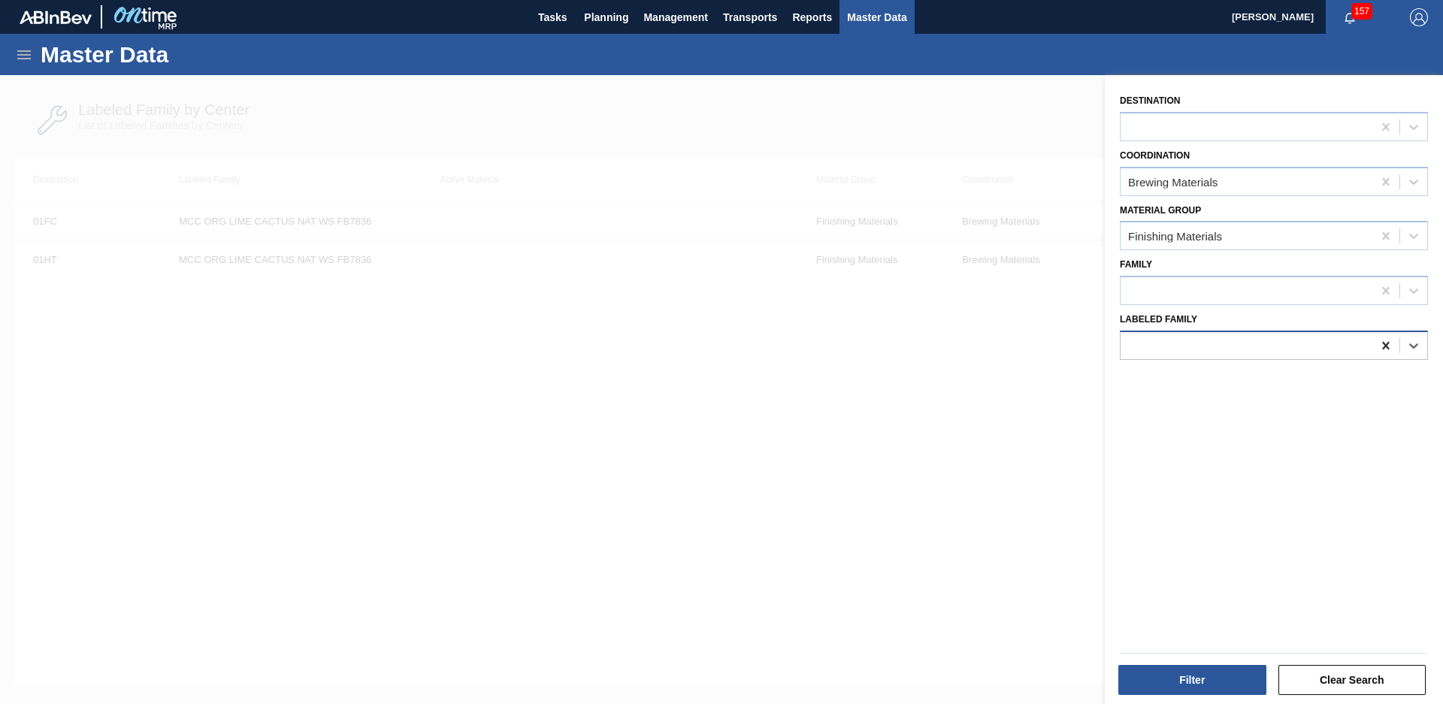
click at [1382, 347] on icon at bounding box center [1385, 346] width 7 height 8
type Family "FIR [PERSON_NAME]"
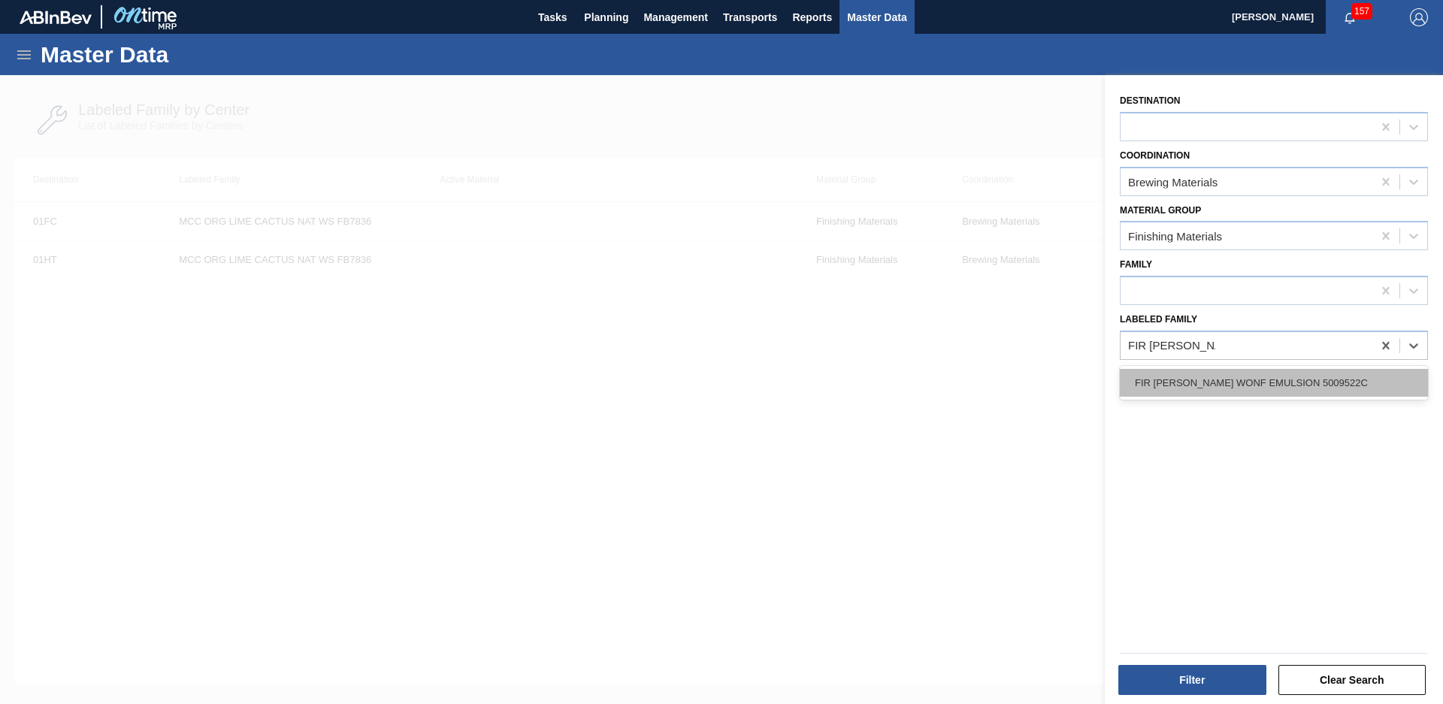
click at [1273, 387] on div "FIR [PERSON_NAME] WONF EMULSION 5009522C" at bounding box center [1274, 383] width 308 height 28
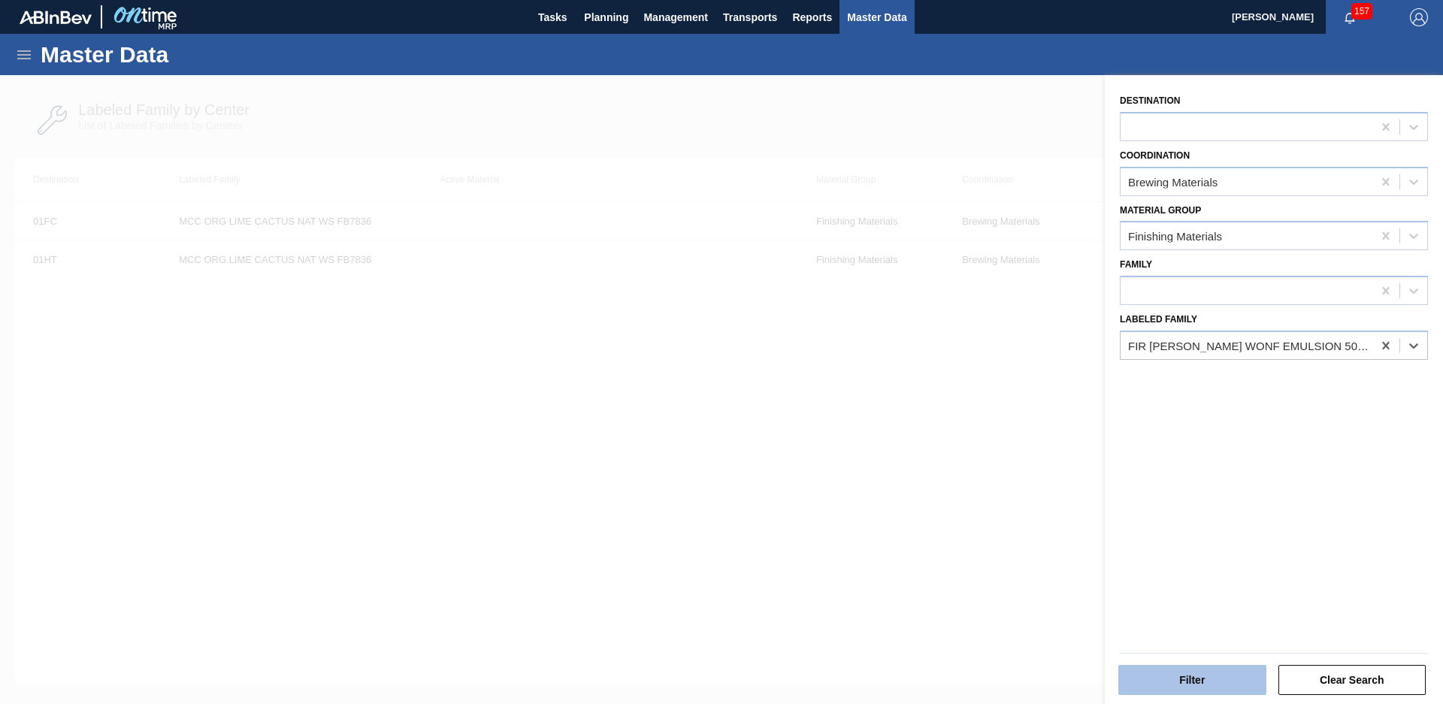
click at [1227, 675] on button "Filter" at bounding box center [1192, 680] width 148 height 30
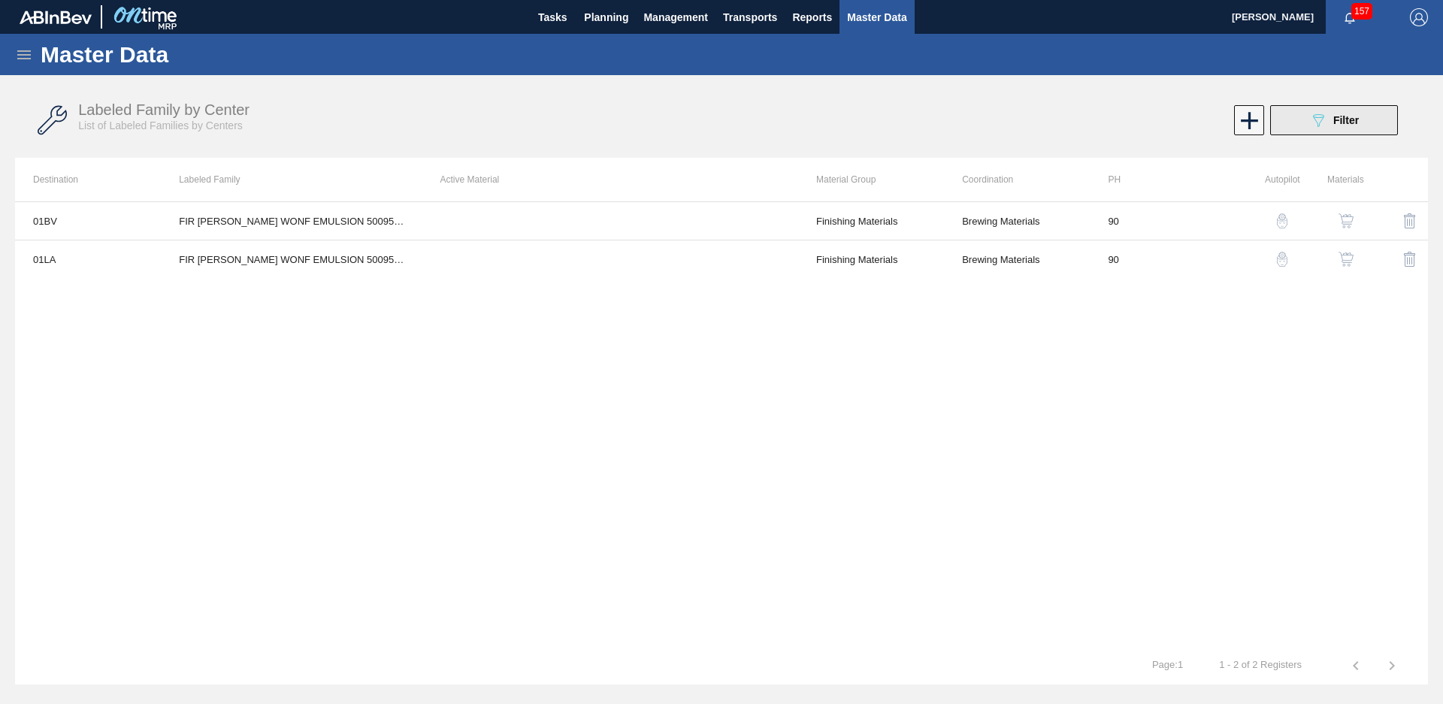
click at [1329, 123] on div "089F7B8B-B2A5-4AFE-B5C0-19BA573D28AC Filter" at bounding box center [1334, 120] width 50 height 18
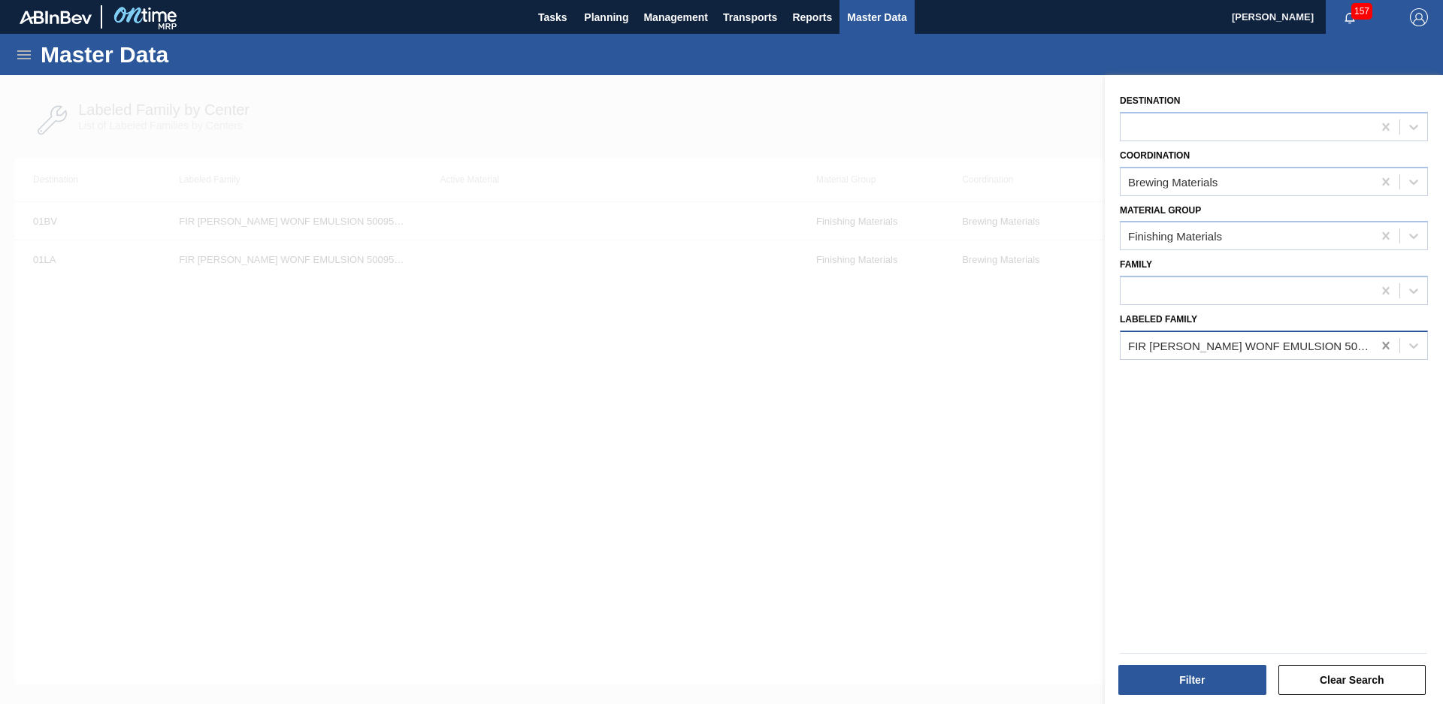
click at [1384, 350] on icon at bounding box center [1385, 345] width 15 height 15
type Family "IFF org mix"
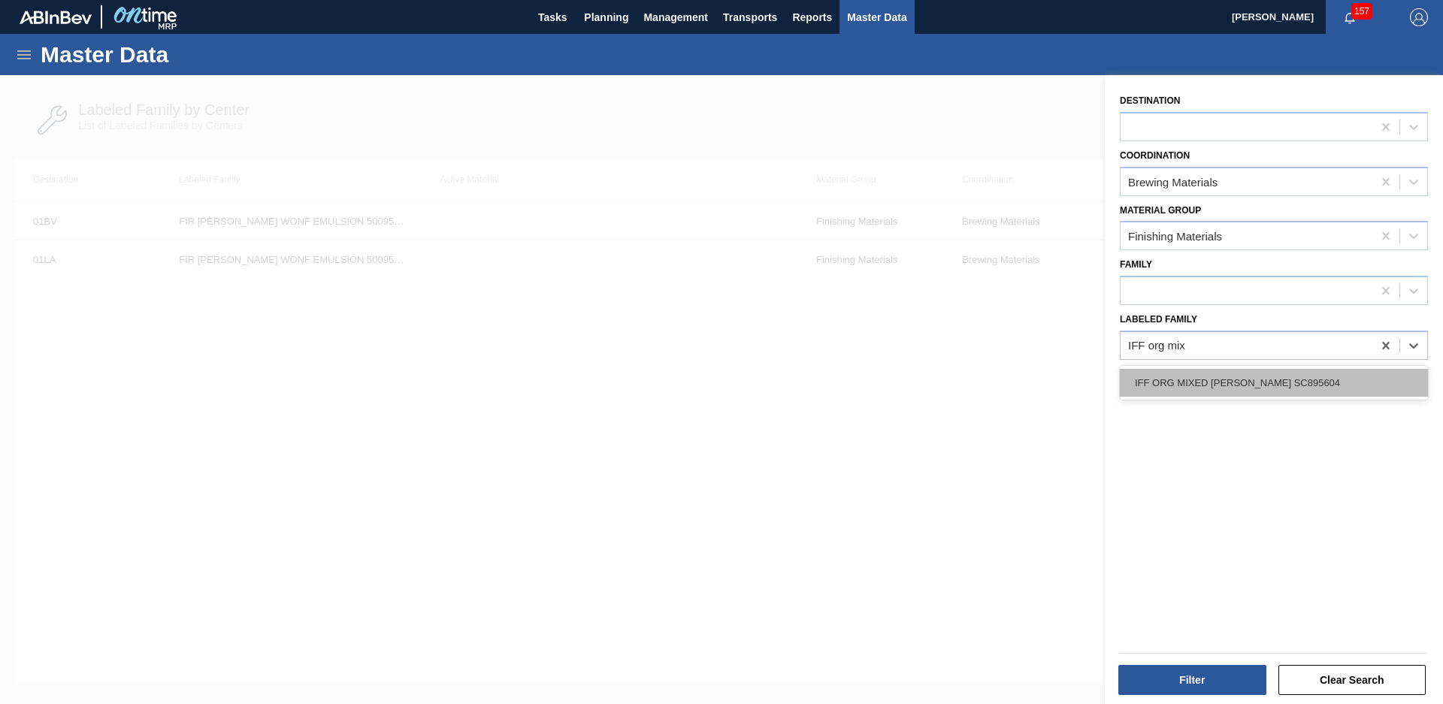
click at [1305, 384] on div "IFF ORG MIXED [PERSON_NAME] SC895604" at bounding box center [1274, 383] width 308 height 28
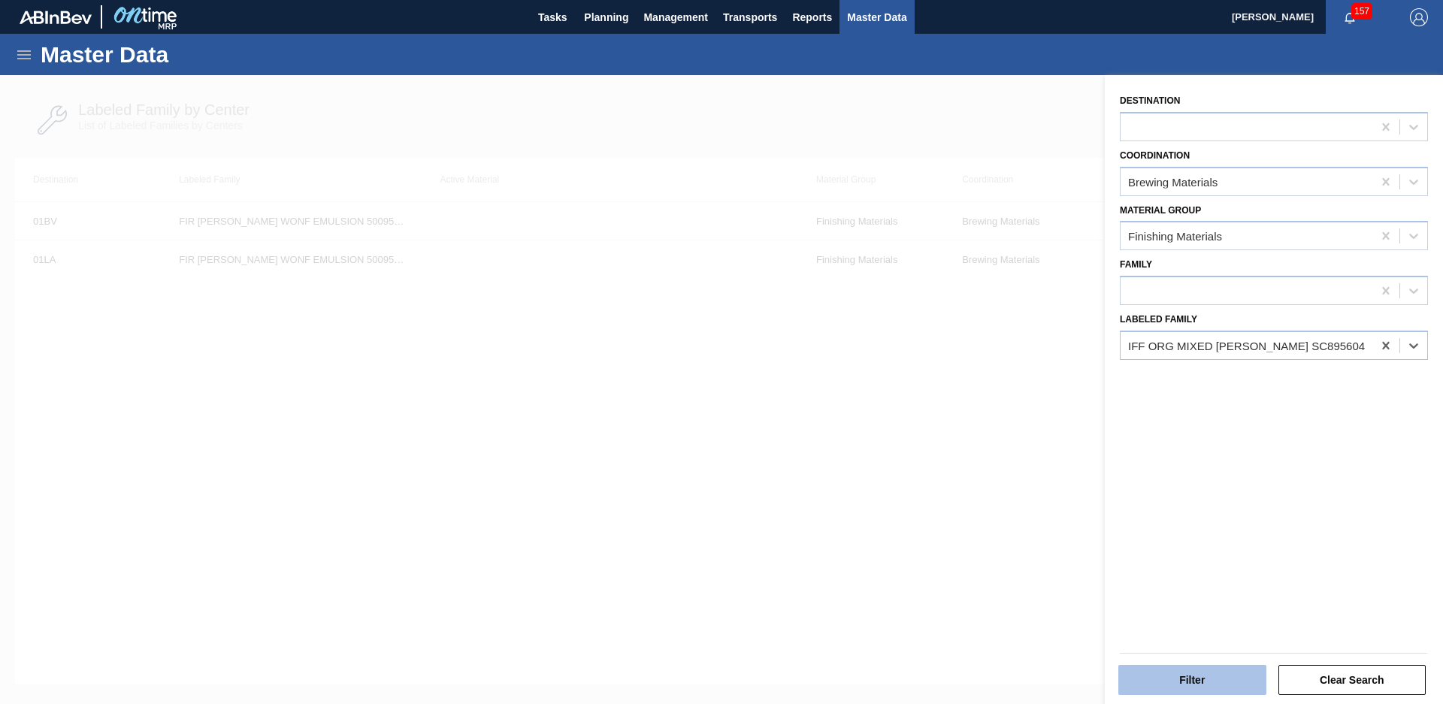
click at [1211, 685] on button "Filter" at bounding box center [1192, 680] width 148 height 30
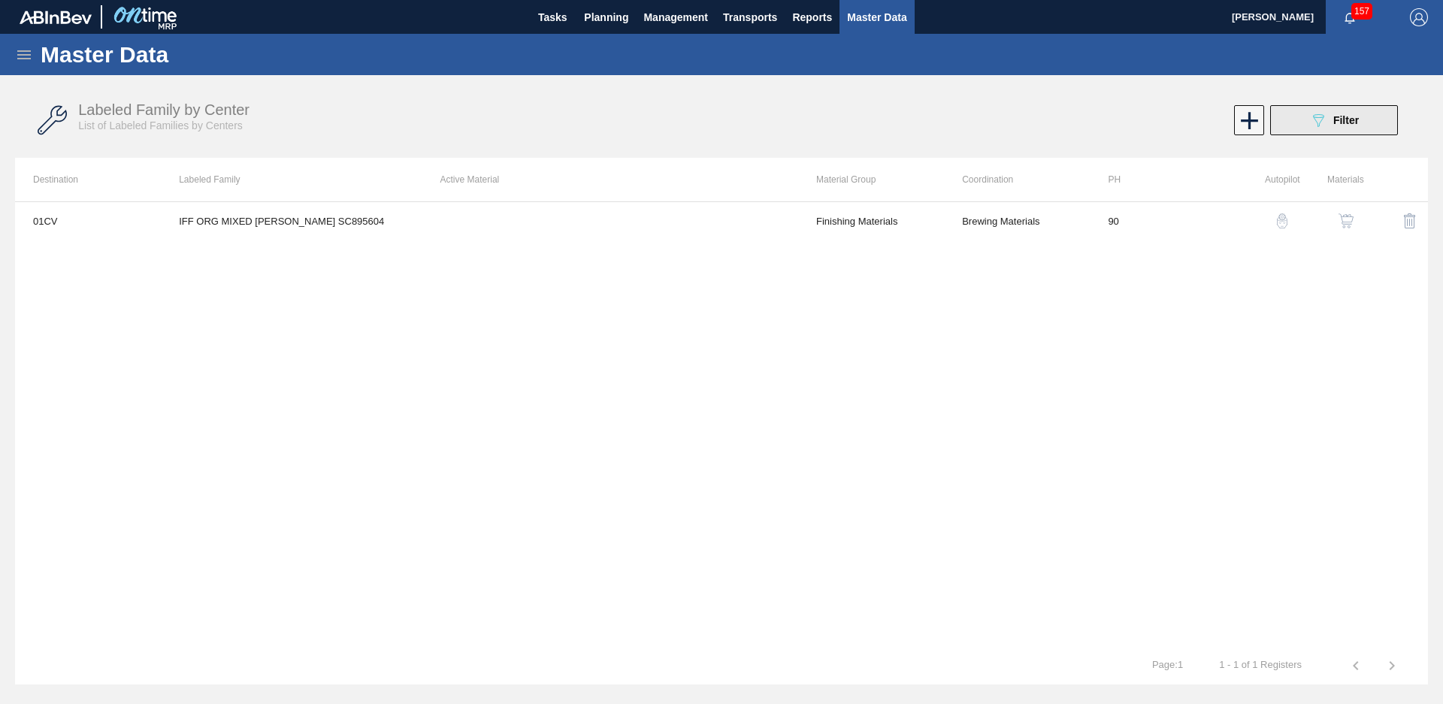
click at [1339, 123] on span "Filter" at bounding box center [1346, 120] width 26 height 12
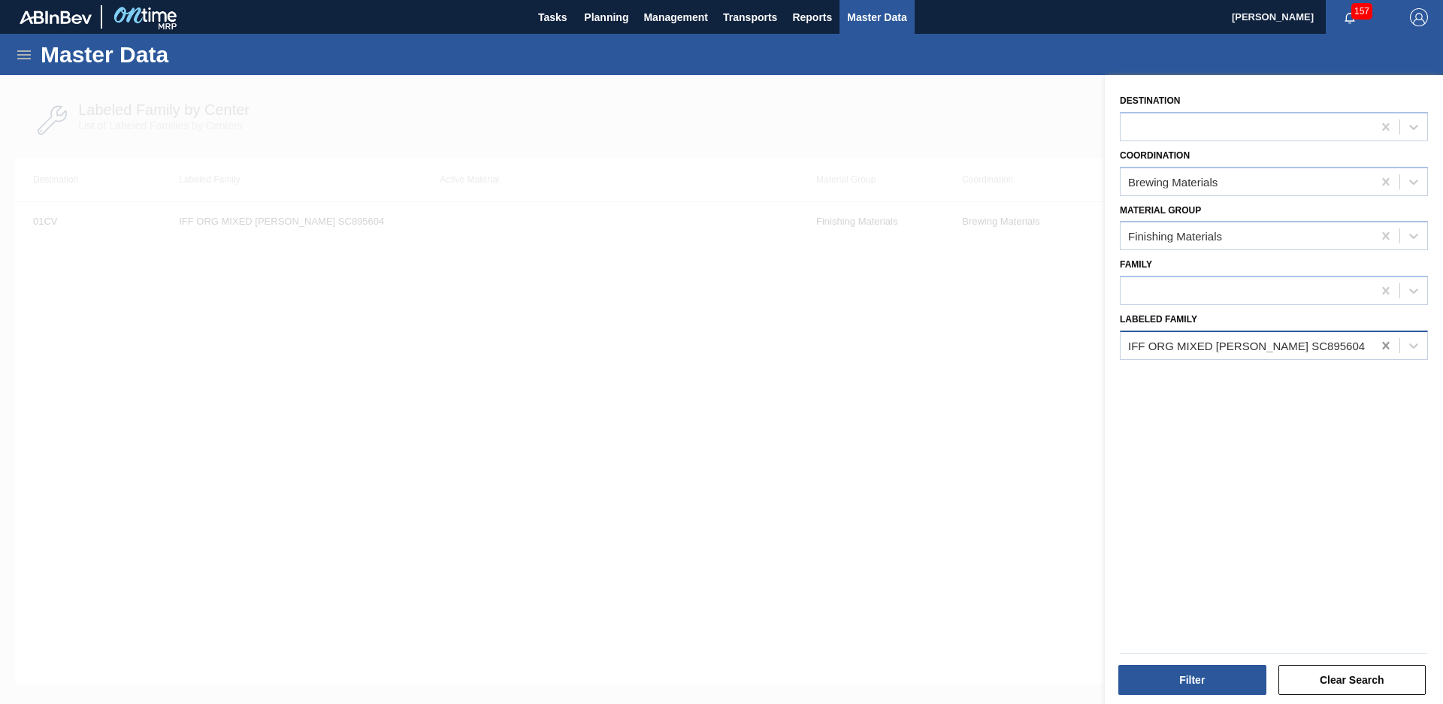
click at [1378, 341] on icon at bounding box center [1385, 345] width 15 height 15
type Family "Iff org mi"
click at [1276, 400] on div "Destination Coordination Brewing Materials Material Group Finishing Materials F…" at bounding box center [1274, 391] width 338 height 633
click at [1291, 355] on div at bounding box center [1247, 345] width 252 height 22
type Family "iff org mixed"
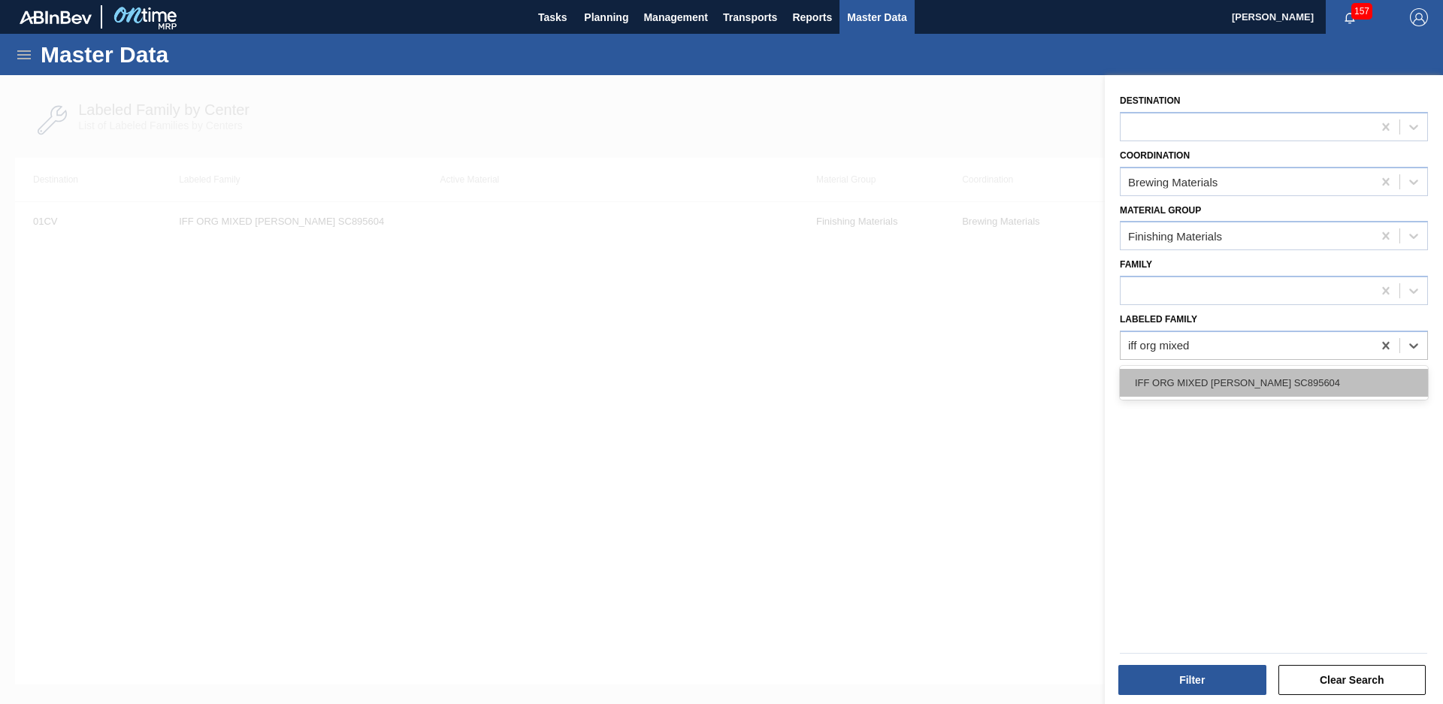
click at [1257, 380] on div "IFF ORG MIXED [PERSON_NAME] SC895604" at bounding box center [1274, 383] width 308 height 28
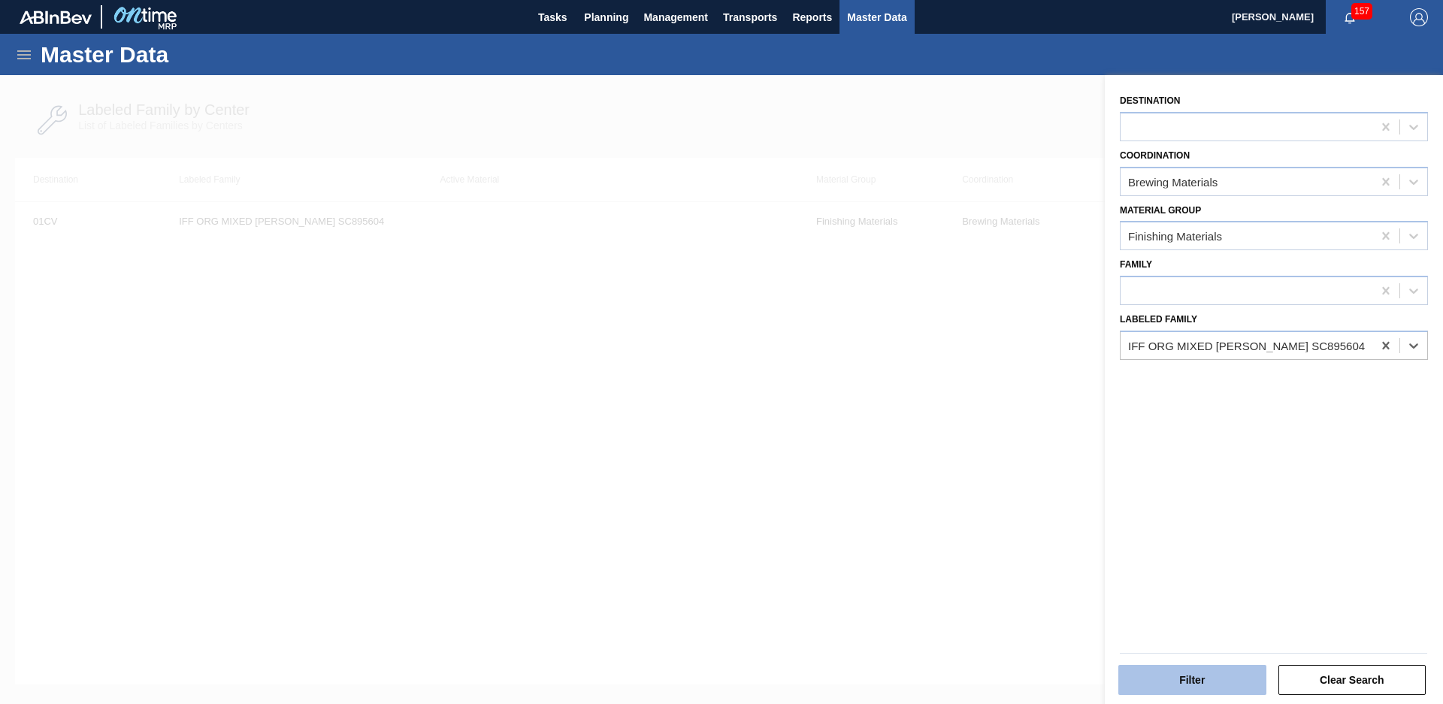
click at [1190, 672] on button "Filter" at bounding box center [1192, 680] width 148 height 30
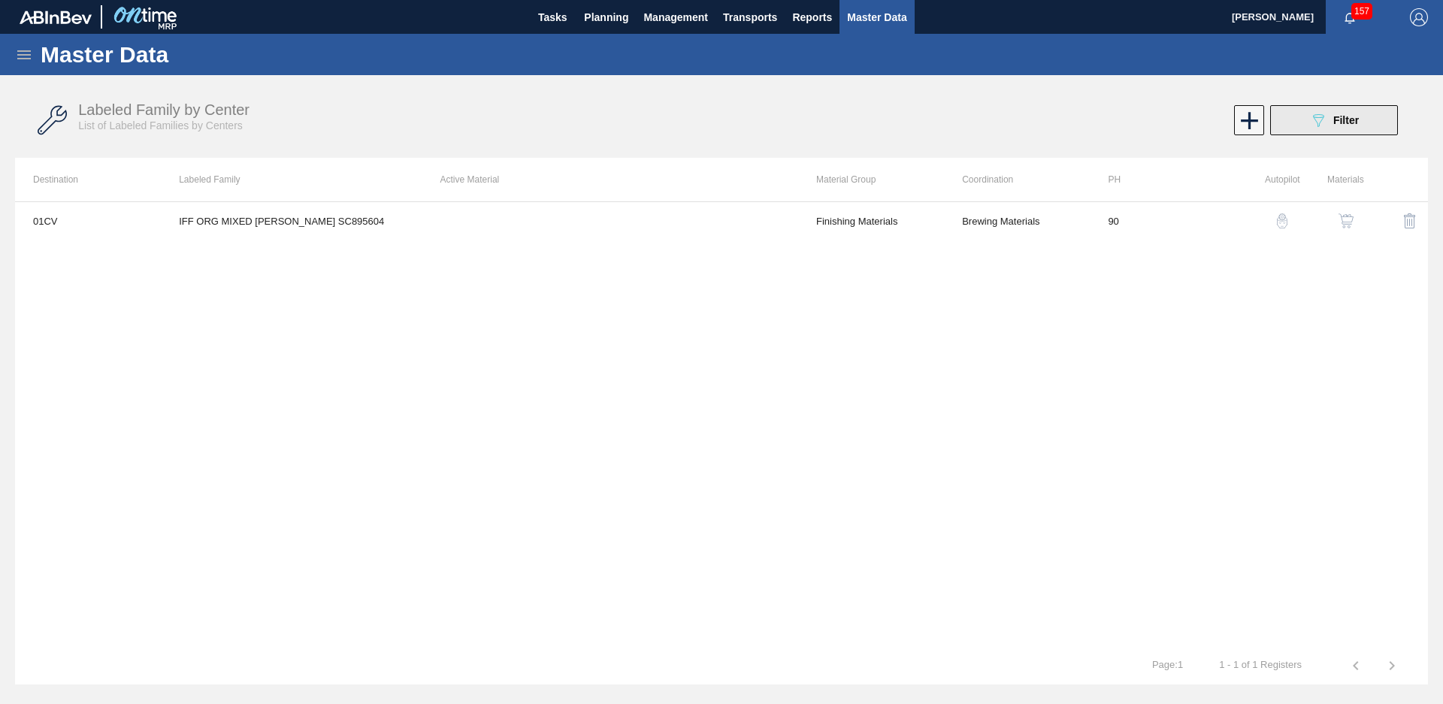
click at [1303, 116] on button "089F7B8B-B2A5-4AFE-B5C0-19BA573D28AC Filter" at bounding box center [1334, 120] width 128 height 30
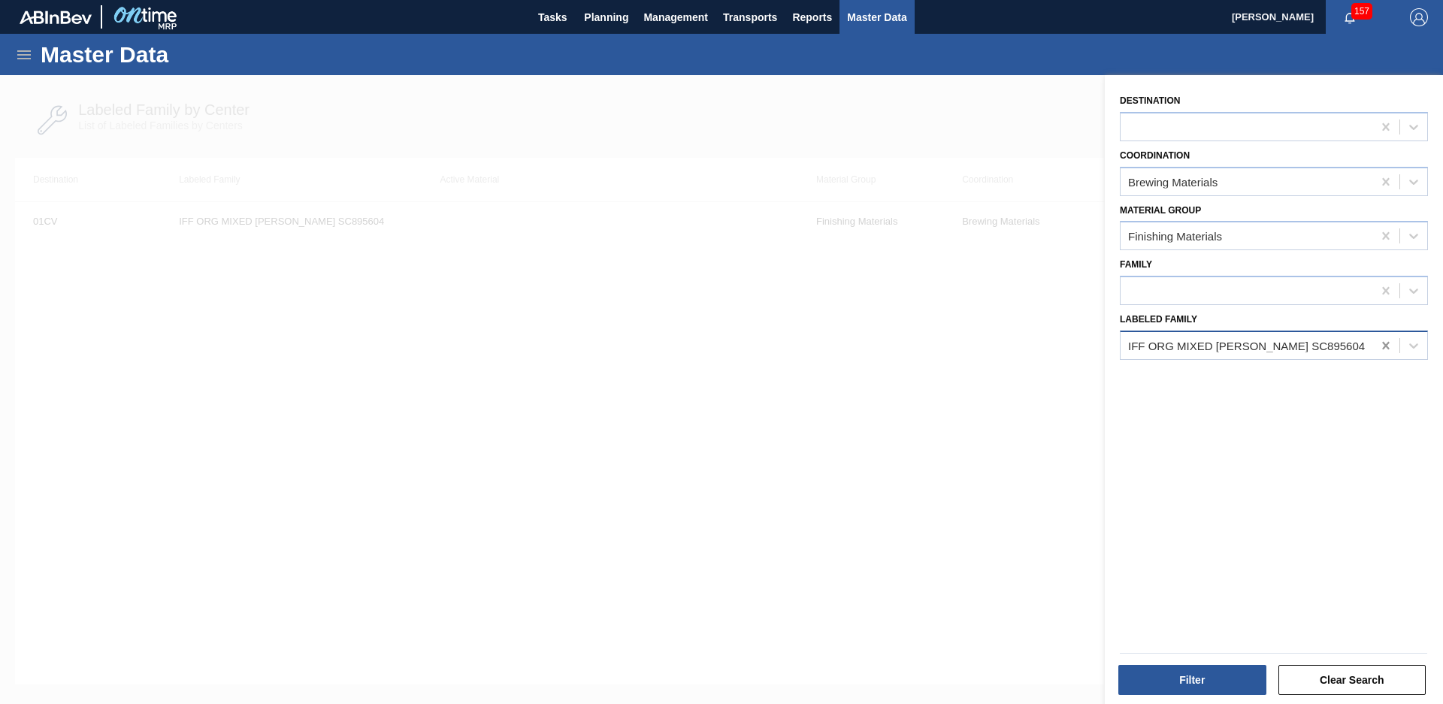
click at [1390, 348] on icon at bounding box center [1385, 345] width 15 height 15
type Family "Sov org apr"
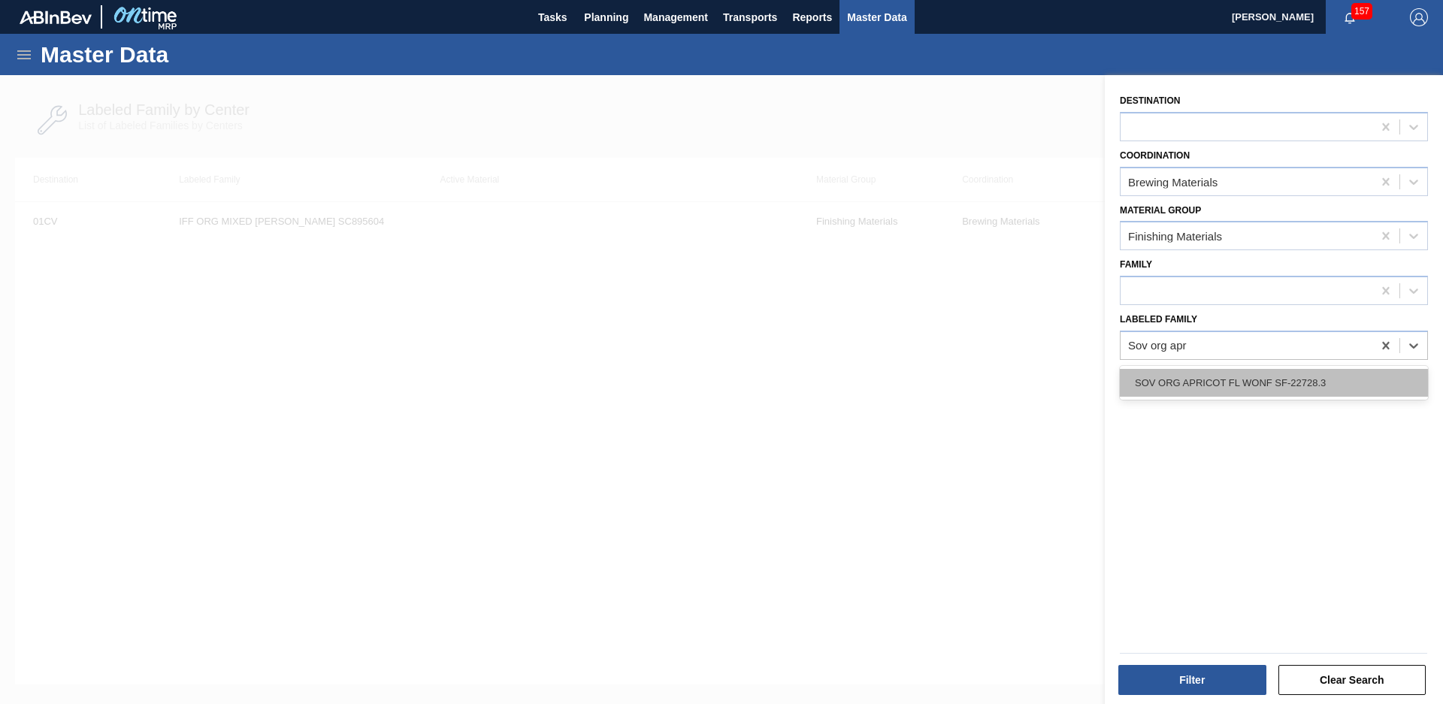
click at [1314, 386] on div "SOV ORG APRICOT FL WONF SF-22728.3" at bounding box center [1274, 383] width 308 height 28
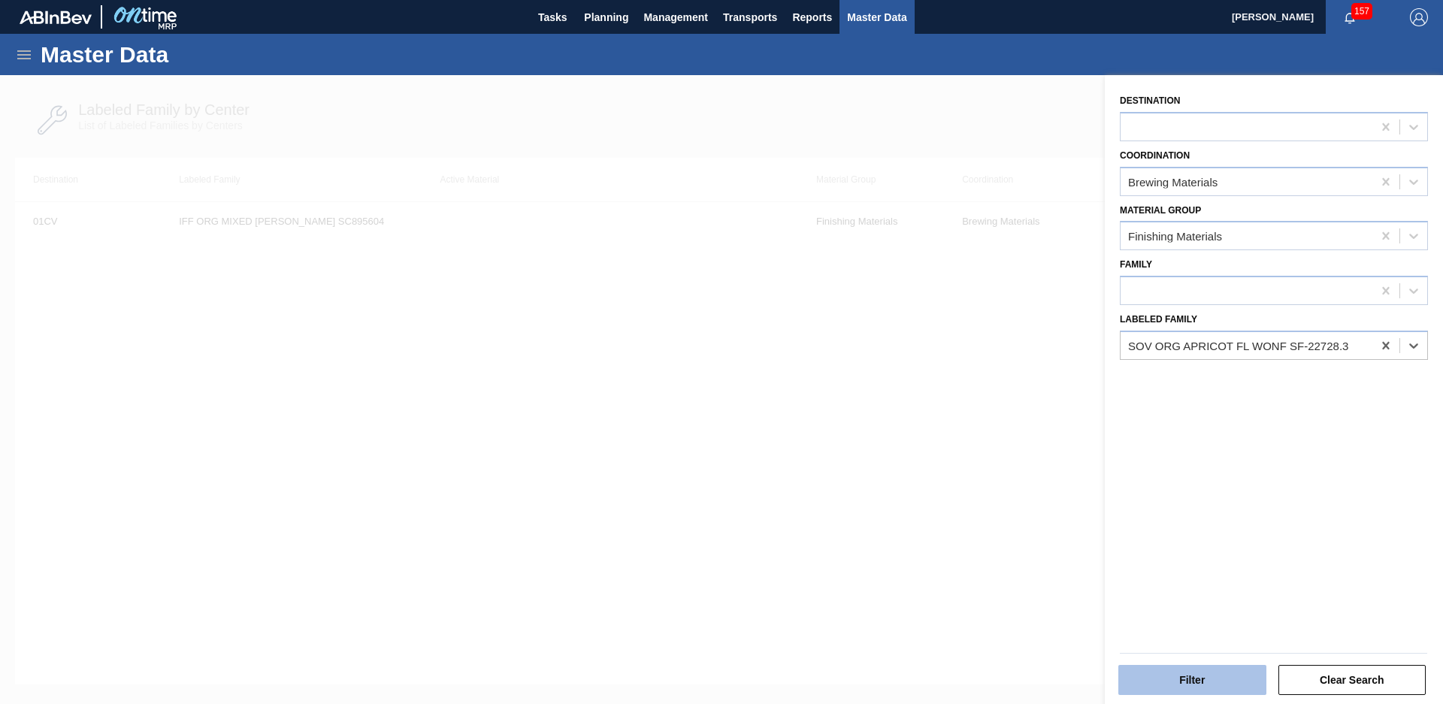
click at [1200, 681] on button "Filter" at bounding box center [1192, 680] width 148 height 30
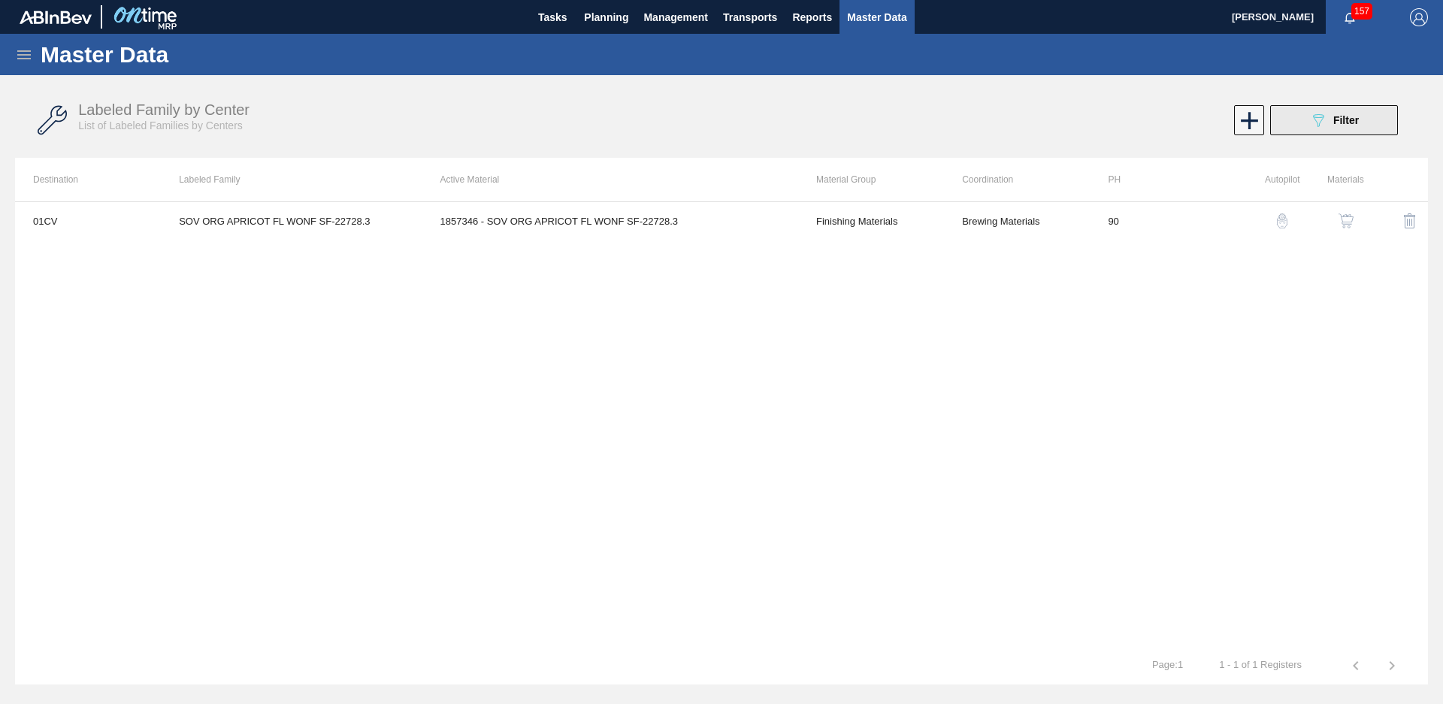
click at [1293, 126] on button "089F7B8B-B2A5-4AFE-B5C0-19BA573D28AC Filter" at bounding box center [1334, 120] width 128 height 30
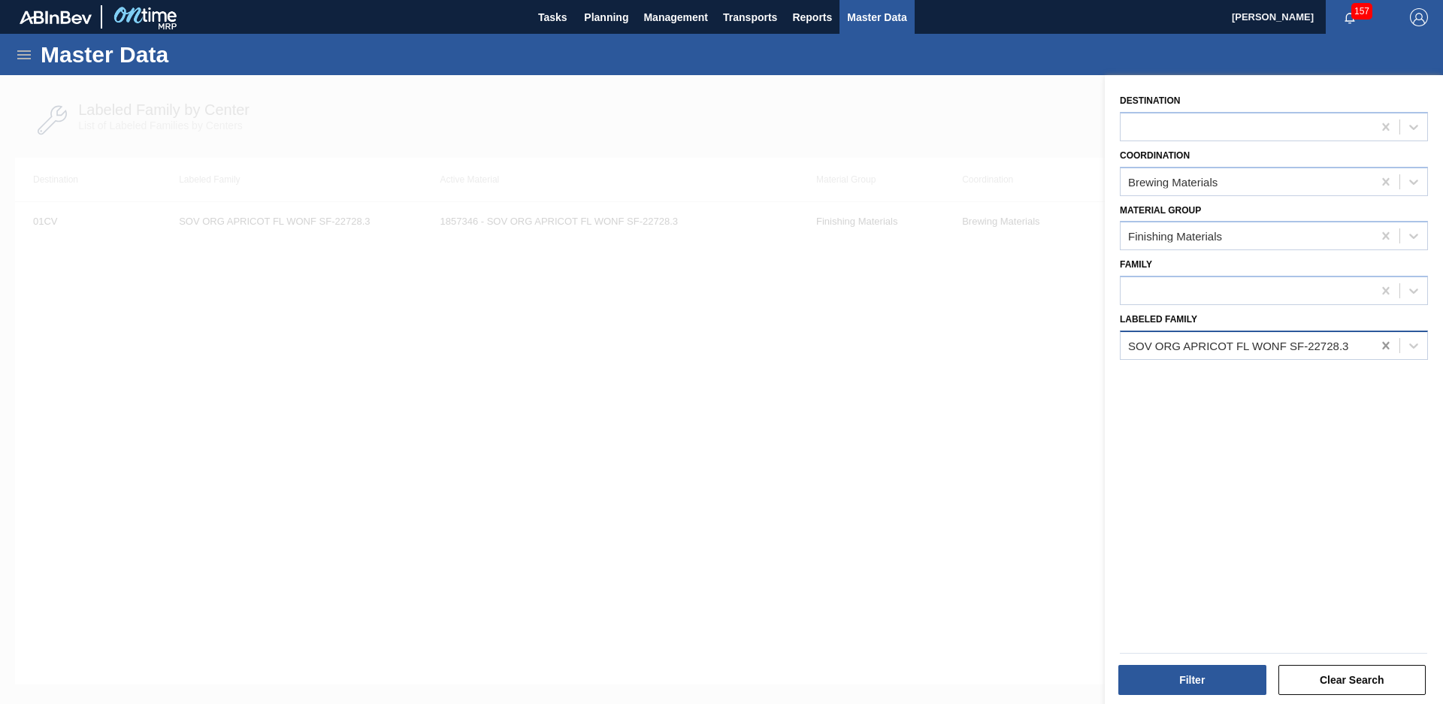
click at [1383, 347] on icon at bounding box center [1385, 346] width 7 height 8
type Family "IFF lemonade sc"
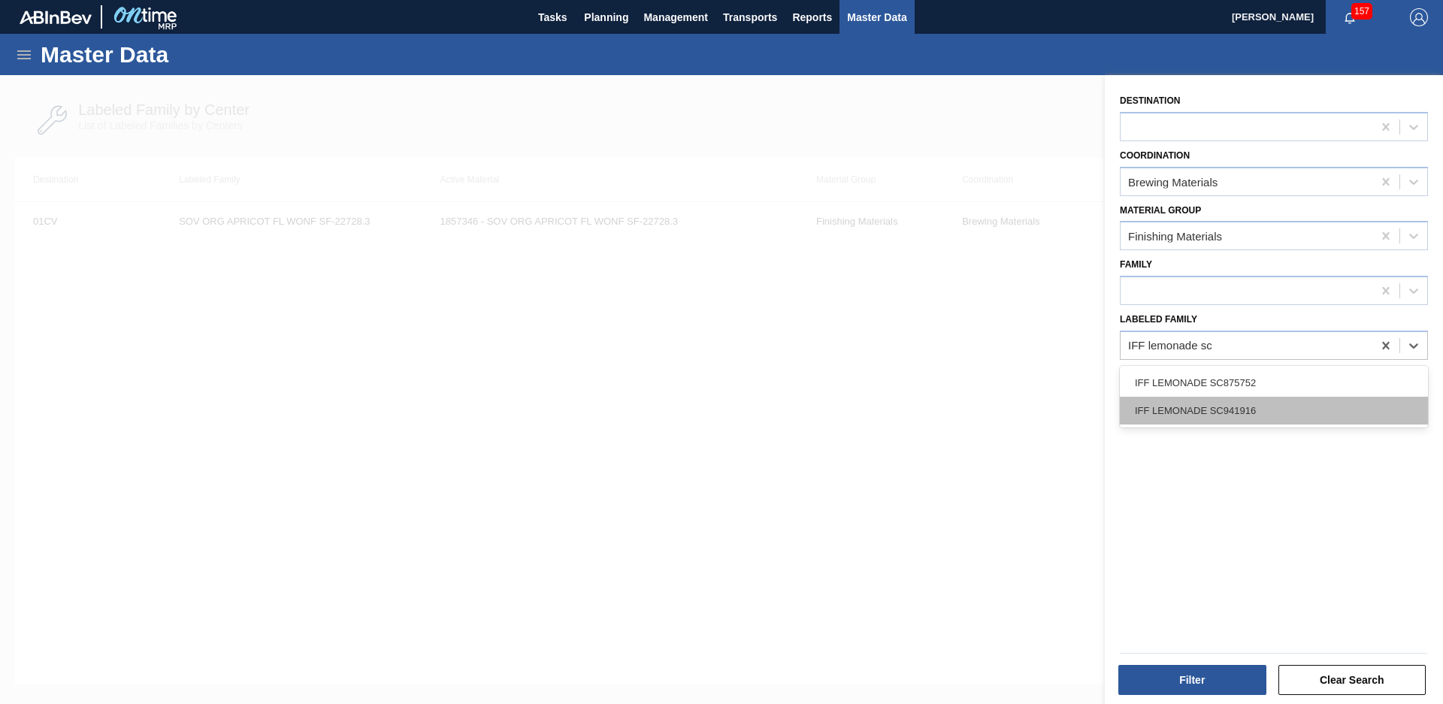
click at [1260, 409] on div "IFF LEMONADE SC941916" at bounding box center [1274, 411] width 308 height 28
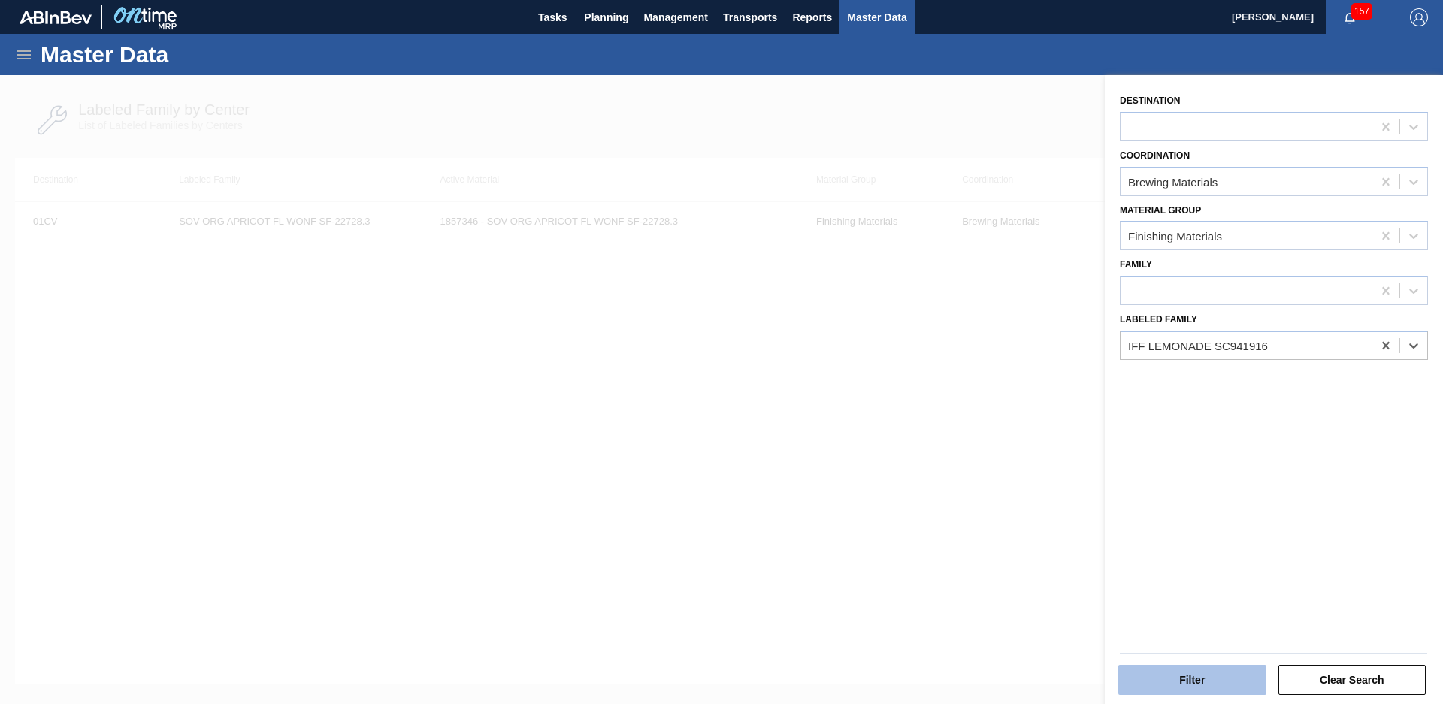
click at [1194, 681] on button "Filter" at bounding box center [1192, 680] width 148 height 30
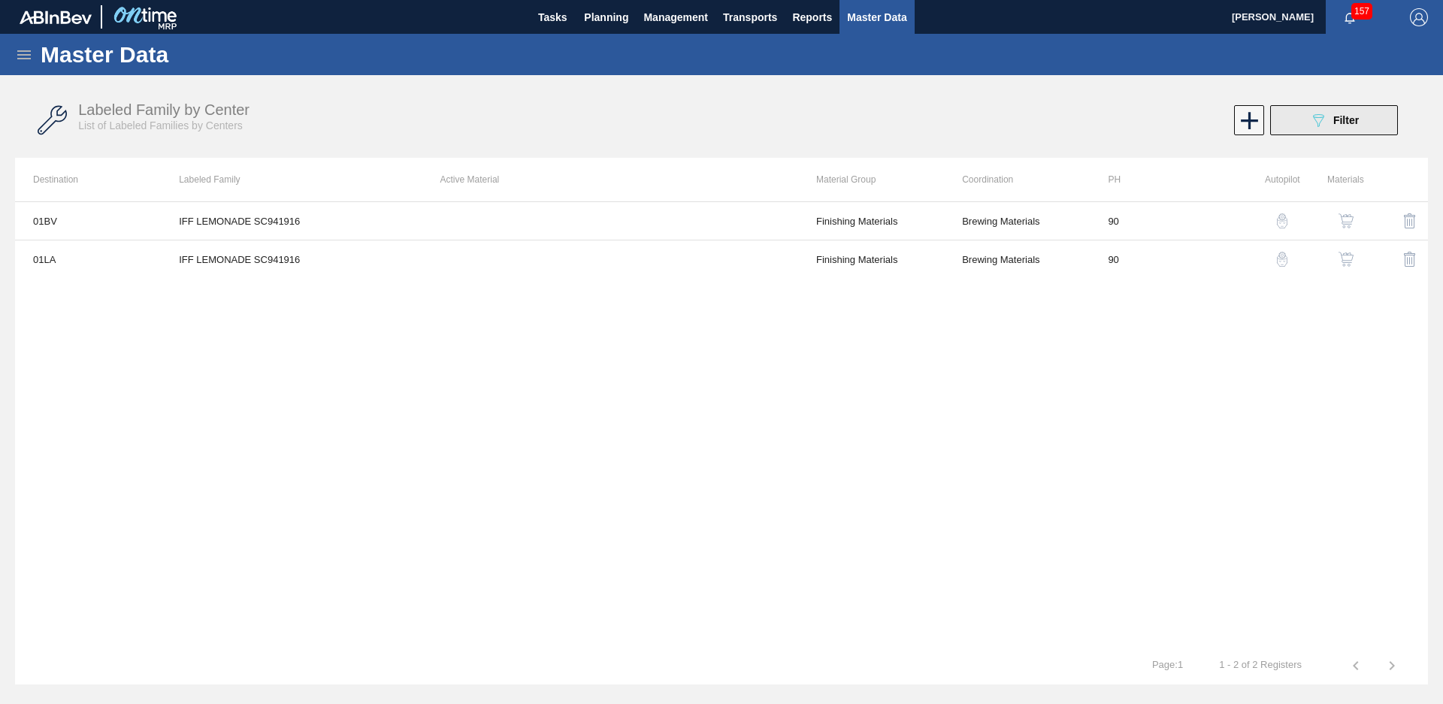
click at [1330, 123] on div "089F7B8B-B2A5-4AFE-B5C0-19BA573D28AC Filter" at bounding box center [1334, 120] width 50 height 18
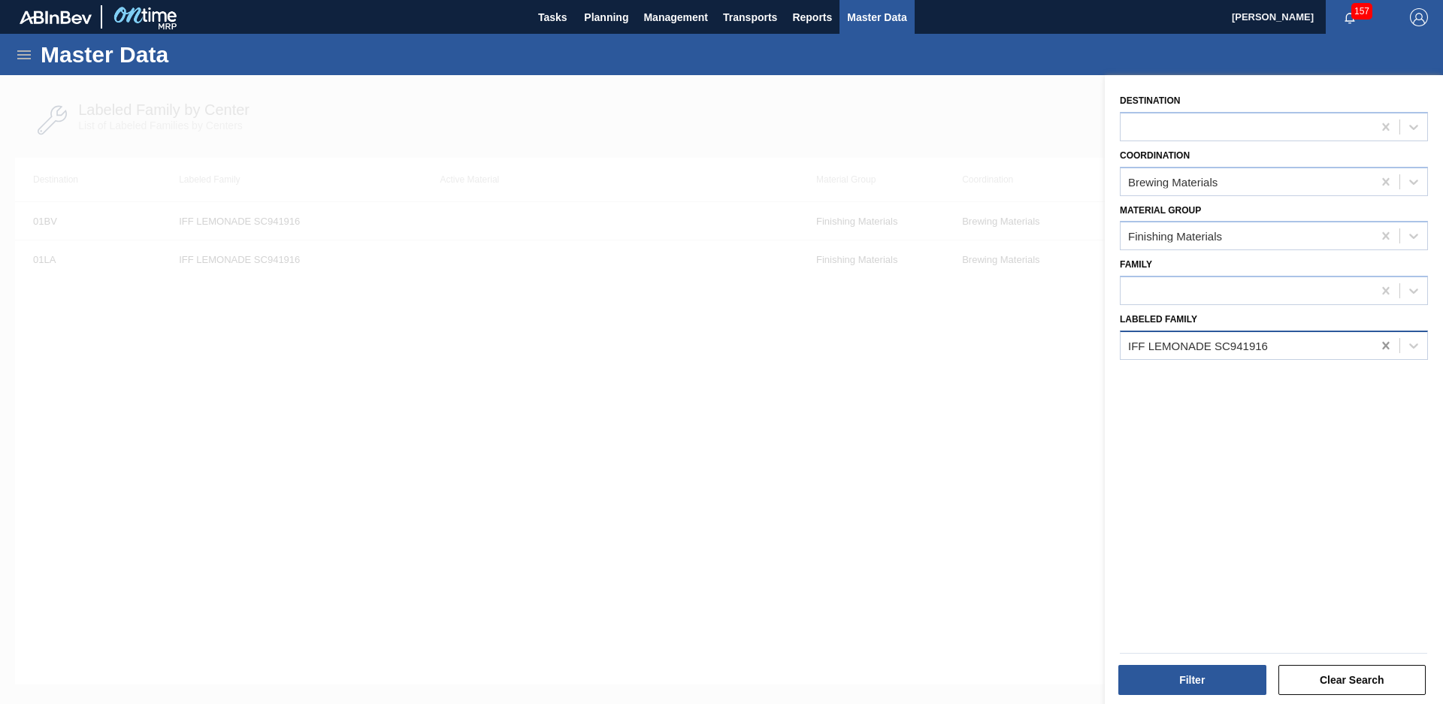
click at [1384, 338] on icon at bounding box center [1385, 345] width 15 height 15
type Family "sym [PERSON_NAME]"
click at [1312, 375] on div "SYM [PERSON_NAME] WONF 630596" at bounding box center [1274, 383] width 308 height 28
click at [1219, 680] on button "Filter" at bounding box center [1192, 680] width 148 height 30
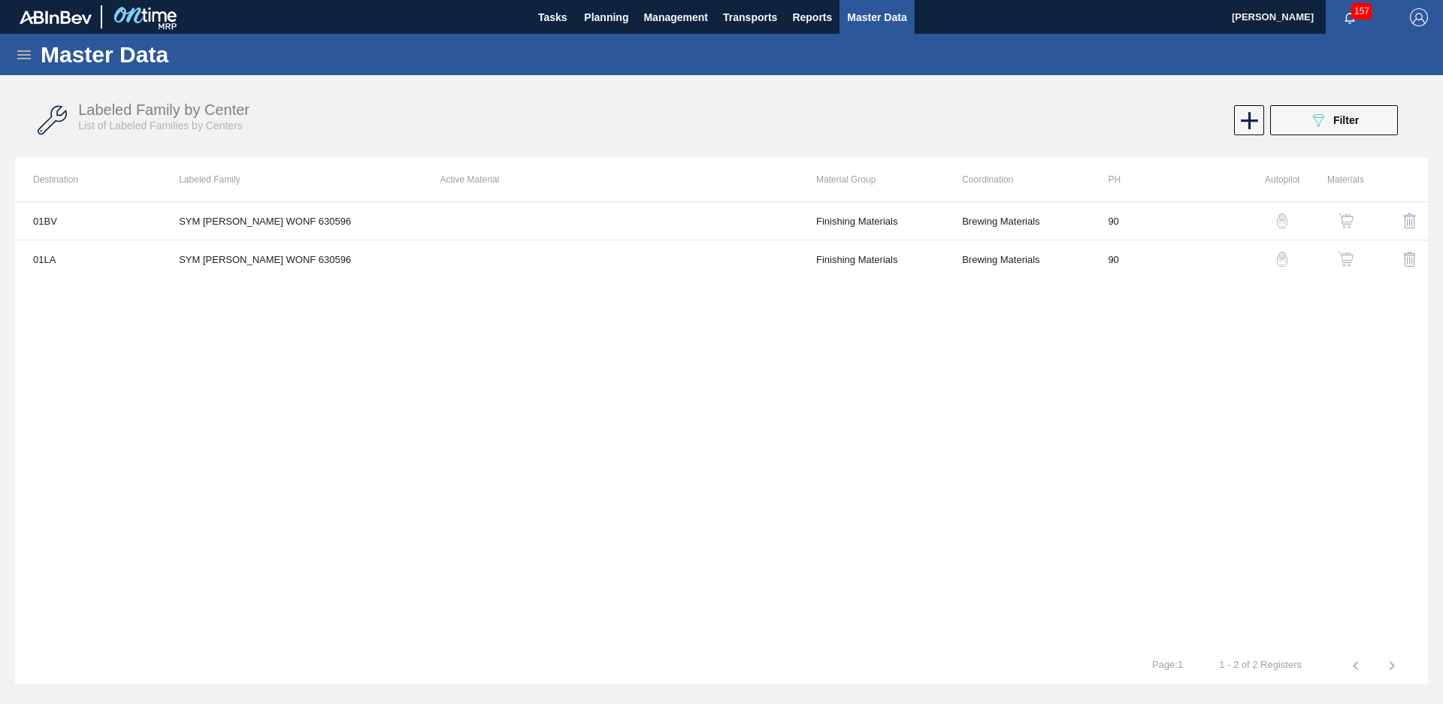
click at [1327, 118] on div "089F7B8B-B2A5-4AFE-B5C0-19BA573D28AC Filter" at bounding box center [1334, 120] width 50 height 18
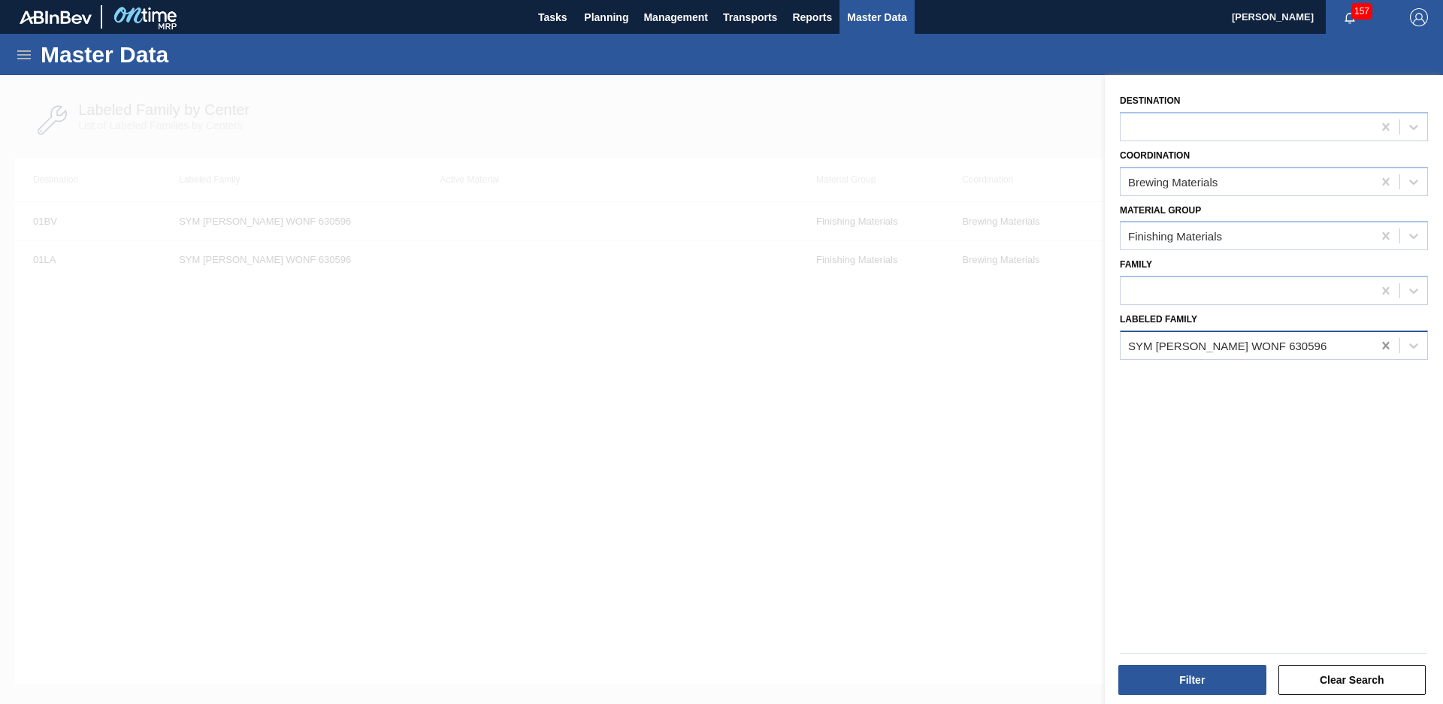
click at [1378, 340] on icon at bounding box center [1385, 345] width 15 height 15
type Family "gnt pur"
click at [1273, 367] on div "GNT PURPLE PLUM 18240040" at bounding box center [1274, 383] width 308 height 34
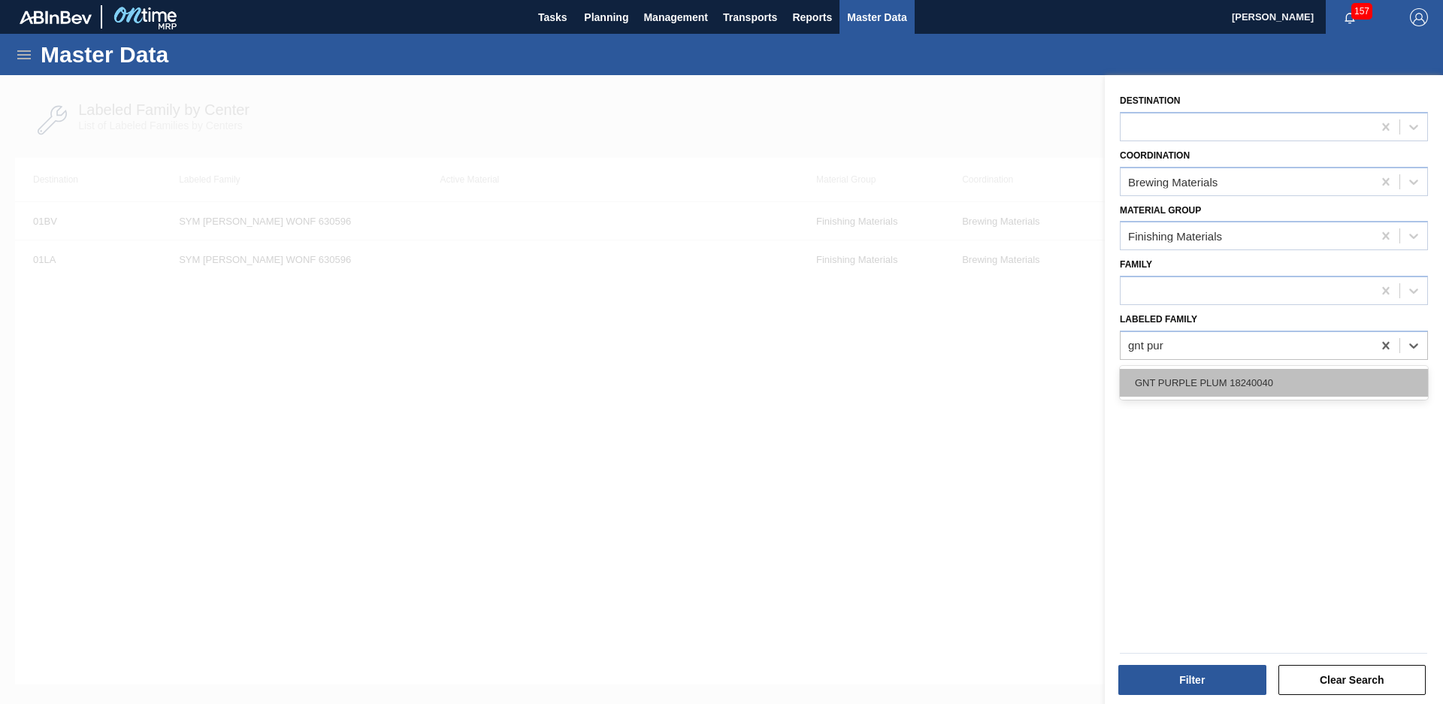
click at [1275, 393] on div "GNT PURPLE PLUM 18240040" at bounding box center [1274, 383] width 308 height 28
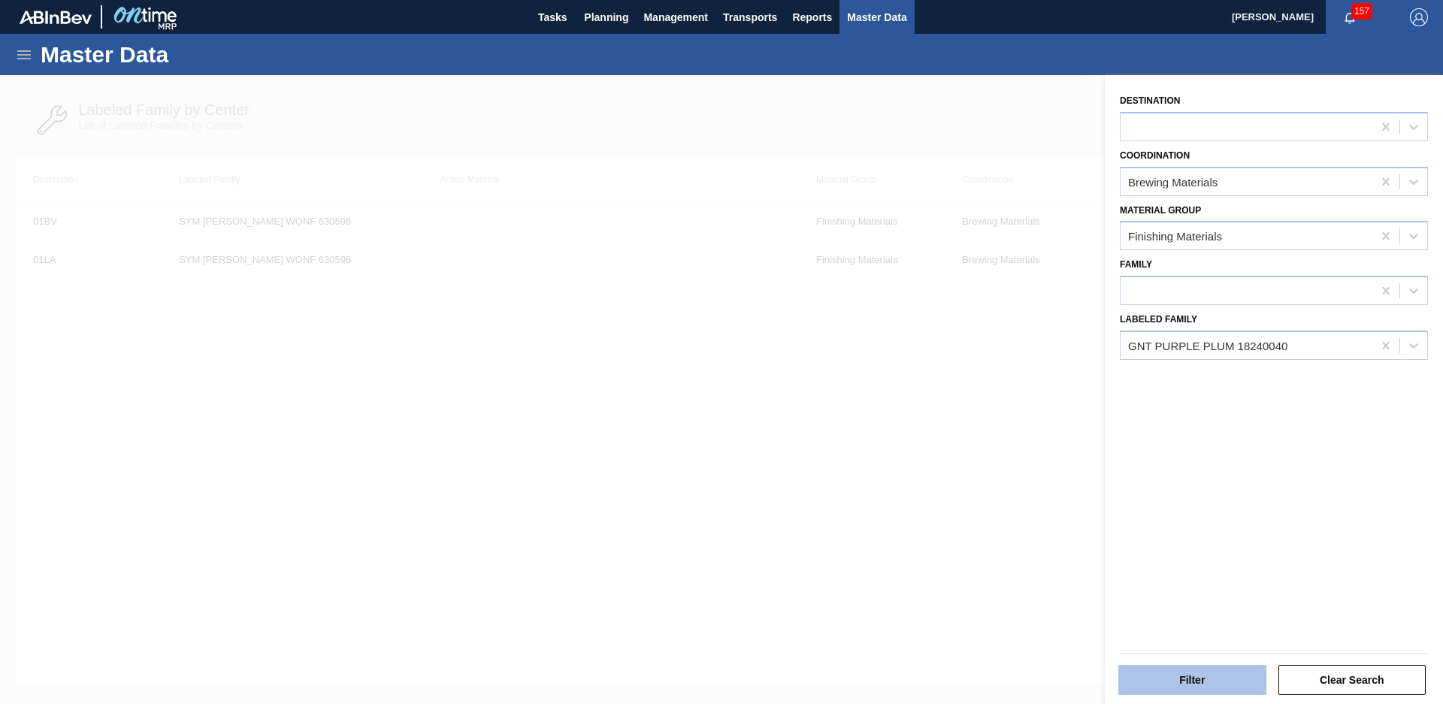
click at [1197, 670] on button "Filter" at bounding box center [1192, 680] width 148 height 30
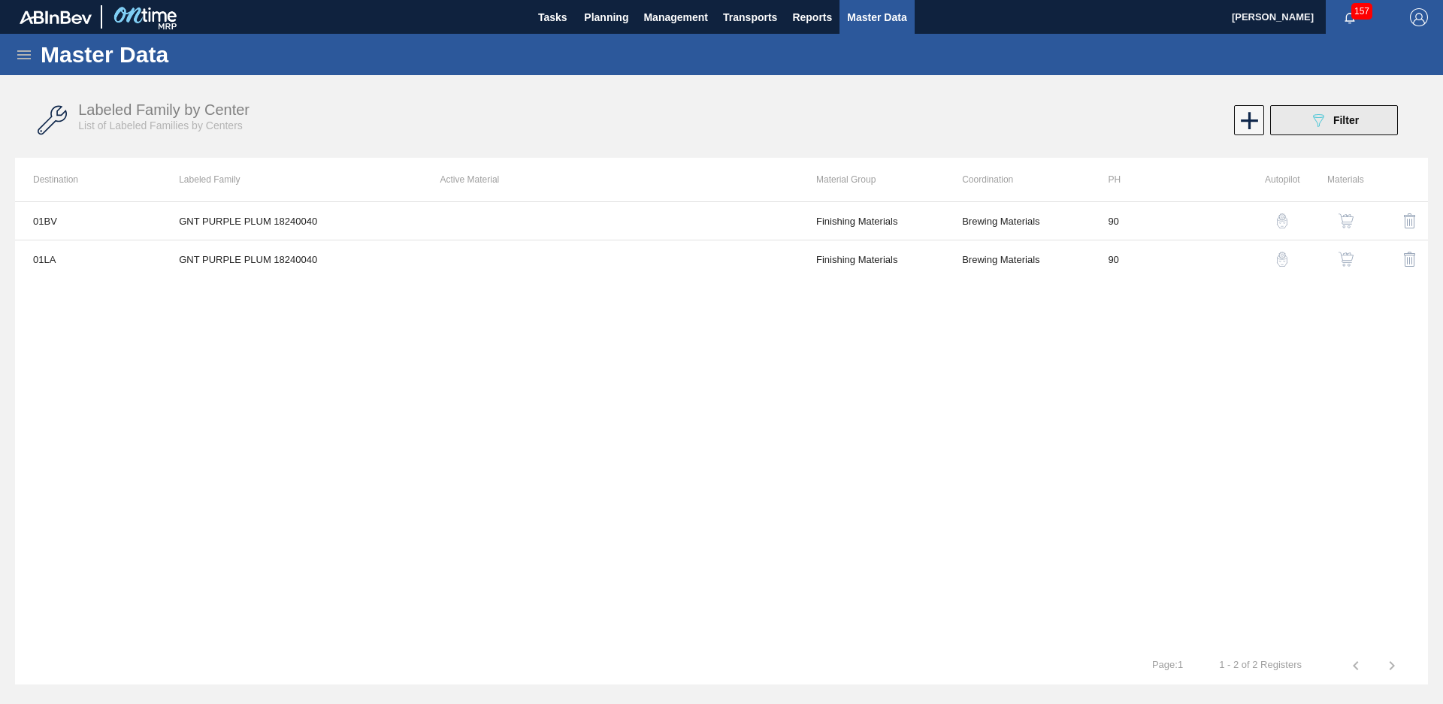
click at [1327, 123] on div "089F7B8B-B2A5-4AFE-B5C0-19BA573D28AC Filter" at bounding box center [1334, 120] width 50 height 18
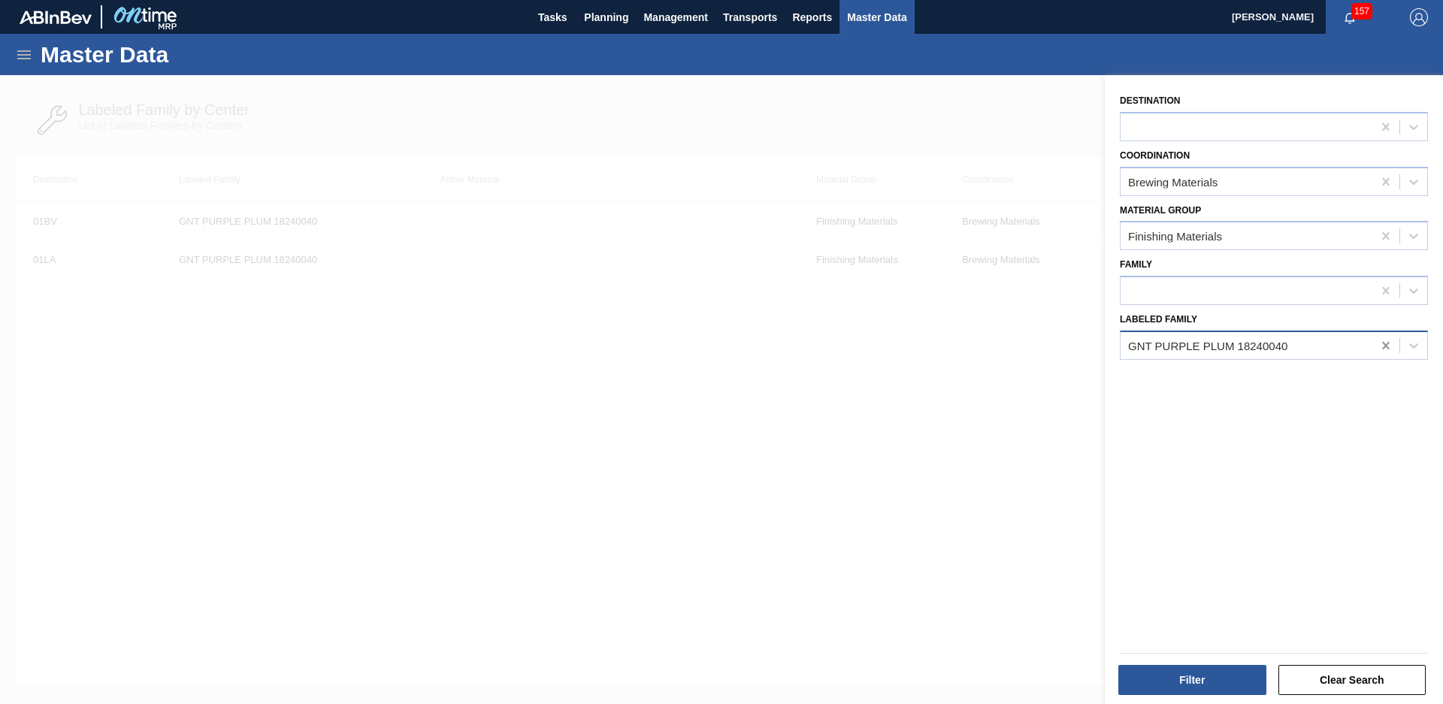
click at [1378, 346] on icon at bounding box center [1385, 345] width 15 height 15
type Family "Iff white"
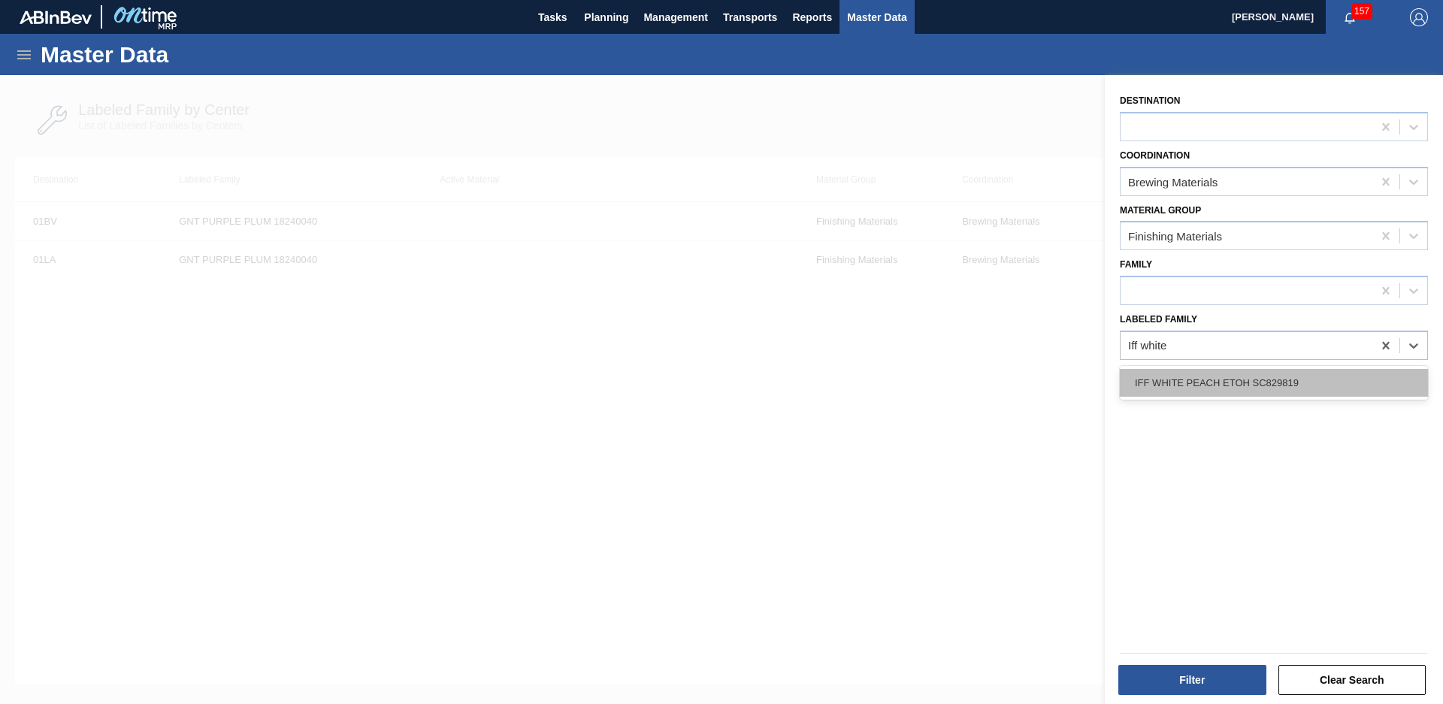
click at [1324, 375] on div "IFF WHITE PEACH ETOH SC829819" at bounding box center [1274, 383] width 308 height 28
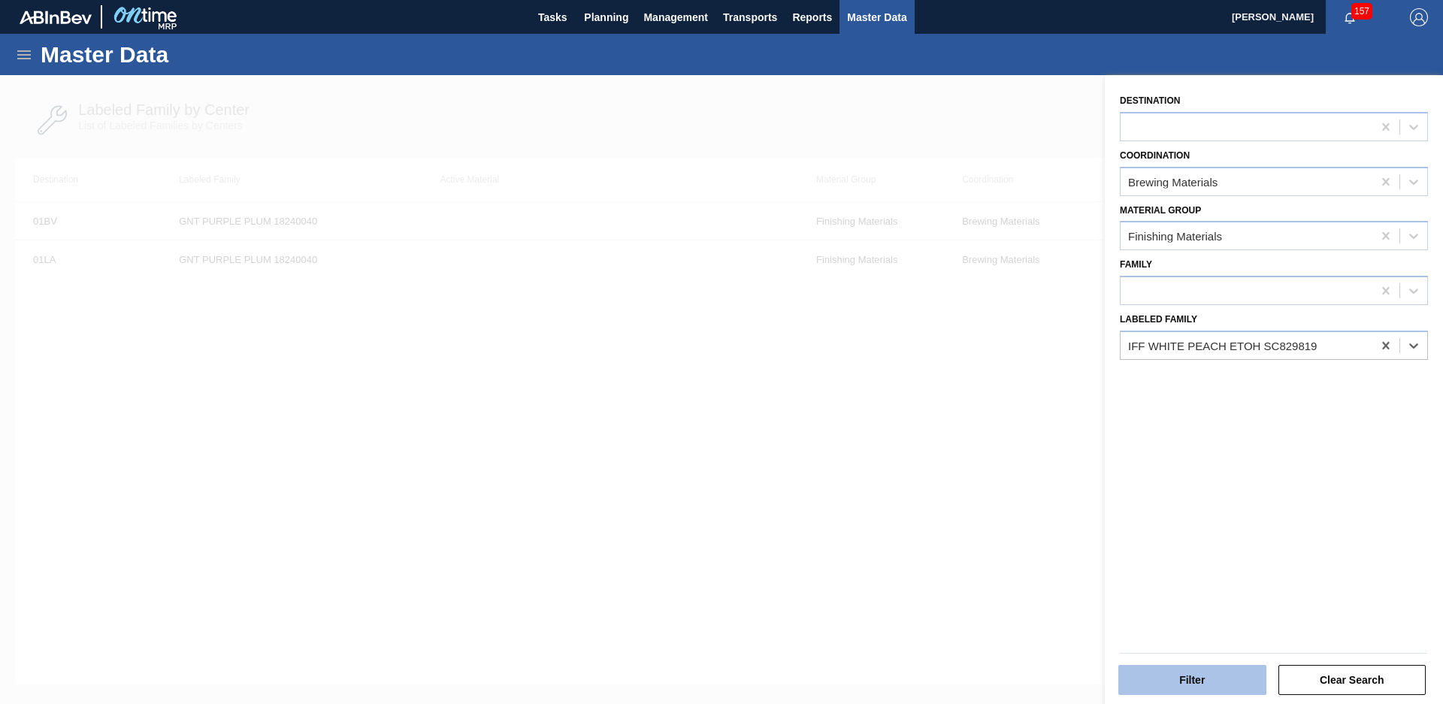
click at [1203, 681] on button "Filter" at bounding box center [1192, 680] width 148 height 30
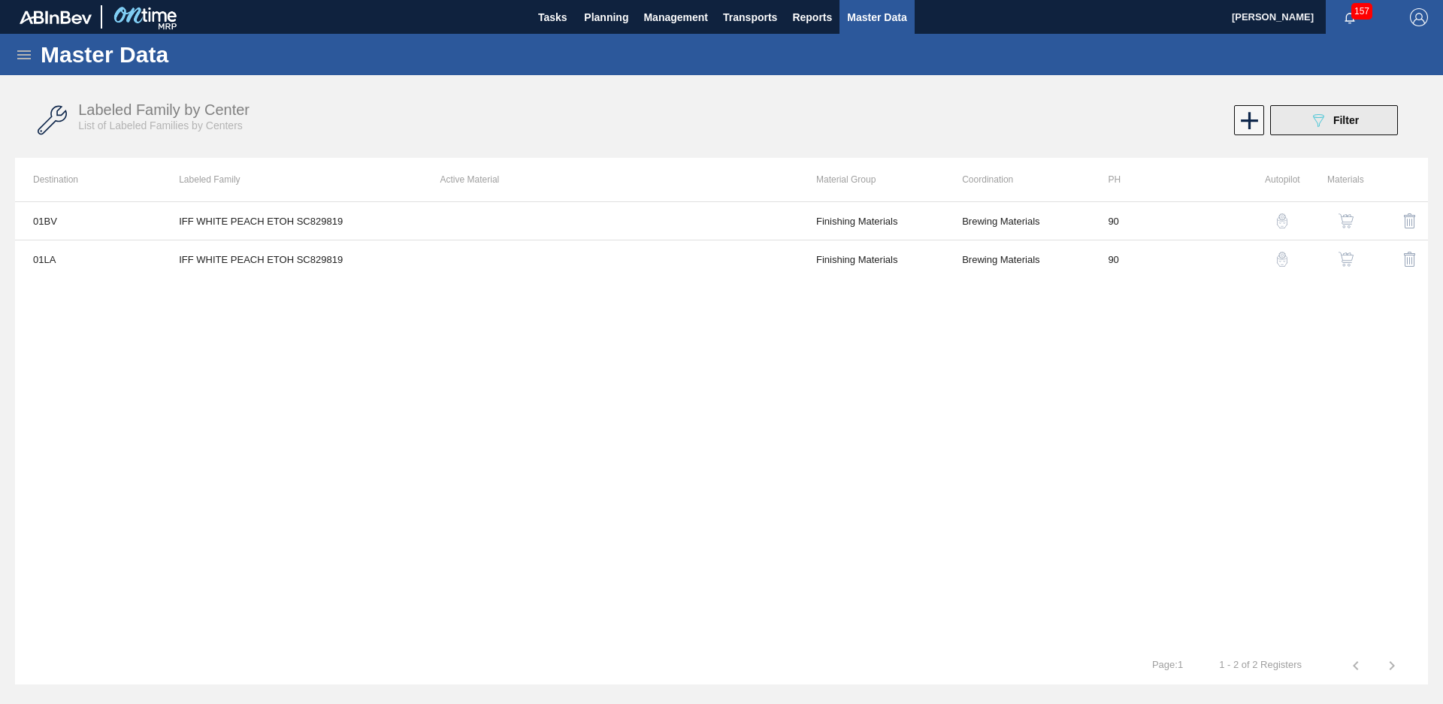
click at [1290, 123] on button "089F7B8B-B2A5-4AFE-B5C0-19BA573D28AC Filter" at bounding box center [1334, 120] width 128 height 30
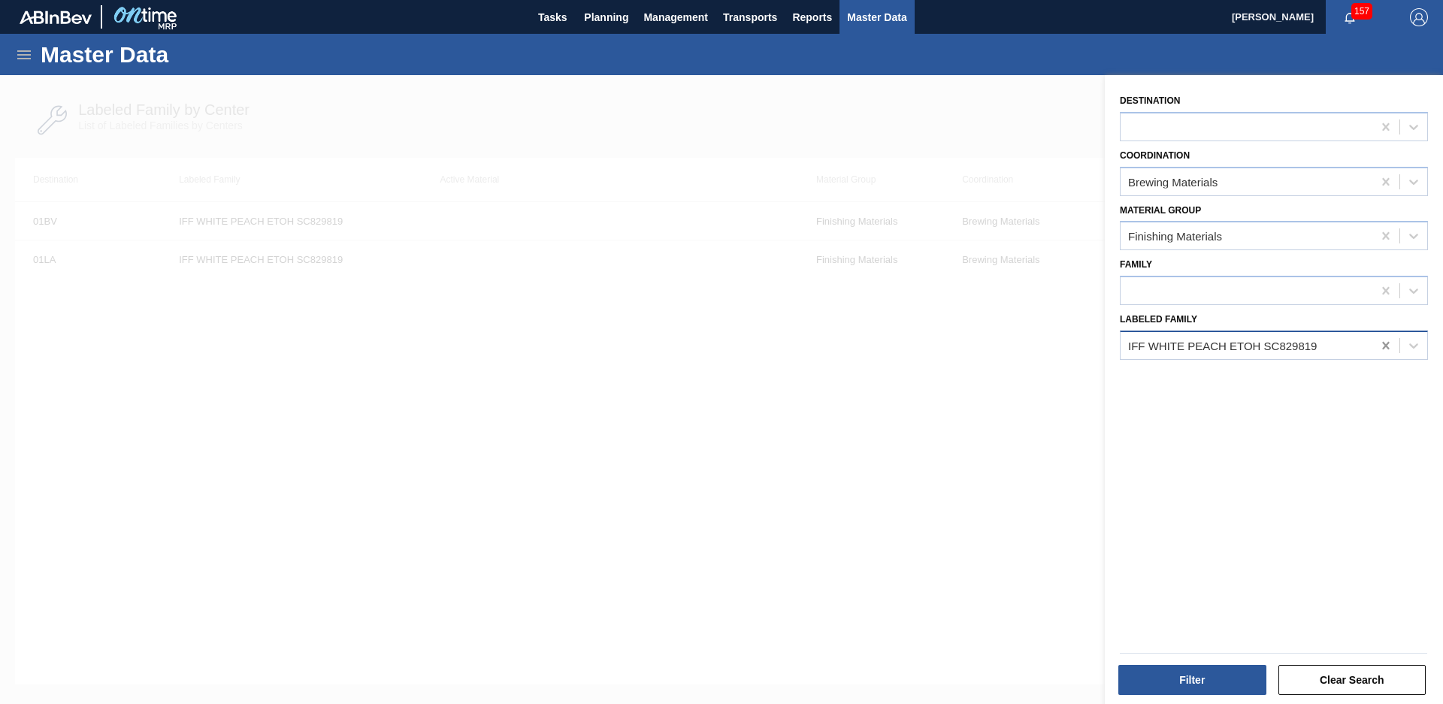
click at [1381, 341] on icon at bounding box center [1385, 345] width 15 height 15
type Family "fir nat peach"
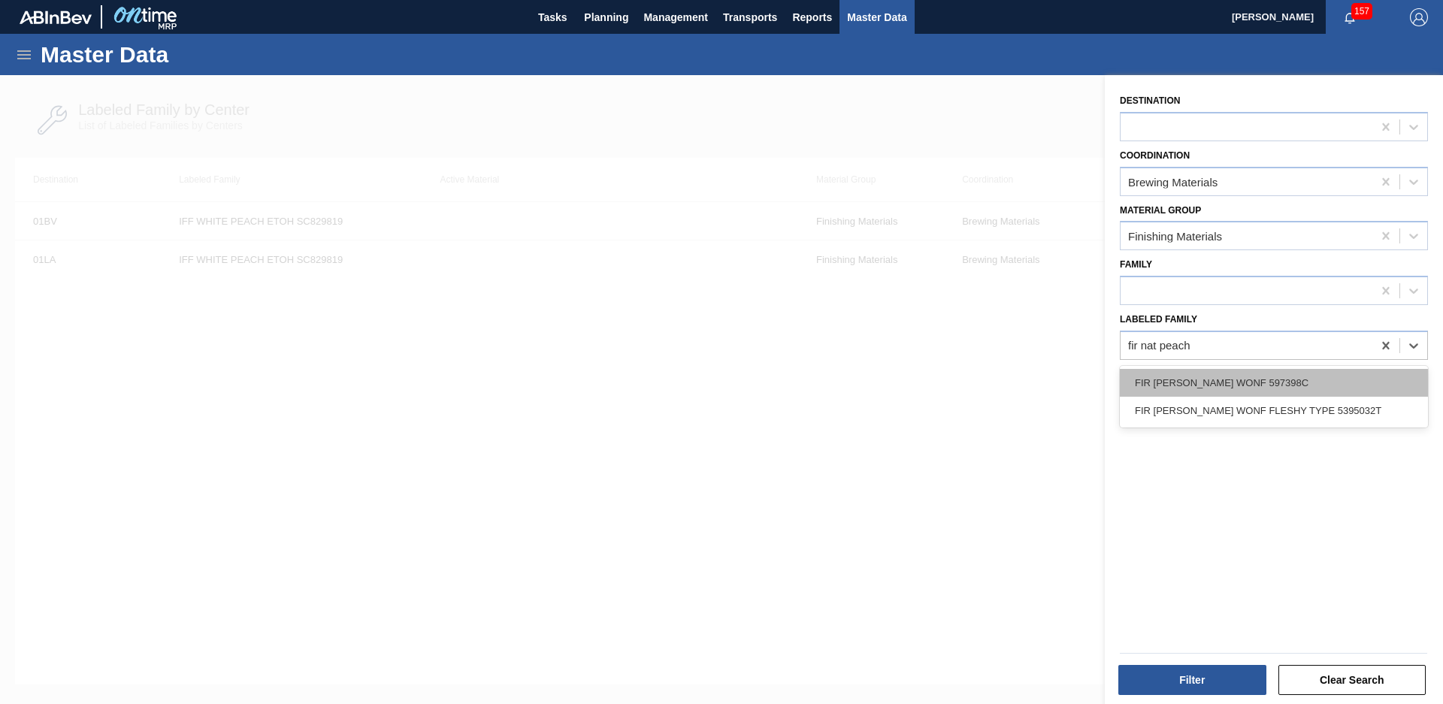
drag, startPoint x: 1290, startPoint y: 419, endPoint x: 1290, endPoint y: 392, distance: 27.1
click at [1290, 392] on div "FIR [PERSON_NAME] WONF 597398C FIR NAT PEACH WONF FLESHY TYPE 5395032T" at bounding box center [1274, 397] width 308 height 62
click at [1290, 392] on div "FIR [PERSON_NAME] WONF 597398C" at bounding box center [1274, 383] width 308 height 28
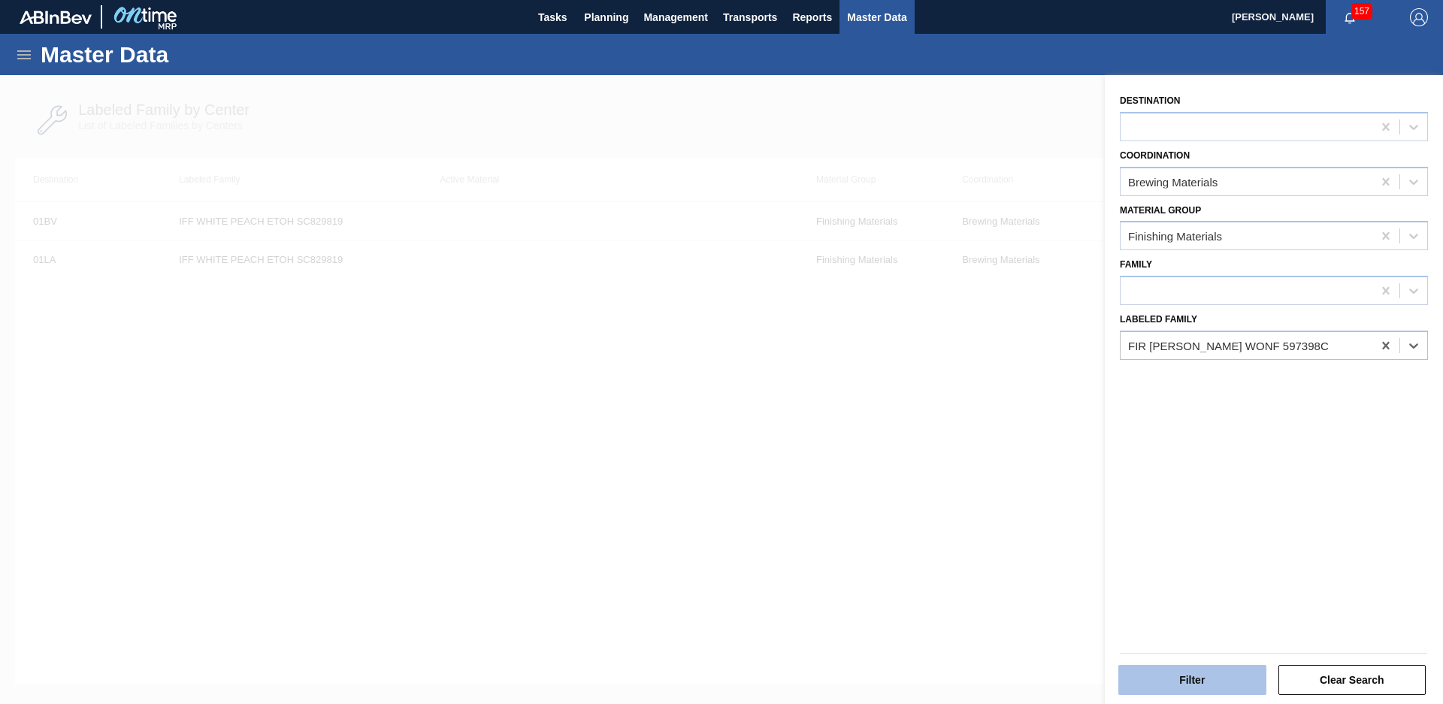
click at [1230, 687] on button "Filter" at bounding box center [1192, 680] width 148 height 30
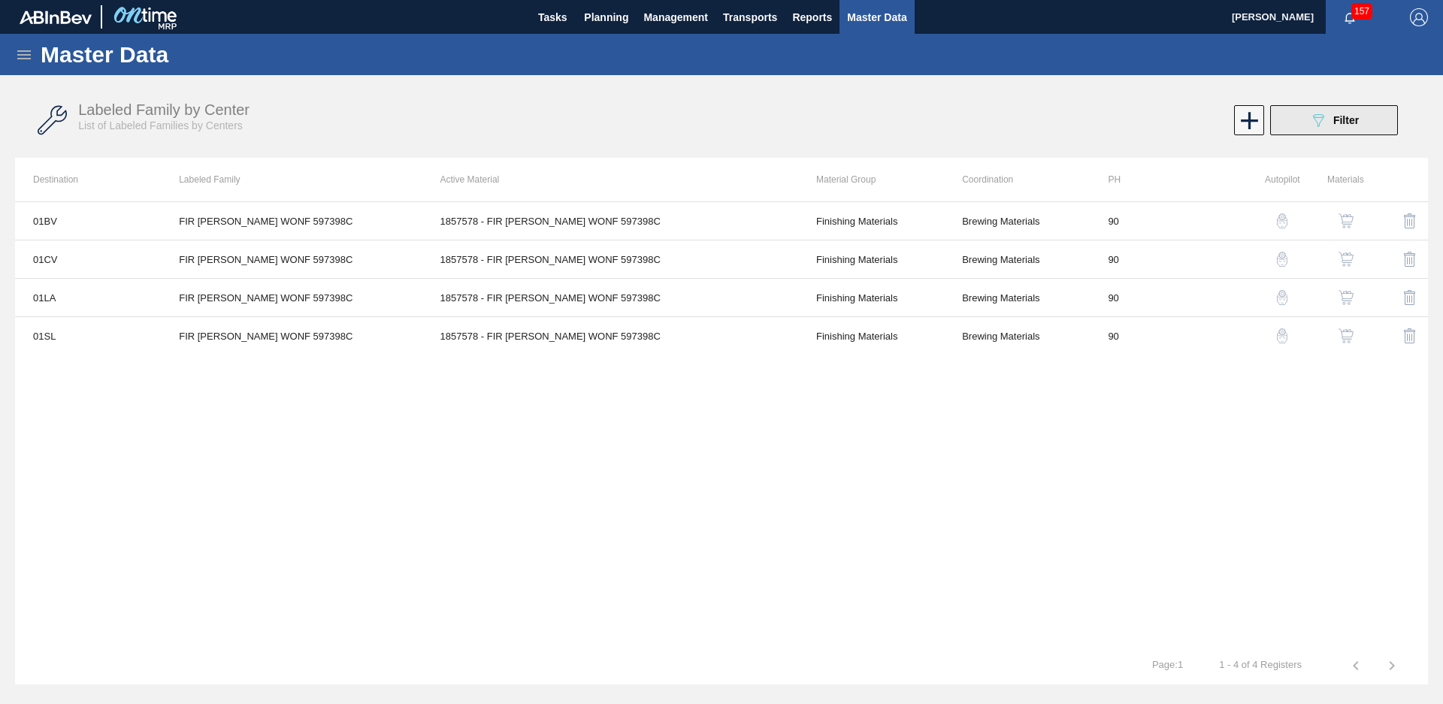
click at [1328, 126] on div "089F7B8B-B2A5-4AFE-B5C0-19BA573D28AC Filter" at bounding box center [1334, 120] width 50 height 18
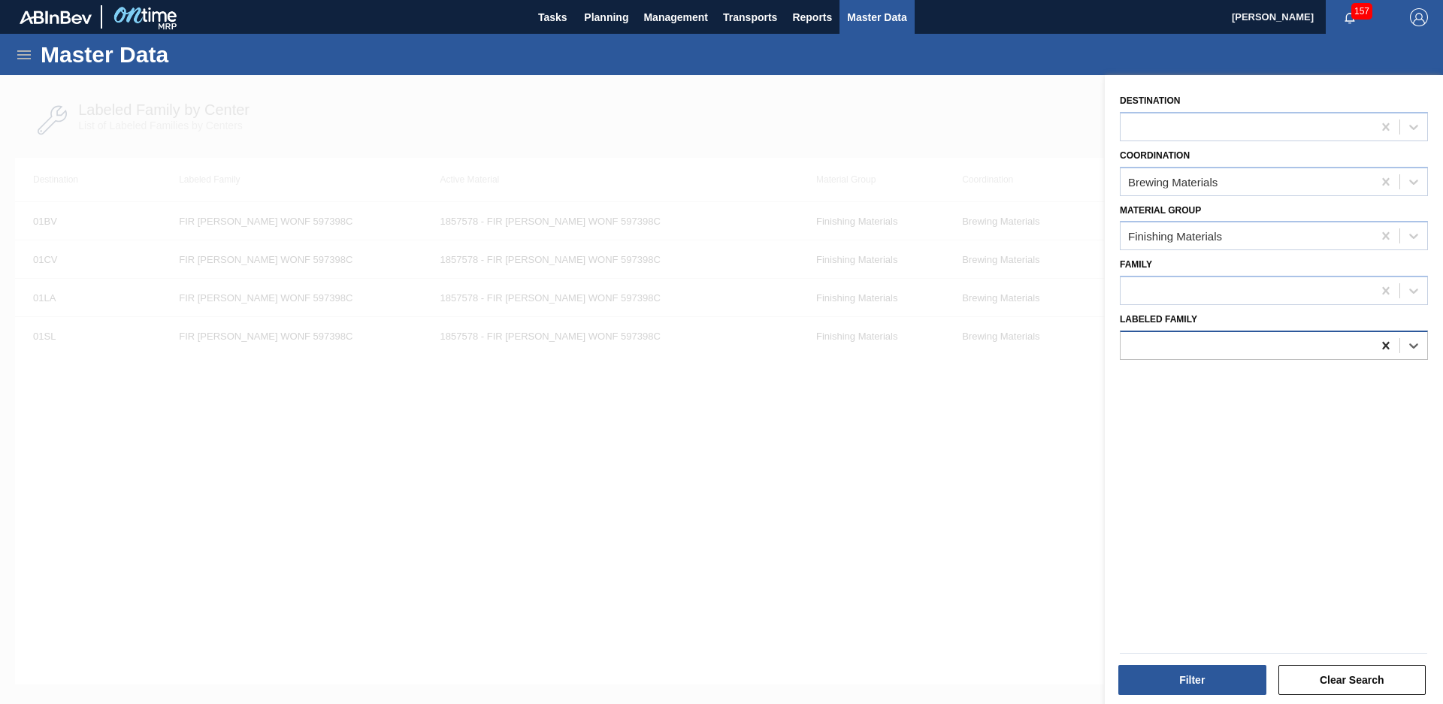
click at [1387, 346] on icon at bounding box center [1385, 345] width 15 height 15
type Family "iff mango"
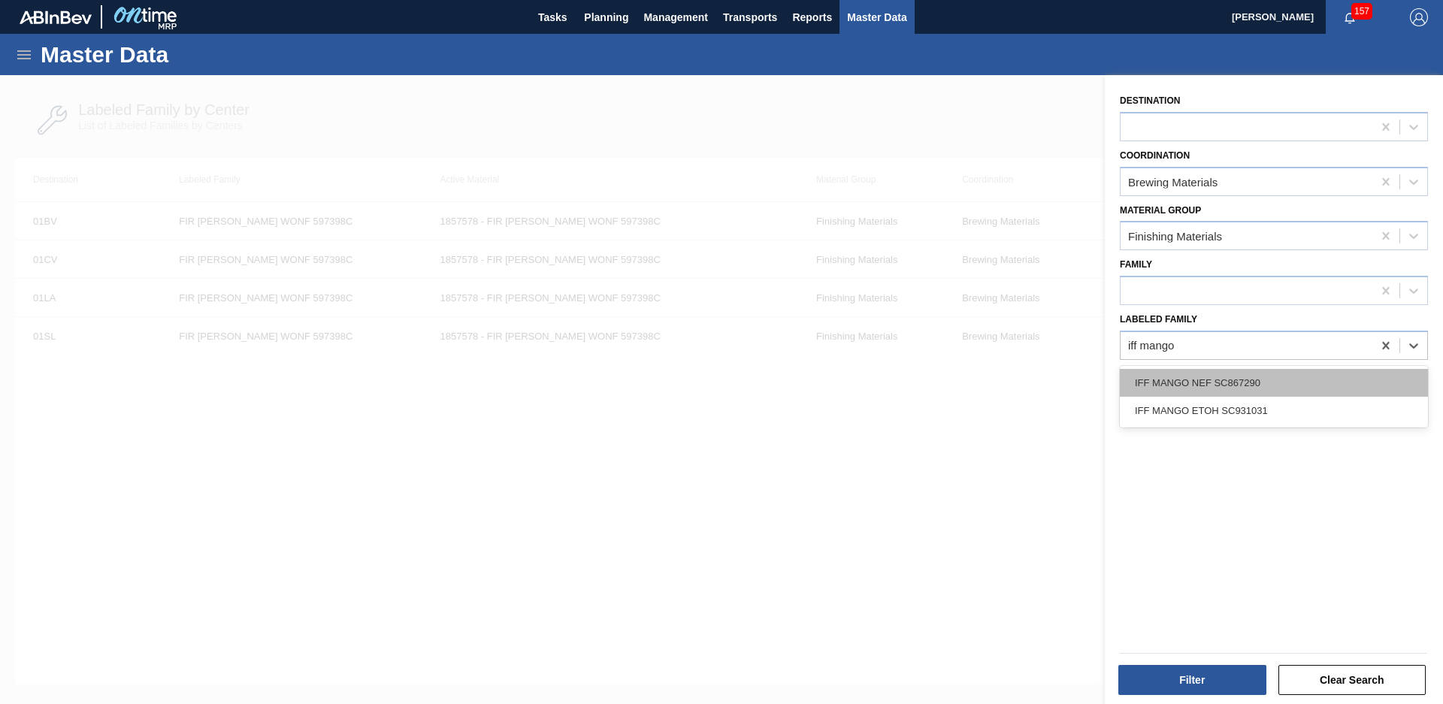
click at [1270, 384] on div "IFF MANGO NEF SC867290" at bounding box center [1274, 383] width 308 height 28
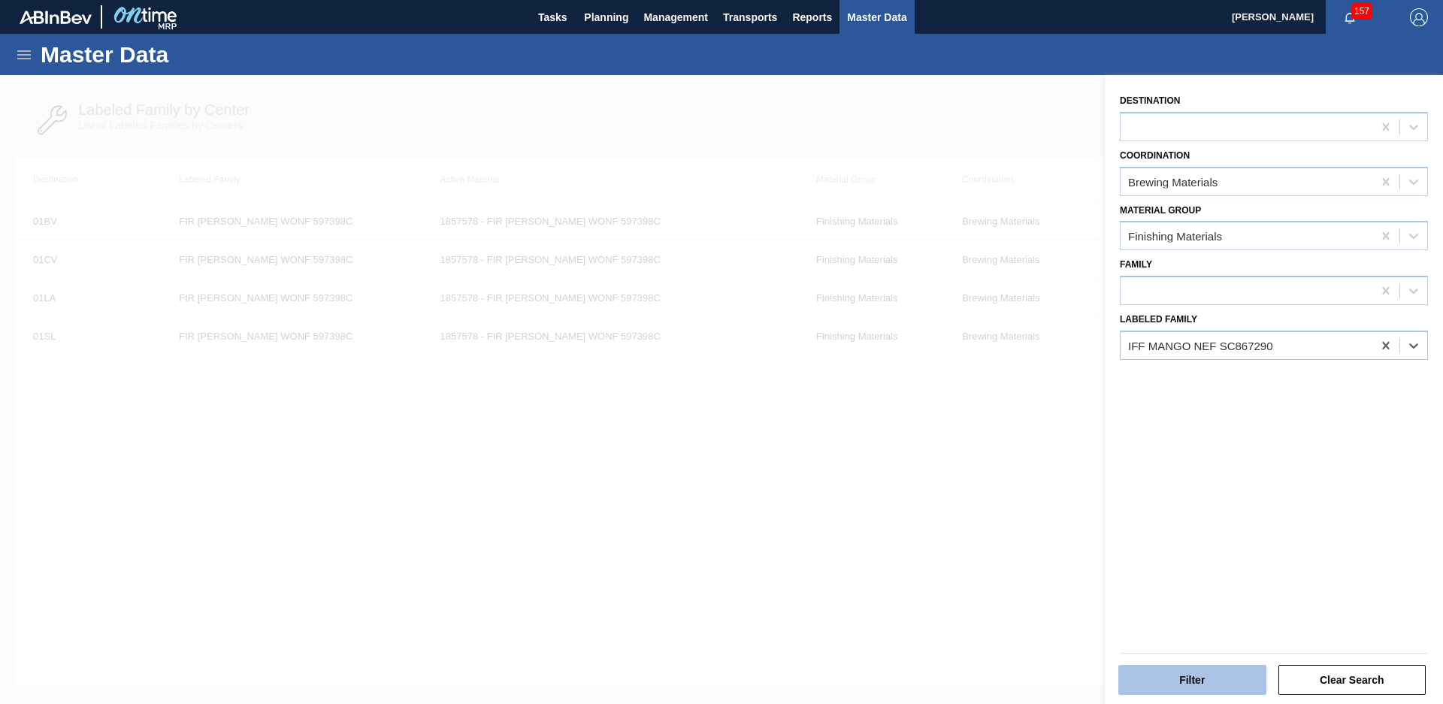
click at [1218, 685] on button "Filter" at bounding box center [1192, 680] width 148 height 30
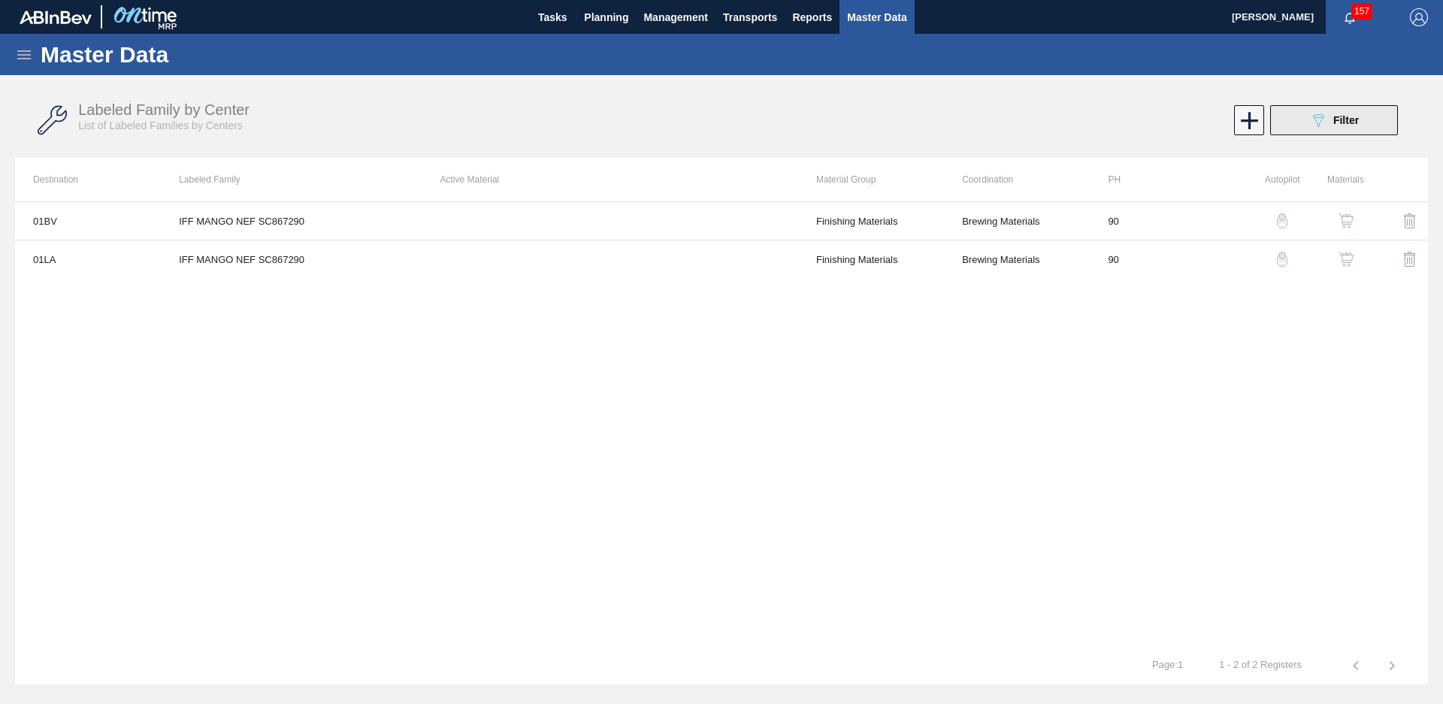
click at [1335, 134] on button "089F7B8B-B2A5-4AFE-B5C0-19BA573D28AC Filter" at bounding box center [1334, 120] width 128 height 30
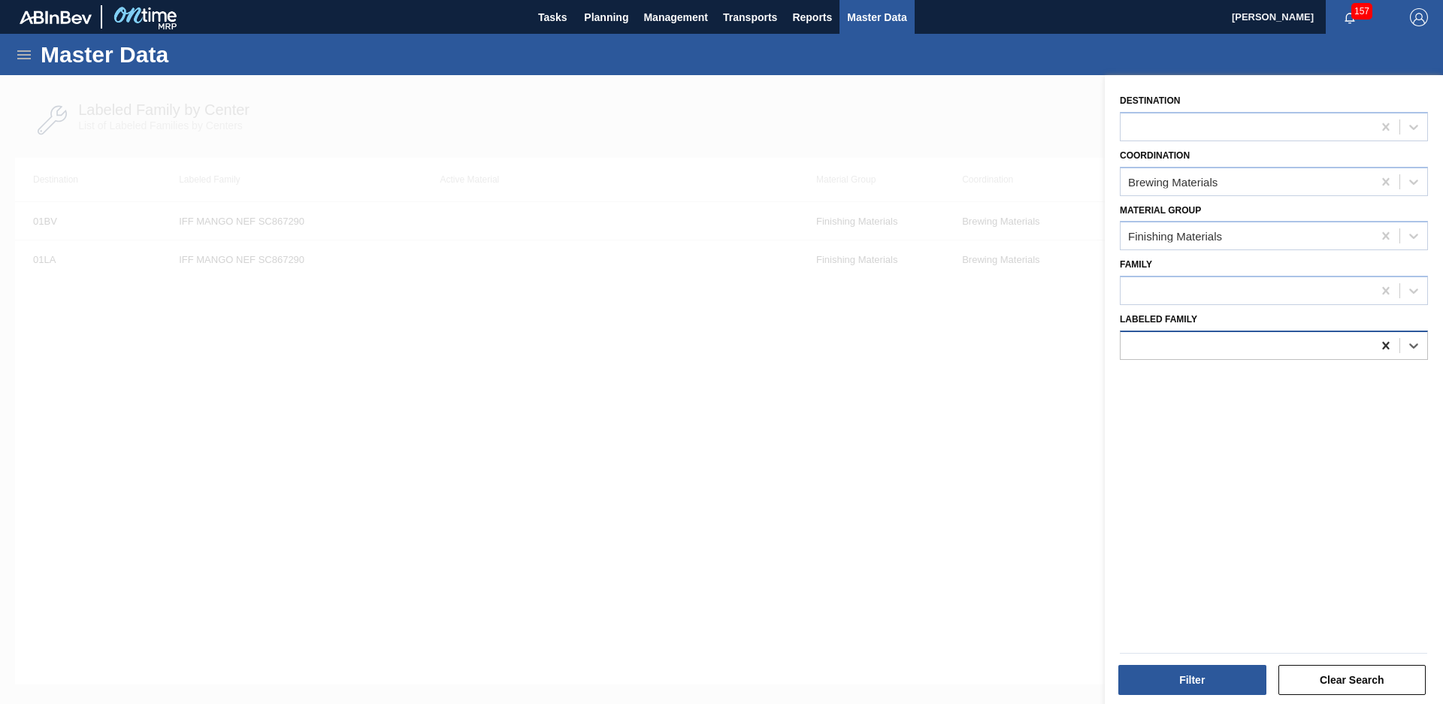
click at [1384, 339] on icon at bounding box center [1385, 345] width 15 height 15
type Family "GNT celestial"
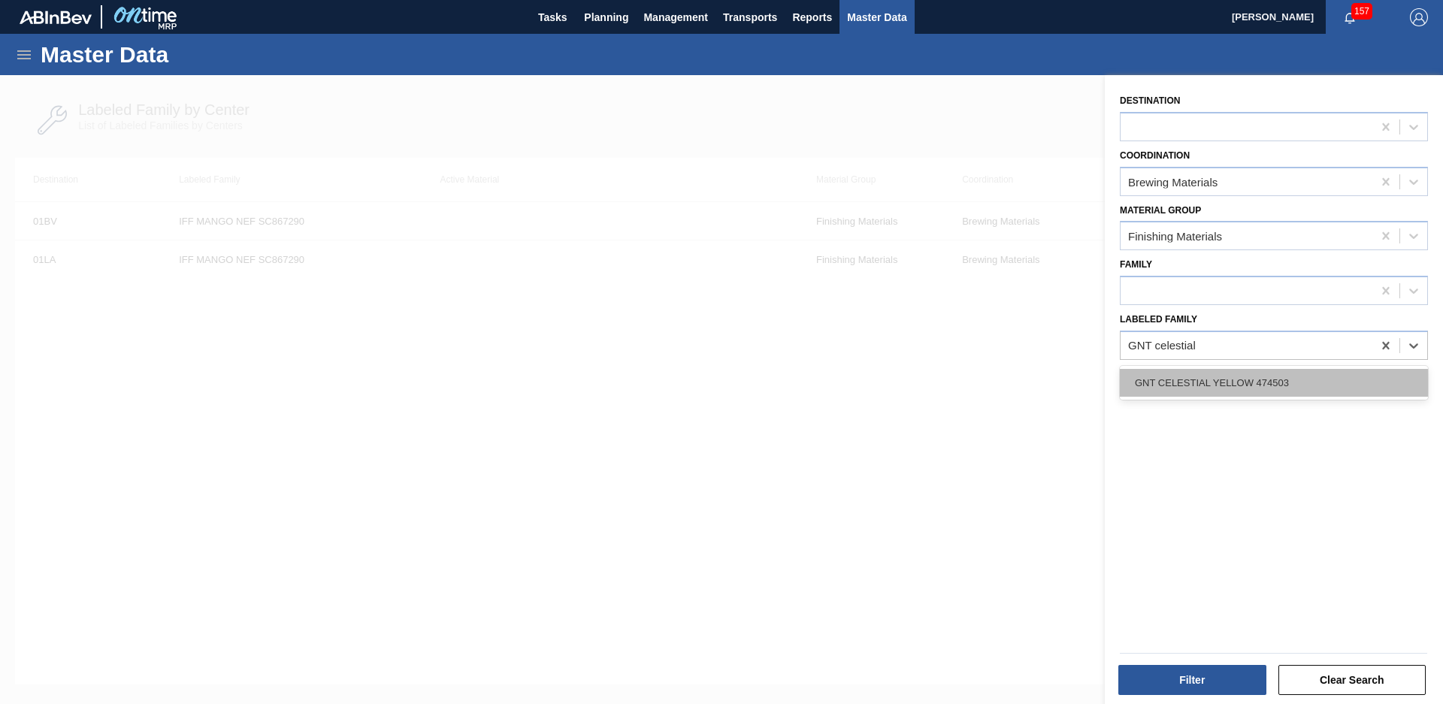
click at [1305, 371] on div "GNT CELESTIAL YELLOW 474503" at bounding box center [1274, 383] width 308 height 28
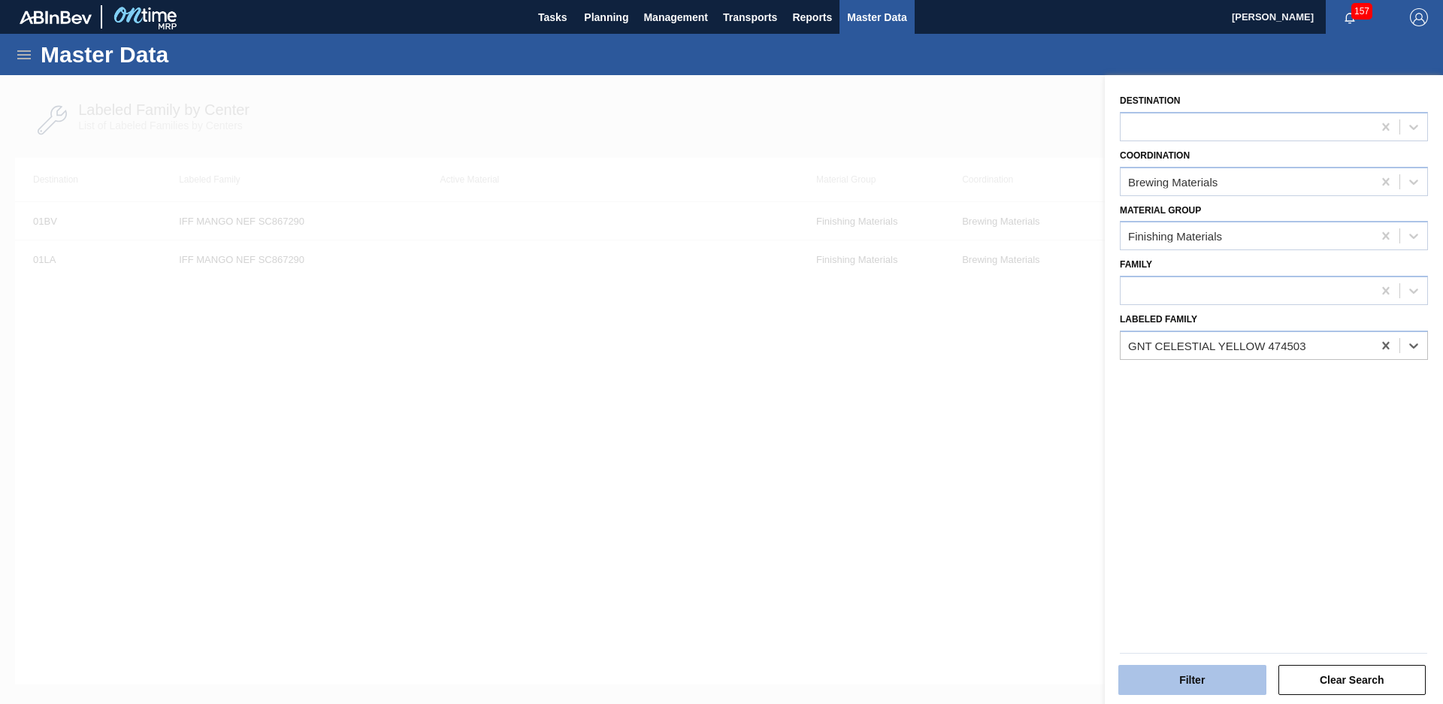
click at [1218, 685] on button "Filter" at bounding box center [1192, 680] width 148 height 30
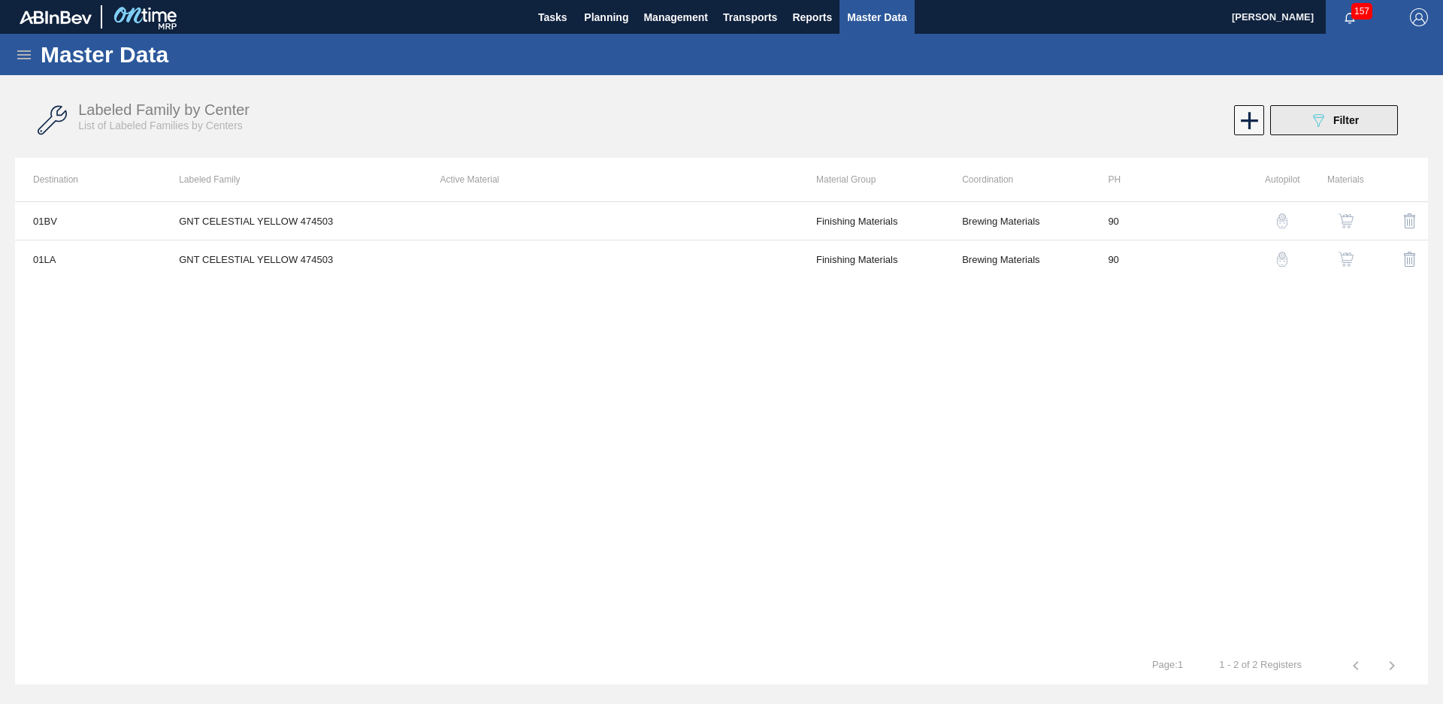
click at [1334, 129] on button "089F7B8B-B2A5-4AFE-B5C0-19BA573D28AC Filter" at bounding box center [1334, 120] width 128 height 30
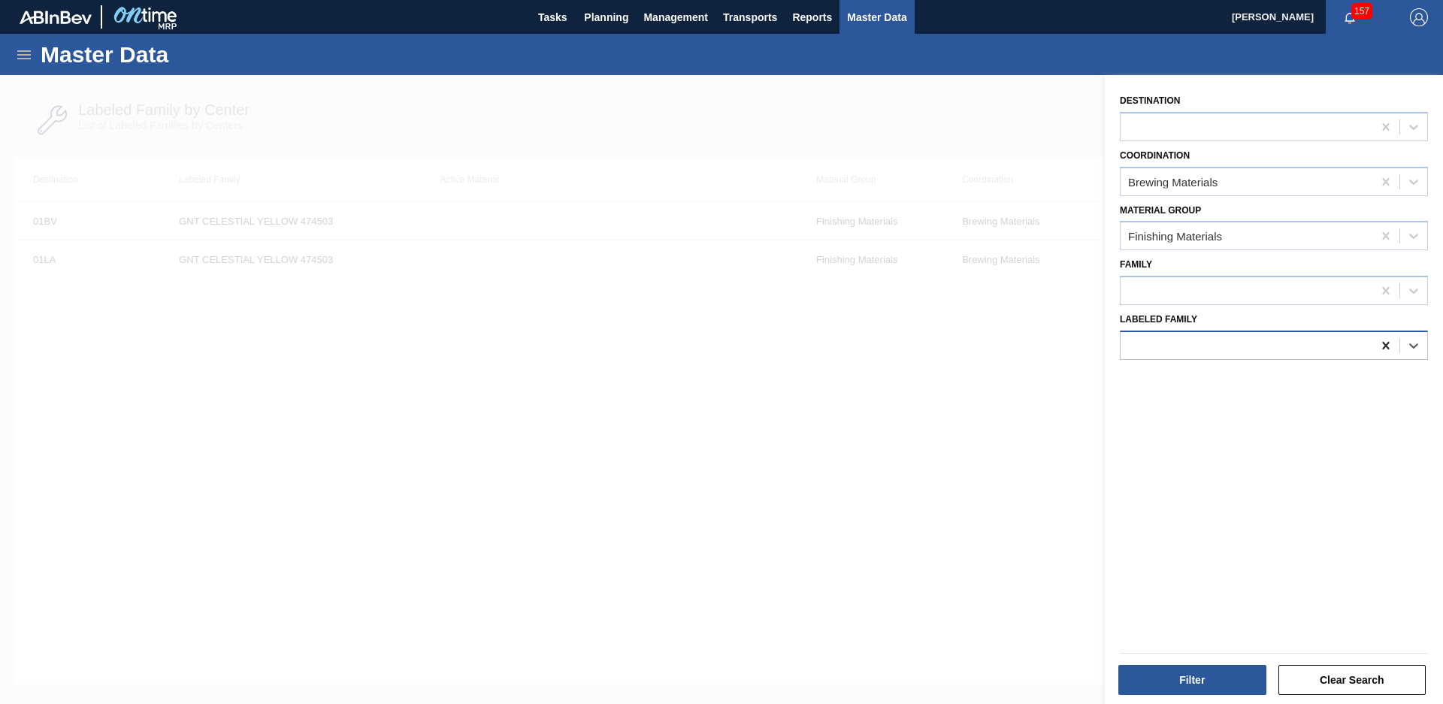
click at [1387, 343] on icon at bounding box center [1385, 346] width 7 height 8
type Family "GNT ex"
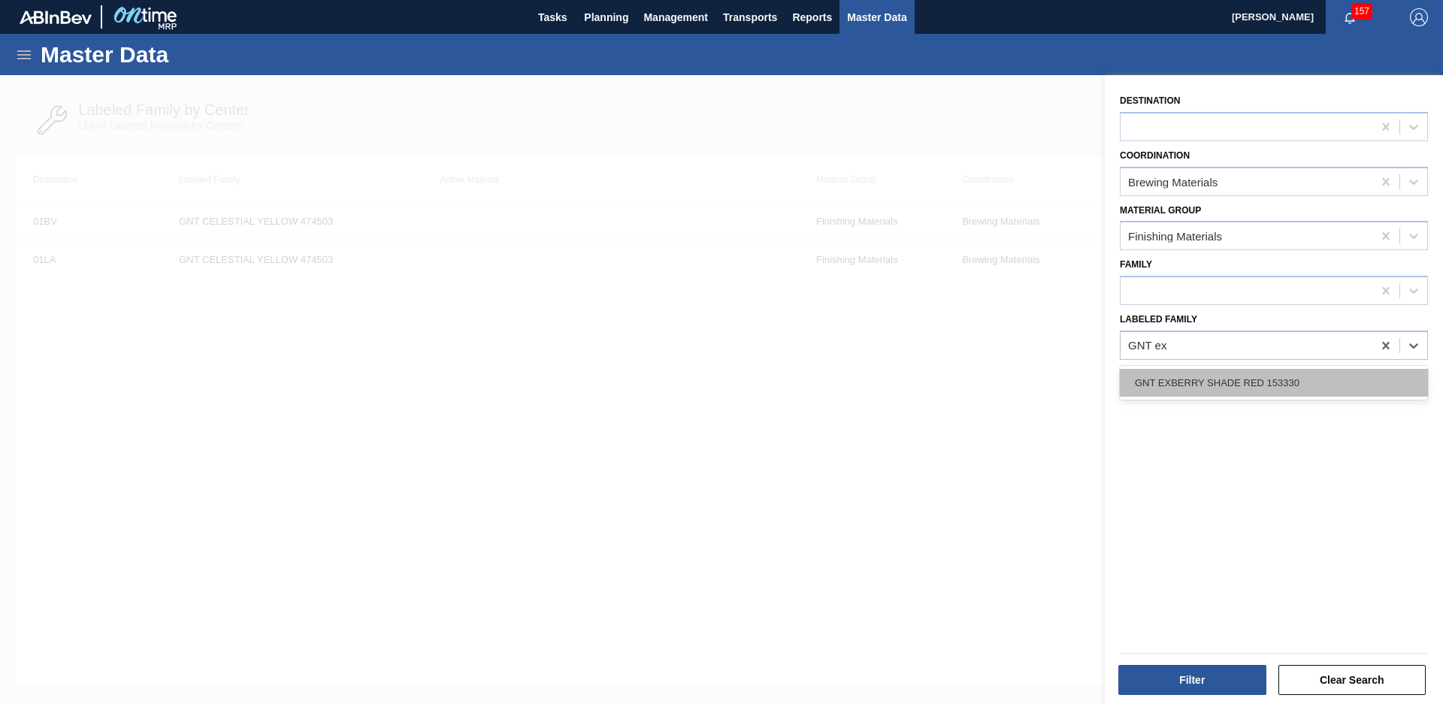
click at [1345, 374] on div "GNT EXBERRY SHADE RED 153330" at bounding box center [1274, 383] width 308 height 28
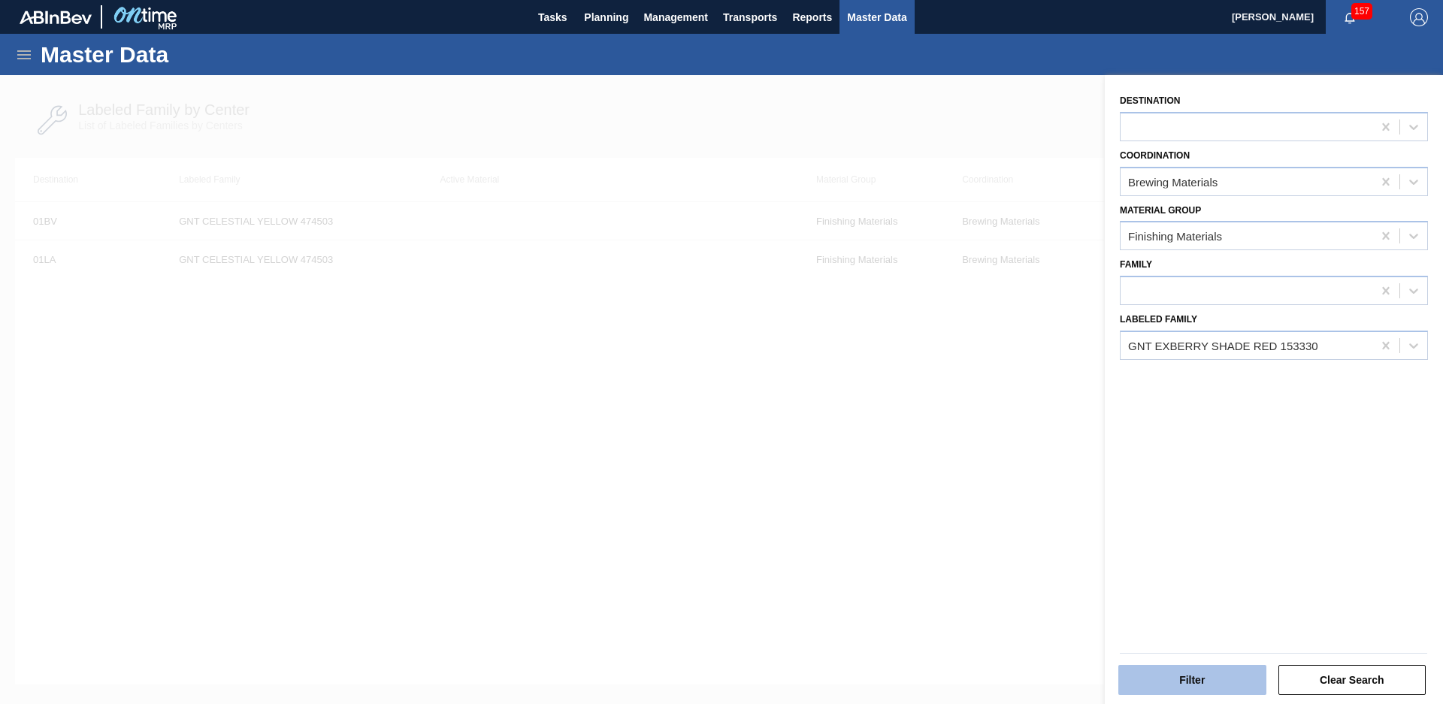
click at [1218, 688] on button "Filter" at bounding box center [1192, 680] width 148 height 30
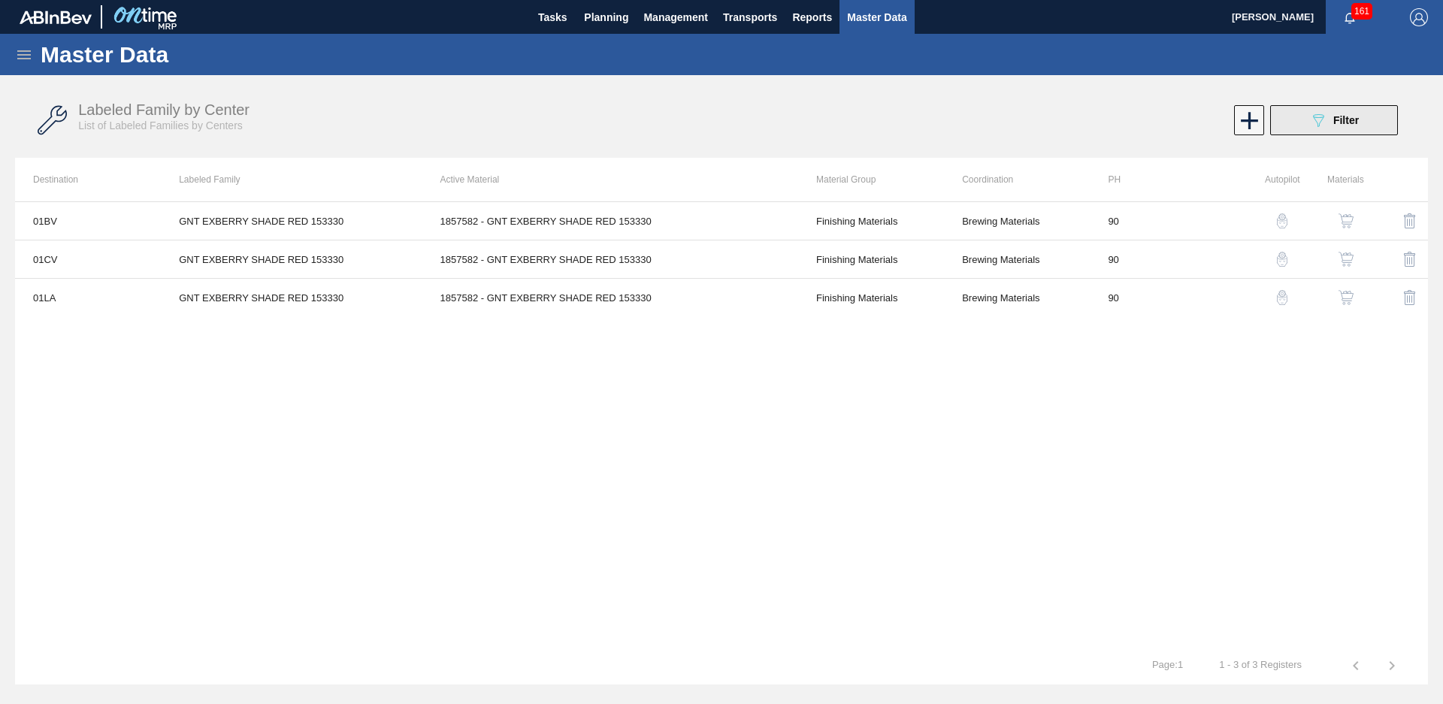
click at [1357, 116] on span "Filter" at bounding box center [1346, 120] width 26 height 12
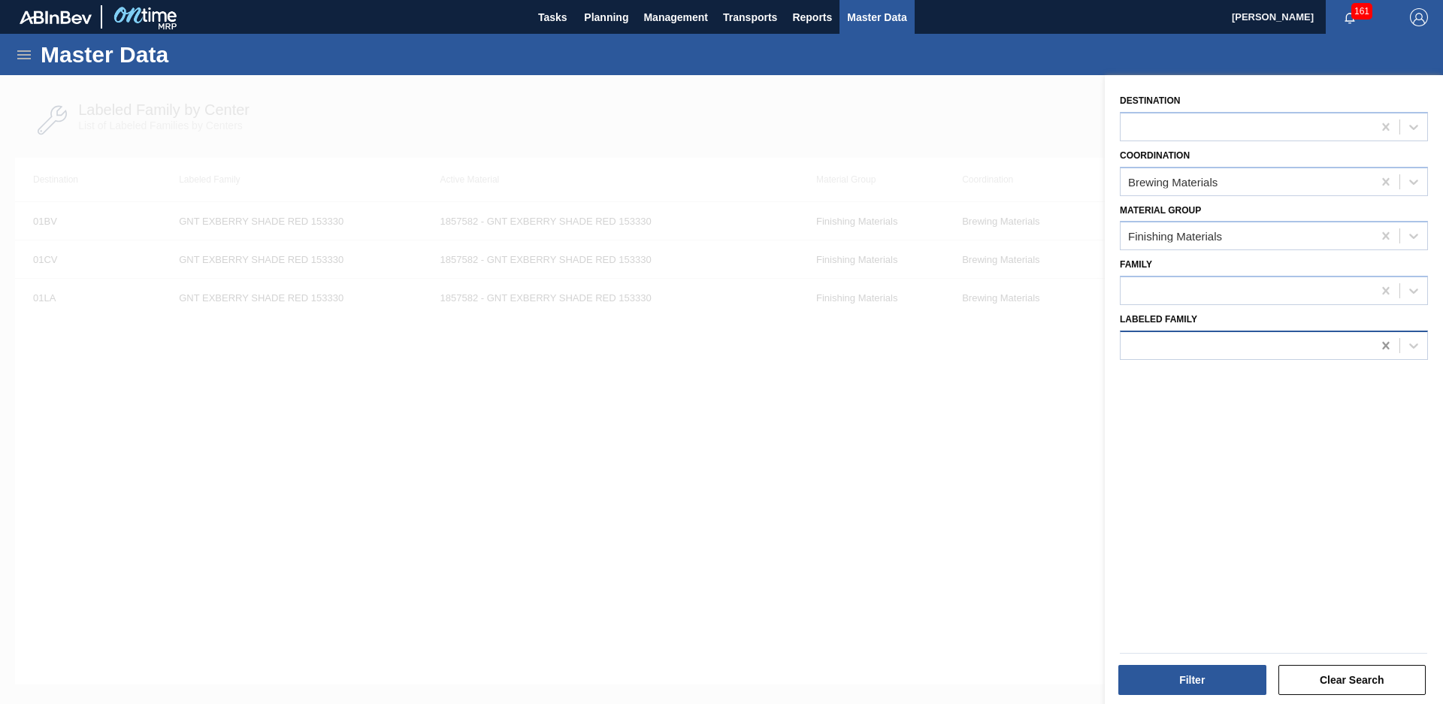
click at [1390, 347] on icon at bounding box center [1385, 345] width 15 height 15
type Family "vivid red"
click at [1260, 380] on div "GNT VIVID RED 15330021" at bounding box center [1274, 383] width 308 height 28
click at [1233, 673] on button "Filter" at bounding box center [1192, 680] width 148 height 30
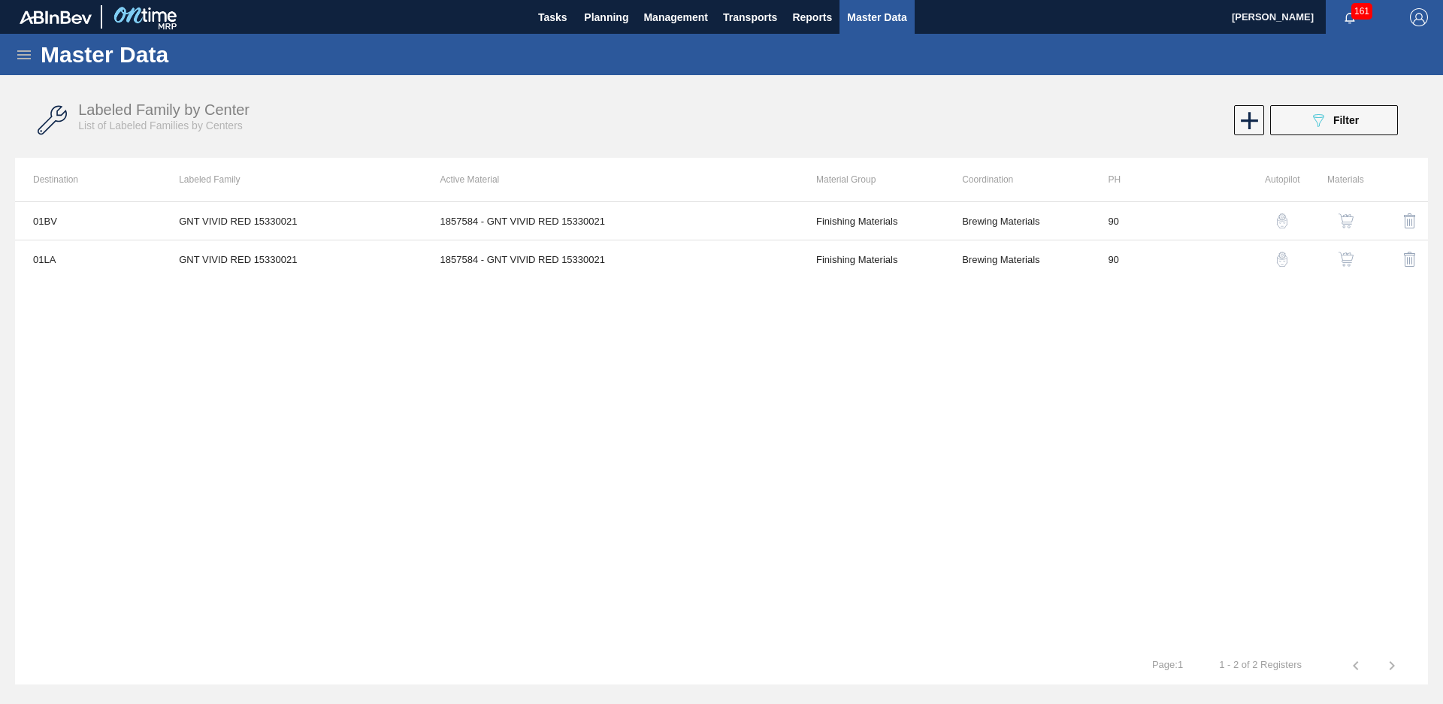
click at [1315, 100] on div "Labeled Family by Center List of Labeled Families by Centers 089F7B8B-B2A5-4AFE…" at bounding box center [721, 120] width 1413 height 56
click at [1327, 120] on div "089F7B8B-B2A5-4AFE-B5C0-19BA573D28AC Filter" at bounding box center [1334, 120] width 50 height 18
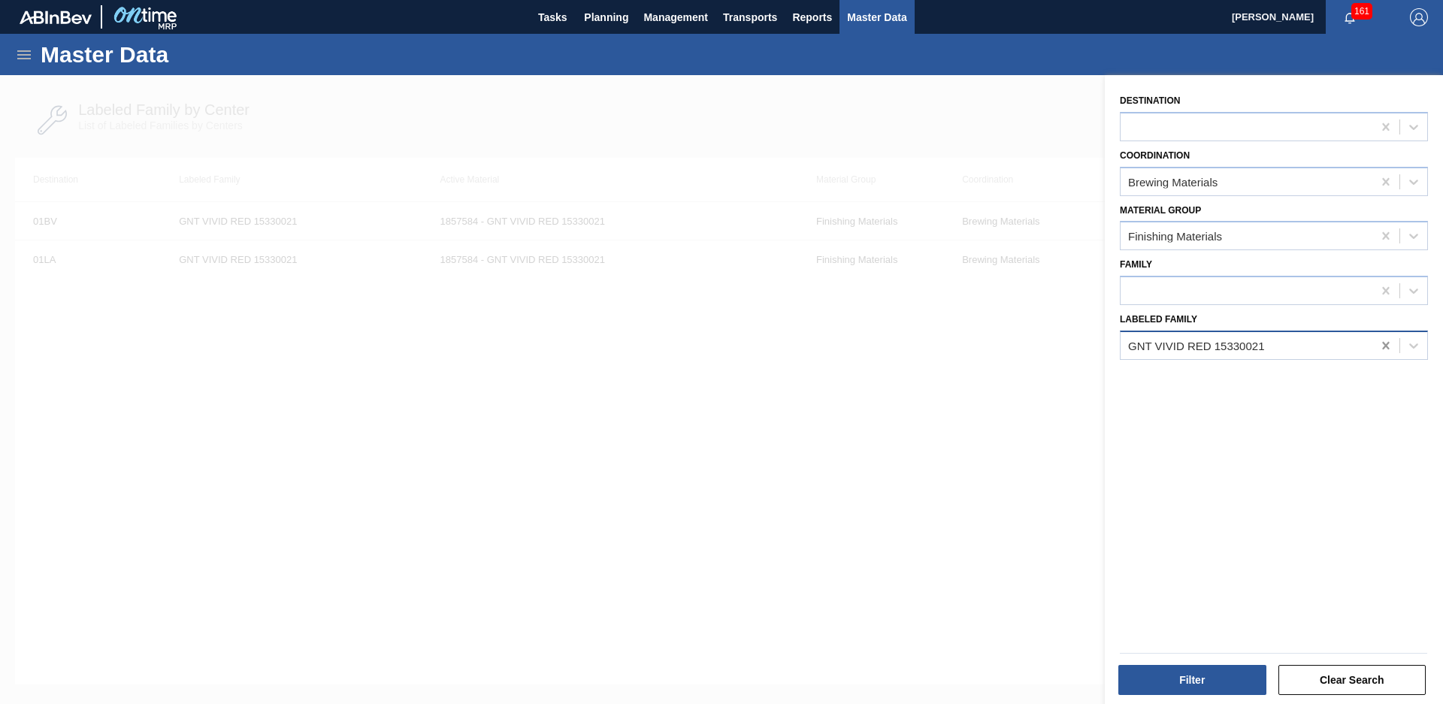
click at [1383, 339] on icon at bounding box center [1385, 345] width 15 height 15
type Family "organic mango juice"
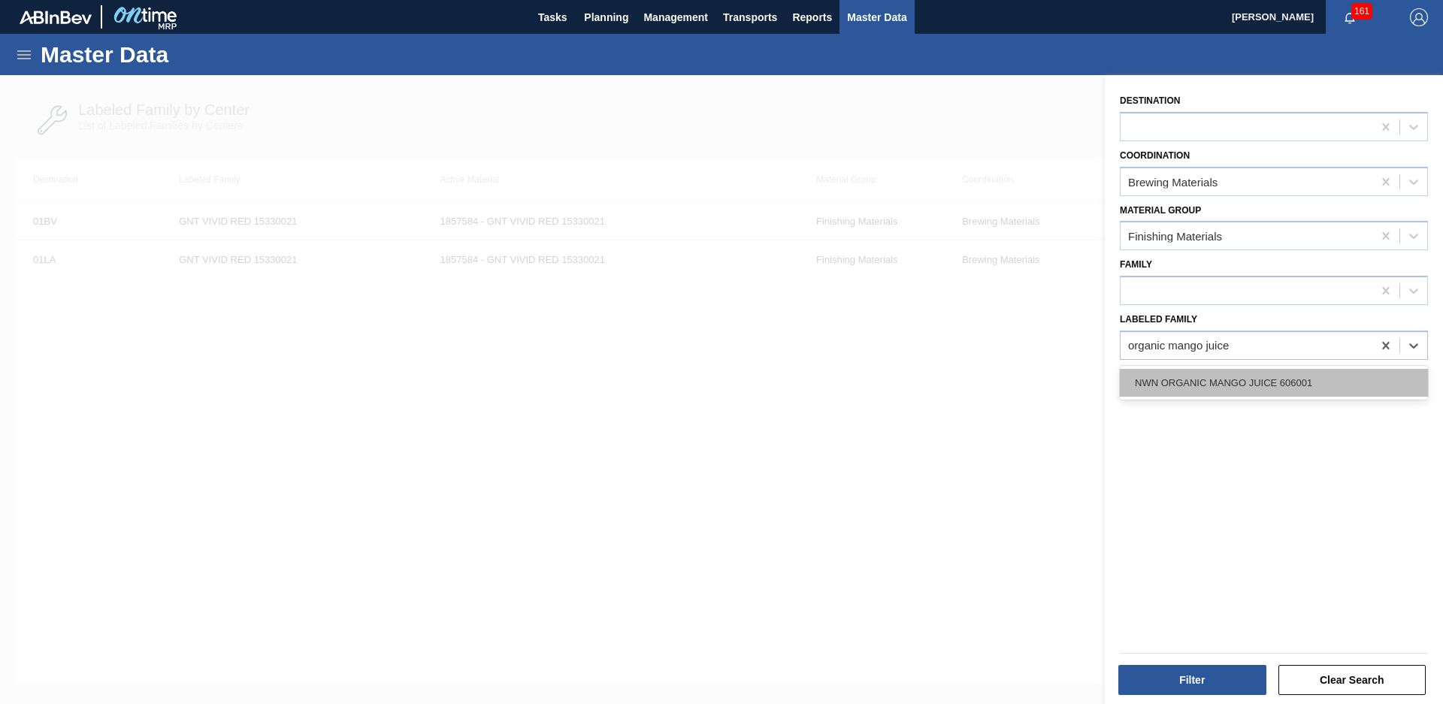
click at [1321, 374] on div "NWN ORGANIC MANGO JUICE 606001" at bounding box center [1274, 383] width 308 height 28
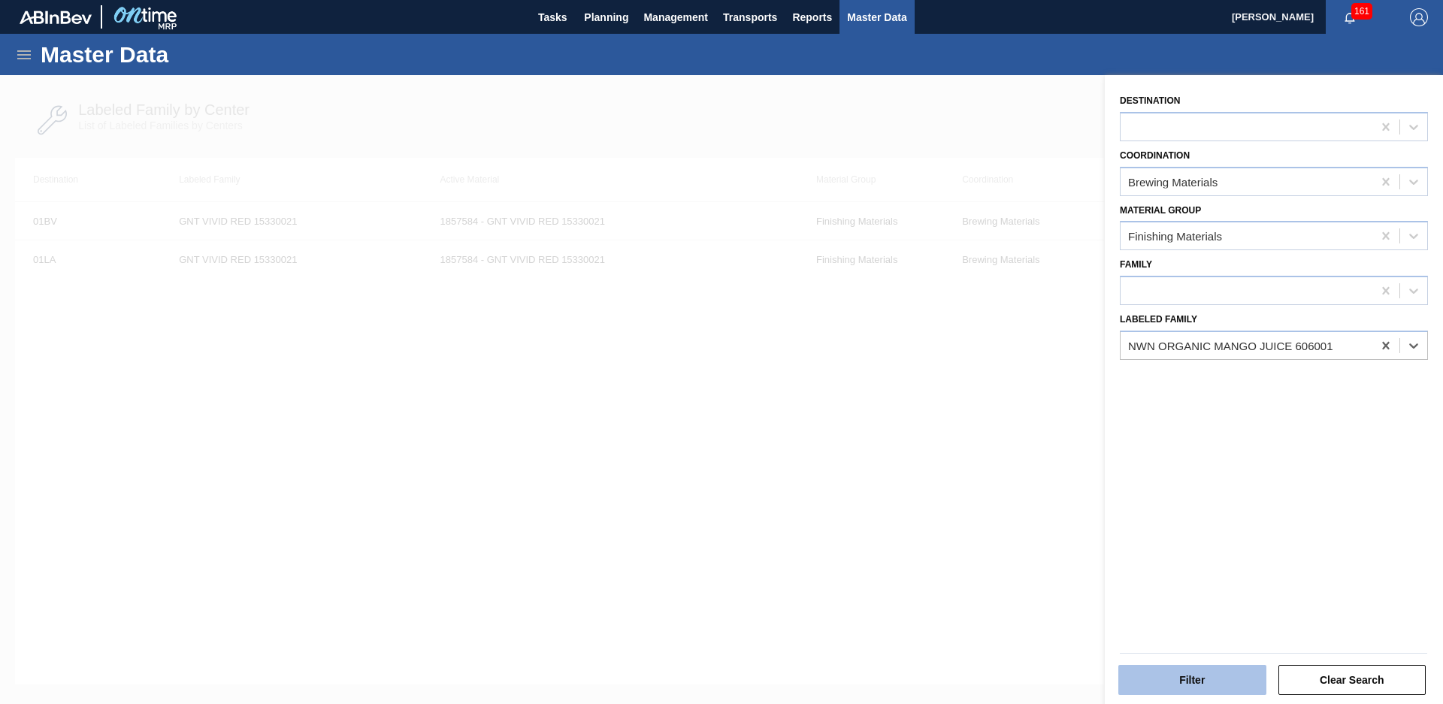
click at [1215, 675] on button "Filter" at bounding box center [1192, 680] width 148 height 30
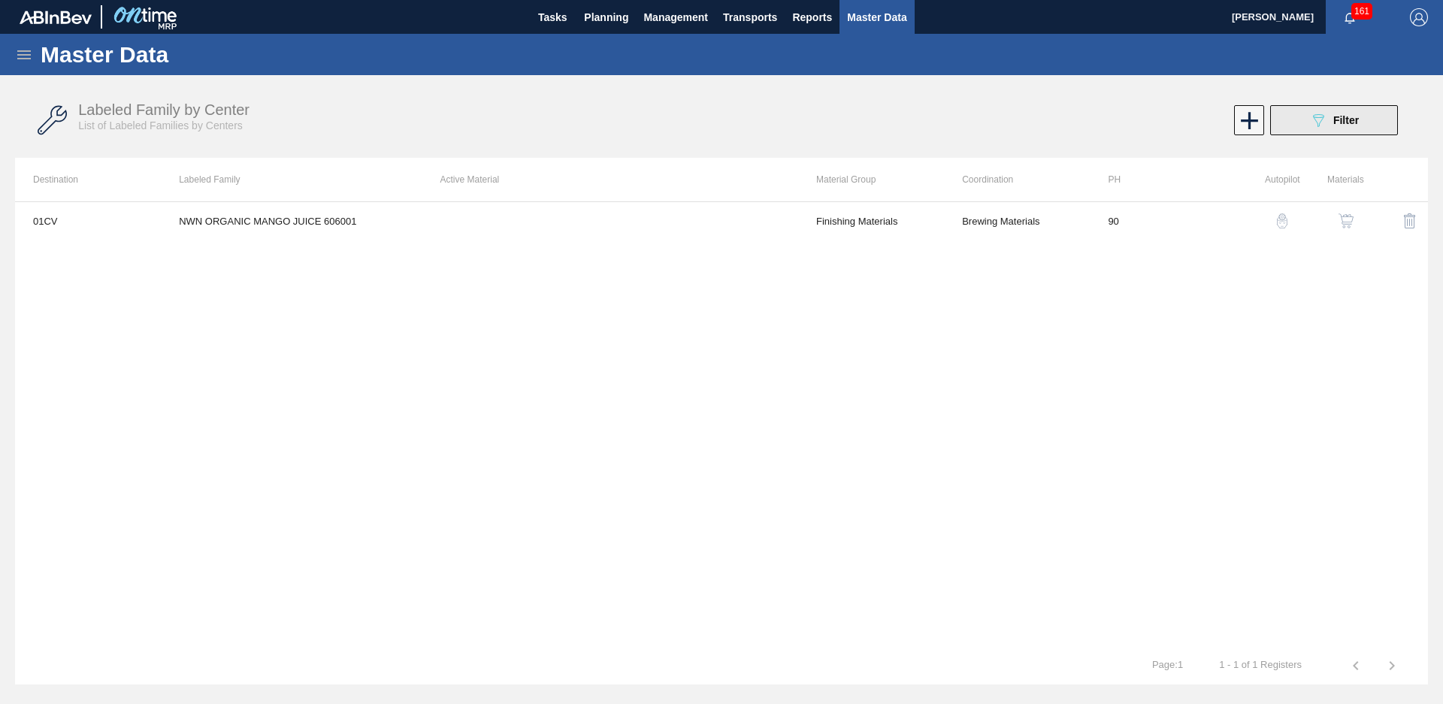
click at [1350, 125] on span "Filter" at bounding box center [1346, 120] width 26 height 12
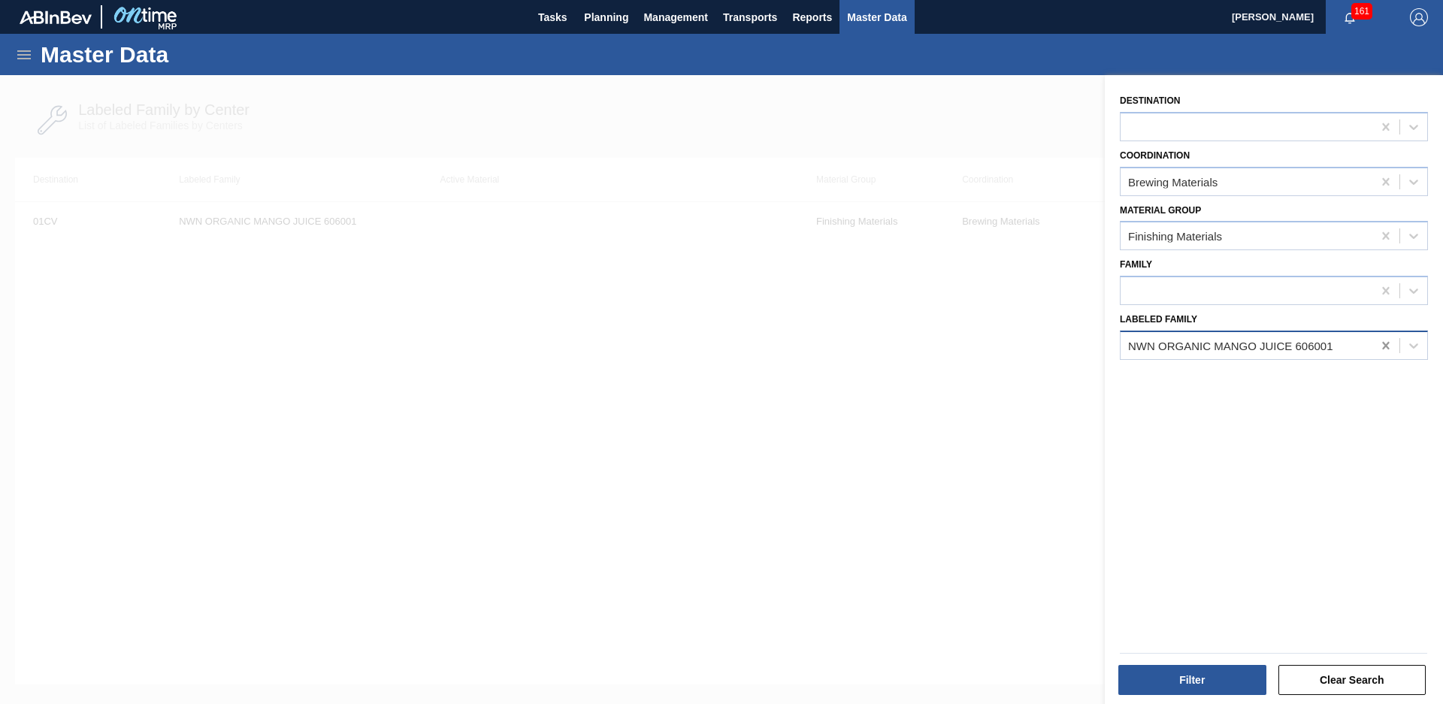
click at [1387, 349] on icon at bounding box center [1385, 345] width 15 height 15
type Family "Giv black"
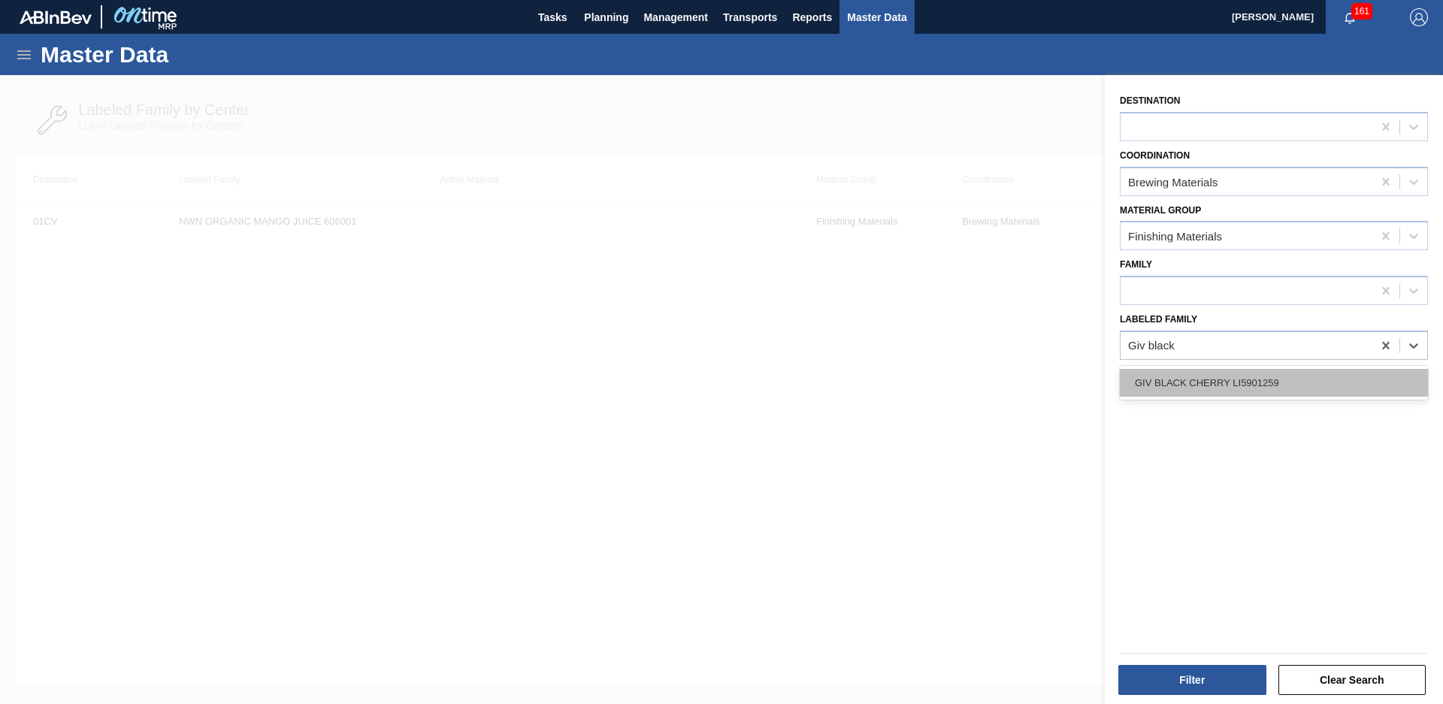
click at [1299, 393] on div "GIV BLACK CHERRY LI5901259" at bounding box center [1274, 383] width 308 height 28
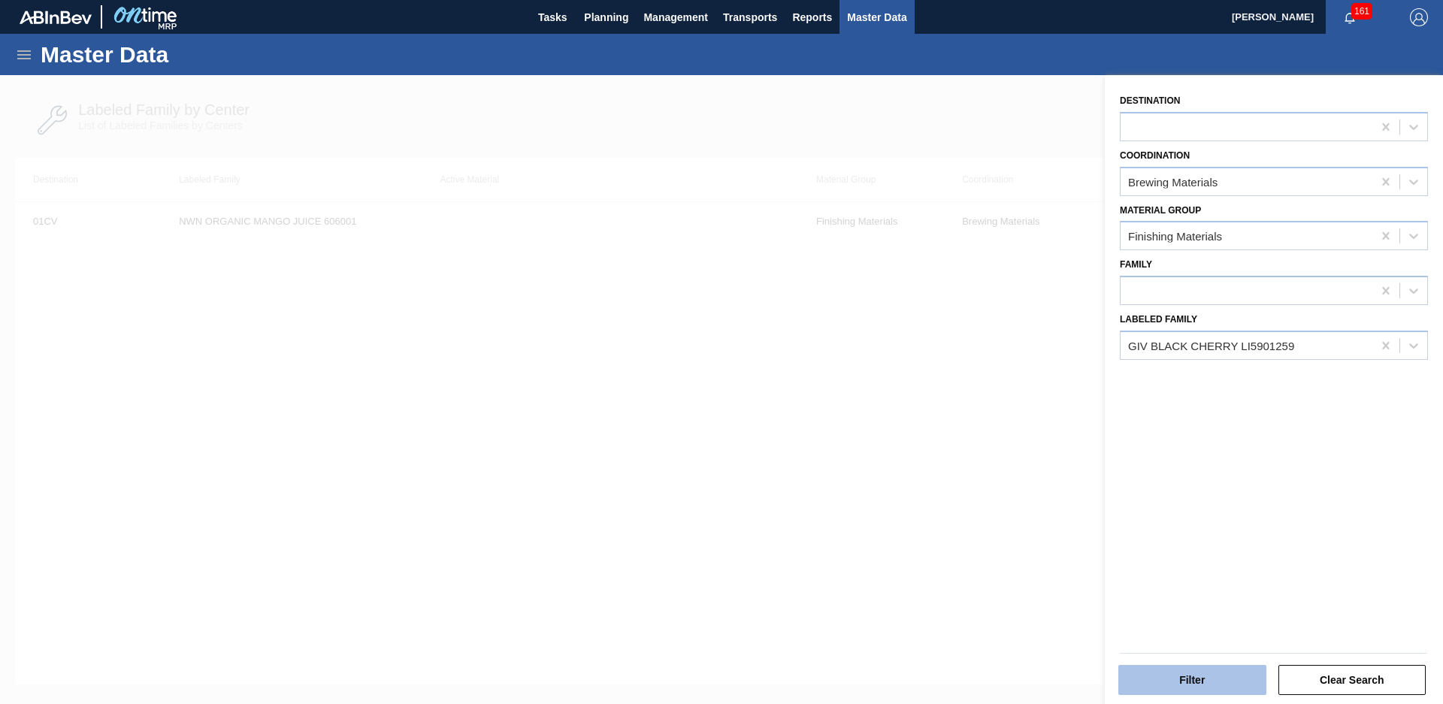
click at [1229, 687] on button "Filter" at bounding box center [1192, 680] width 148 height 30
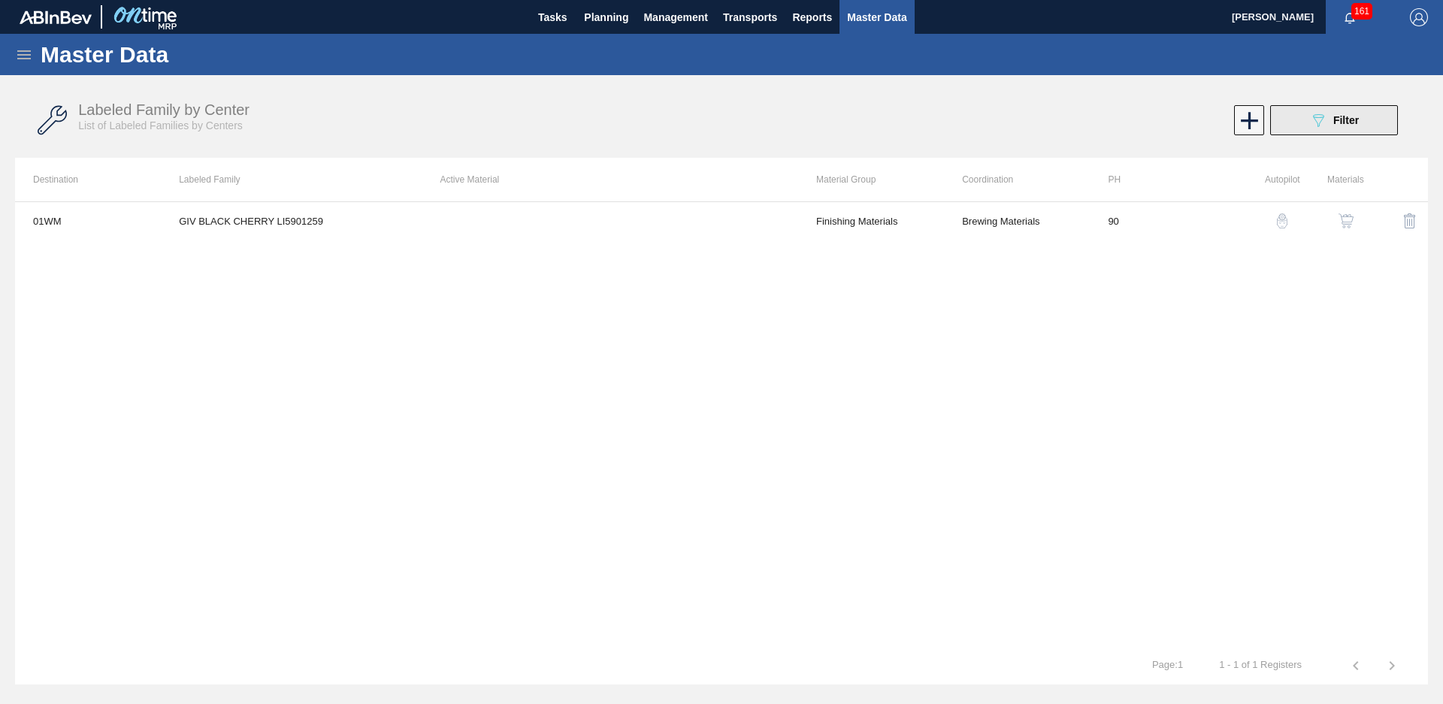
click at [1345, 116] on span "Filter" at bounding box center [1346, 120] width 26 height 12
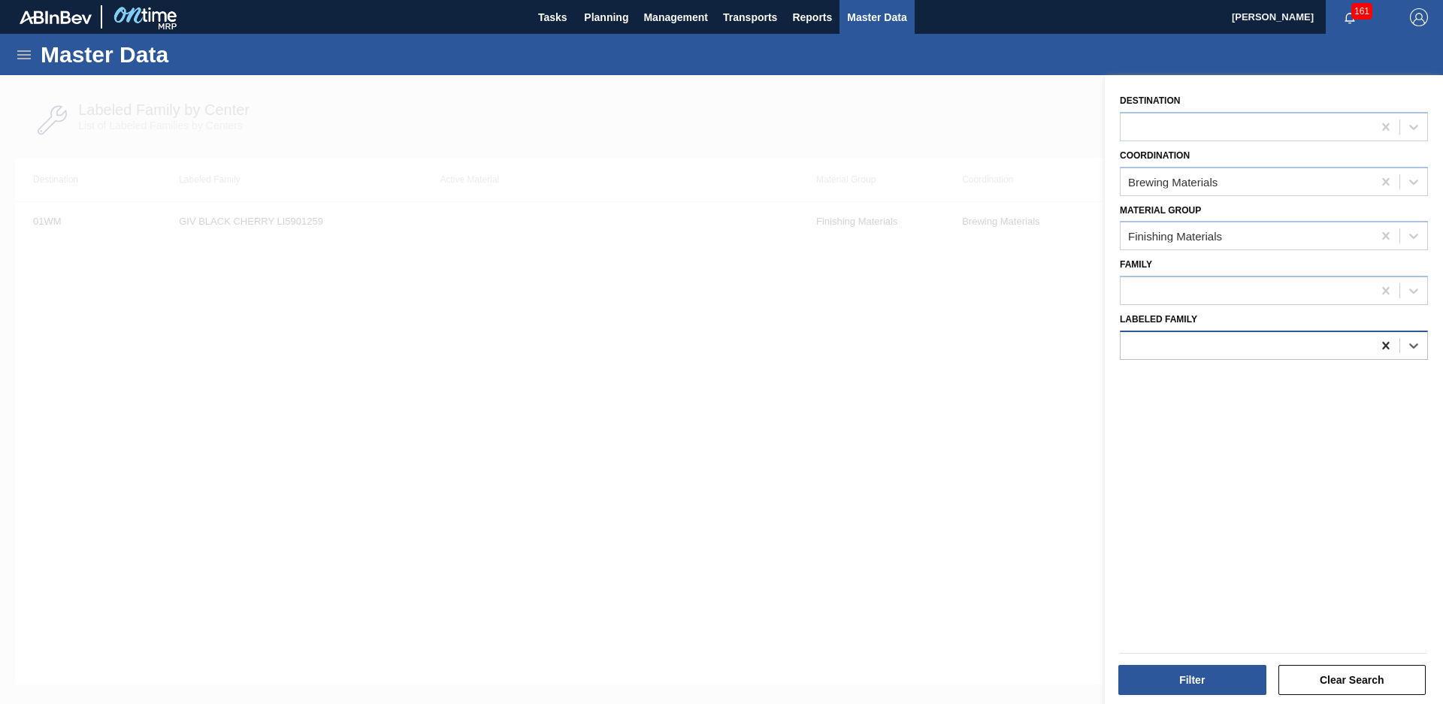
click at [1387, 345] on icon at bounding box center [1385, 345] width 15 height 15
type Family "iff gra"
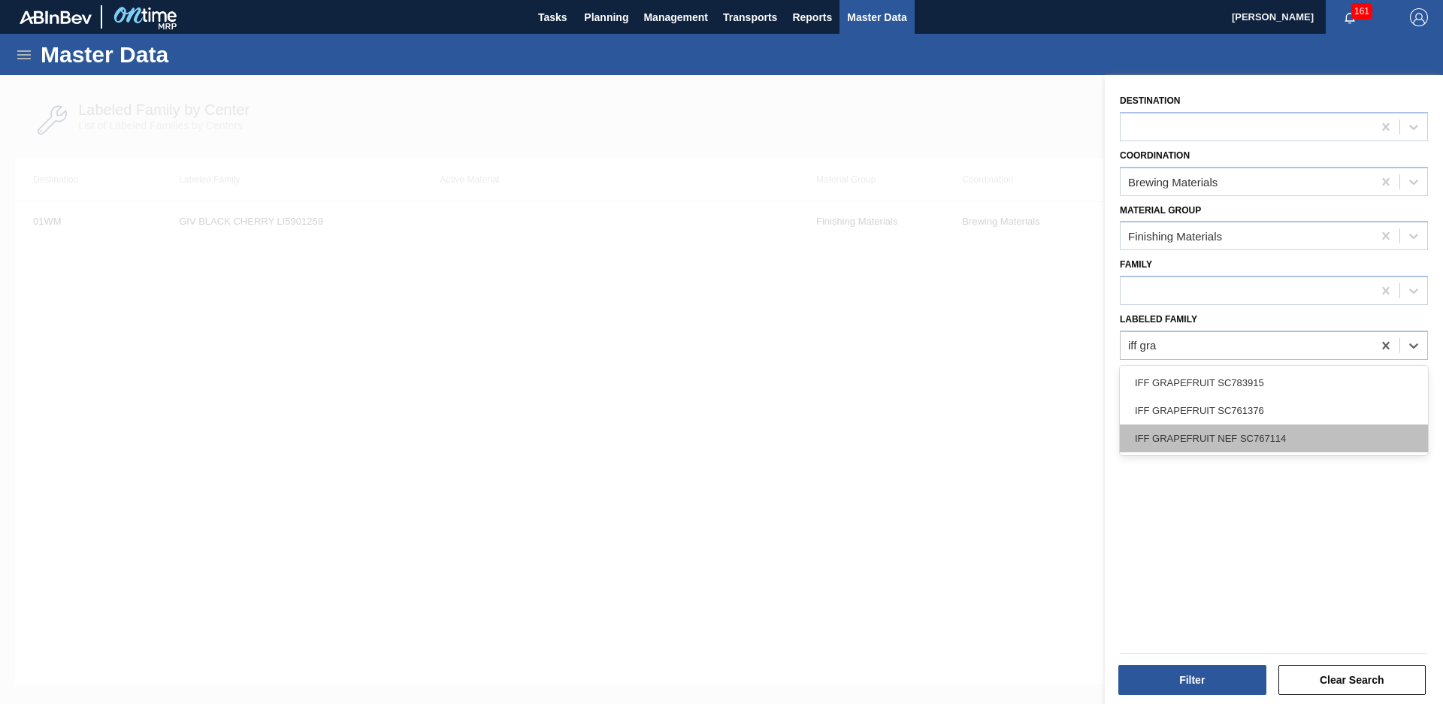
click at [1318, 446] on div "IFF GRAPEFRUIT NEF SC767114" at bounding box center [1274, 439] width 308 height 28
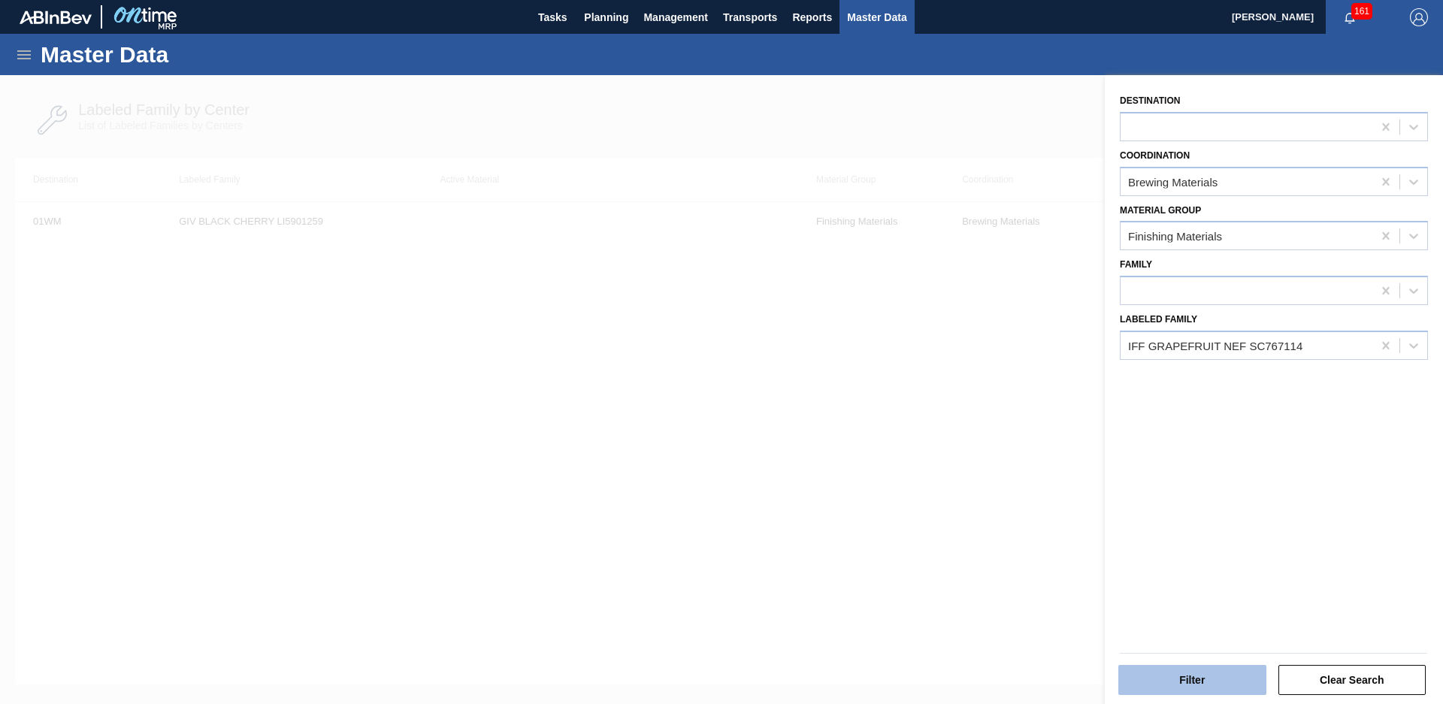
click at [1202, 671] on button "Filter" at bounding box center [1192, 680] width 148 height 30
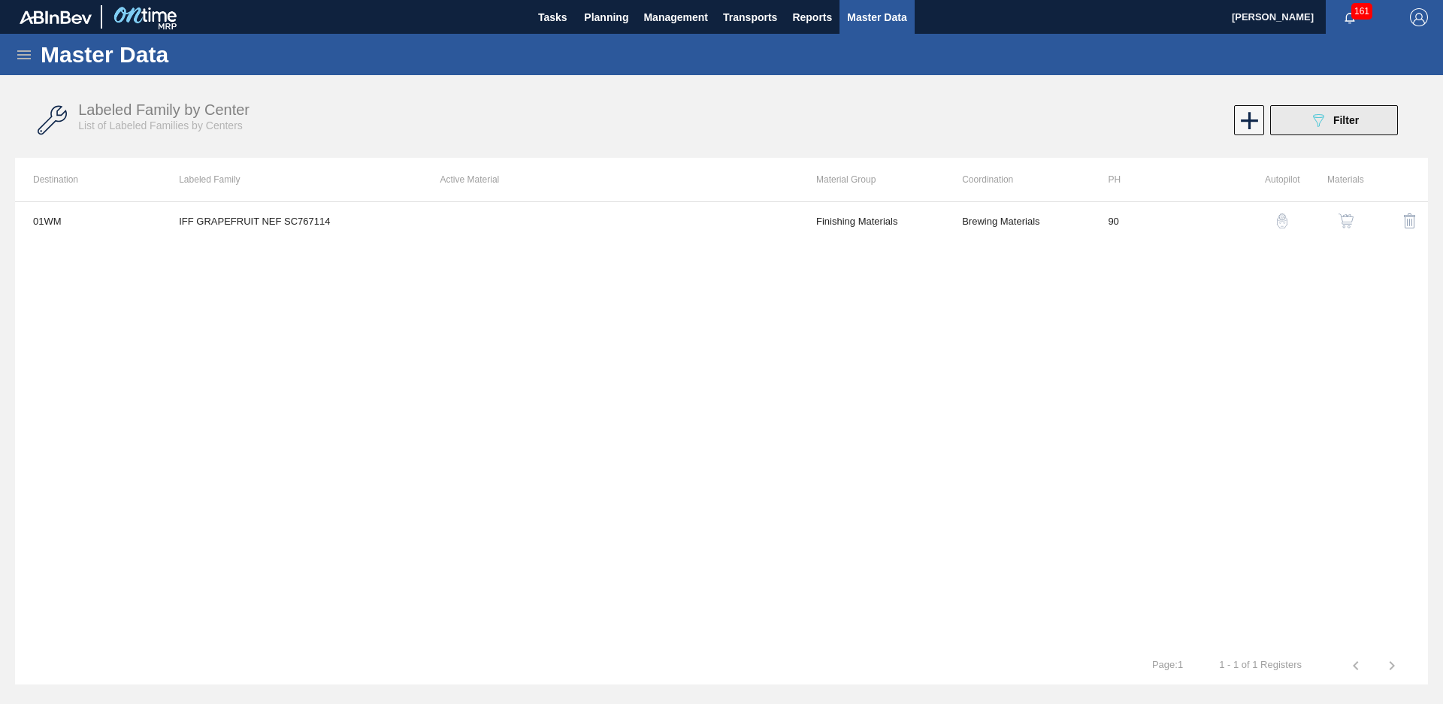
click at [1362, 127] on button "089F7B8B-B2A5-4AFE-B5C0-19BA573D28AC Filter" at bounding box center [1334, 120] width 128 height 30
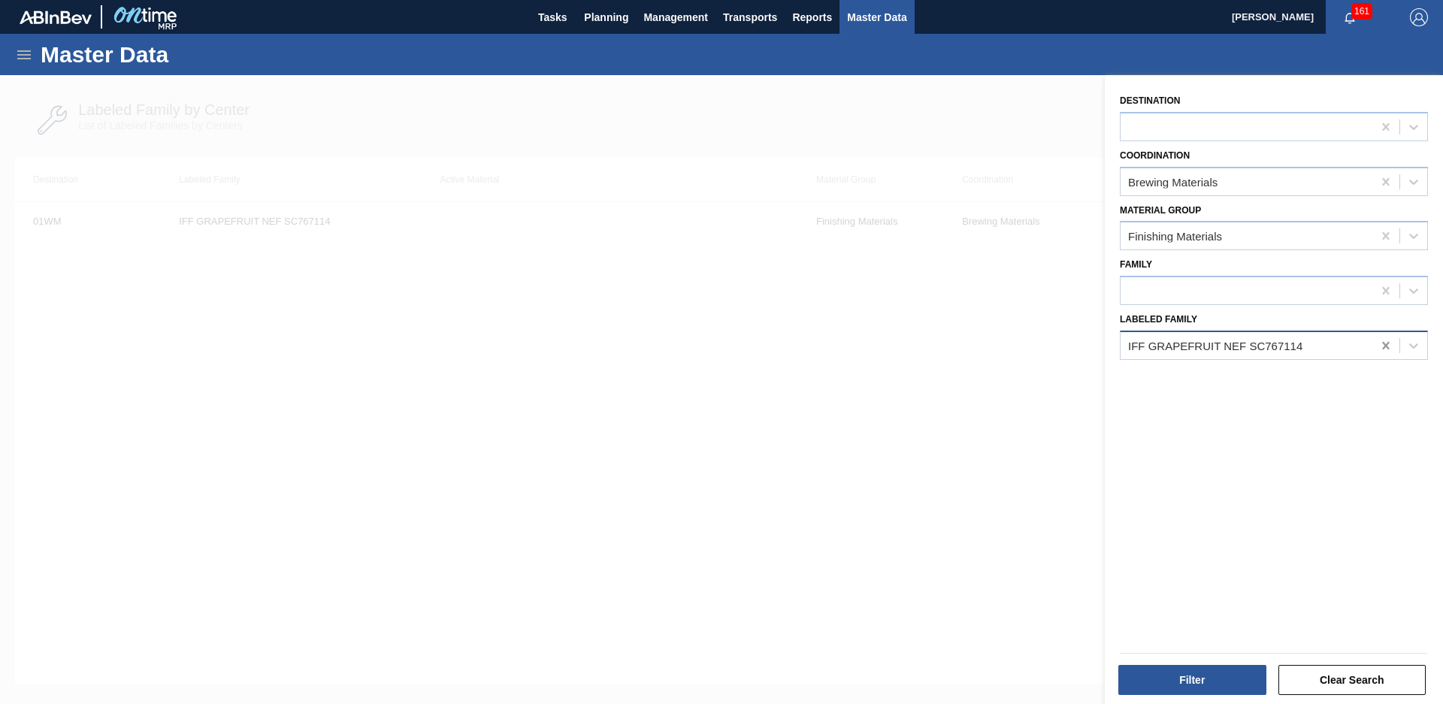
click at [1384, 348] on icon at bounding box center [1385, 345] width 15 height 15
type Family "Giv grape"
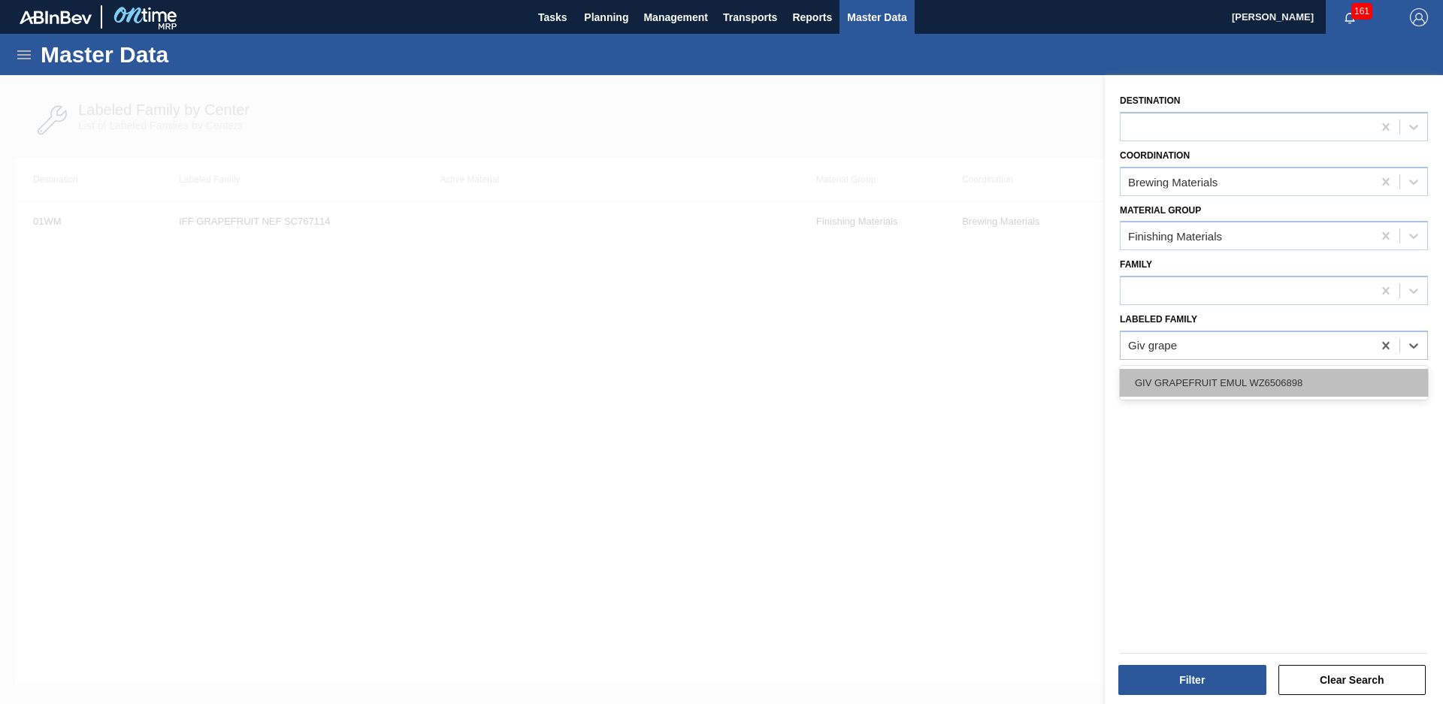
click at [1351, 372] on div "GIV GRAPEFRUIT EMUL WZ6506898" at bounding box center [1274, 383] width 308 height 28
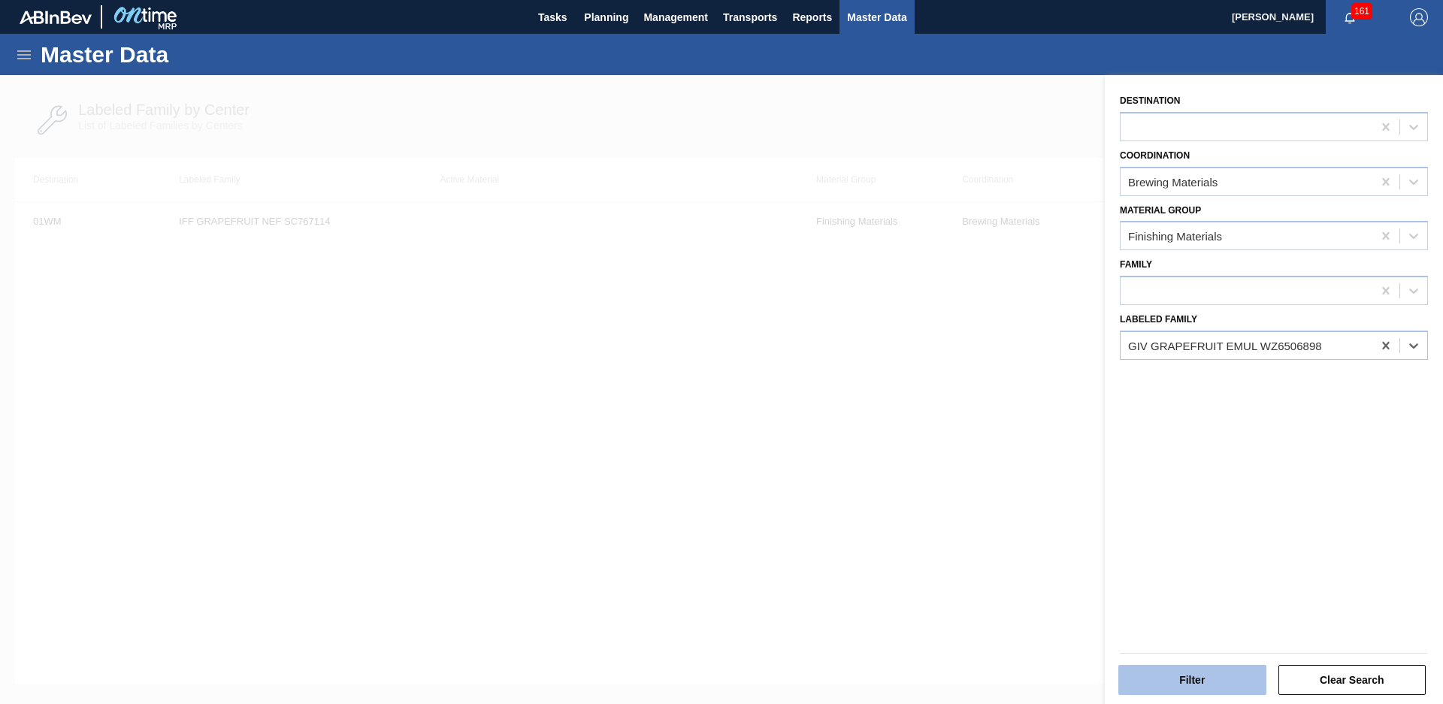
click at [1200, 674] on button "Filter" at bounding box center [1192, 680] width 148 height 30
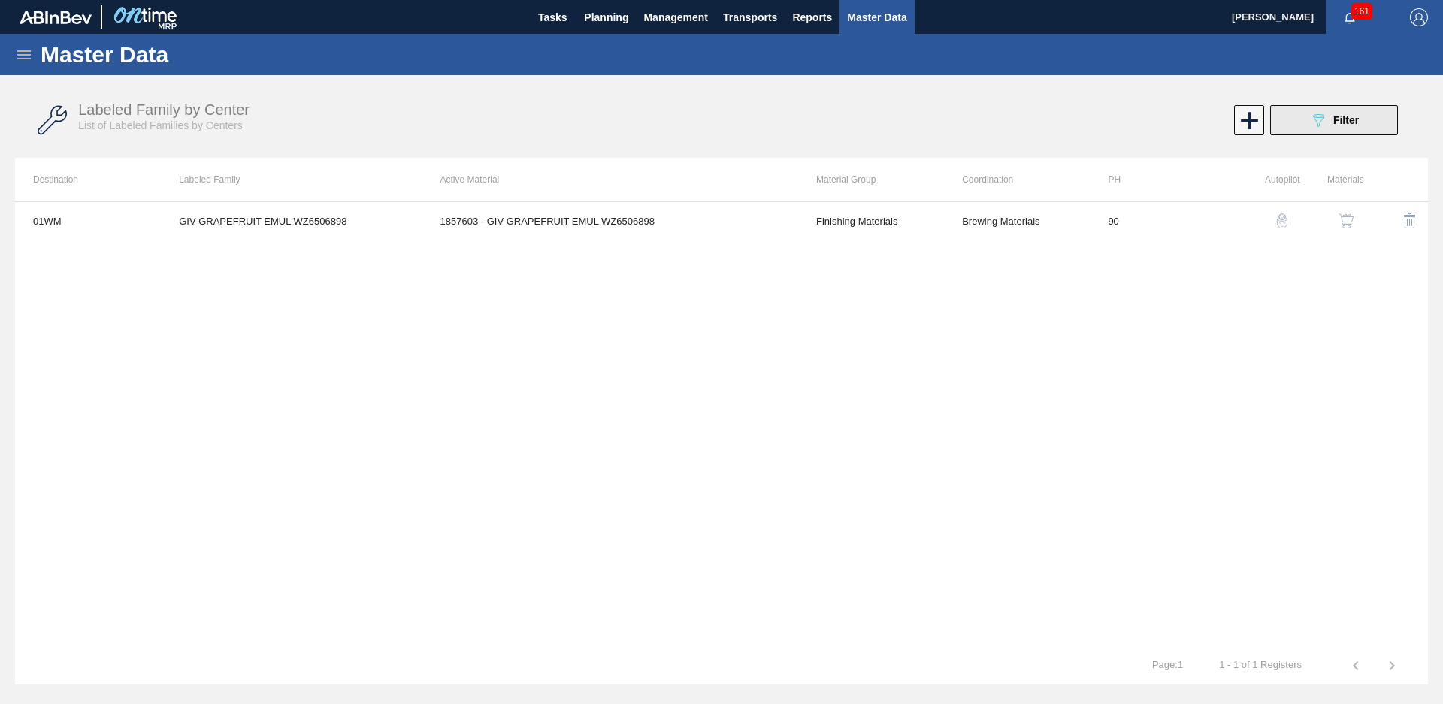
click at [1331, 123] on div "089F7B8B-B2A5-4AFE-B5C0-19BA573D28AC Filter" at bounding box center [1334, 120] width 50 height 18
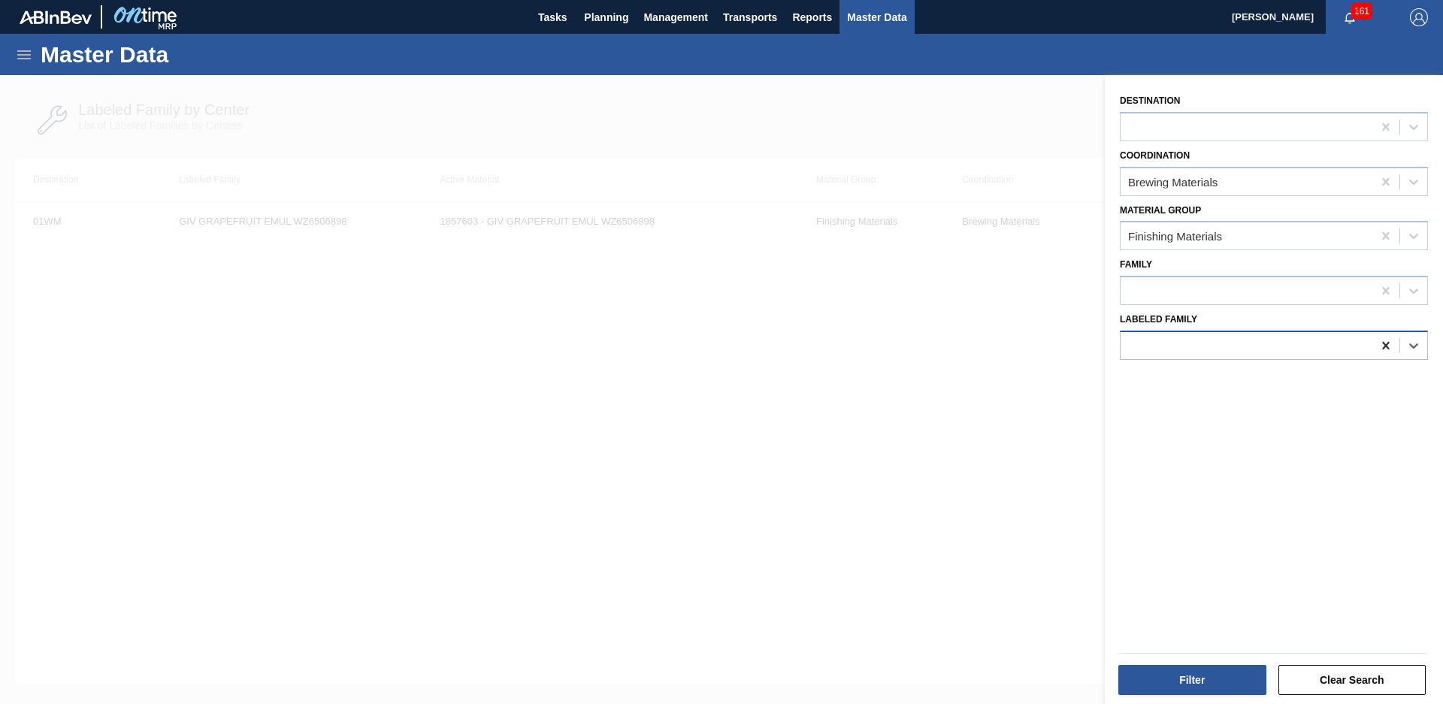
click at [1387, 349] on icon at bounding box center [1385, 345] width 15 height 15
type Family "iff pineapple lemon"
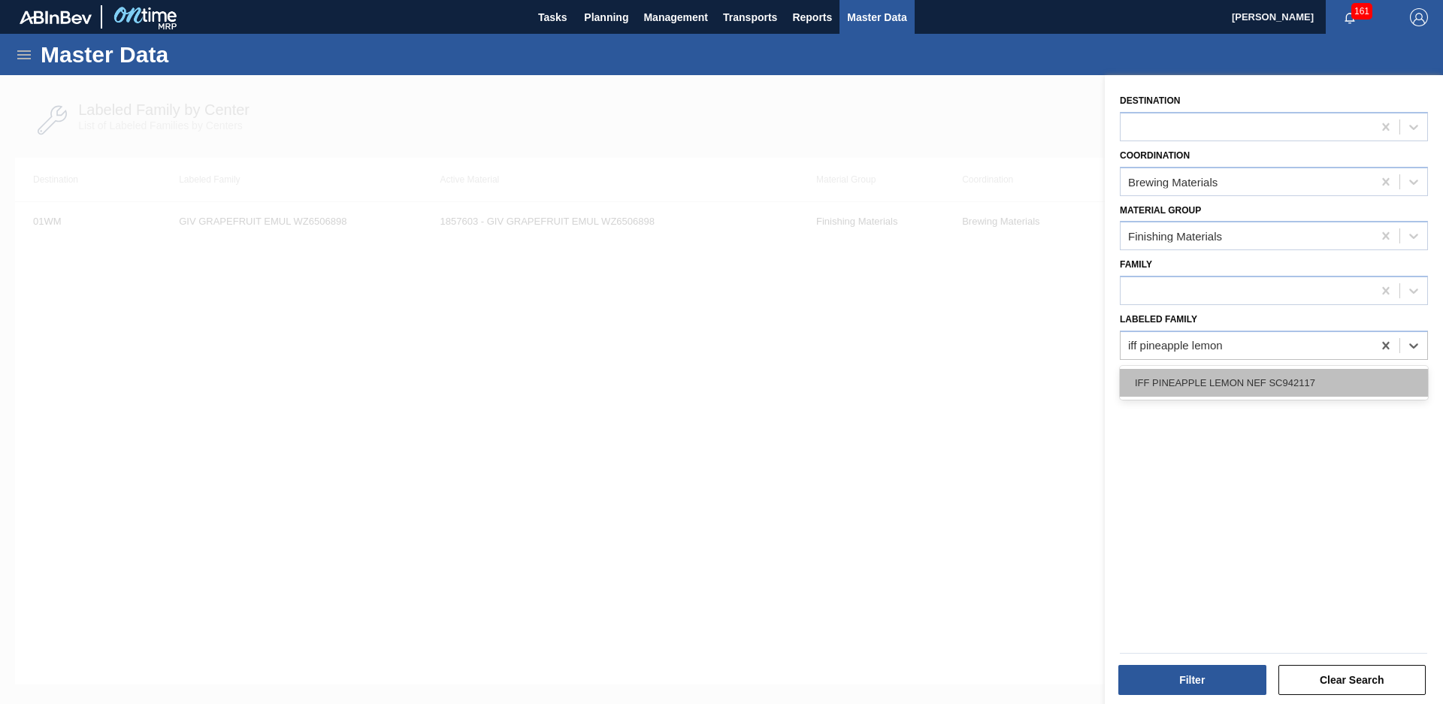
click at [1257, 377] on div "IFF PINEAPPLE LEMON NEF SC942117" at bounding box center [1274, 383] width 308 height 28
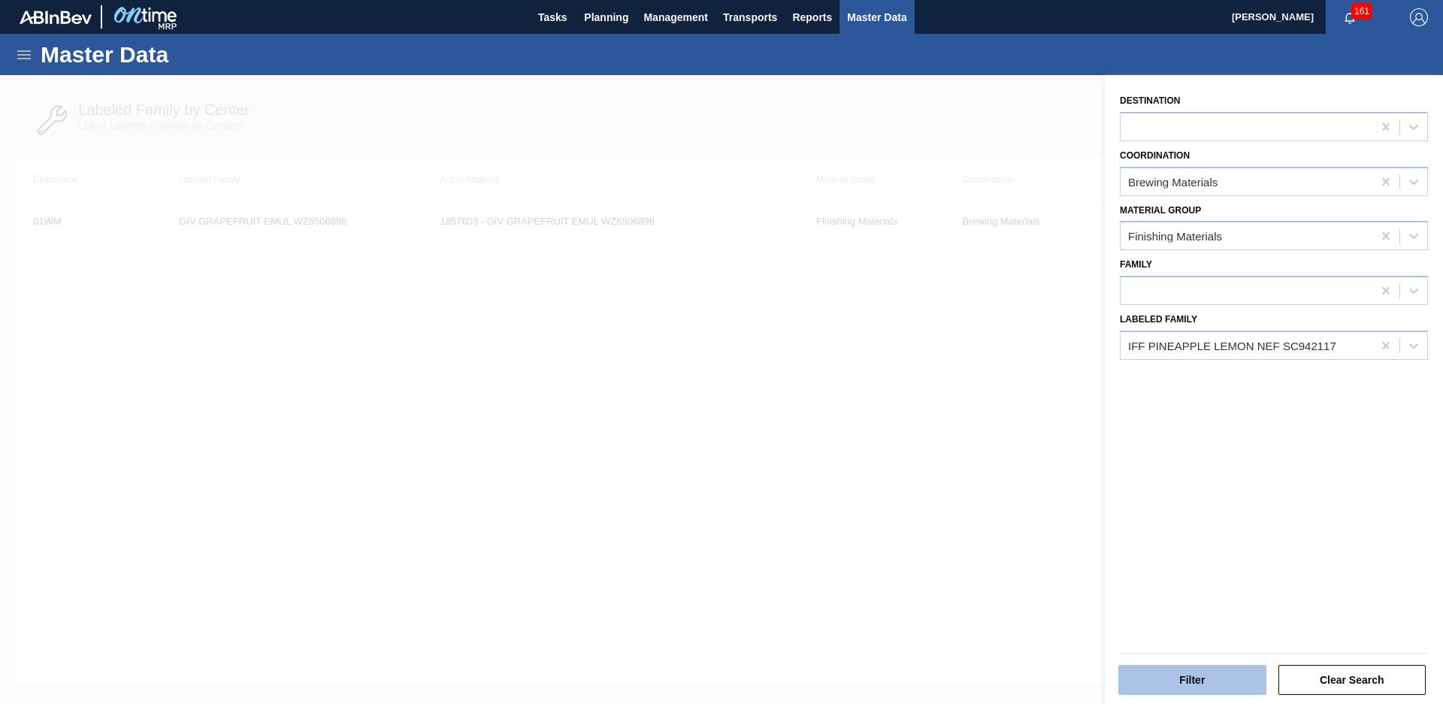
click at [1196, 682] on button "Filter" at bounding box center [1192, 680] width 148 height 30
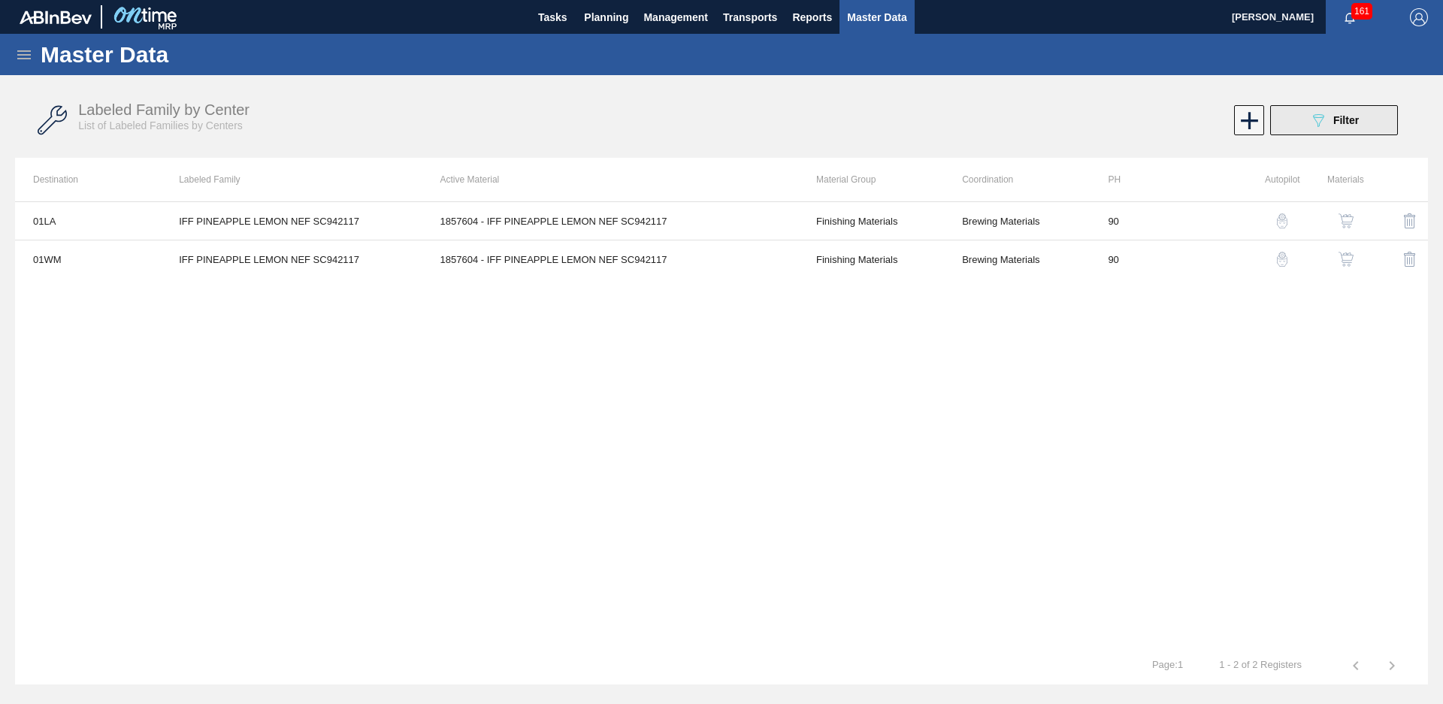
click at [1360, 124] on button "089F7B8B-B2A5-4AFE-B5C0-19BA573D28AC Filter" at bounding box center [1334, 120] width 128 height 30
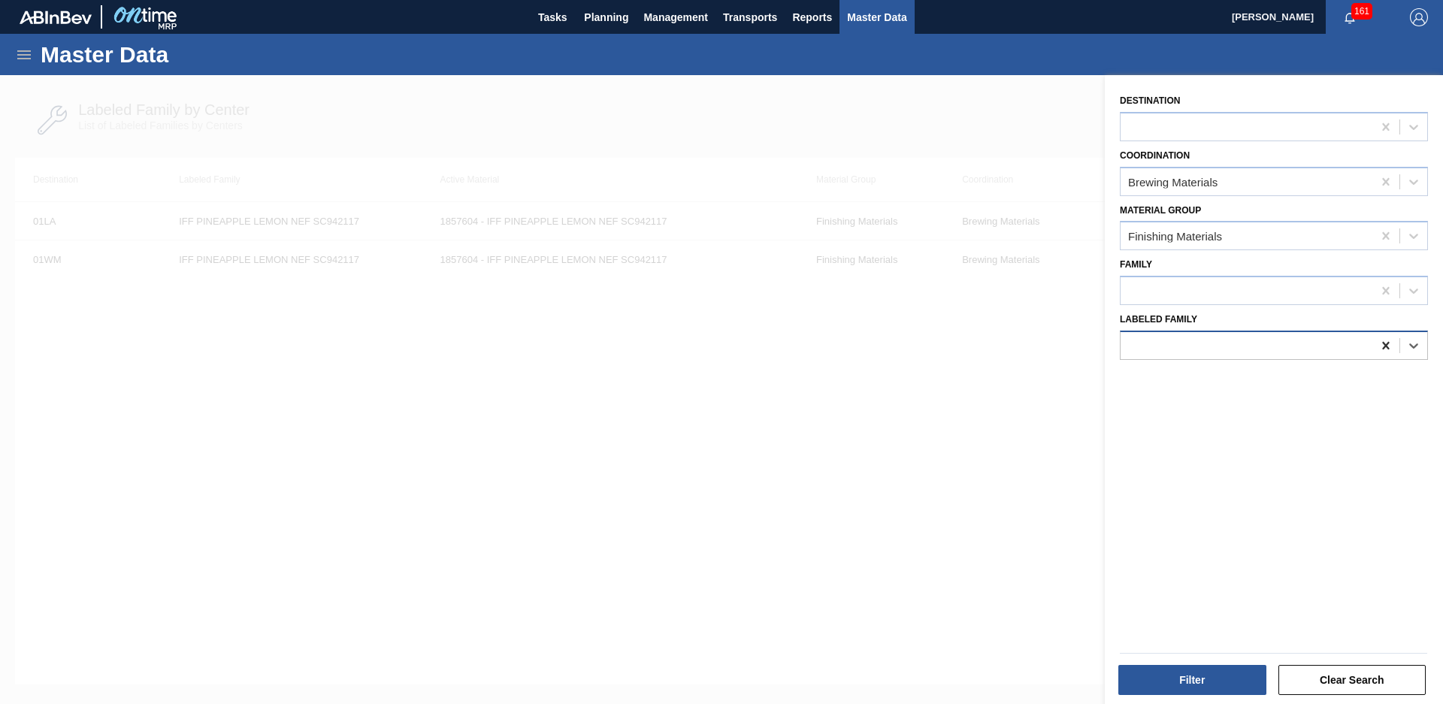
click at [1380, 347] on icon at bounding box center [1385, 345] width 15 height 15
type Family "wld nat p"
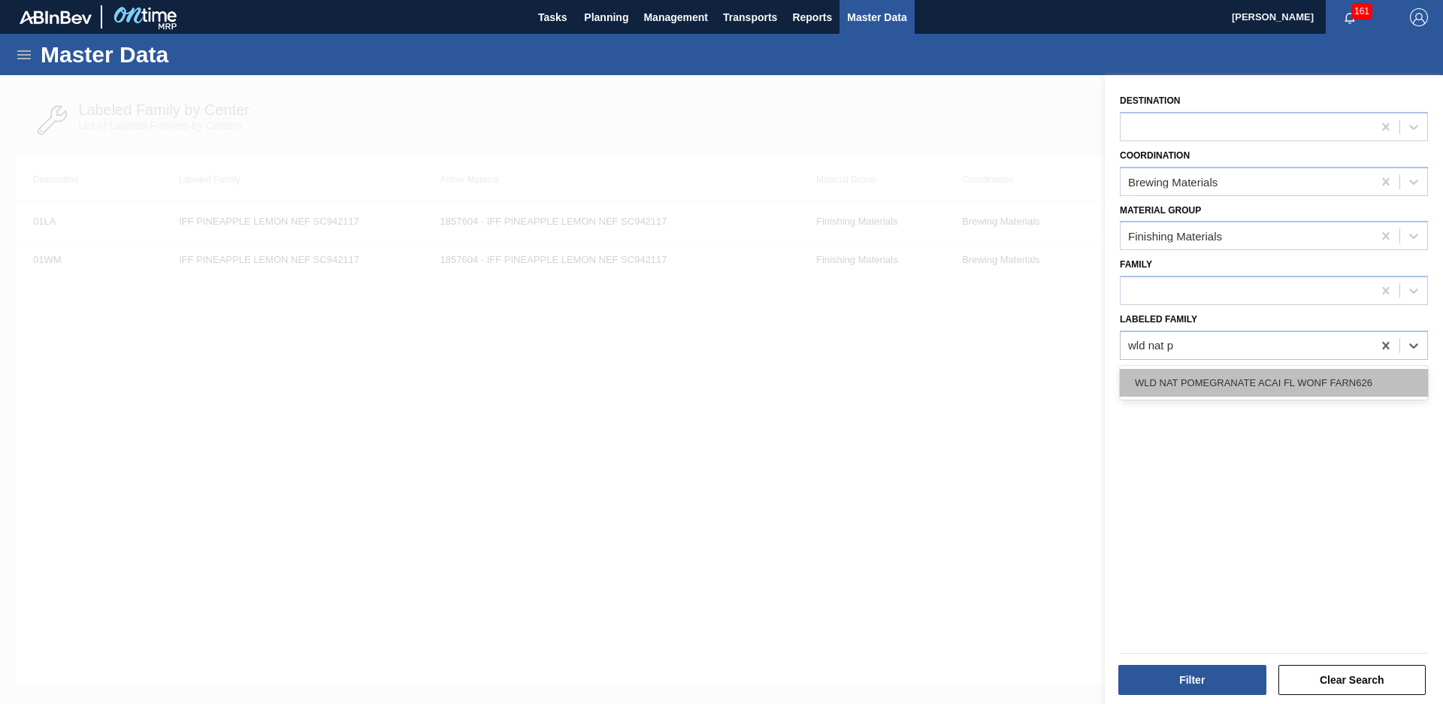
click at [1388, 377] on div "WLD NAT POMEGRANATE ACAI FL WONF FARN626" at bounding box center [1274, 383] width 308 height 28
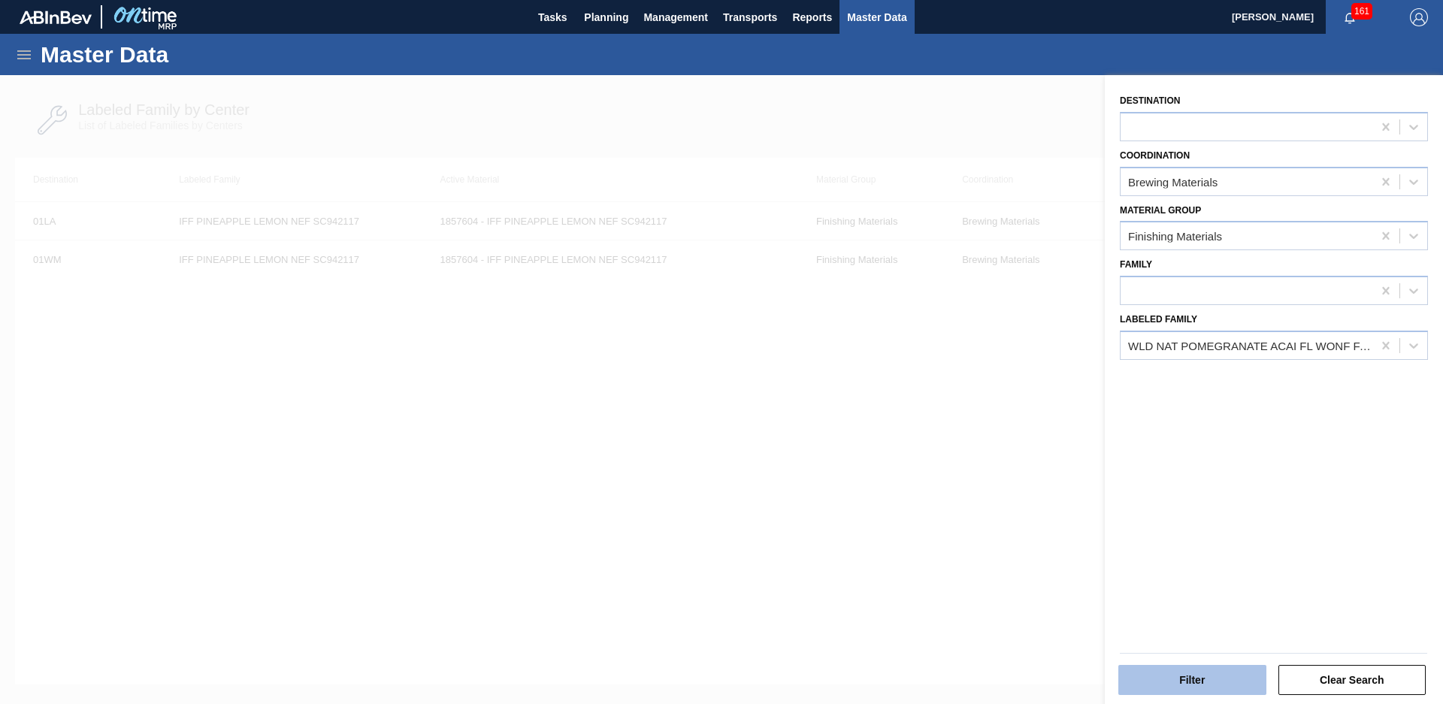
click at [1223, 674] on button "Filter" at bounding box center [1192, 680] width 148 height 30
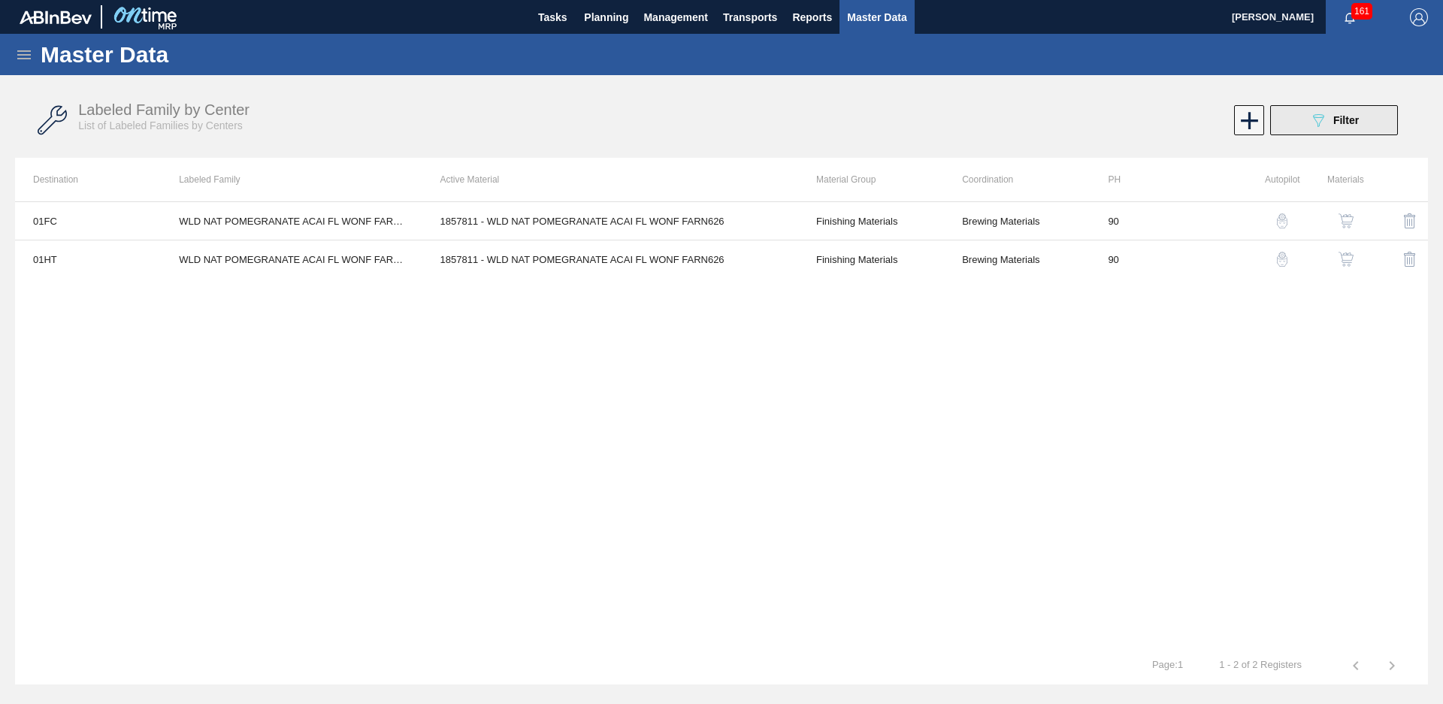
click at [1349, 126] on span "Filter" at bounding box center [1346, 120] width 26 height 12
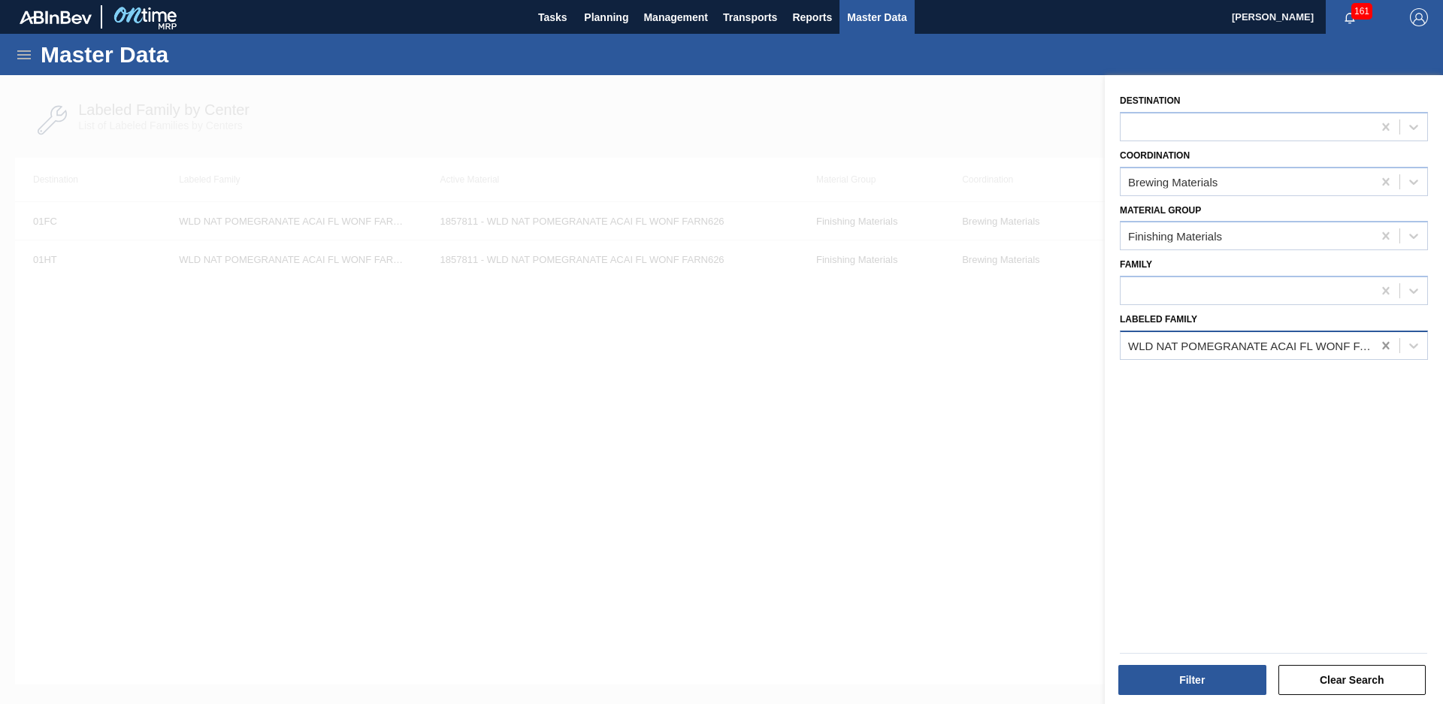
click at [1389, 344] on icon at bounding box center [1385, 345] width 15 height 15
click at [1347, 397] on div "GIV FRUIT PUNCH TT8688319" at bounding box center [1274, 383] width 308 height 34
type Family "Giv fruit punch"
click at [1336, 363] on div "Destination Coordination Brewing Materials Material Group Finishing Materials F…" at bounding box center [1274, 391] width 338 height 633
click at [1311, 392] on div "Destination Coordination Brewing Materials Material Group Finishing Materials F…" at bounding box center [1274, 391] width 338 height 633
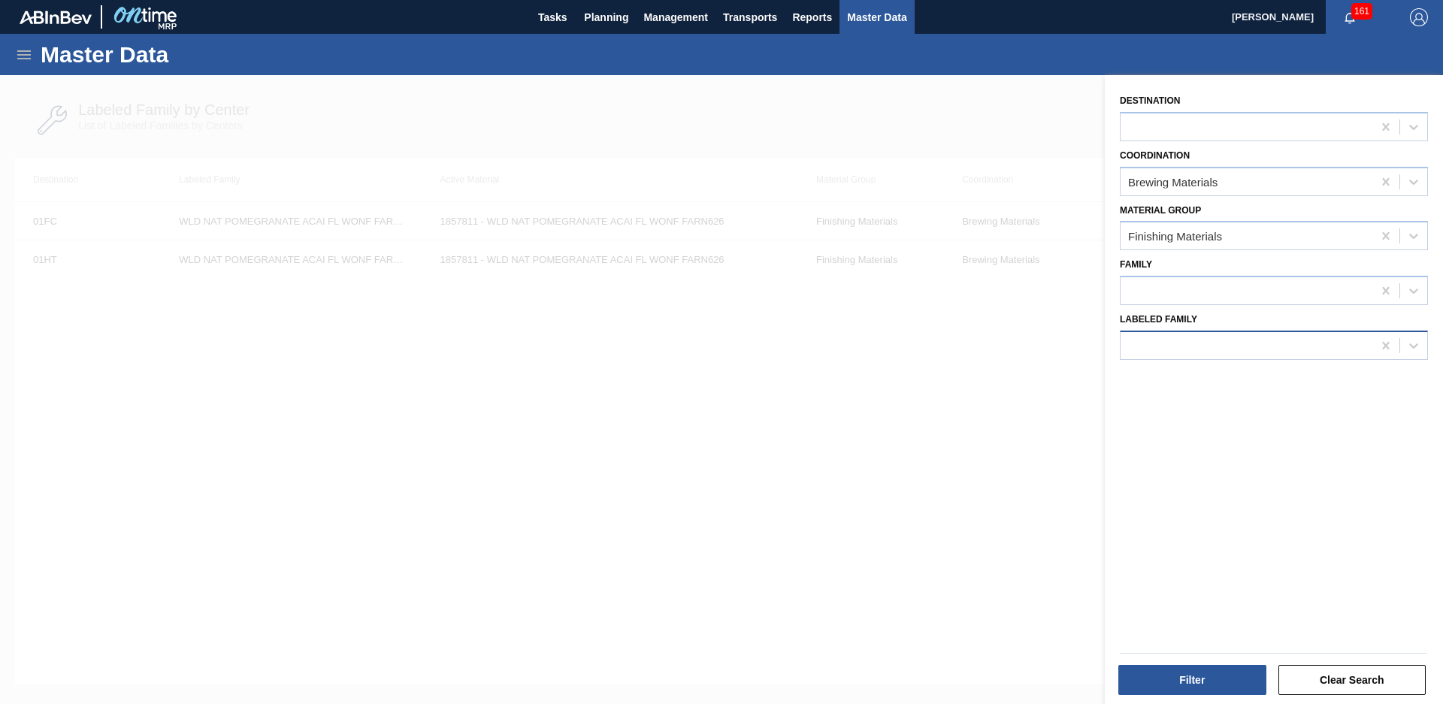
click at [1330, 359] on div at bounding box center [1274, 345] width 308 height 29
type Family "giv fruit punch"
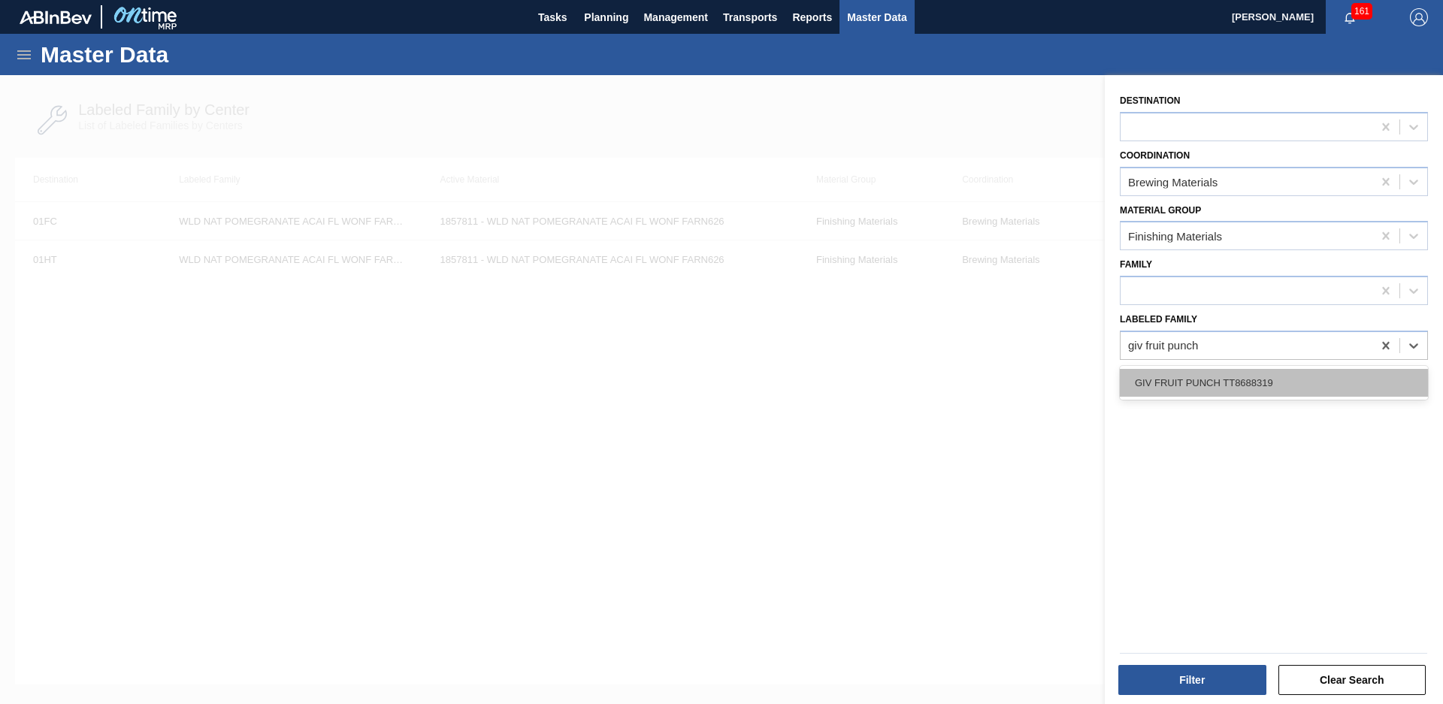
click at [1287, 374] on div "GIV FRUIT PUNCH TT8688319" at bounding box center [1274, 383] width 308 height 28
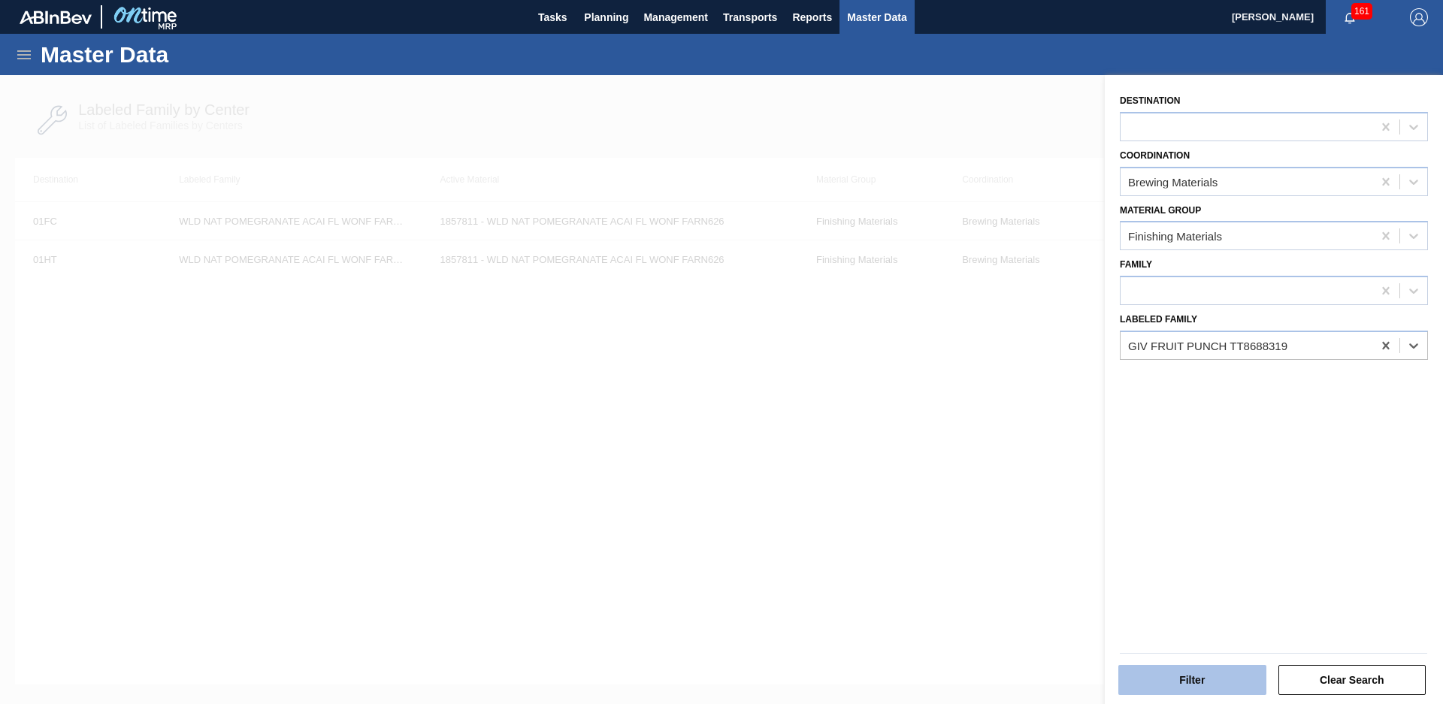
click at [1230, 672] on button "Filter" at bounding box center [1192, 680] width 148 height 30
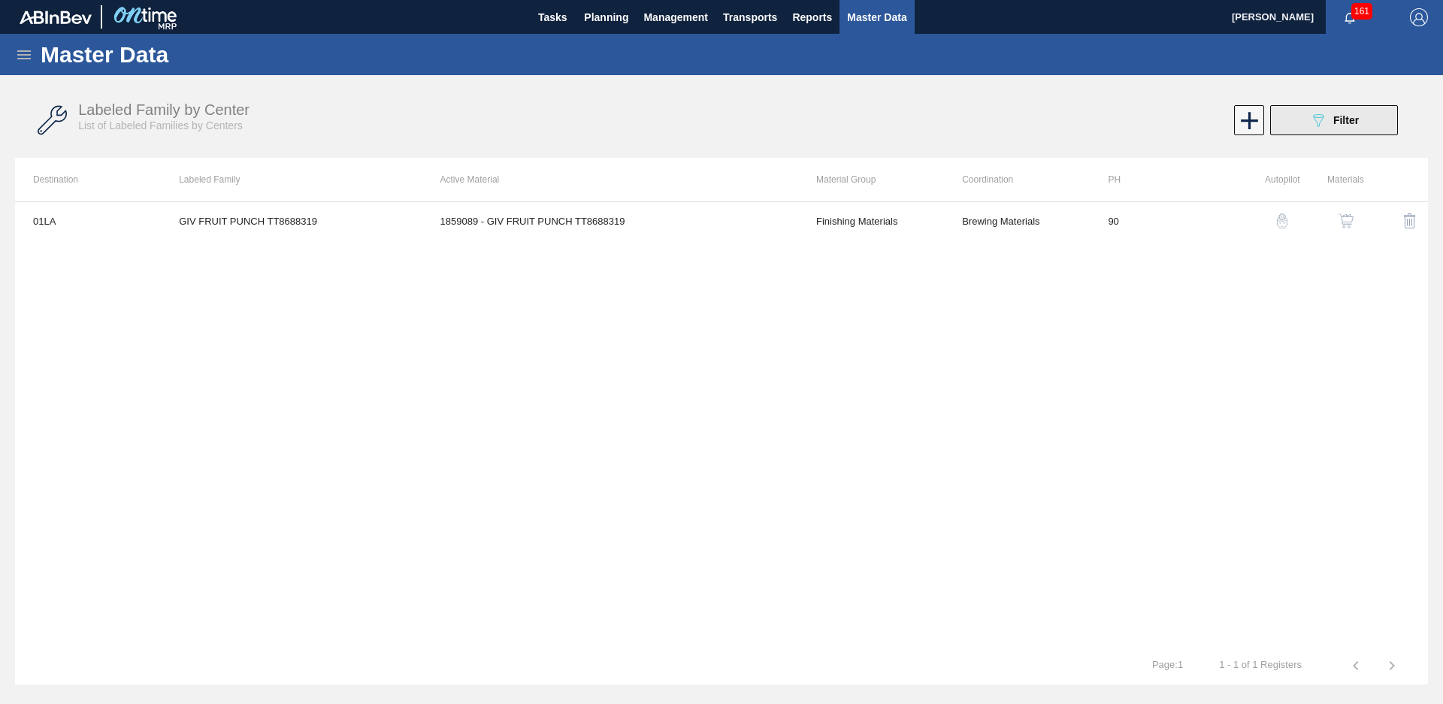
click at [1344, 131] on button "089F7B8B-B2A5-4AFE-B5C0-19BA573D28AC Filter" at bounding box center [1334, 120] width 128 height 30
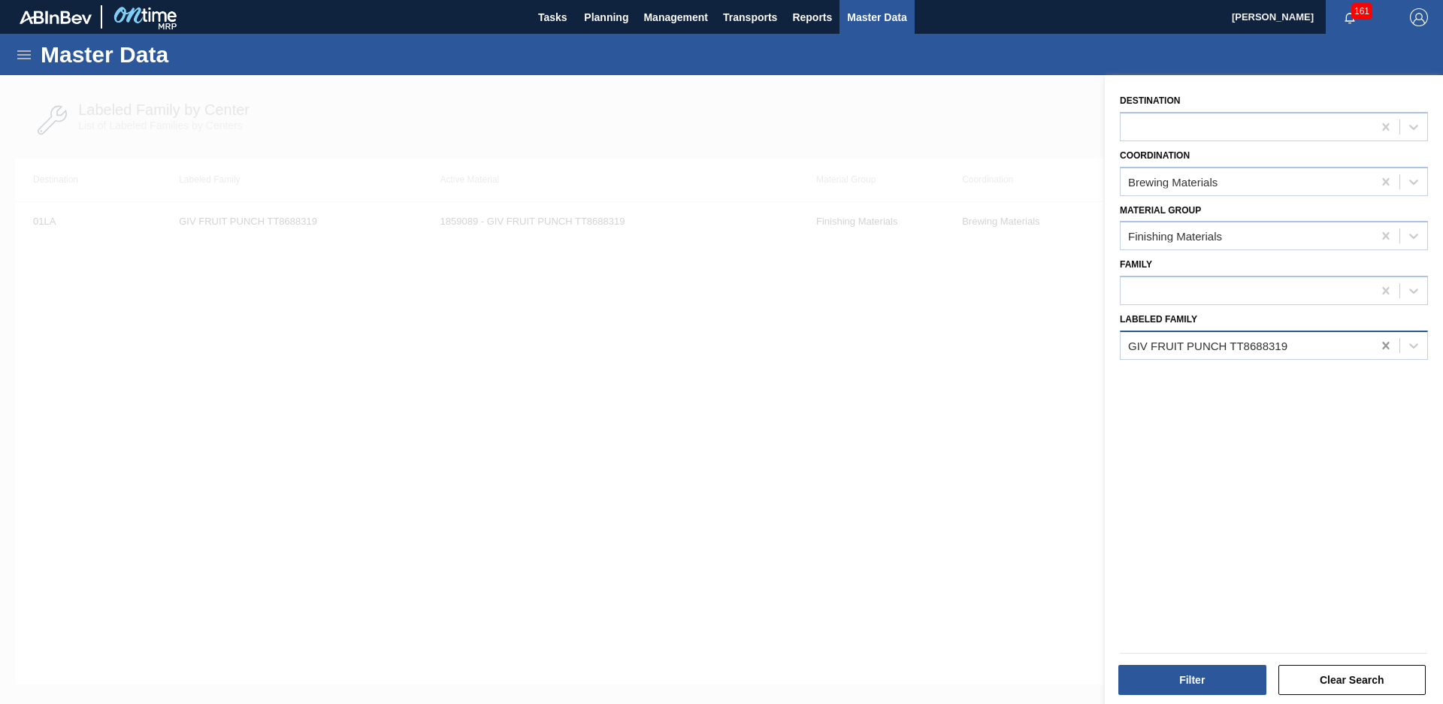
click at [1385, 346] on icon at bounding box center [1385, 346] width 7 height 8
type Family "Becks stra"
click at [1137, 670] on button "Filter" at bounding box center [1192, 680] width 148 height 30
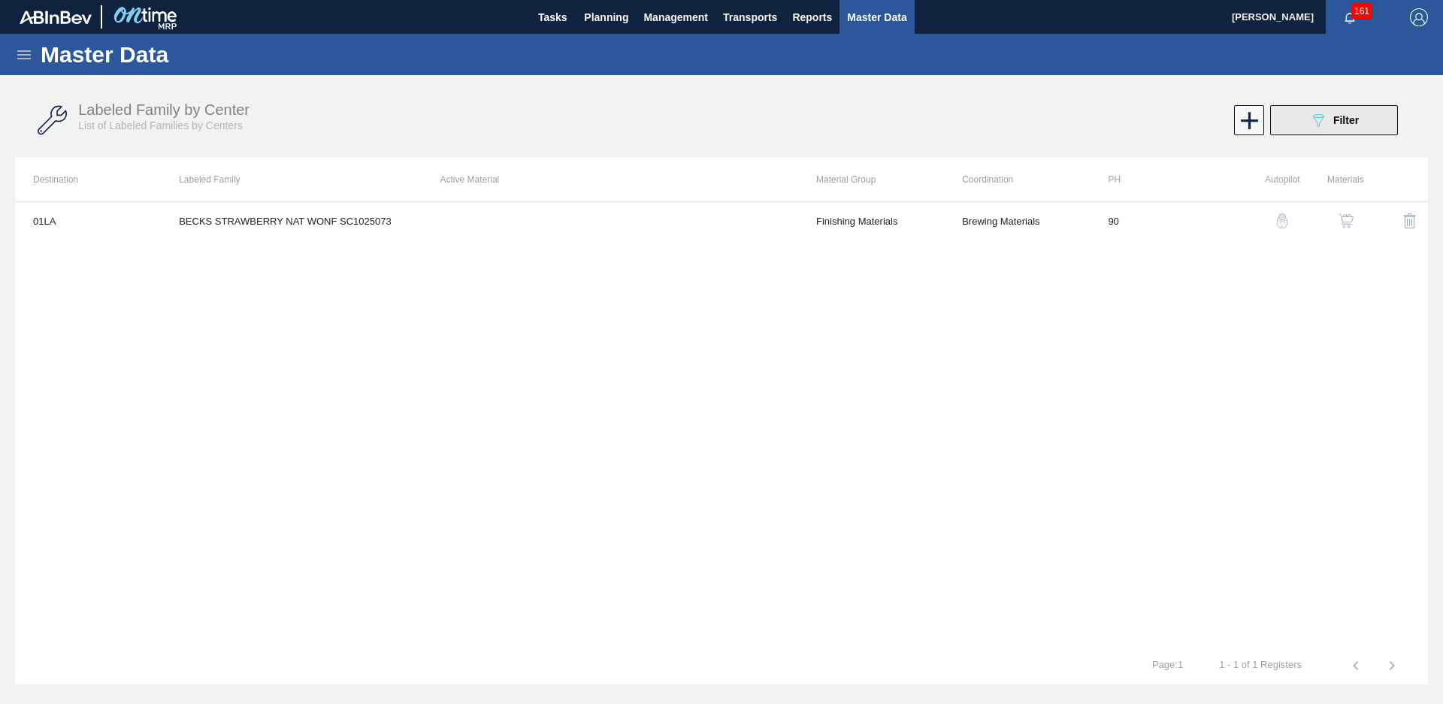
click at [1305, 114] on button "089F7B8B-B2A5-4AFE-B5C0-19BA573D28AC Filter" at bounding box center [1334, 120] width 128 height 30
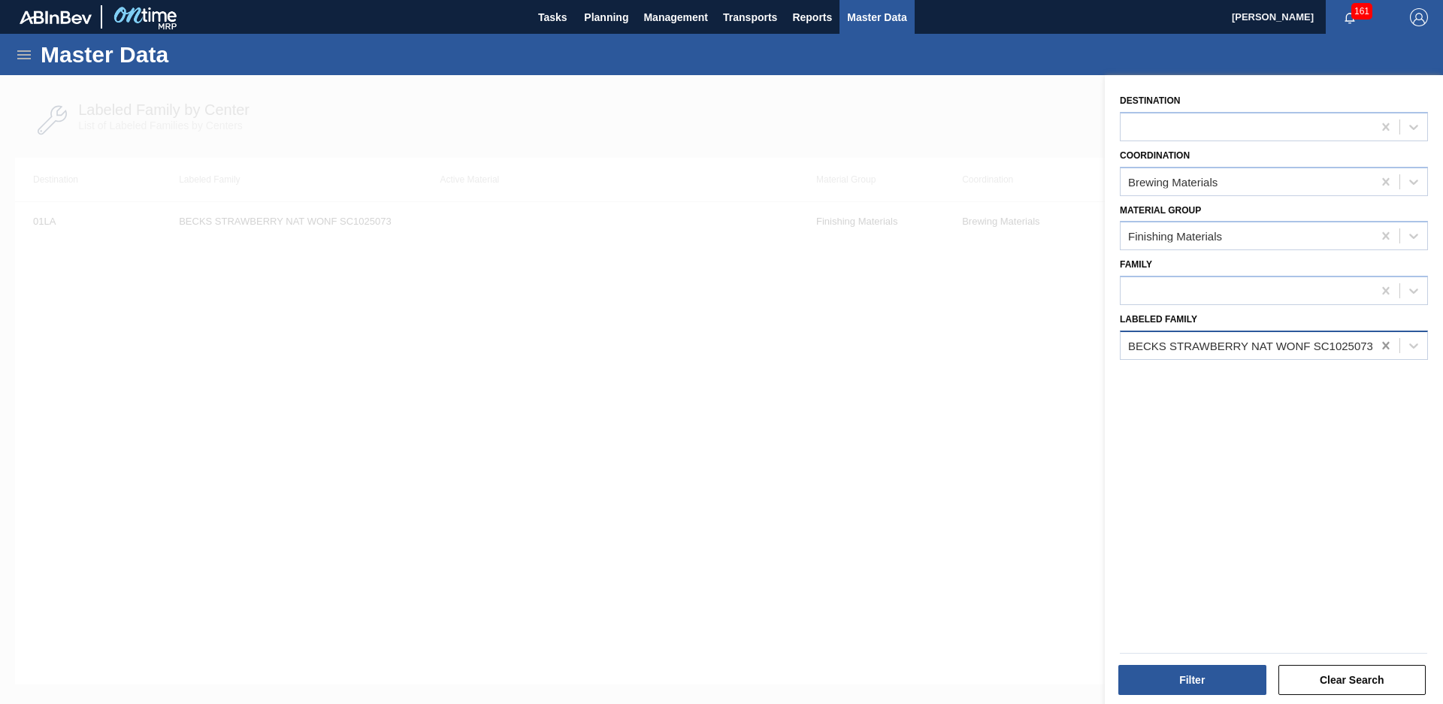
click at [1378, 352] on icon at bounding box center [1385, 345] width 15 height 15
type Family "SOV MANGO SF"
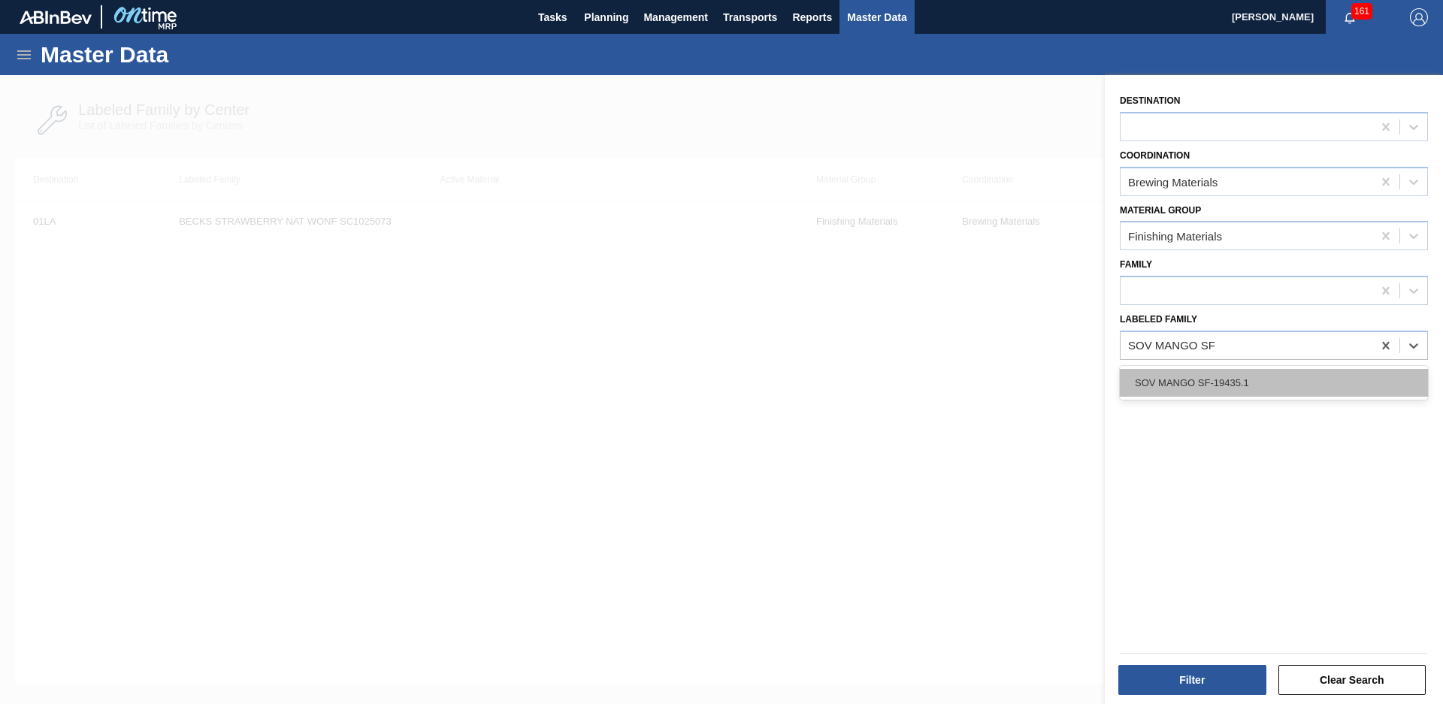
click at [1234, 383] on div "SOV MANGO SF-19435.1" at bounding box center [1274, 383] width 308 height 28
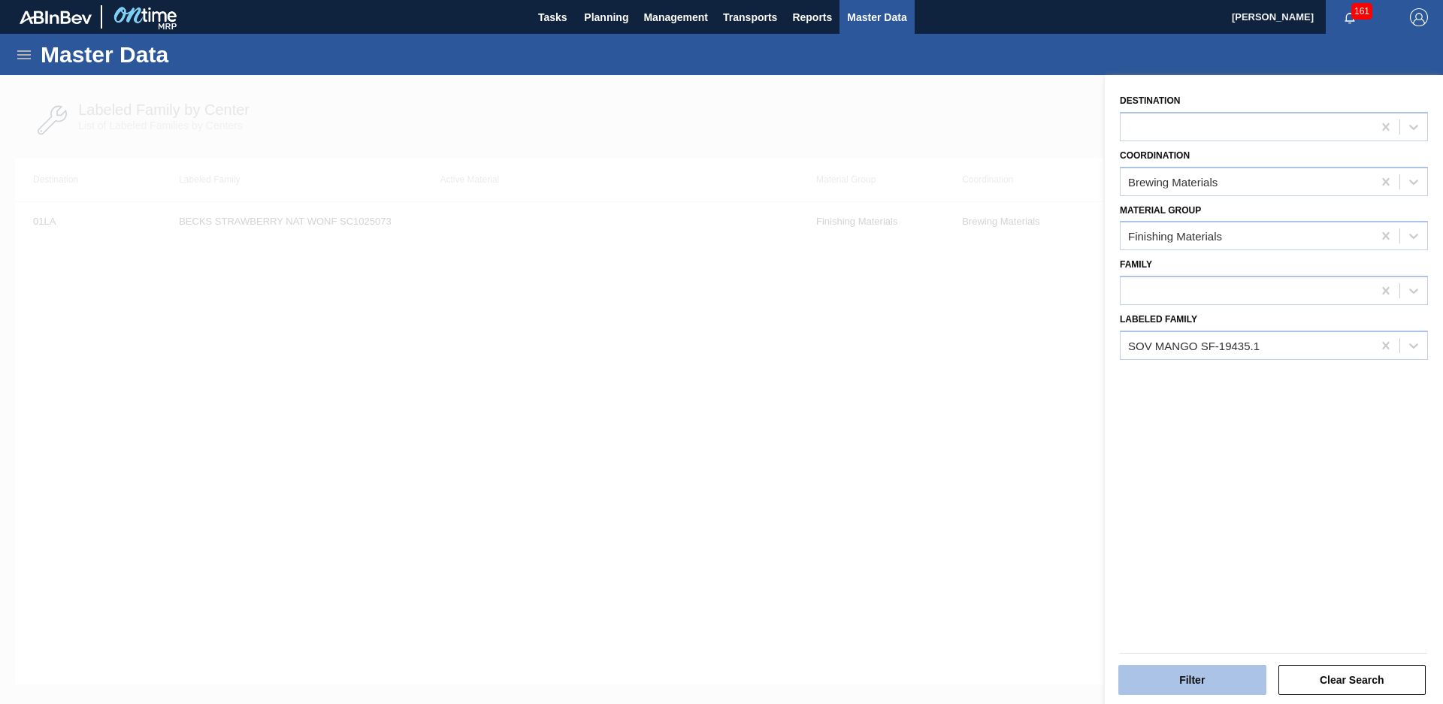
click at [1203, 682] on button "Filter" at bounding box center [1192, 680] width 148 height 30
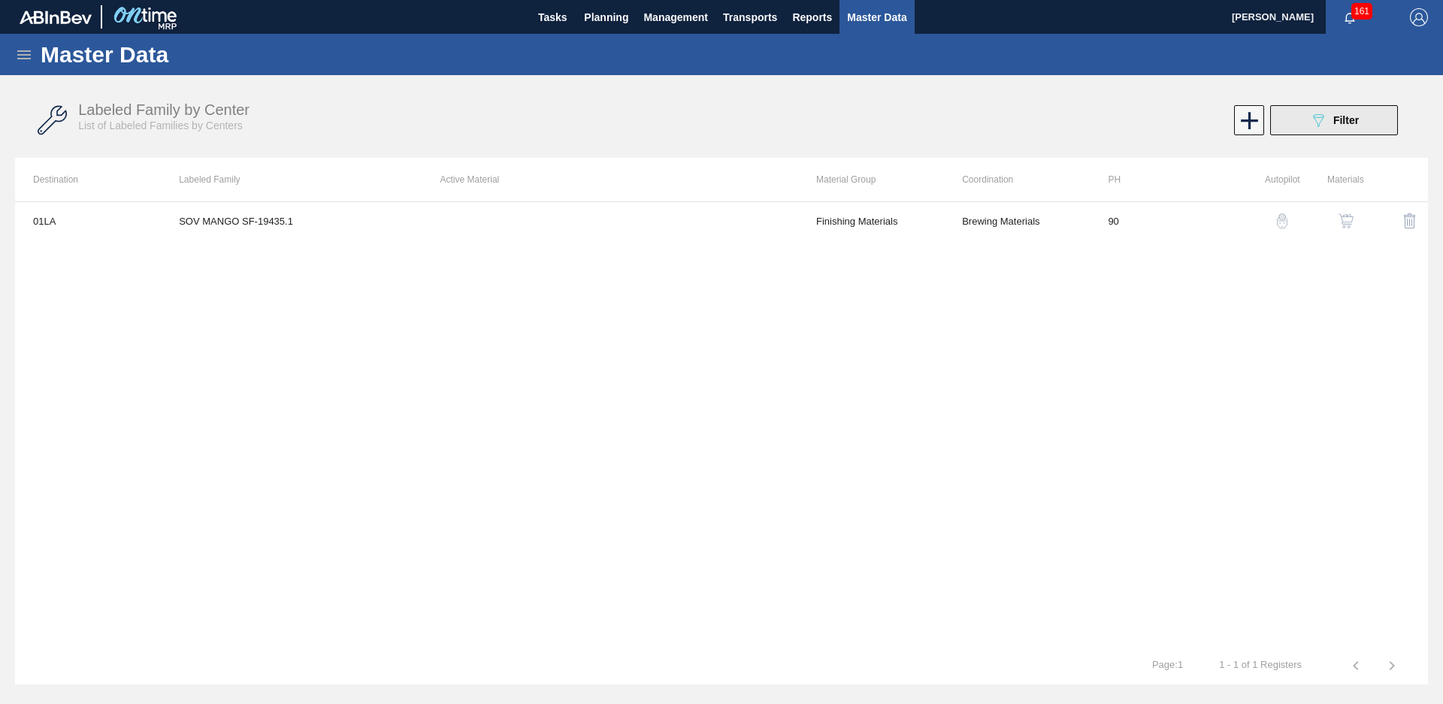
click at [1357, 134] on button "089F7B8B-B2A5-4AFE-B5C0-19BA573D28AC Filter" at bounding box center [1334, 120] width 128 height 30
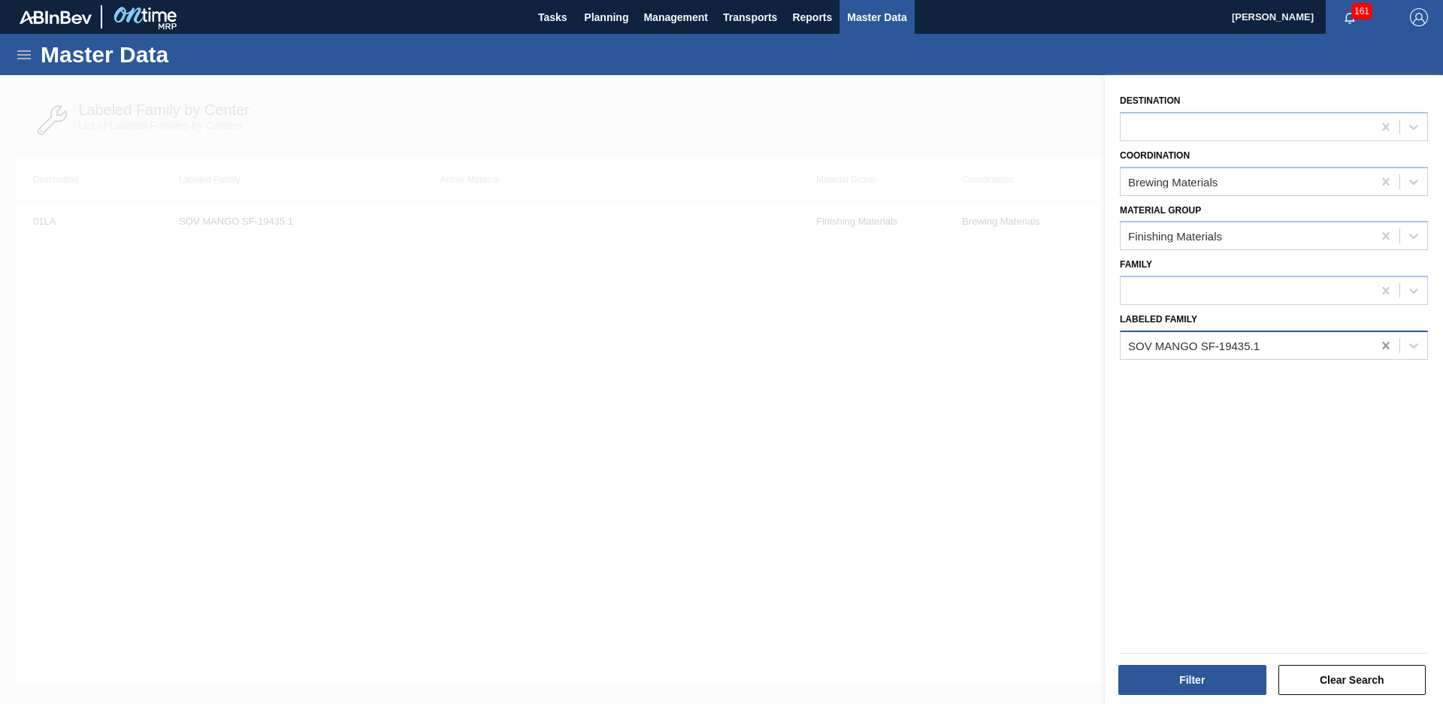
click at [1387, 344] on icon at bounding box center [1385, 345] width 15 height 15
type Family "Sov ras"
click at [1269, 366] on div "SOV [PERSON_NAME]-29058.3" at bounding box center [1274, 383] width 308 height 34
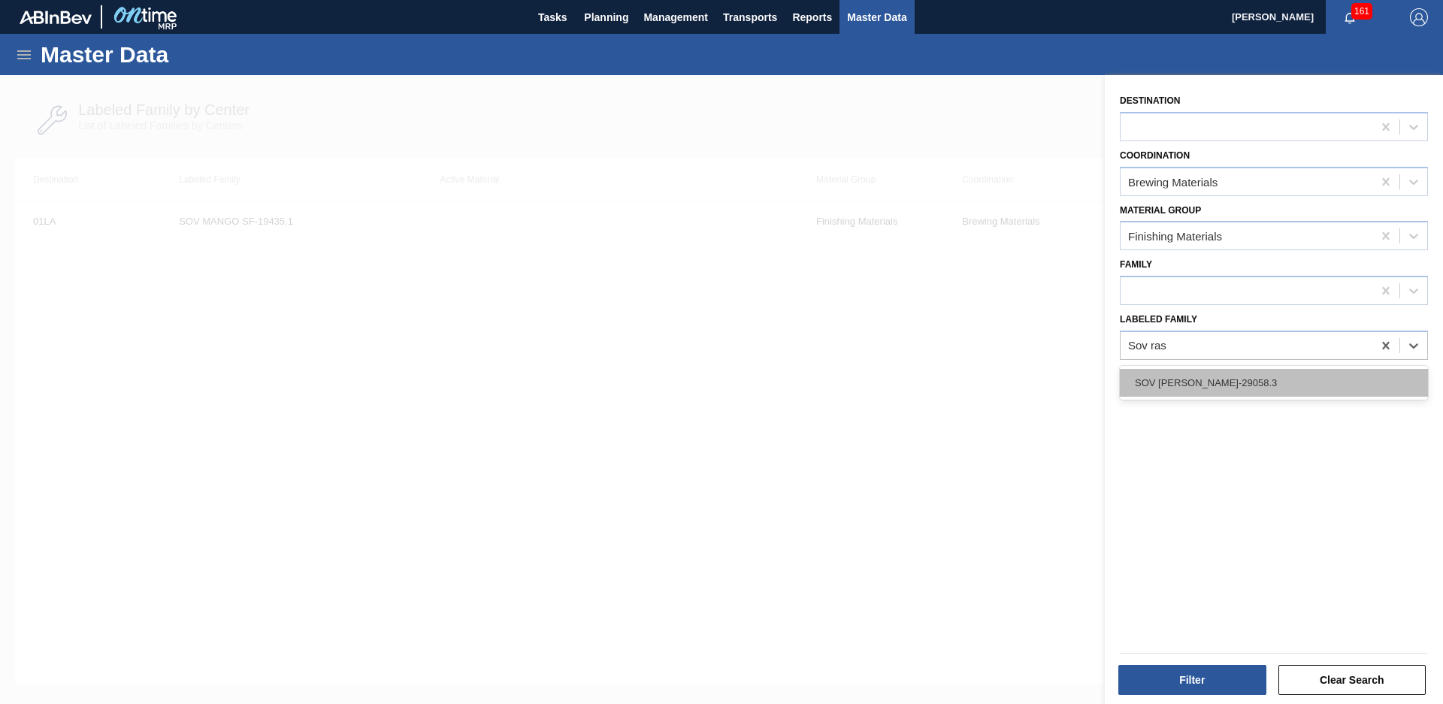
click at [1263, 371] on div "SOV [PERSON_NAME]-29058.3" at bounding box center [1274, 383] width 308 height 28
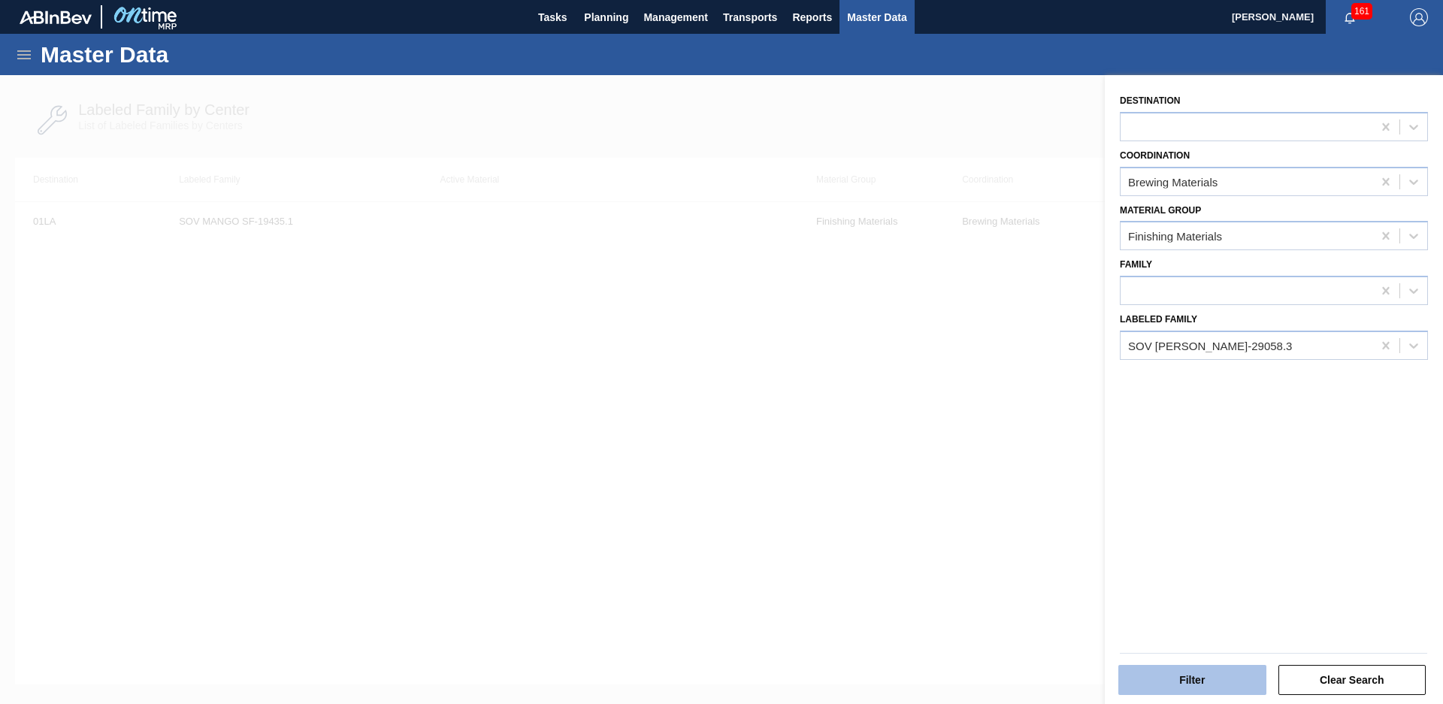
click at [1194, 672] on button "Filter" at bounding box center [1192, 680] width 148 height 30
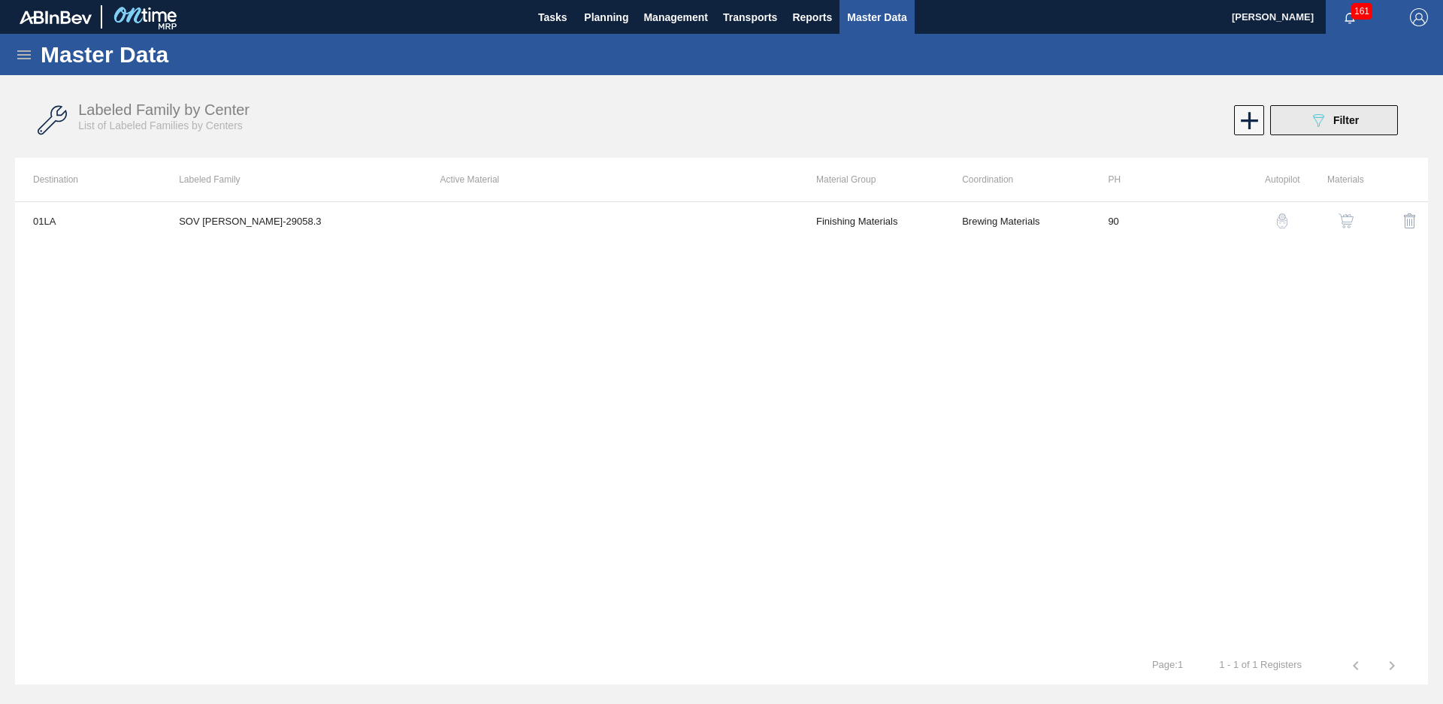
click at [1308, 116] on button "089F7B8B-B2A5-4AFE-B5C0-19BA573D28AC Filter" at bounding box center [1334, 120] width 128 height 30
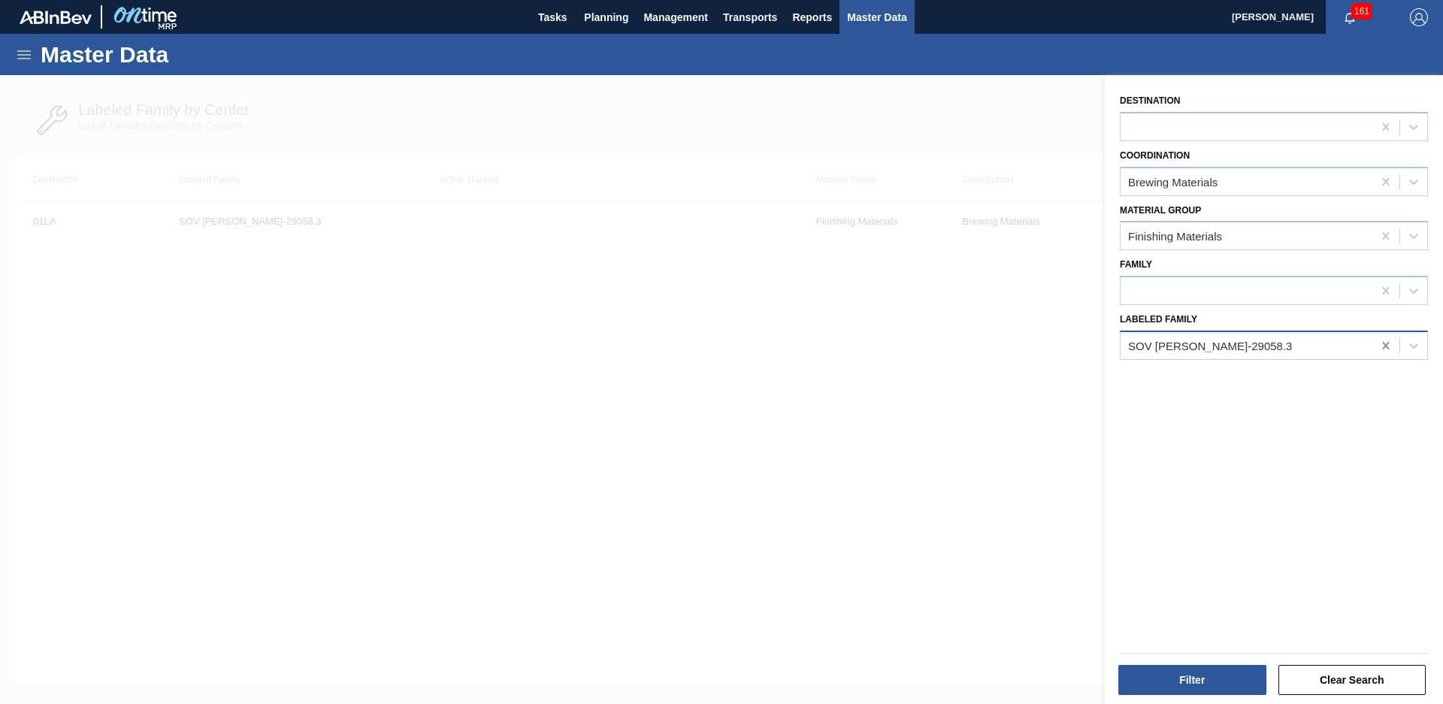
click at [1373, 349] on div at bounding box center [1385, 345] width 27 height 27
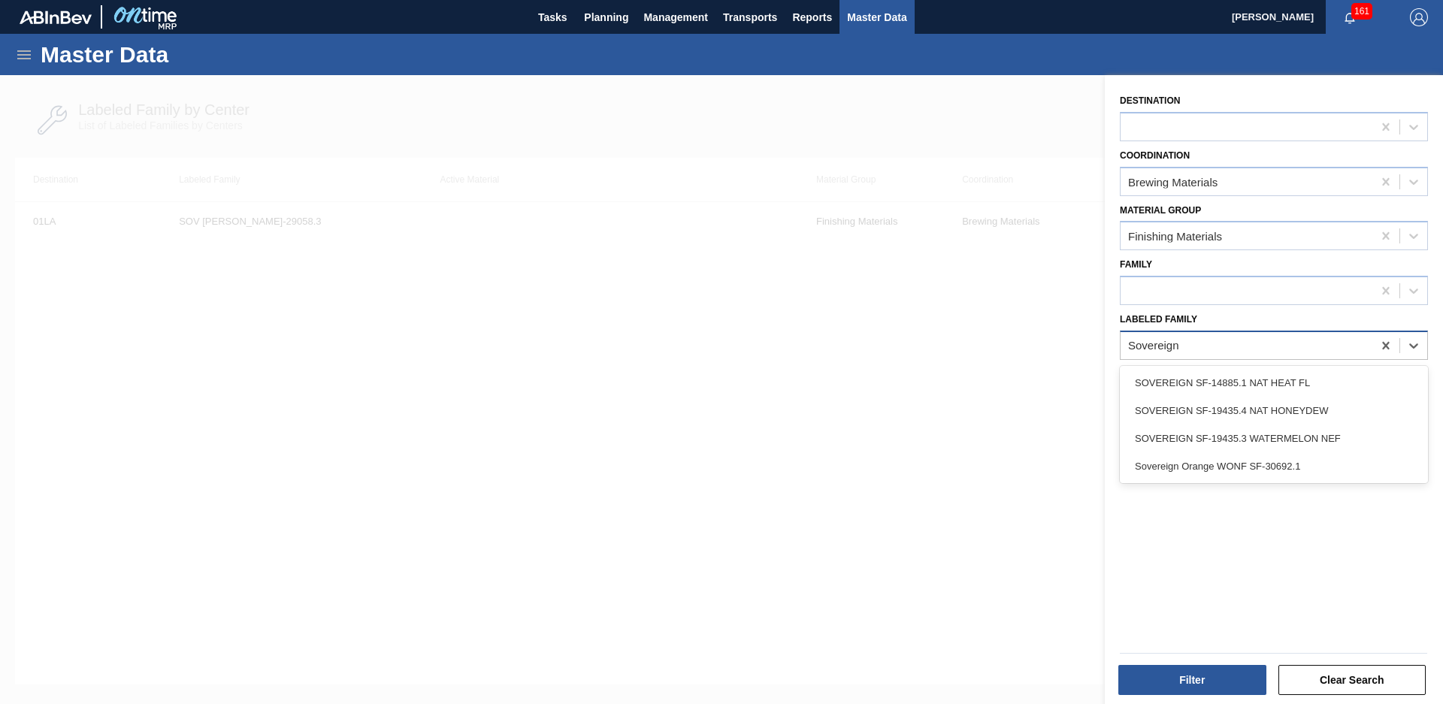
type Family "Sovereign o"
click at [1282, 398] on div "Sovereign Orange WONF SF-30692.1" at bounding box center [1274, 383] width 308 height 34
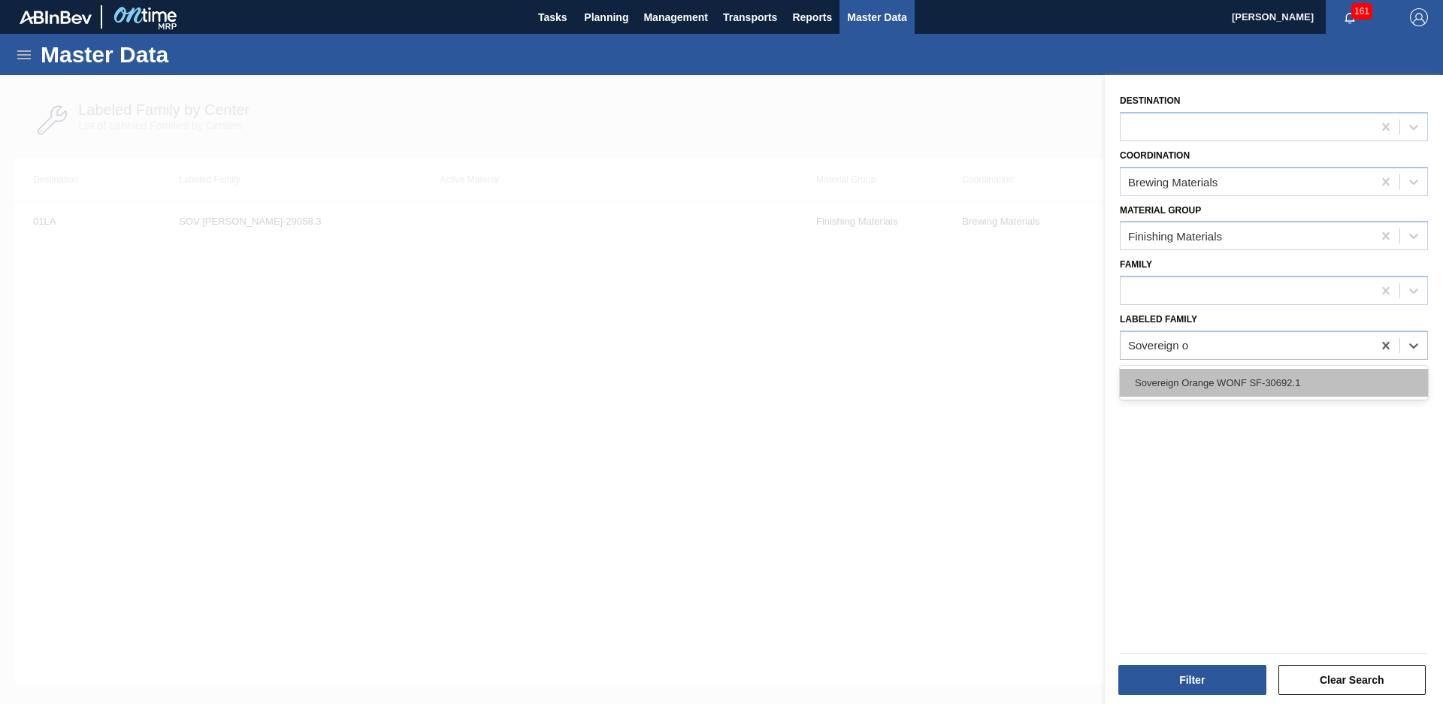
click at [1284, 385] on div "Sovereign Orange WONF SF-30692.1" at bounding box center [1274, 383] width 308 height 28
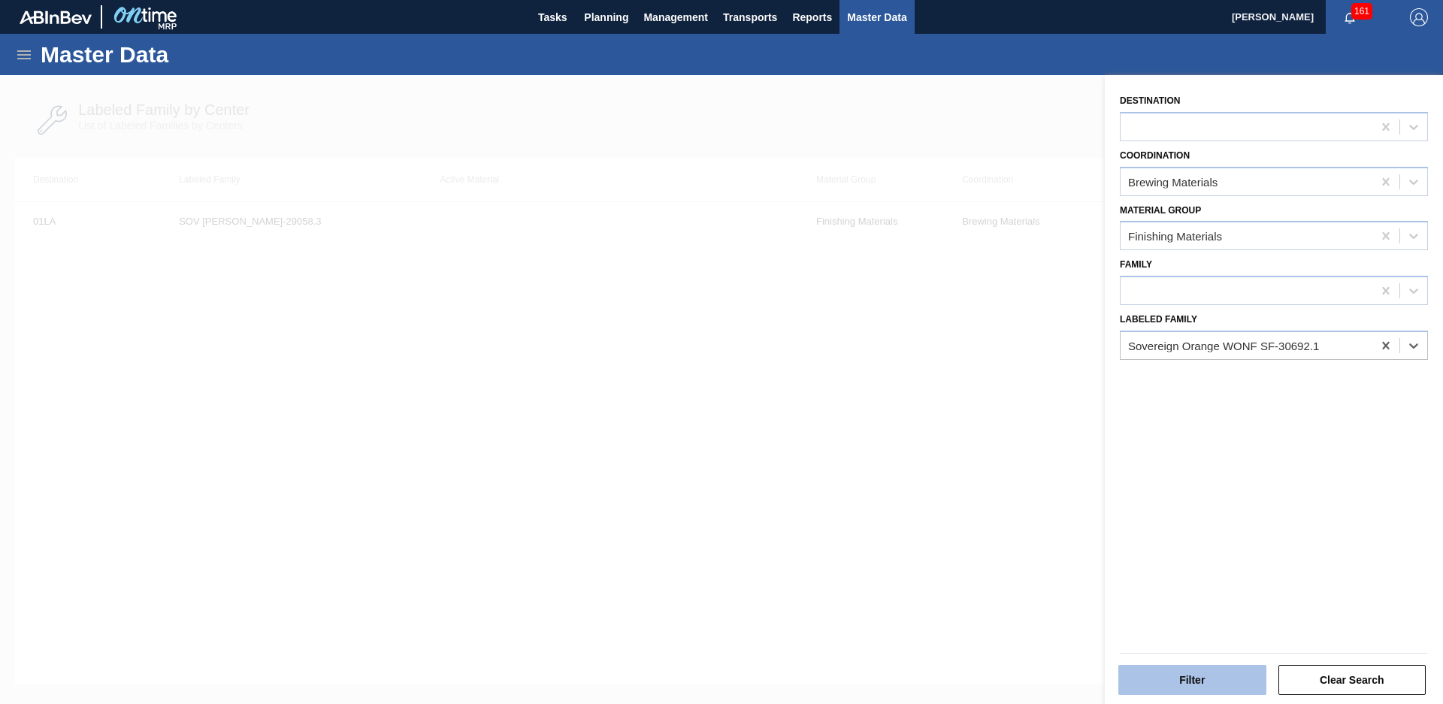
click at [1222, 681] on button "Filter" at bounding box center [1192, 680] width 148 height 30
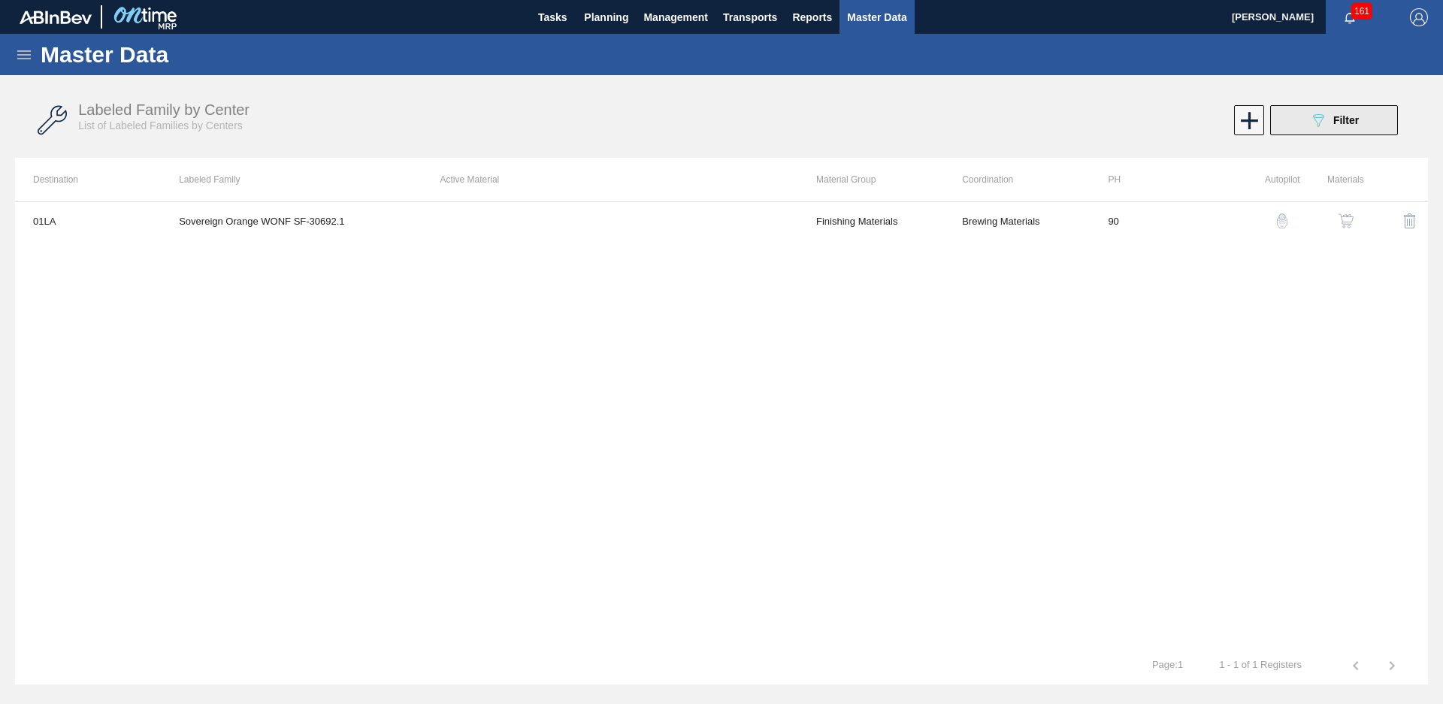
click at [1298, 113] on button "089F7B8B-B2A5-4AFE-B5C0-19BA573D28AC Filter" at bounding box center [1334, 120] width 128 height 30
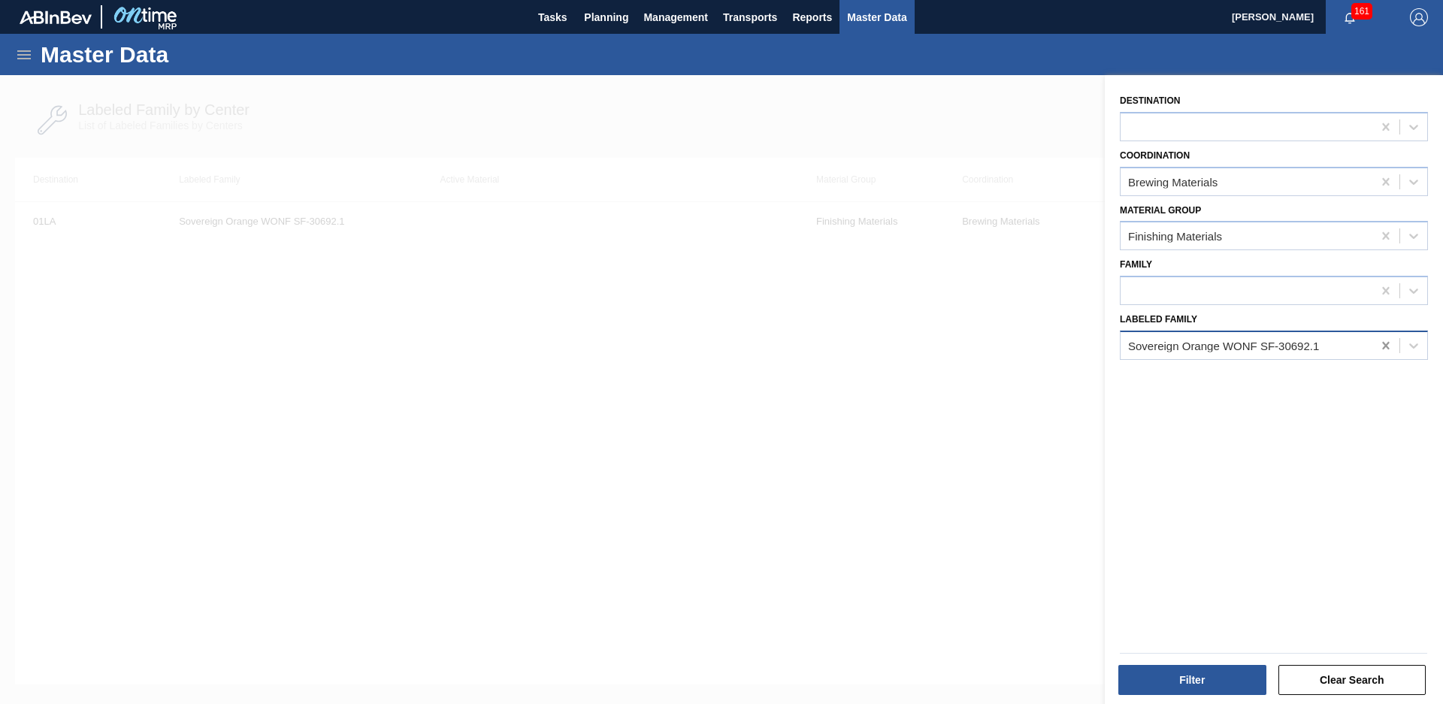
click at [1382, 342] on icon at bounding box center [1385, 346] width 7 height 8
type Family "NAT KIWI"
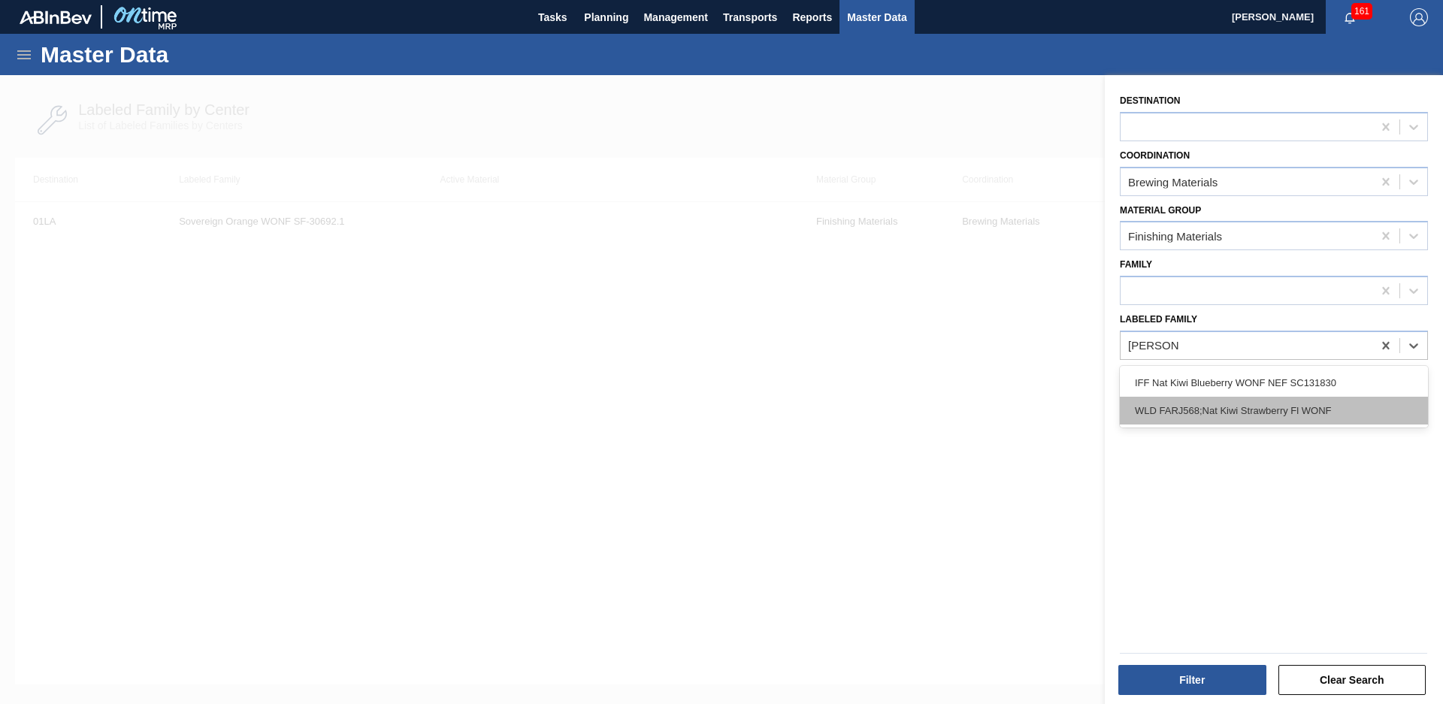
click at [1304, 406] on div "WLD FARJ568;Nat Kiwi Strawberry Fl WONF" at bounding box center [1274, 411] width 308 height 28
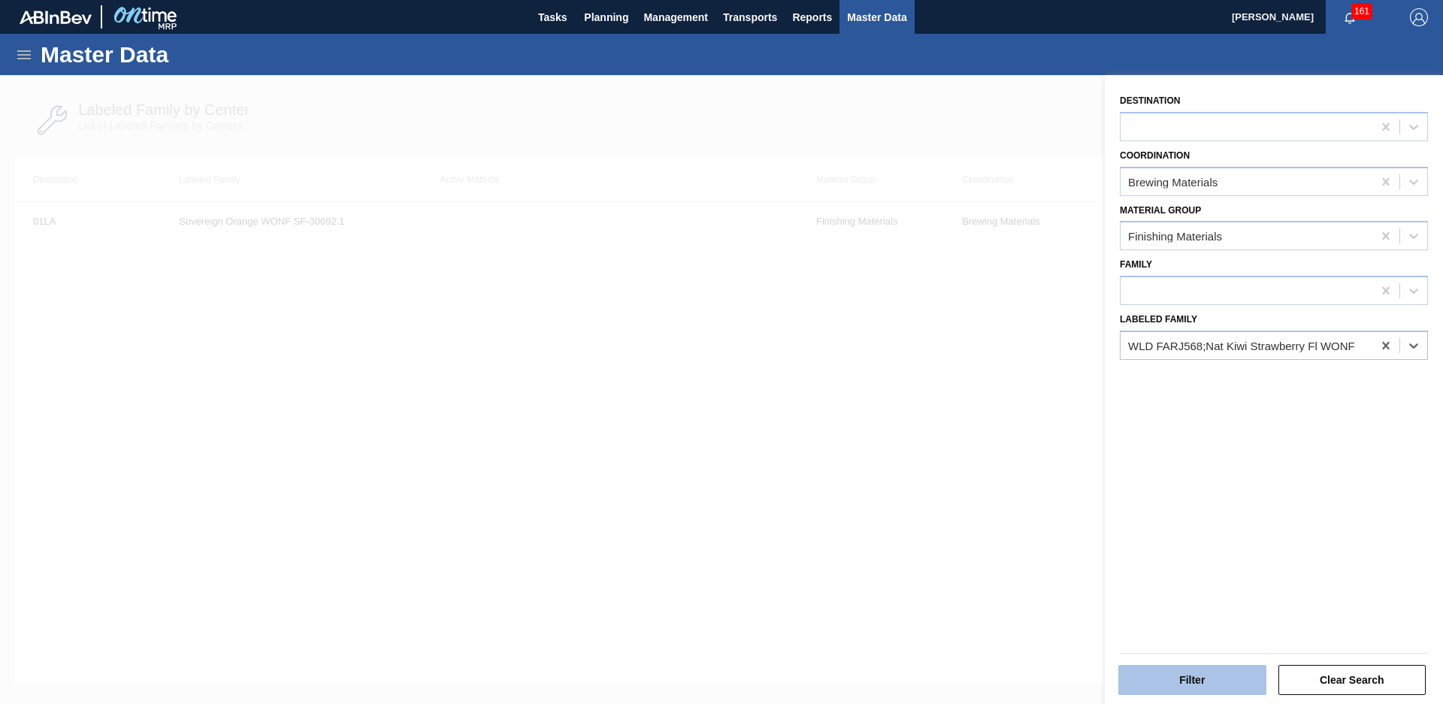
click at [1187, 675] on button "Filter" at bounding box center [1192, 680] width 148 height 30
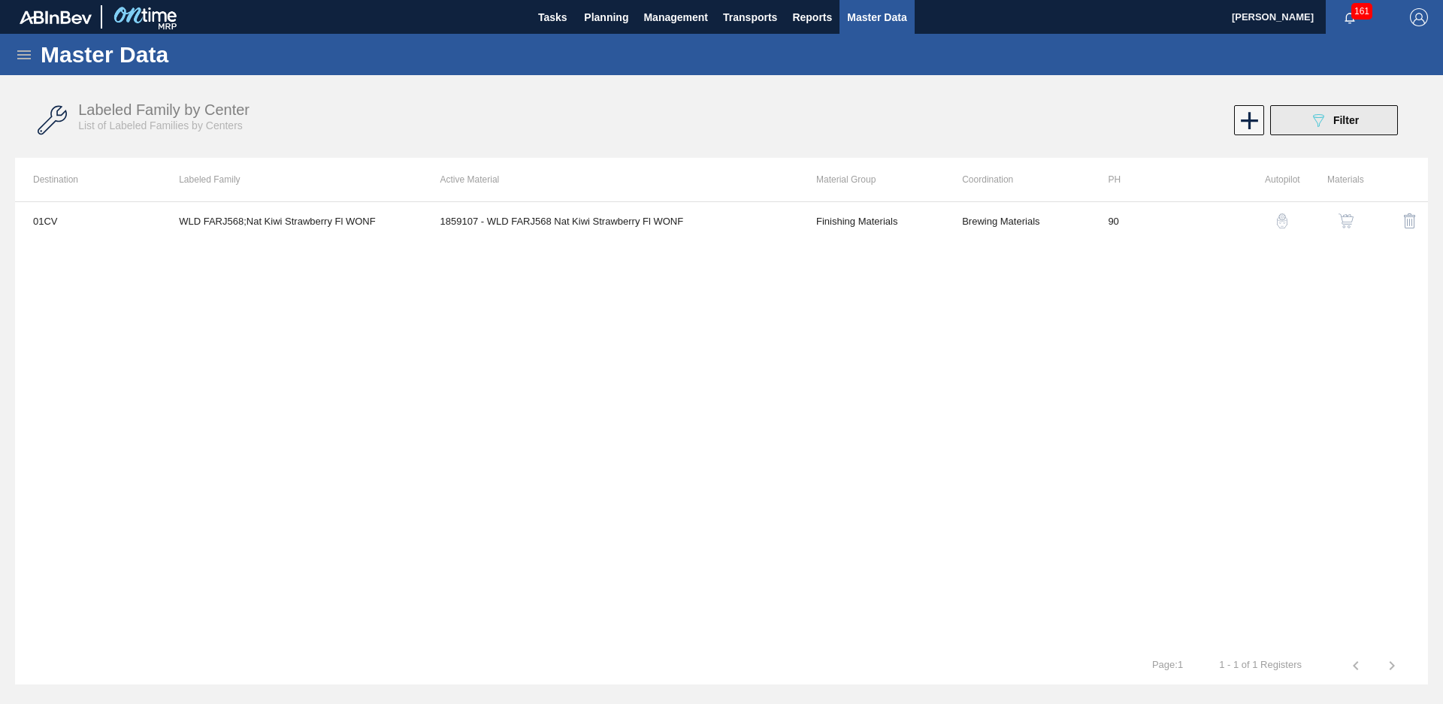
click at [1327, 132] on button "089F7B8B-B2A5-4AFE-B5C0-19BA573D28AC Filter" at bounding box center [1334, 120] width 128 height 30
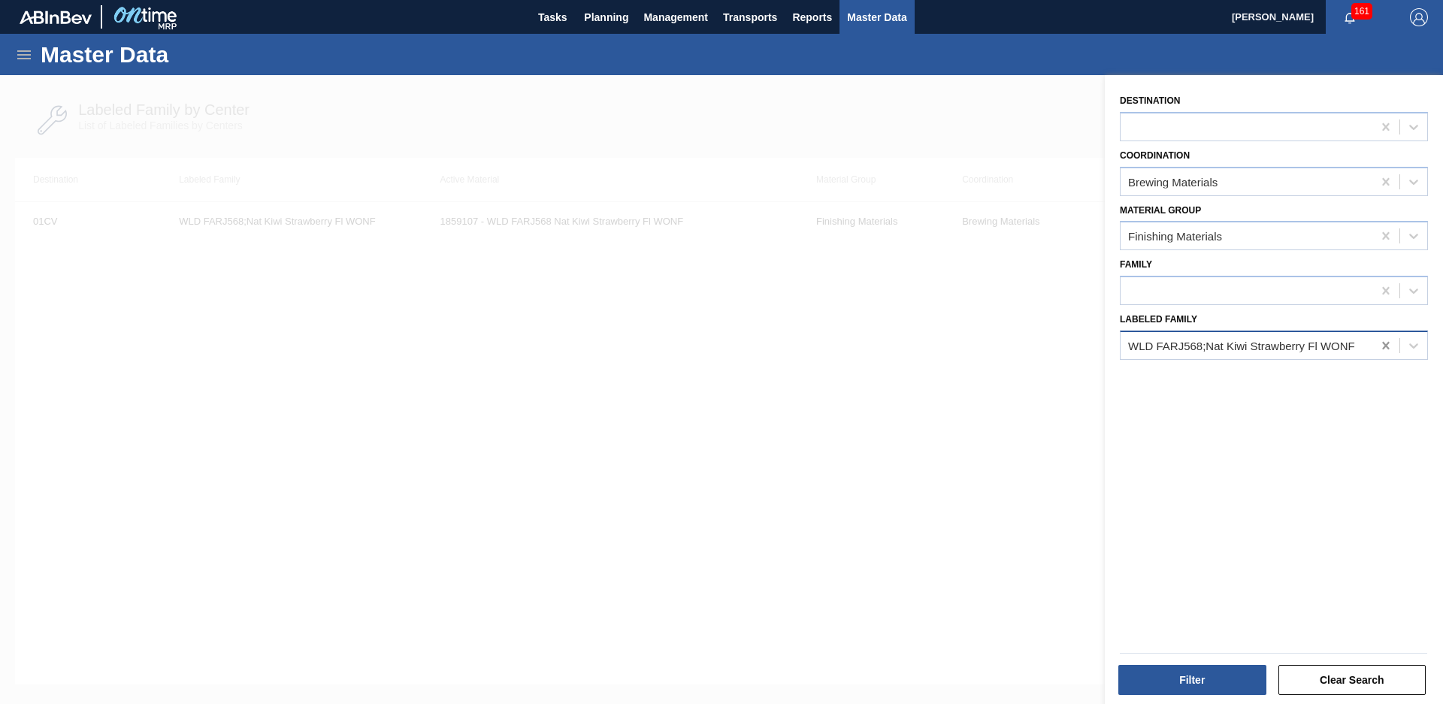
click at [1382, 345] on icon at bounding box center [1385, 346] width 7 height 8
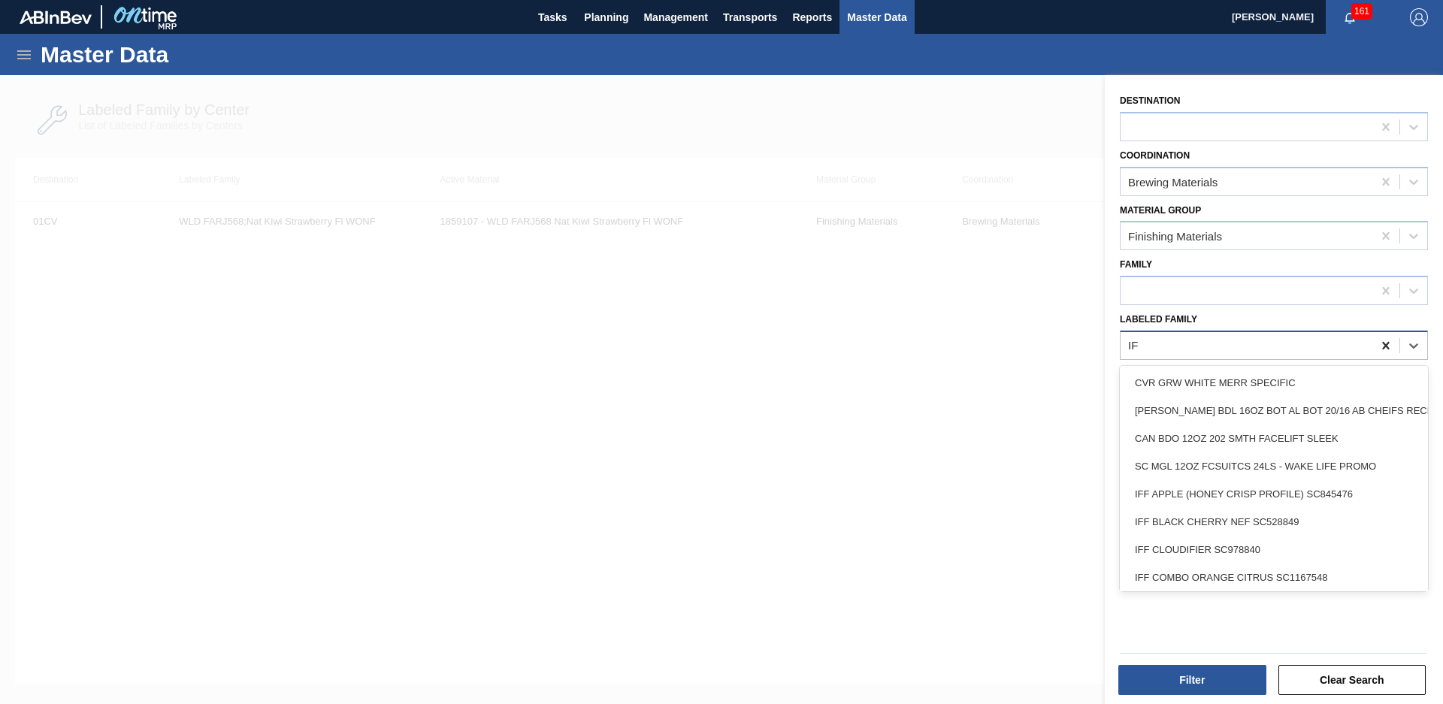
type Family "I"
type Family "Vanilla"
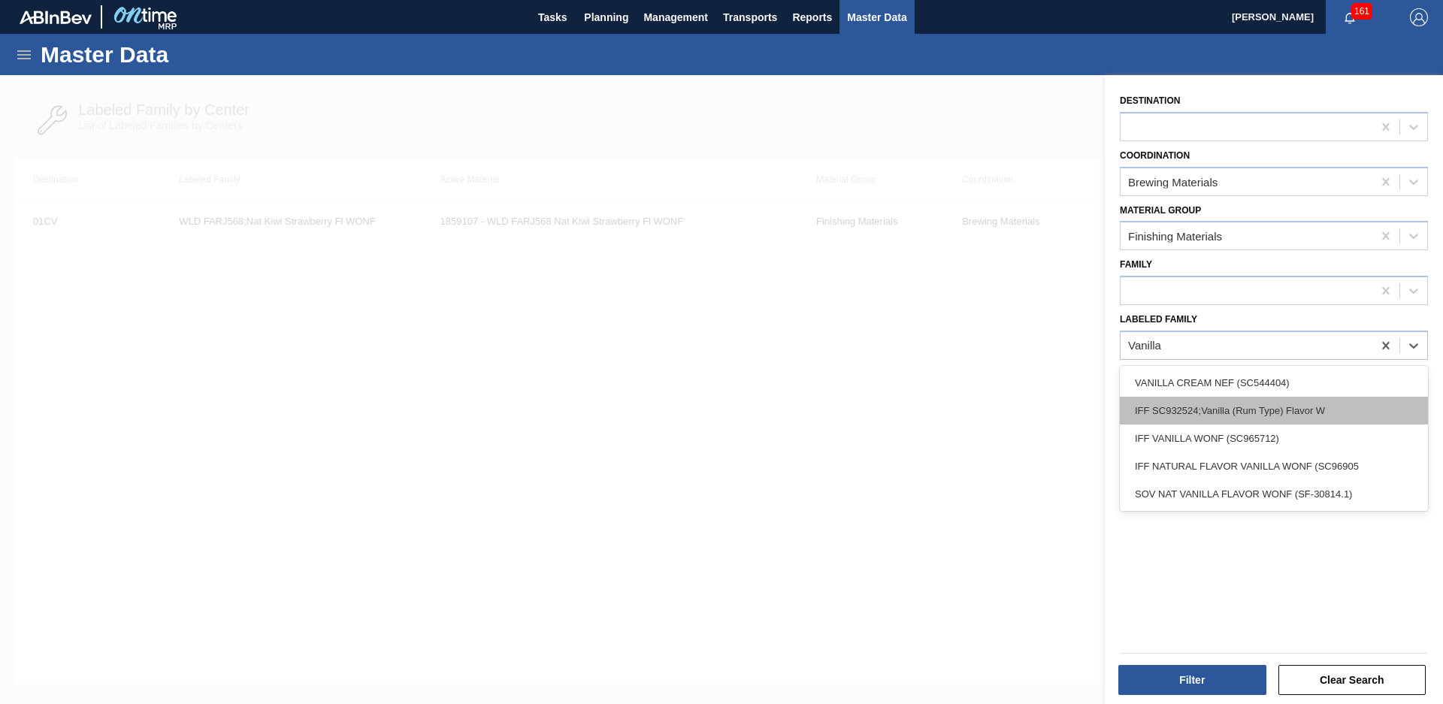
click at [1231, 418] on div "VANILLA CREAM NEF (SC544404) IFF SC932524;Vanilla (Rum Type) Flavor W IFF VANIL…" at bounding box center [1274, 438] width 308 height 145
click at [1231, 418] on div "IFF SC932524;Vanilla (Rum Type) Flavor W" at bounding box center [1274, 411] width 308 height 28
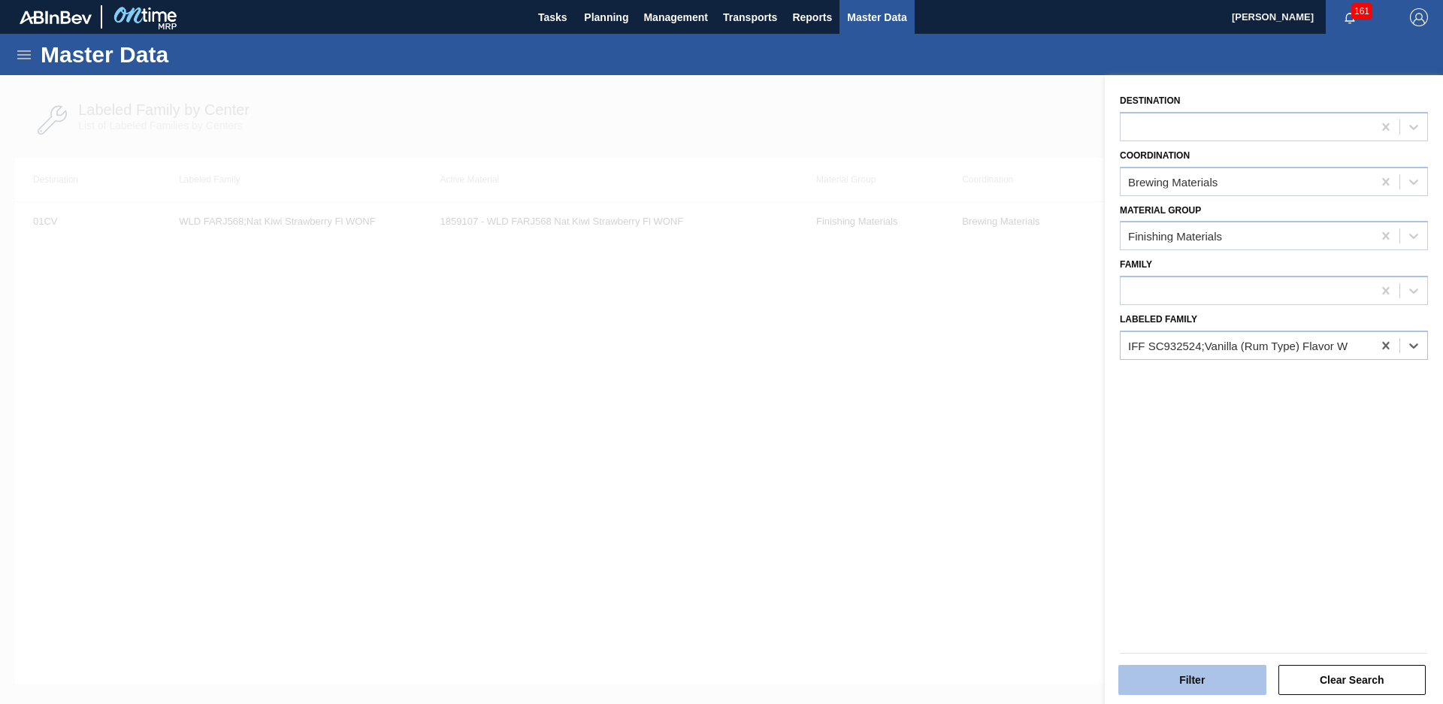
click at [1184, 687] on button "Filter" at bounding box center [1192, 680] width 148 height 30
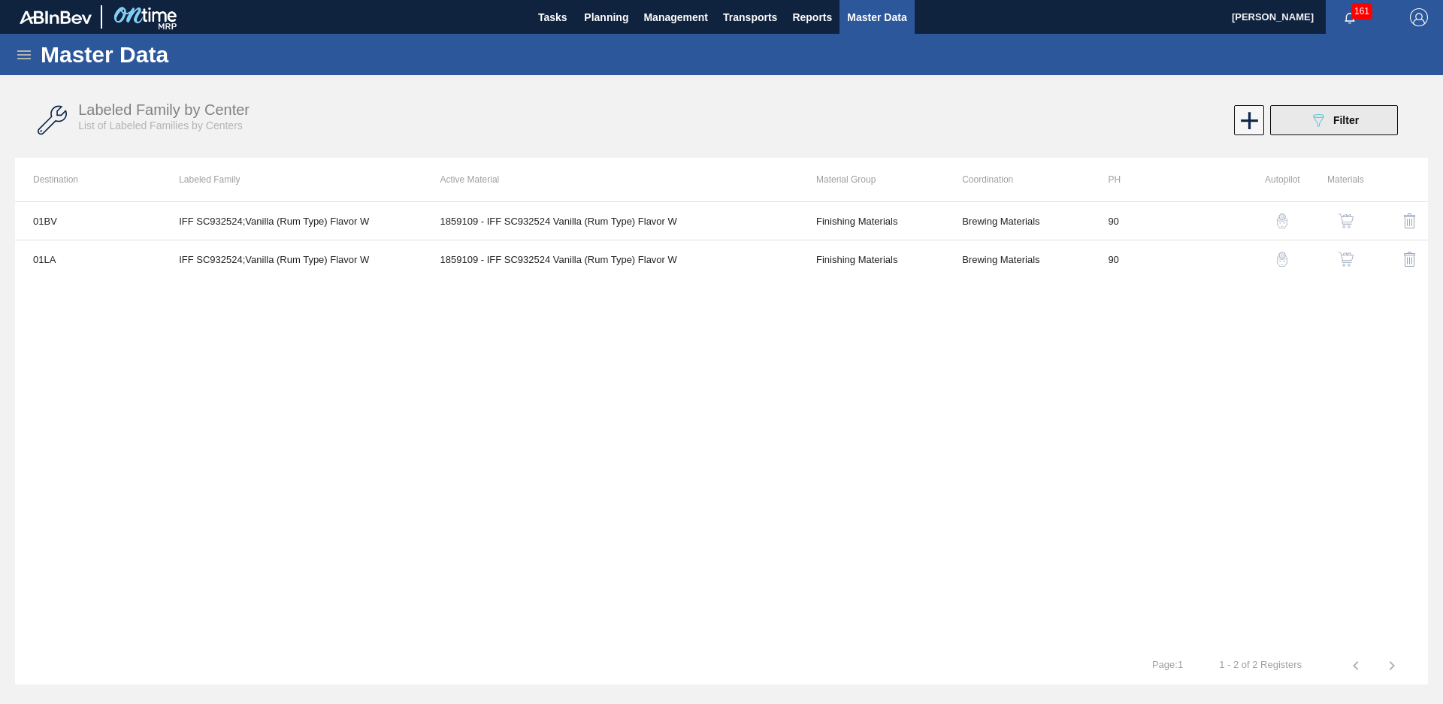
click at [1330, 127] on div "089F7B8B-B2A5-4AFE-B5C0-19BA573D28AC Filter" at bounding box center [1334, 120] width 50 height 18
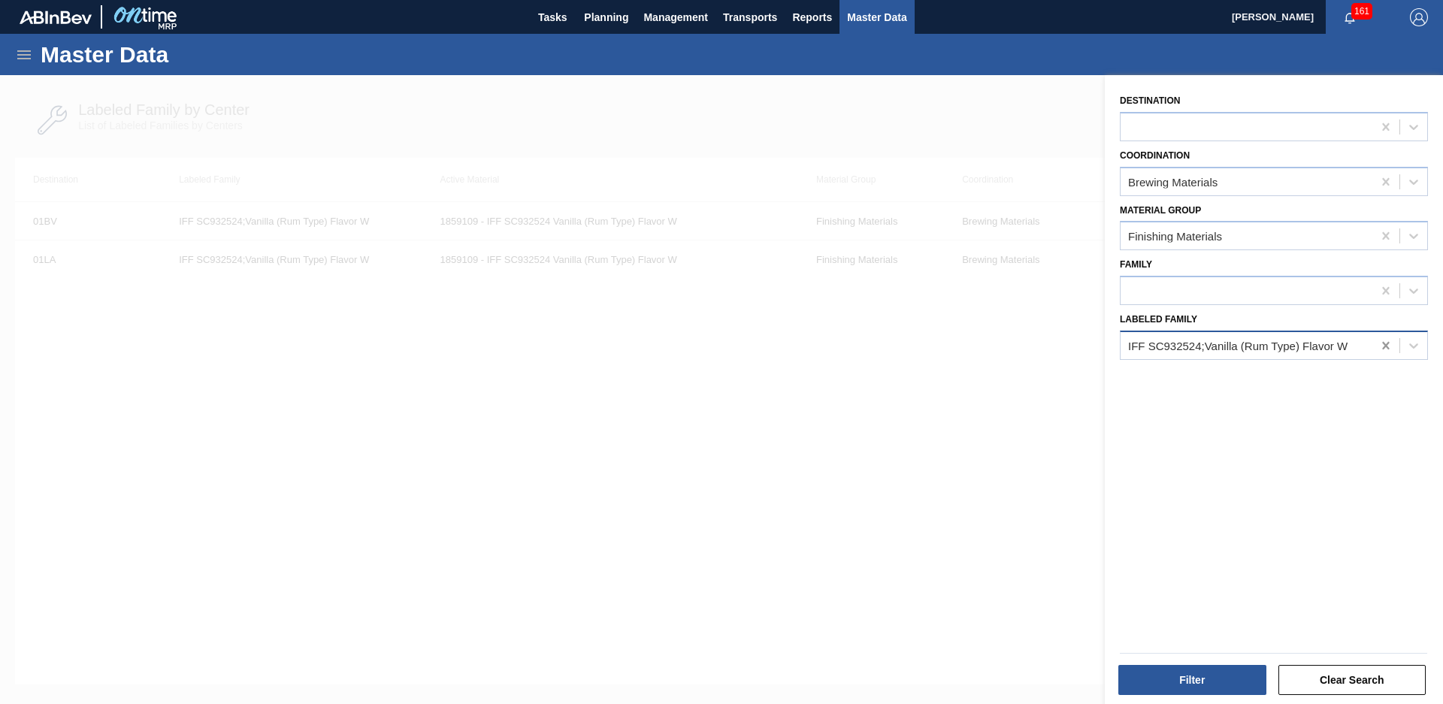
click at [1390, 342] on icon at bounding box center [1385, 345] width 15 height 15
type Family "natural pom"
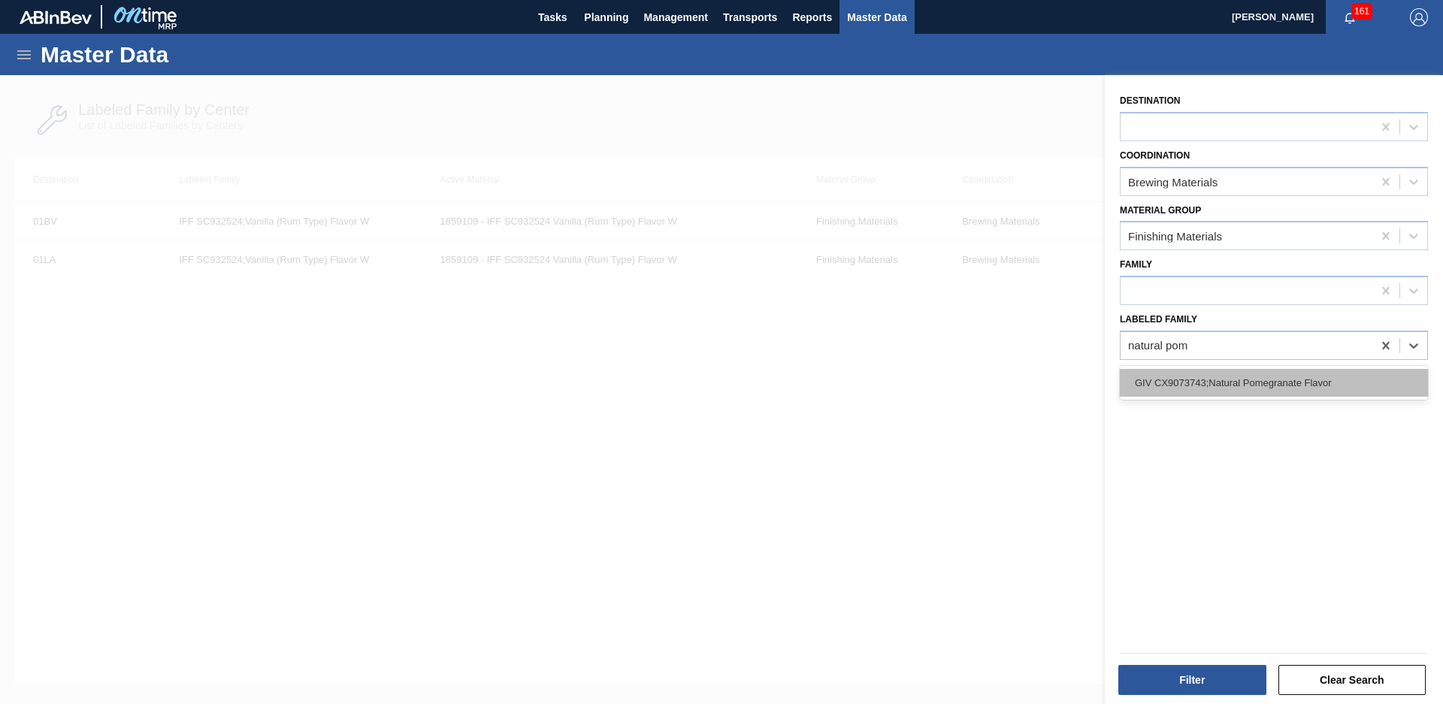
click at [1269, 395] on div "GIV CX9073743;Natural Pomegranate Flavor" at bounding box center [1274, 383] width 308 height 28
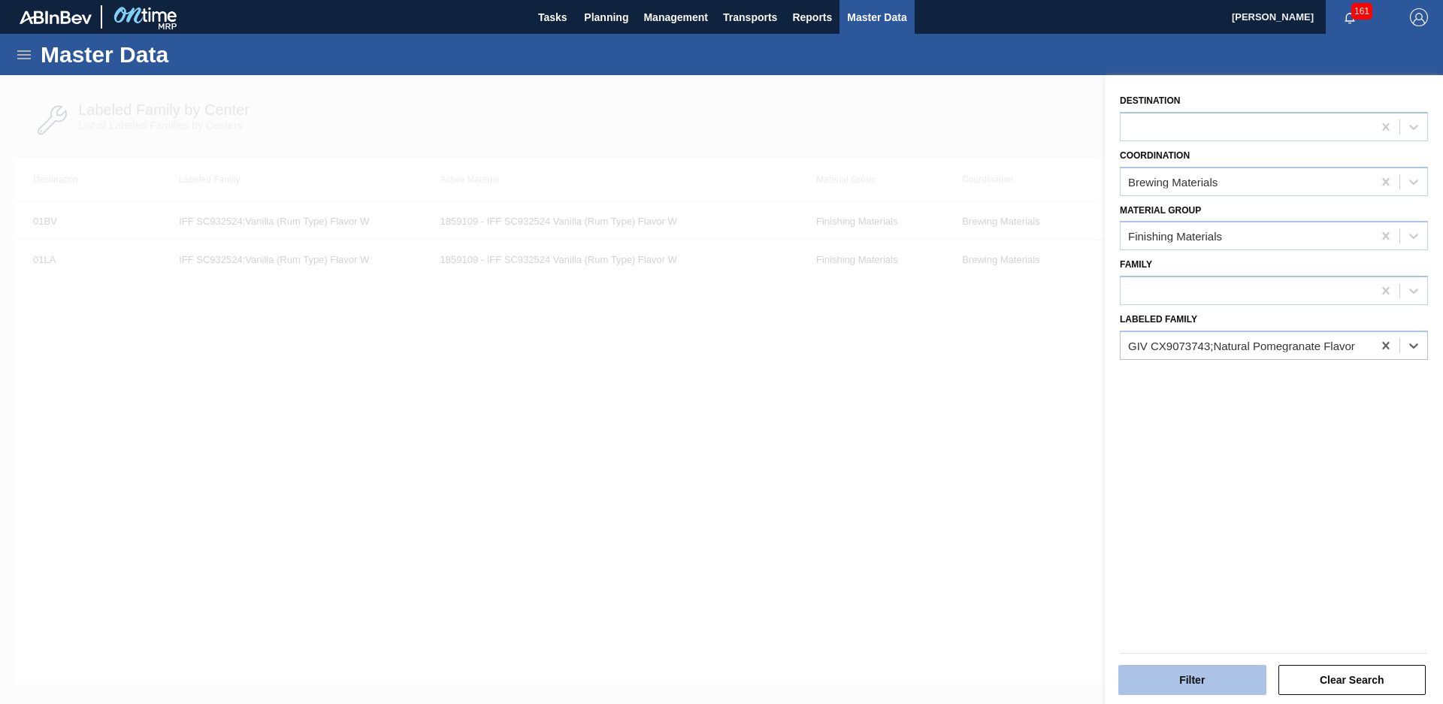
click at [1229, 682] on button "Filter" at bounding box center [1192, 680] width 148 height 30
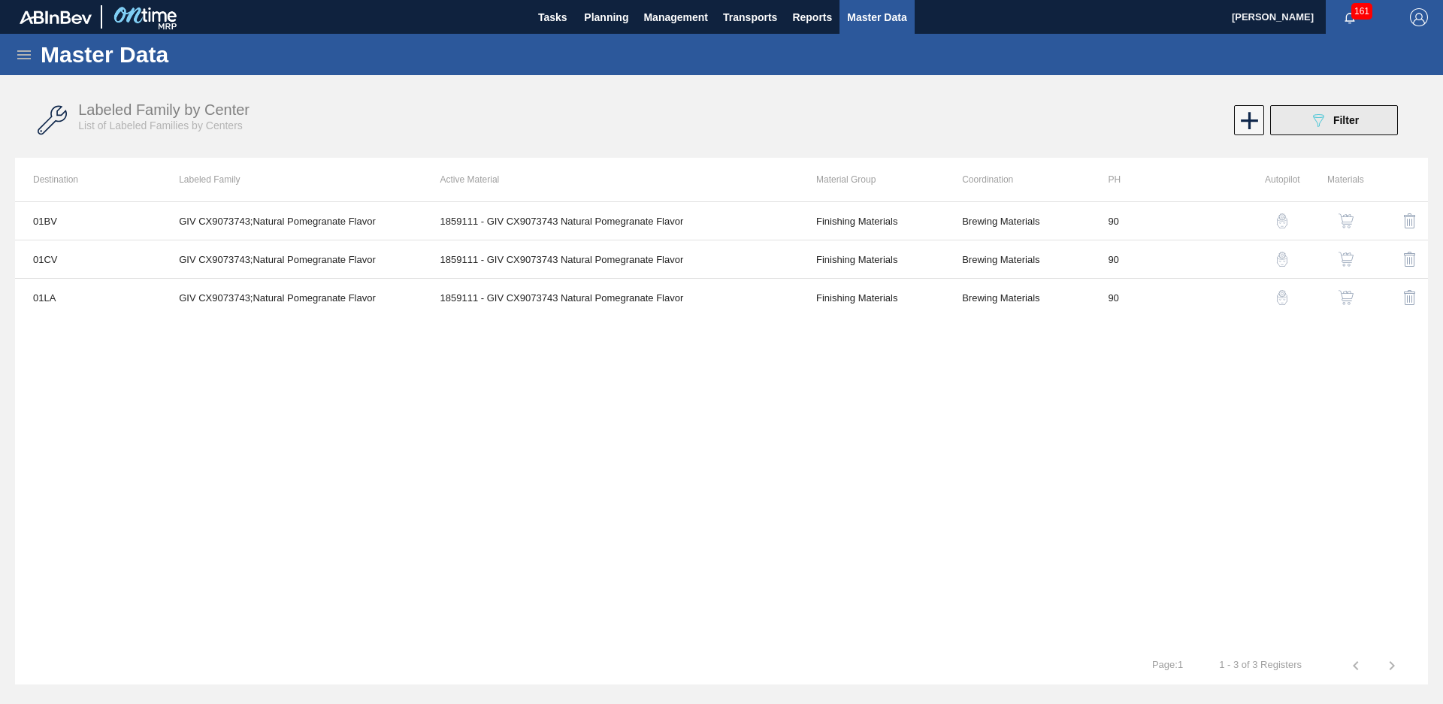
click at [1302, 128] on button "089F7B8B-B2A5-4AFE-B5C0-19BA573D28AC Filter" at bounding box center [1334, 120] width 128 height 30
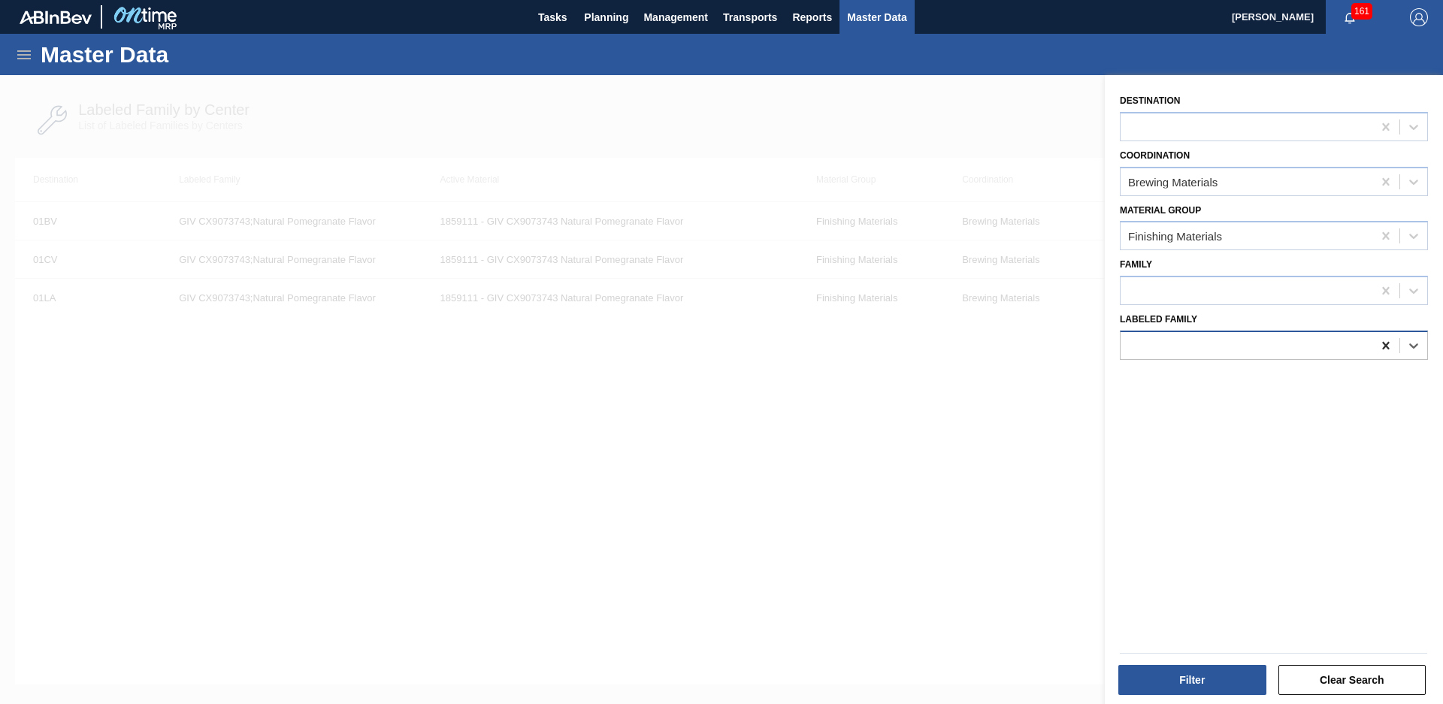
click at [1389, 349] on icon at bounding box center [1385, 345] width 15 height 15
type Family "WLD FAR"
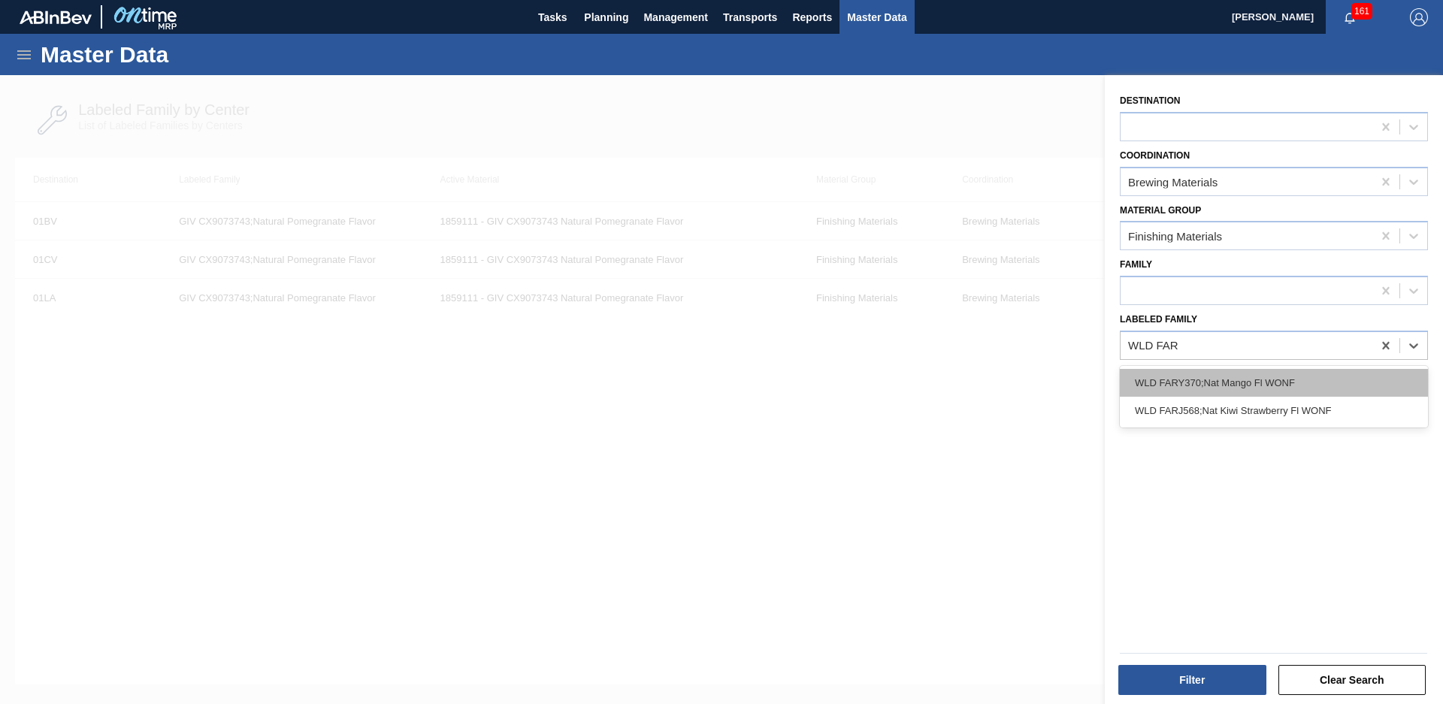
click at [1278, 372] on div "WLD FARY370;Nat Mango Fl WONF" at bounding box center [1274, 383] width 308 height 28
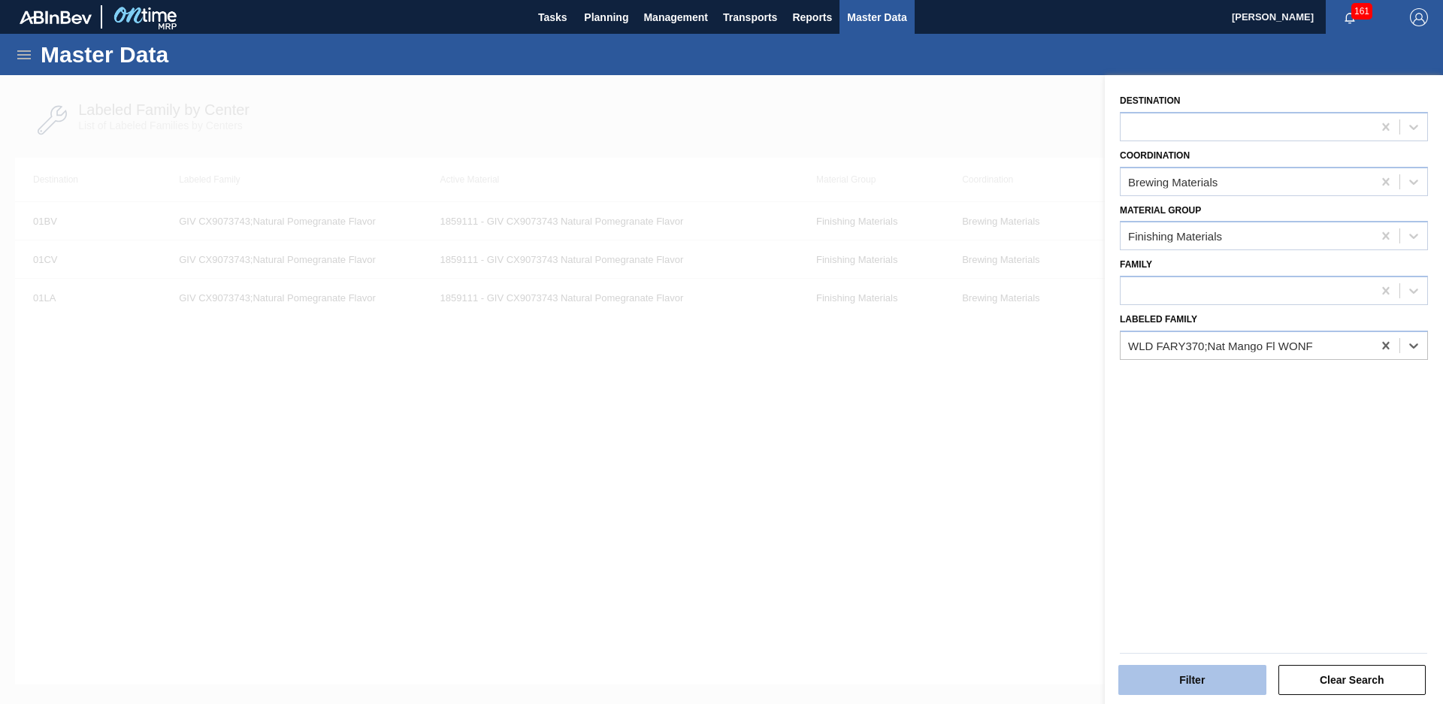
click at [1222, 665] on button "Filter" at bounding box center [1192, 680] width 148 height 30
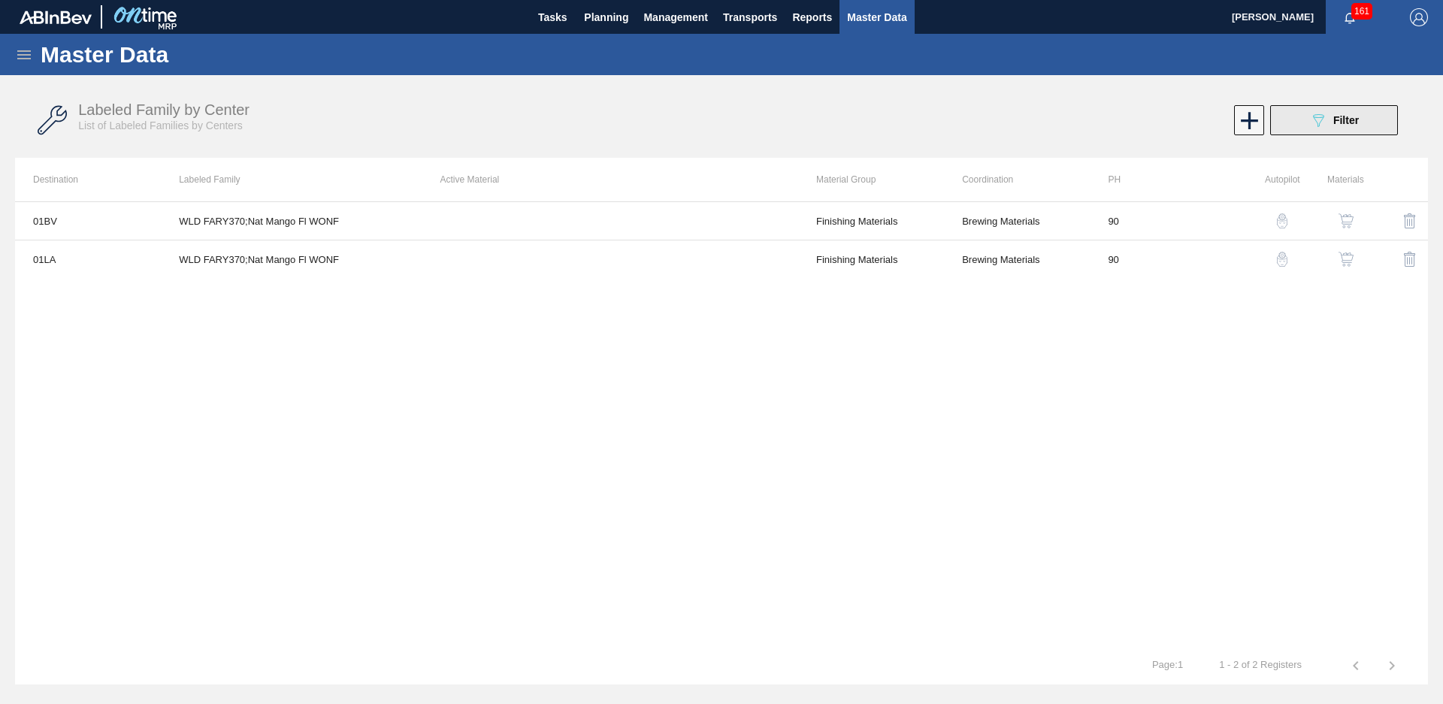
click at [1336, 134] on button "089F7B8B-B2A5-4AFE-B5C0-19BA573D28AC Filter" at bounding box center [1334, 120] width 128 height 30
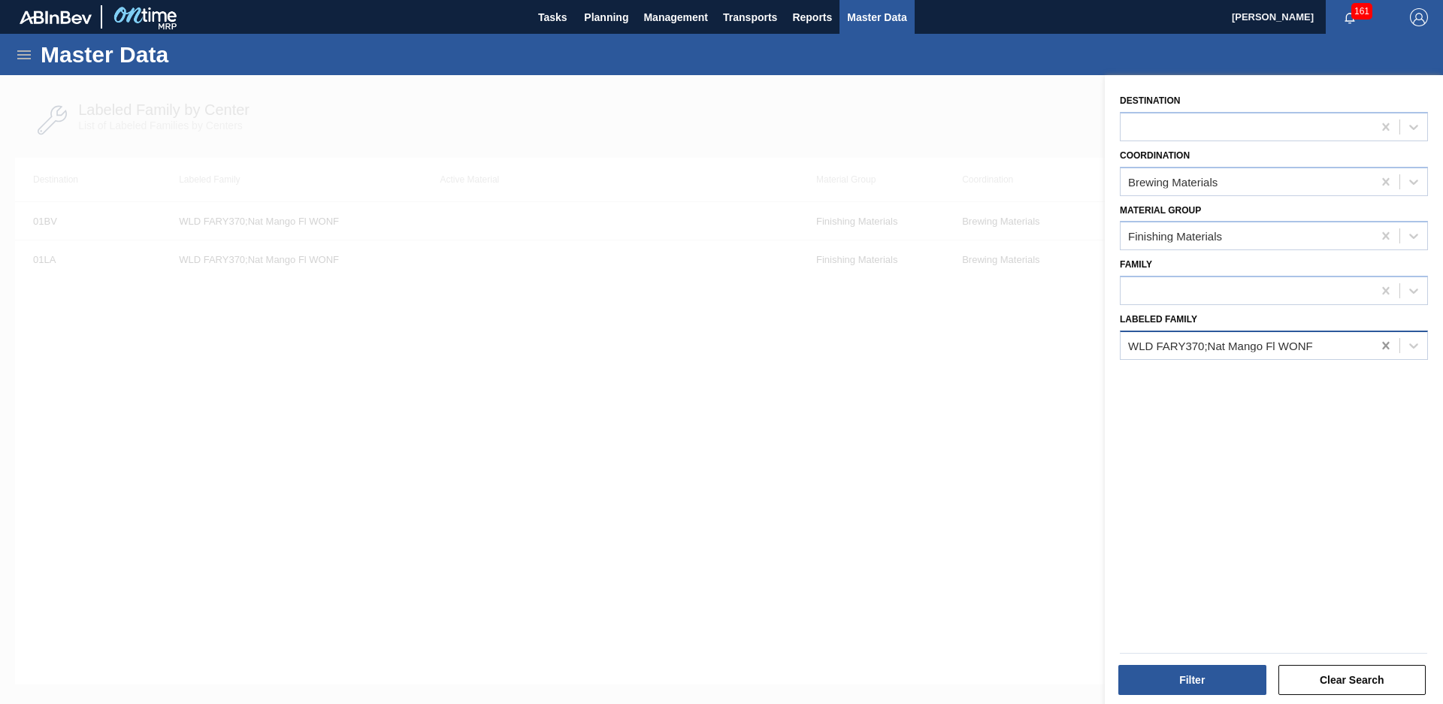
click at [1378, 346] on icon at bounding box center [1385, 345] width 15 height 15
type Family "IFF sc859"
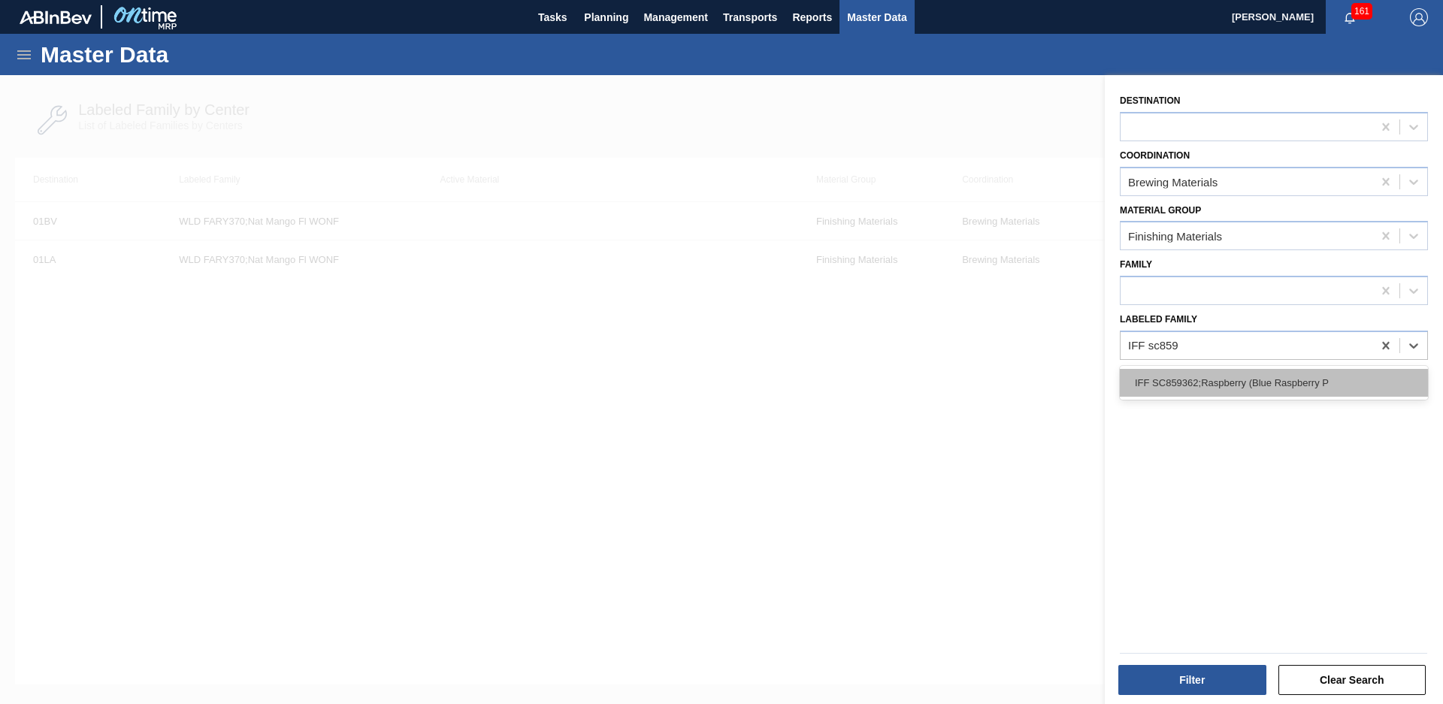
click at [1272, 379] on div "IFF SC859362;Raspberry (Blue Raspberry P" at bounding box center [1274, 383] width 308 height 28
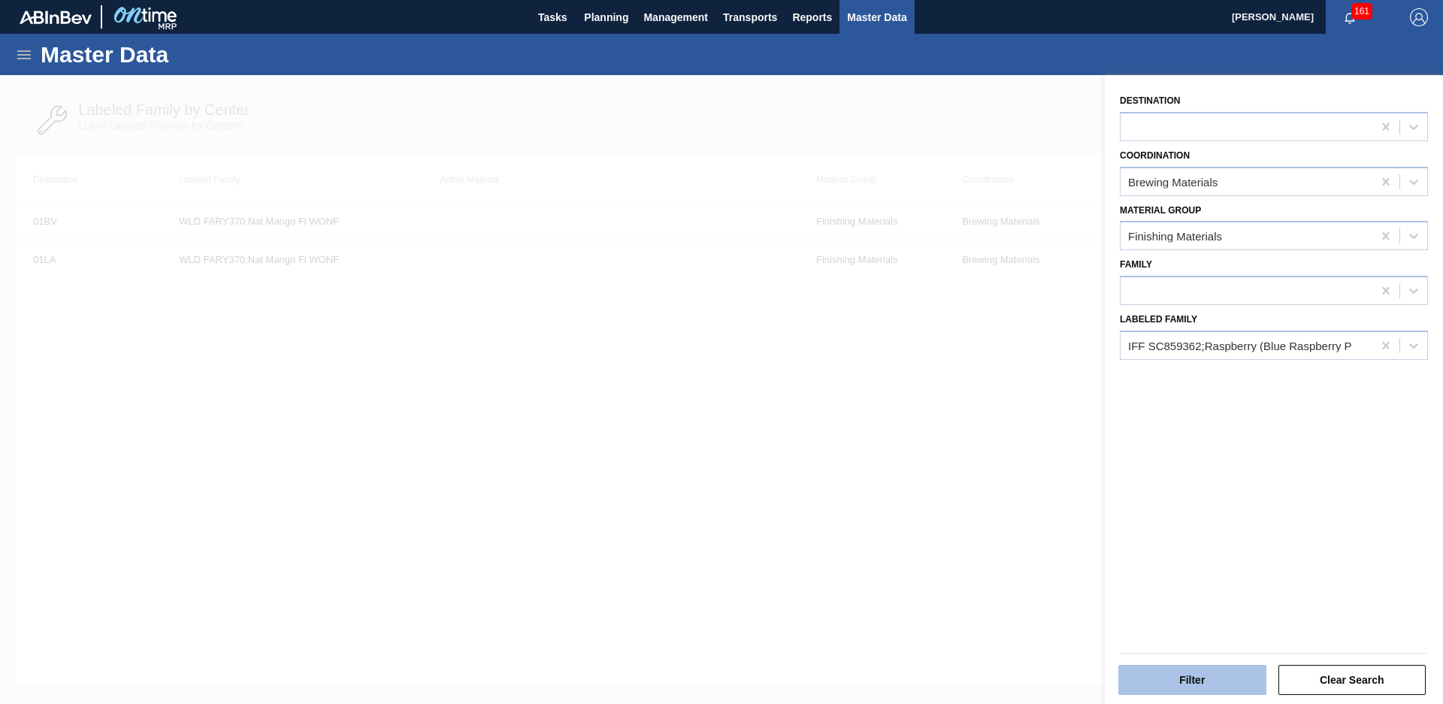
click at [1222, 674] on button "Filter" at bounding box center [1192, 680] width 148 height 30
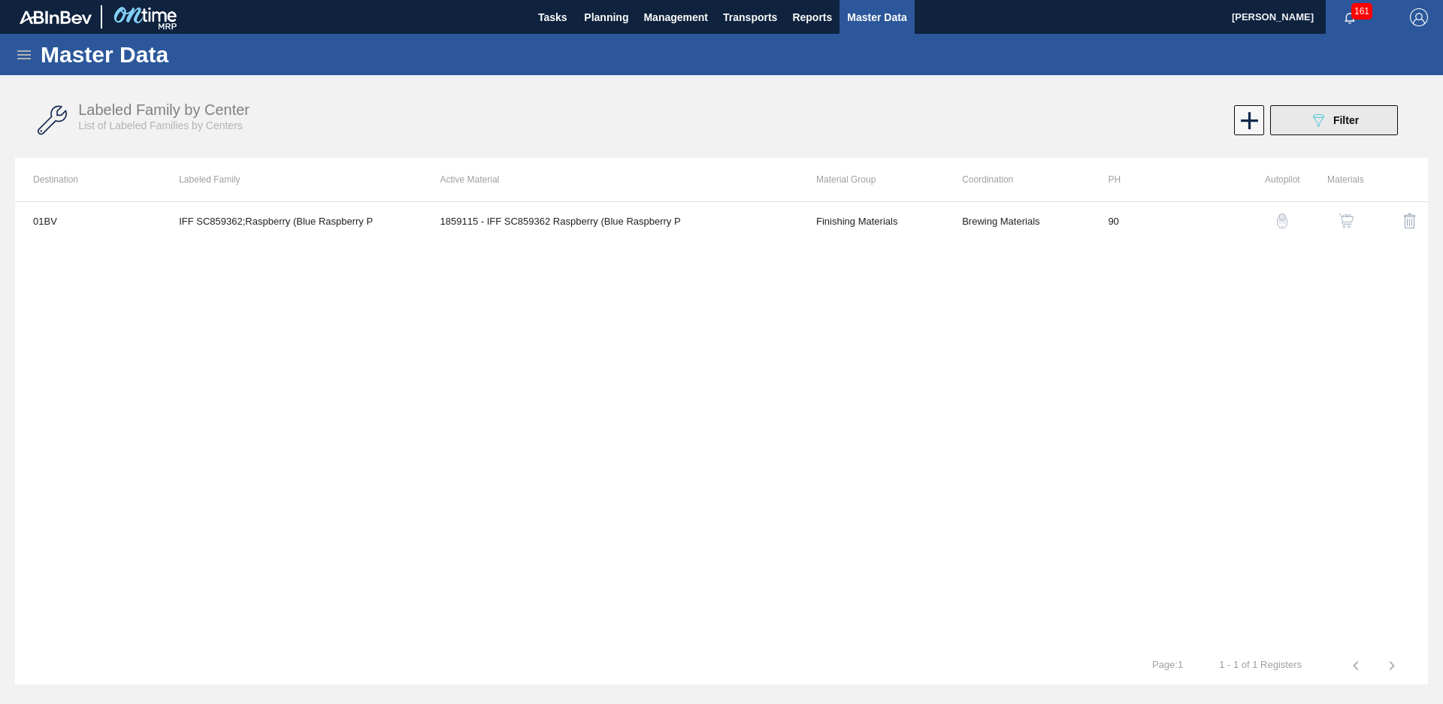
click at [1292, 125] on button "089F7B8B-B2A5-4AFE-B5C0-19BA573D28AC Filter" at bounding box center [1334, 120] width 128 height 30
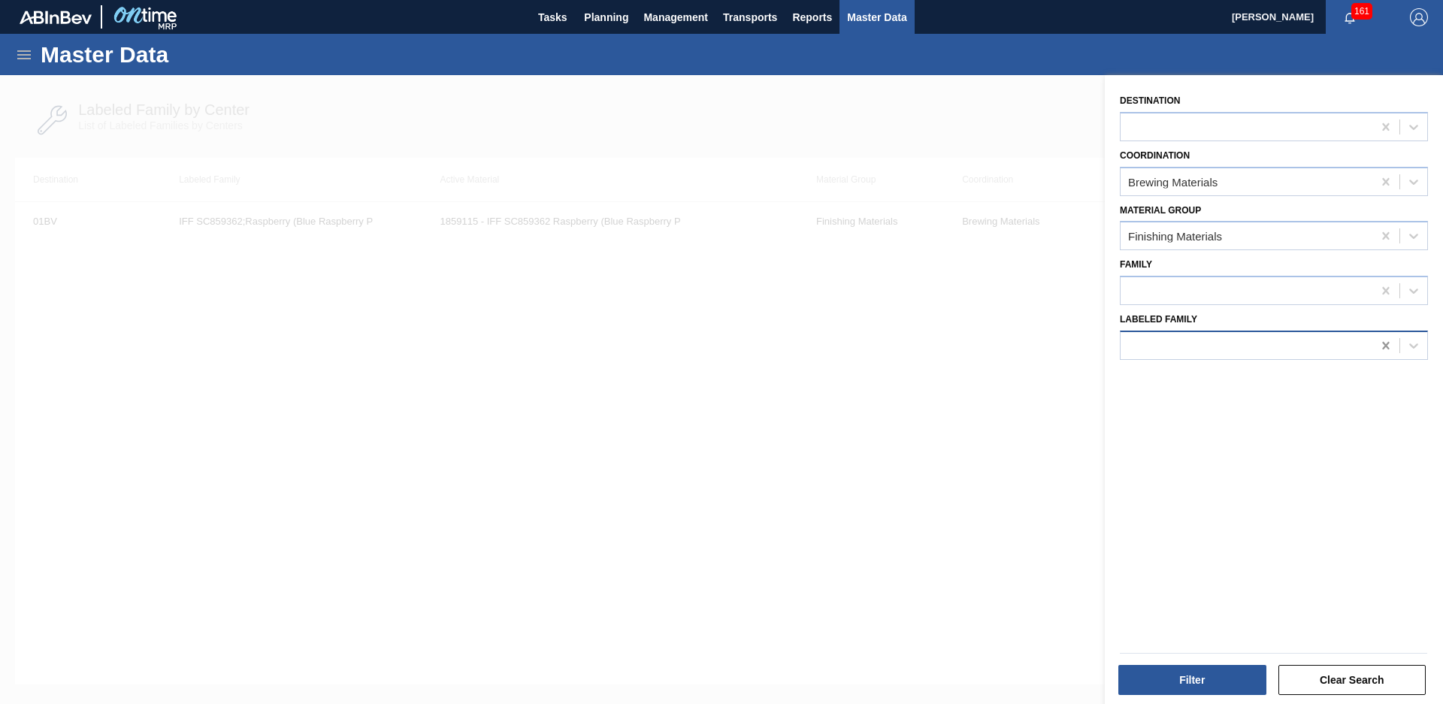
click at [1383, 347] on icon at bounding box center [1385, 346] width 7 height 8
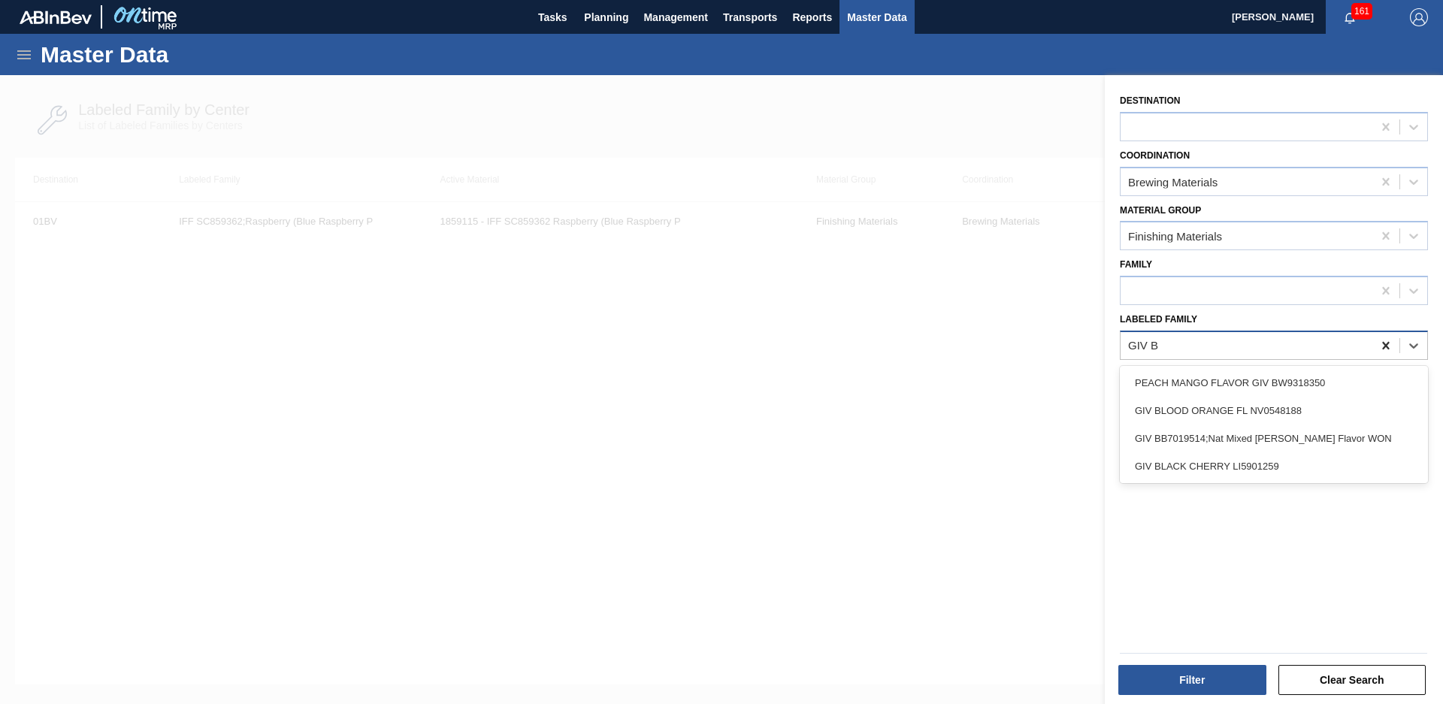
type Family "GIV BB"
click at [1318, 378] on div "GIV BB7019514;Nat Mixed [PERSON_NAME] Flavor WON" at bounding box center [1274, 383] width 308 height 28
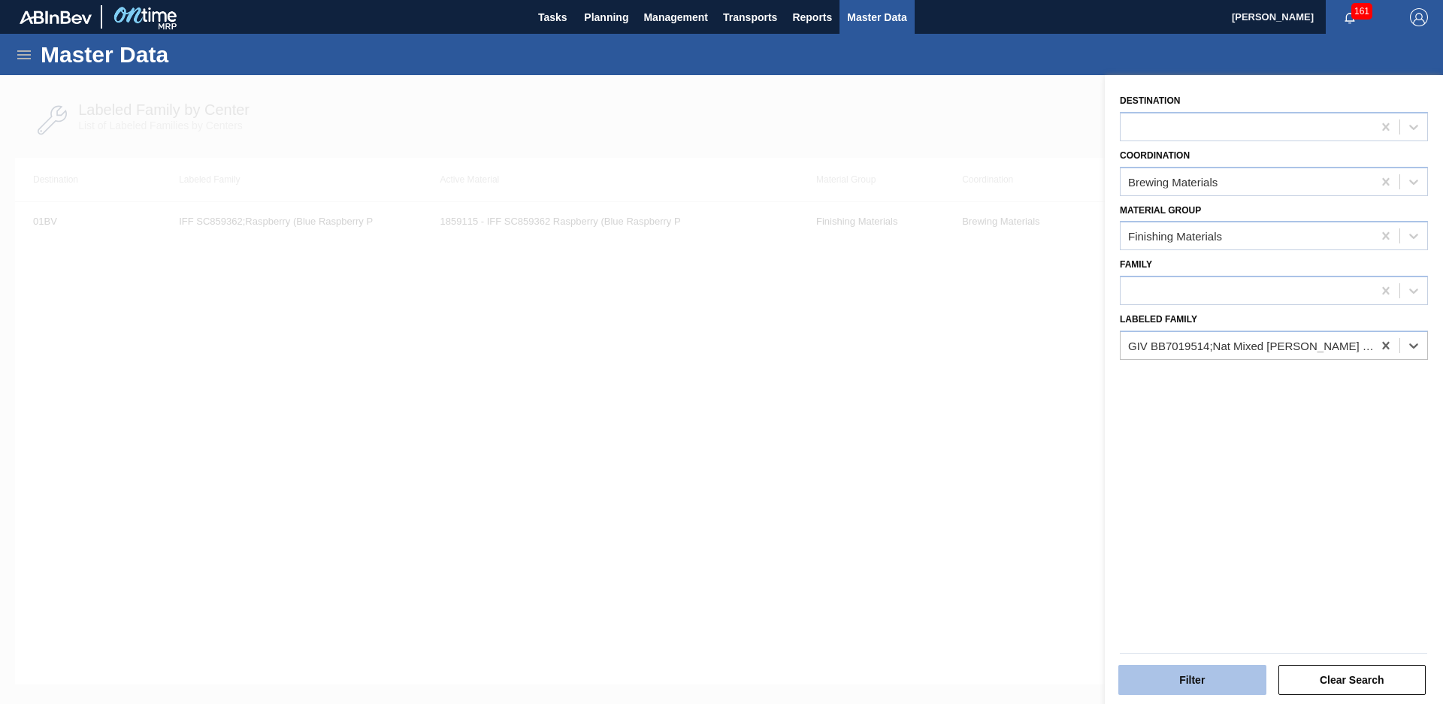
click at [1190, 676] on button "Filter" at bounding box center [1192, 680] width 148 height 30
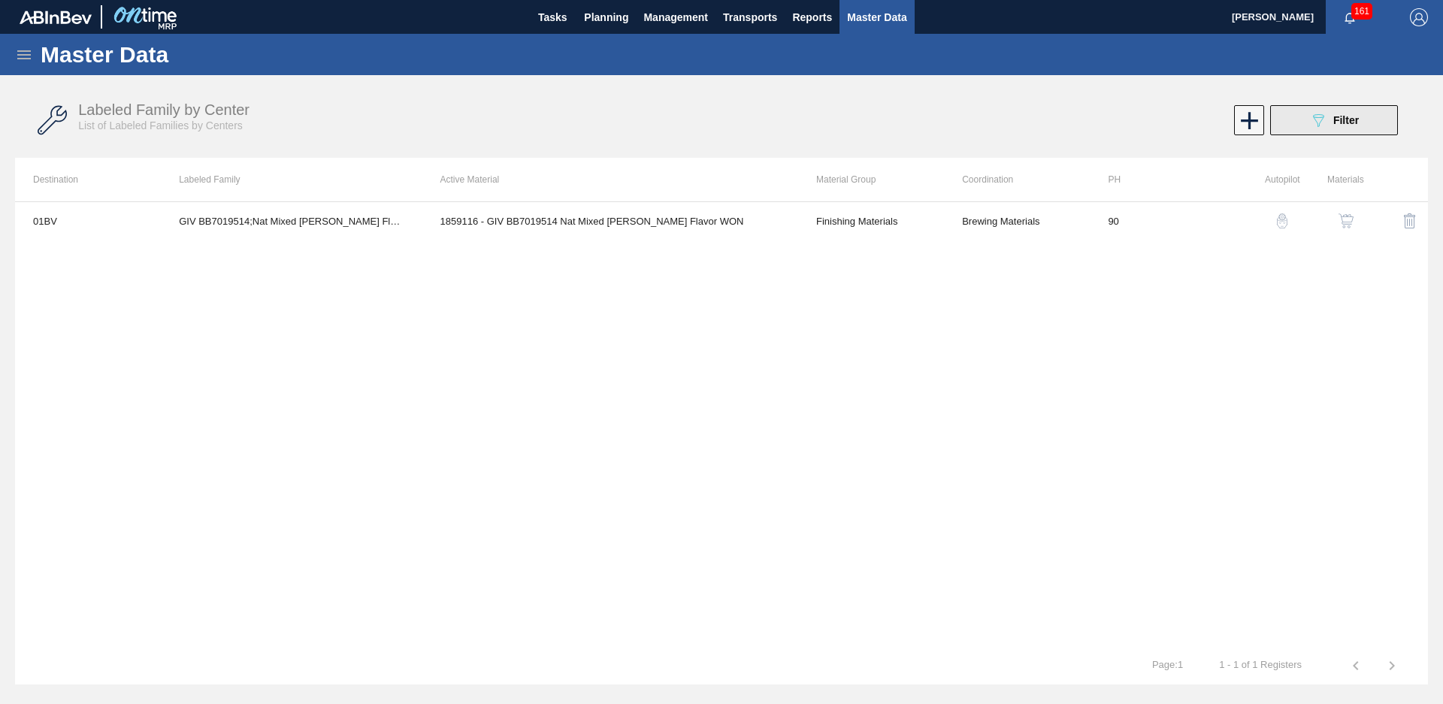
drag, startPoint x: 1324, startPoint y: 109, endPoint x: 1321, endPoint y: 132, distance: 22.7
click at [1324, 109] on button "089F7B8B-B2A5-4AFE-B5C0-19BA573D28AC Filter" at bounding box center [1334, 120] width 128 height 30
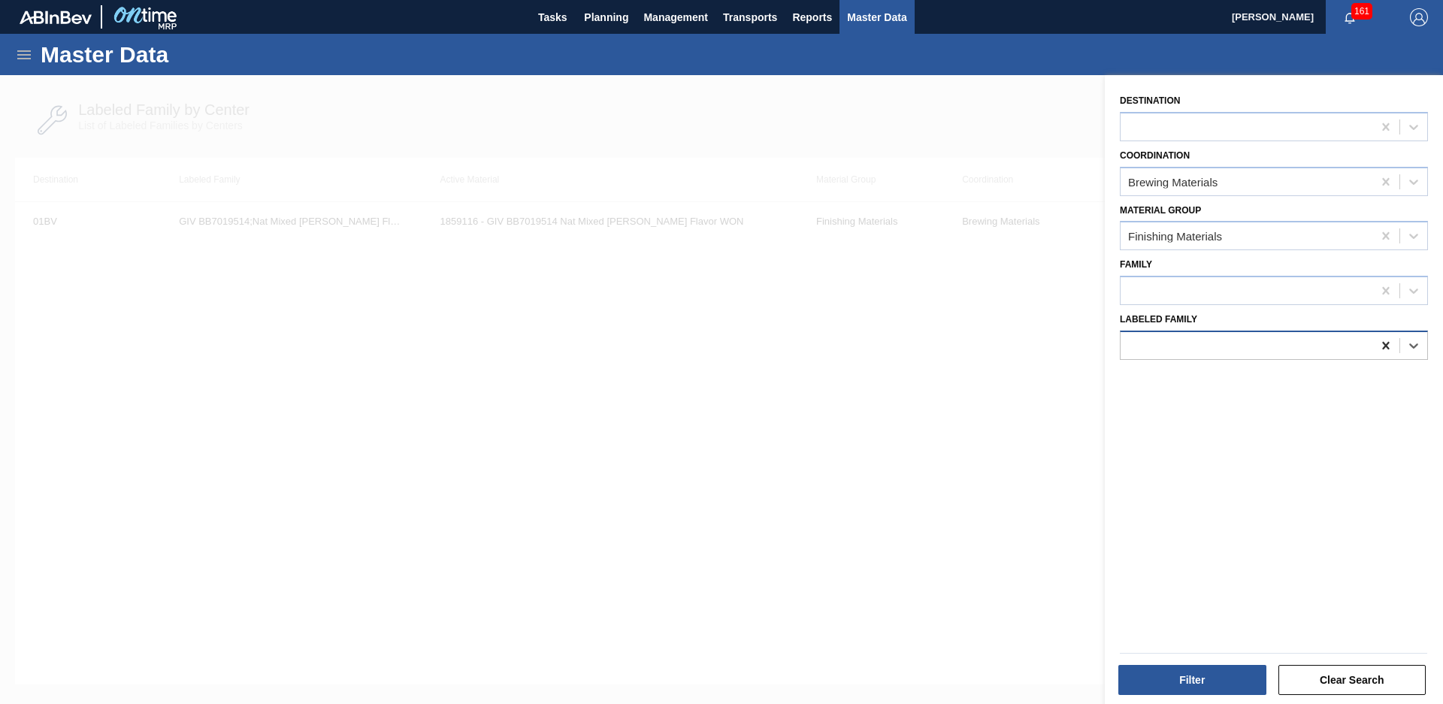
click at [1379, 356] on div at bounding box center [1385, 345] width 27 height 27
type Family "IFF LIME CHI"
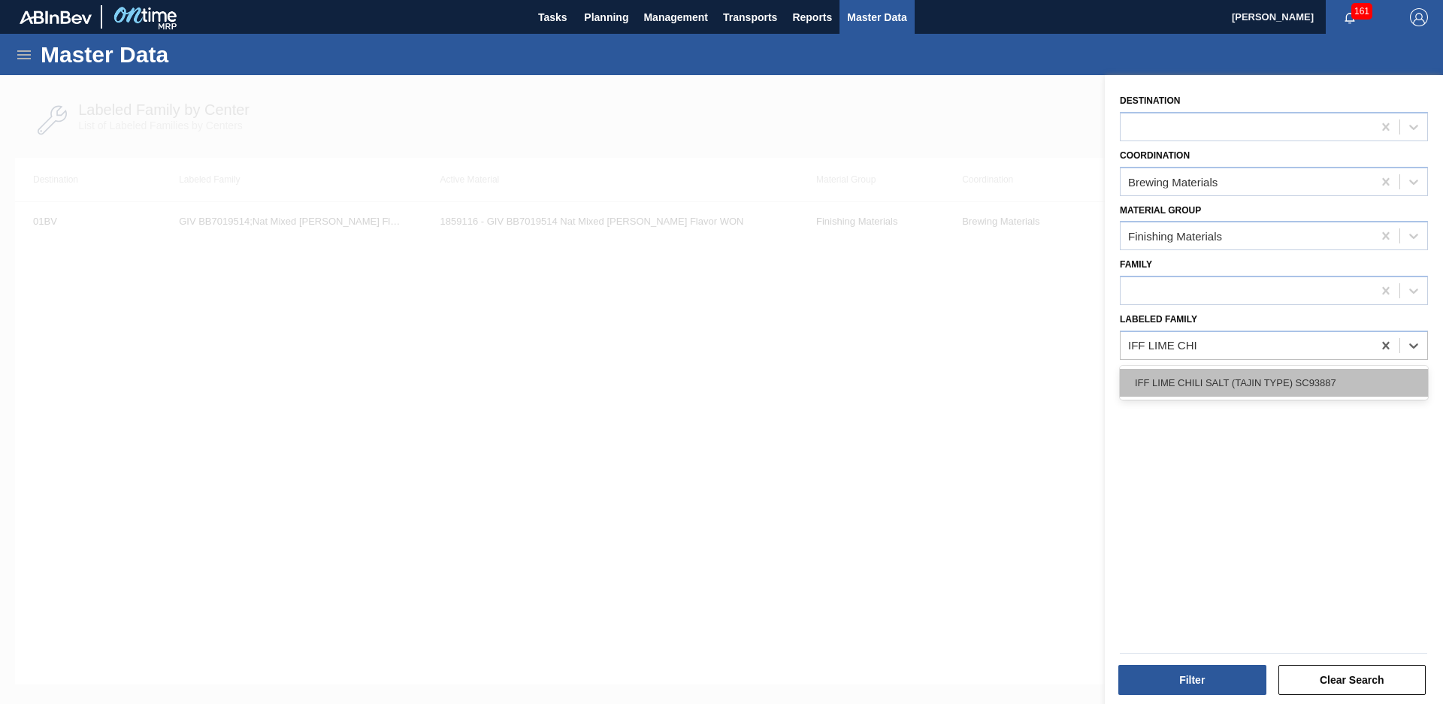
click at [1267, 384] on div "IFF LIME CHILI SALT (TAJIN TYPE) SC93887" at bounding box center [1274, 383] width 308 height 28
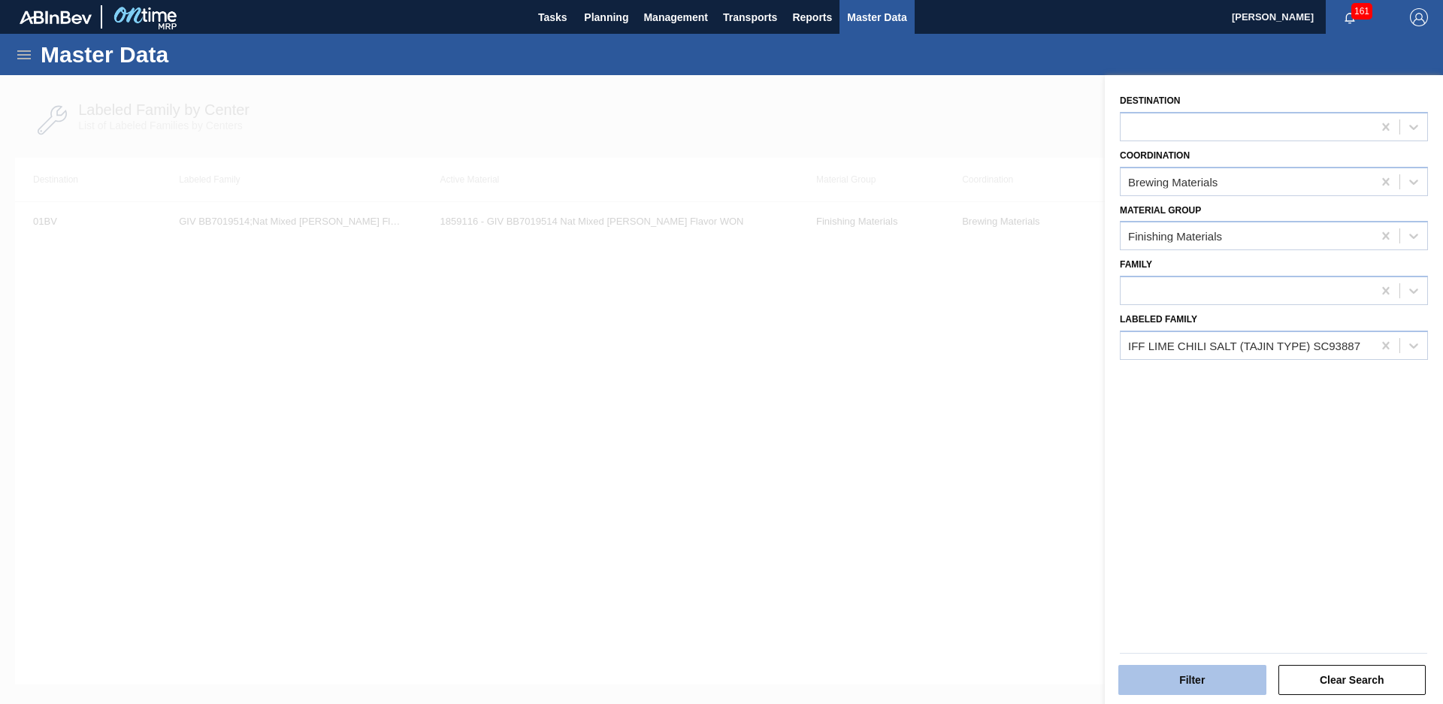
click at [1215, 682] on button "Filter" at bounding box center [1192, 680] width 148 height 30
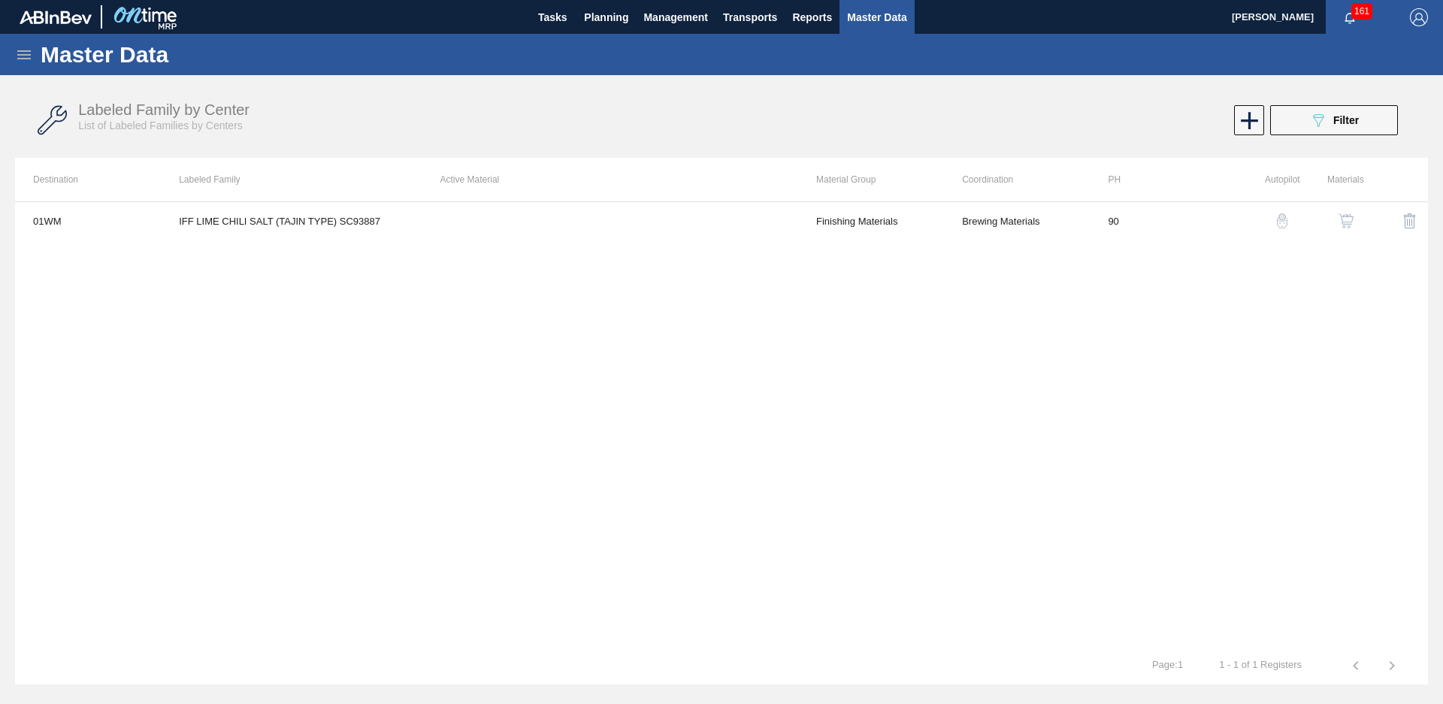
click at [1332, 129] on div "089F7B8B-B2A5-4AFE-B5C0-19BA573D28AC Filter" at bounding box center [1334, 120] width 50 height 18
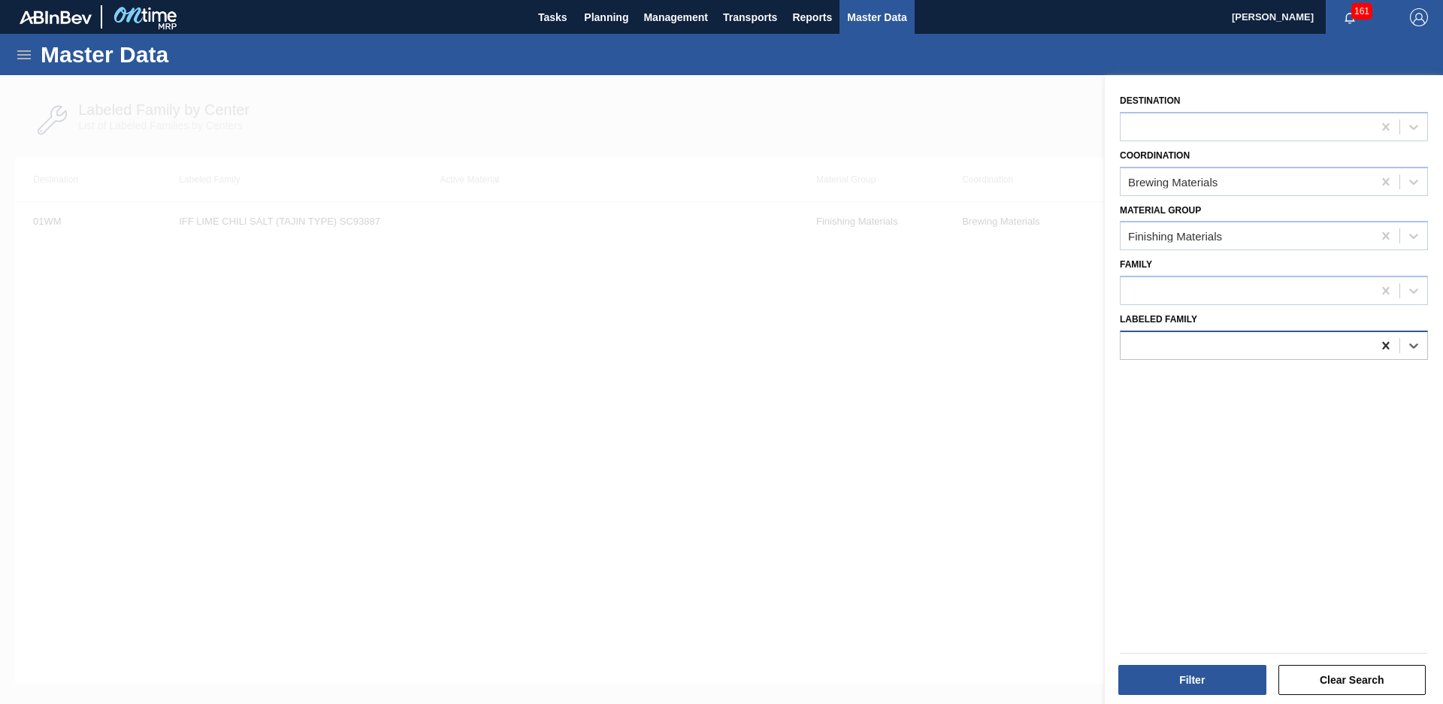
click at [1389, 342] on icon at bounding box center [1385, 345] width 15 height 15
type Family "exberr"
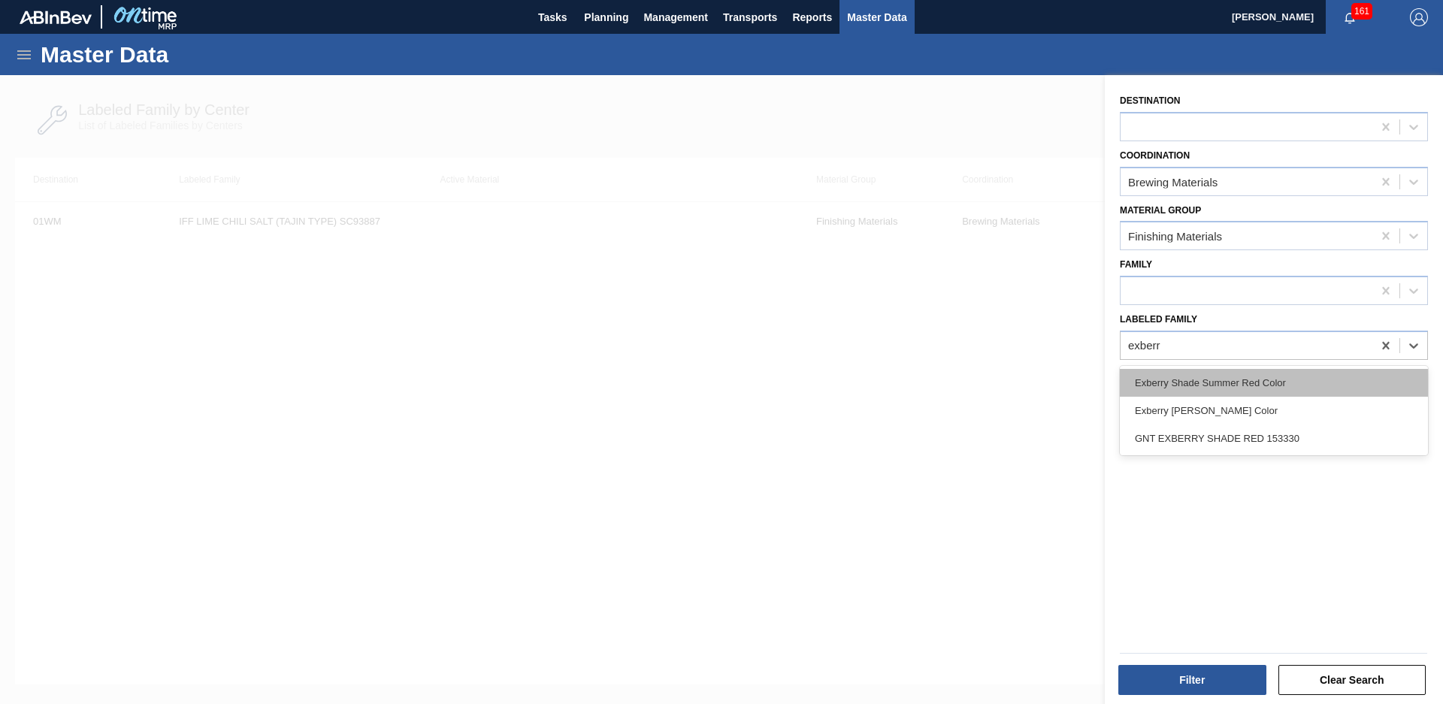
click at [1275, 389] on div "Exberry Shade Summer Red Color" at bounding box center [1274, 383] width 308 height 28
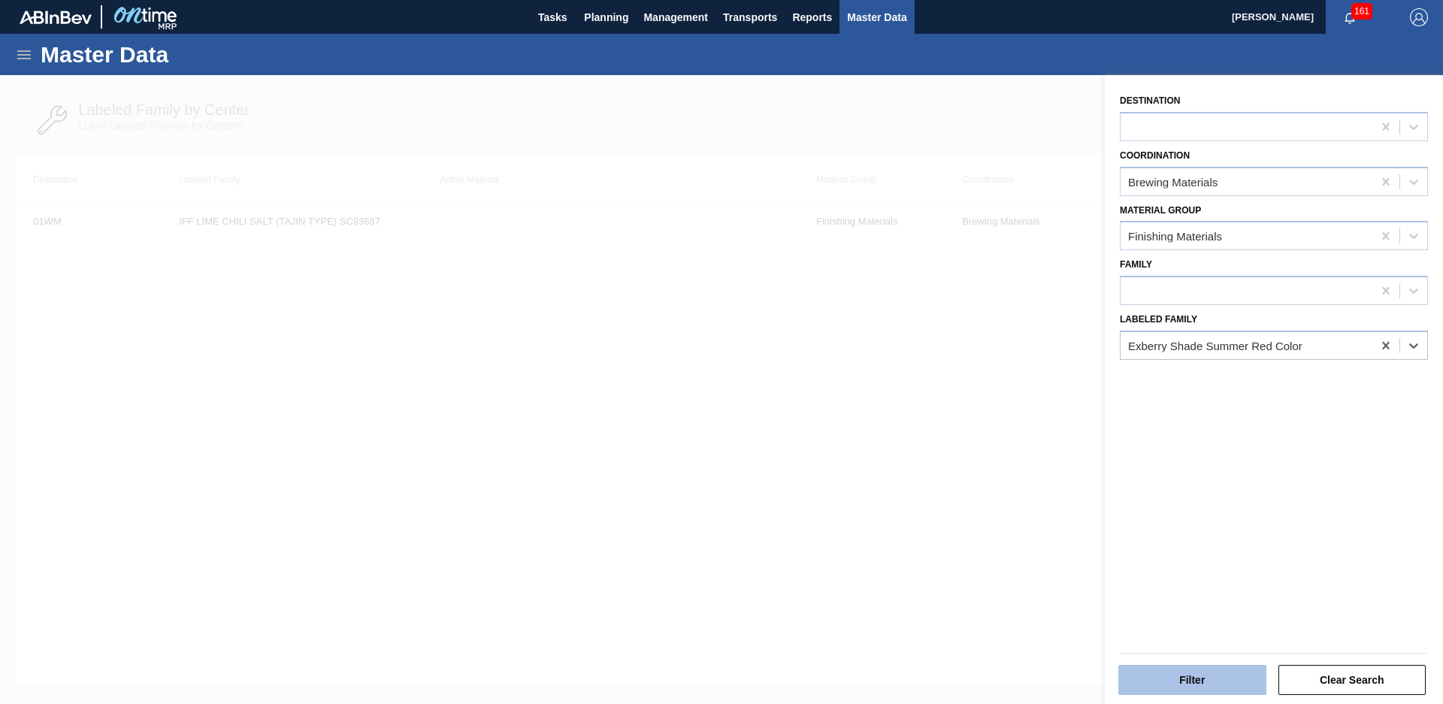
click at [1170, 671] on button "Filter" at bounding box center [1192, 680] width 148 height 30
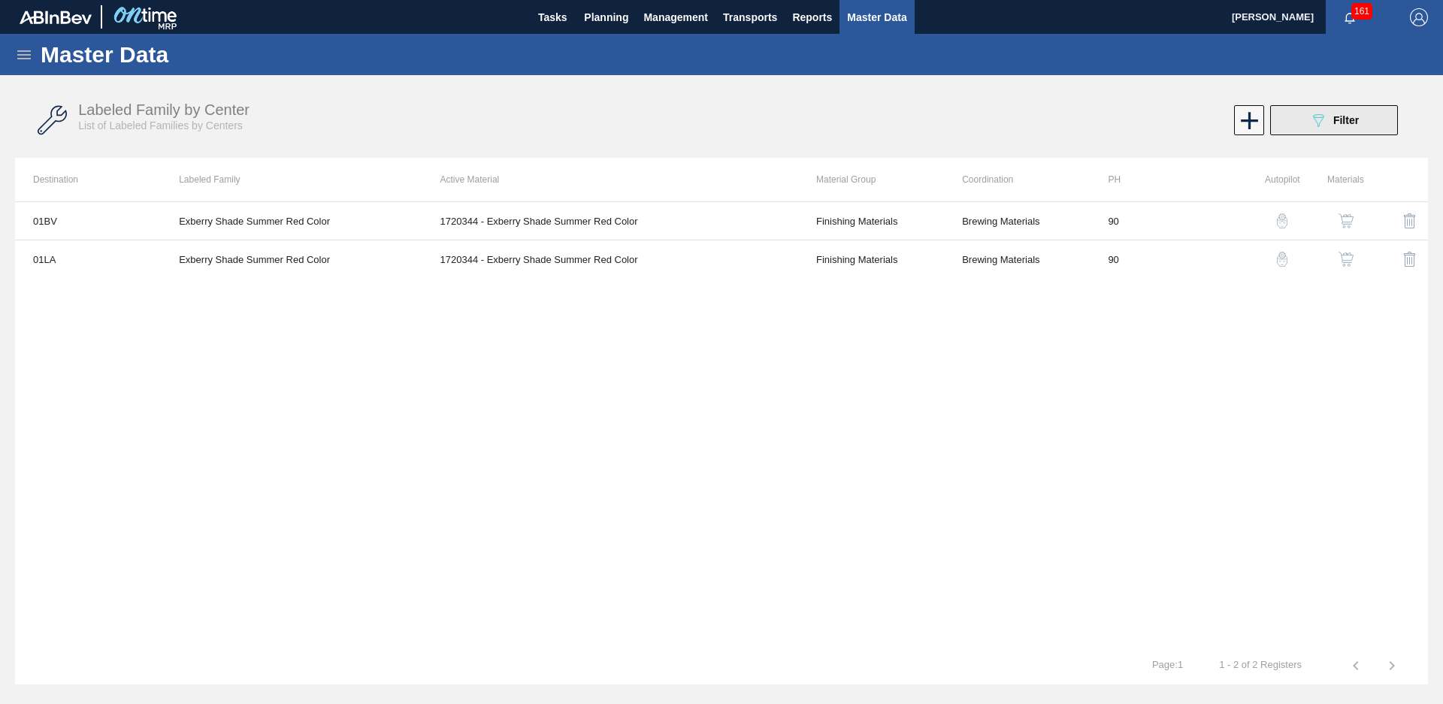
click at [1302, 124] on button "089F7B8B-B2A5-4AFE-B5C0-19BA573D28AC Filter" at bounding box center [1334, 120] width 128 height 30
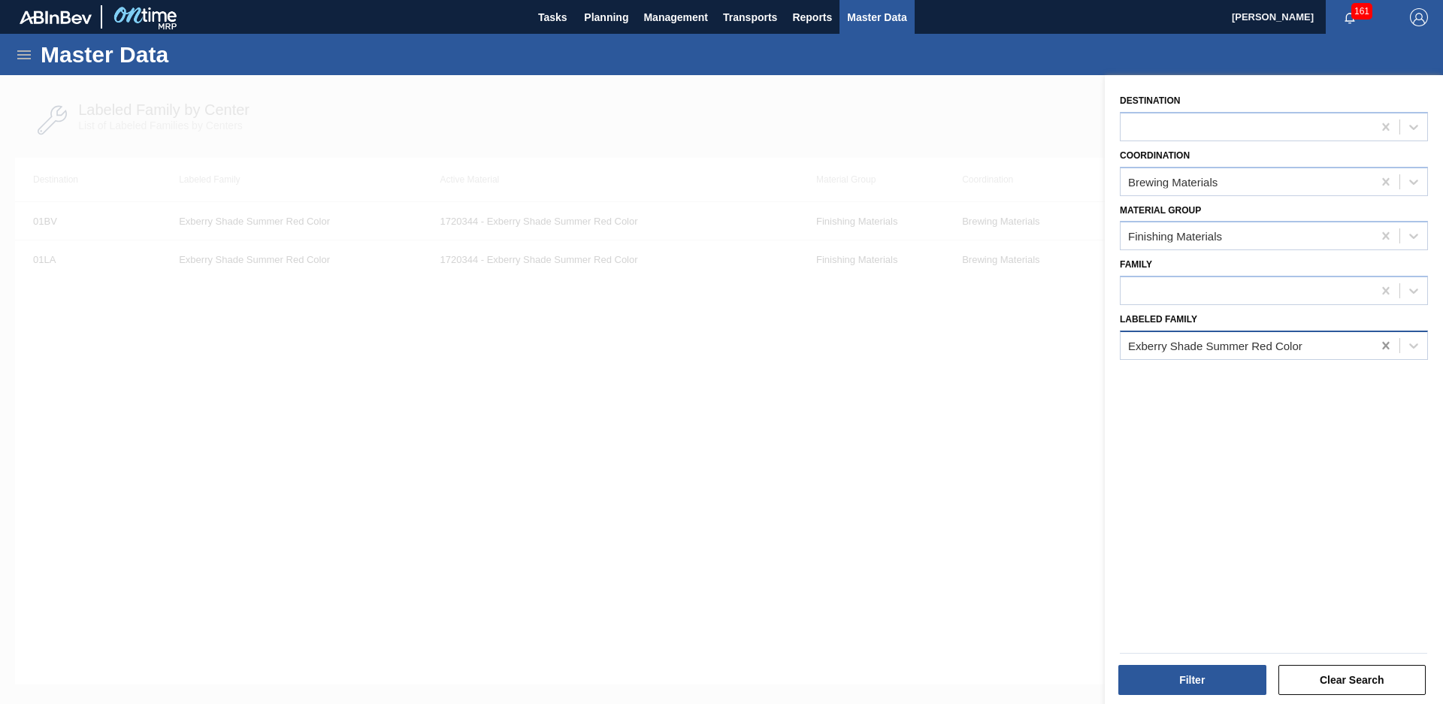
click at [1390, 348] on icon at bounding box center [1385, 345] width 15 height 15
type Family "exb"
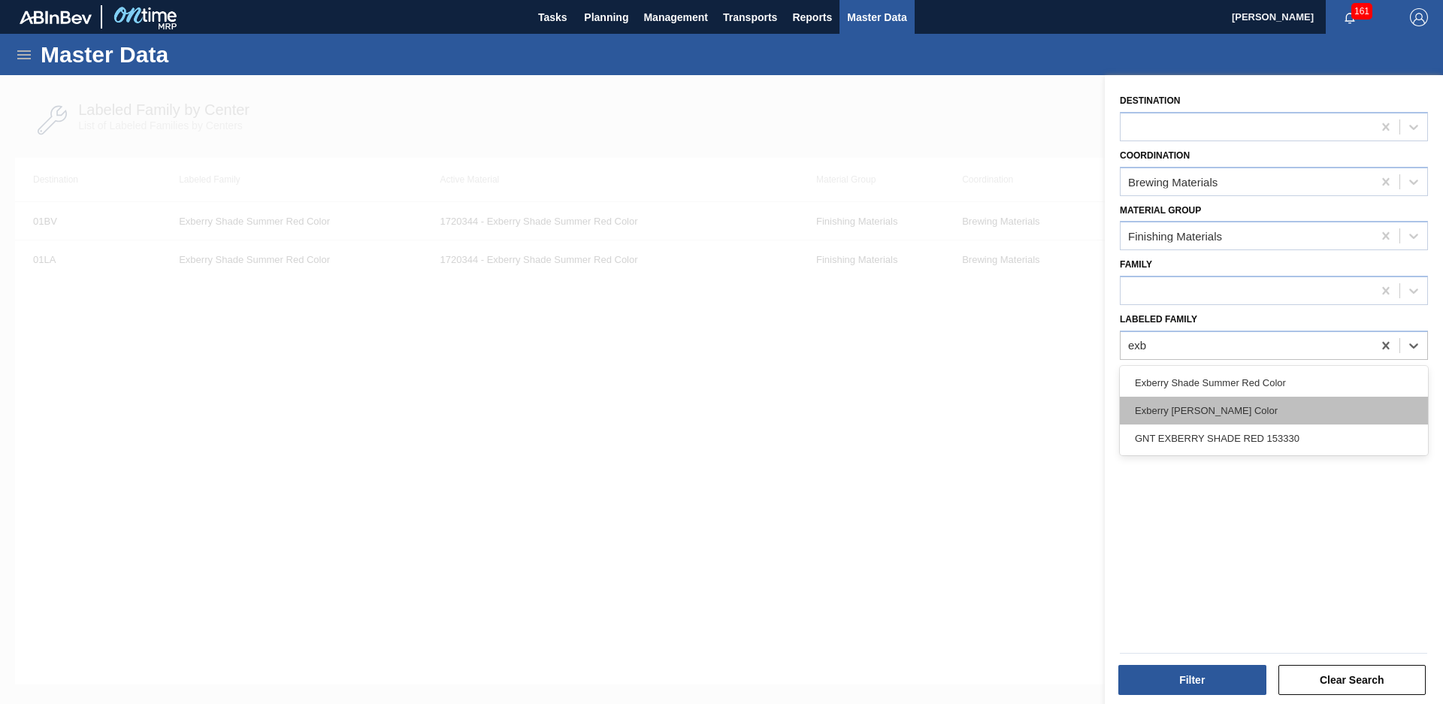
click at [1254, 401] on div "Exberry Shade Amber Color" at bounding box center [1274, 411] width 308 height 28
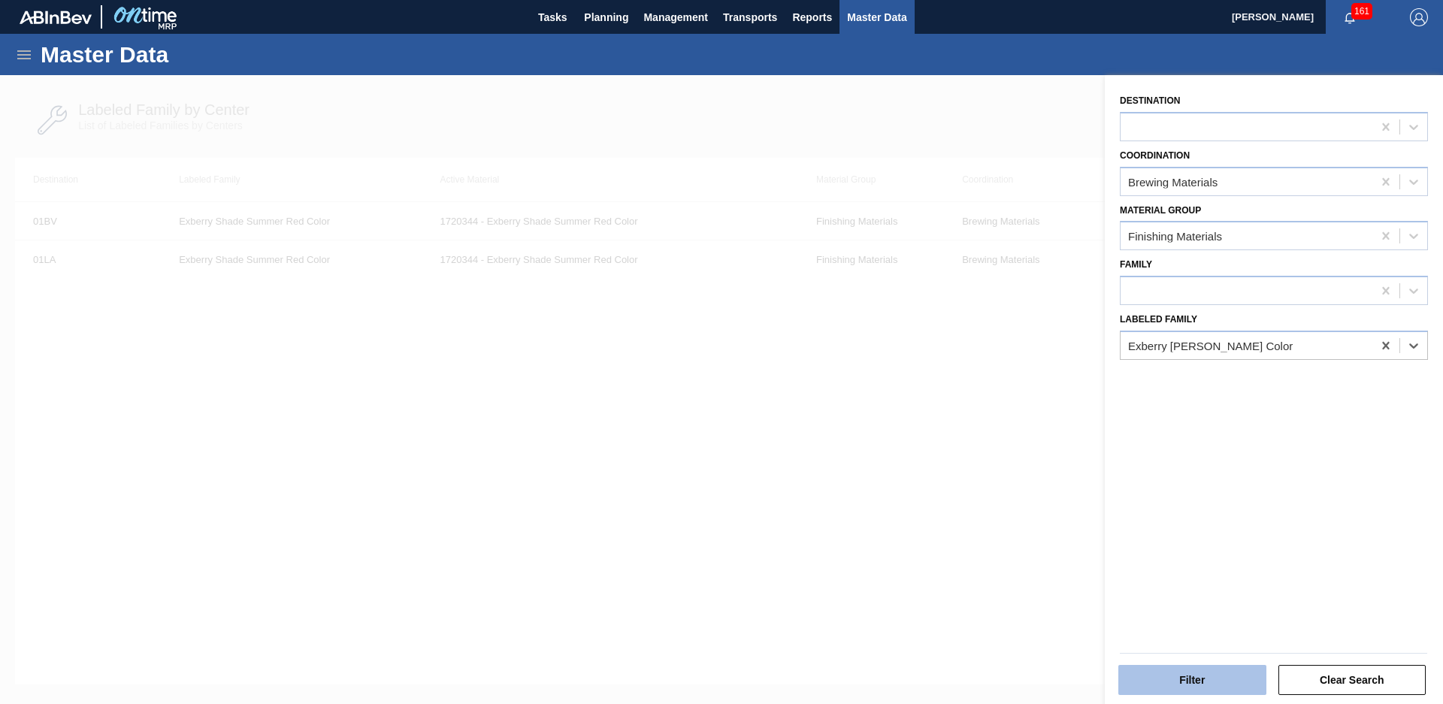
click at [1242, 672] on button "Filter" at bounding box center [1192, 680] width 148 height 30
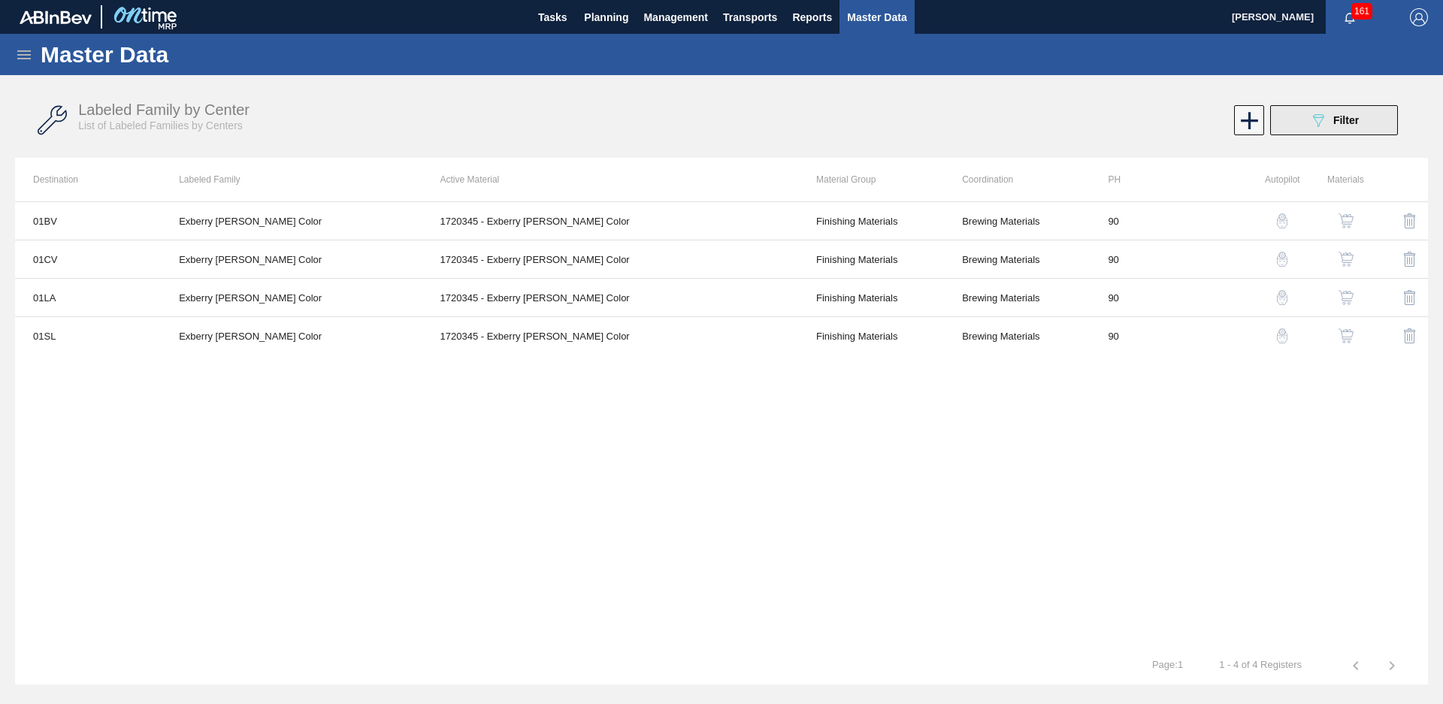
click at [1296, 113] on button "089F7B8B-B2A5-4AFE-B5C0-19BA573D28AC Filter" at bounding box center [1334, 120] width 128 height 30
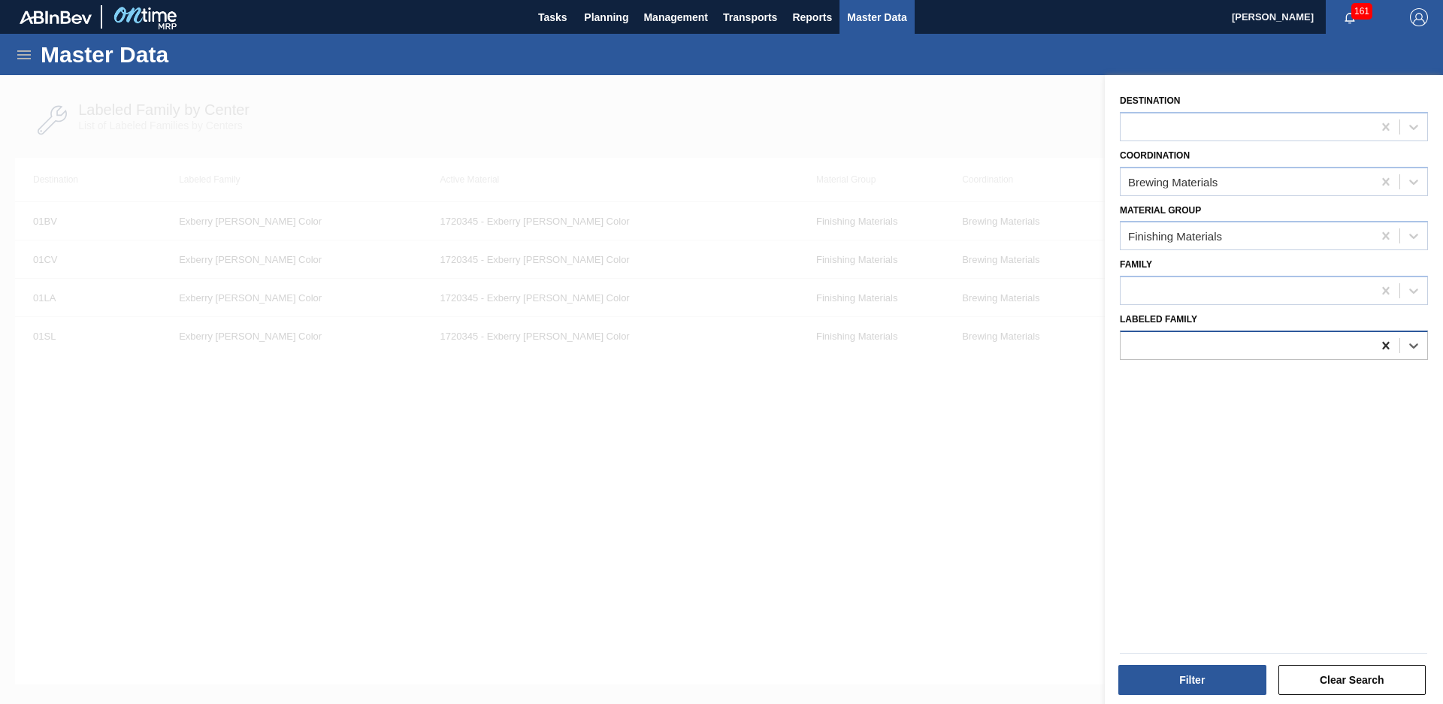
click at [1393, 346] on div at bounding box center [1385, 345] width 27 height 27
type Family "GIV nat ja"
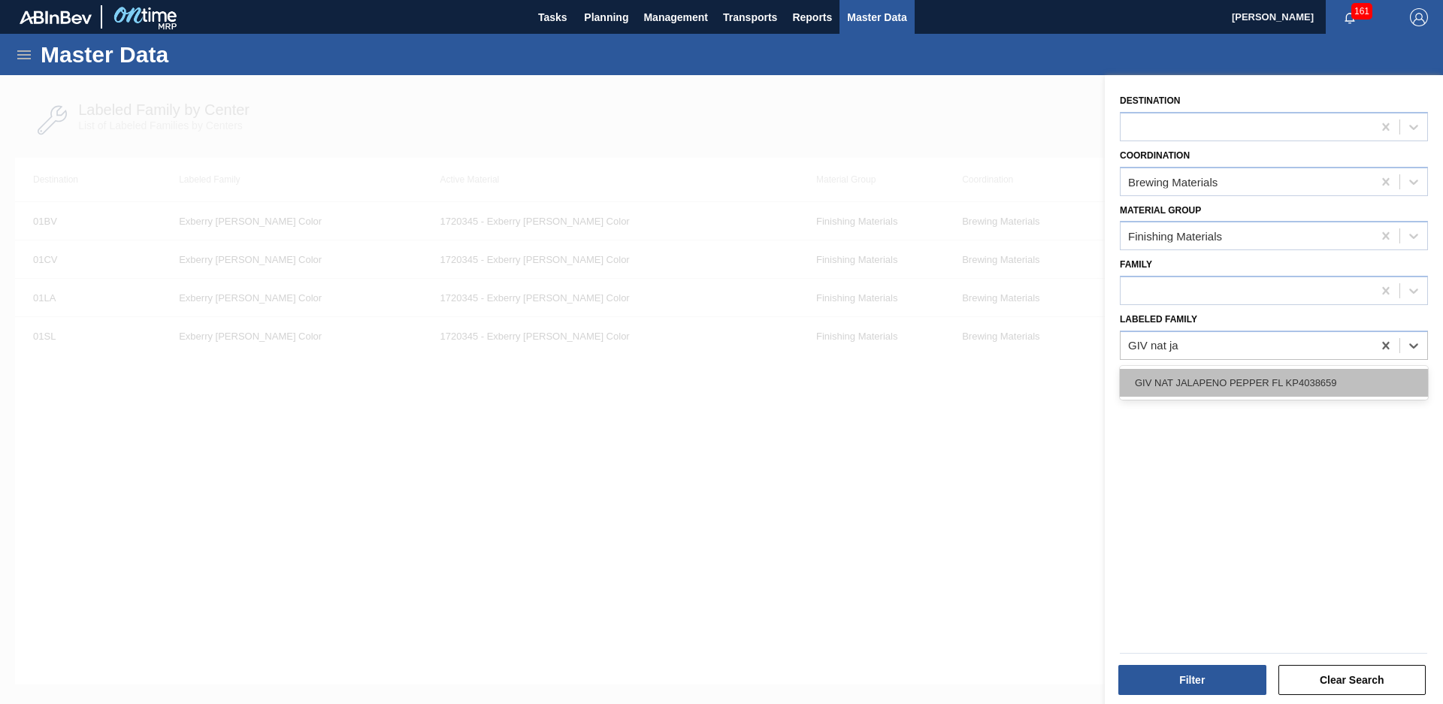
click at [1284, 376] on div "GIV NAT JALAPENO PEPPER FL KP4038659" at bounding box center [1274, 383] width 308 height 28
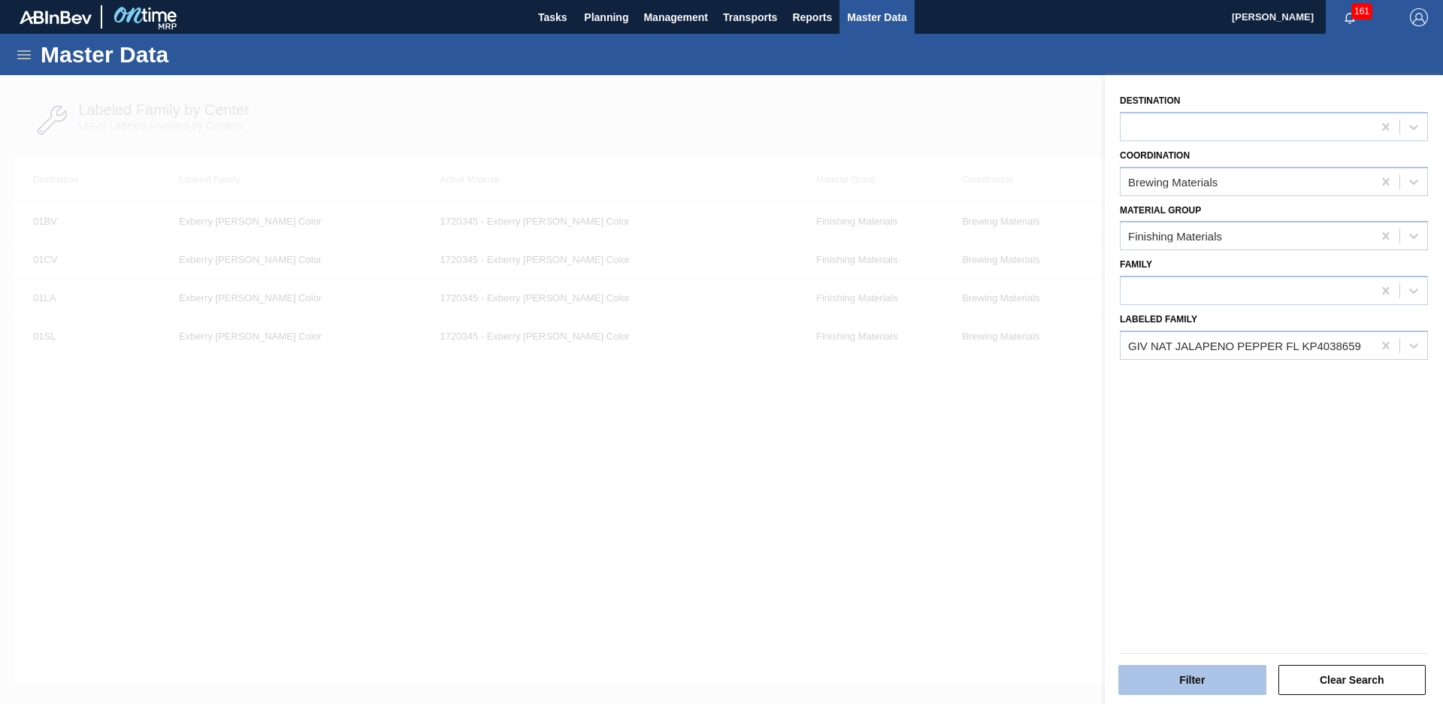
click at [1198, 672] on button "Filter" at bounding box center [1192, 680] width 148 height 30
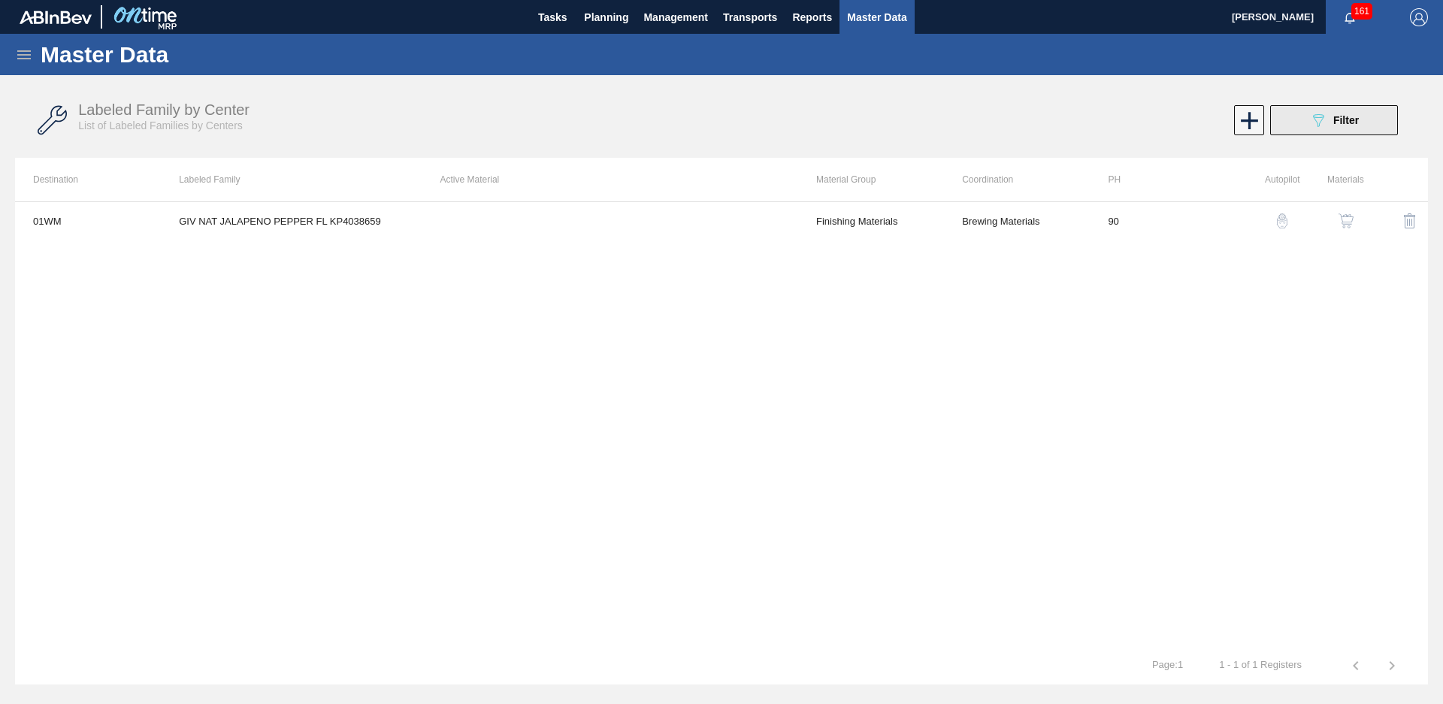
drag, startPoint x: 1378, startPoint y: 111, endPoint x: 1370, endPoint y: 127, distance: 17.8
click at [1378, 111] on button "089F7B8B-B2A5-4AFE-B5C0-19BA573D28AC Filter" at bounding box center [1334, 120] width 128 height 30
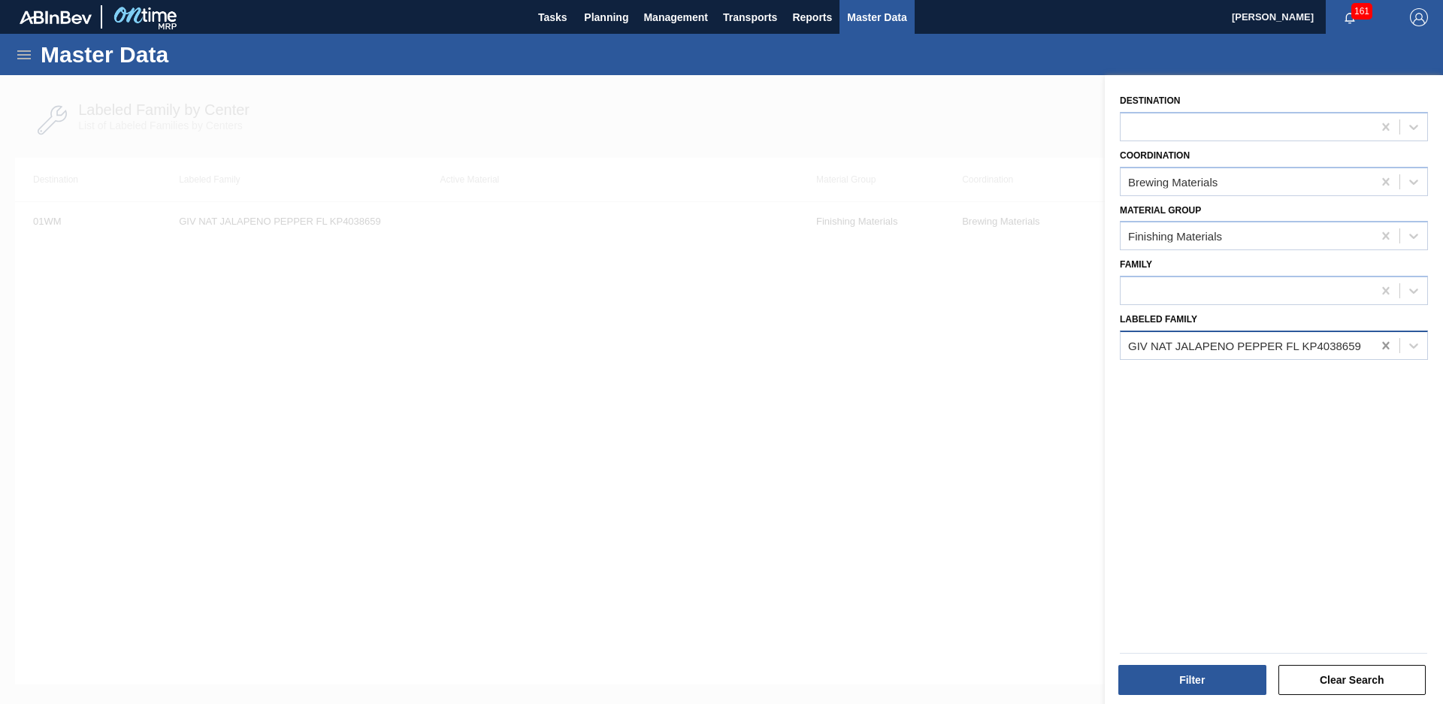
click at [1380, 350] on icon at bounding box center [1385, 345] width 15 height 15
type Family "IFF chili"
click at [1282, 398] on div "IFF CHILI LIME (CHAMOY TYPE) SC938873" at bounding box center [1274, 383] width 308 height 34
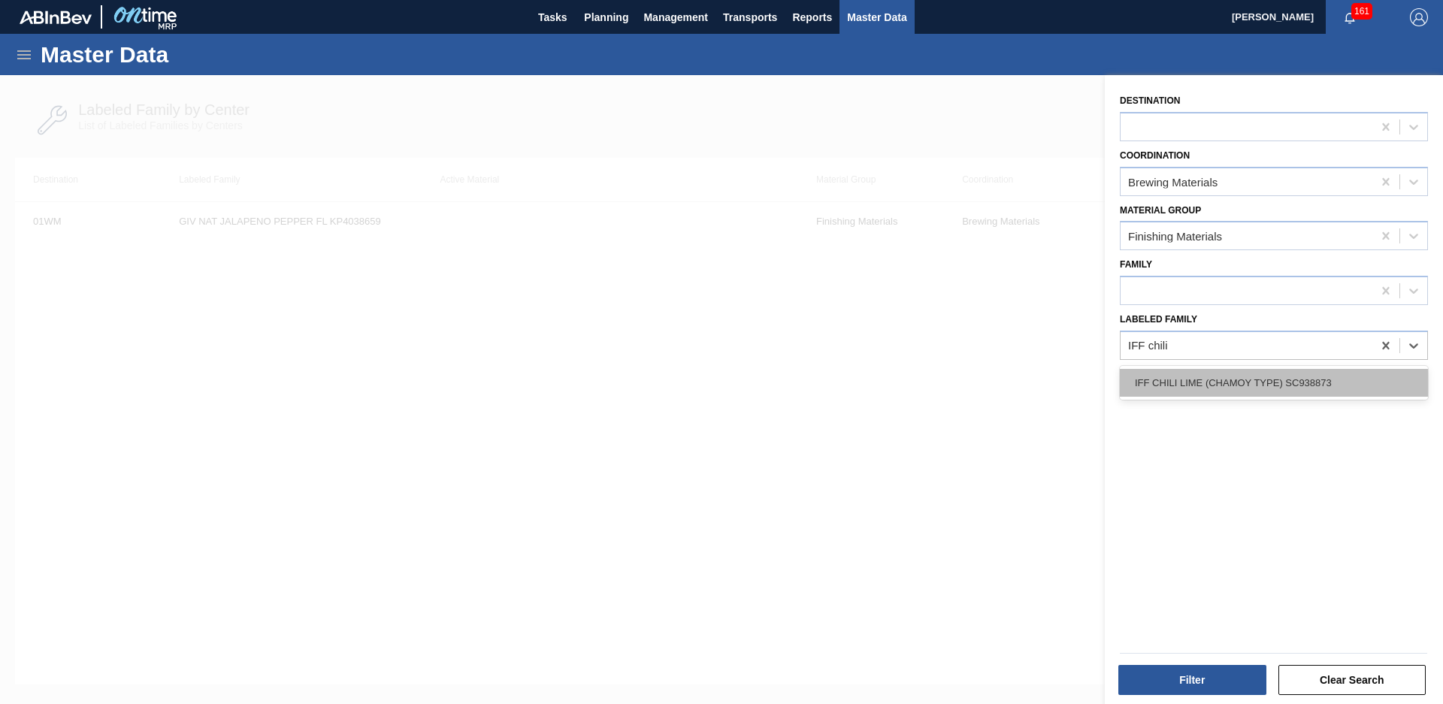
click at [1288, 388] on div "IFF CHILI LIME (CHAMOY TYPE) SC938873" at bounding box center [1274, 383] width 308 height 28
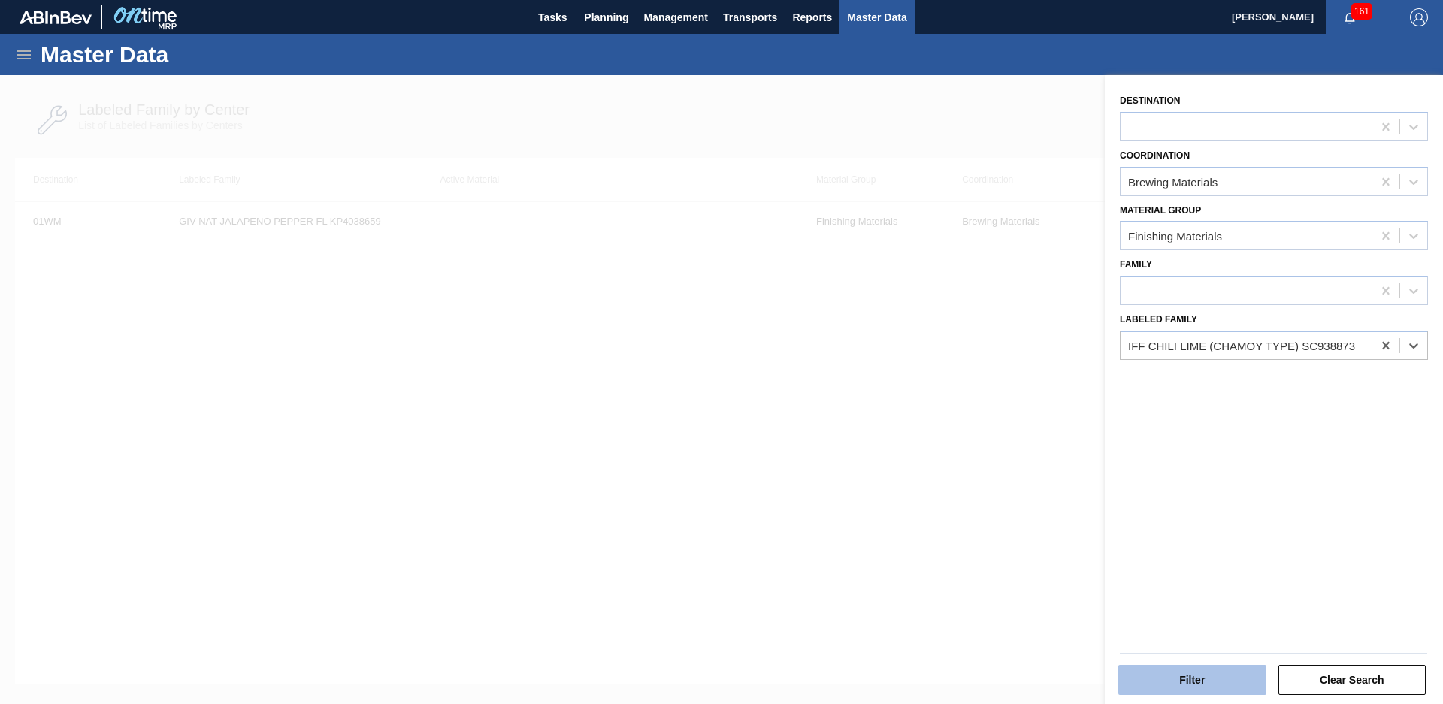
click at [1184, 685] on button "Filter" at bounding box center [1192, 680] width 148 height 30
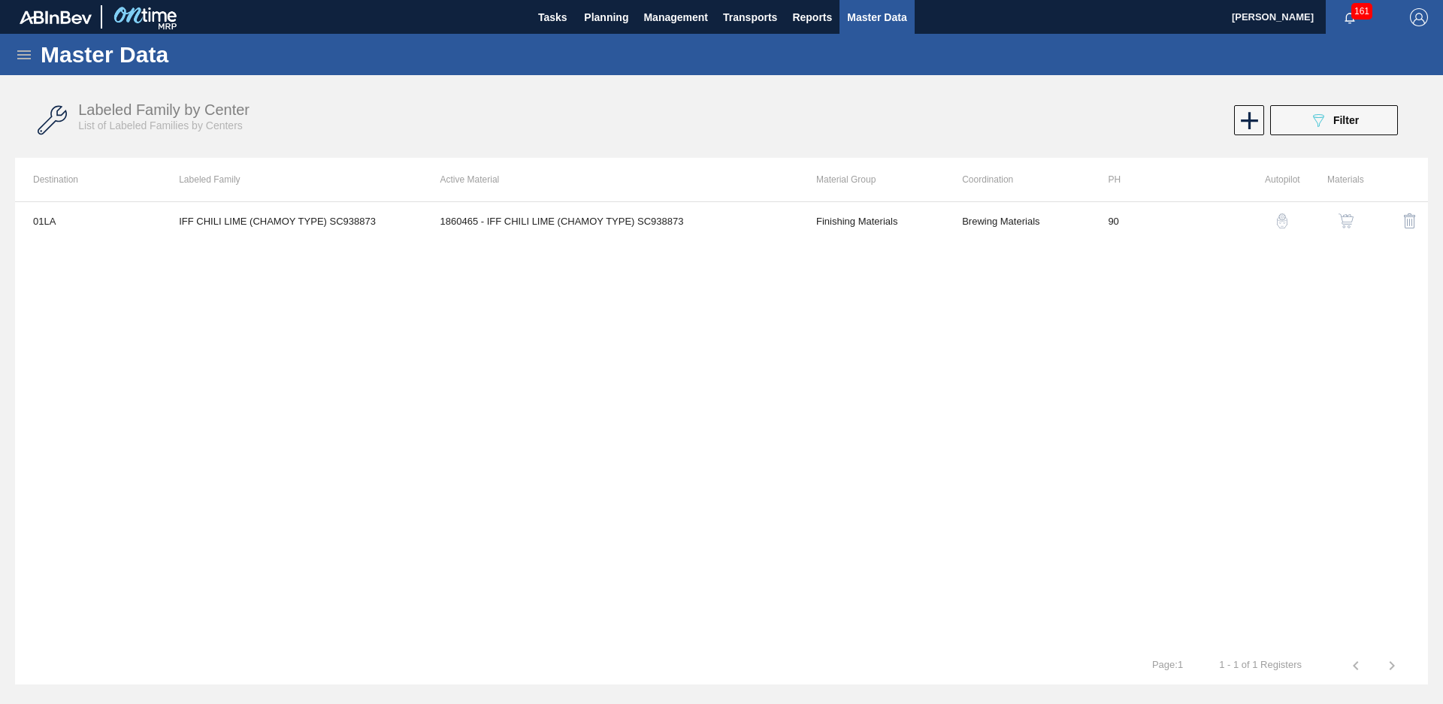
click at [1333, 104] on div "Labeled Family by Center List of Labeled Families by Centers 089F7B8B-B2A5-4AFE…" at bounding box center [721, 120] width 1413 height 56
click at [1313, 134] on button "089F7B8B-B2A5-4AFE-B5C0-19BA573D28AC Filter" at bounding box center [1334, 120] width 128 height 30
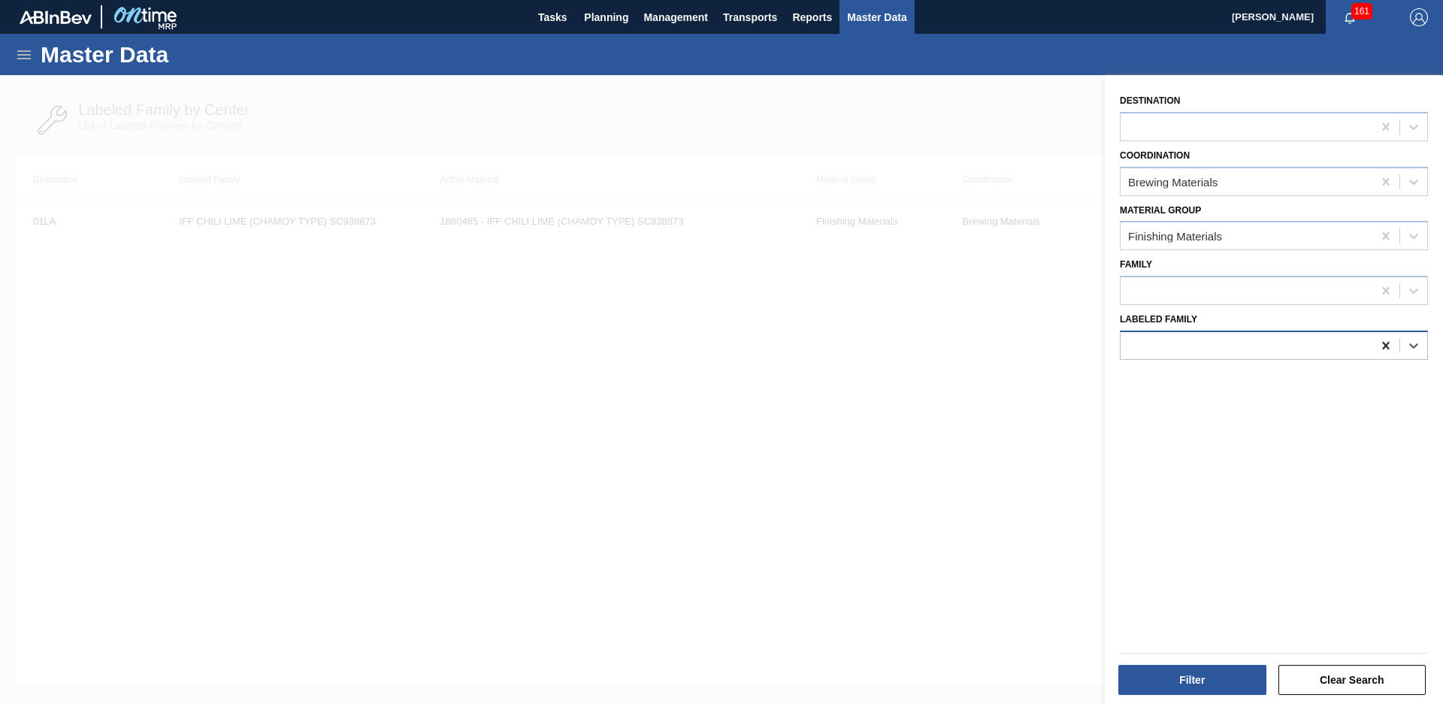
click at [1379, 340] on icon at bounding box center [1385, 345] width 15 height 15
type Family "Y"
type Family "SYM cham"
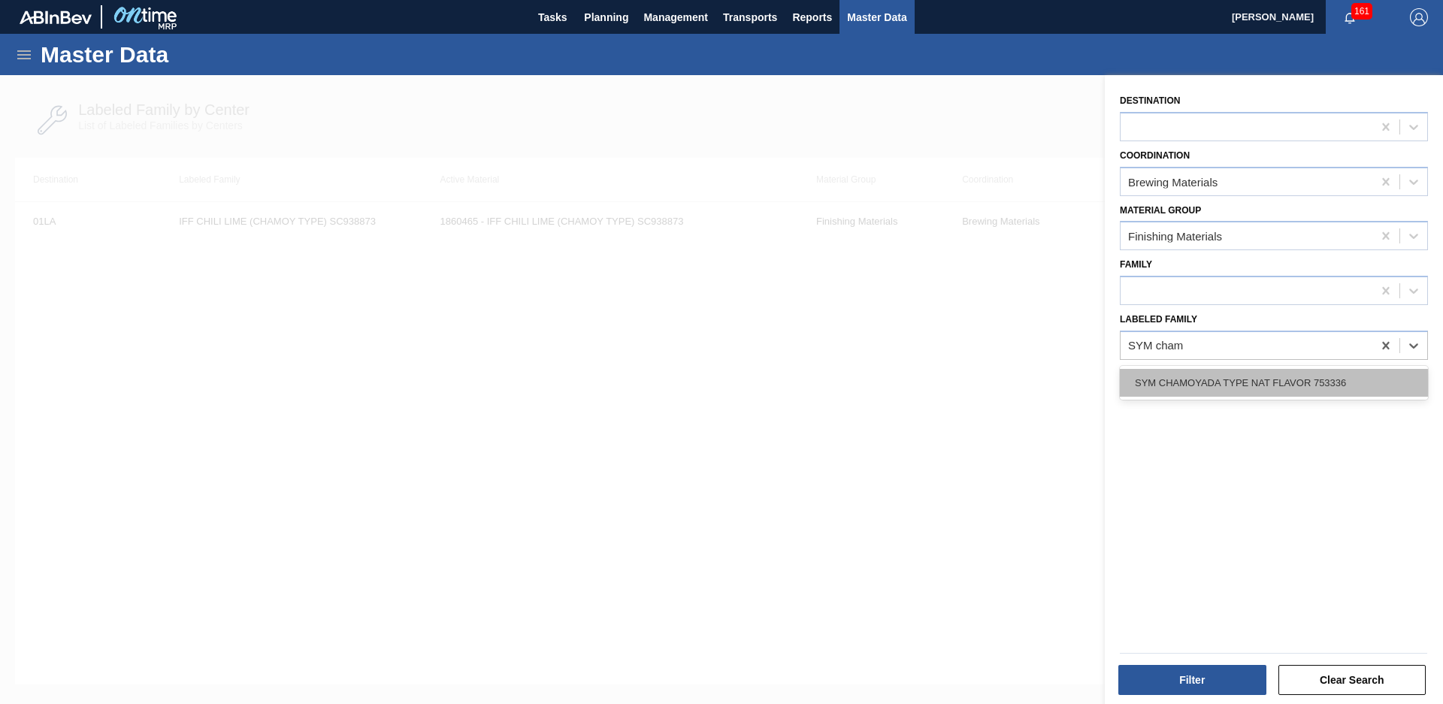
click at [1130, 388] on div "SYM CHAMOYADA TYPE NAT FLAVOR 753336" at bounding box center [1274, 383] width 308 height 28
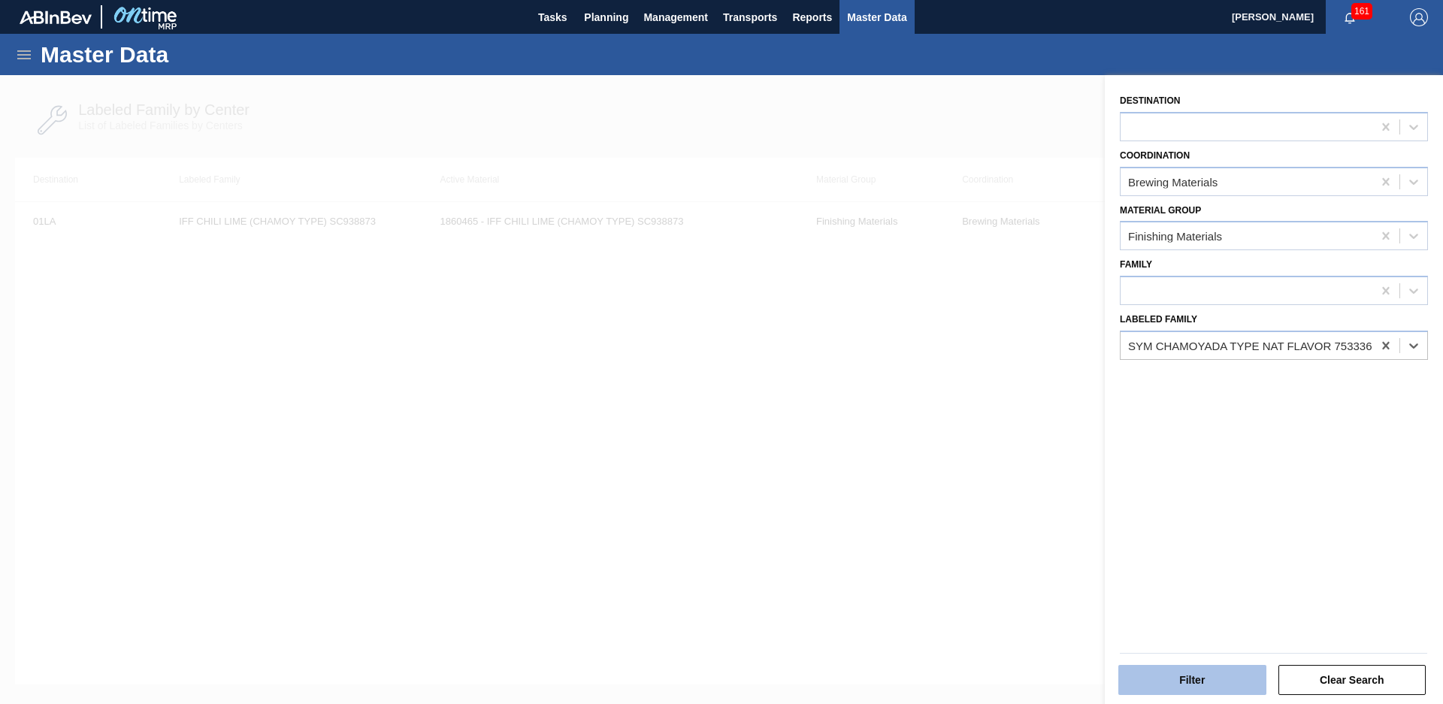
click at [1185, 676] on button "Filter" at bounding box center [1192, 680] width 148 height 30
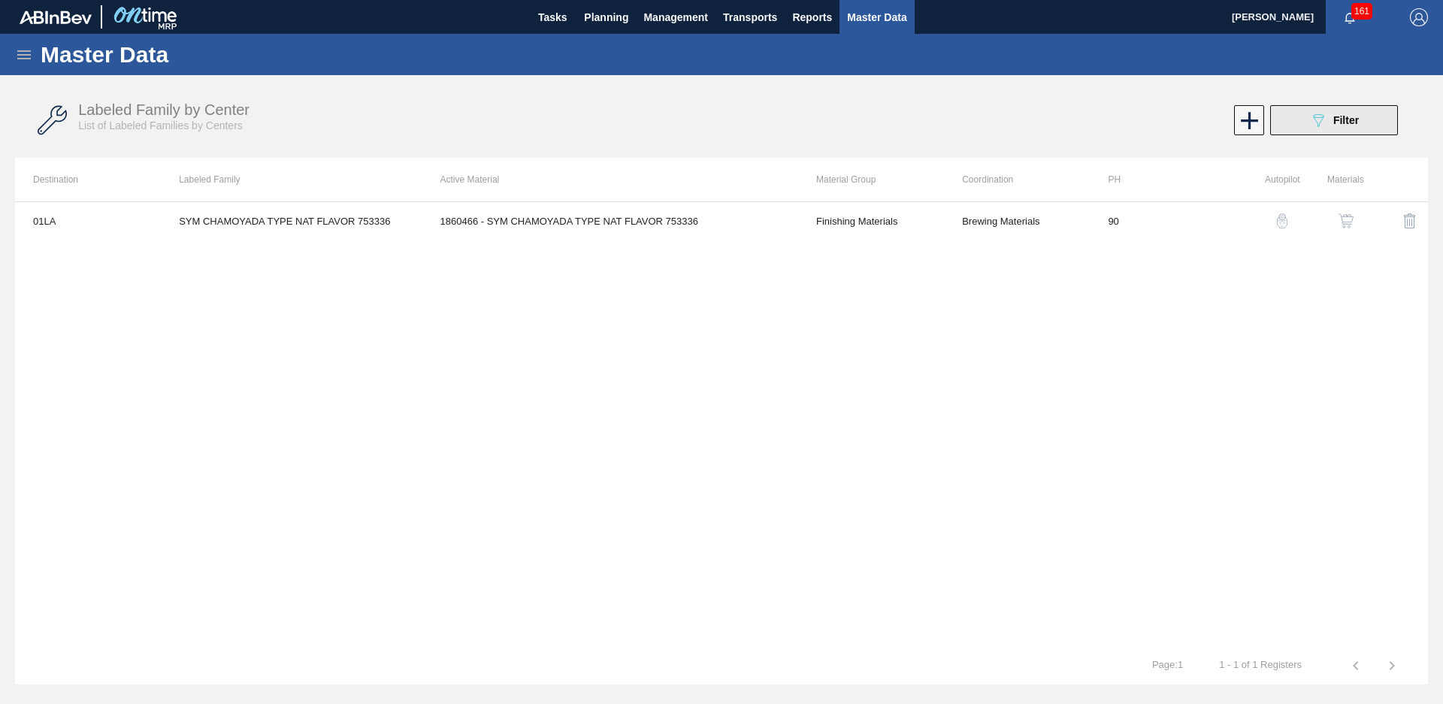
click at [1291, 132] on button "089F7B8B-B2A5-4AFE-B5C0-19BA573D28AC Filter" at bounding box center [1334, 120] width 128 height 30
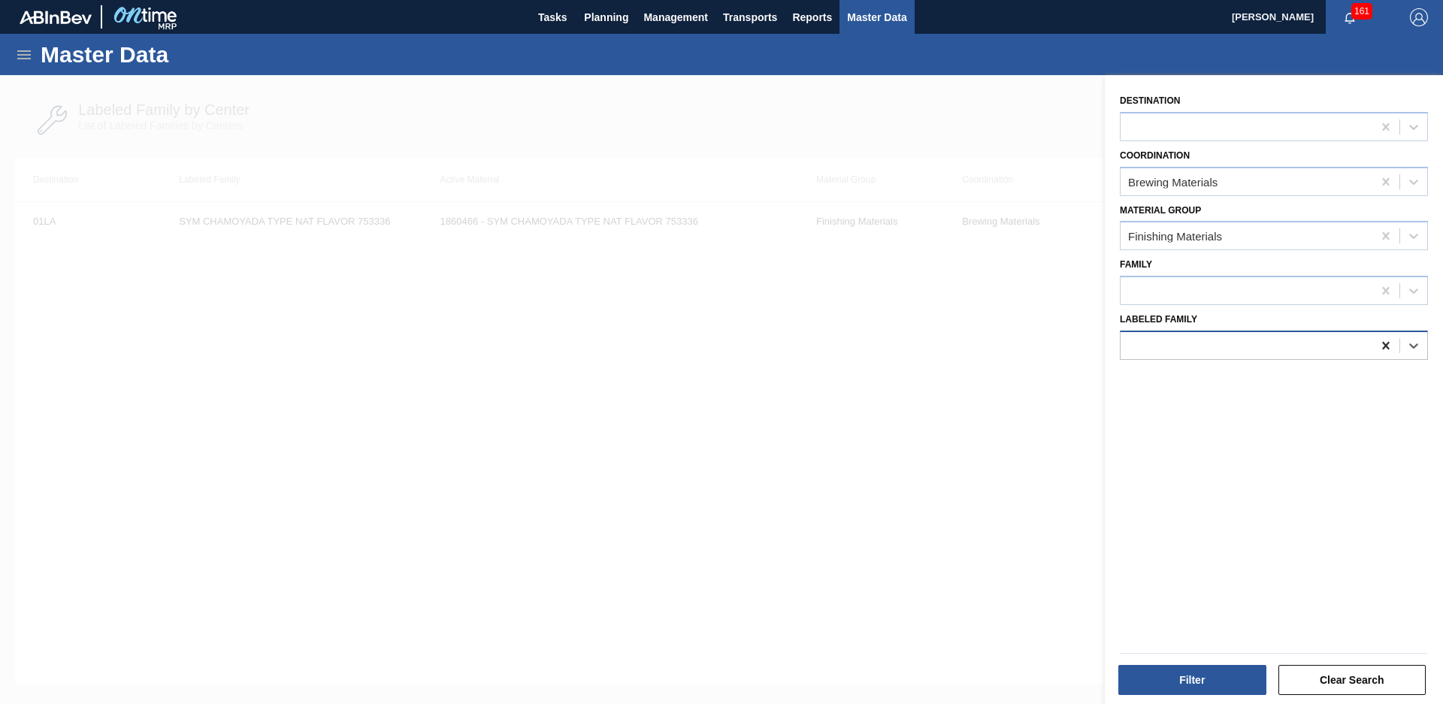
click at [1381, 346] on icon at bounding box center [1385, 345] width 15 height 15
type Family "IFF water"
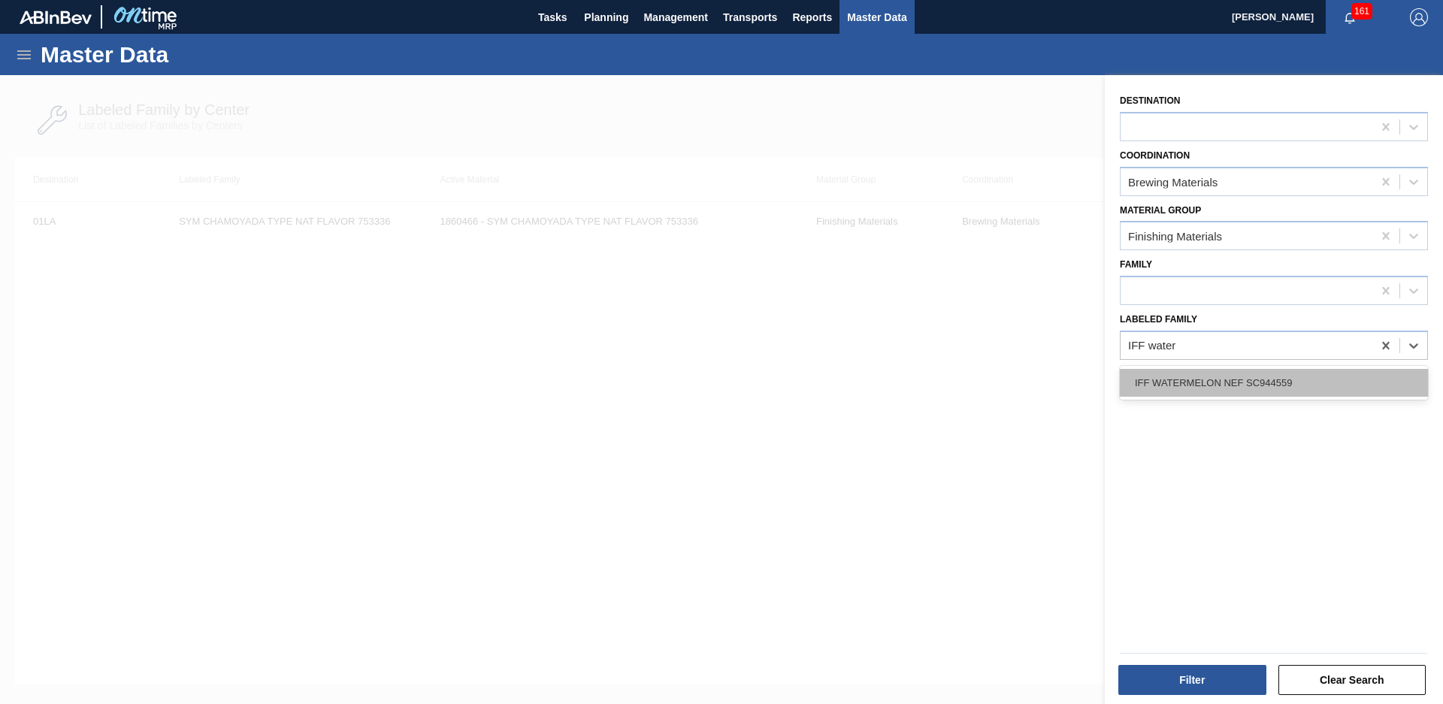
click at [1369, 374] on div "IFF WATERMELON NEF SC944559" at bounding box center [1274, 383] width 308 height 28
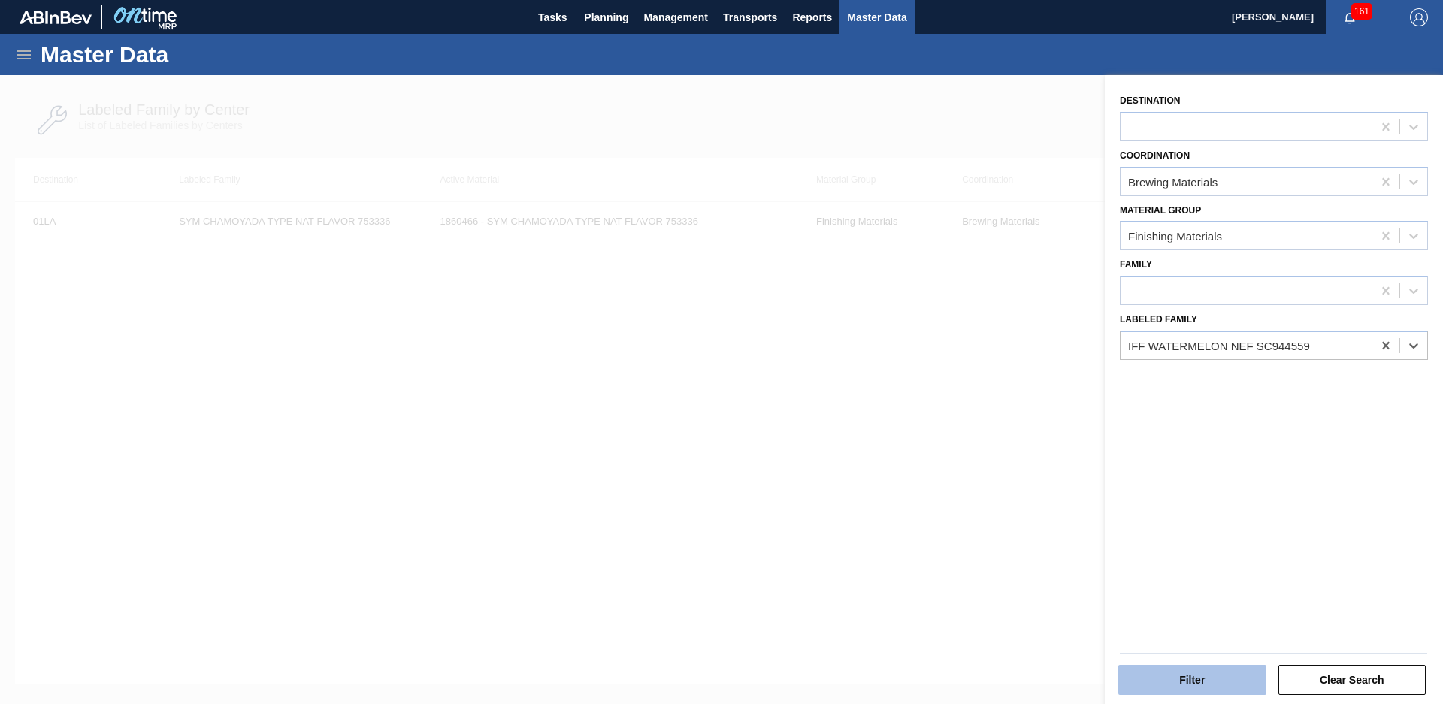
click at [1212, 691] on button "Filter" at bounding box center [1192, 680] width 148 height 30
